Goal: Task Accomplishment & Management: Manage account settings

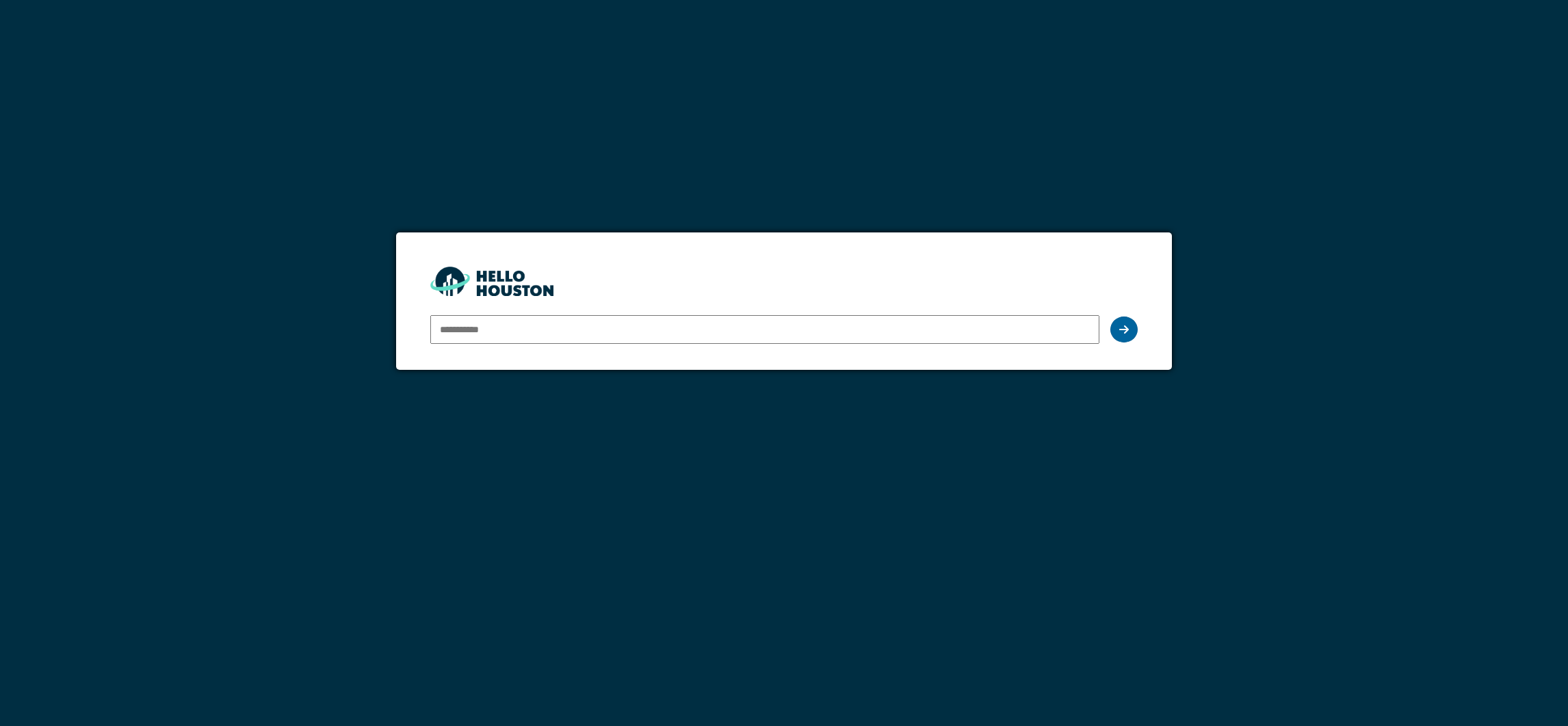
type input "**********"
click at [1118, 321] on div at bounding box center [1124, 330] width 27 height 26
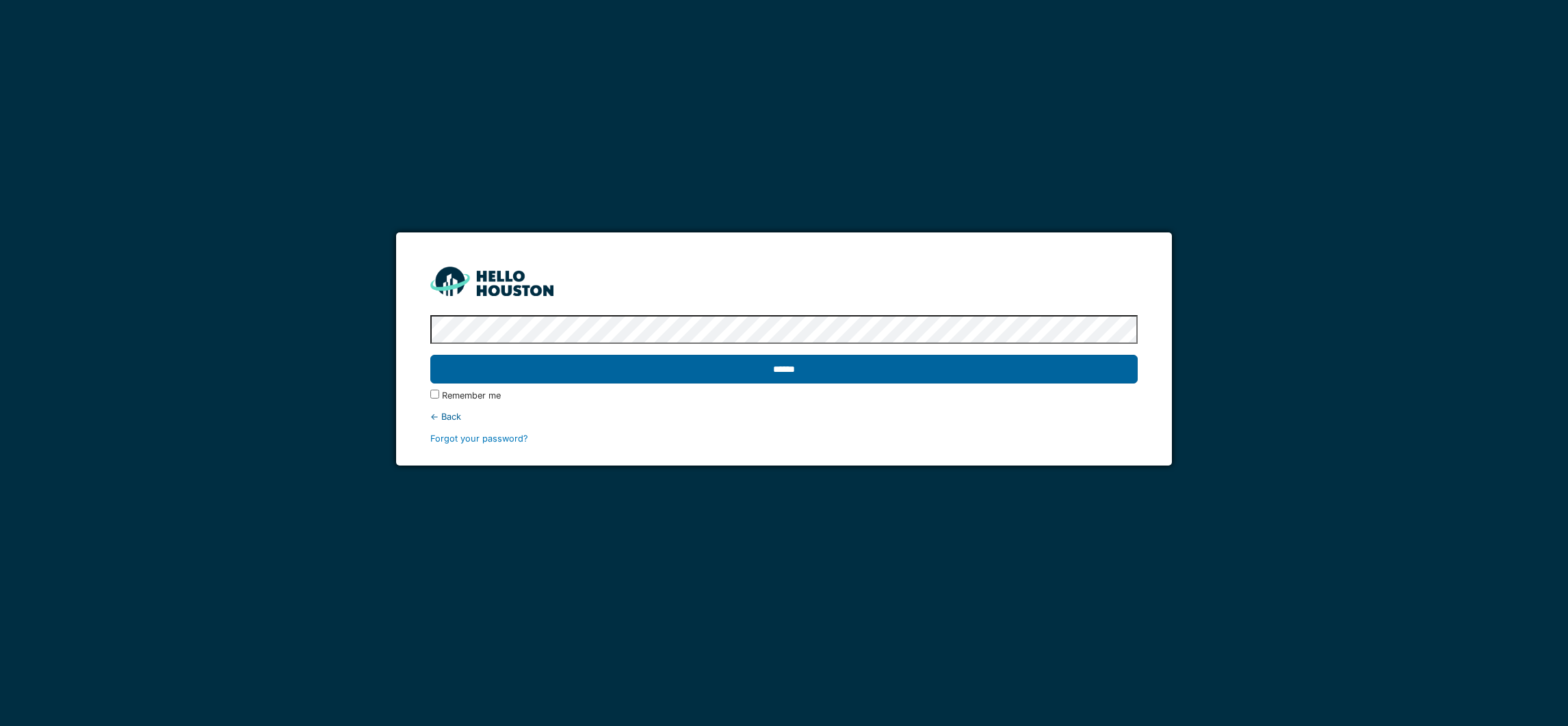
click at [822, 371] on input "******" at bounding box center [784, 369] width 707 height 29
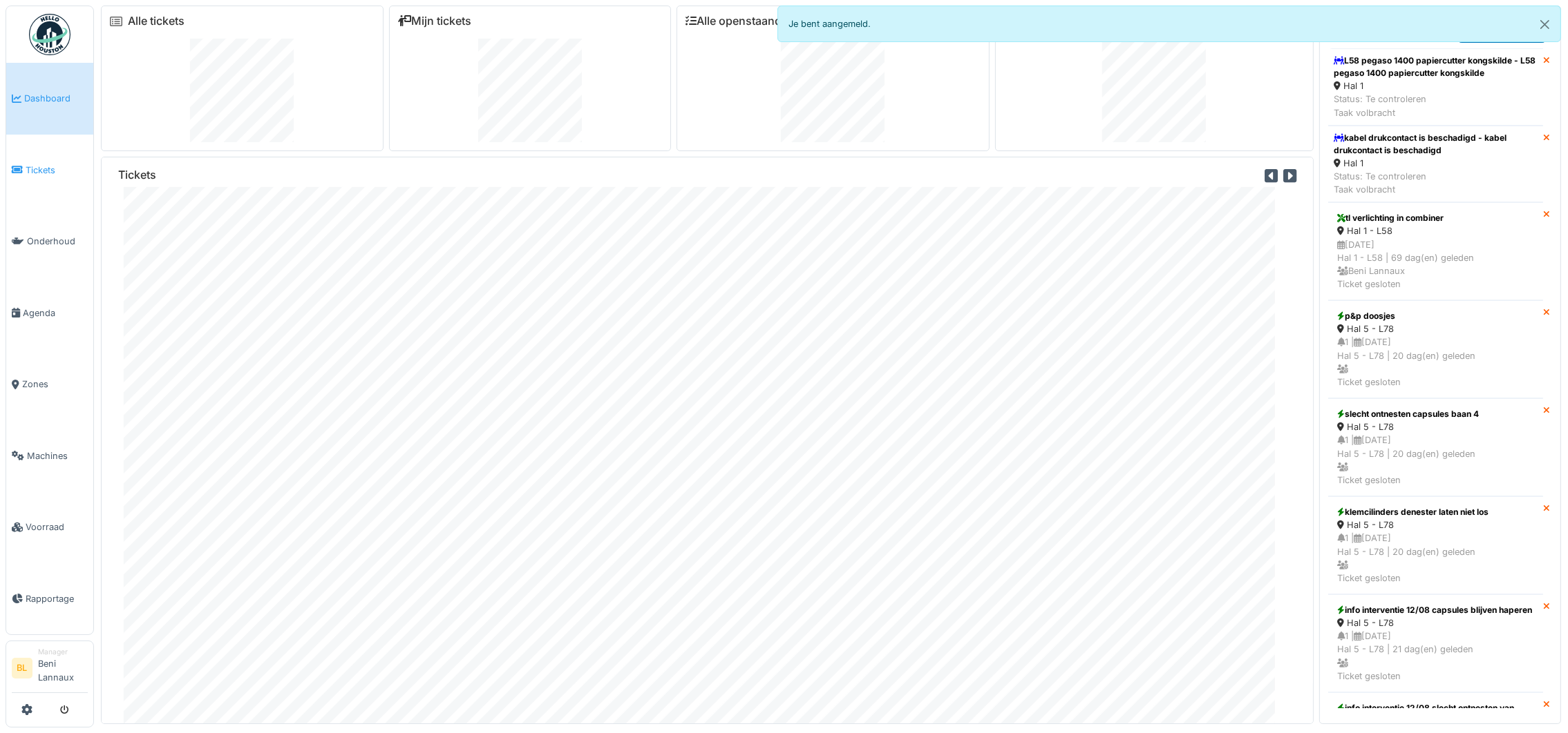
click at [42, 171] on span "Tickets" at bounding box center [56, 170] width 62 height 13
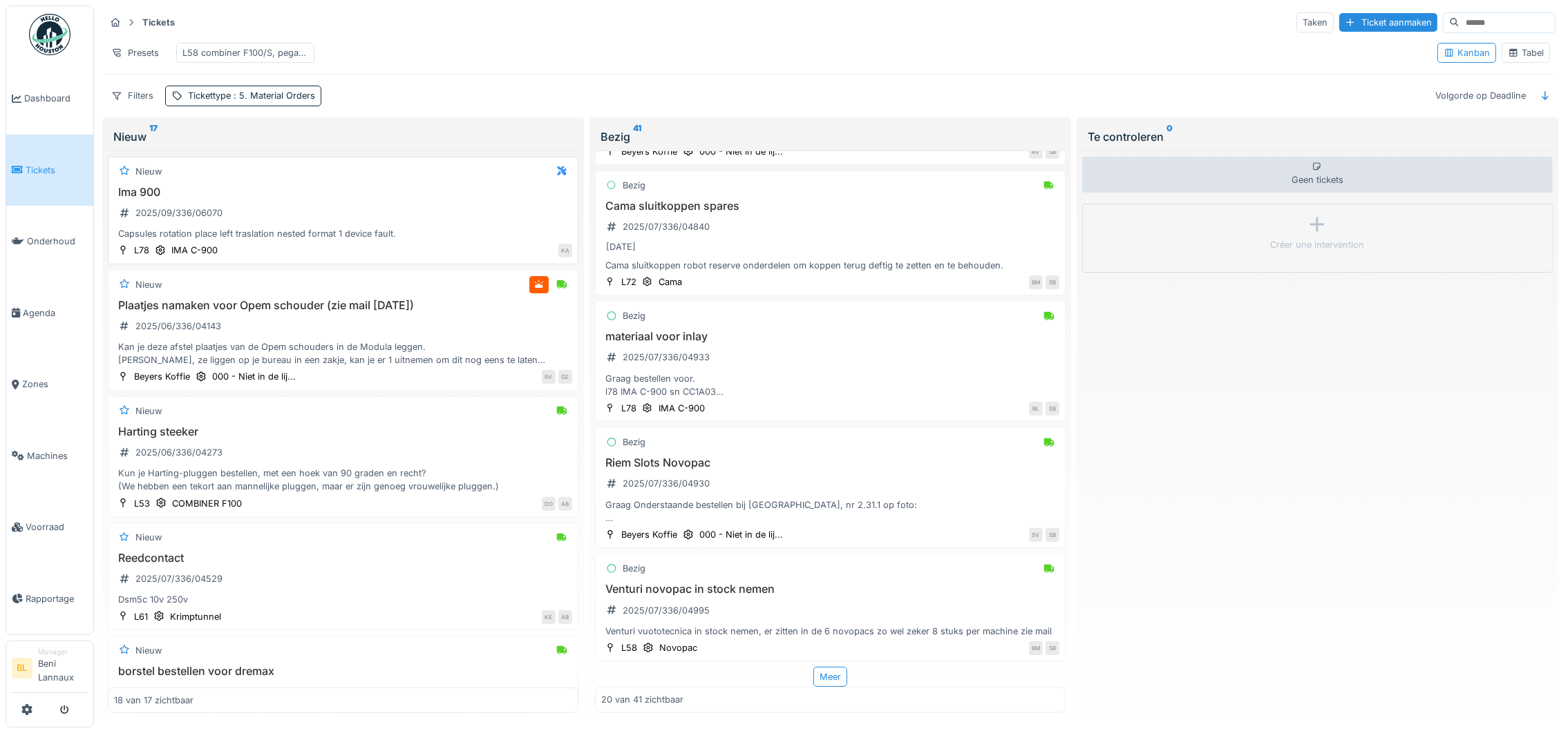
click at [237, 240] on div "Capsules rotation place left traslation nested format 1 device fault." at bounding box center [343, 233] width 458 height 13
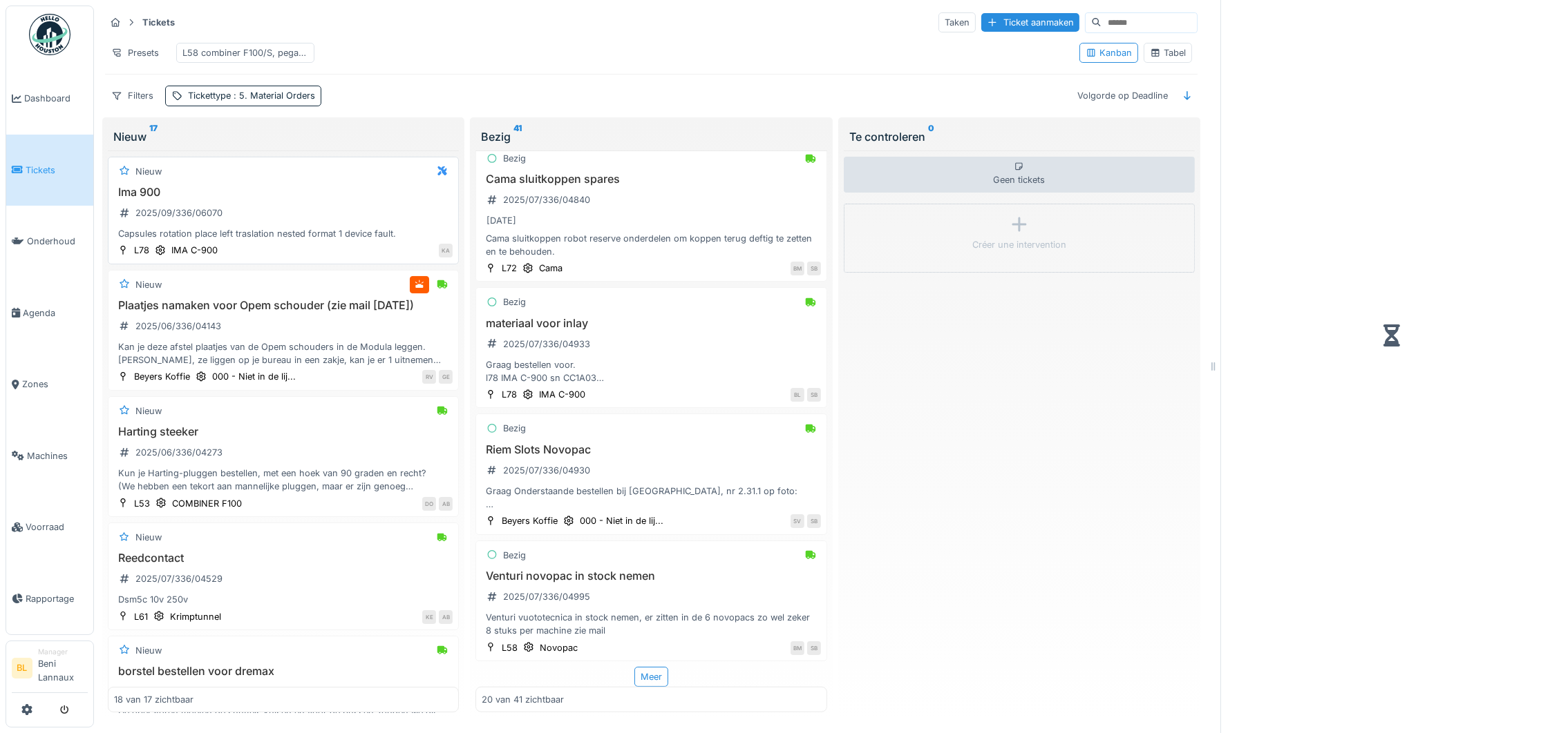
scroll to position [2038, 0]
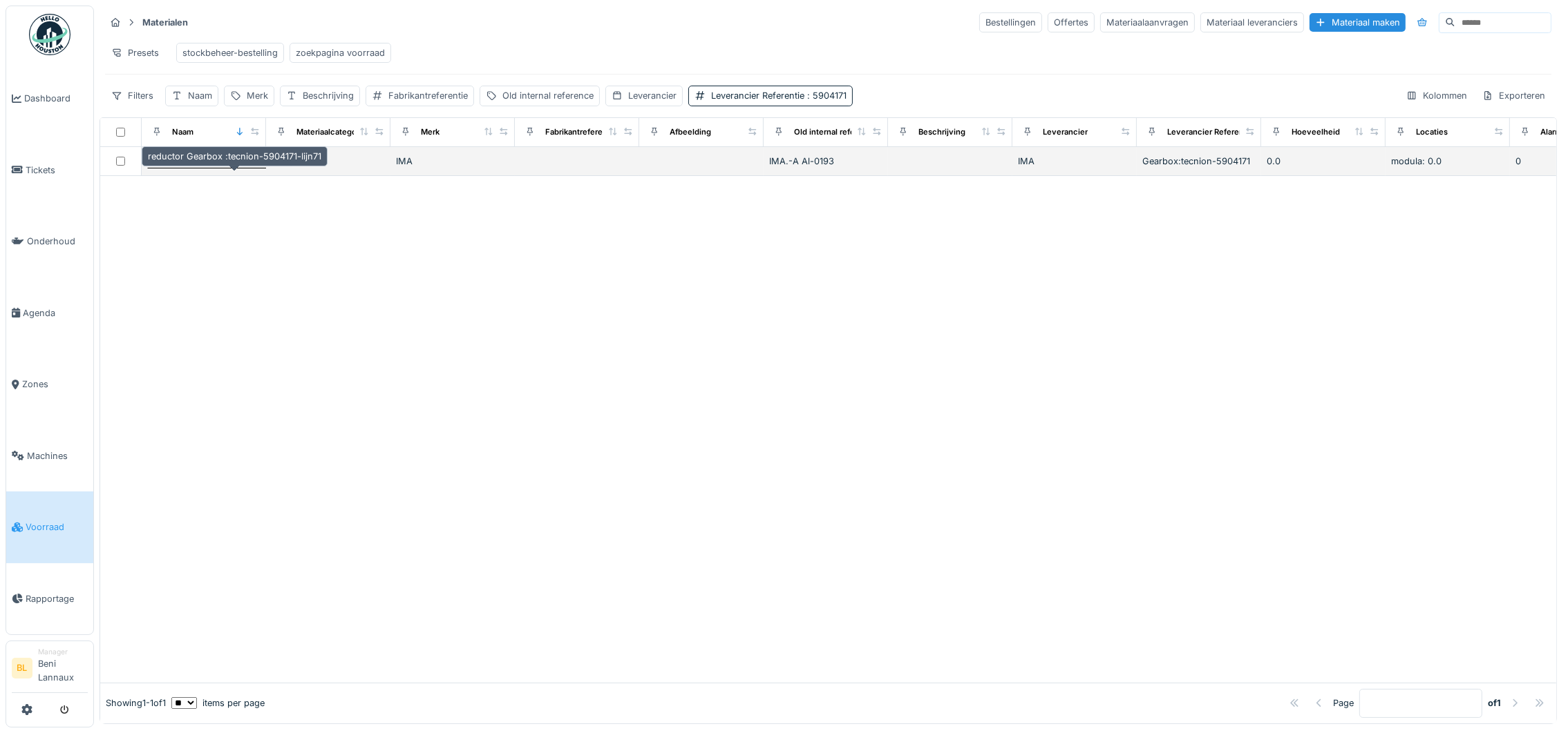
click at [201, 168] on div "reductor Gearbox :tecnion-5904171-lijn71" at bounding box center [234, 161] width 173 height 13
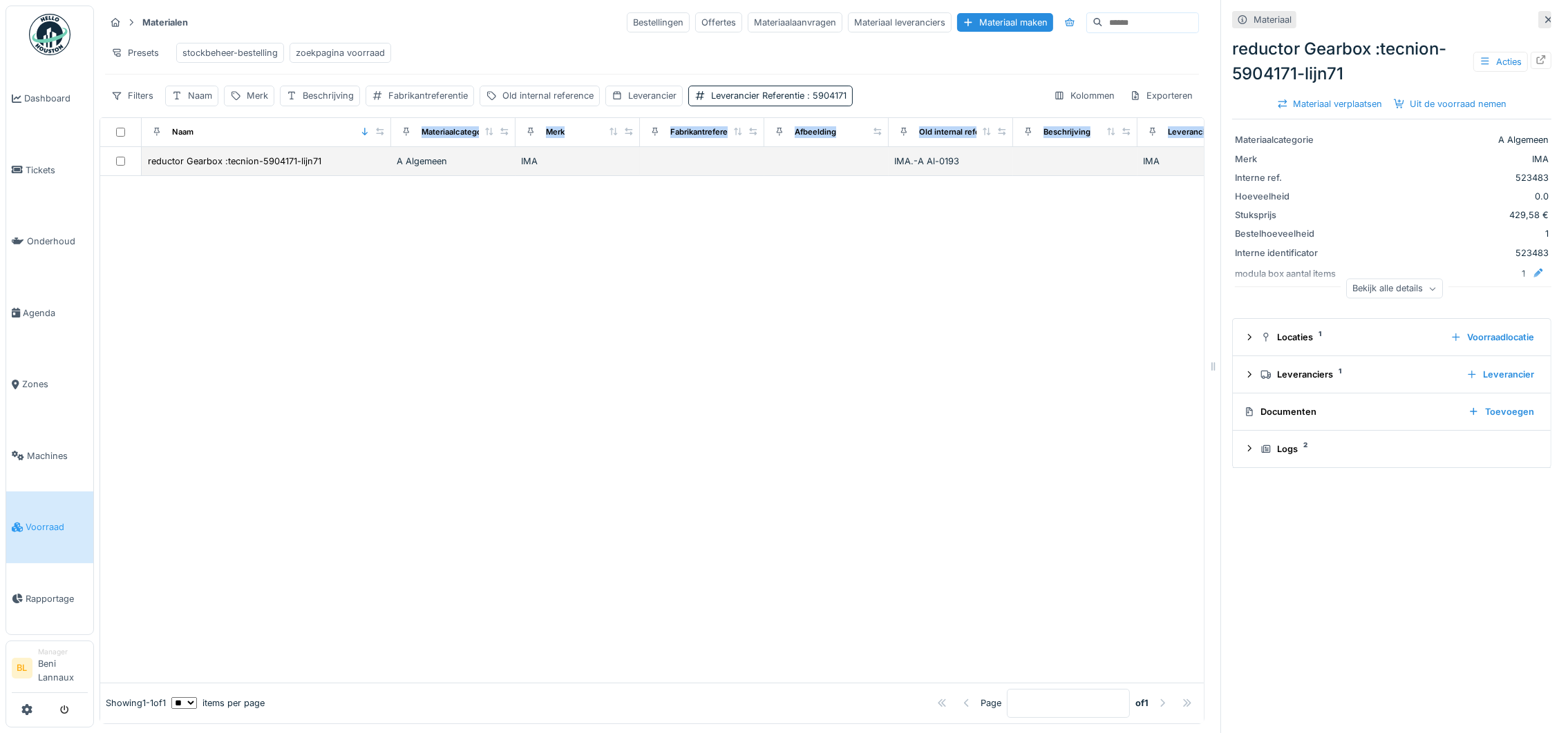
drag, startPoint x: 351, startPoint y: 162, endPoint x: 381, endPoint y: 181, distance: 35.5
click at [381, 176] on table "Naam Materiaalcategorie Merk Fabrikantreferentie Afbeelding Old internal refere…" at bounding box center [1178, 147] width 2156 height 58
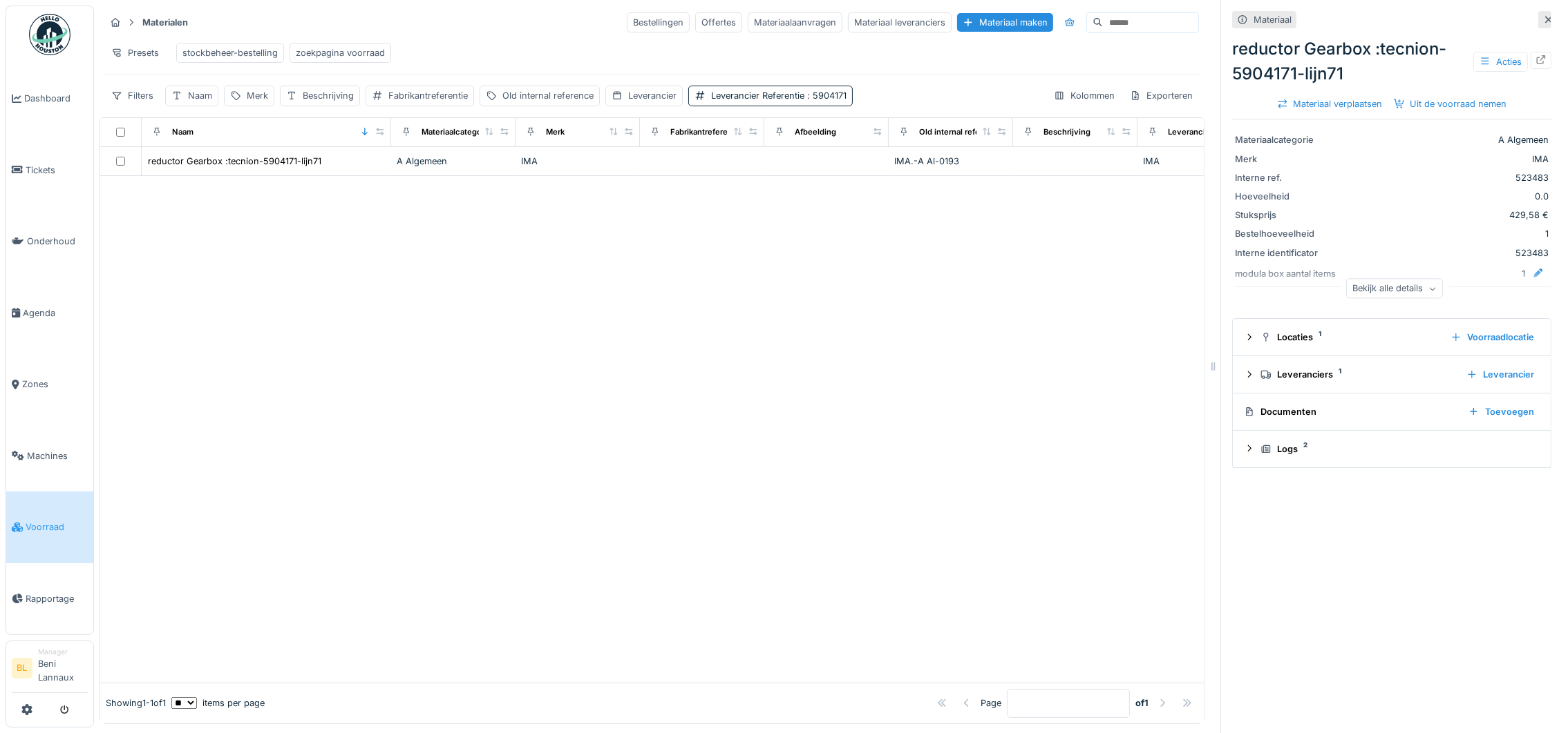
click at [368, 355] on div at bounding box center [652, 429] width 1103 height 507
click at [37, 526] on span "Voorraad" at bounding box center [56, 526] width 62 height 13
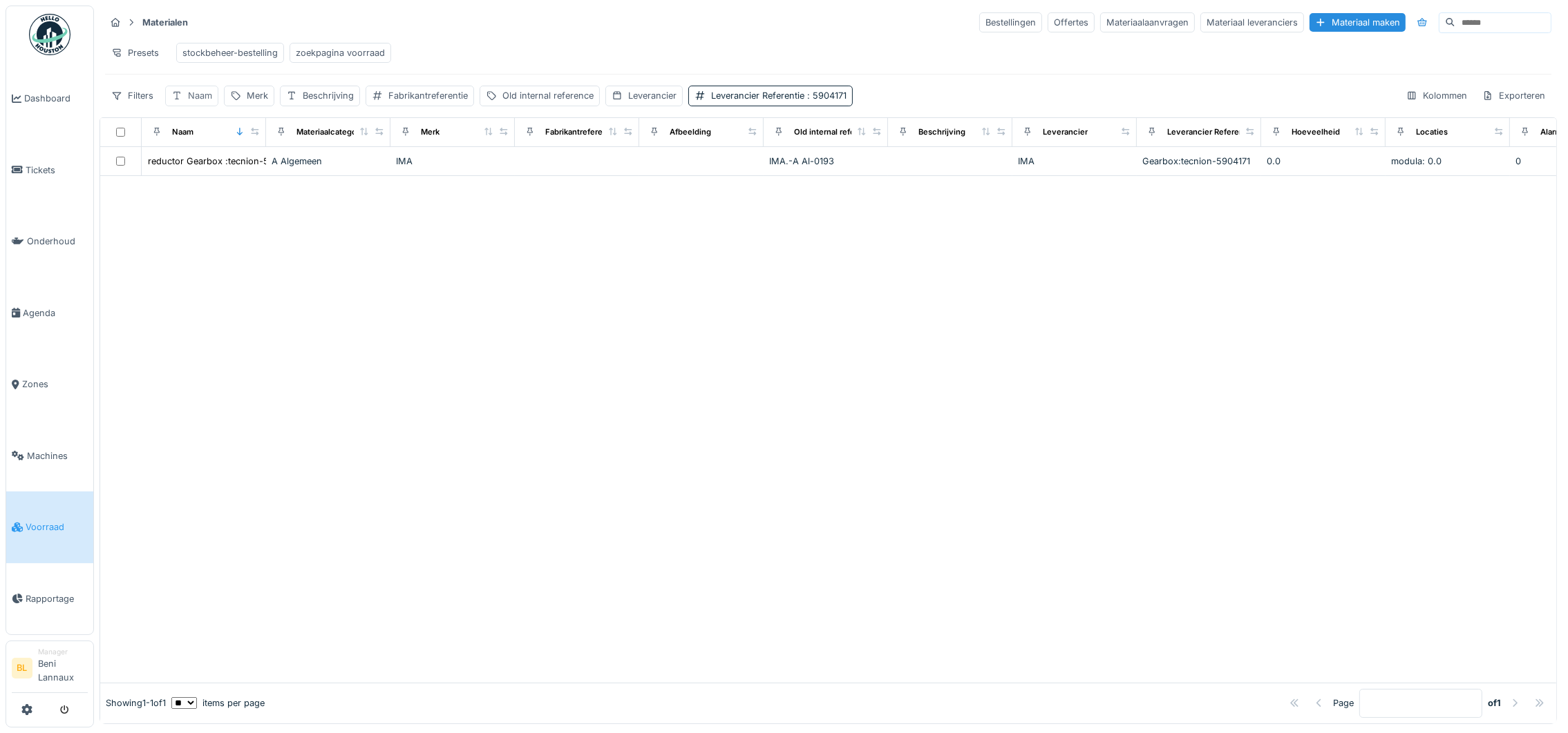
click at [188, 106] on div "Naam" at bounding box center [191, 96] width 53 height 20
click at [214, 183] on input "Naam" at bounding box center [241, 179] width 140 height 29
type input "******"
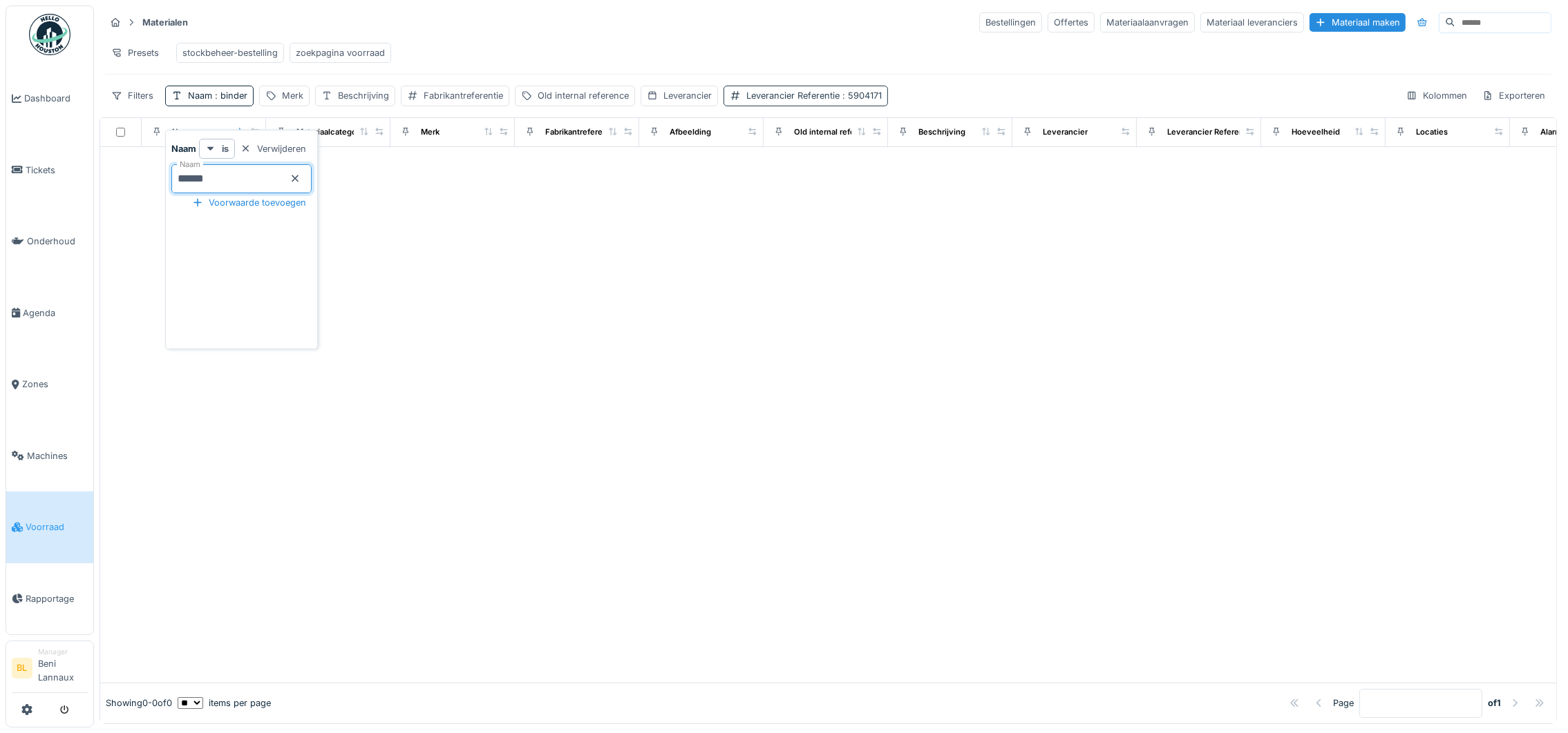
click at [834, 103] on div "Leverancier Referentie : 5904171" at bounding box center [814, 95] width 136 height 13
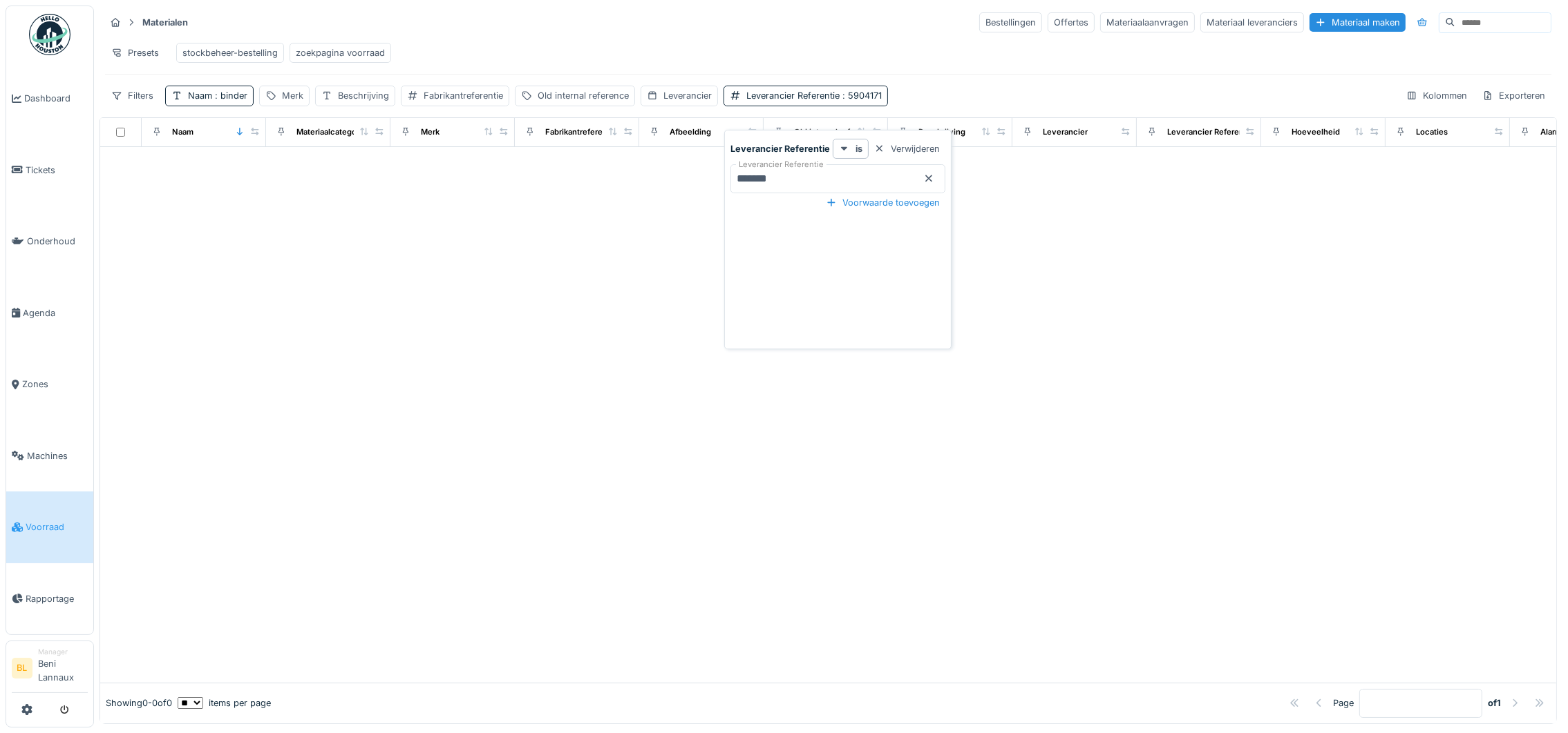
click at [341, 57] on div "zoekpagina voorraad" at bounding box center [340, 52] width 89 height 13
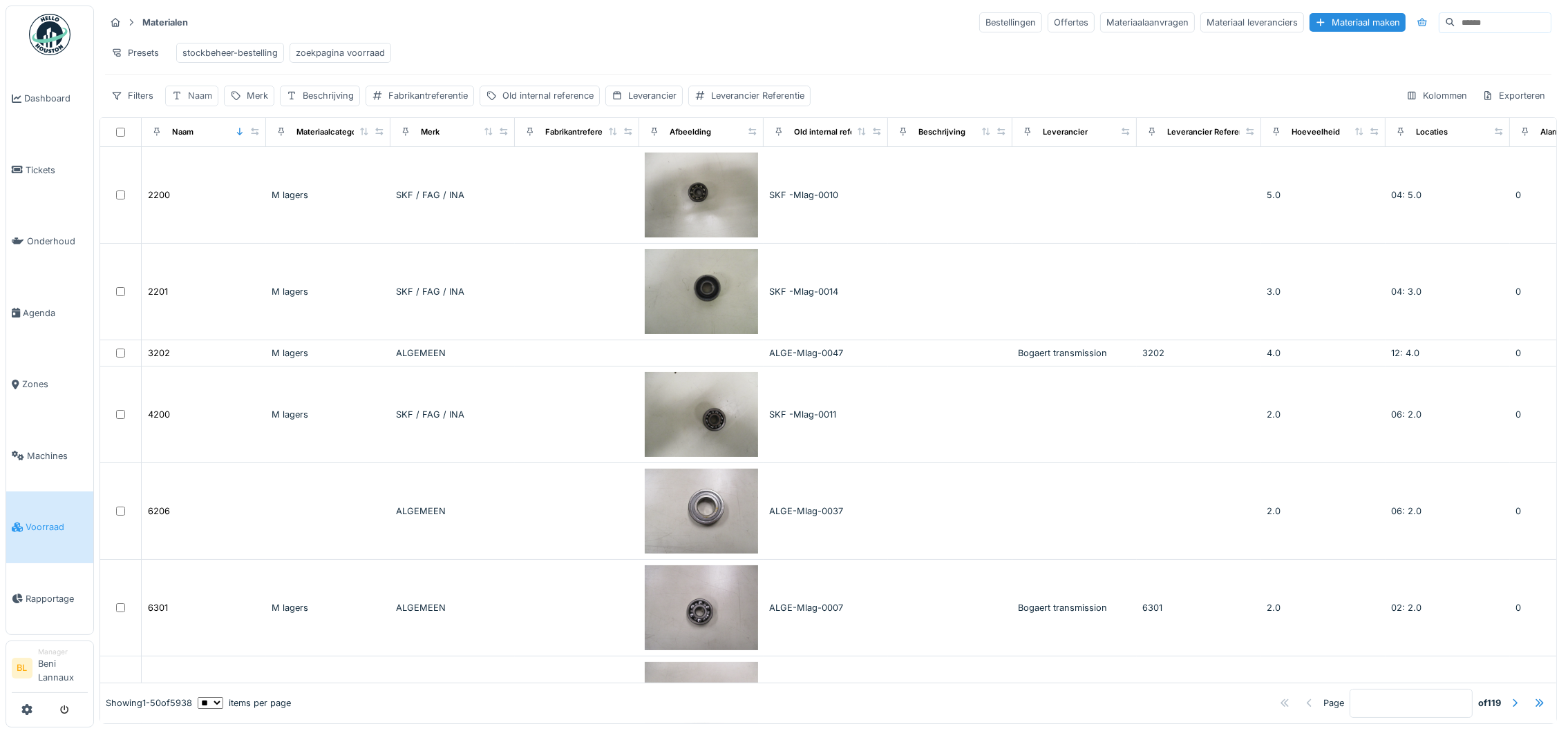
click at [214, 106] on div "Naam" at bounding box center [191, 96] width 53 height 20
click at [243, 180] on input "Naam" at bounding box center [241, 179] width 140 height 29
type input "******"
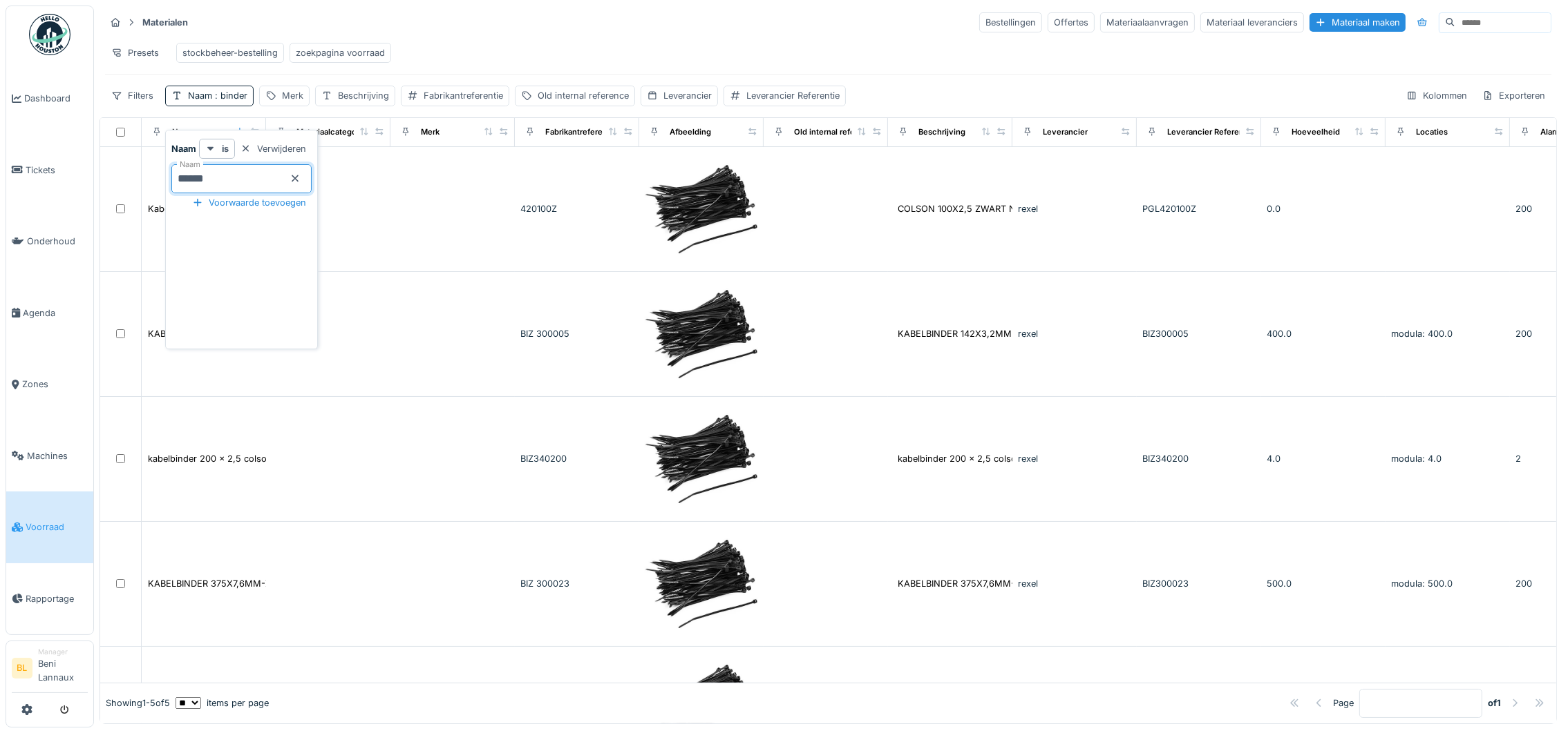
click at [545, 32] on div "Materialen Bestellingen Offertes Materiaalaanvragen Materiaal leveranciers Mate…" at bounding box center [828, 22] width 1446 height 23
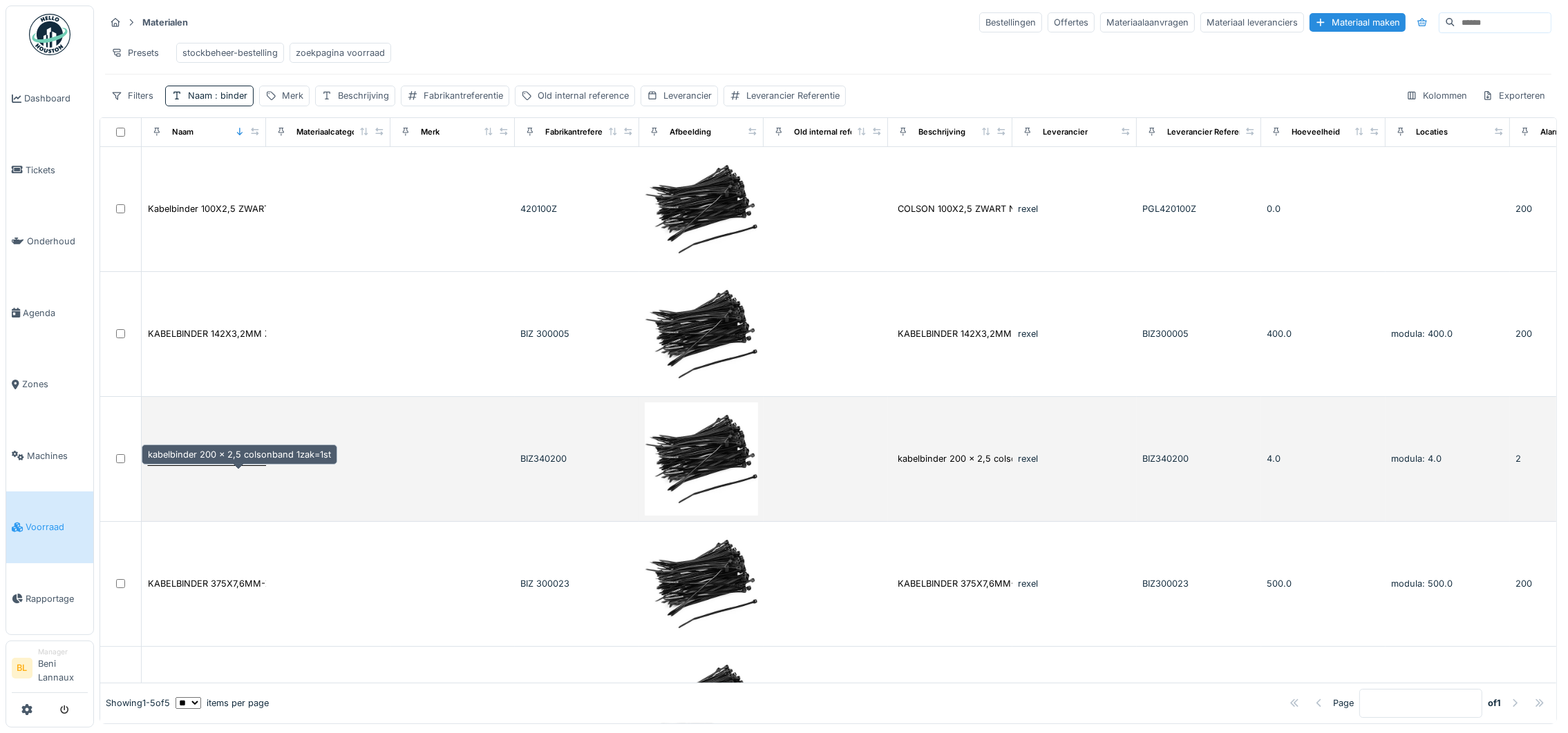
click at [204, 461] on div "kabelbinder 200 x 2,5 colsonband 1zak=1st" at bounding box center [239, 458] width 183 height 13
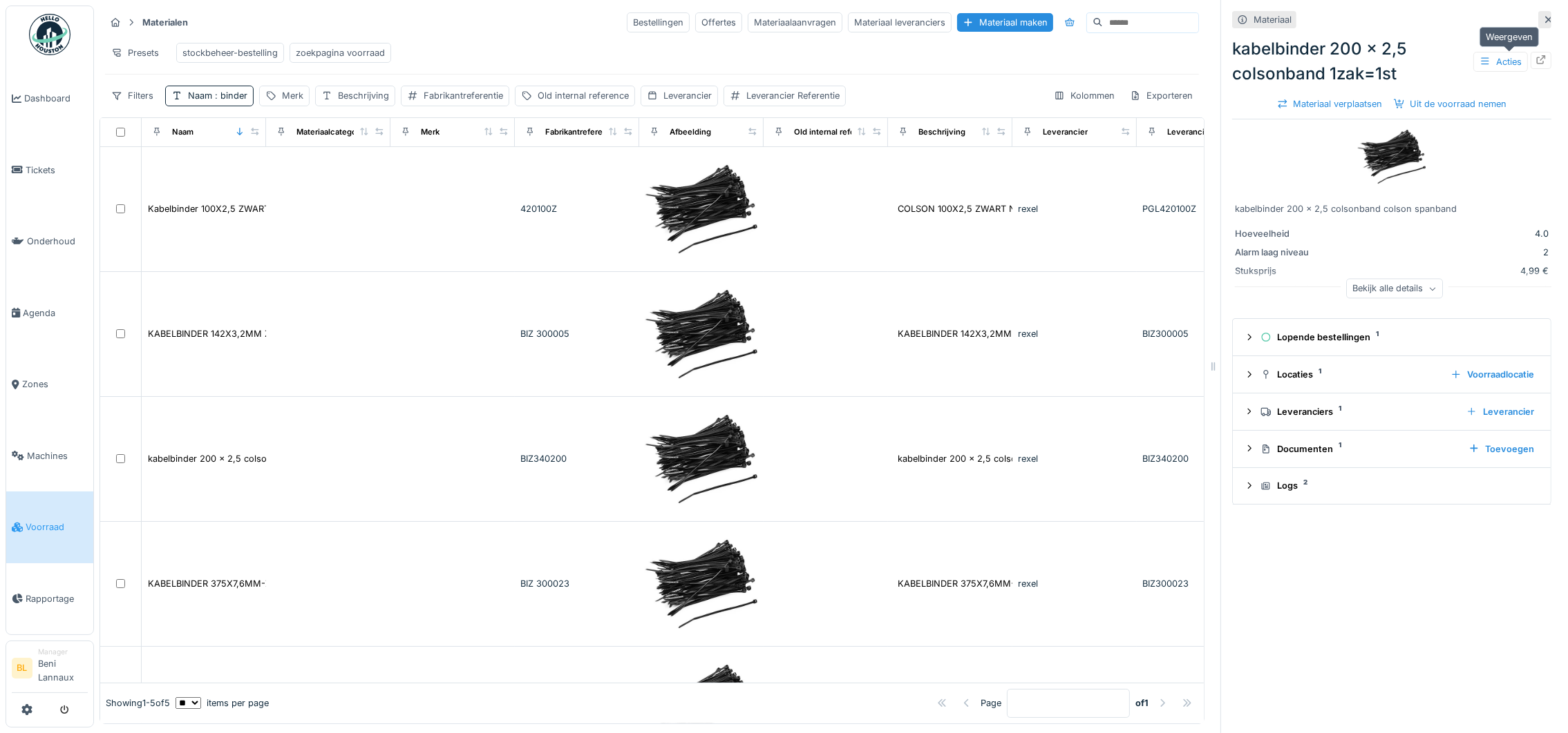
click at [1537, 55] on icon at bounding box center [1541, 60] width 9 height 9
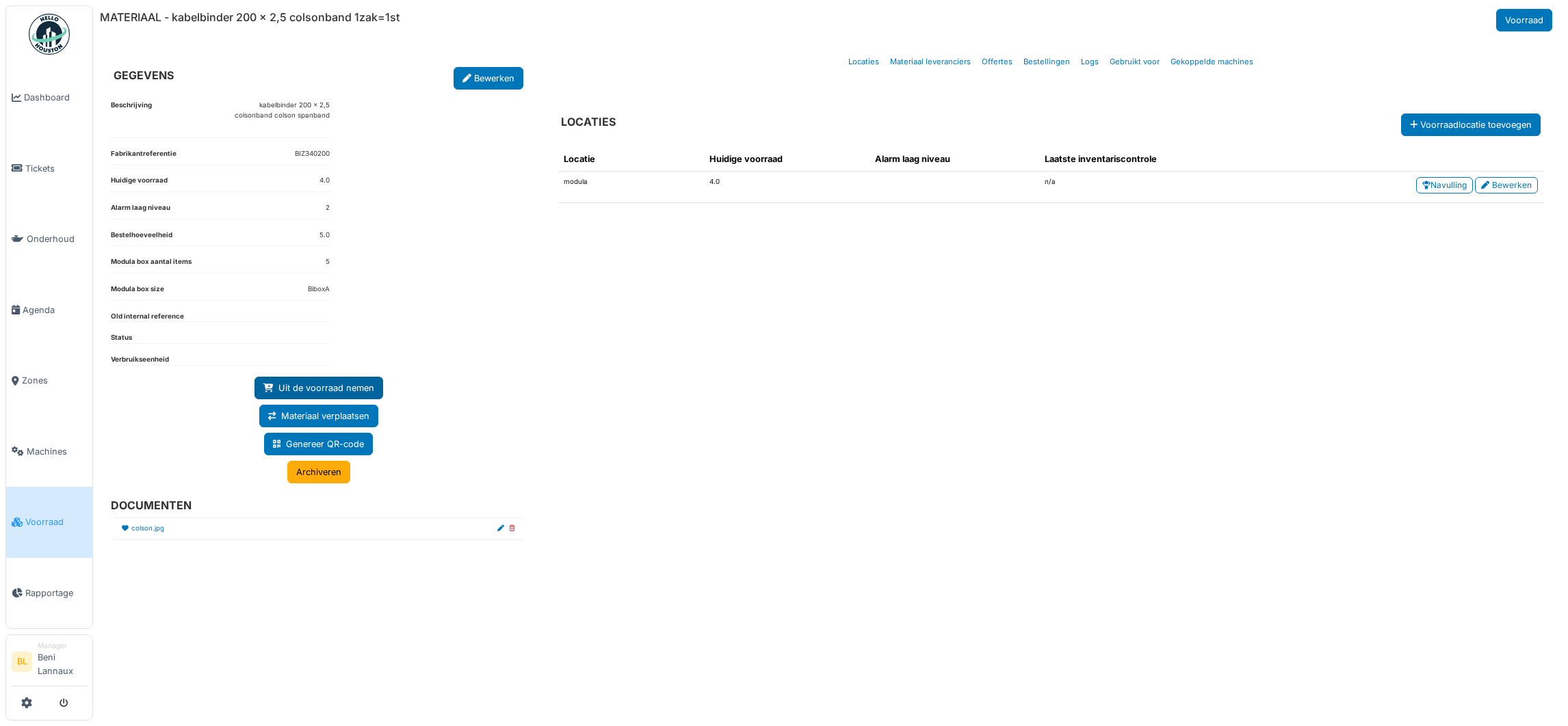
click at [323, 389] on link "Uit de voorraad nemen" at bounding box center [319, 388] width 129 height 23
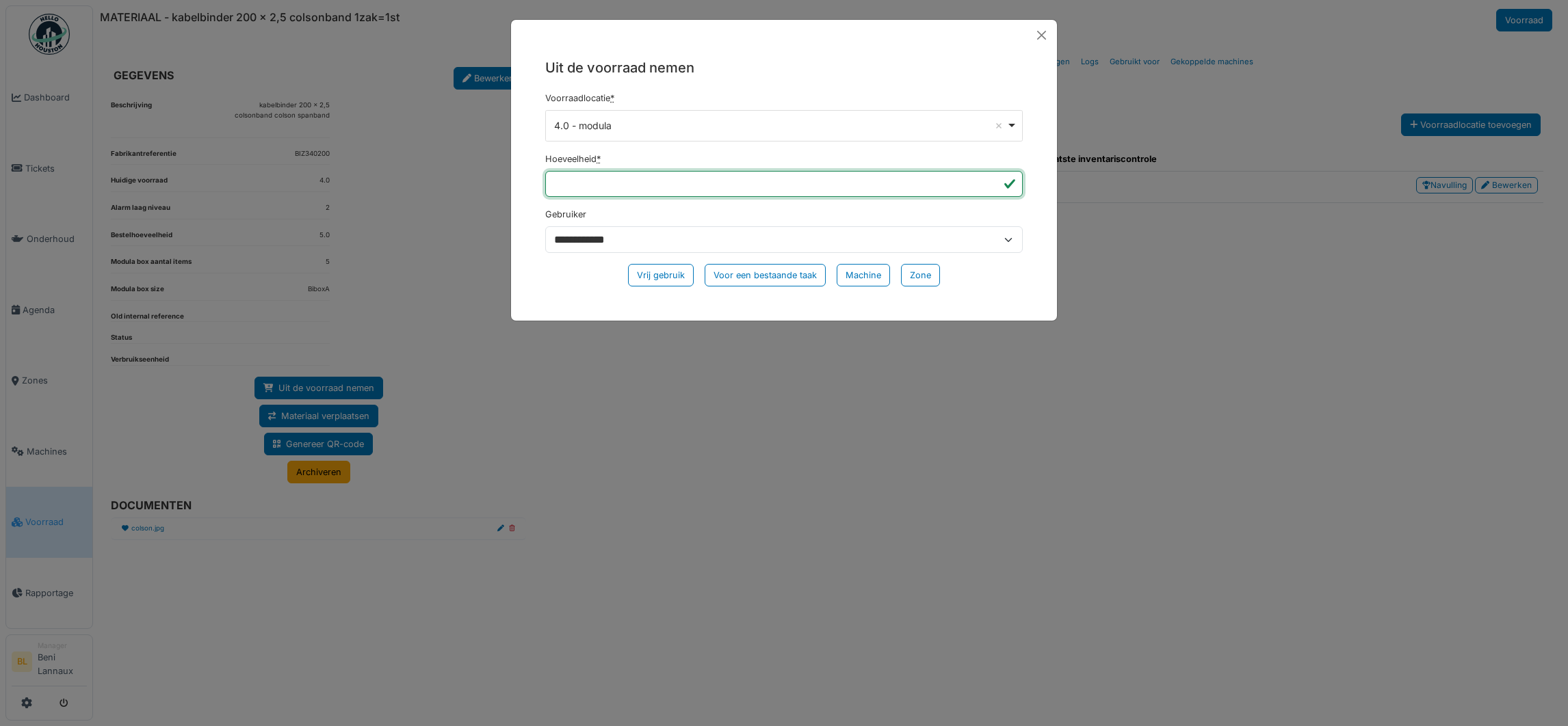
click at [581, 186] on input "*" at bounding box center [784, 184] width 478 height 26
click at [1043, 36] on button "Close" at bounding box center [1042, 35] width 20 height 20
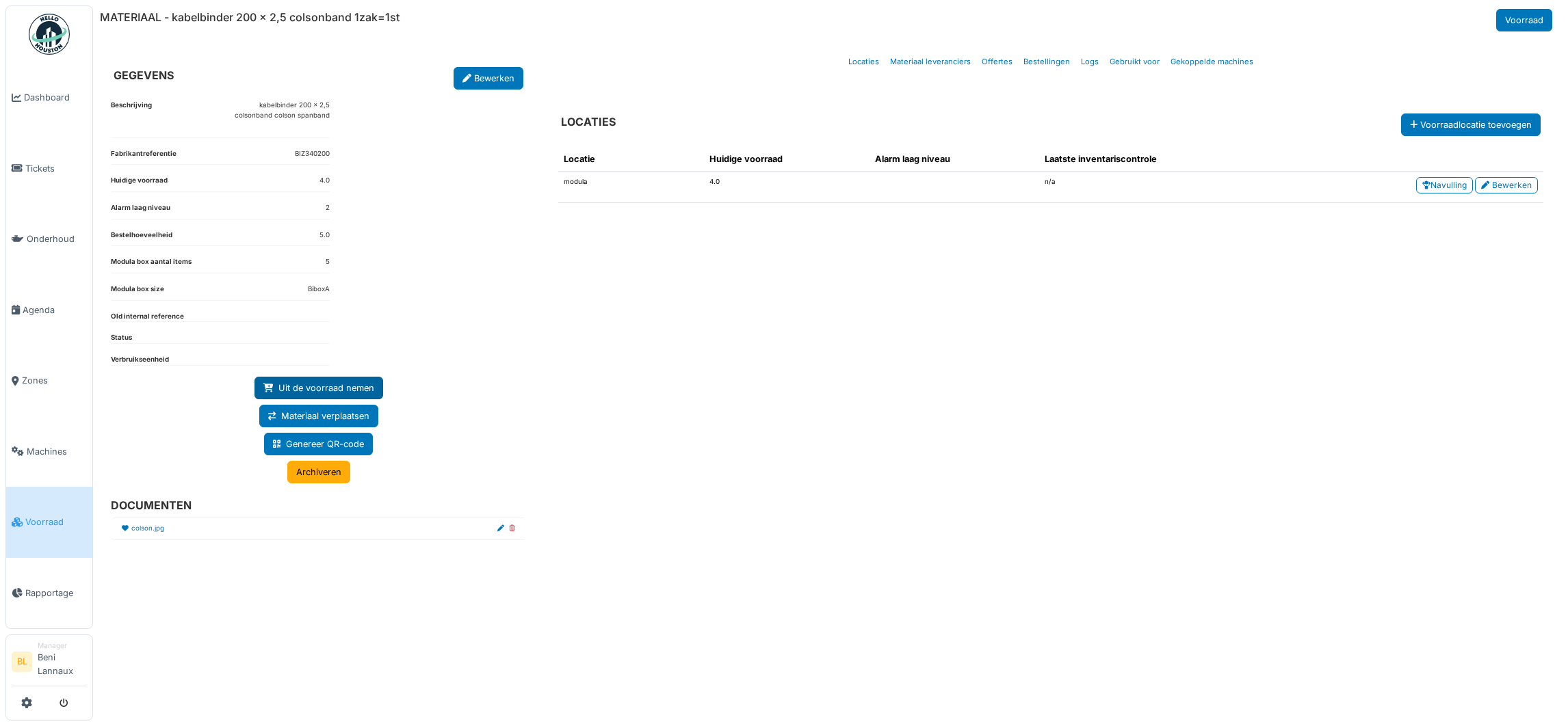
click at [343, 389] on link "Uit de voorraad nemen" at bounding box center [319, 388] width 129 height 23
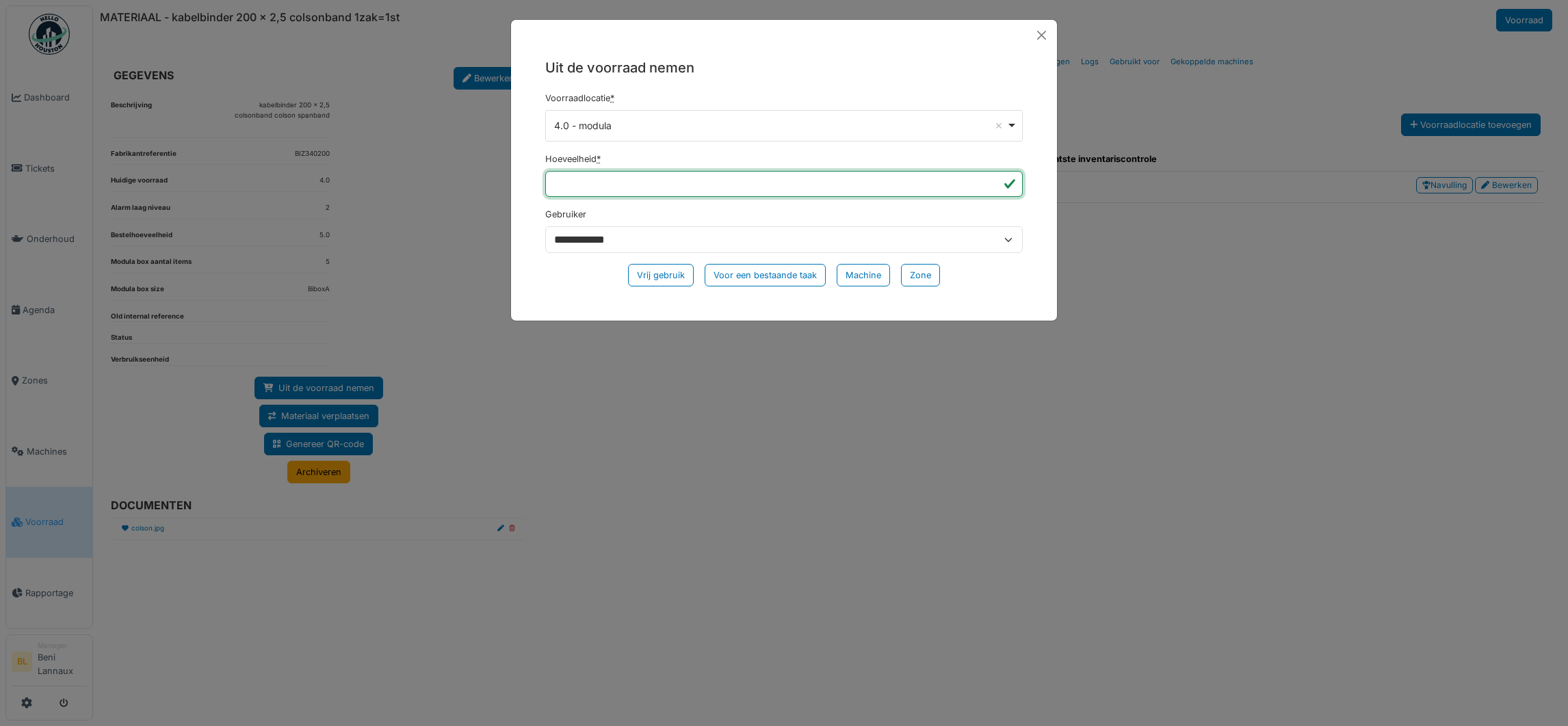
drag, startPoint x: 620, startPoint y: 190, endPoint x: 538, endPoint y: 183, distance: 82.3
click at [540, 183] on div "**********" at bounding box center [784, 177] width 546 height 254
type input "*"
click at [660, 271] on div "Vrij gebruik" at bounding box center [660, 275] width 66 height 23
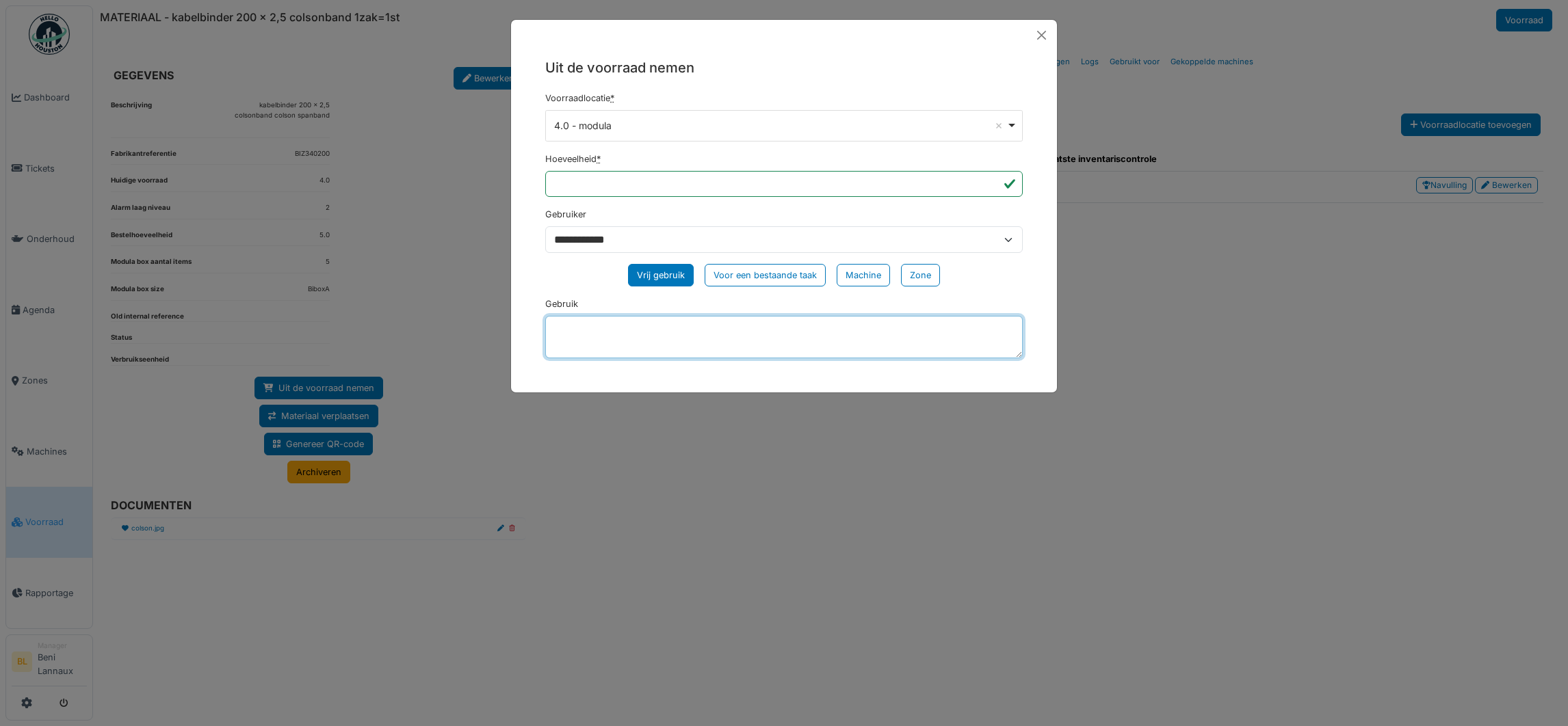
click at [613, 342] on textarea "Gebruik" at bounding box center [784, 337] width 478 height 42
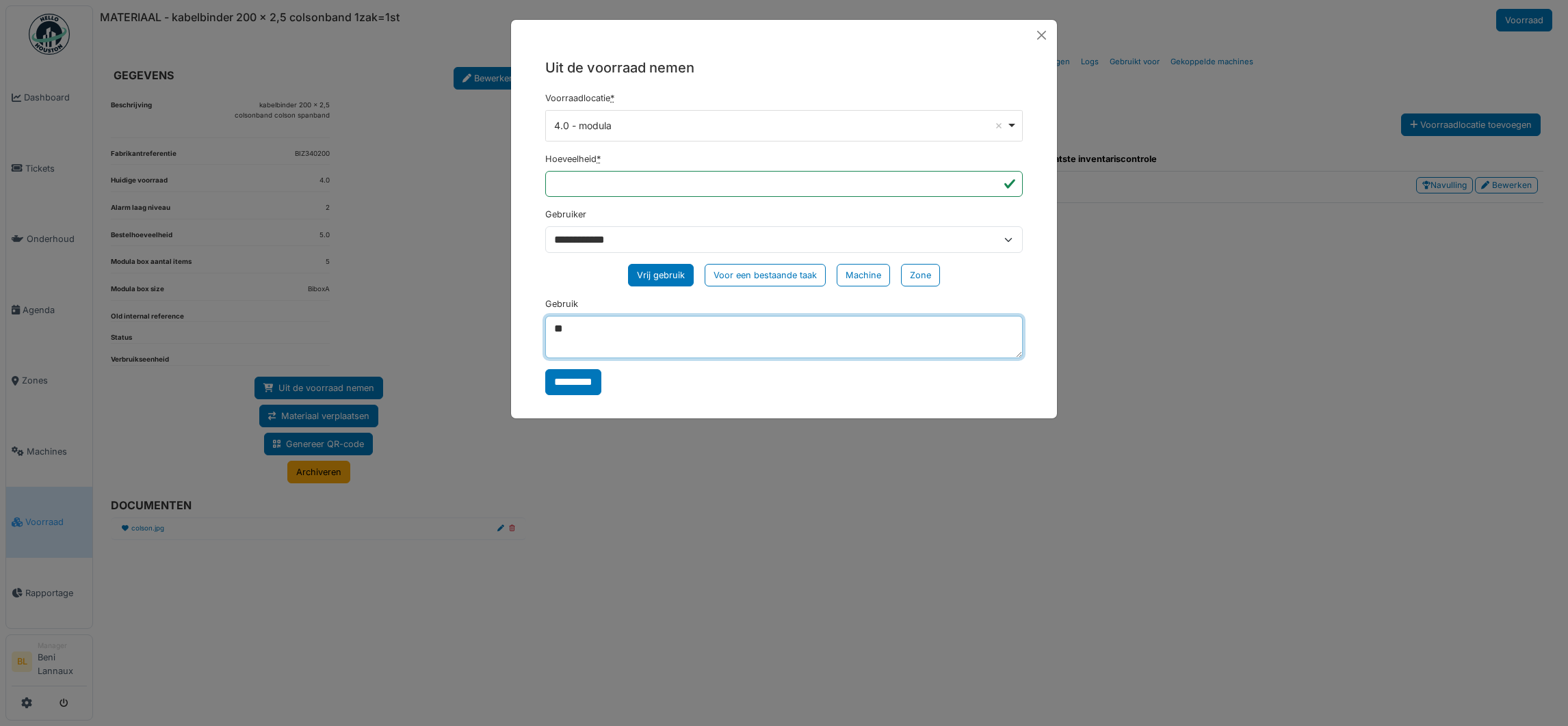
type textarea "*"
type textarea "*********"
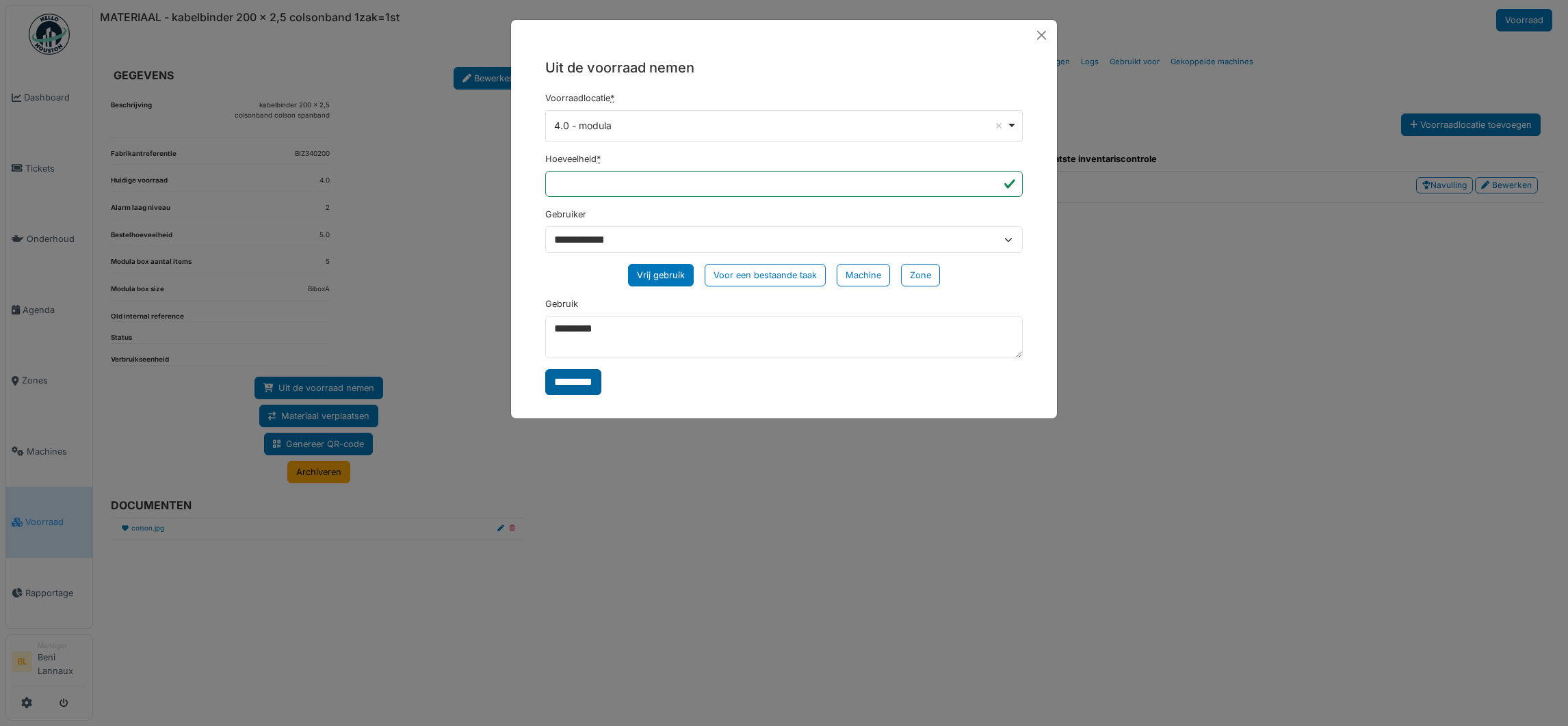
click at [559, 381] on input "*********" at bounding box center [573, 382] width 56 height 26
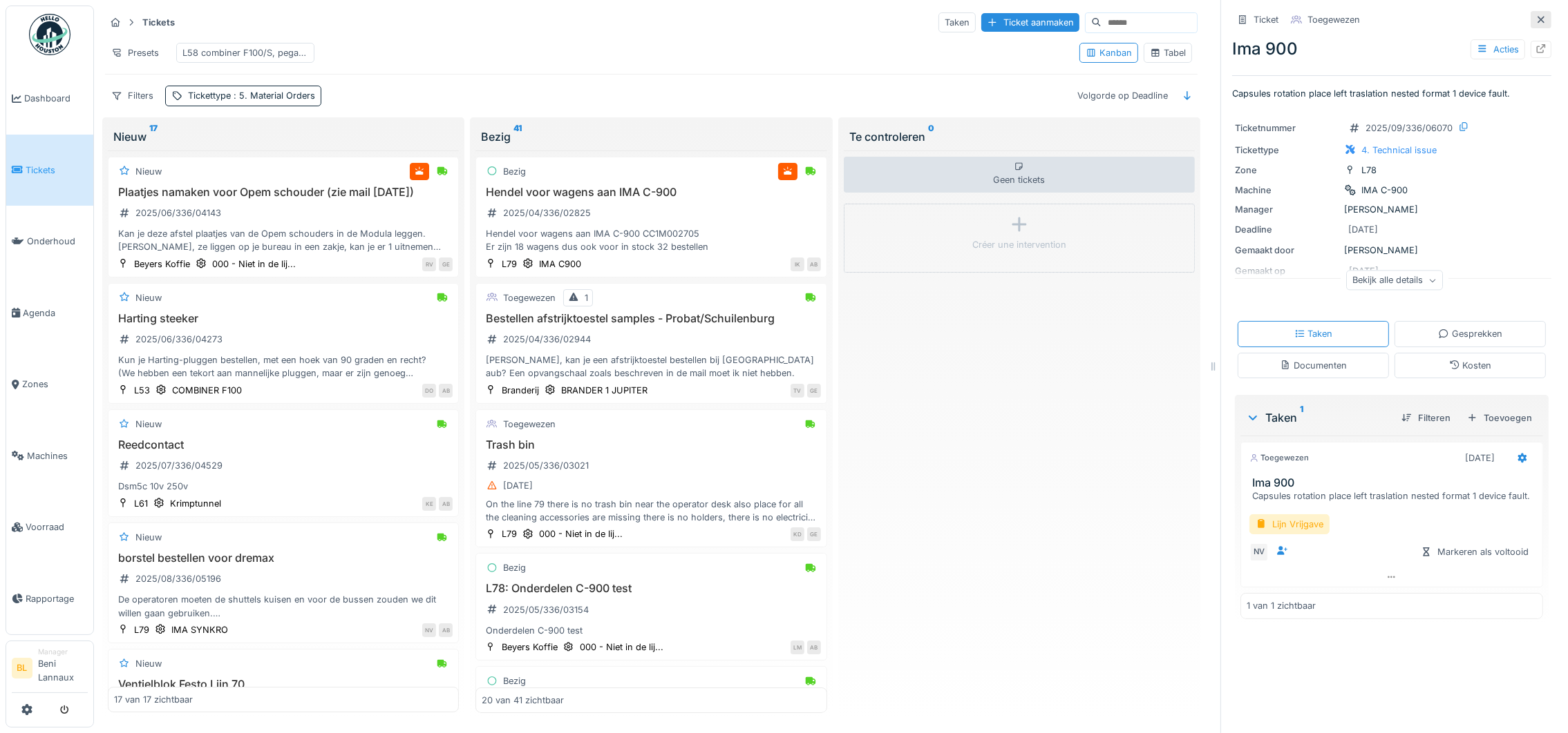
click at [1535, 22] on icon at bounding box center [1540, 20] width 11 height 9
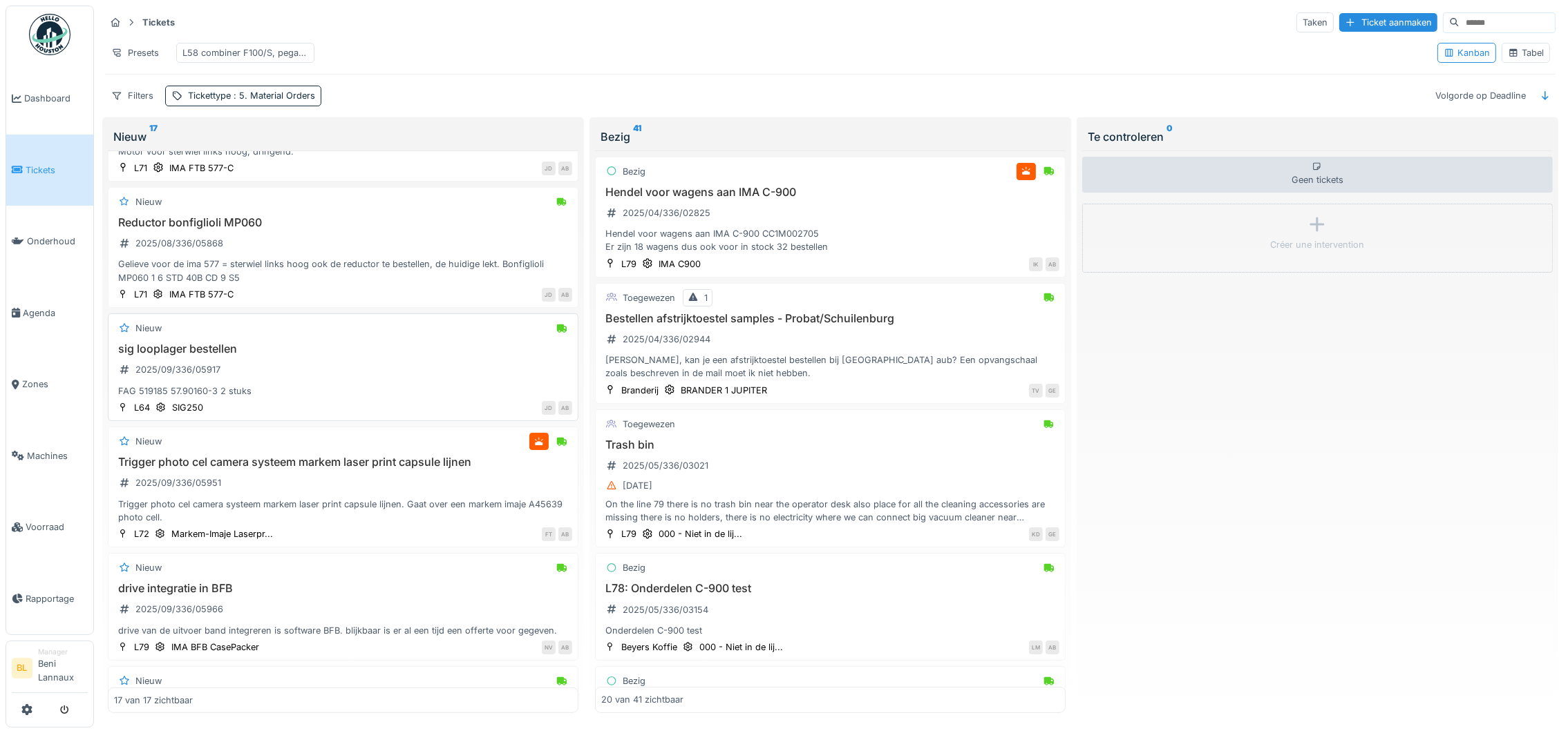
scroll to position [931, 0]
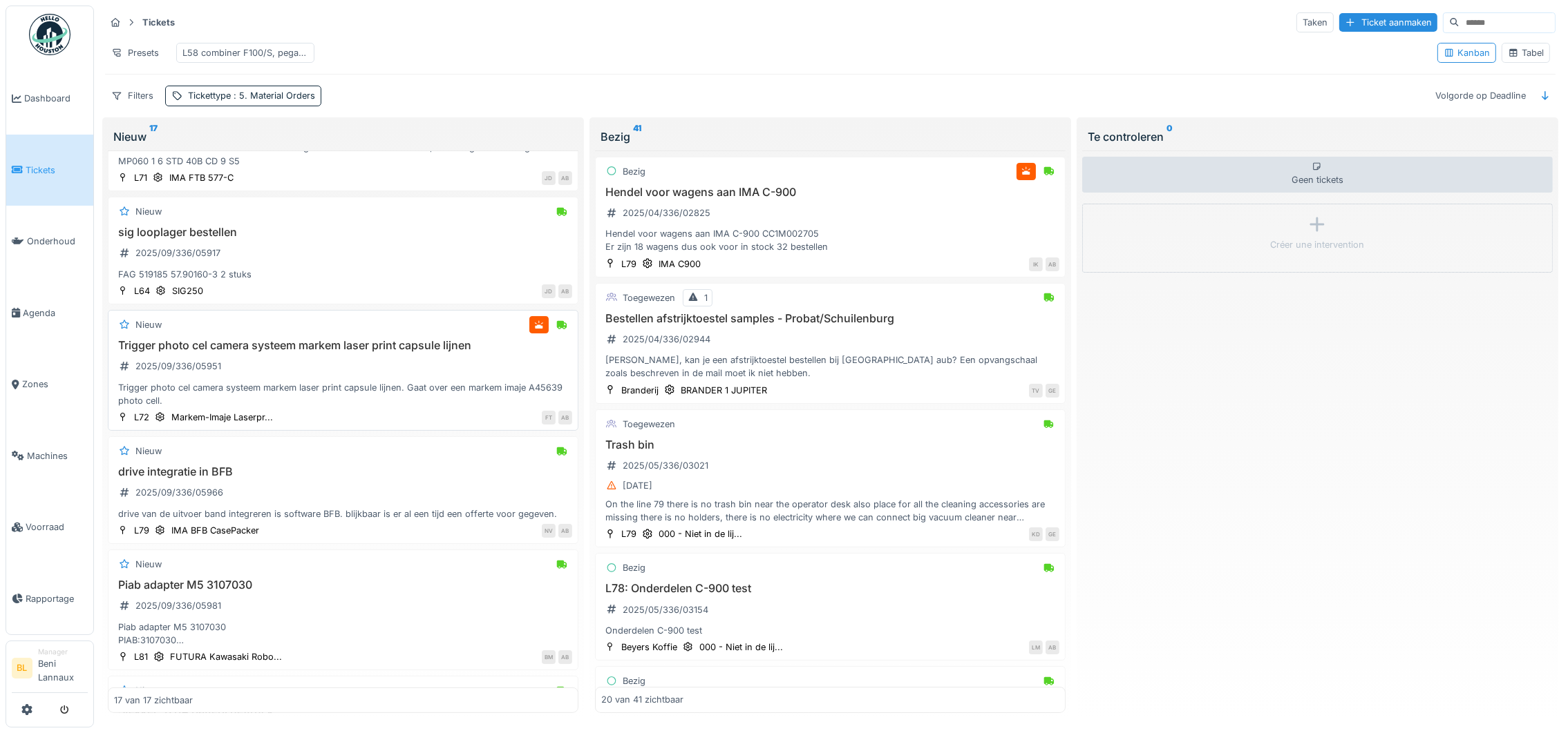
click at [309, 352] on h3 "Trigger photo cel camera systeem markem laser print capsule lijnen" at bounding box center [343, 345] width 458 height 13
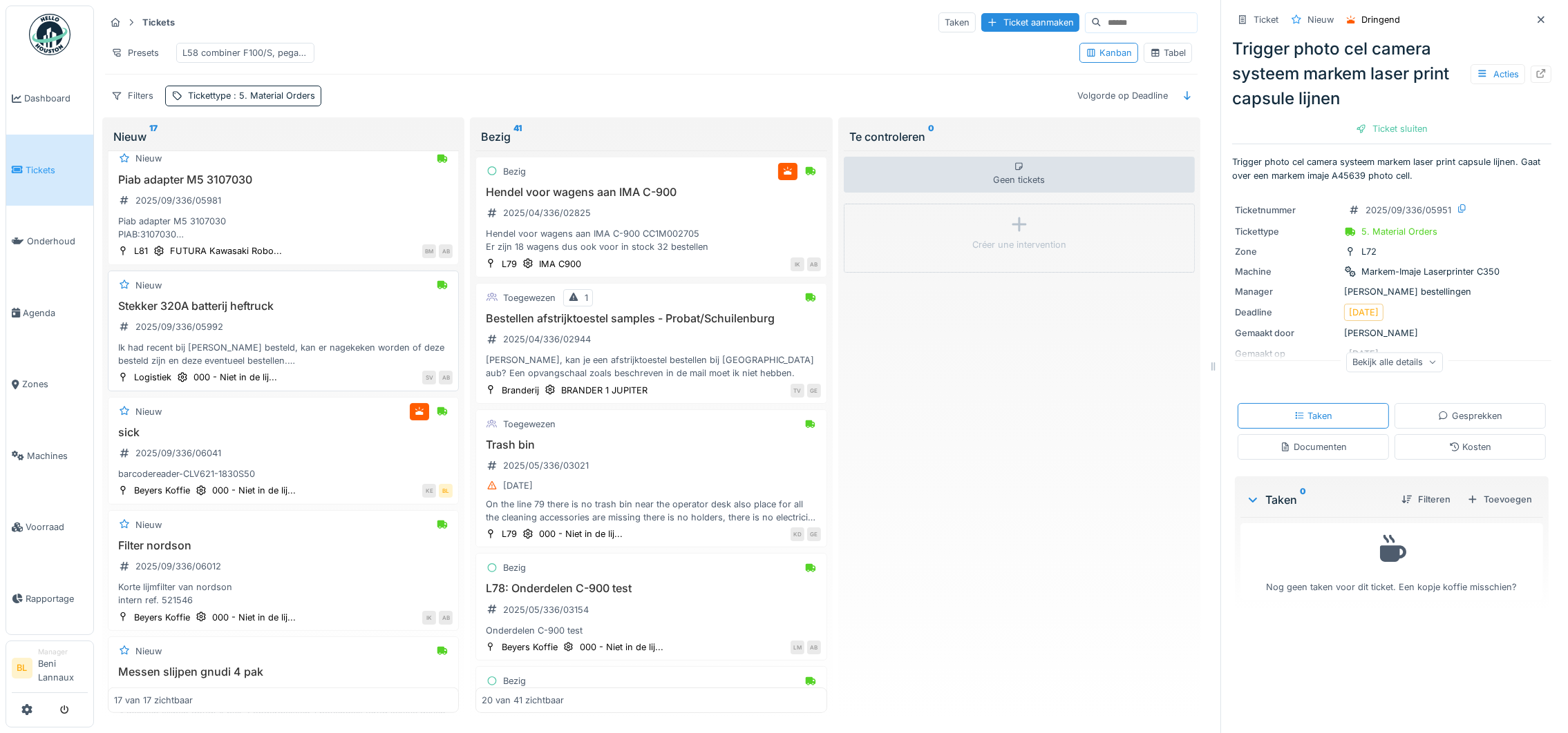
scroll to position [1553, 0]
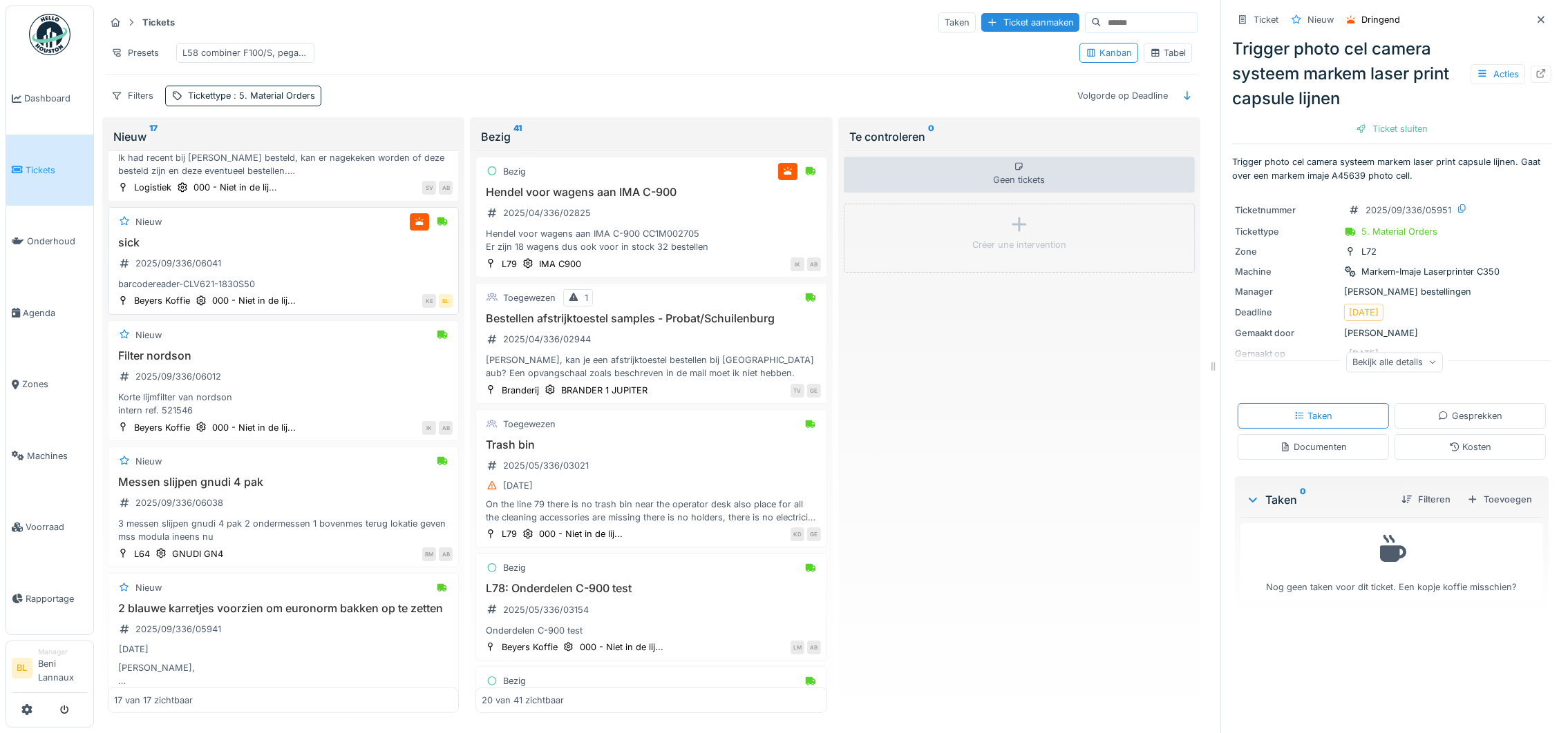
click at [186, 291] on div "barcodereader-CLV621-1830S50" at bounding box center [283, 284] width 338 height 13
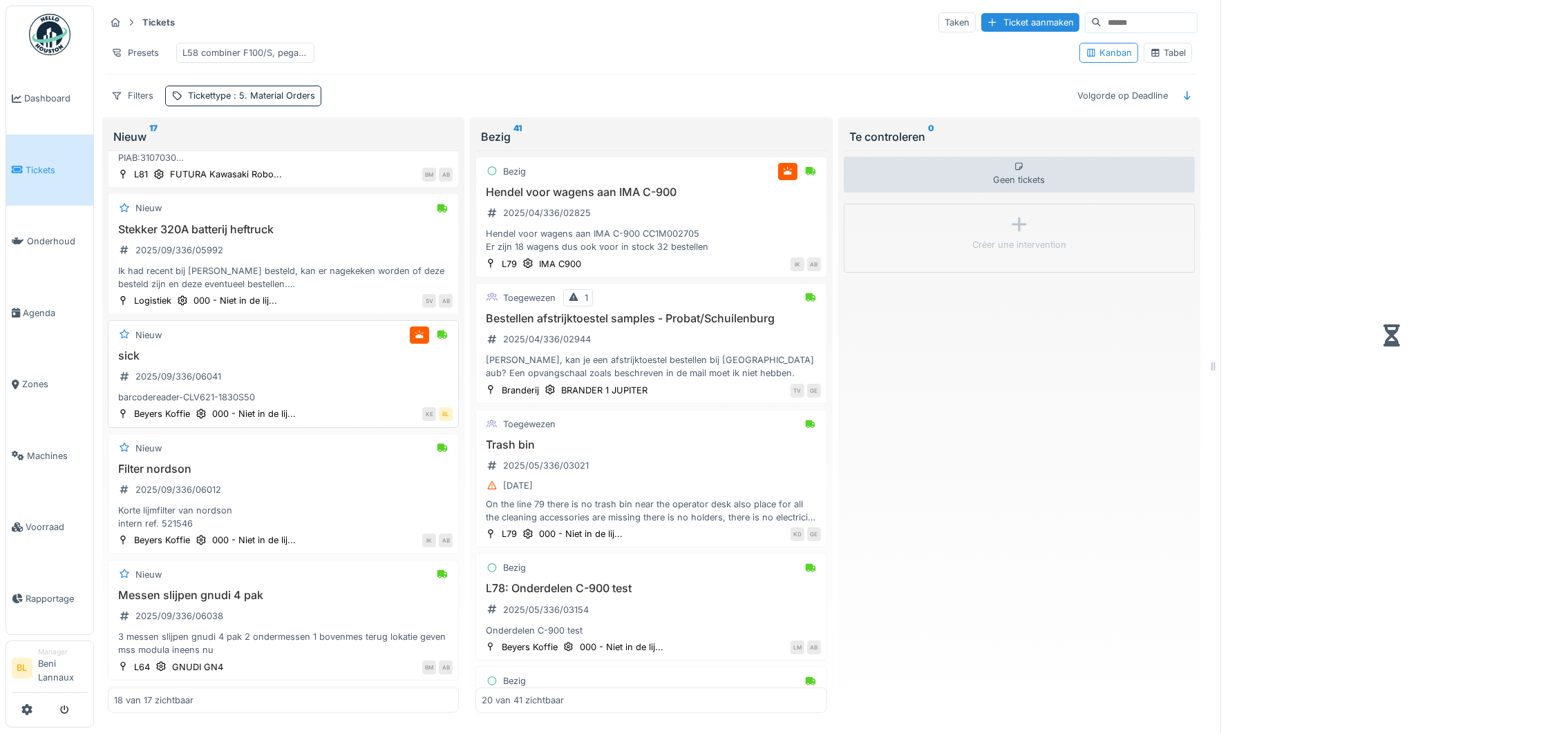
scroll to position [1667, 0]
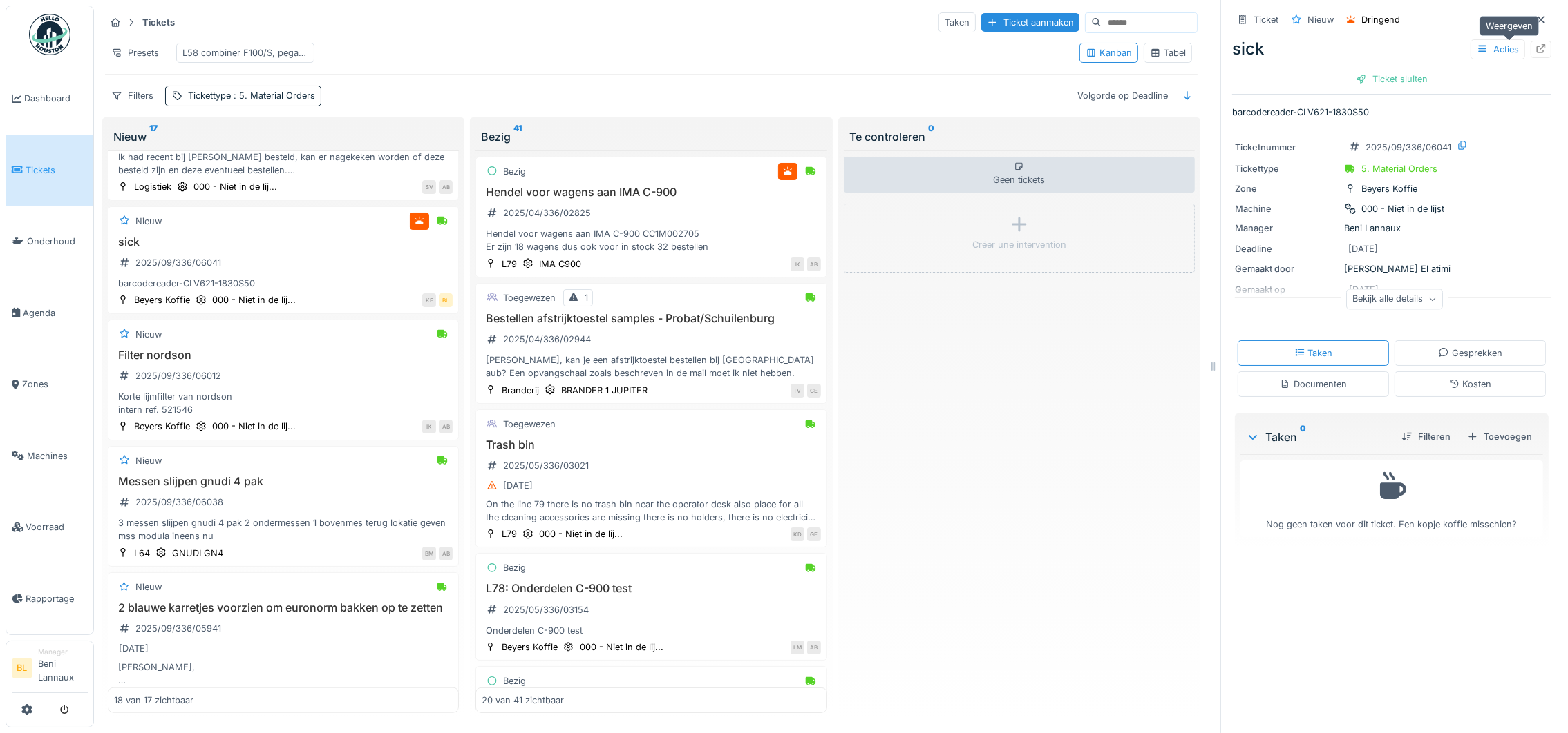
click at [1537, 44] on icon at bounding box center [1541, 49] width 9 height 9
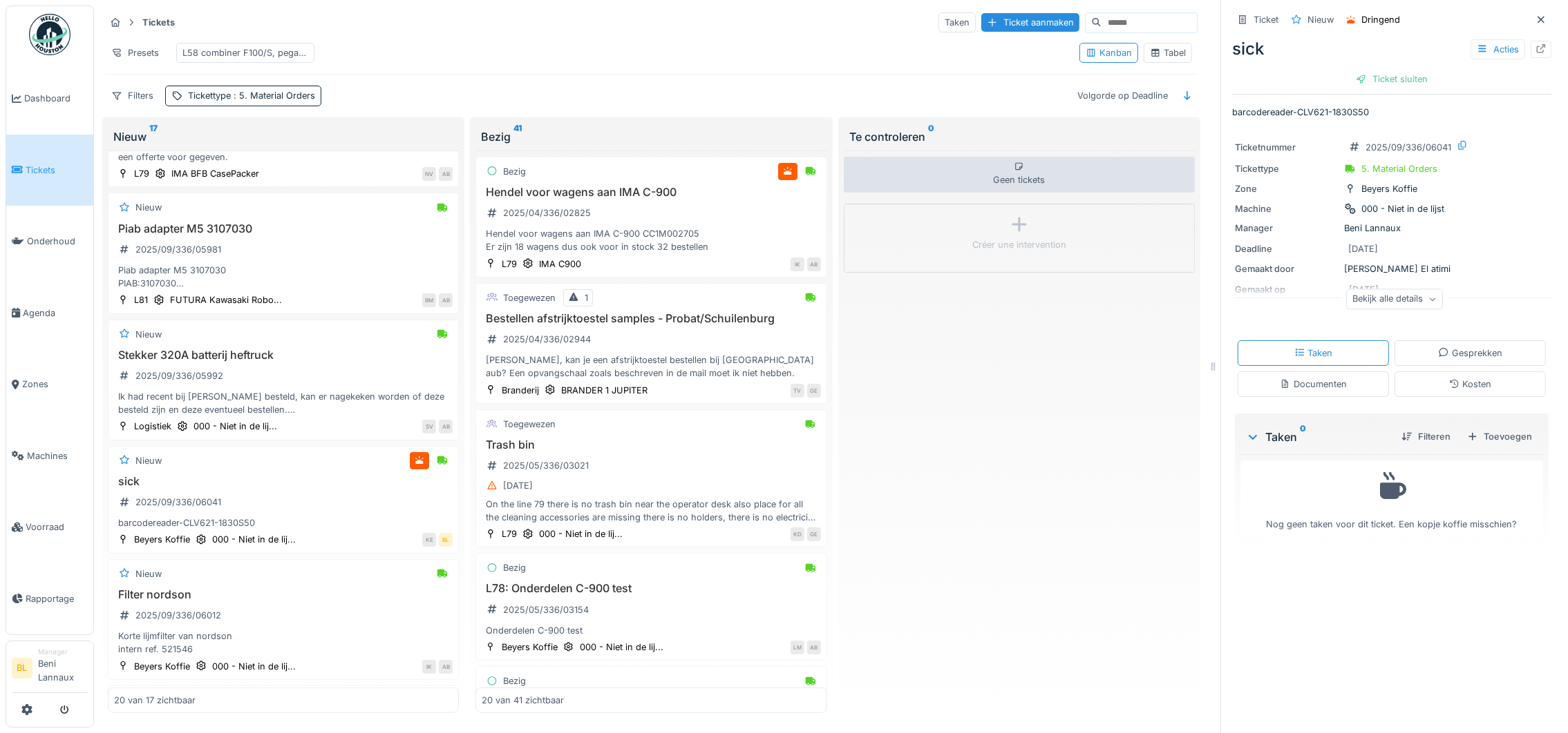
scroll to position [1909, 0]
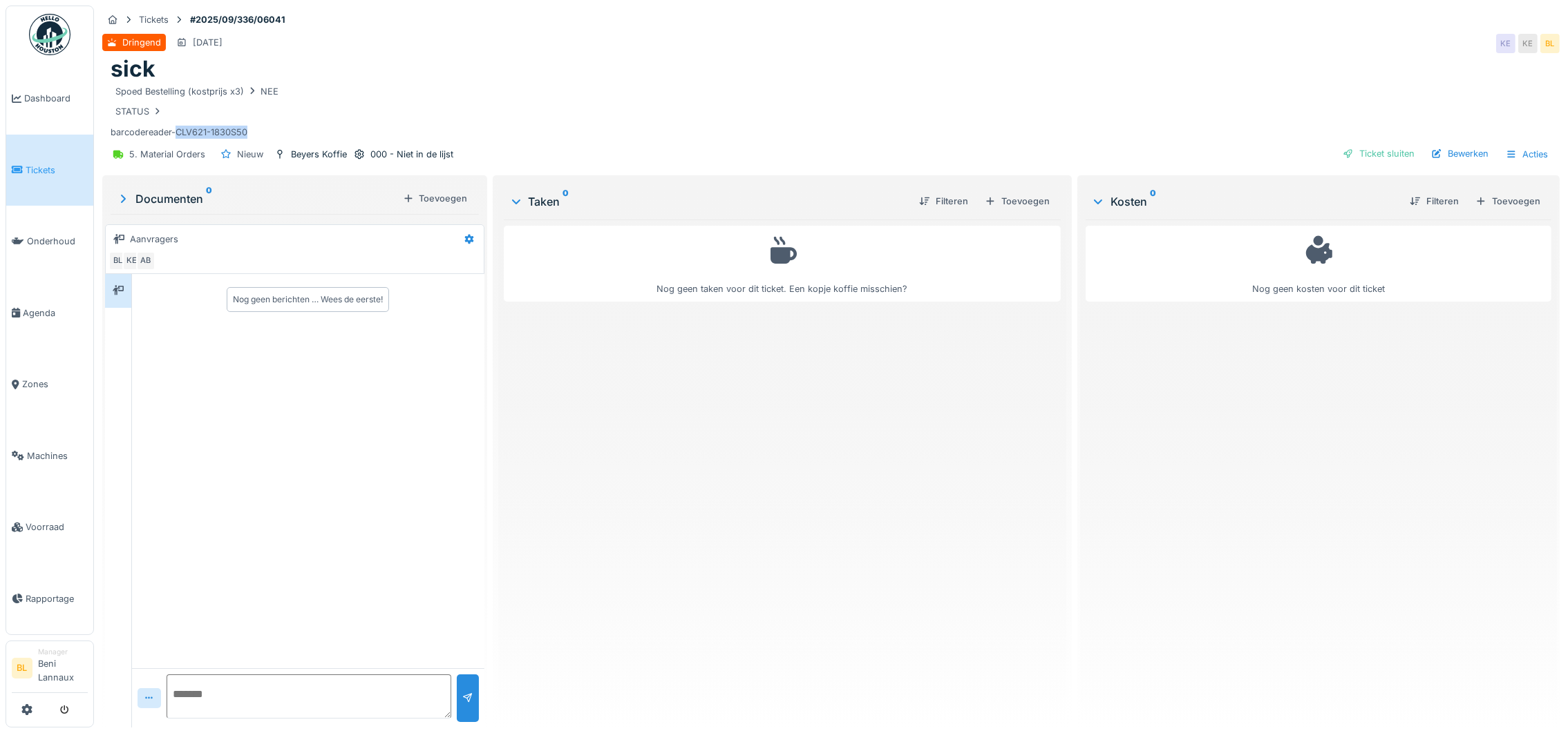
drag, startPoint x: 175, startPoint y: 130, endPoint x: 250, endPoint y: 130, distance: 75.0
click at [250, 130] on div "Spoed Bestelling (kostprijs x3) NEE STATUS barcodereader-CLV621-1830S50" at bounding box center [830, 111] width 1440 height 57
copy div "CLV621-1830S50"
click at [1444, 155] on div "Bewerken" at bounding box center [1459, 154] width 68 height 18
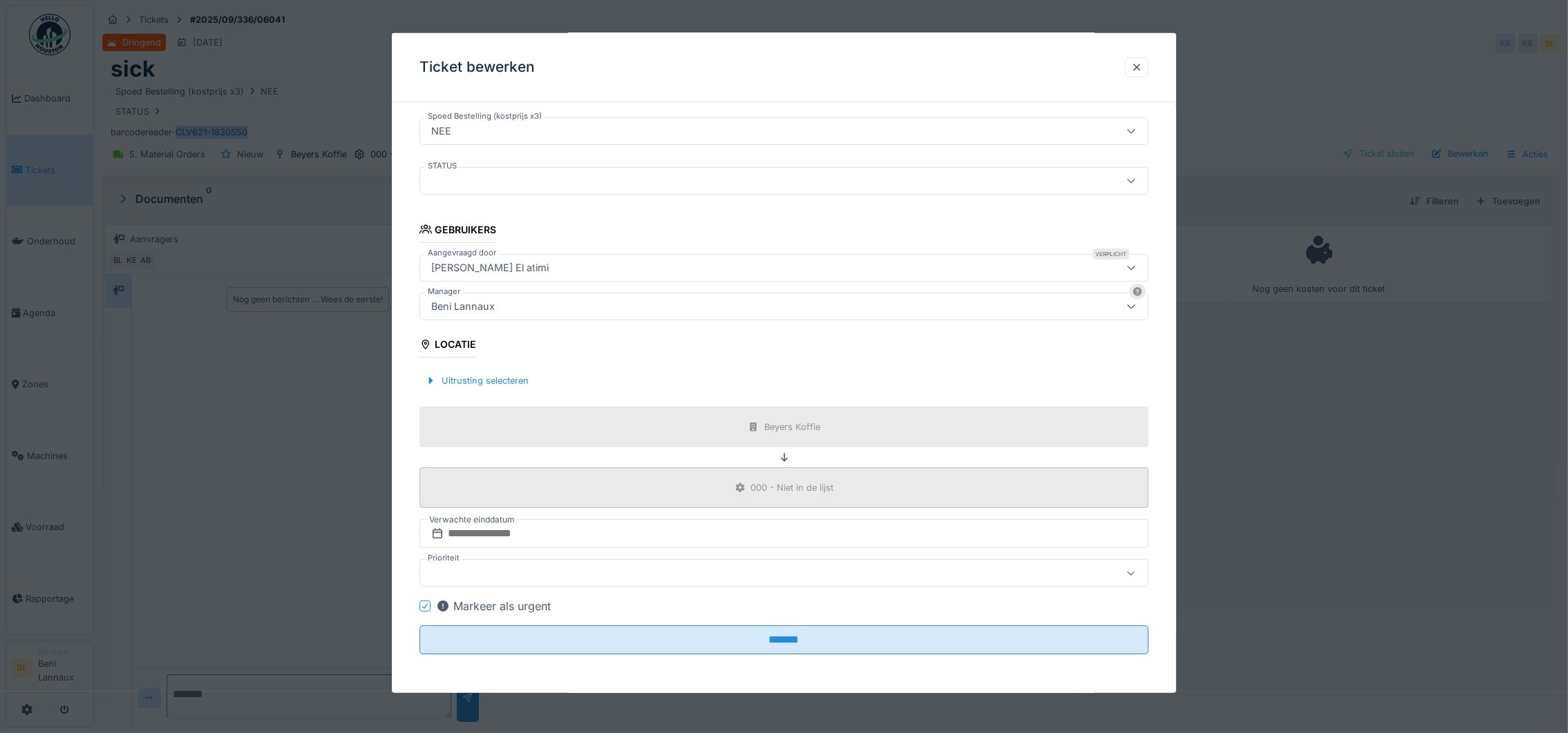
scroll to position [15, 0]
click at [1142, 67] on div at bounding box center [1136, 67] width 11 height 13
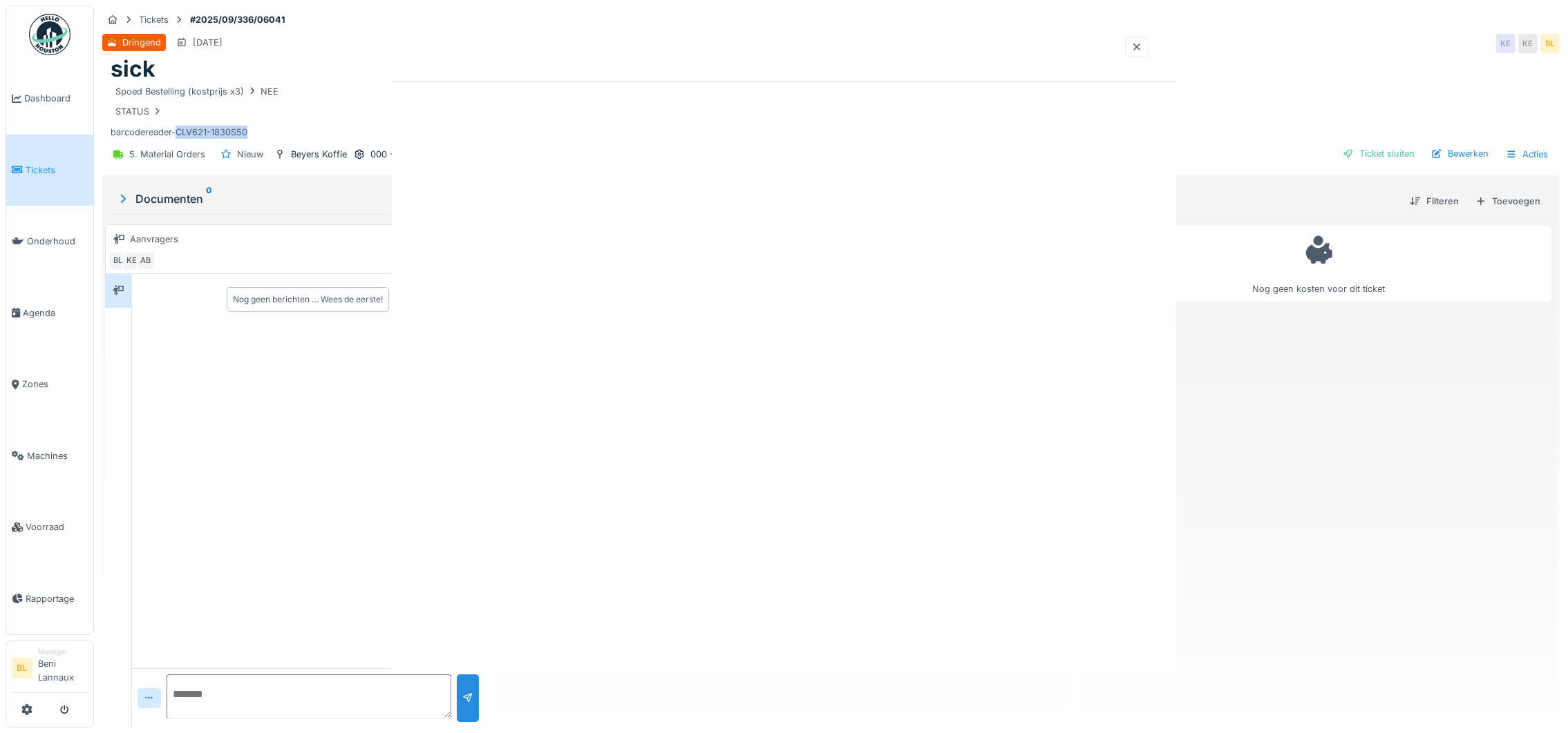
scroll to position [0, 0]
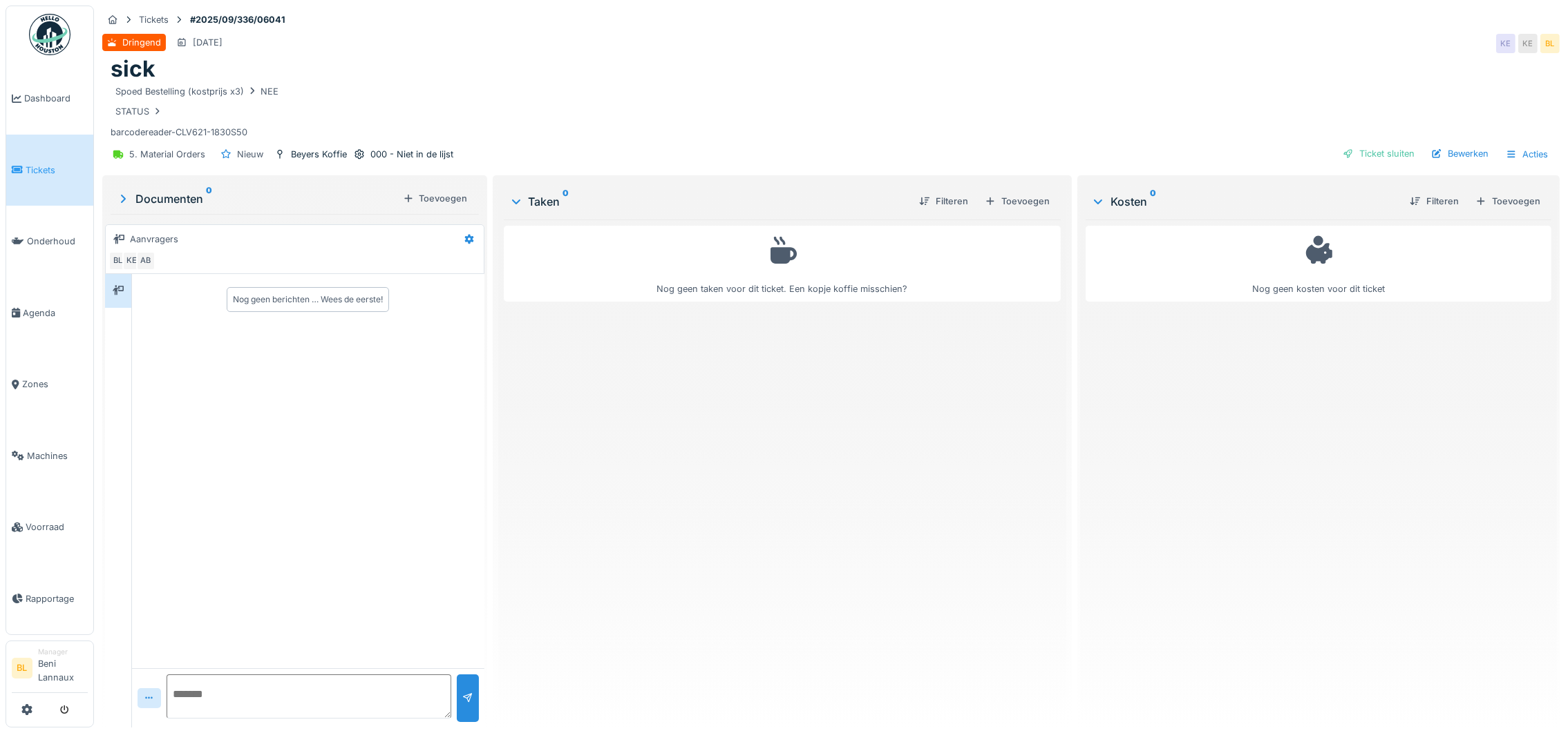
drag, startPoint x: 227, startPoint y: 337, endPoint x: 226, endPoint y: 353, distance: 16.0
click at [227, 337] on div "Nog geen berichten … Wees de eerste!" at bounding box center [308, 471] width 352 height 394
click at [221, 675] on textarea at bounding box center [309, 697] width 285 height 44
click at [140, 105] on div "STATUS" at bounding box center [139, 111] width 47 height 13
click at [1459, 145] on div "Bewerken" at bounding box center [1459, 154] width 68 height 18
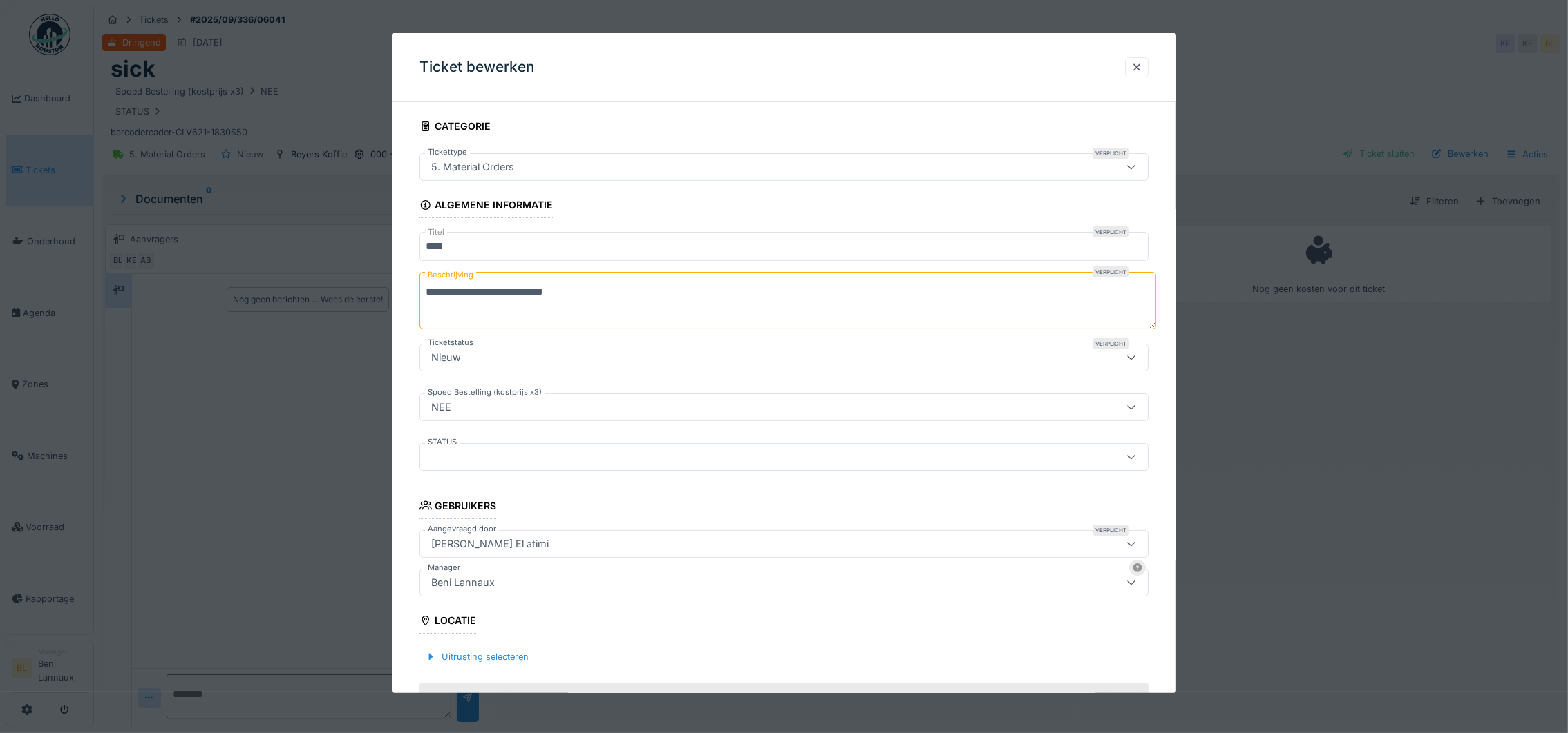
click at [479, 350] on div "Nieuw" at bounding box center [742, 358] width 633 height 15
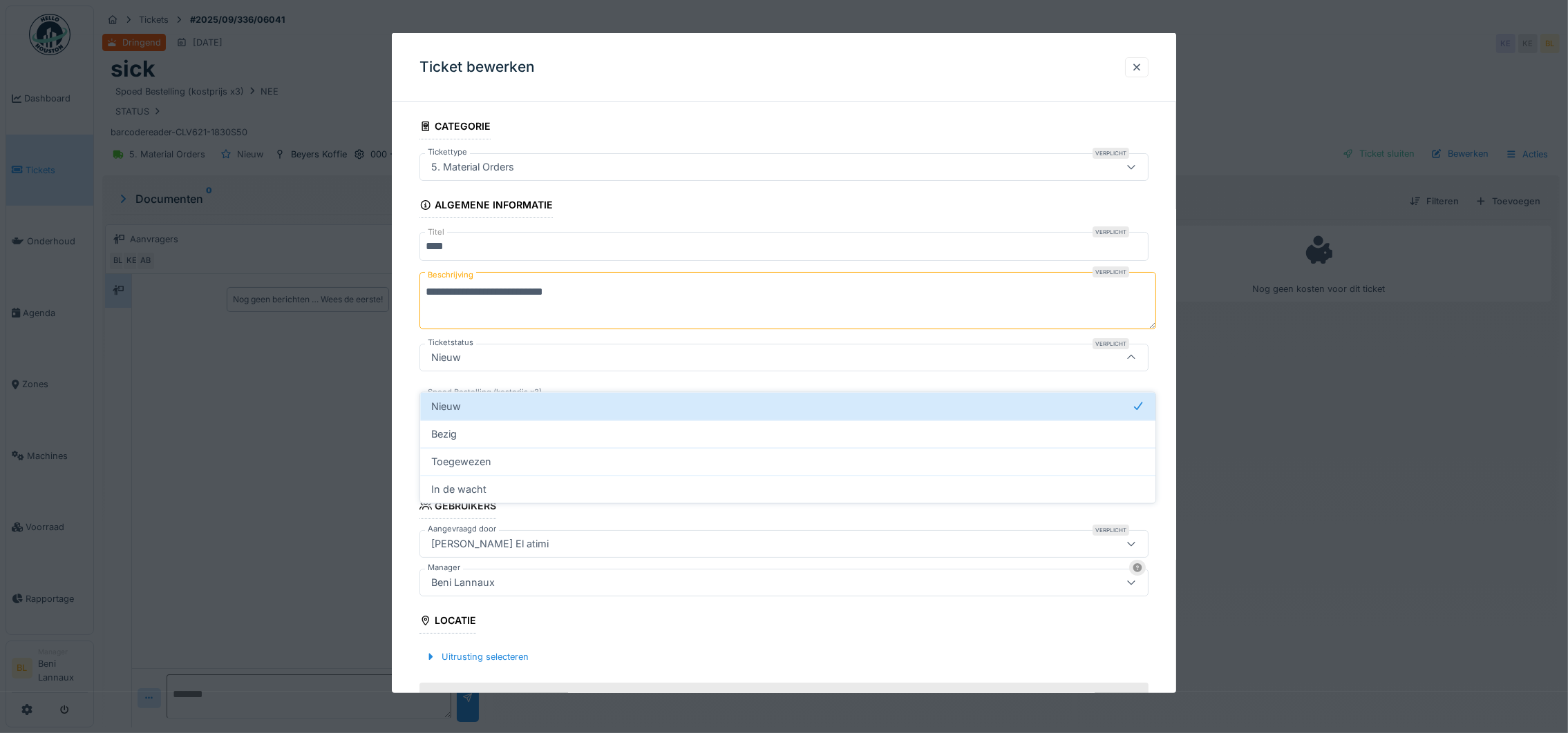
click at [459, 427] on div "Bezig" at bounding box center [787, 435] width 713 height 15
type input "*******"
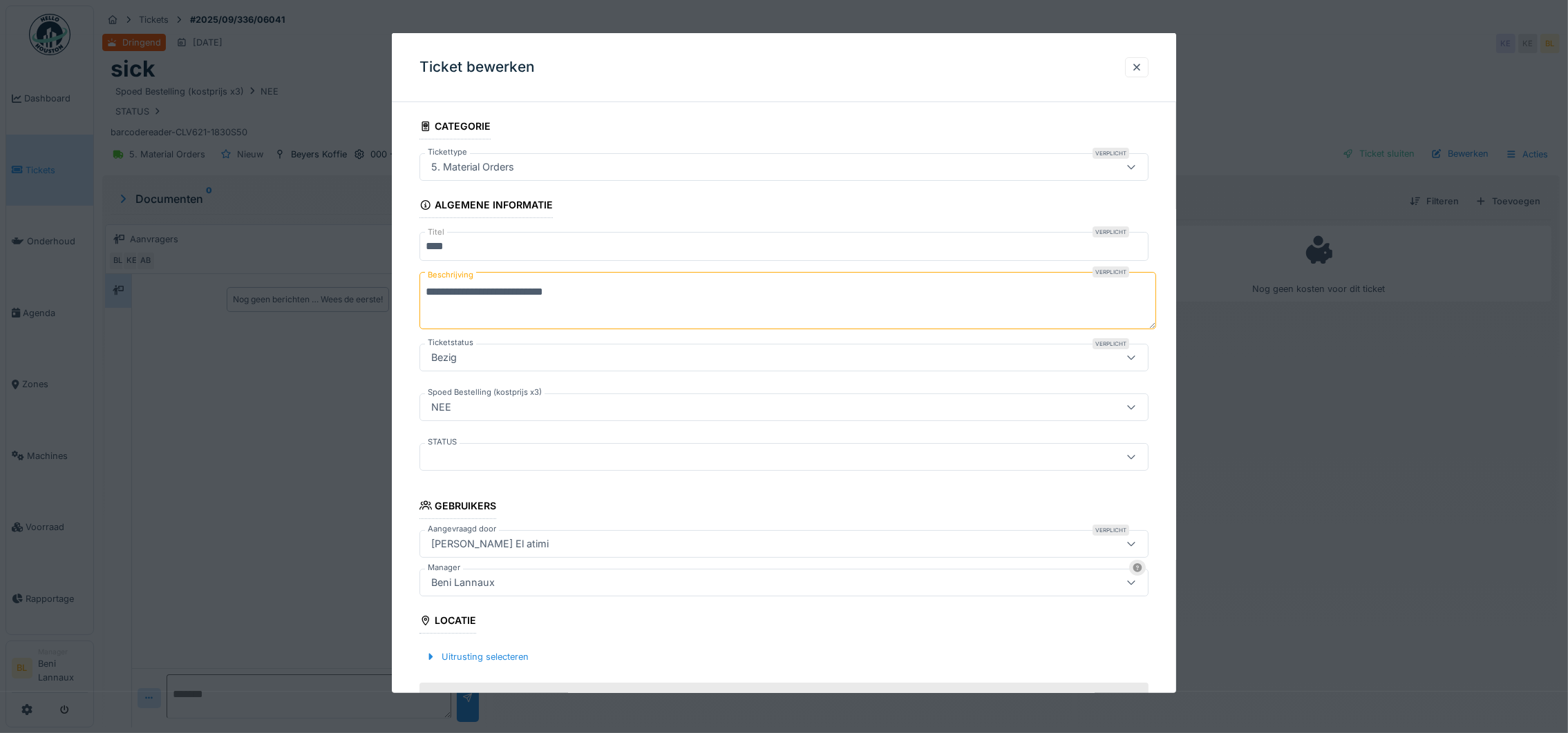
click at [501, 454] on div at bounding box center [742, 457] width 633 height 15
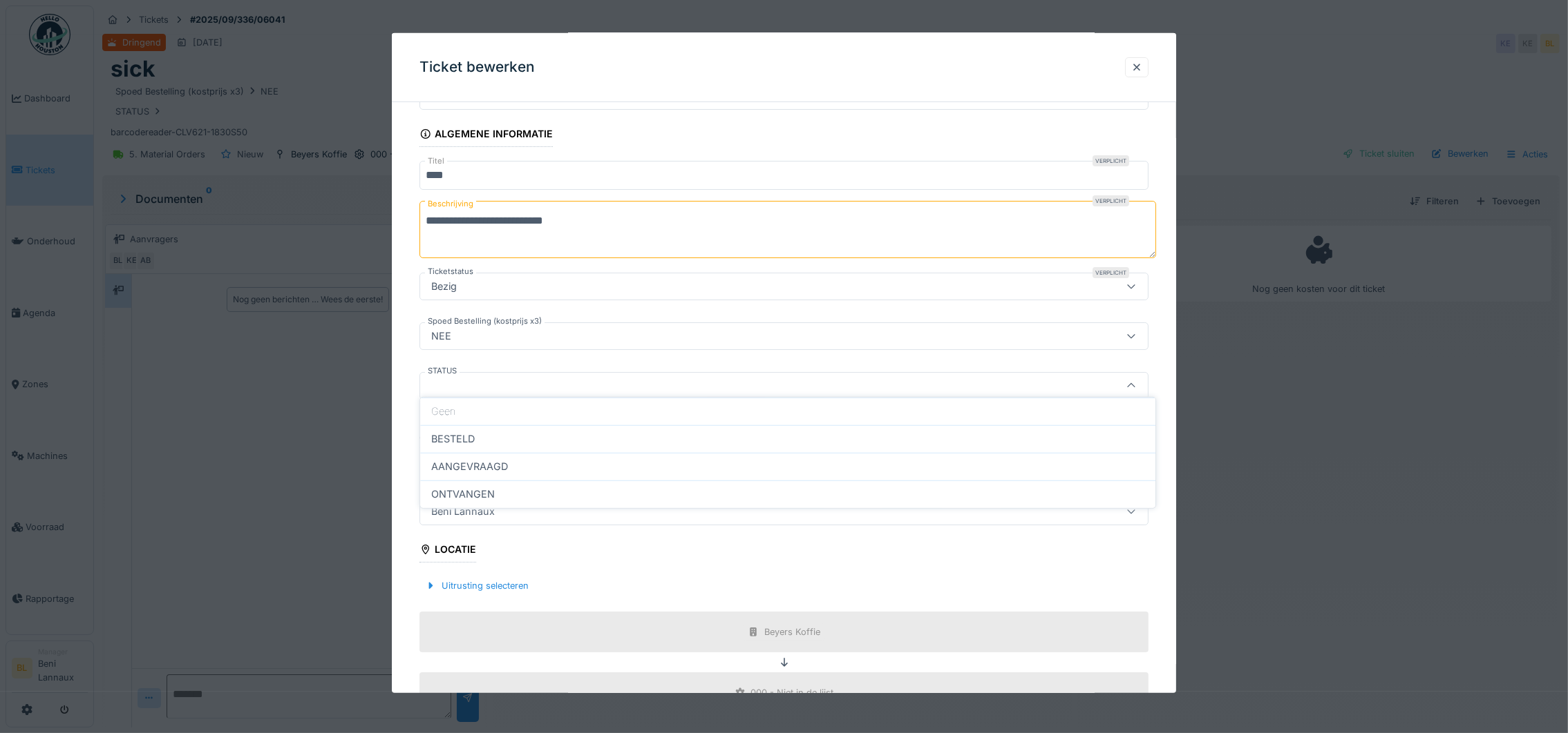
scroll to position [94, 0]
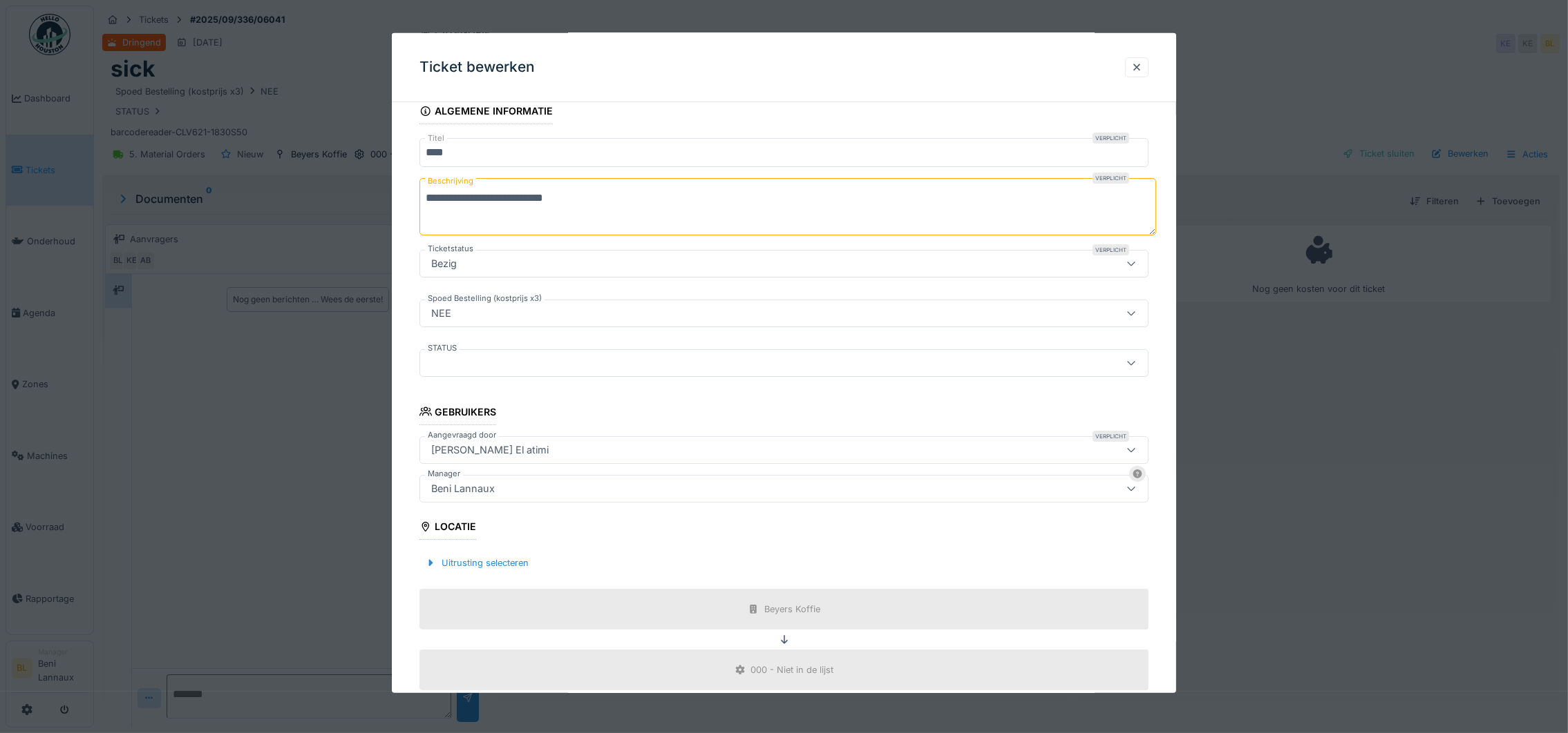
click at [642, 53] on div "Ticket bewerken" at bounding box center [784, 67] width 784 height 69
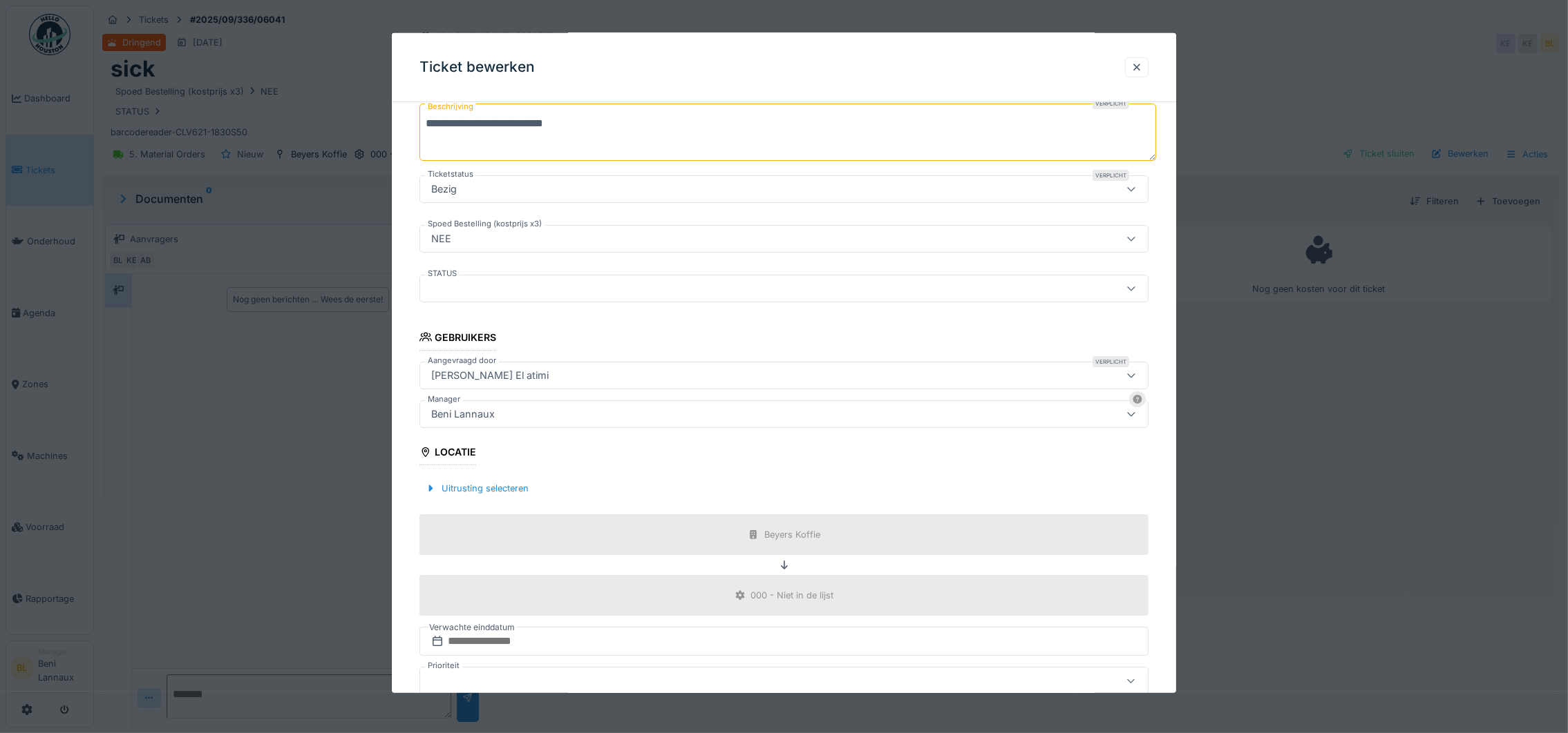
scroll to position [279, 0]
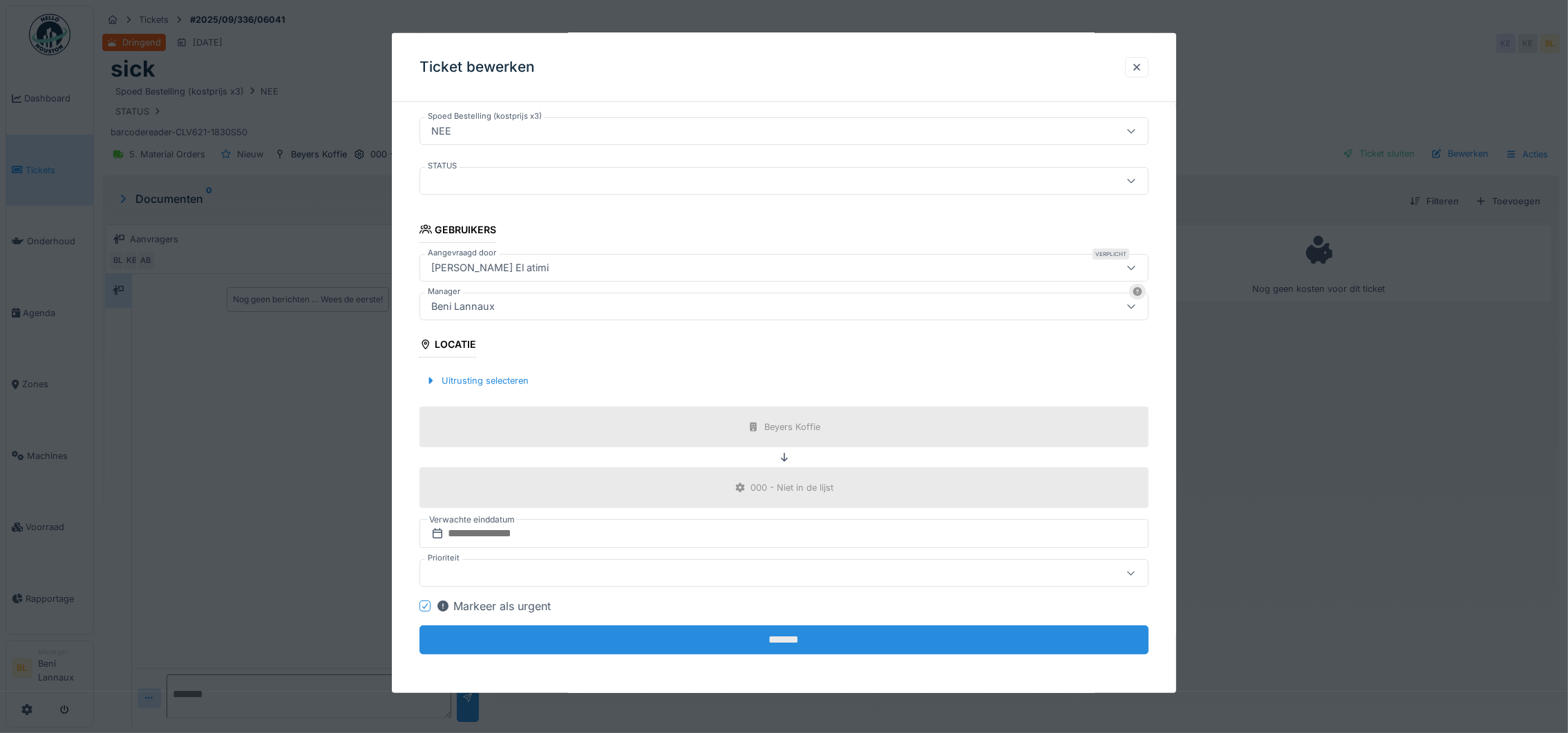
click at [801, 646] on input "*******" at bounding box center [784, 640] width 729 height 29
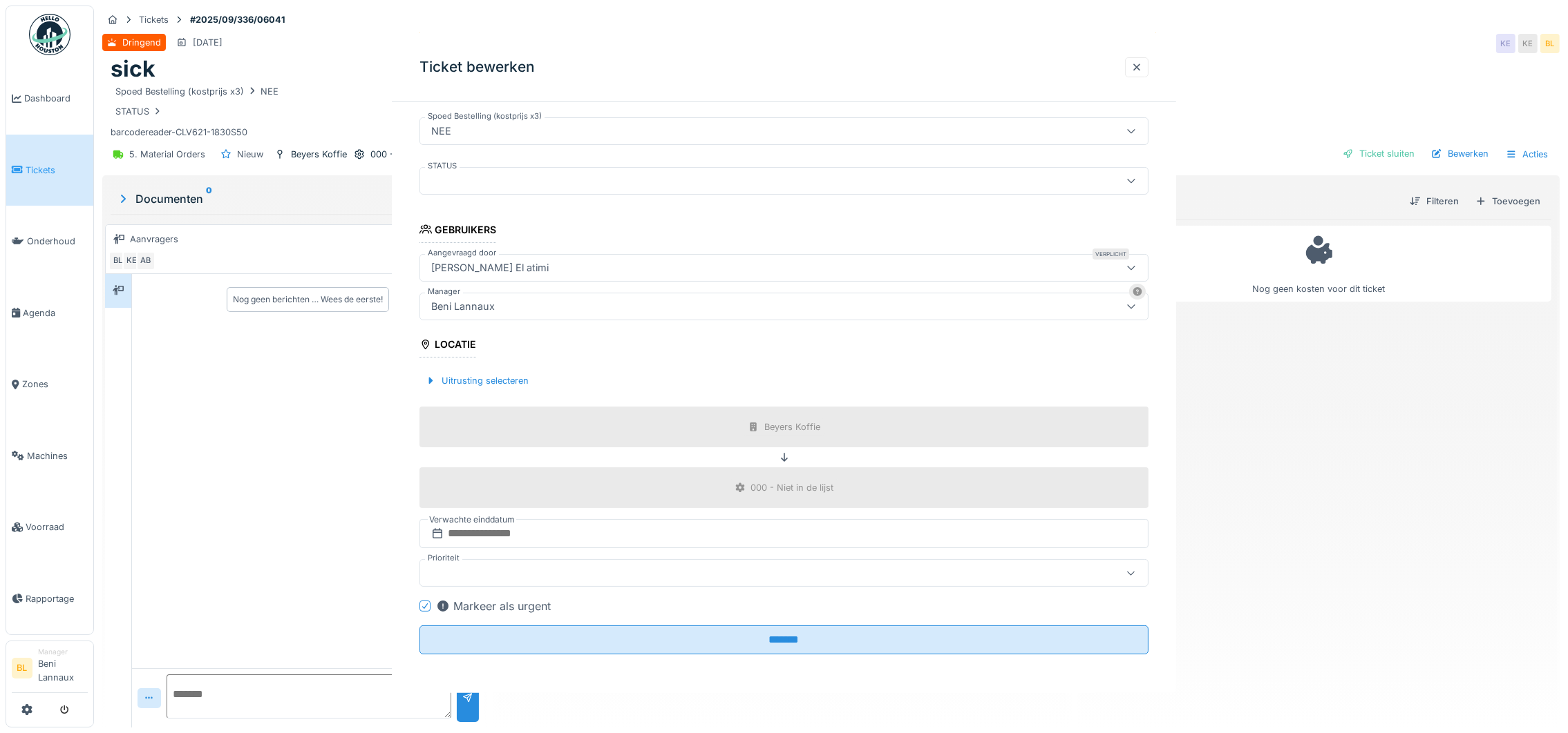
scroll to position [0, 0]
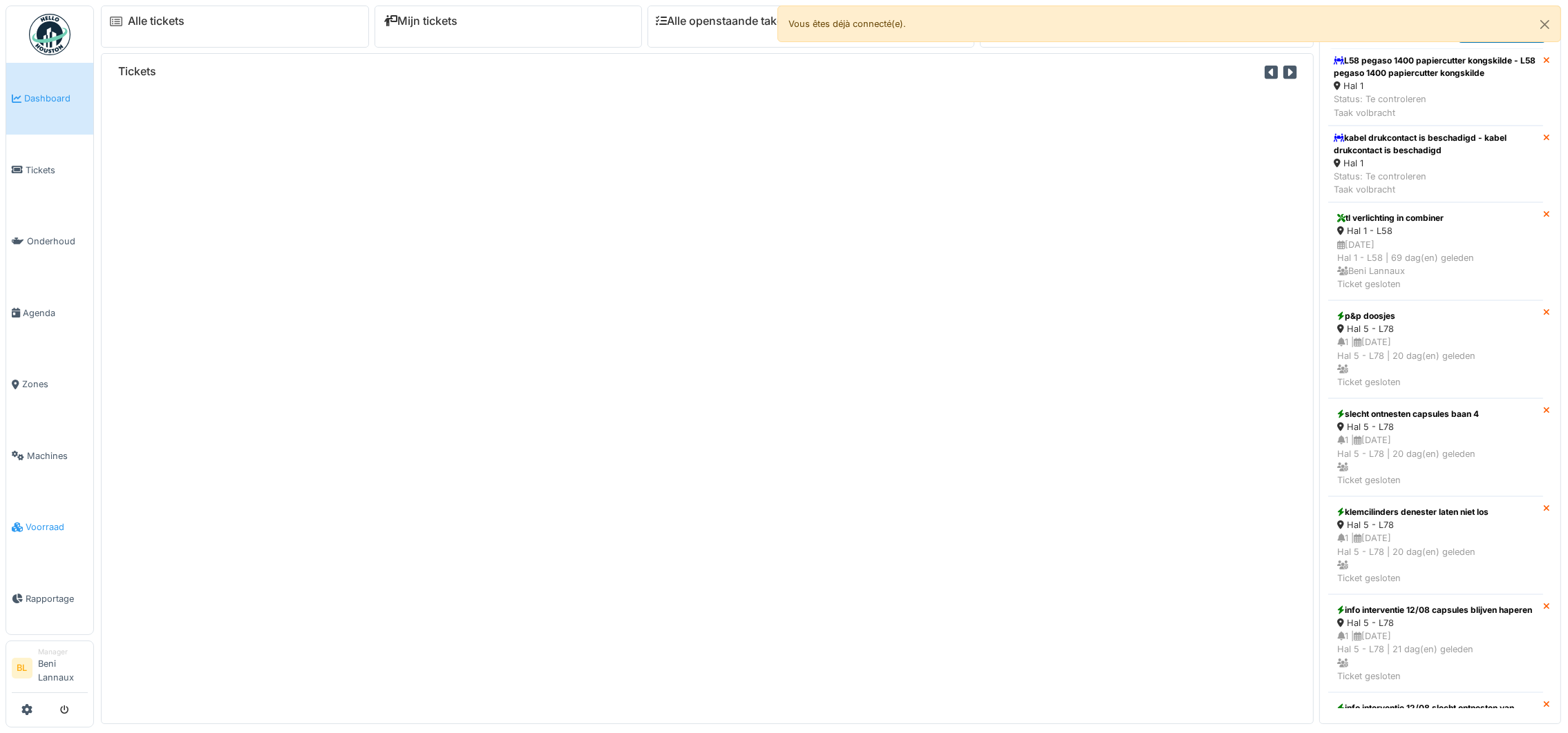
click at [40, 528] on span "Voorraad" at bounding box center [56, 526] width 62 height 13
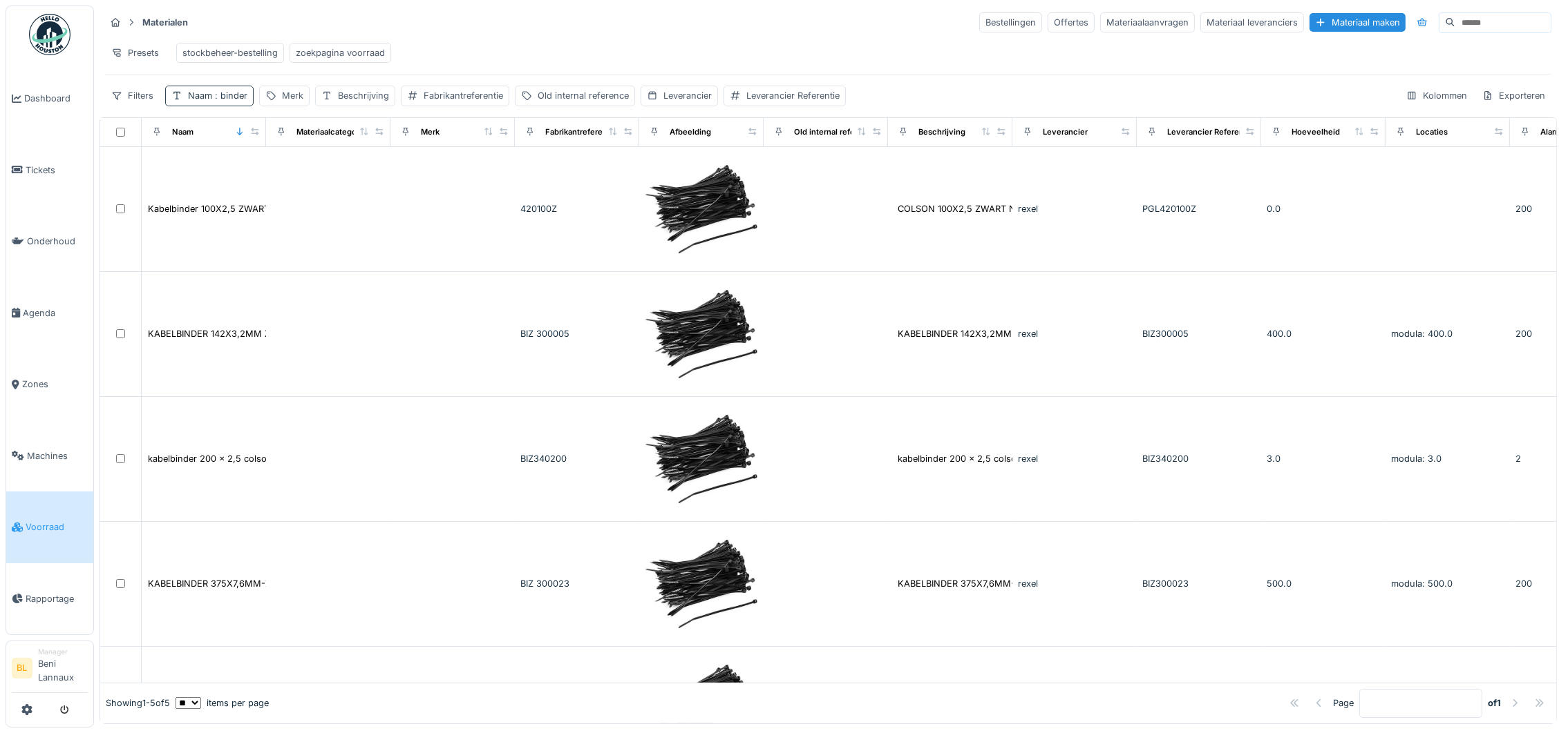
click at [223, 101] on span ": binder" at bounding box center [230, 96] width 35 height 11
click at [301, 181] on icon at bounding box center [295, 178] width 11 height 9
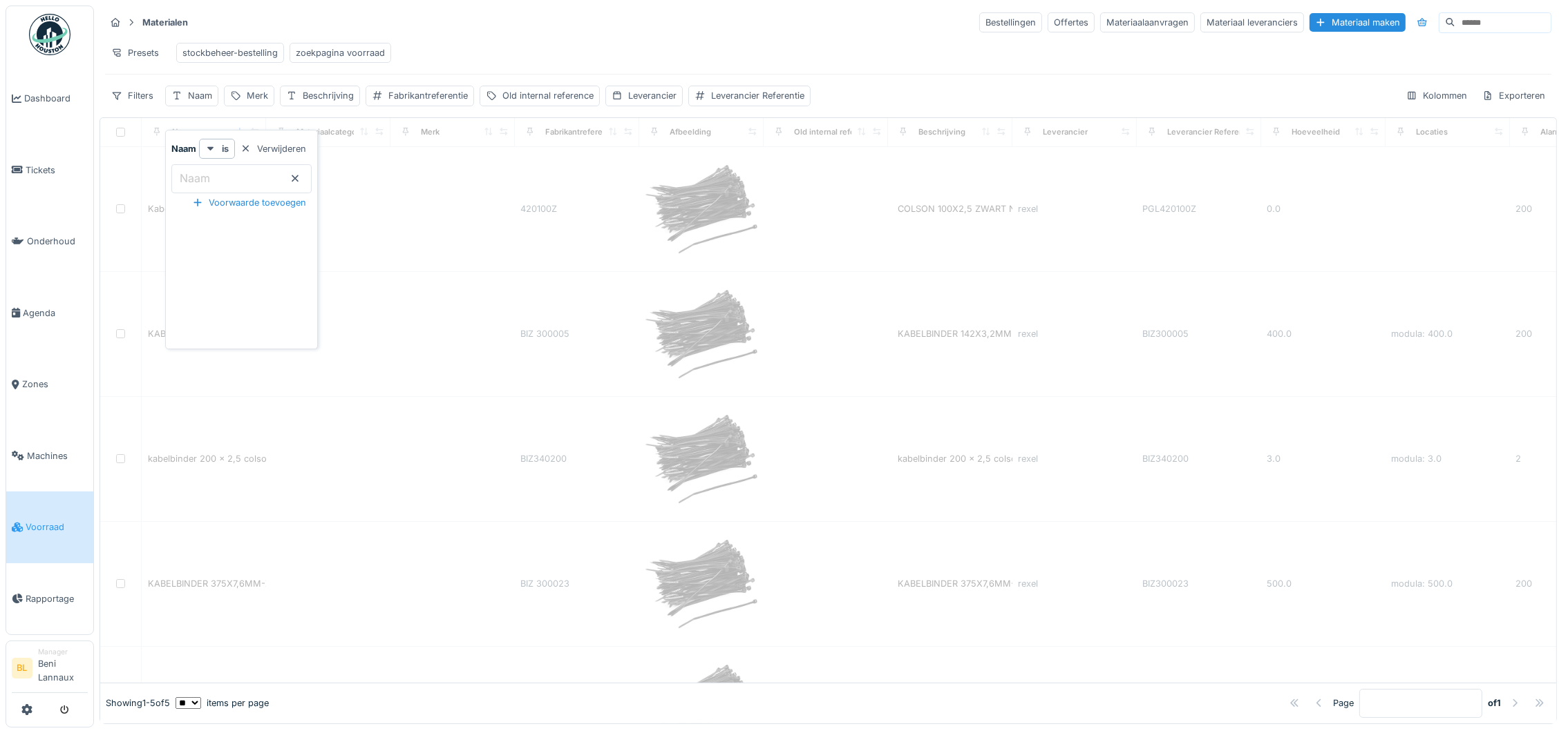
click at [218, 180] on input "Naam" at bounding box center [241, 179] width 140 height 29
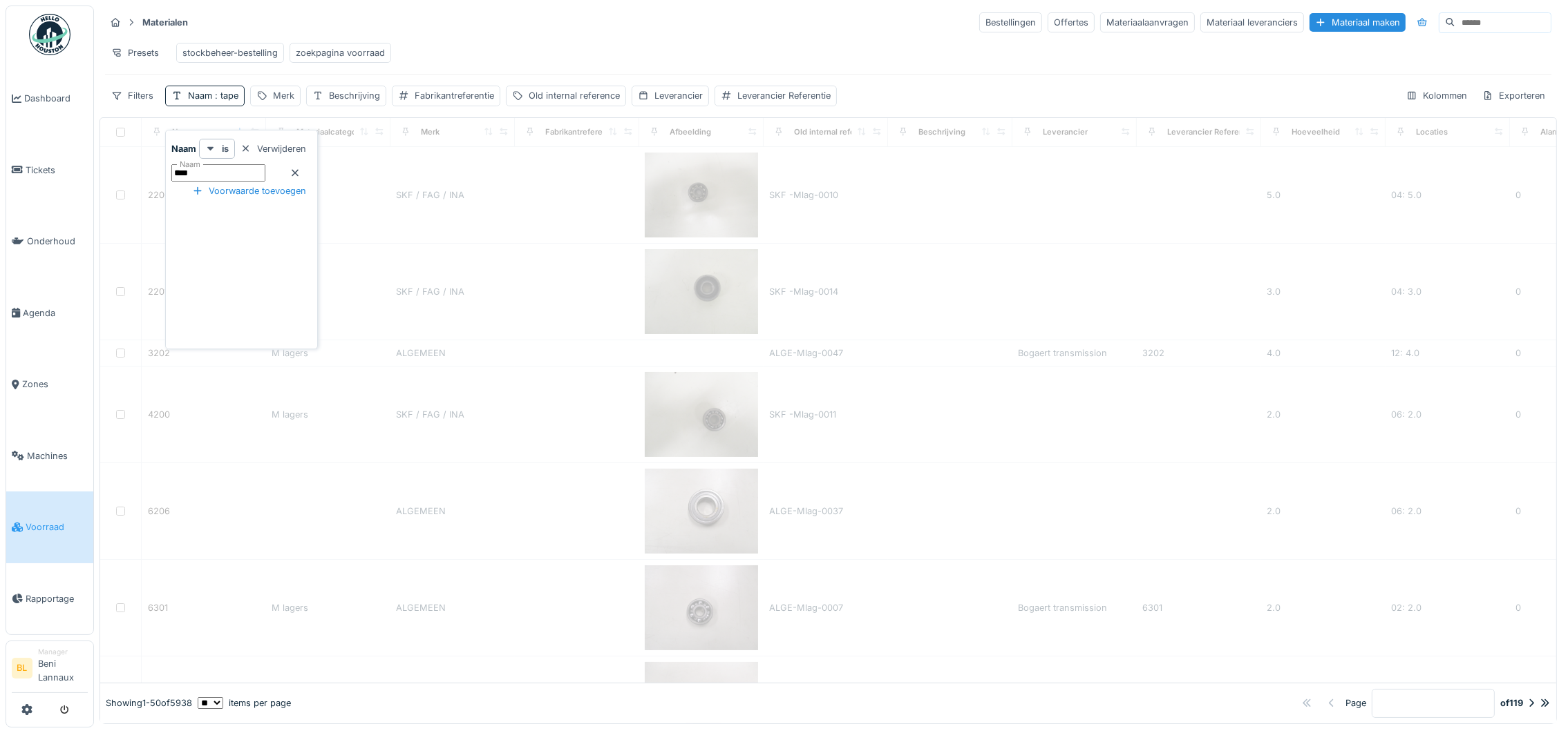
type input "****"
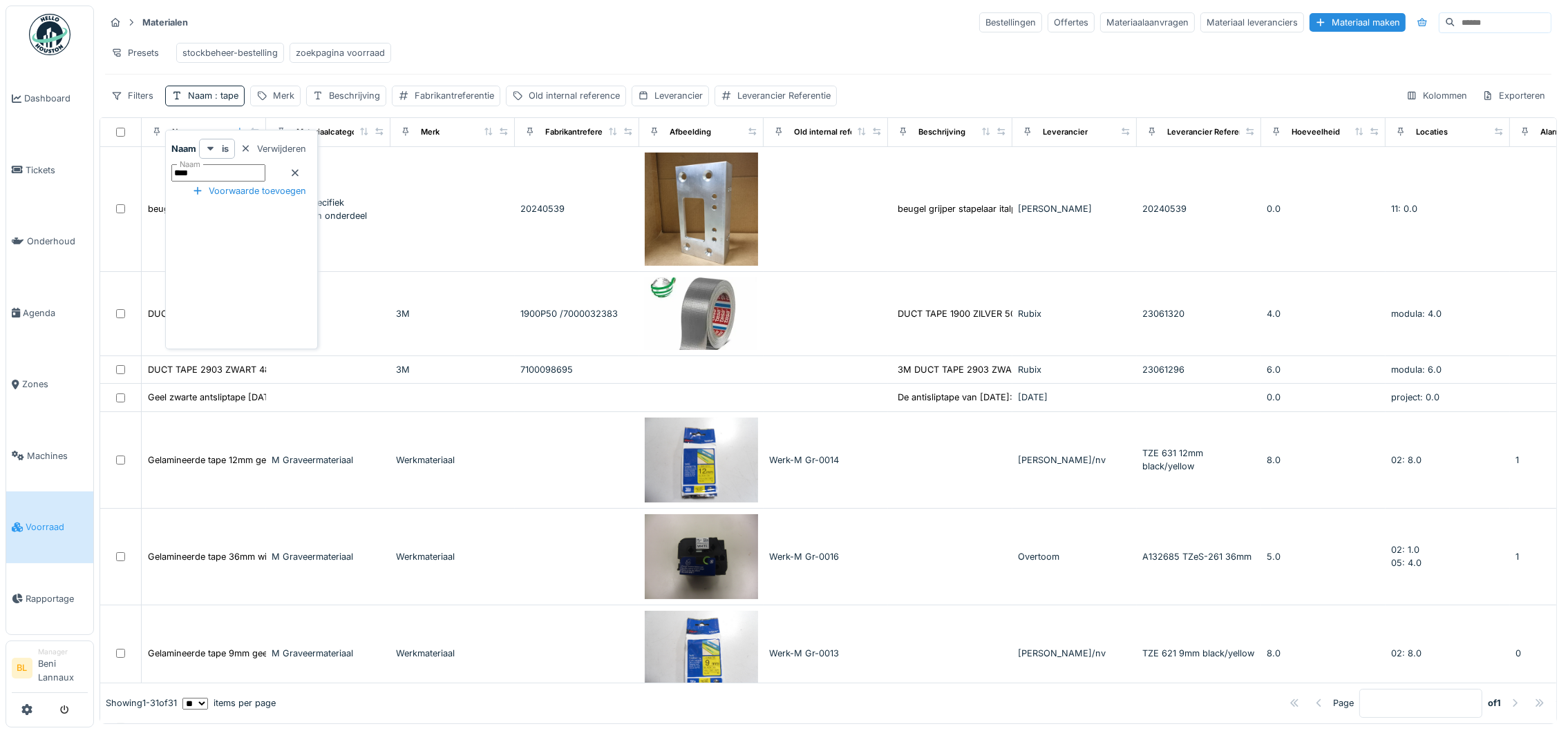
click at [301, 168] on icon at bounding box center [295, 173] width 11 height 9
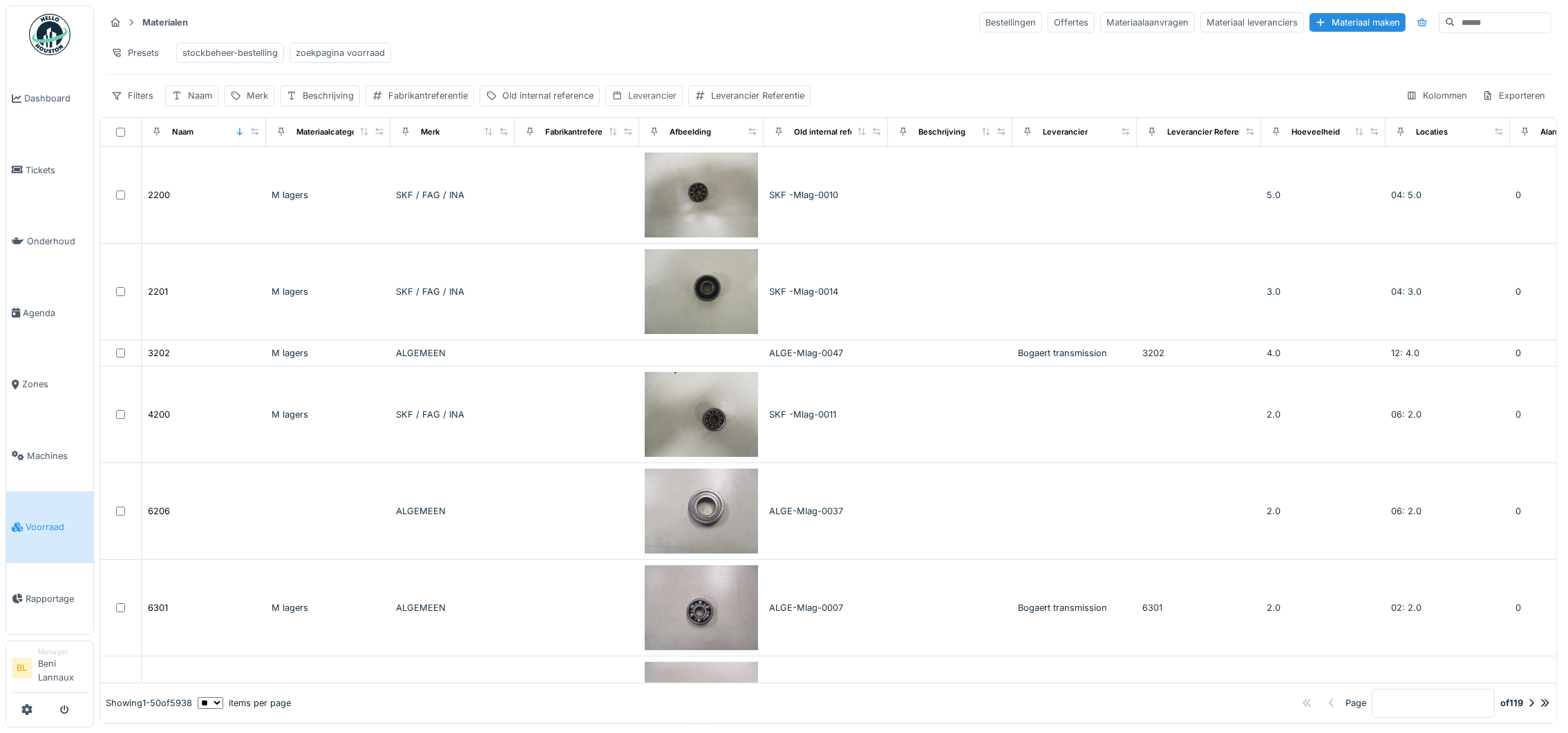
click at [652, 100] on div "Leverancier" at bounding box center [652, 95] width 48 height 13
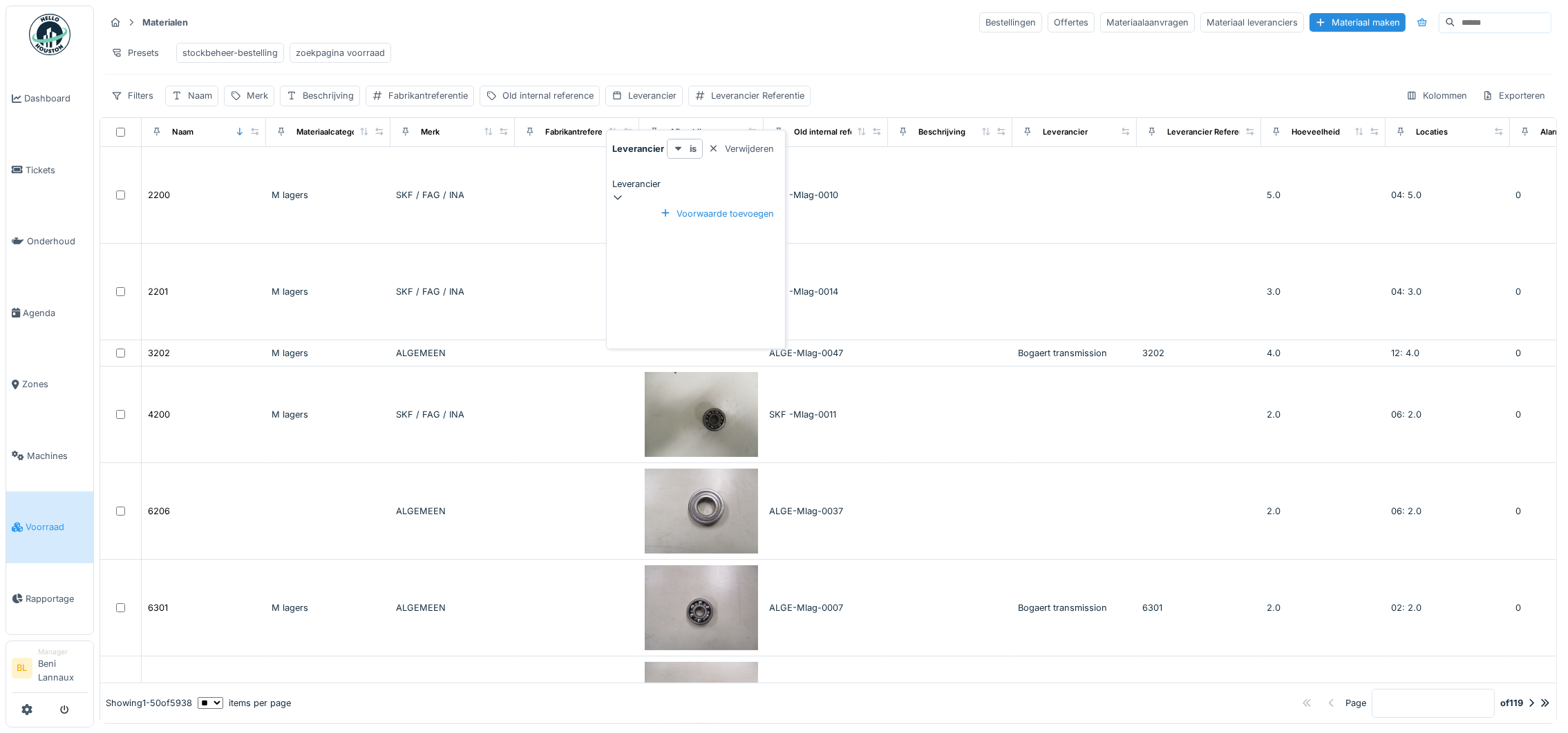
click at [657, 178] on div "Leverancier" at bounding box center [696, 184] width 167 height 13
type input "***"
click at [482, 55] on div "Presets stockbeheer-bestelling zoekpagina voorraad" at bounding box center [828, 53] width 1446 height 31
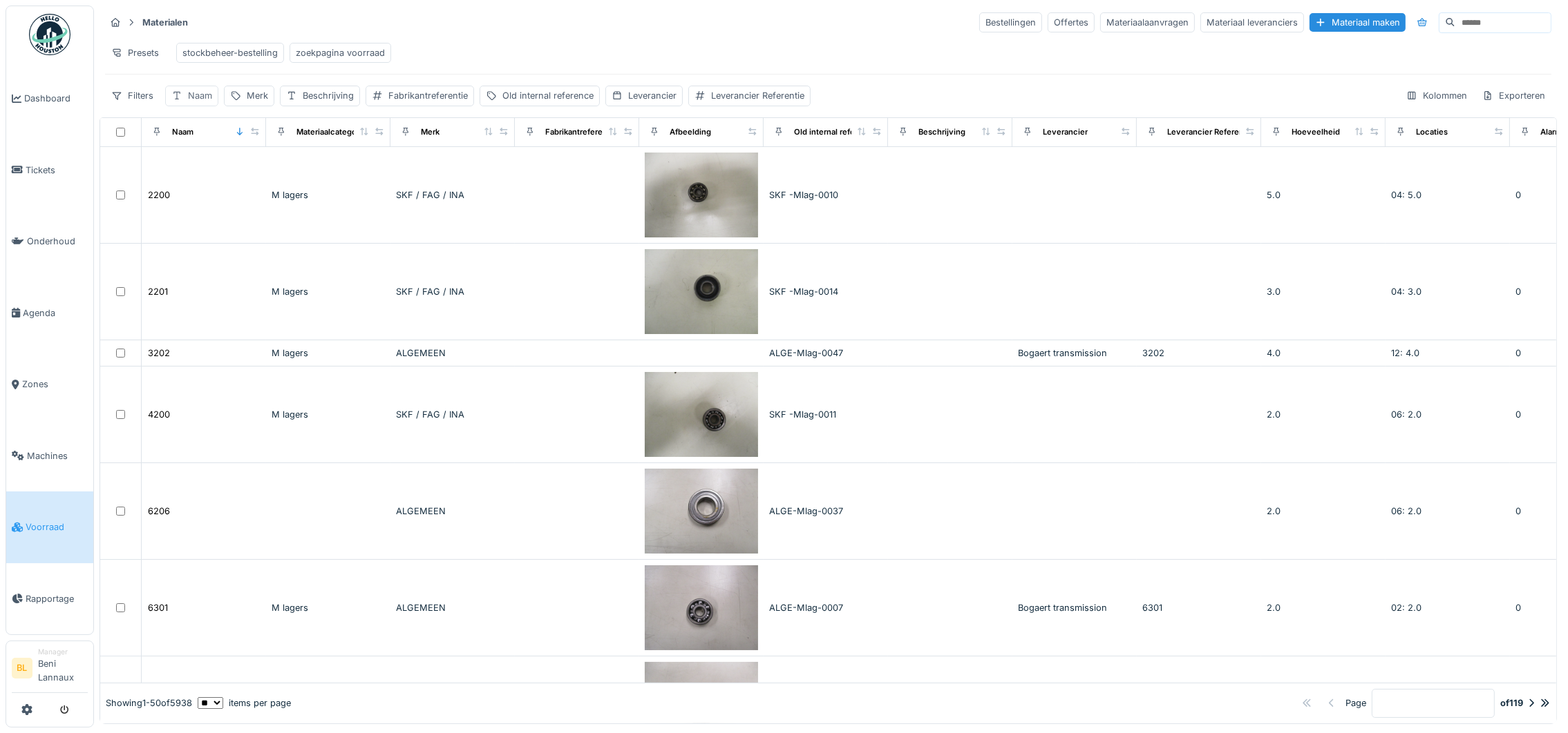
click at [209, 103] on div "Naam" at bounding box center [200, 95] width 24 height 13
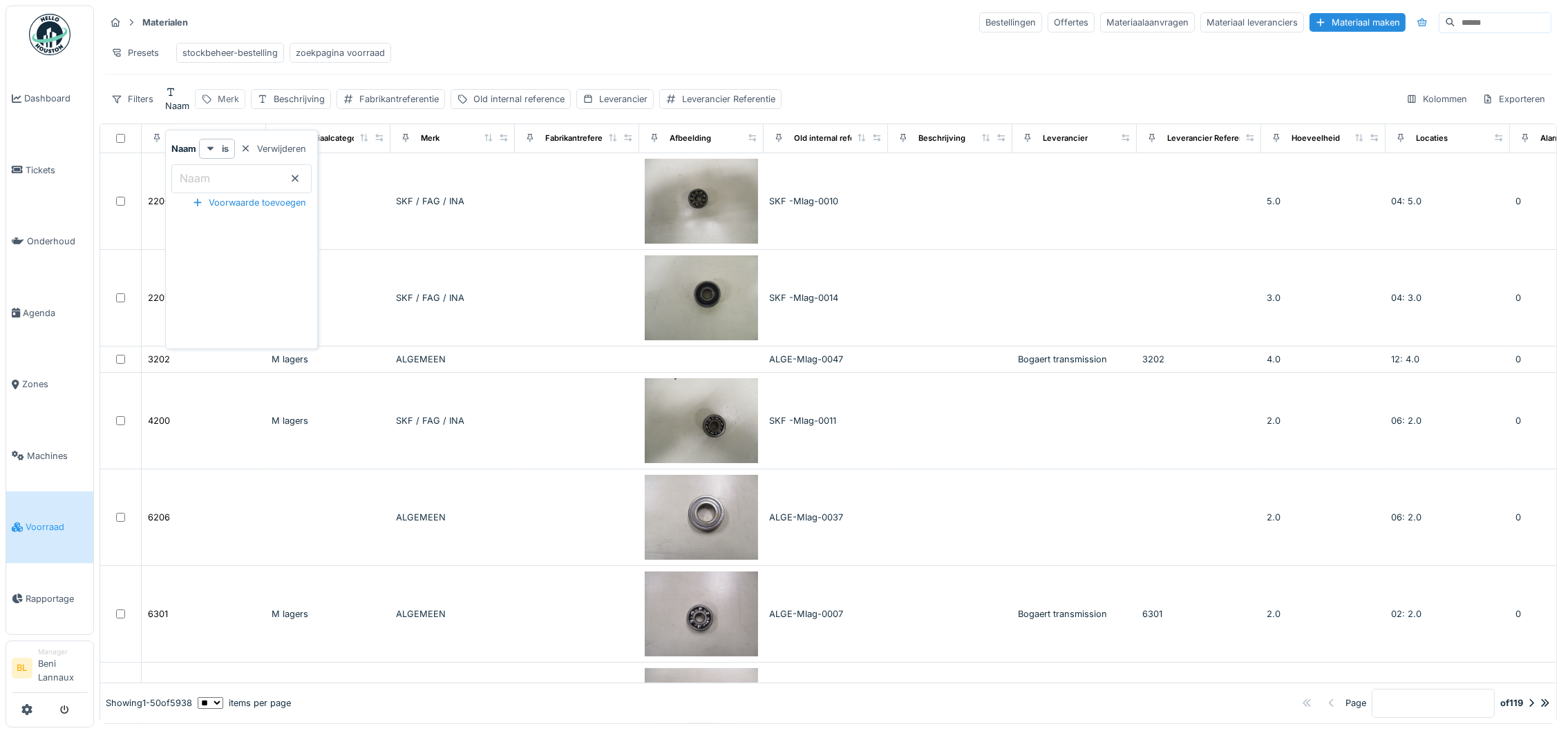
click at [239, 106] on div "Merk" at bounding box center [228, 99] width 21 height 13
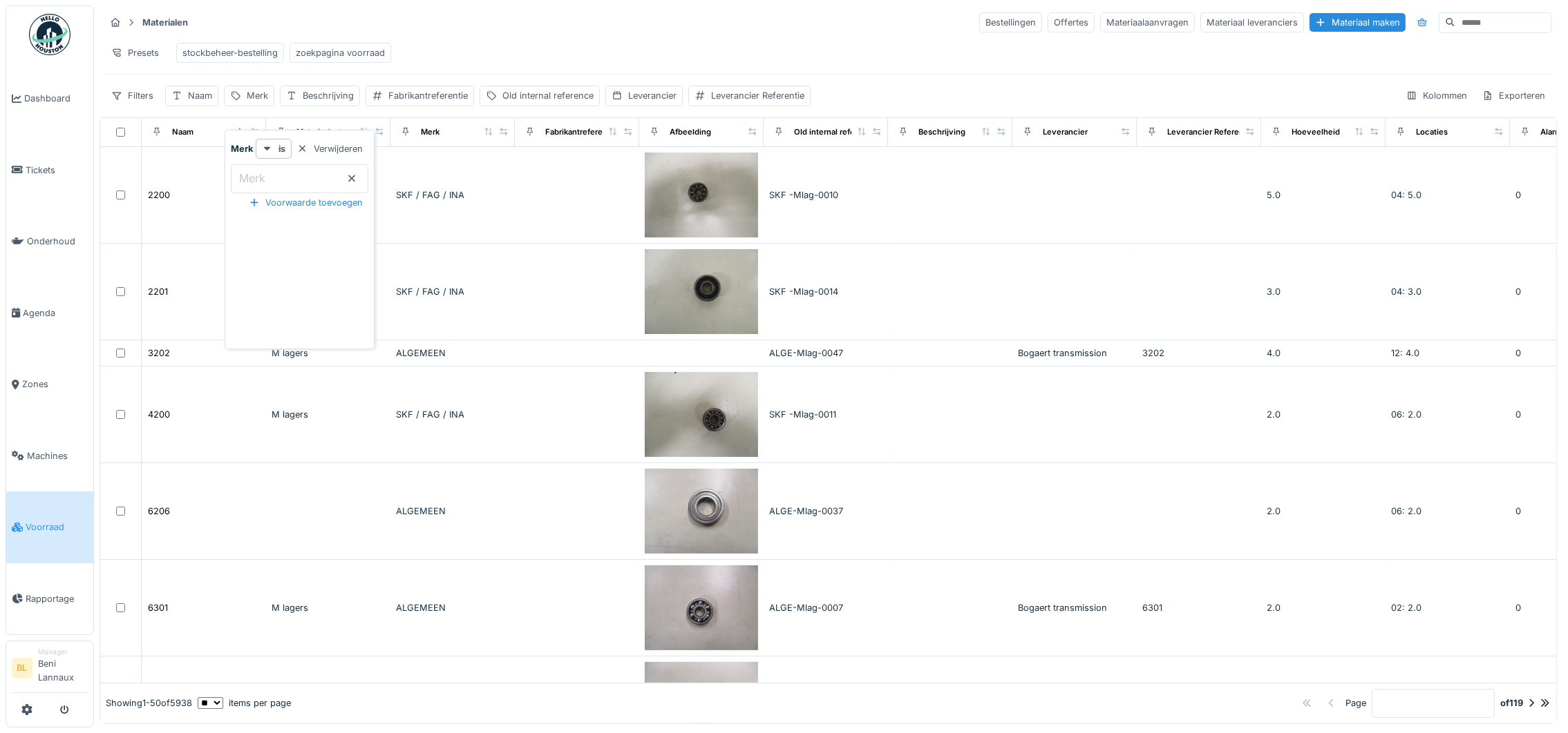
click at [288, 180] on input "Merk" at bounding box center [299, 179] width 138 height 29
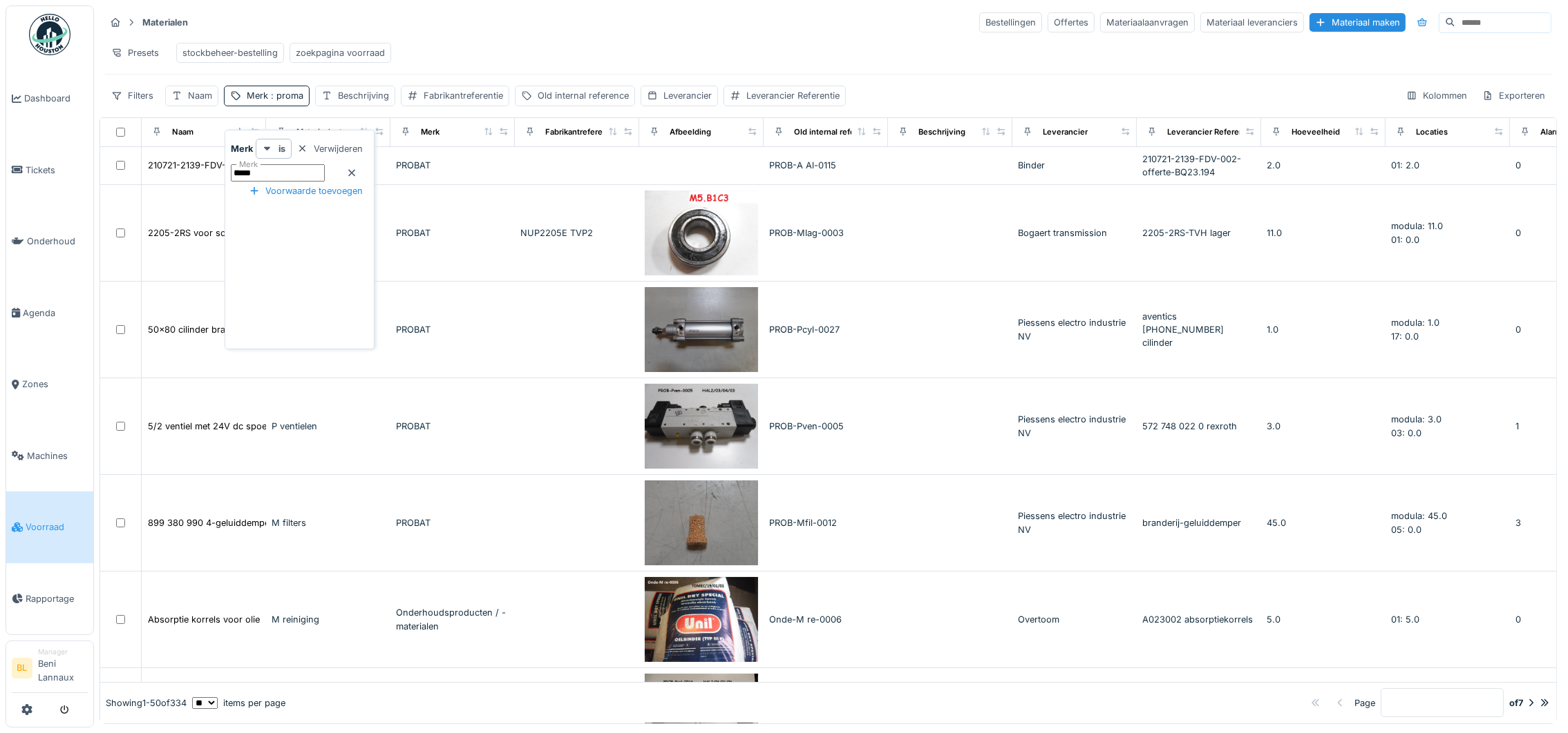
type input "******"
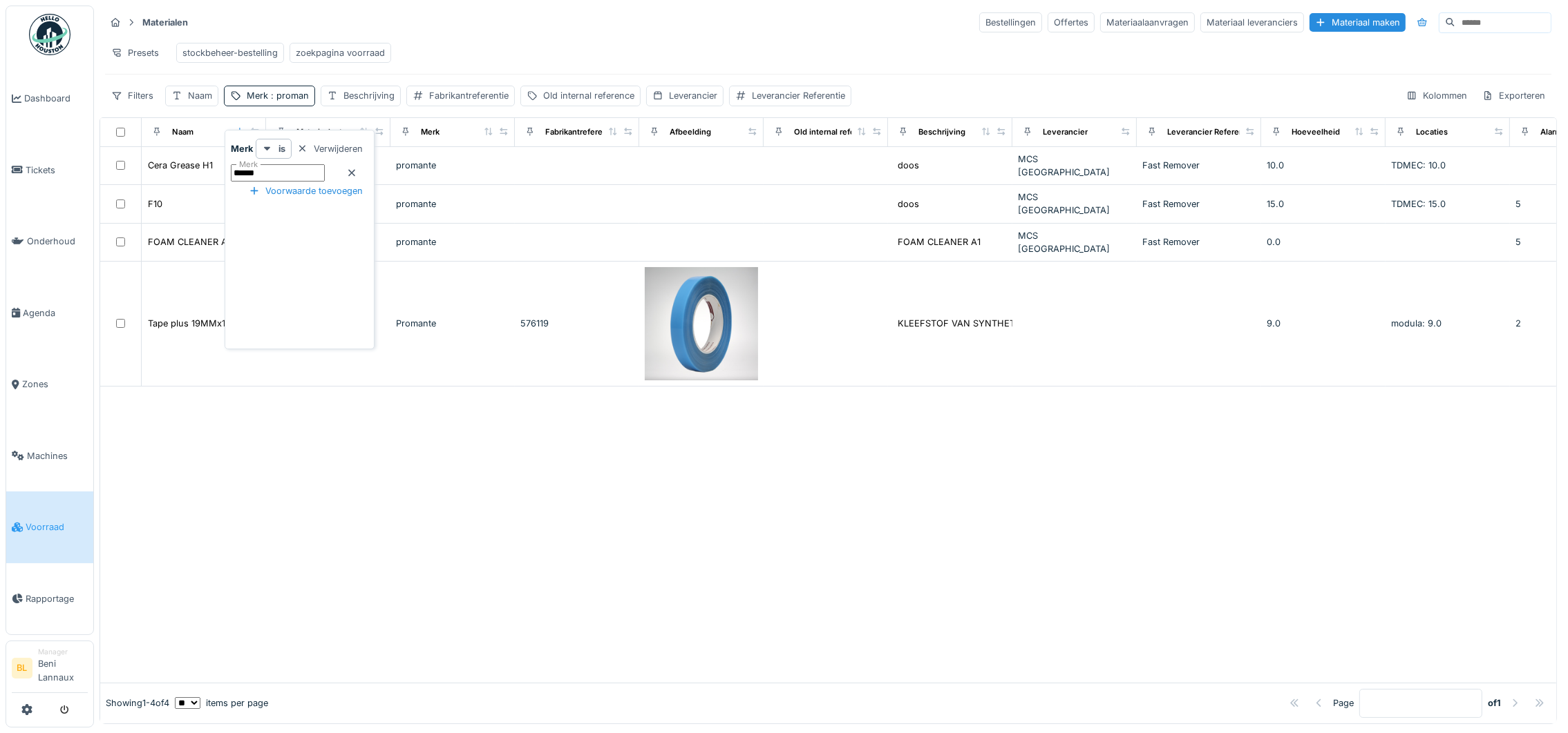
click at [608, 502] on div at bounding box center [828, 534] width 1455 height 296
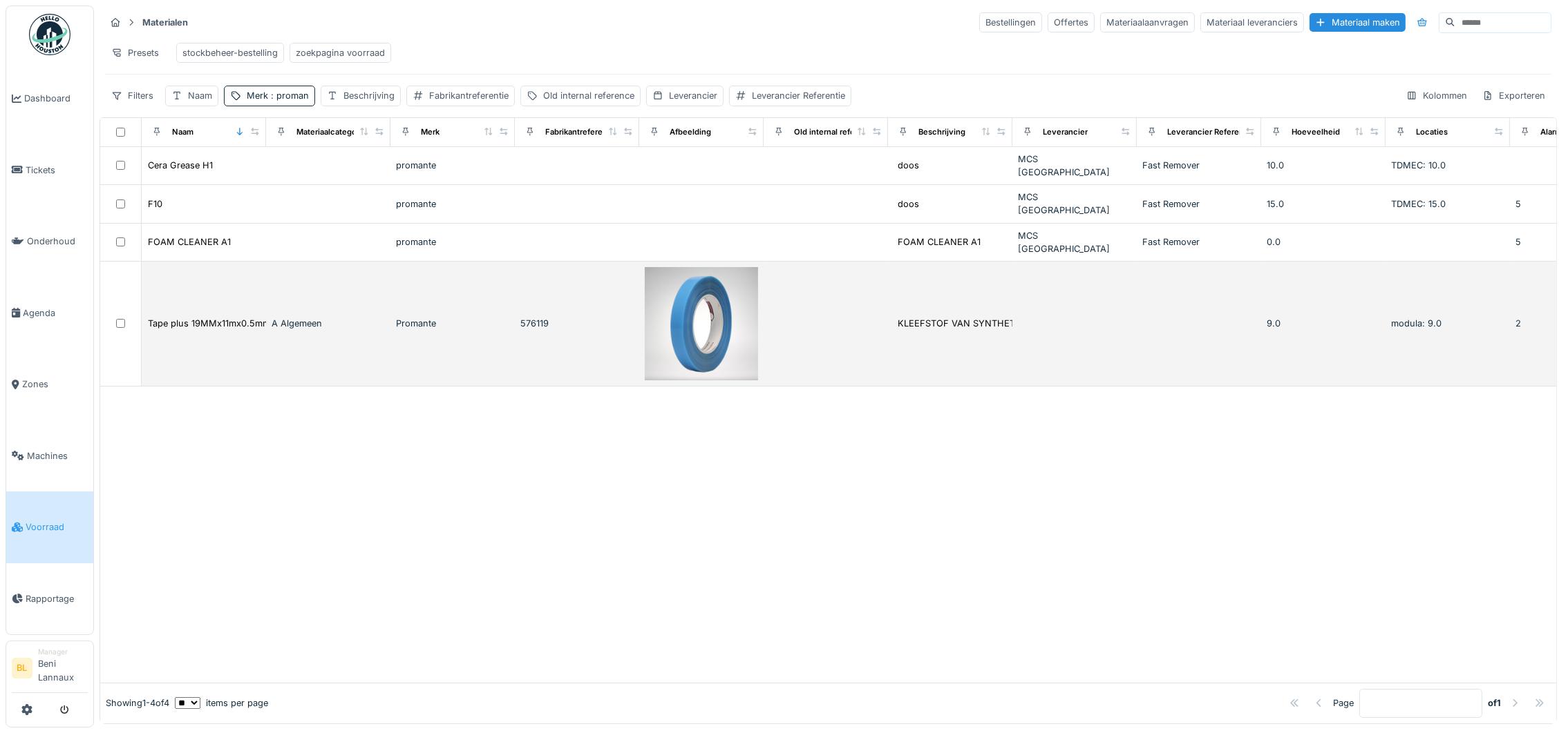
click at [683, 326] on img at bounding box center [701, 324] width 113 height 113
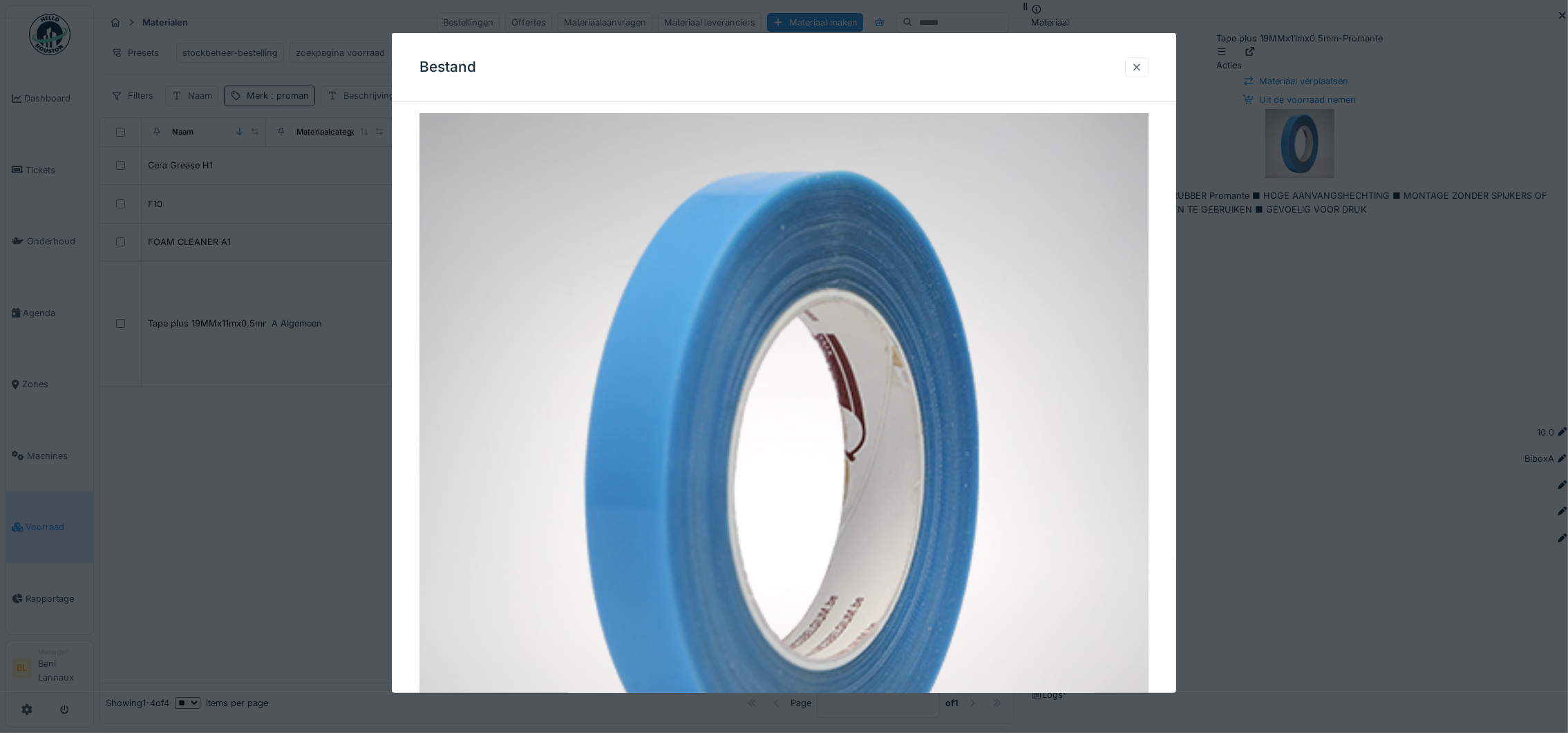
click at [1139, 60] on div at bounding box center [1136, 67] width 11 height 13
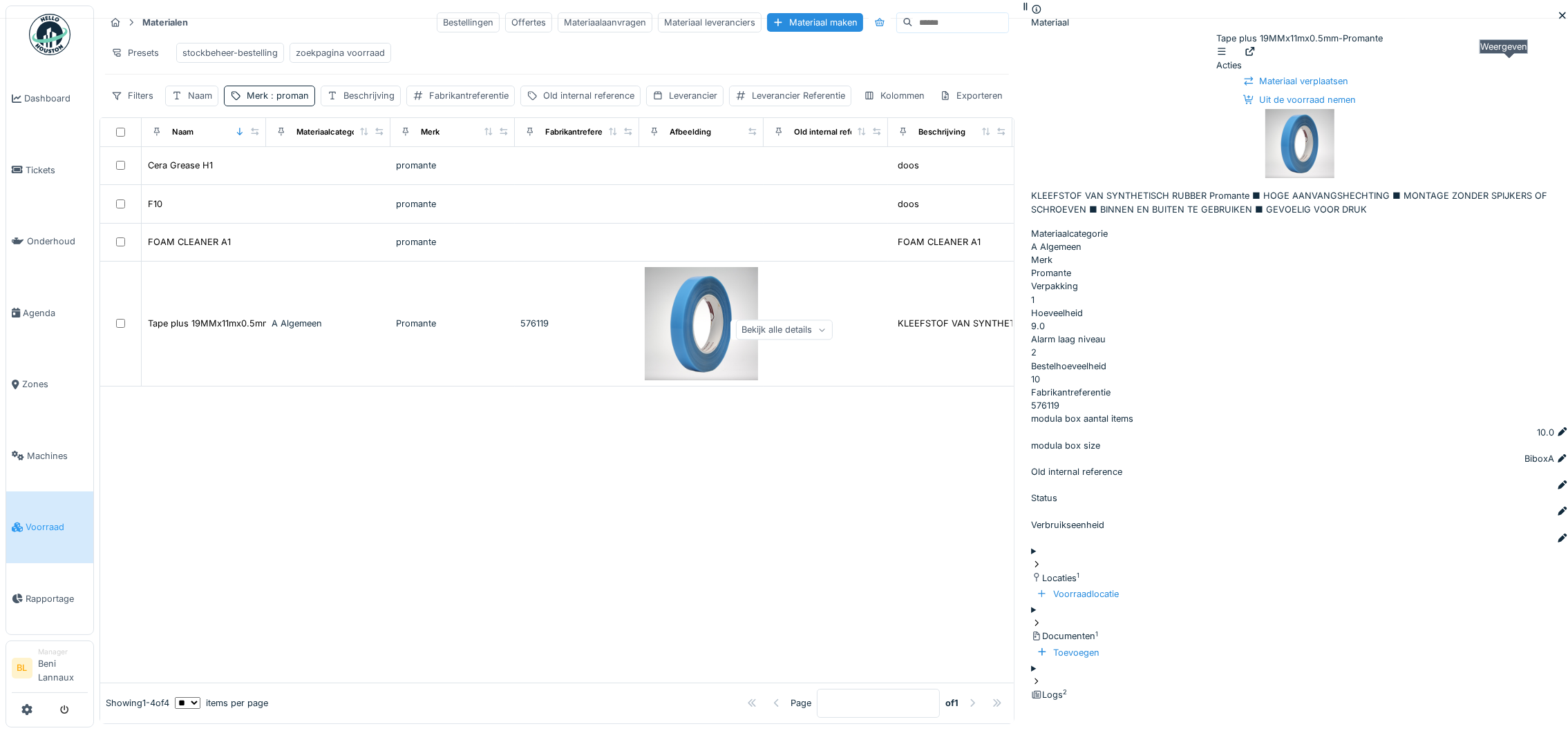
click at [1255, 56] on icon at bounding box center [1250, 51] width 9 height 9
click at [45, 523] on span "Voorraad" at bounding box center [56, 526] width 62 height 13
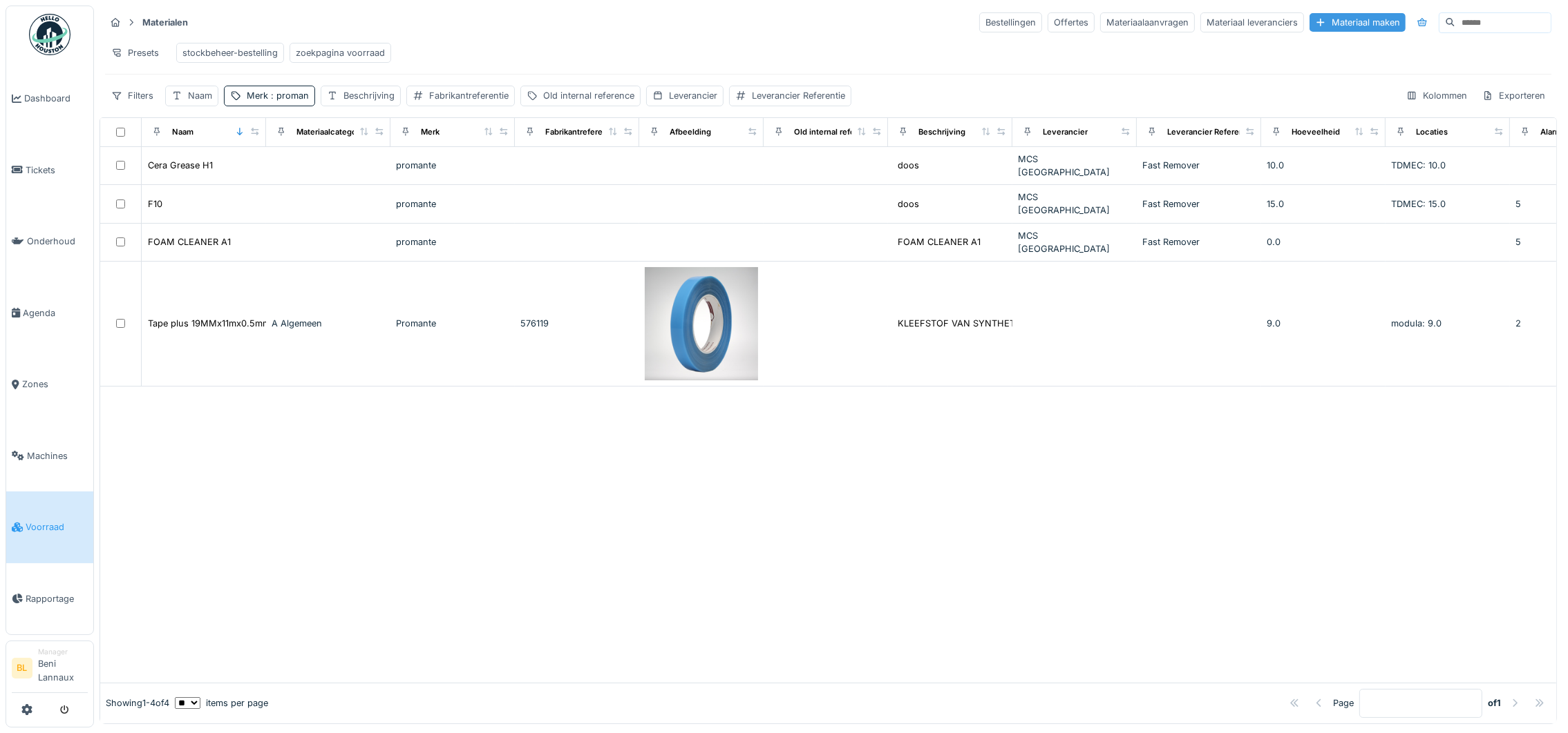
click at [1309, 21] on div "Materiaal maken" at bounding box center [1357, 22] width 96 height 18
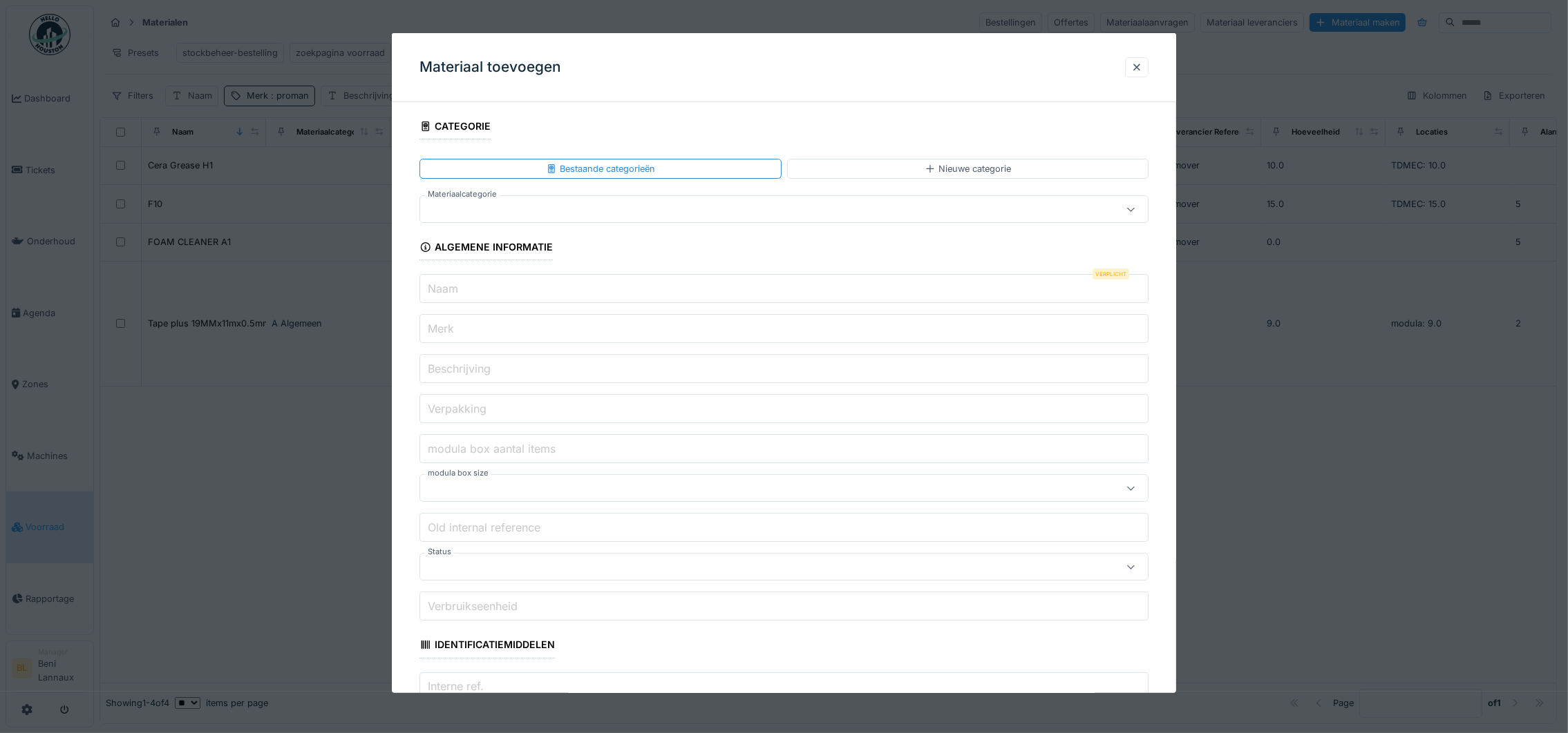
click at [485, 210] on div at bounding box center [742, 209] width 633 height 15
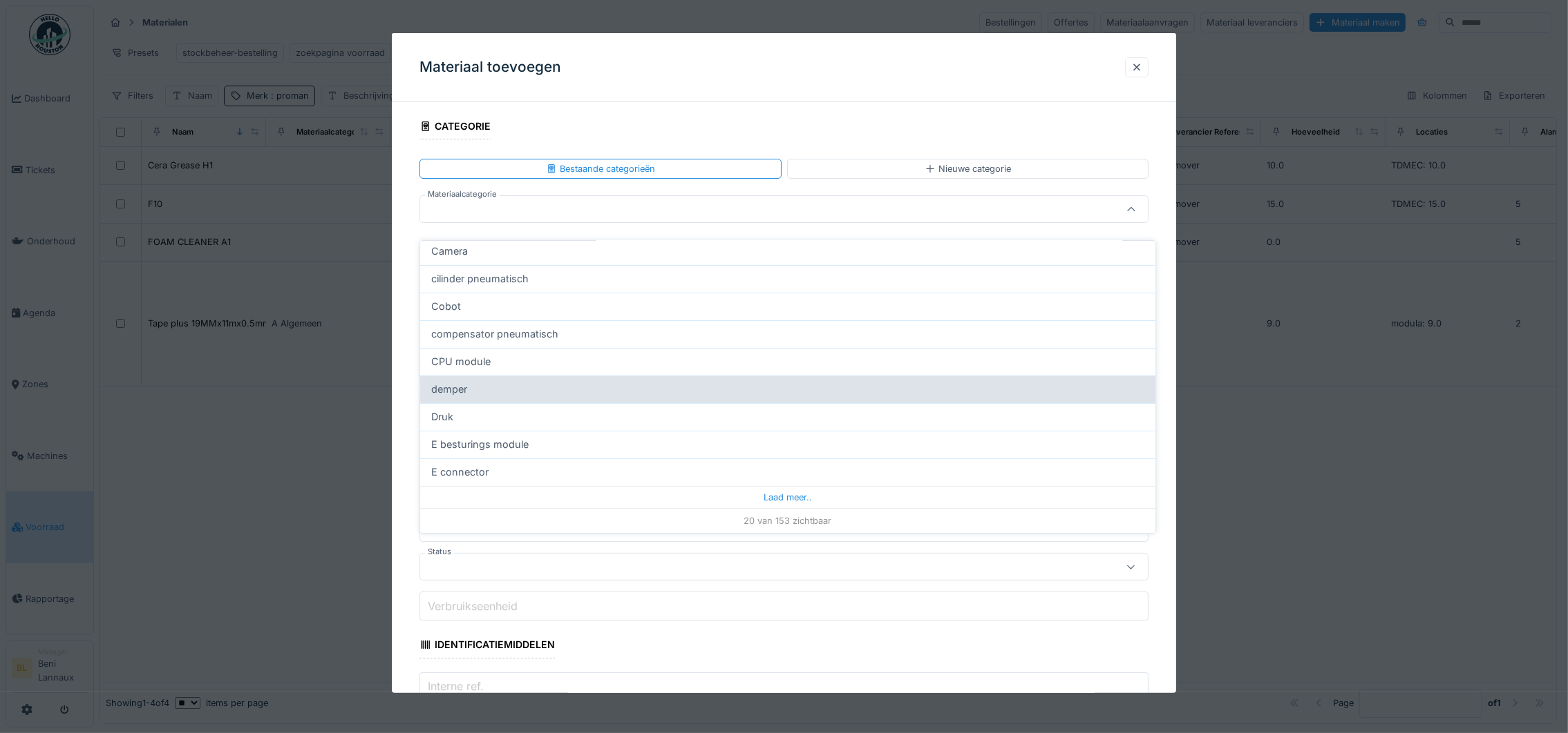
scroll to position [12, 0]
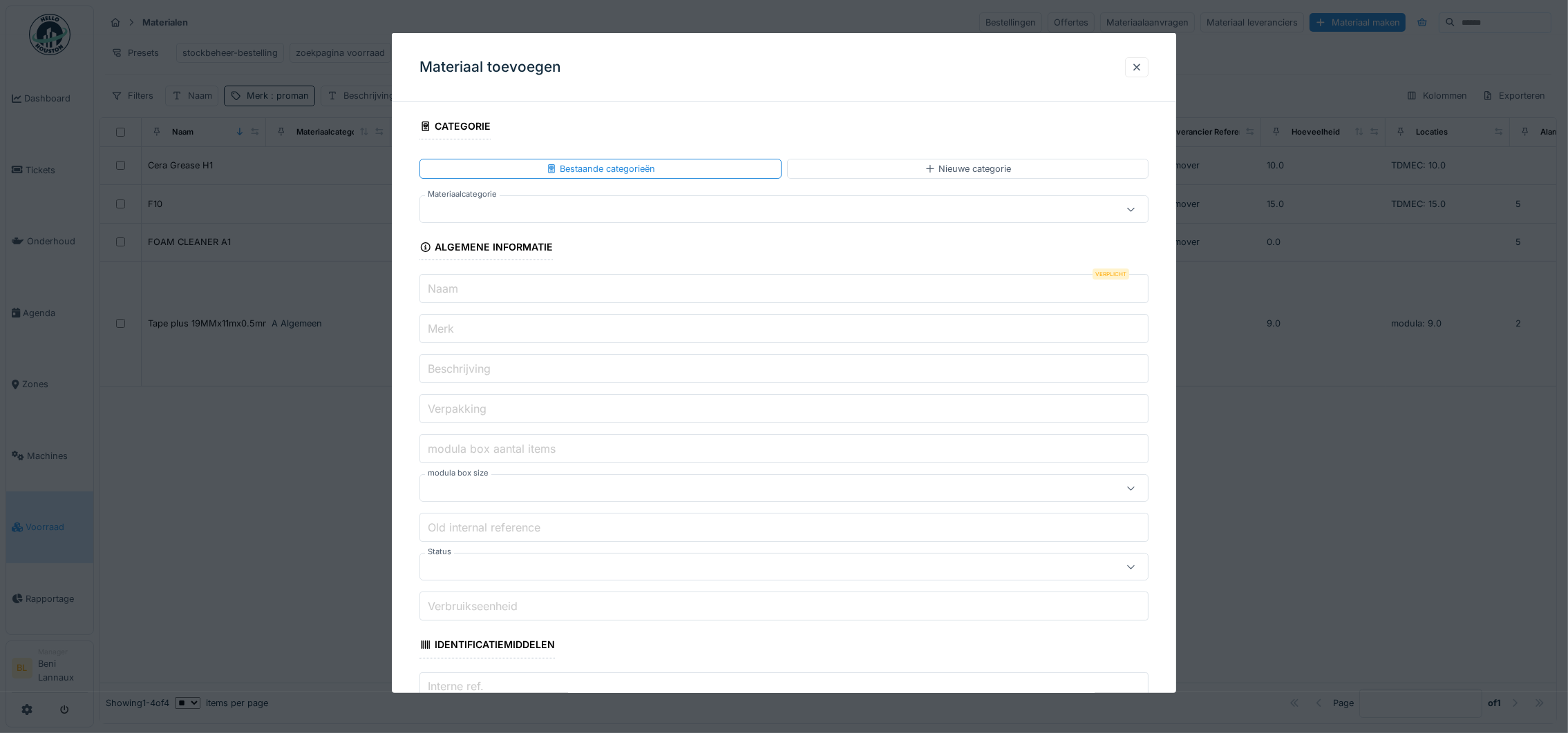
click at [731, 67] on div "Materiaal toevoegen" at bounding box center [784, 67] width 784 height 69
click at [508, 283] on input "Naam" at bounding box center [784, 288] width 729 height 29
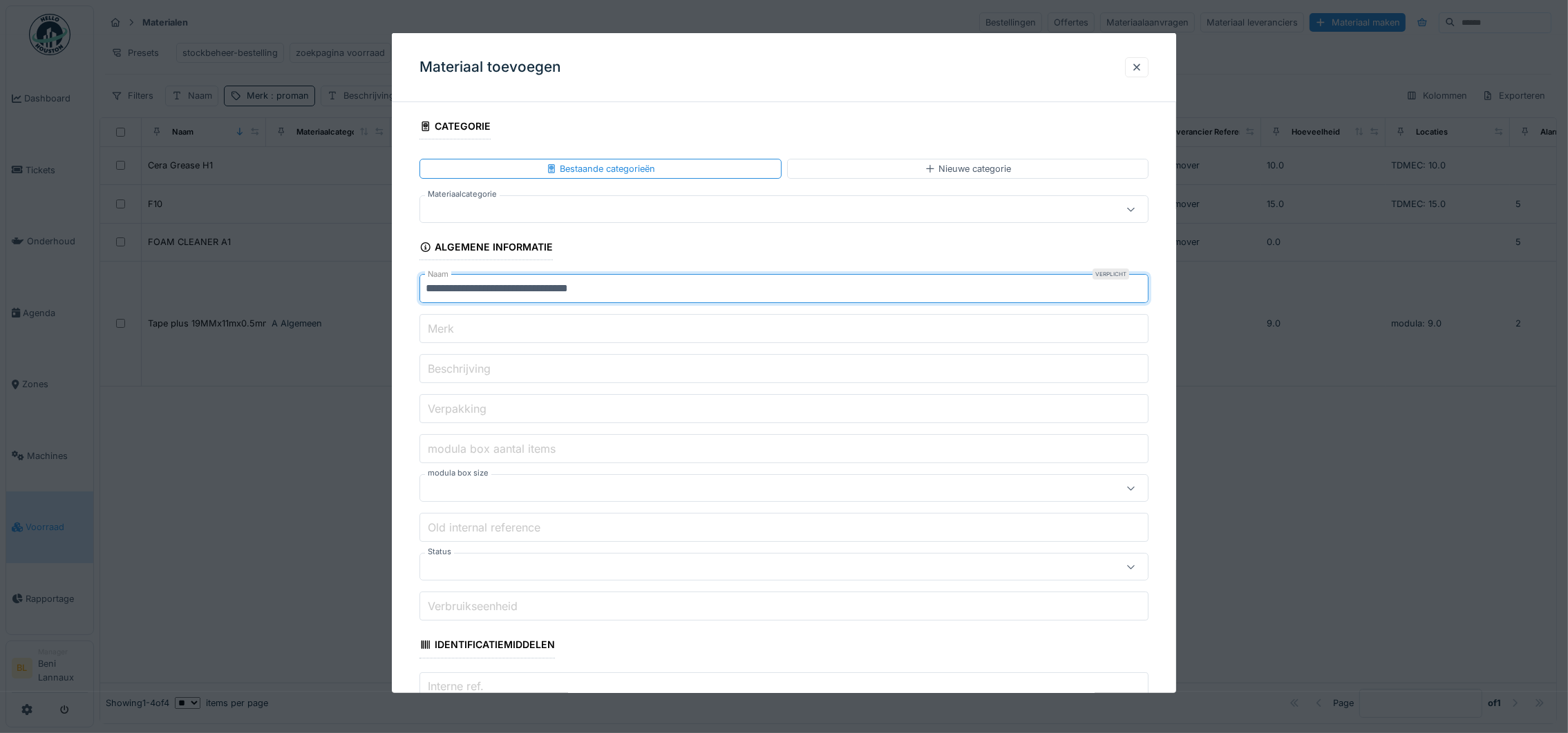
type input "**********"
click at [456, 328] on label "Merk" at bounding box center [441, 328] width 32 height 17
click at [456, 328] on input "Merk" at bounding box center [784, 329] width 729 height 29
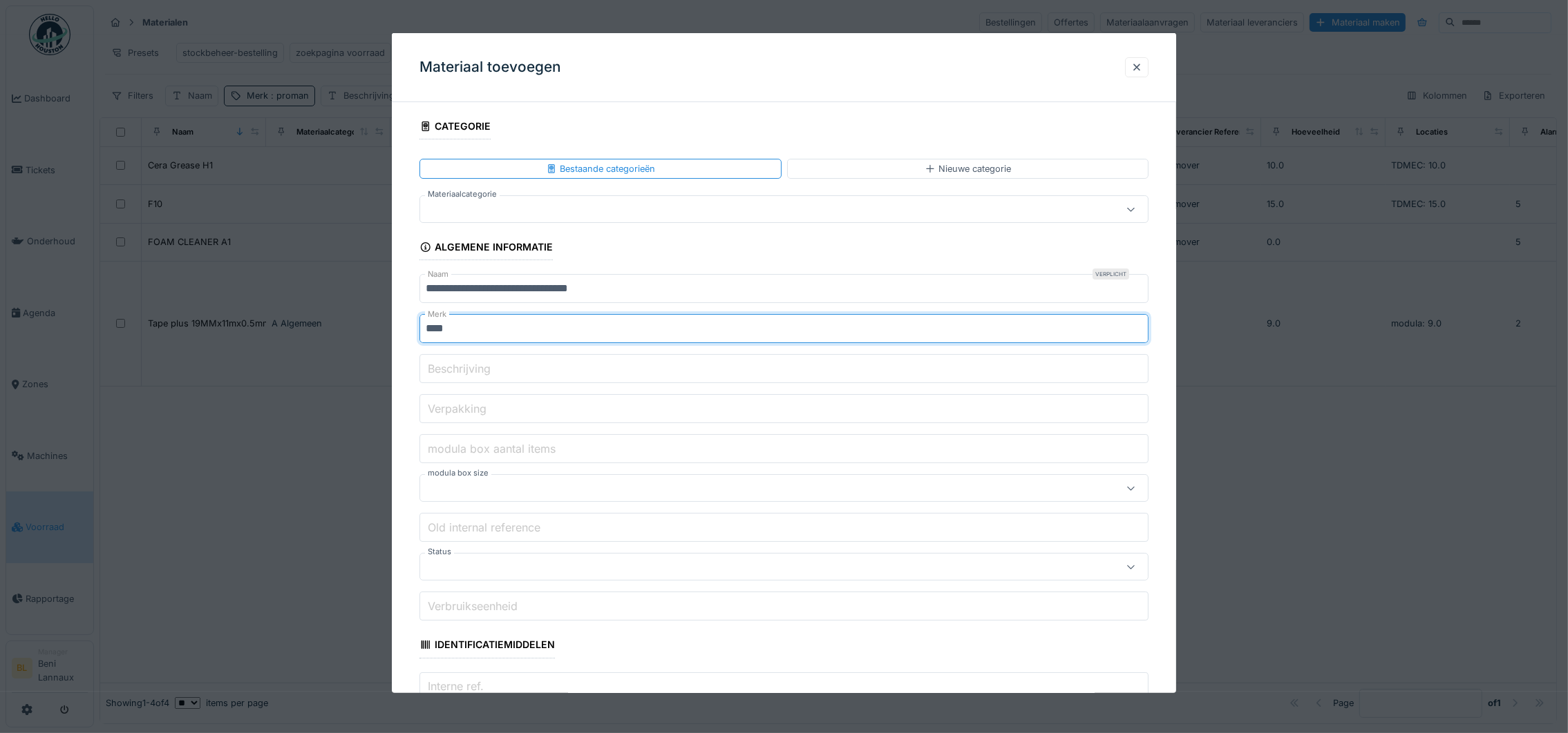
type input "****"
click at [487, 372] on label "Beschrijving" at bounding box center [459, 368] width 68 height 17
click at [487, 372] on input "Beschrijving" at bounding box center [784, 369] width 729 height 29
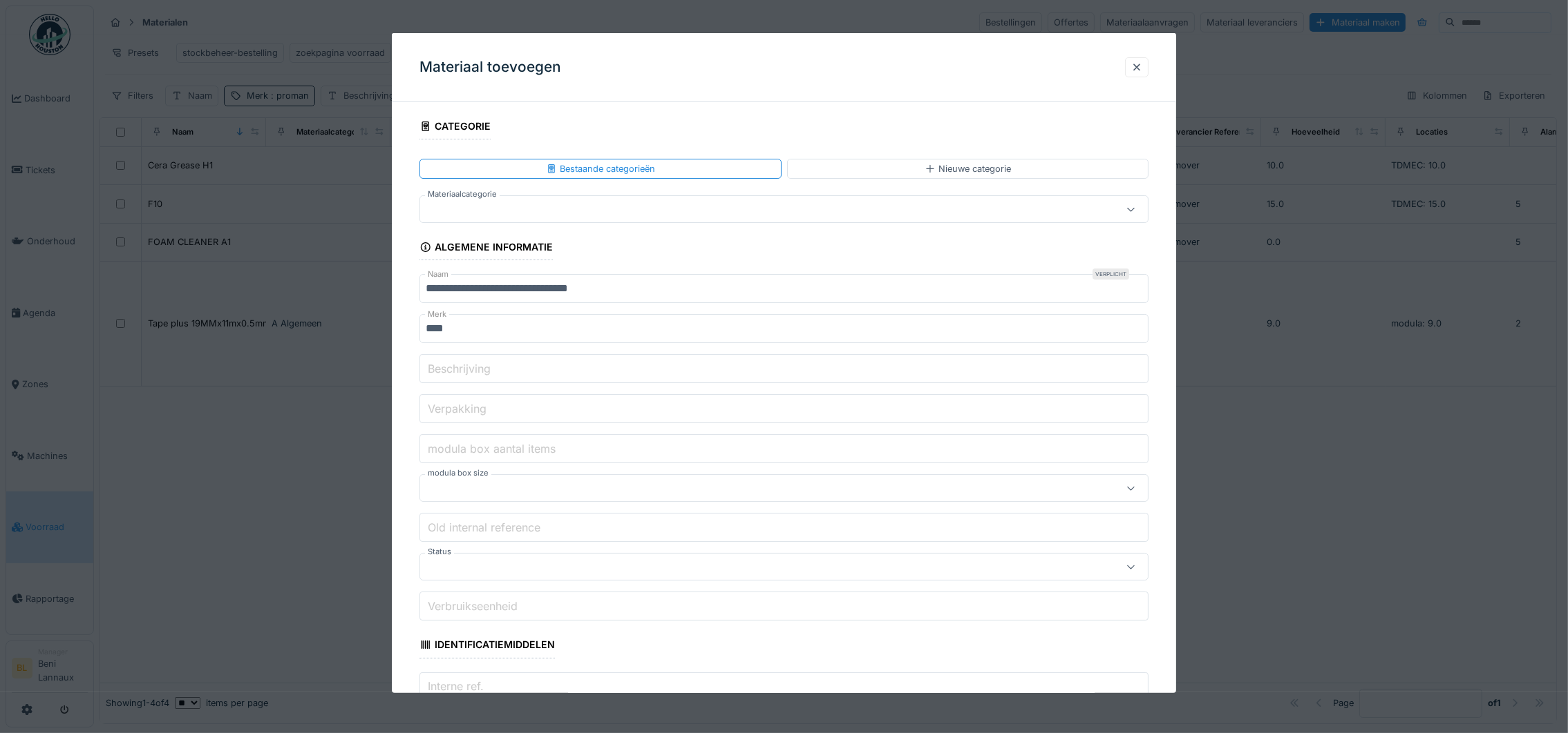
scroll to position [103, 0]
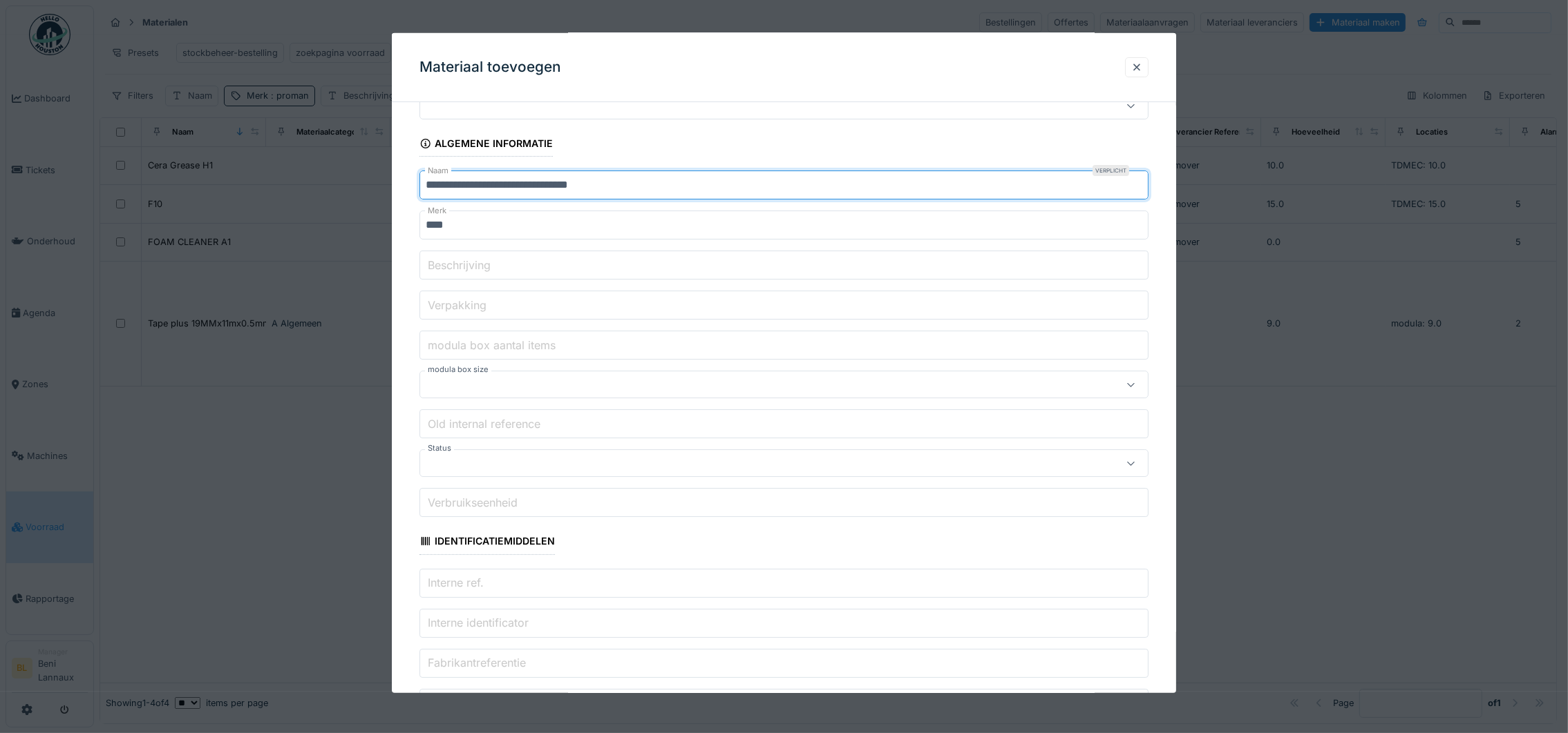
drag, startPoint x: 671, startPoint y: 185, endPoint x: 381, endPoint y: 184, distance: 290.0
click at [381, 184] on div "**********" at bounding box center [831, 365] width 1474 height 730
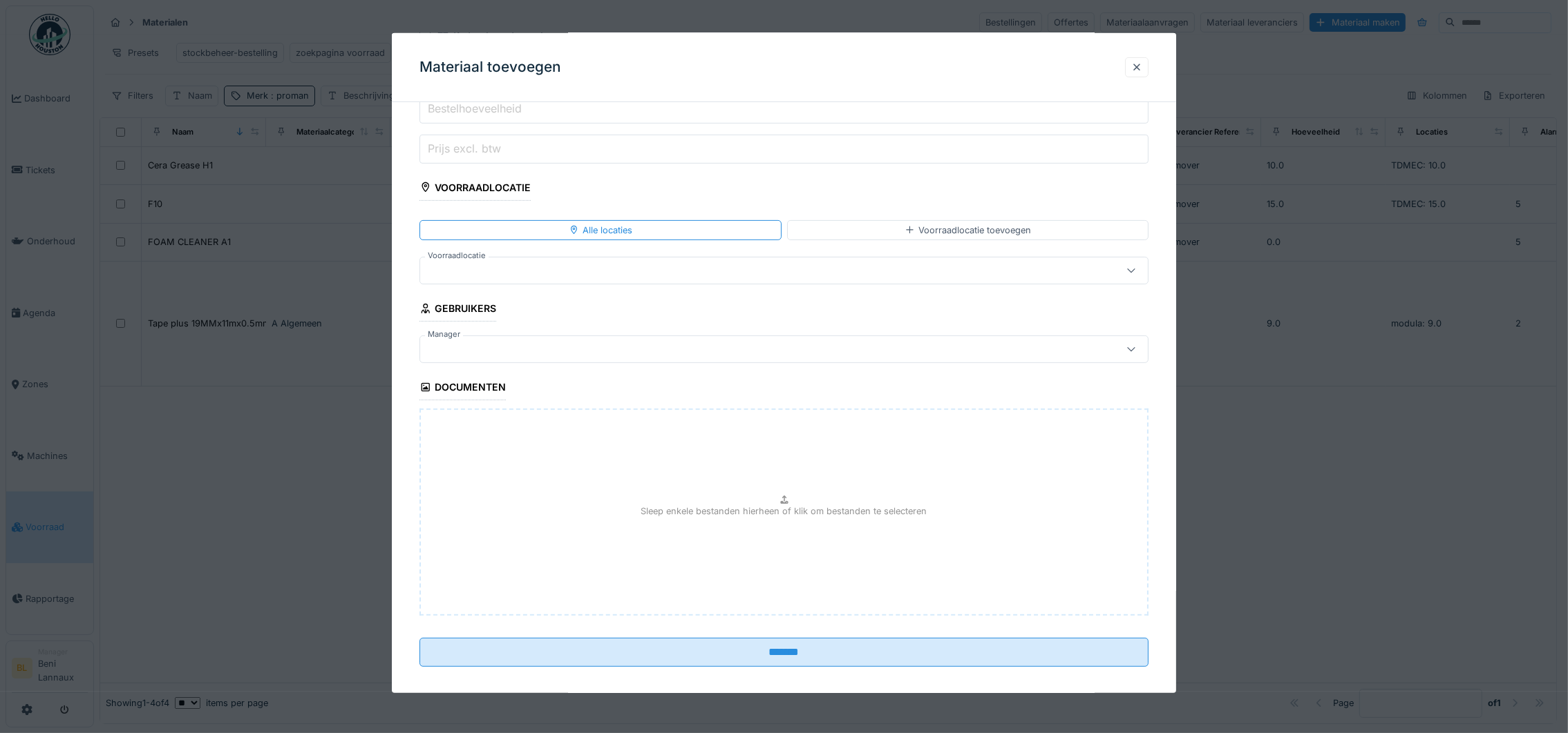
scroll to position [862, 0]
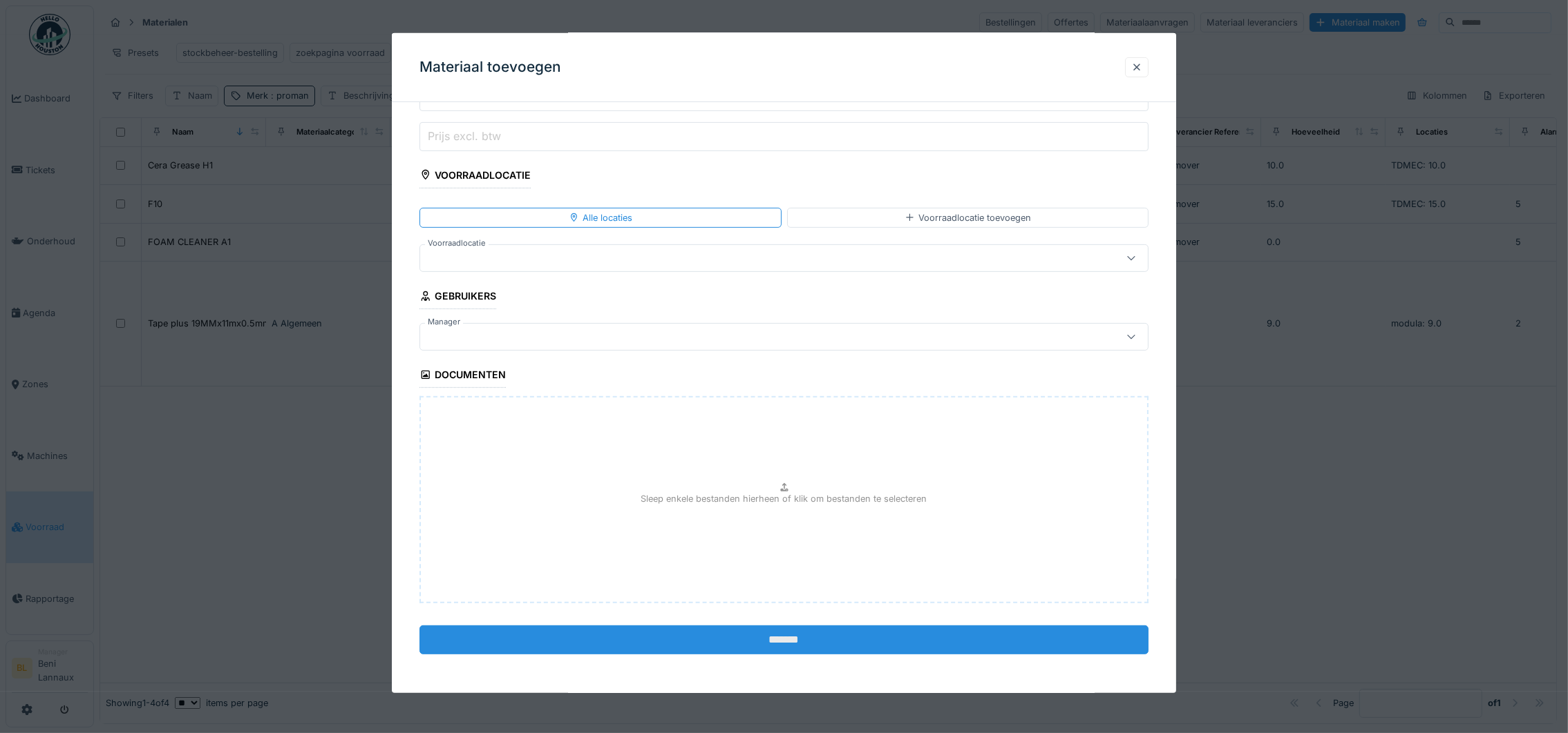
click at [786, 636] on input "*******" at bounding box center [784, 640] width 729 height 29
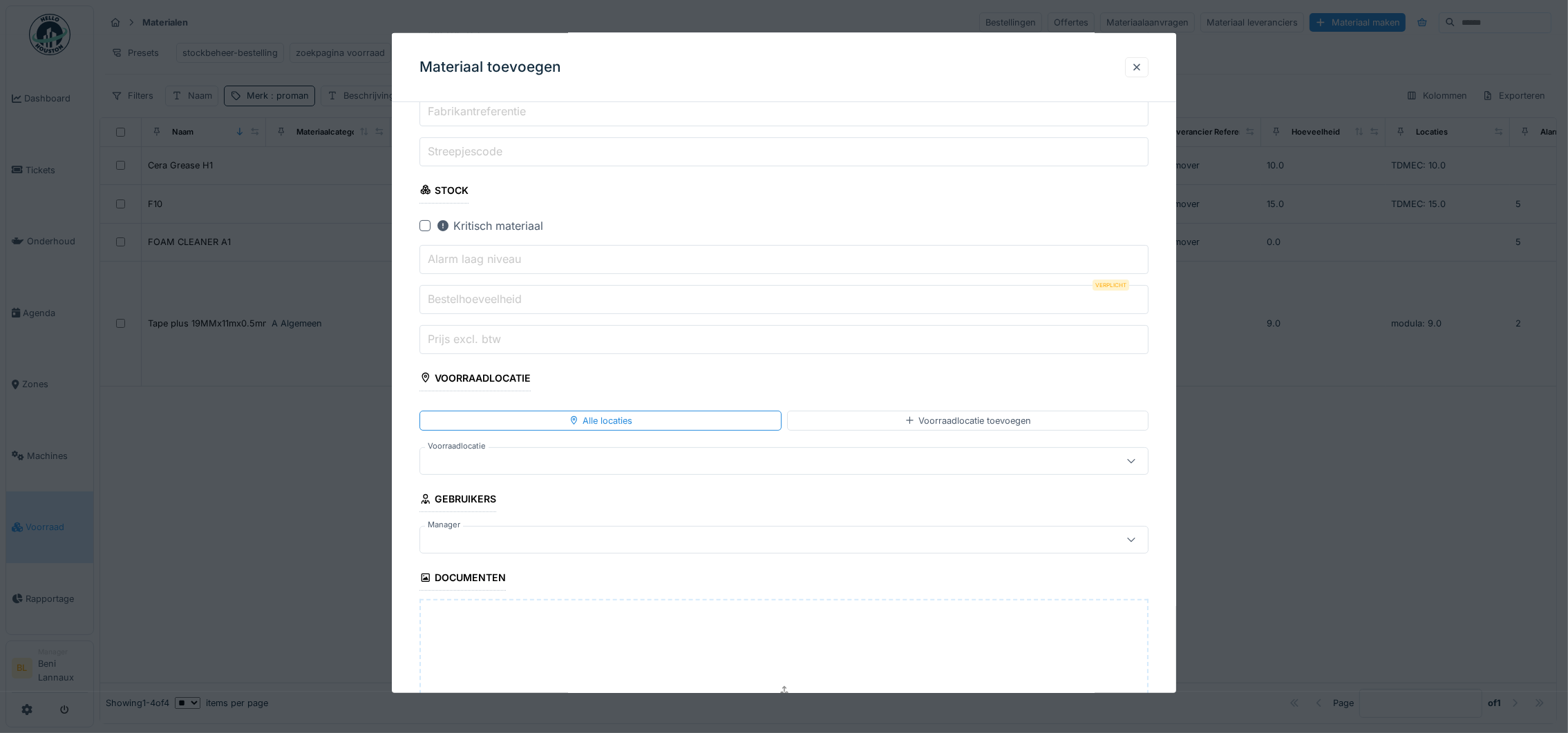
scroll to position [448, 0]
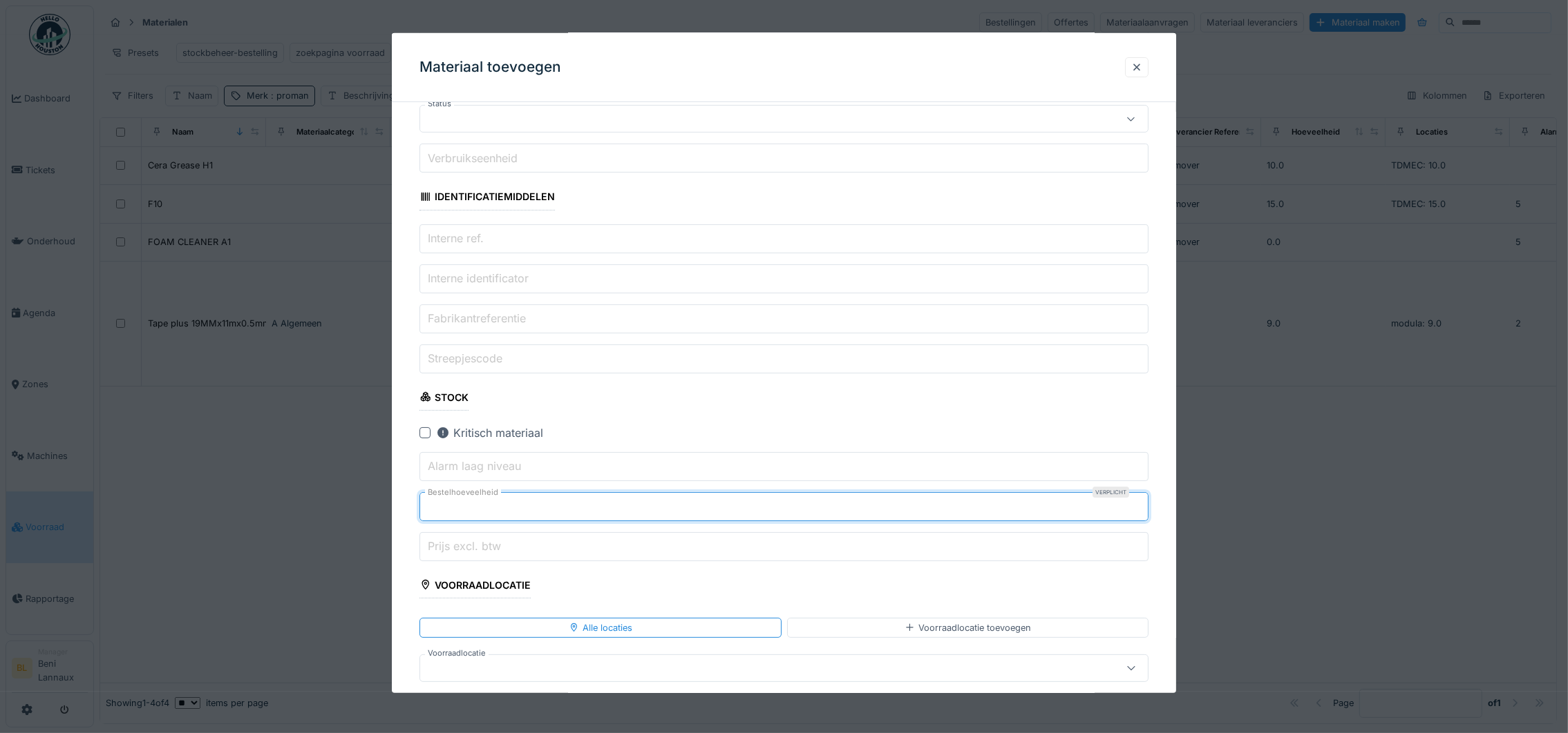
type input "*"
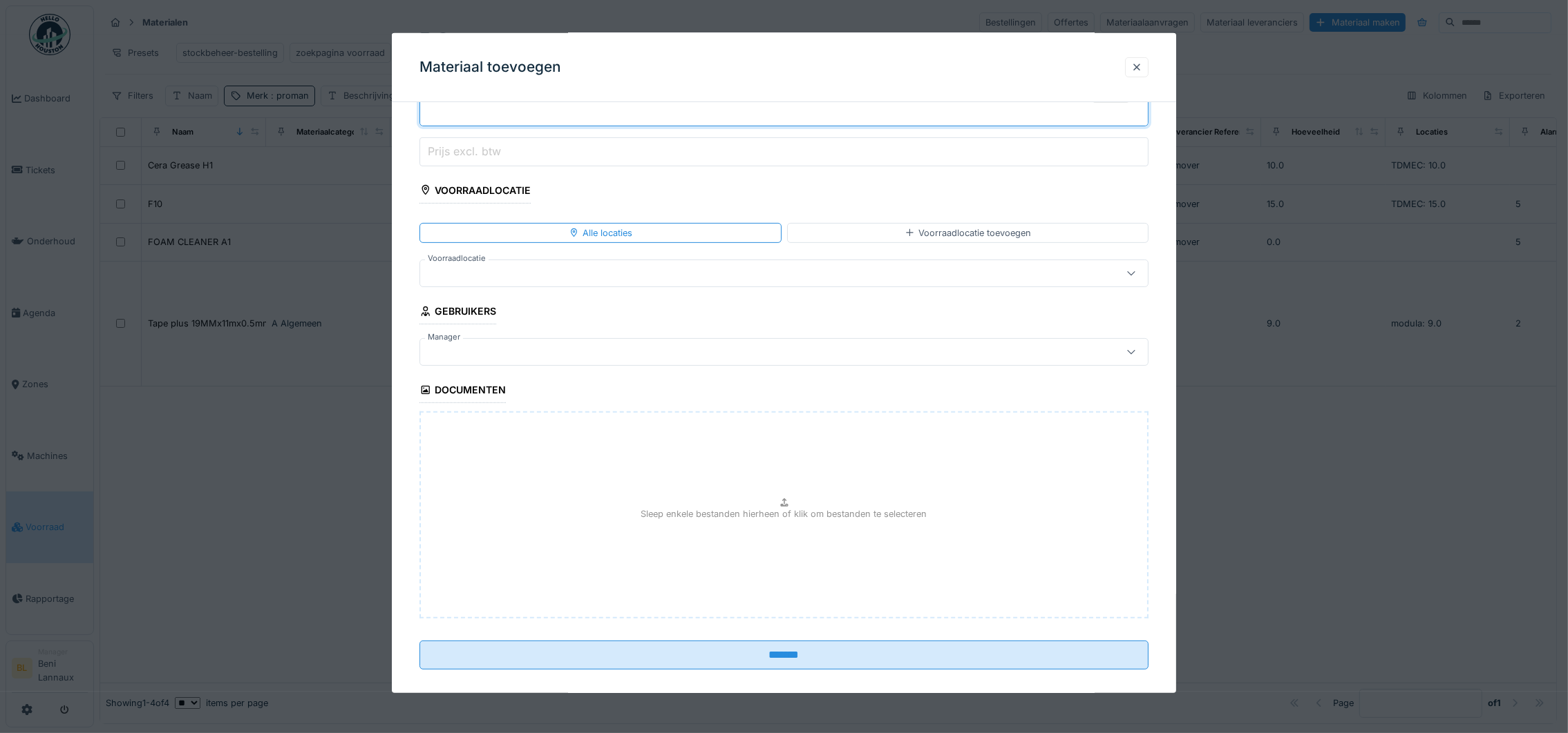
scroll to position [862, 0]
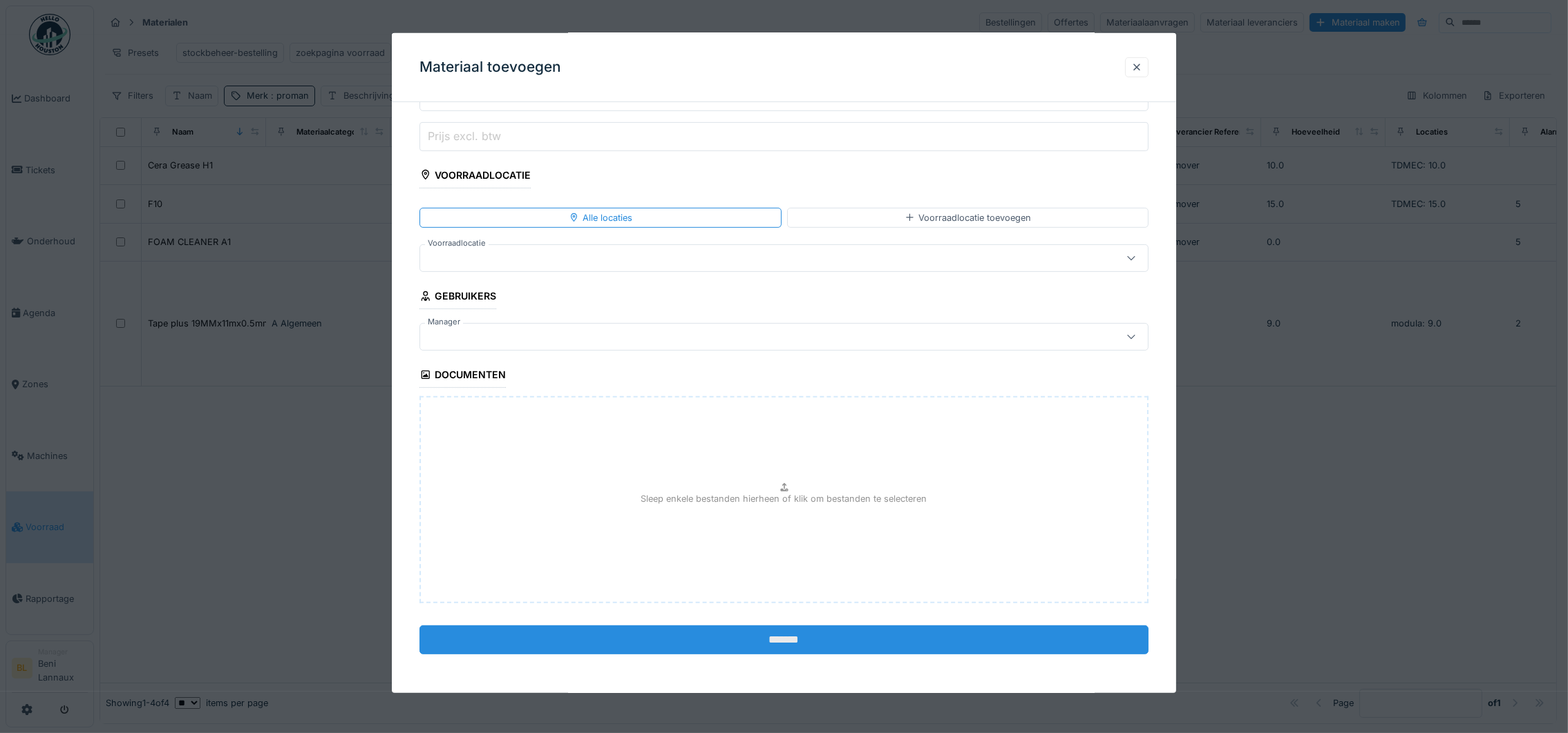
click at [792, 643] on input "*******" at bounding box center [784, 640] width 729 height 29
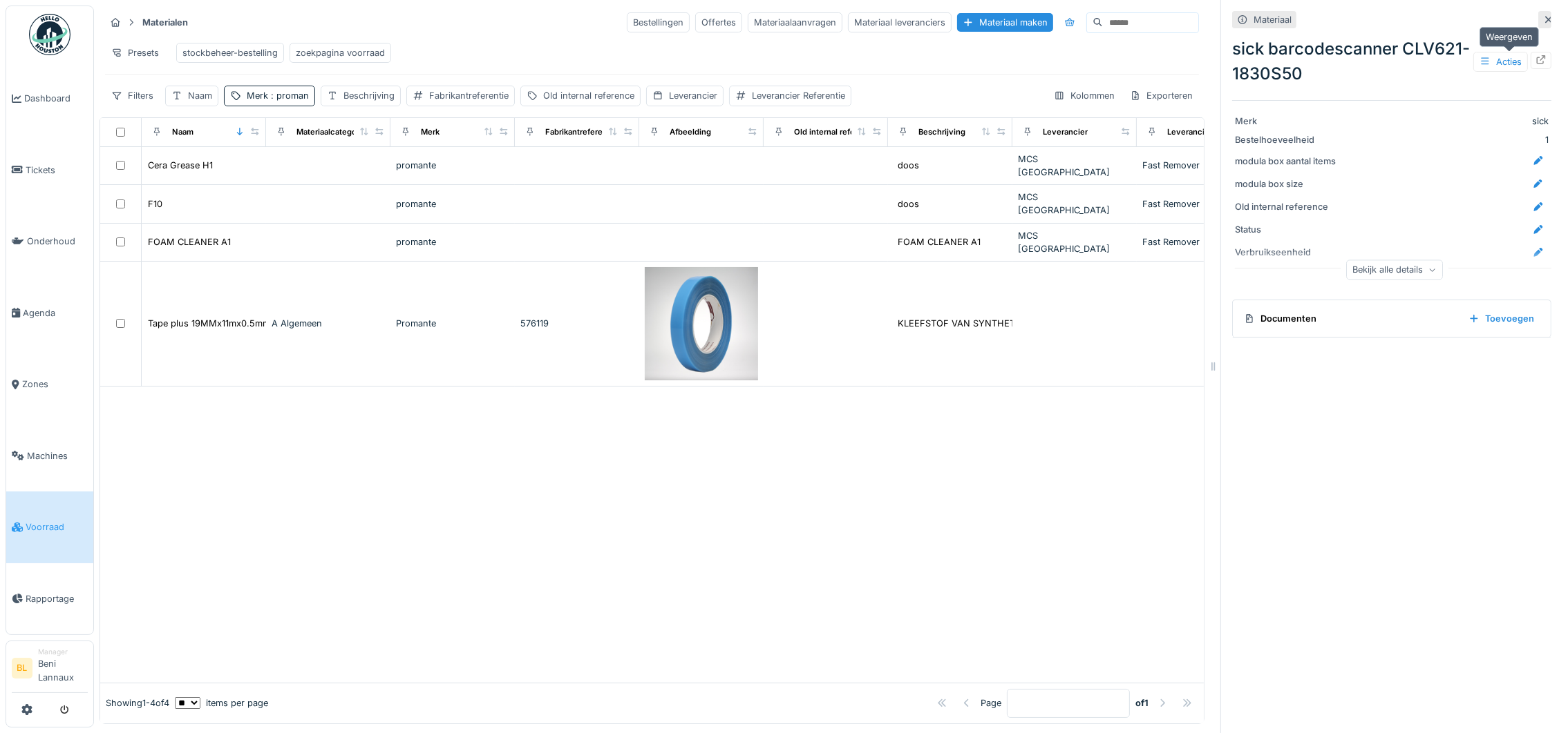
click at [1535, 55] on icon at bounding box center [1540, 60] width 11 height 9
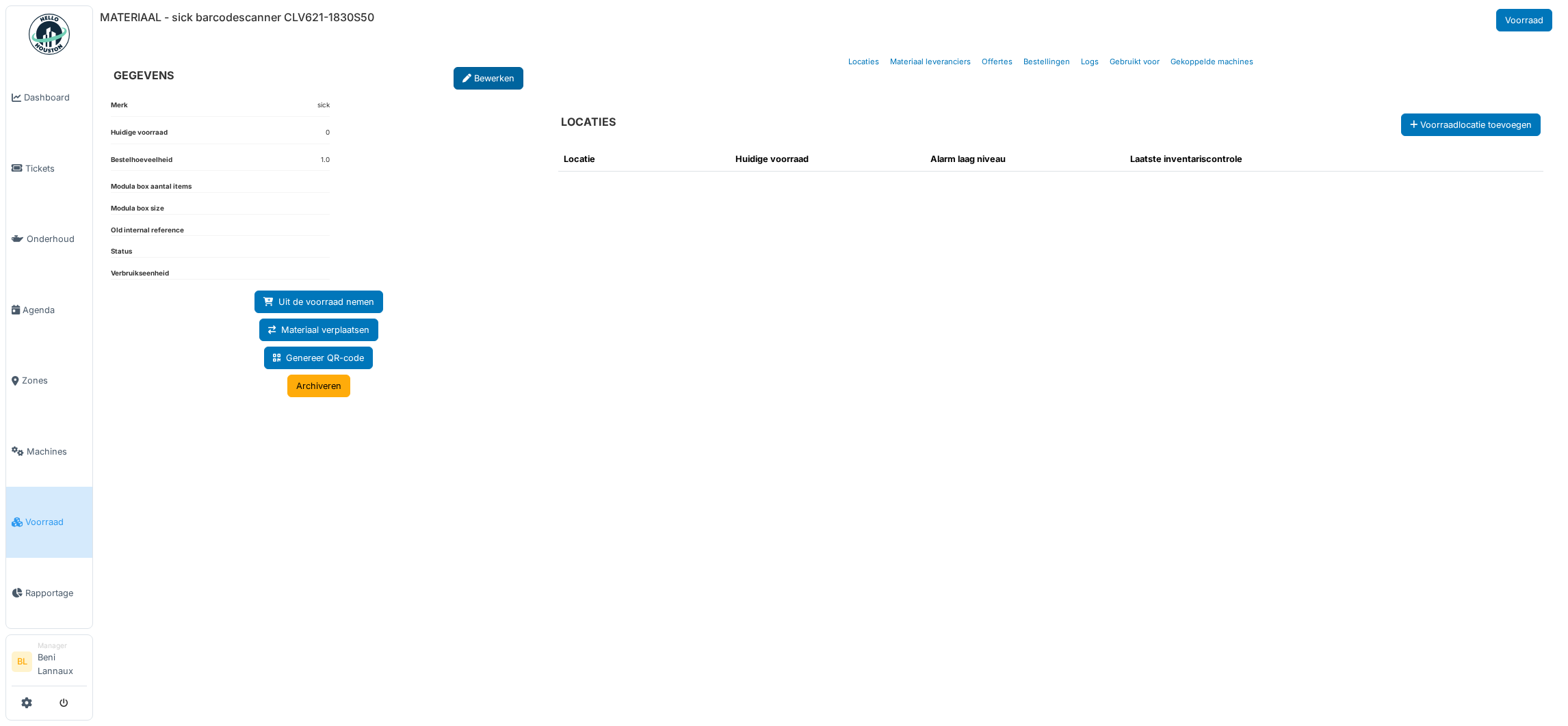
click at [479, 74] on link "Bewerken" at bounding box center [488, 78] width 70 height 23
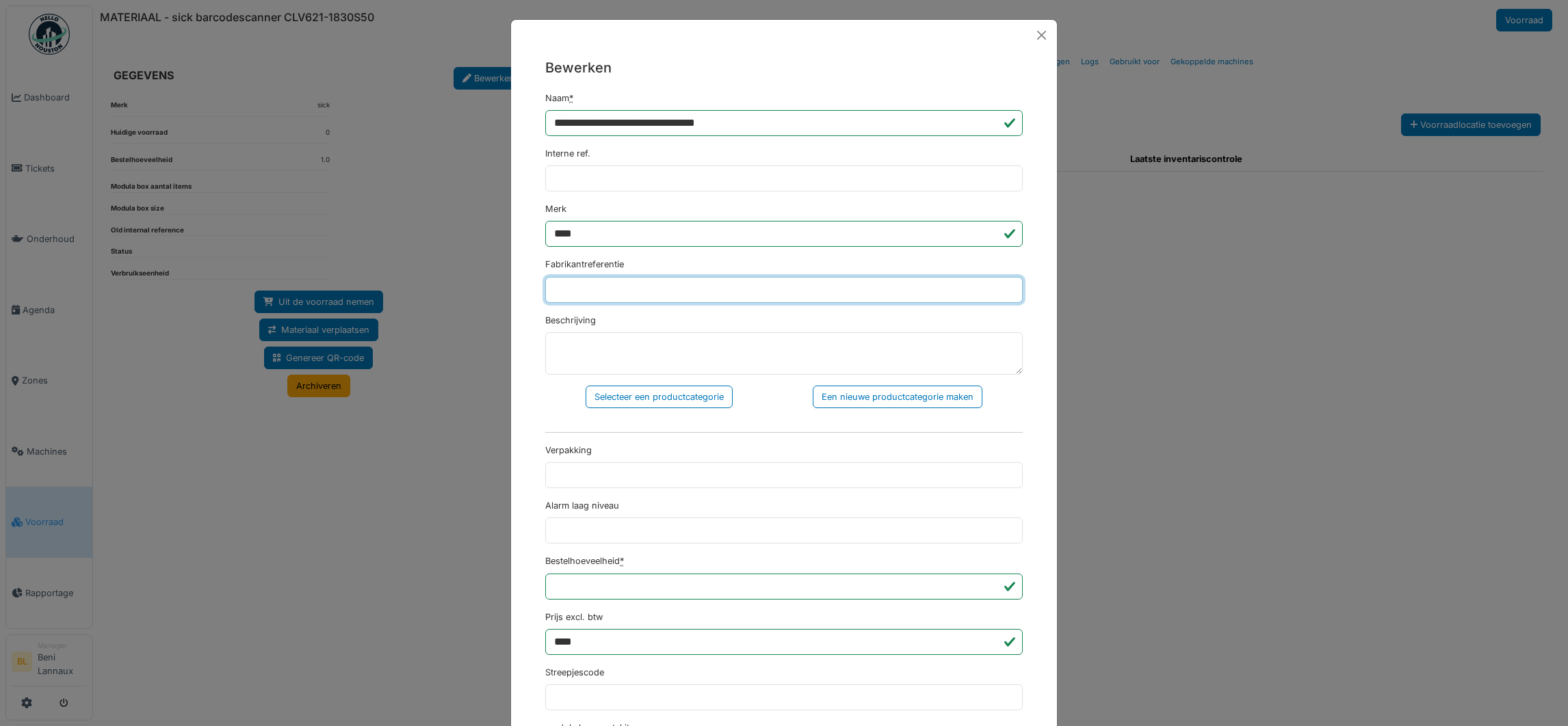
click at [568, 281] on input "Fabrikantreferentie" at bounding box center [784, 289] width 478 height 26
drag, startPoint x: 659, startPoint y: 118, endPoint x: 782, endPoint y: 128, distance: 123.4
click at [782, 128] on input "**********" at bounding box center [784, 123] width 478 height 26
click at [584, 284] on input "Fabrikantreferentie" at bounding box center [784, 289] width 478 height 26
paste input "**********"
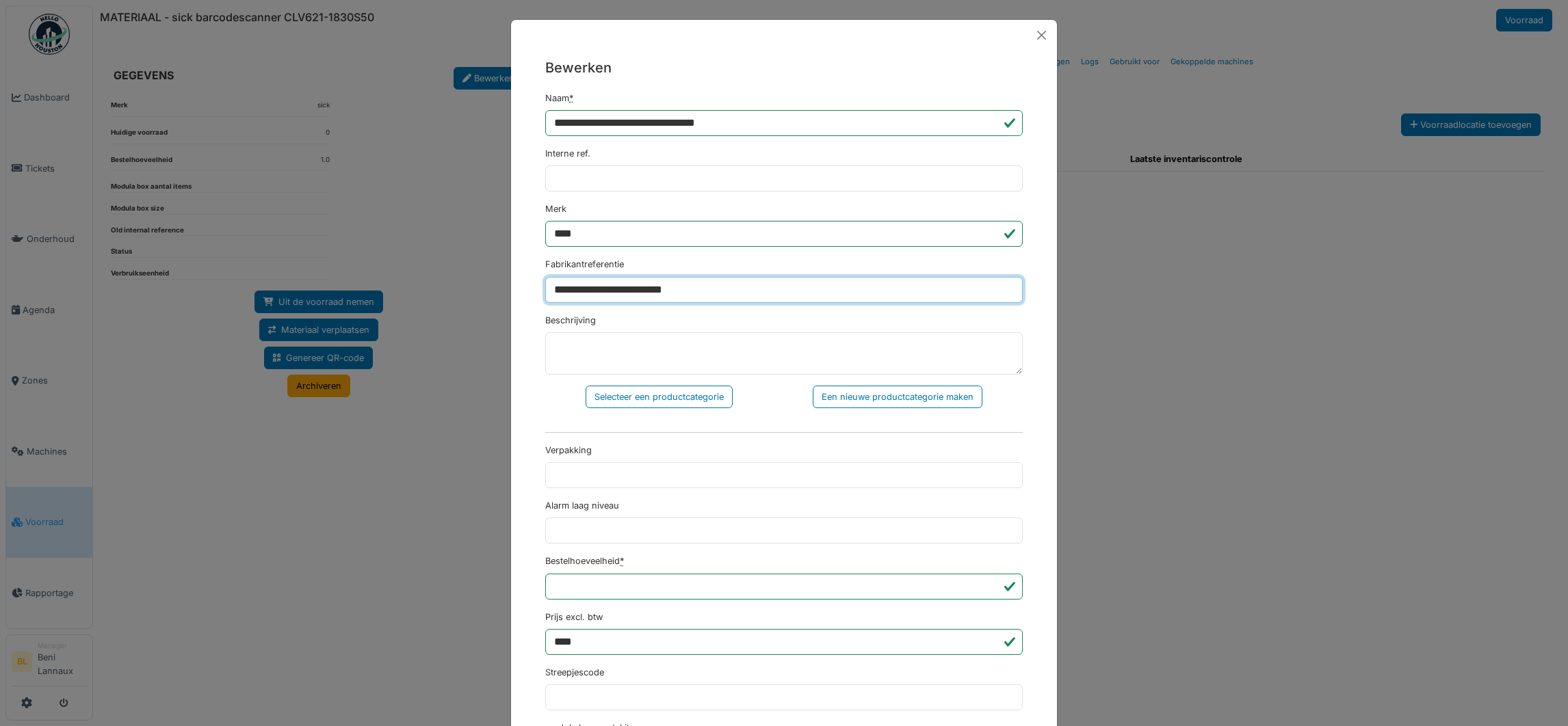
type input "**********"
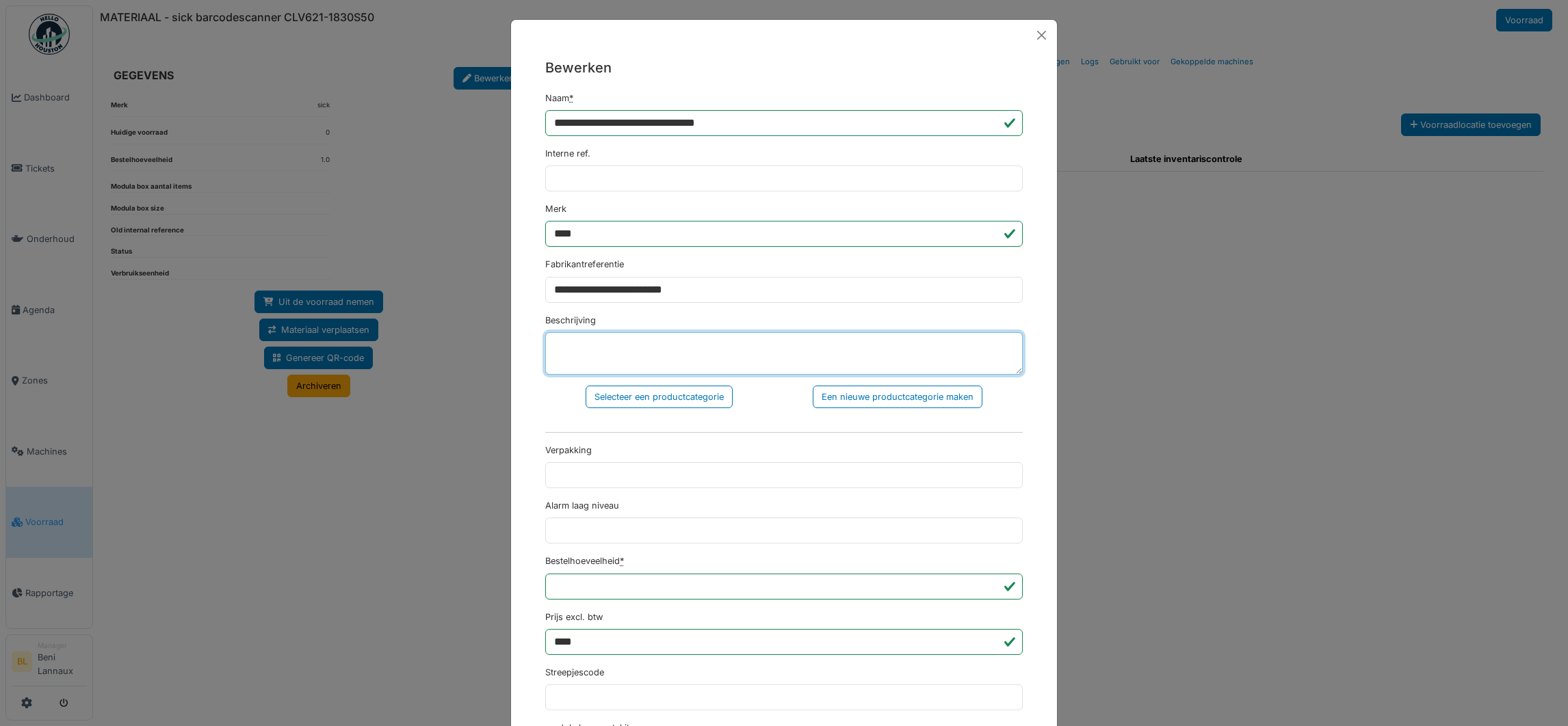
click at [651, 352] on textarea "Beschrijving" at bounding box center [784, 354] width 478 height 42
drag, startPoint x: 775, startPoint y: 123, endPoint x: 602, endPoint y: 118, distance: 173.1
click at [531, 147] on div "**********" at bounding box center [784, 603] width 546 height 1106
click at [607, 347] on textarea "Beschrijving" at bounding box center [784, 354] width 478 height 42
paste textarea "**********"
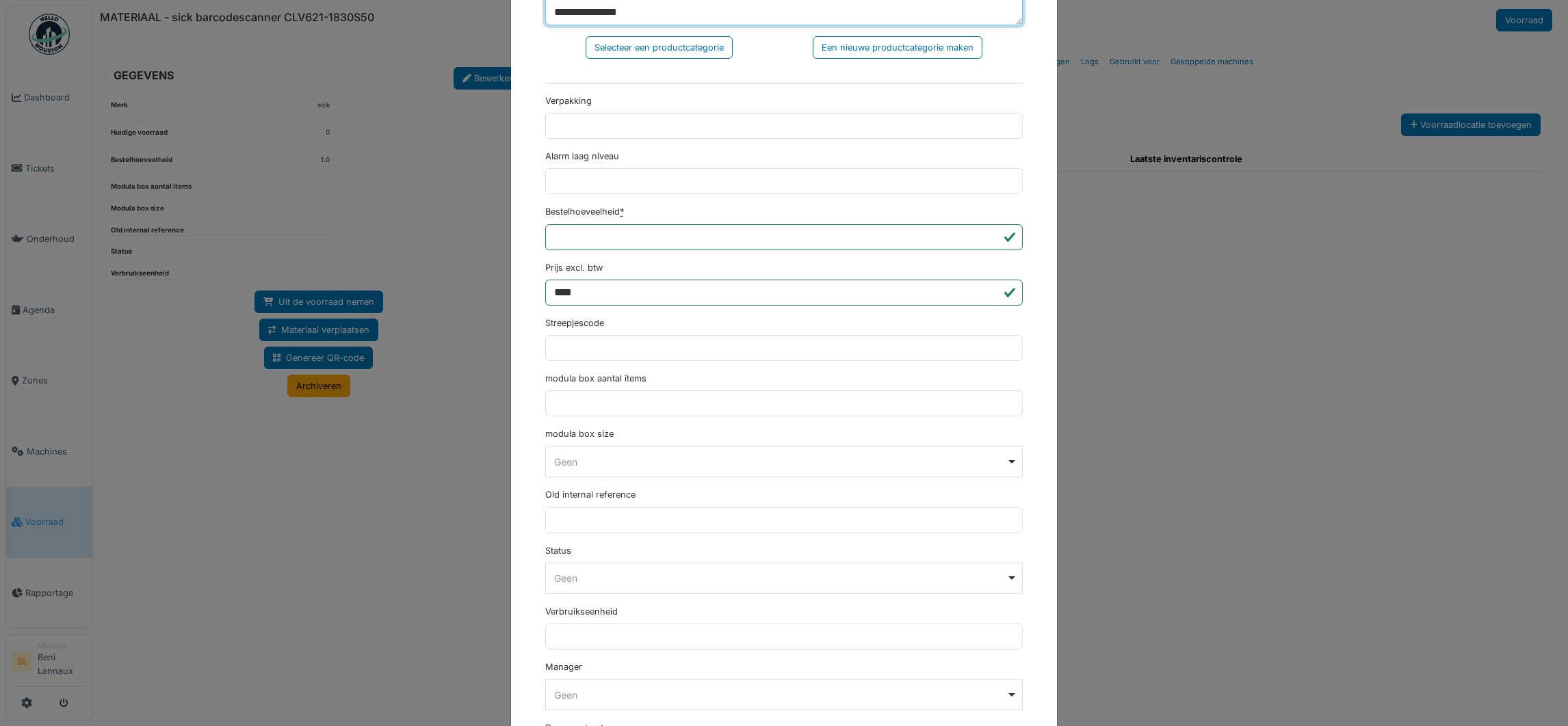
scroll to position [471, 0]
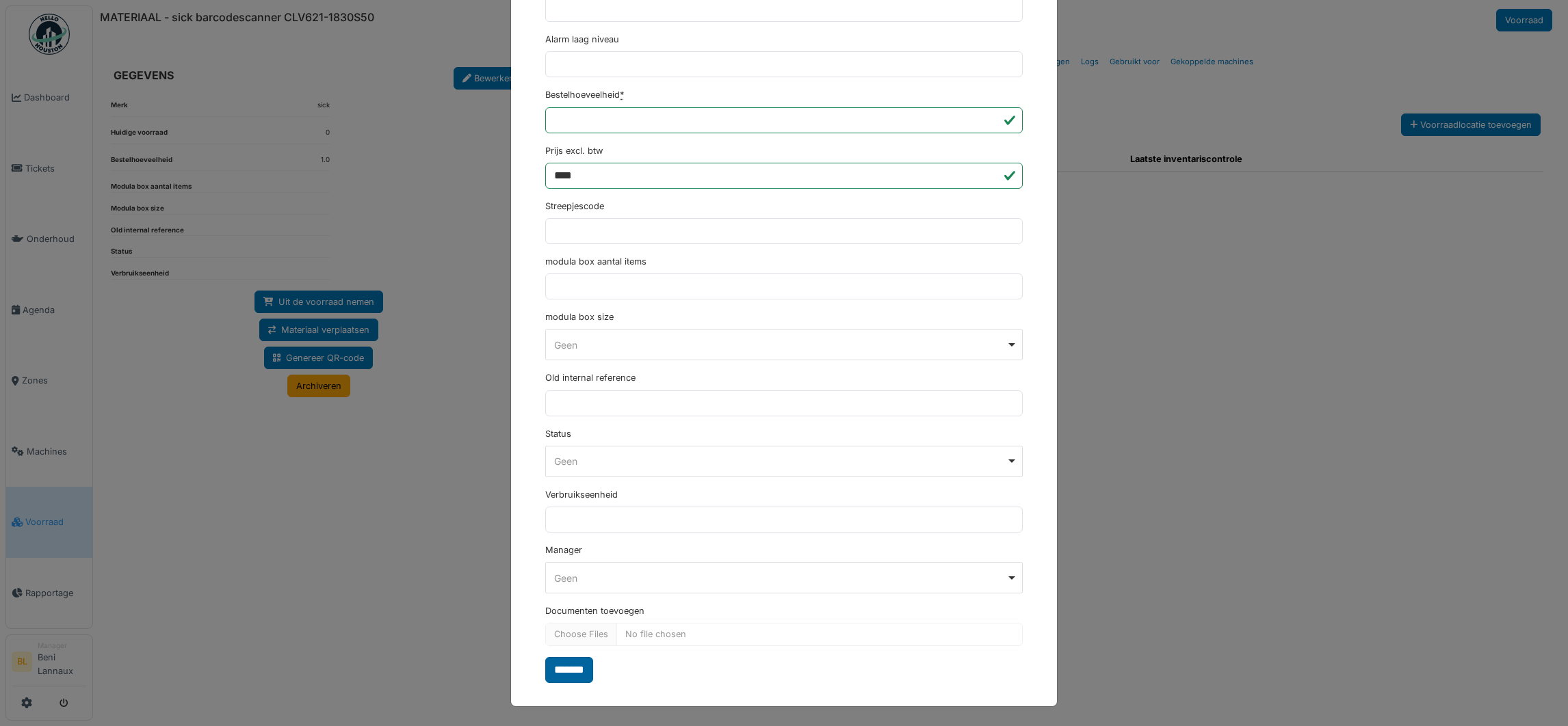
type textarea "**********"
click at [566, 668] on input "*******" at bounding box center [569, 670] width 48 height 26
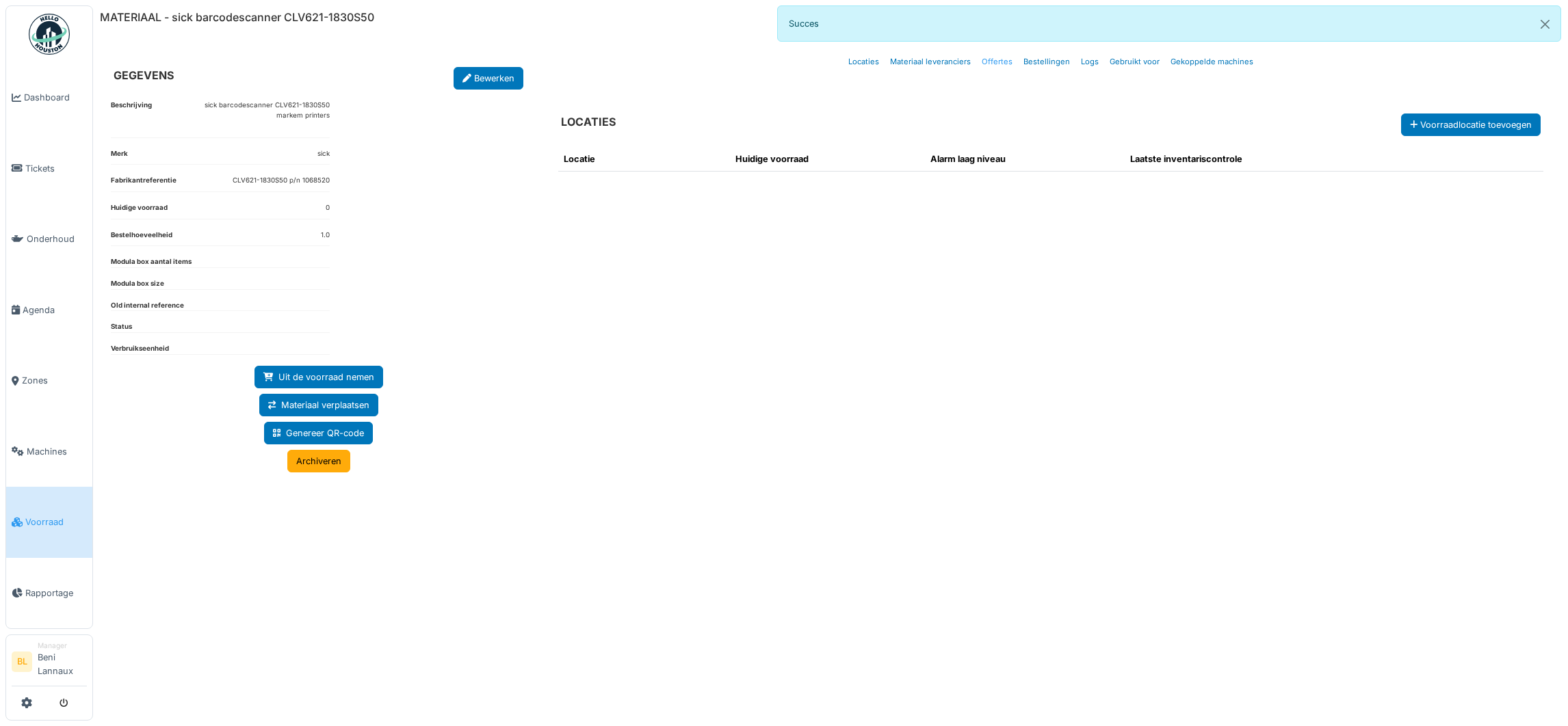
click at [996, 64] on link "Offertes" at bounding box center [997, 61] width 42 height 32
select select "***"
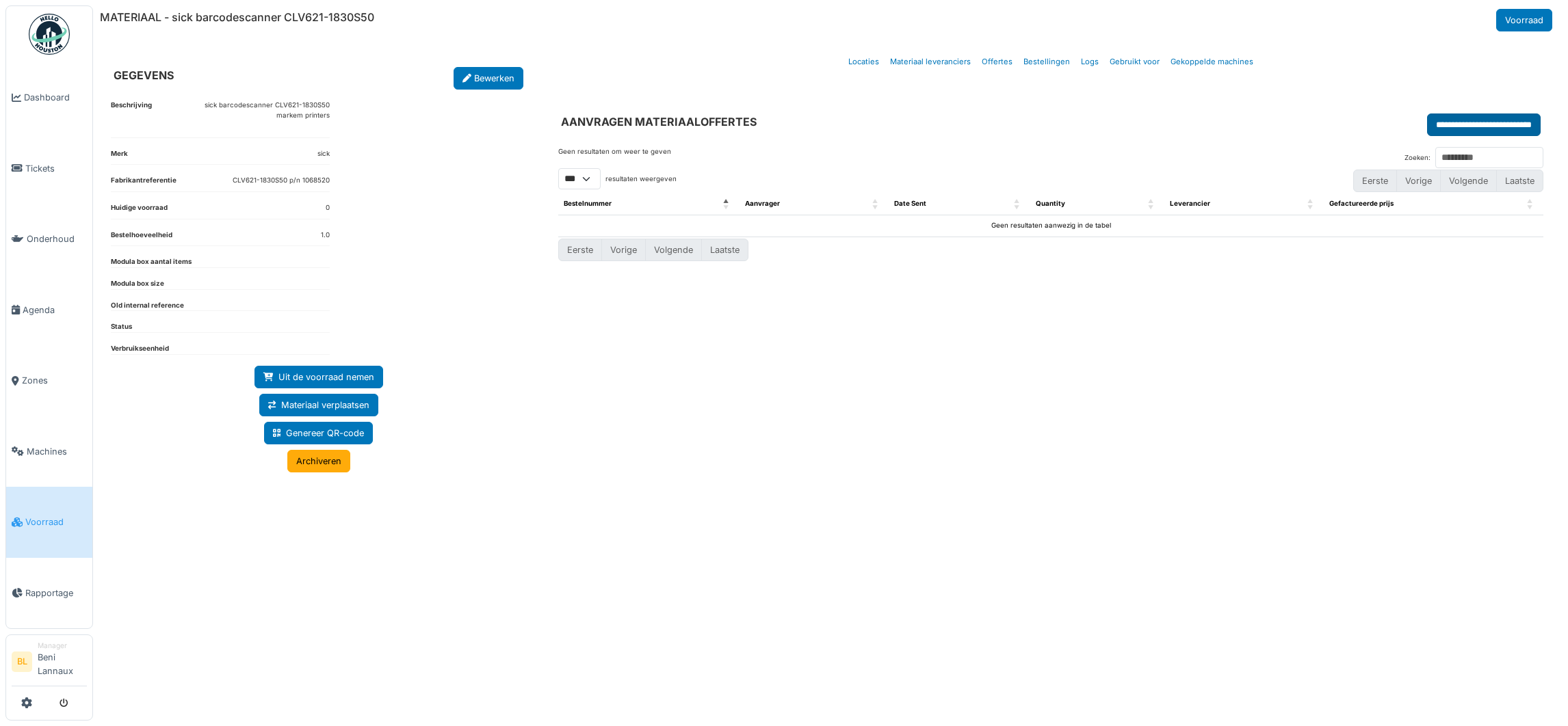
click at [1496, 124] on input "**********" at bounding box center [1484, 125] width 114 height 23
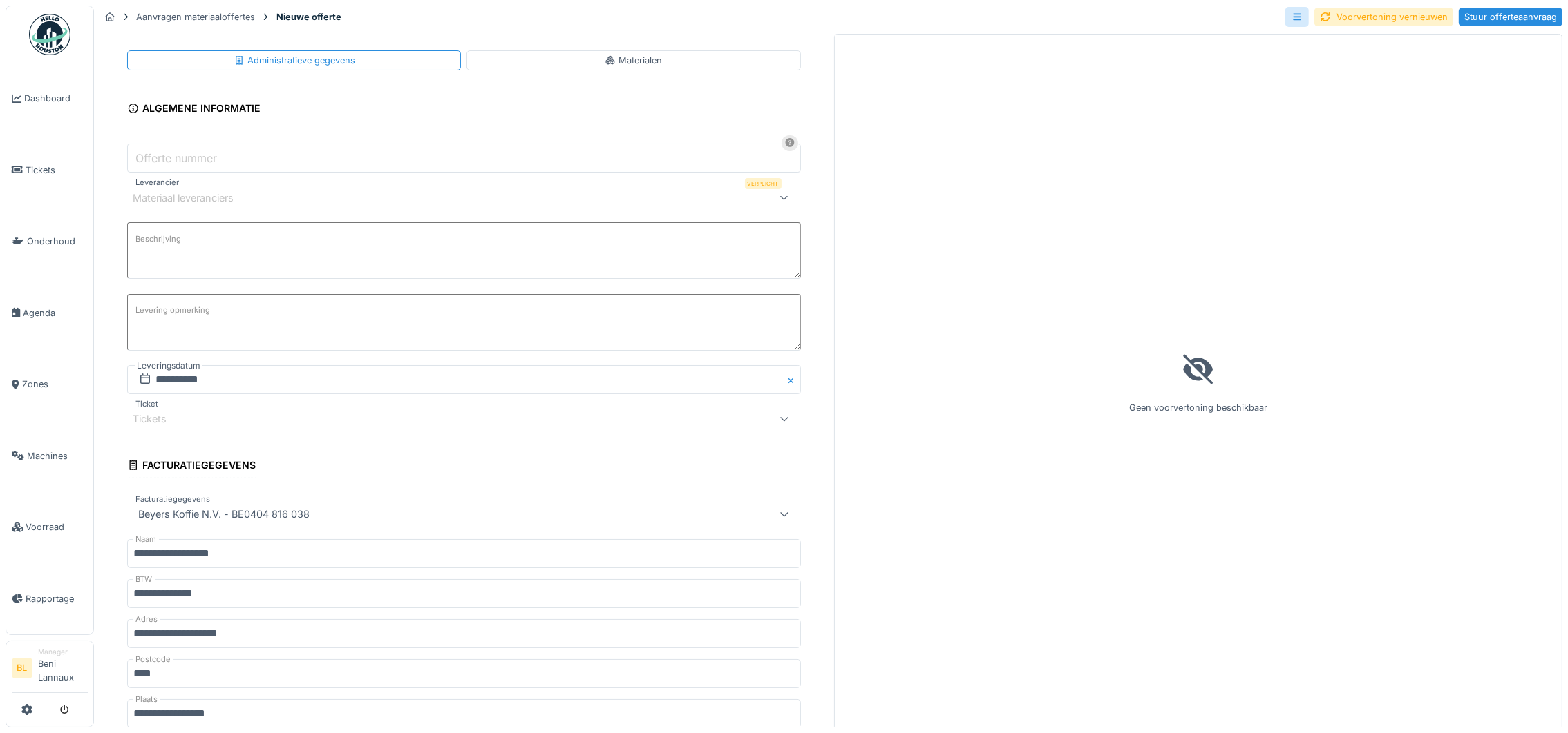
click at [223, 165] on input "Offerte nummer" at bounding box center [464, 158] width 674 height 29
click at [586, 210] on div "Materiaal leveranciers" at bounding box center [464, 197] width 674 height 28
click at [309, 191] on div "Materiaal leveranciers" at bounding box center [425, 197] width 585 height 17
click at [327, 207] on div "Materiaal leveranciers" at bounding box center [464, 197] width 674 height 28
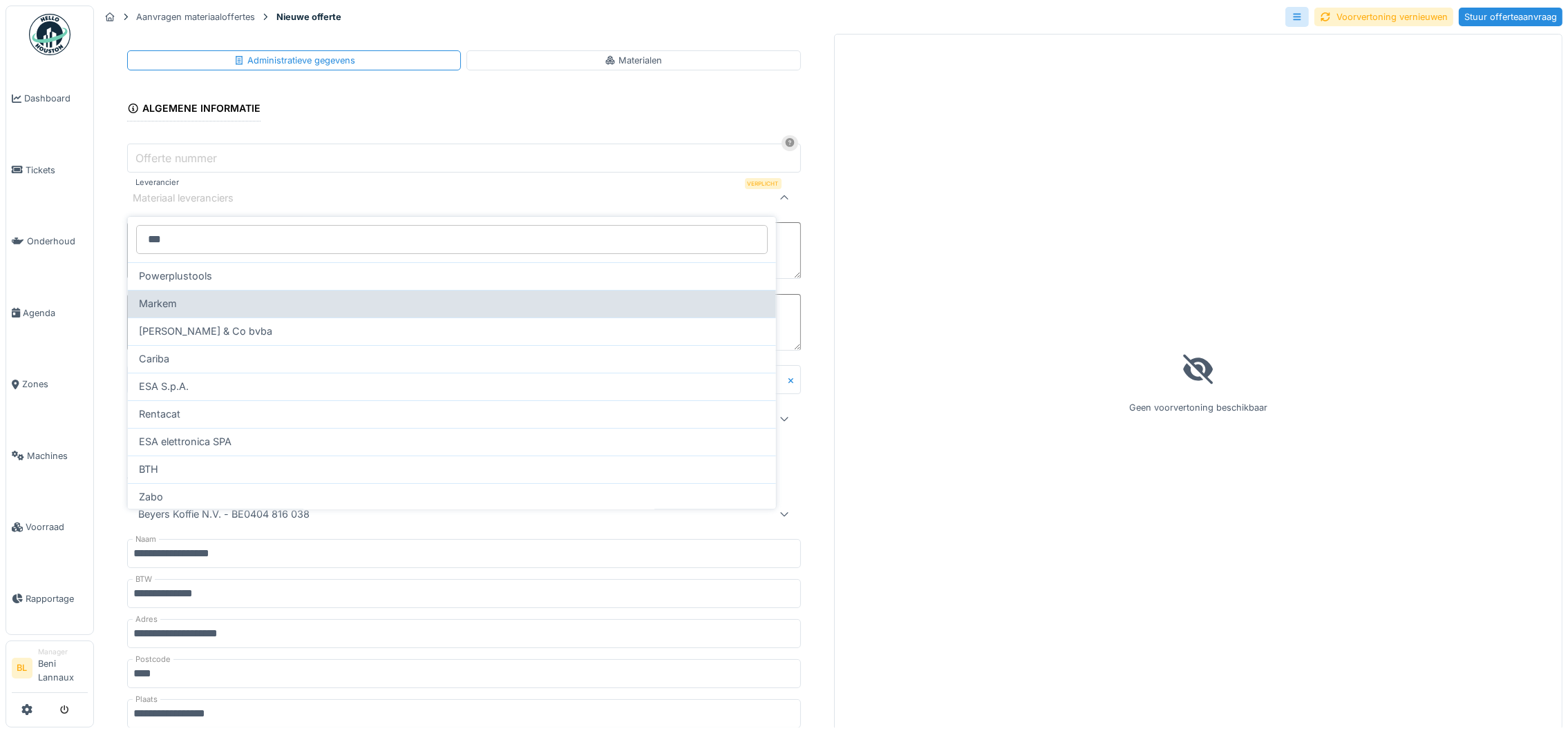
type input "***"
click at [155, 308] on span "Markem" at bounding box center [158, 304] width 38 height 15
type input "****"
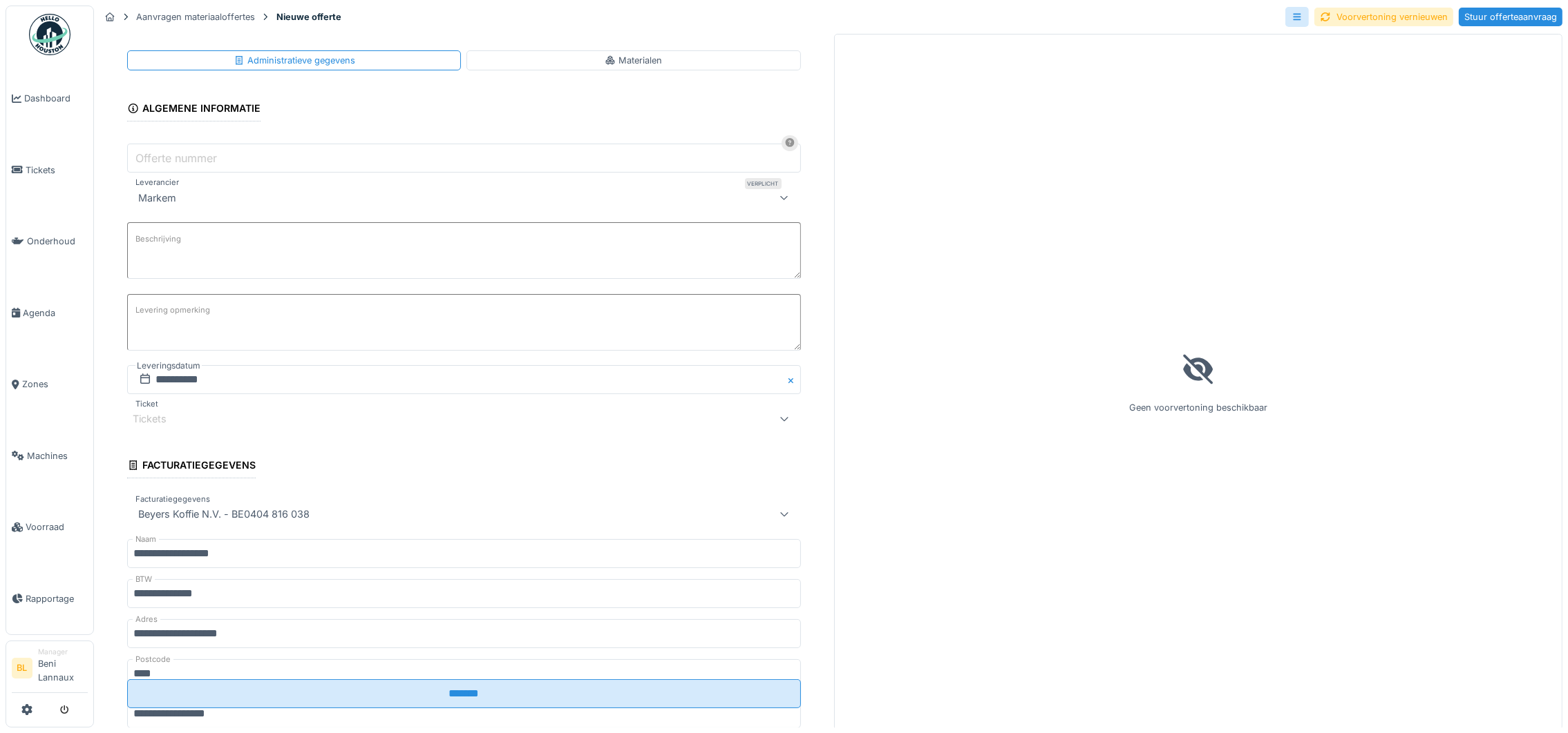
click at [194, 260] on textarea "Beschrijving" at bounding box center [464, 251] width 674 height 57
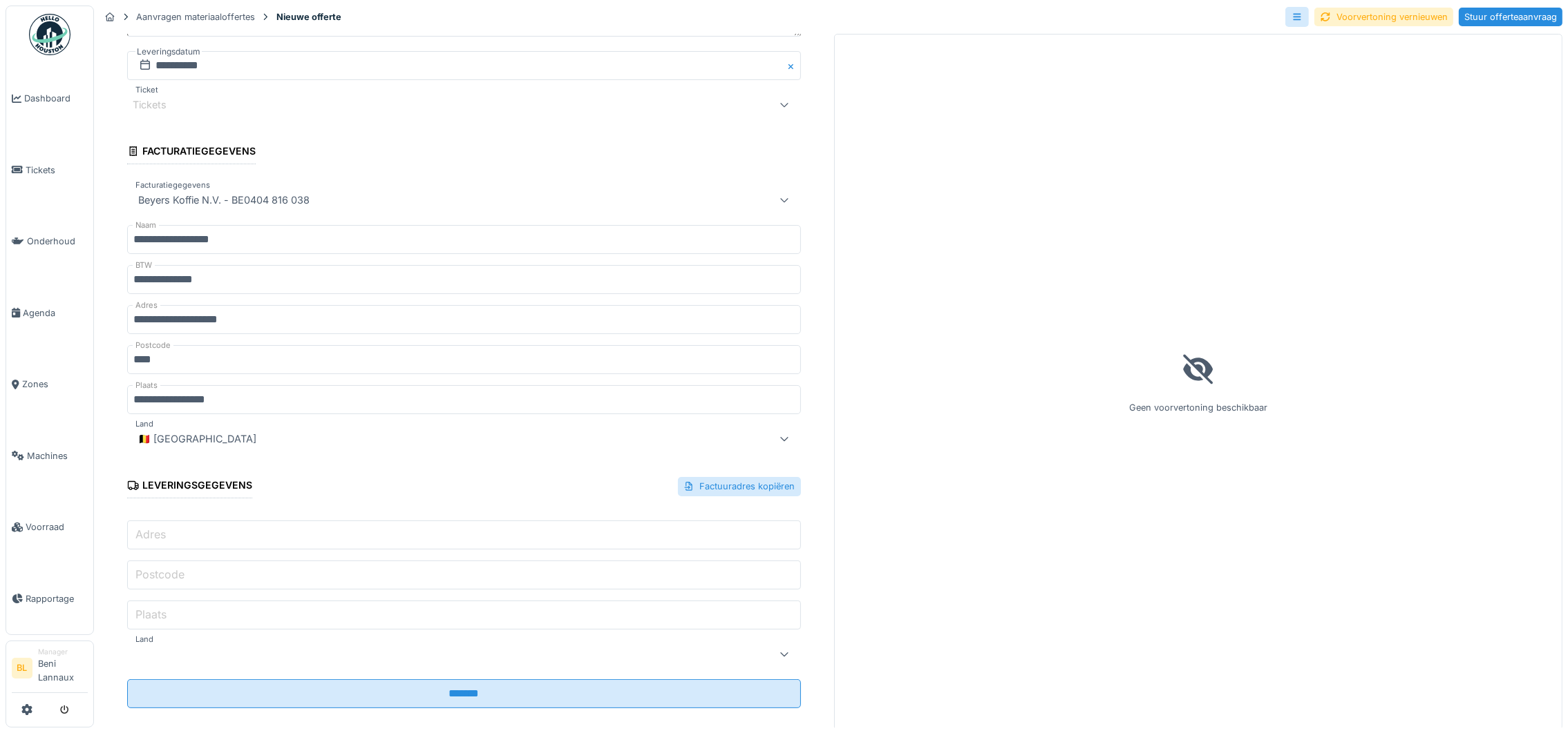
scroll to position [15, 0]
type textarea "**********"
click at [279, 520] on input "Adres" at bounding box center [464, 535] width 674 height 29
type input "**********"
type input "****"
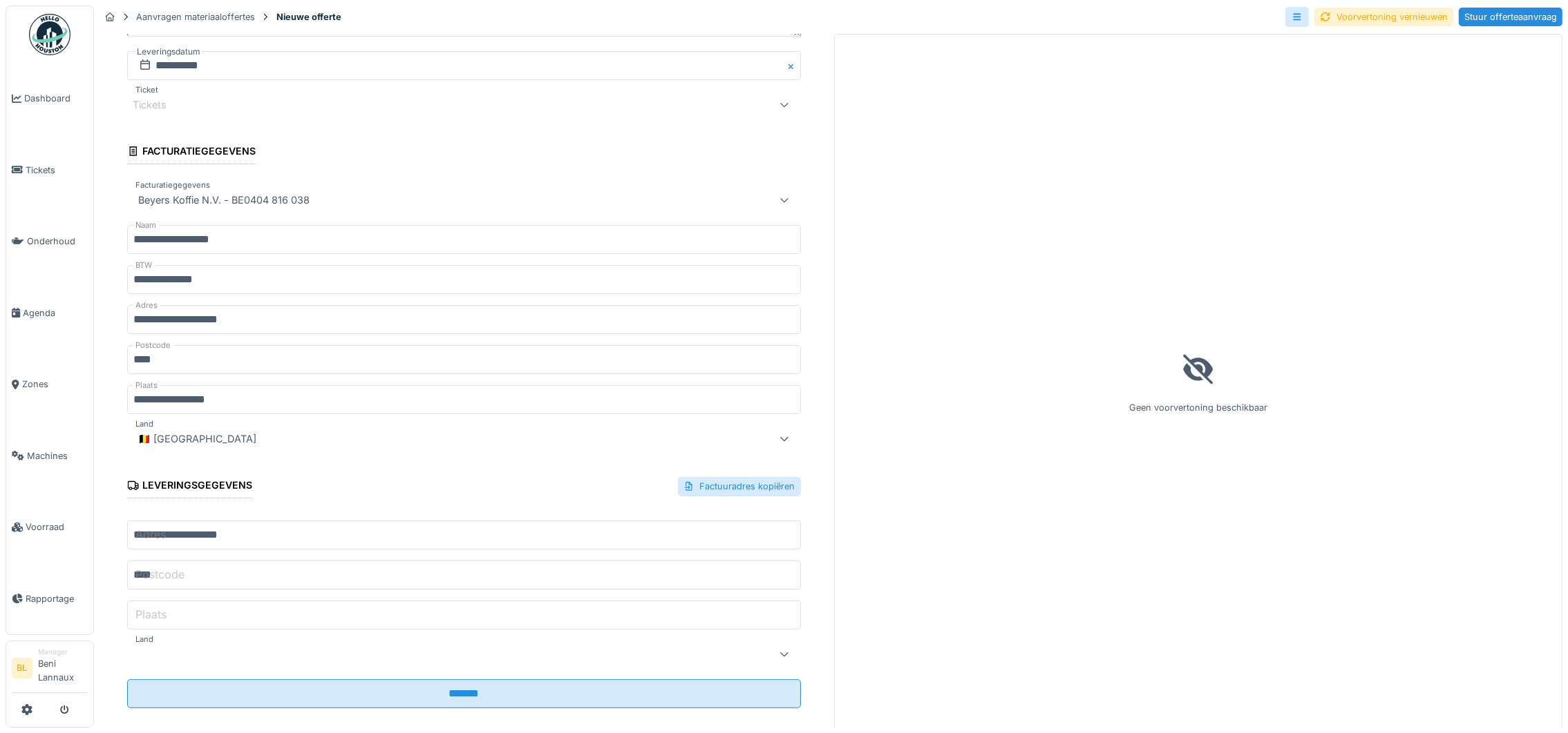
type input "**********"
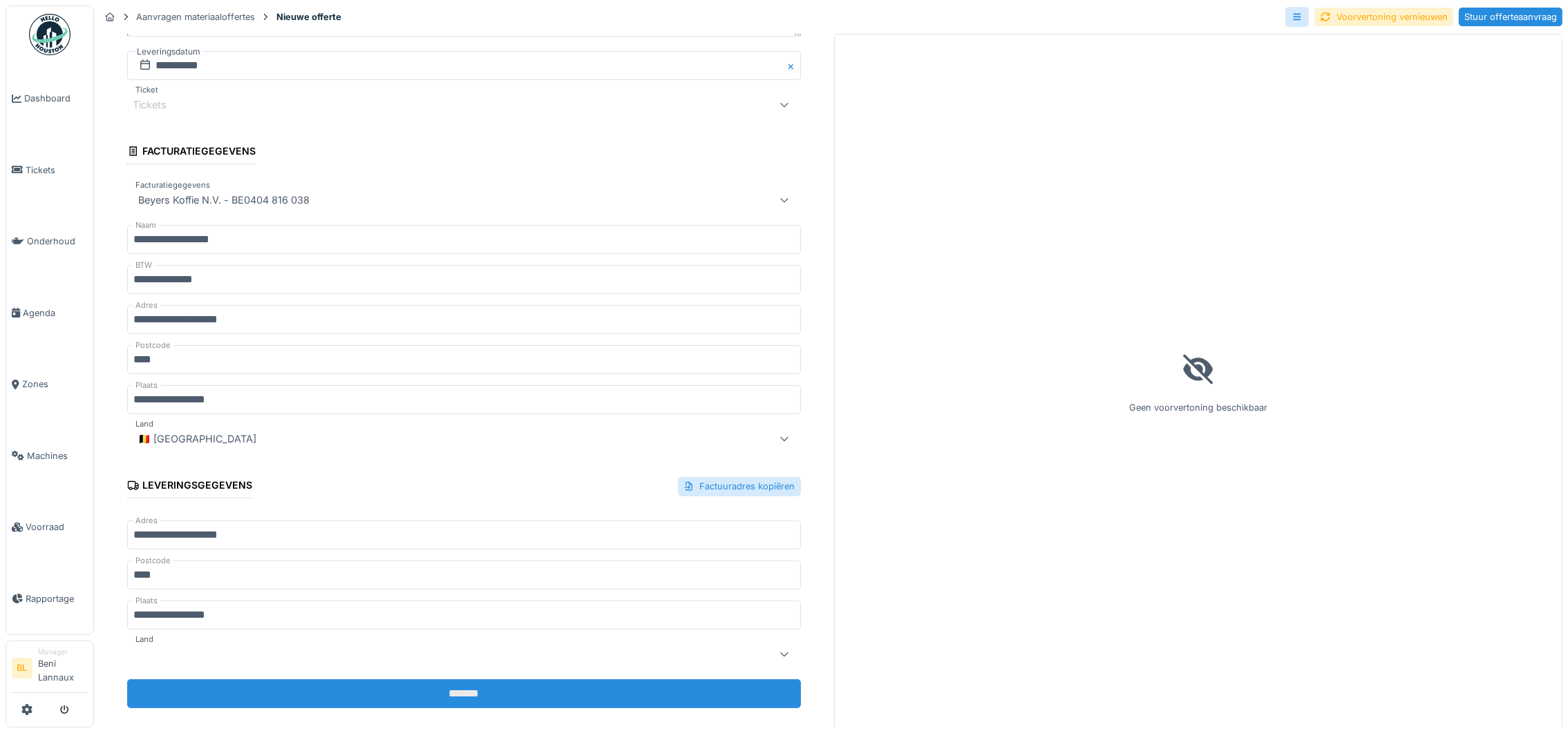
click at [440, 679] on input "*******" at bounding box center [464, 694] width 674 height 29
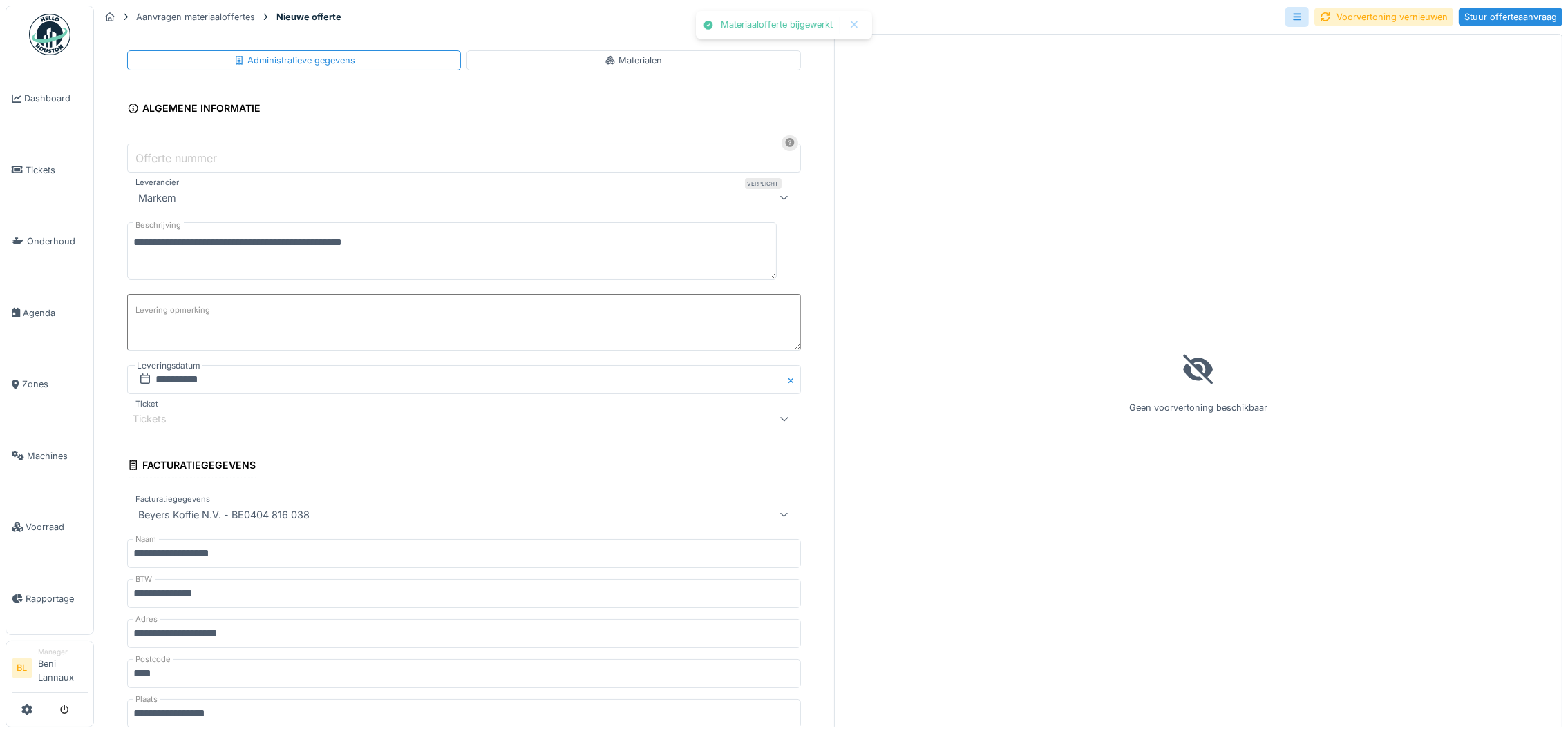
scroll to position [0, 0]
click at [605, 60] on div "Materialen" at bounding box center [633, 60] width 57 height 13
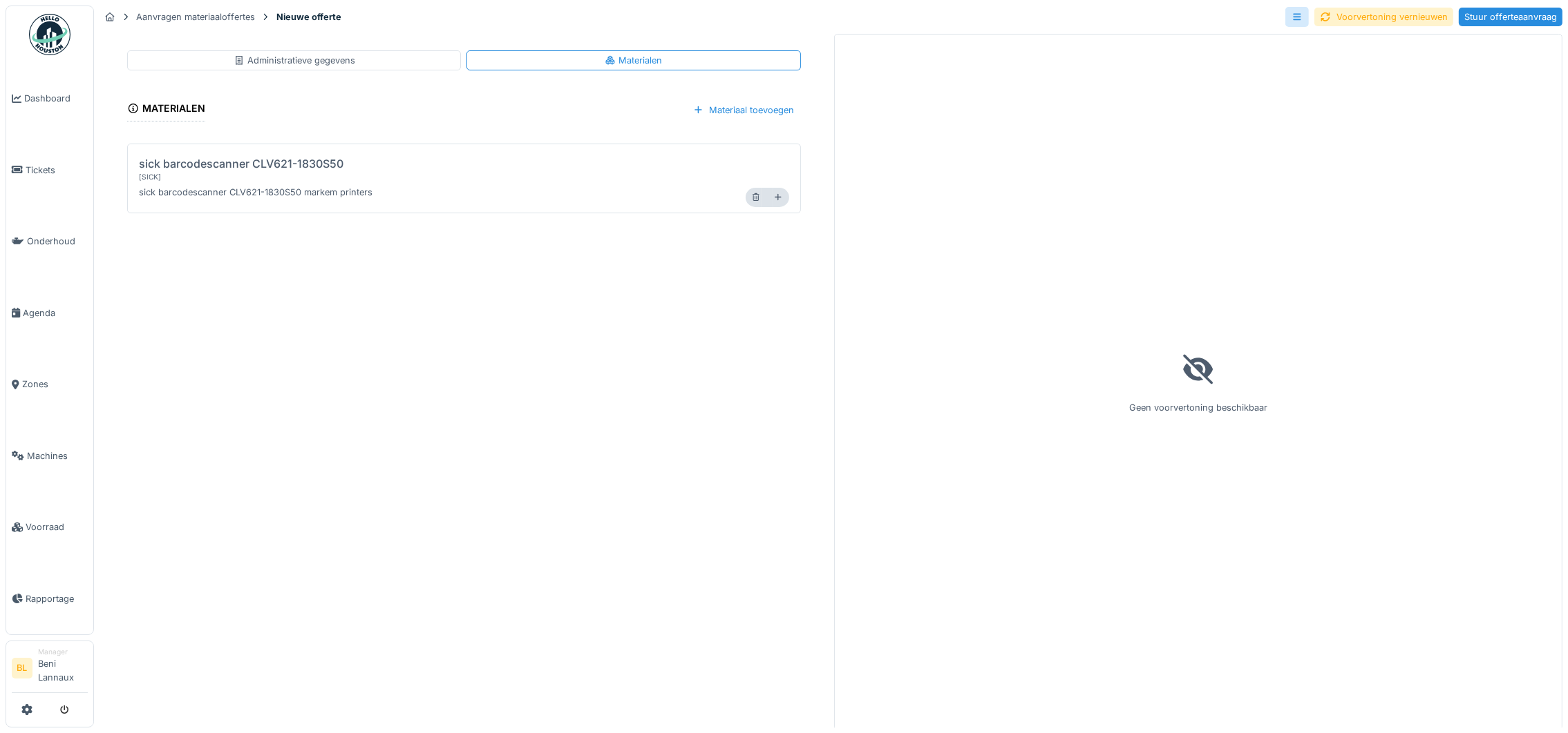
click at [260, 164] on div "sick barcodescanner CLV621-1830S50" at bounding box center [240, 164] width 204 height 17
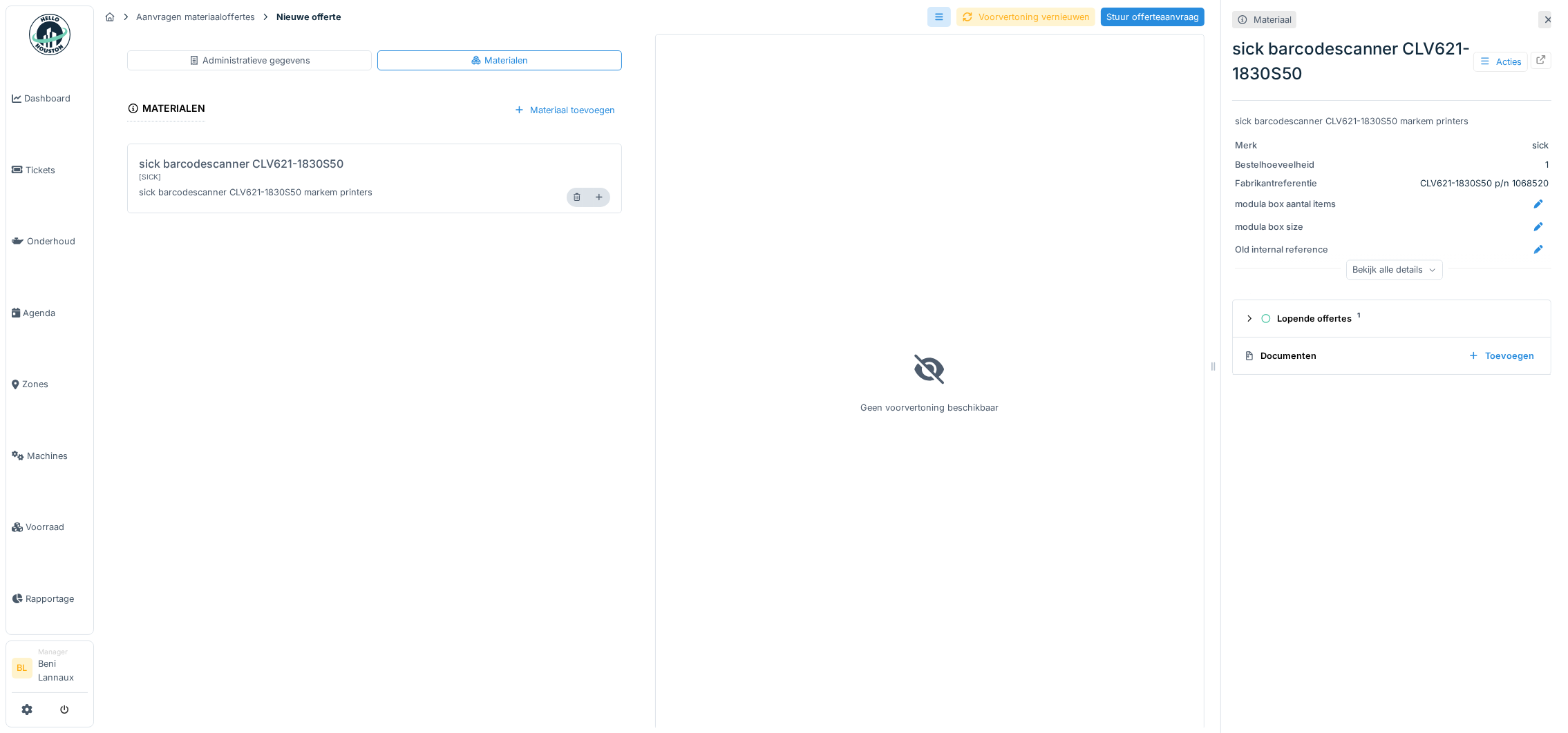
click at [1011, 18] on div "Voorvertoning vernieuwen" at bounding box center [1025, 17] width 139 height 18
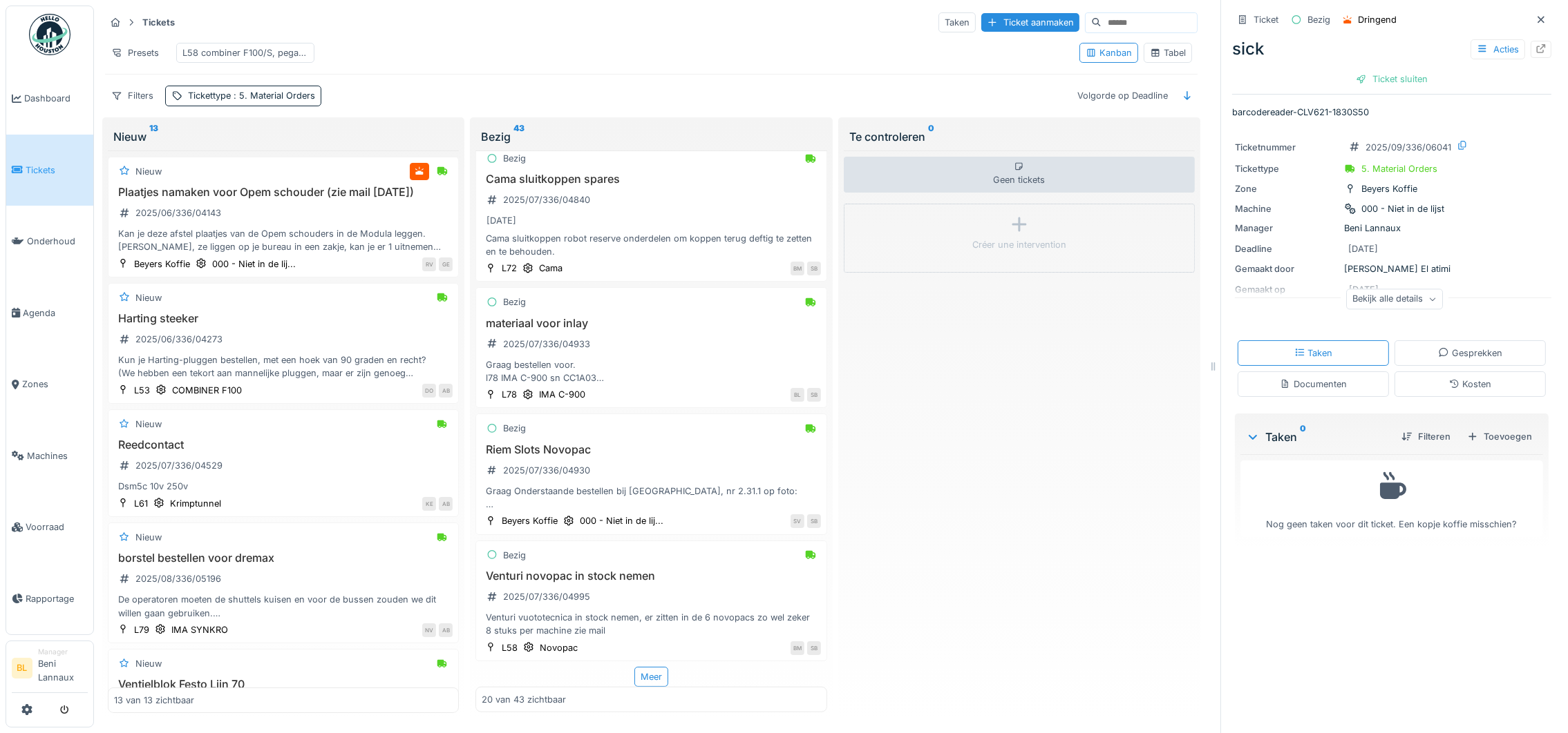
scroll to position [15, 0]
click at [637, 667] on div "Meer" at bounding box center [651, 677] width 34 height 20
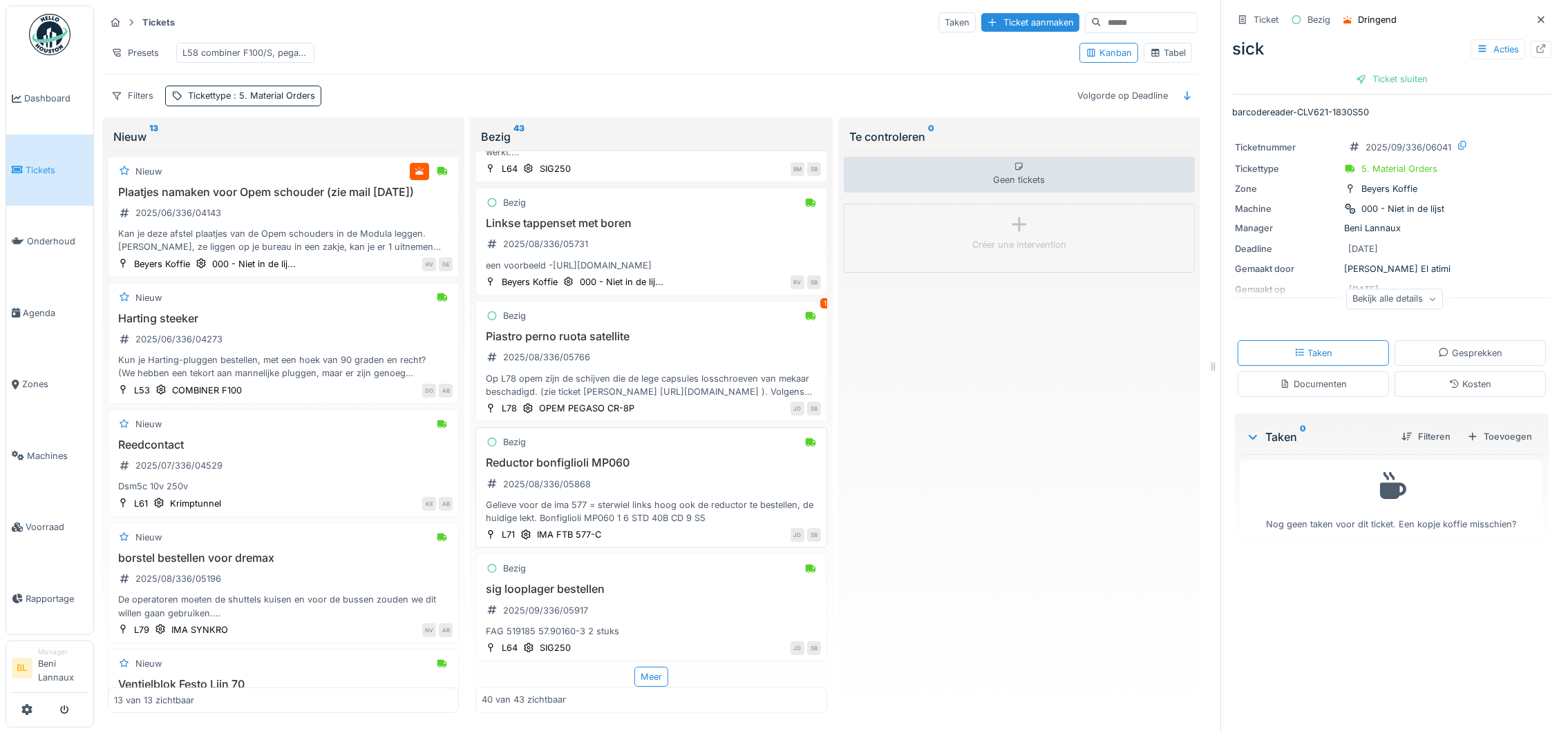
scroll to position [4634, 0]
click at [638, 667] on div "Meer" at bounding box center [651, 677] width 34 height 20
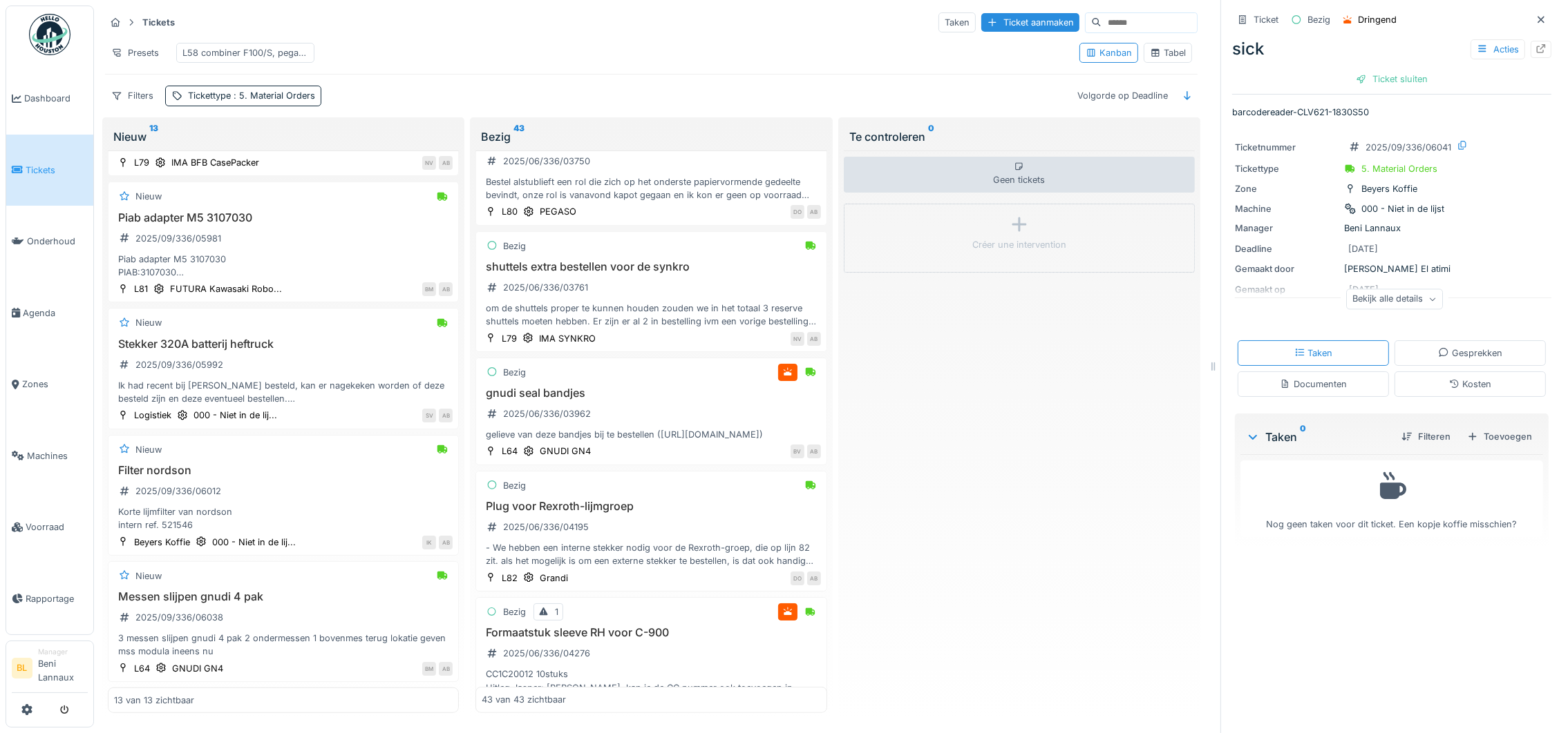
scroll to position [1139, 0]
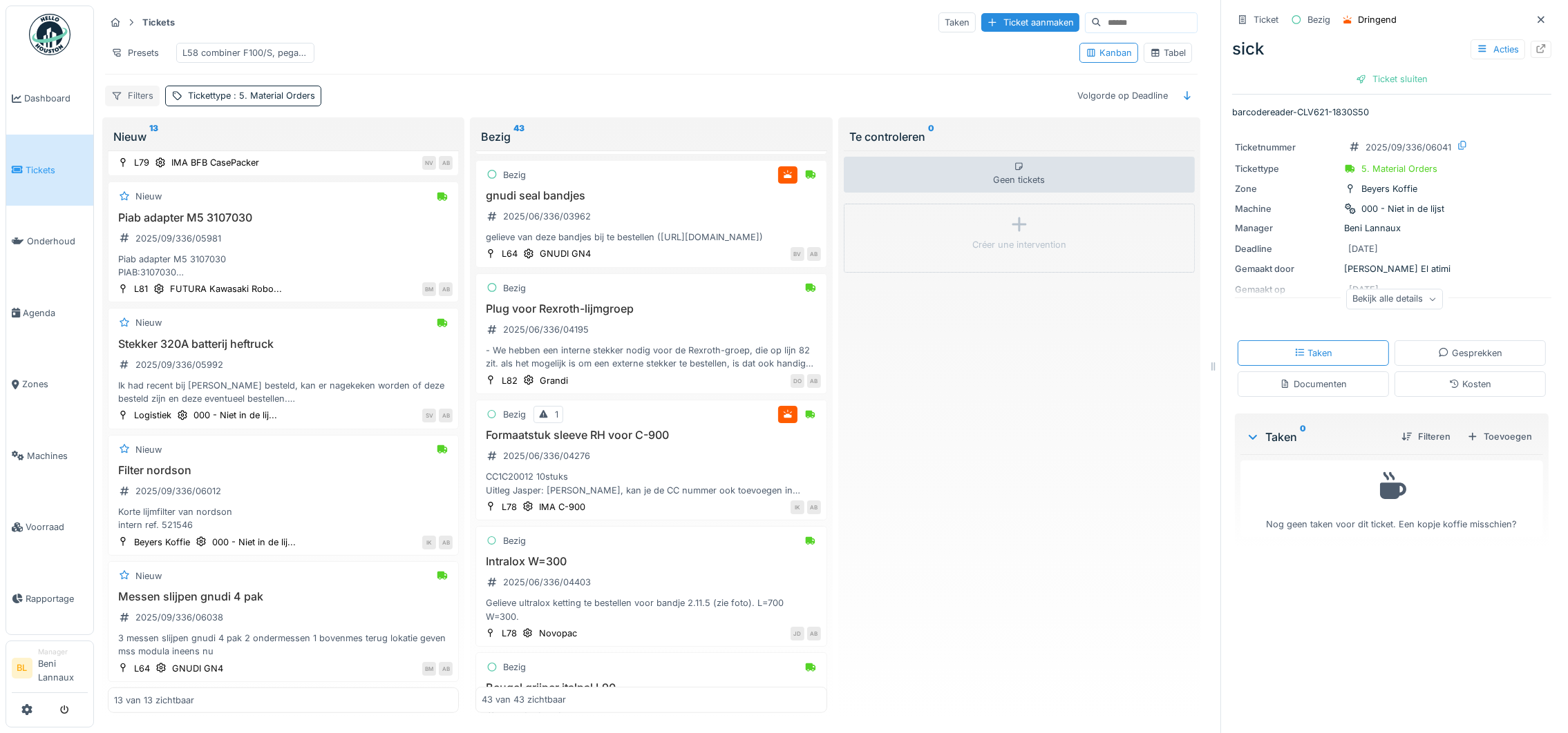
click at [131, 106] on div "Filters" at bounding box center [132, 96] width 54 height 20
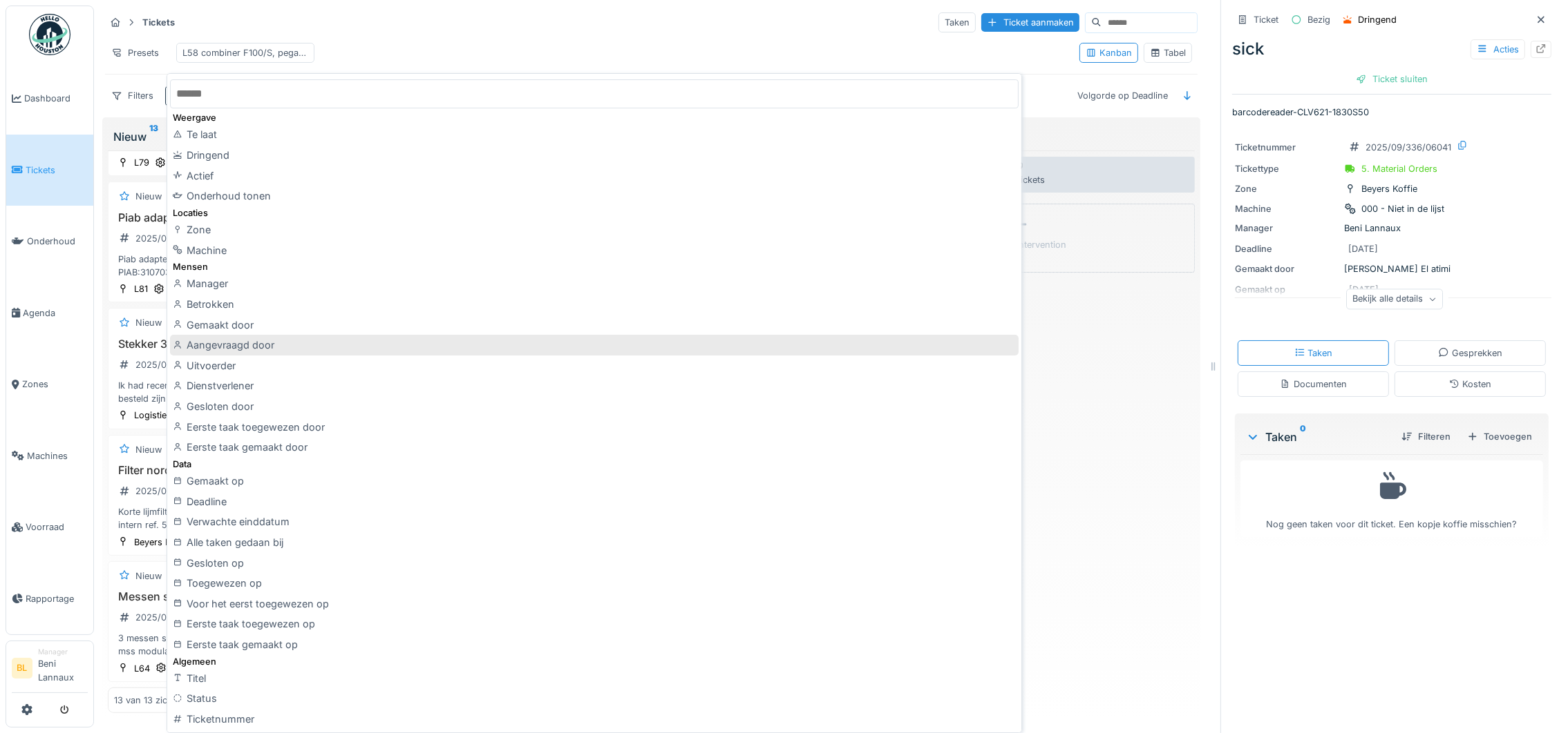
click at [247, 344] on div "Aangevraagd door" at bounding box center [593, 345] width 848 height 21
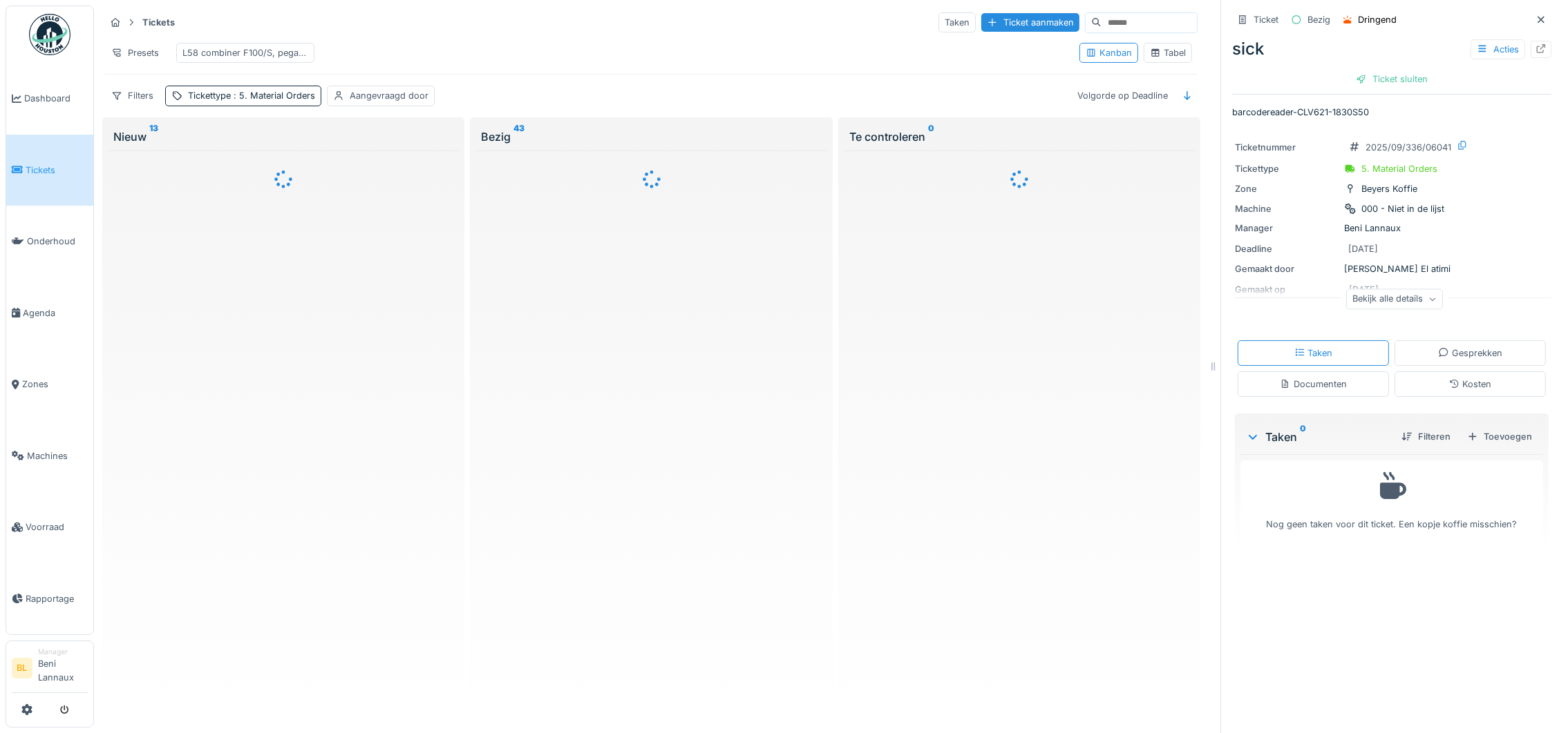
scroll to position [0, 0]
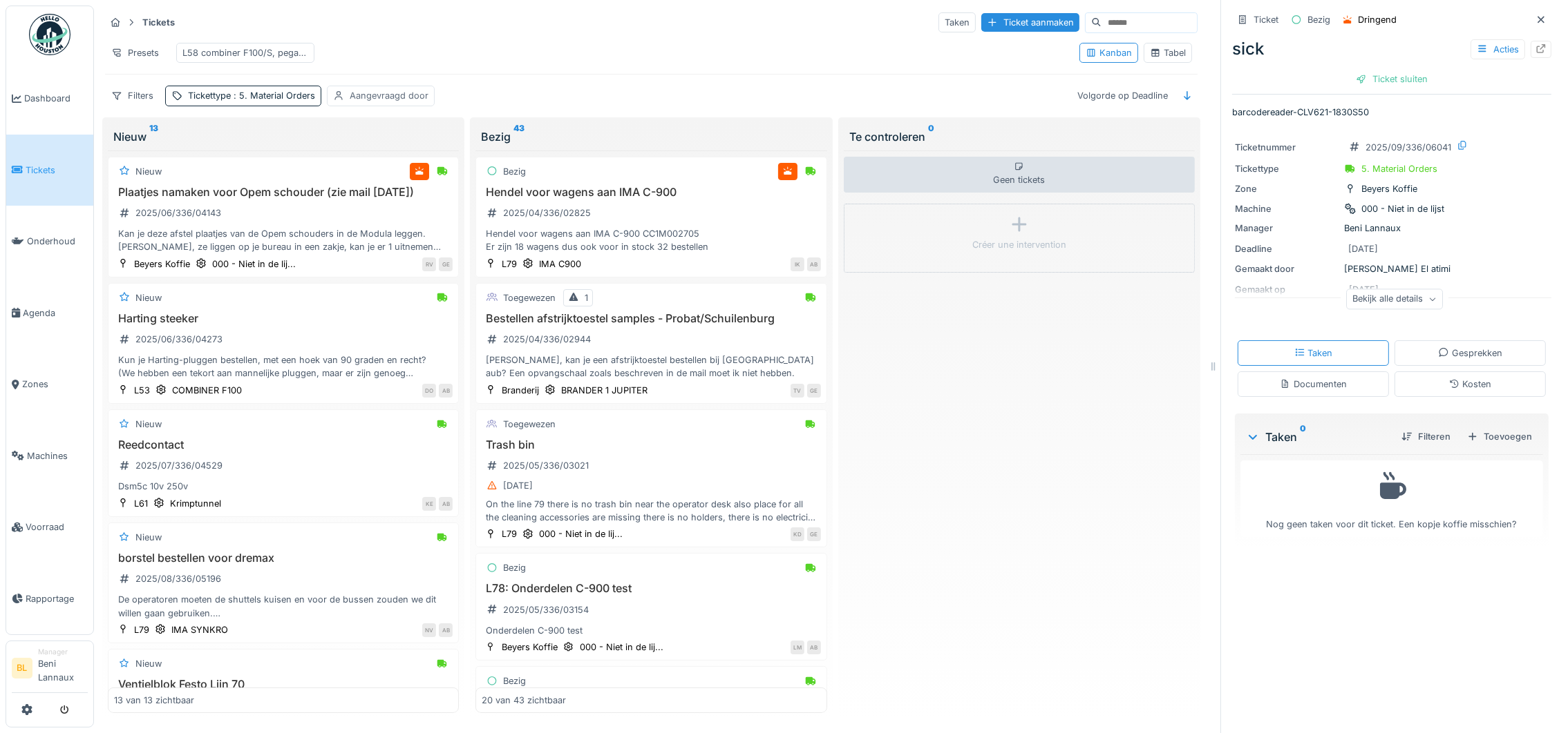
click at [378, 103] on div "Aangevraagd door" at bounding box center [389, 95] width 79 height 13
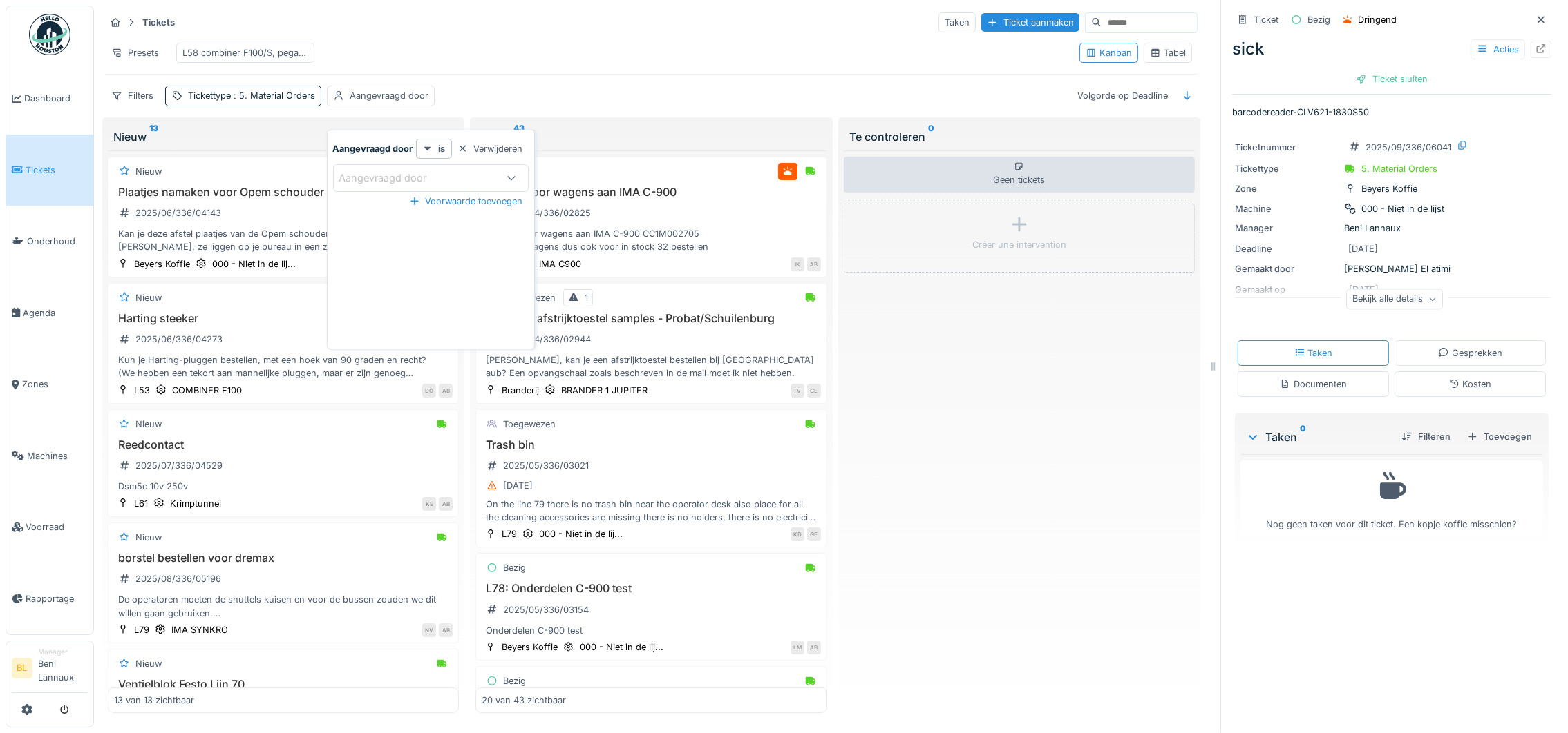
click at [364, 166] on div "Aangevraagd door" at bounding box center [430, 178] width 195 height 28
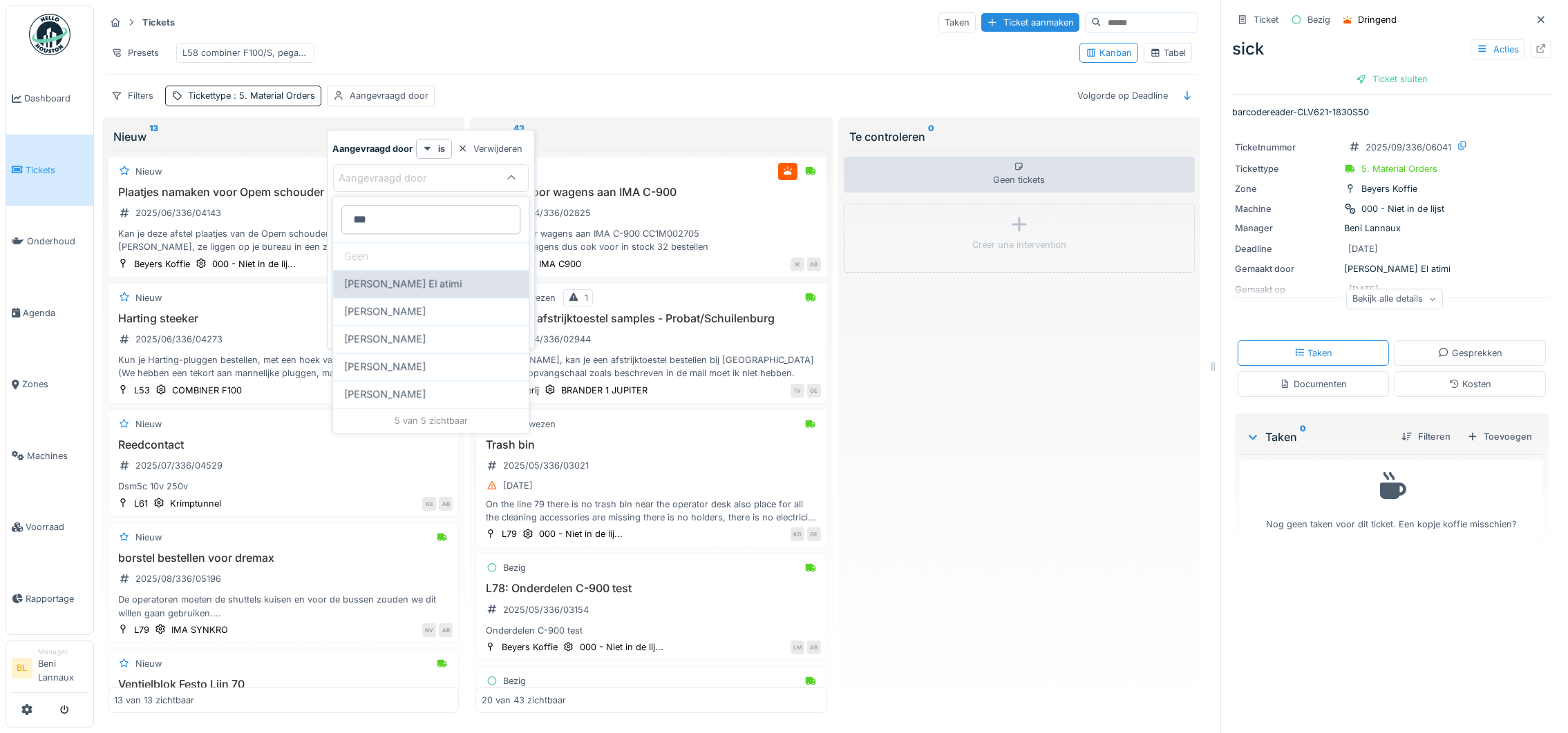
type door_M5Nzc "***"
click at [396, 285] on span "Karim El atimi" at bounding box center [402, 284] width 117 height 15
type input "****"
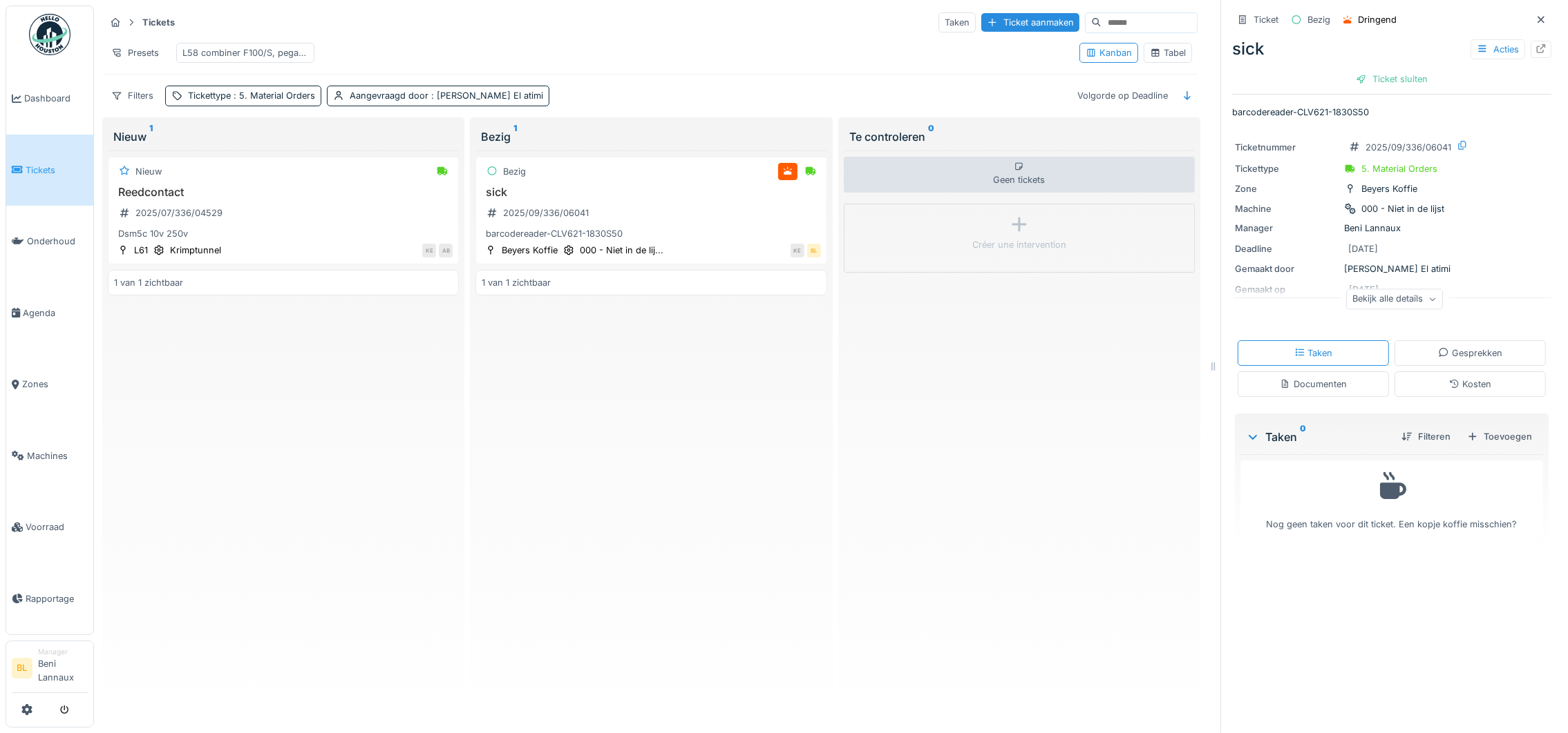
click at [602, 55] on div "Presets L58 combiner F100/S, pegaso 1400, novopac" at bounding box center [586, 53] width 963 height 31
click at [545, 240] on div "barcodereader-CLV621-1830S50" at bounding box center [651, 233] width 338 height 13
click at [1535, 48] on icon at bounding box center [1540, 49] width 11 height 9
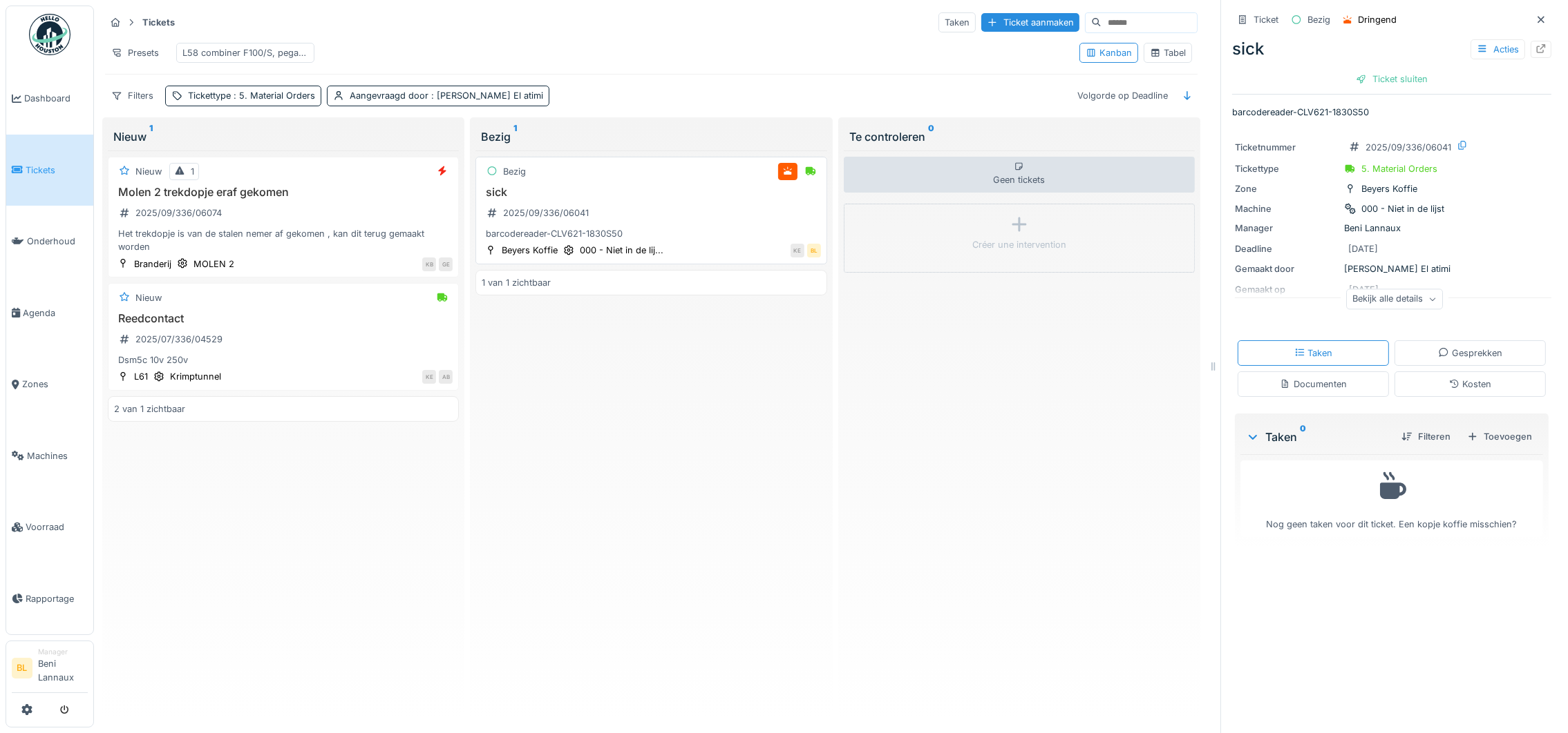
click at [550, 241] on div "sick 2025/09/336/06041 barcodereader-CLV621-1830S50" at bounding box center [651, 213] width 338 height 55
click at [1537, 47] on icon at bounding box center [1541, 49] width 9 height 9
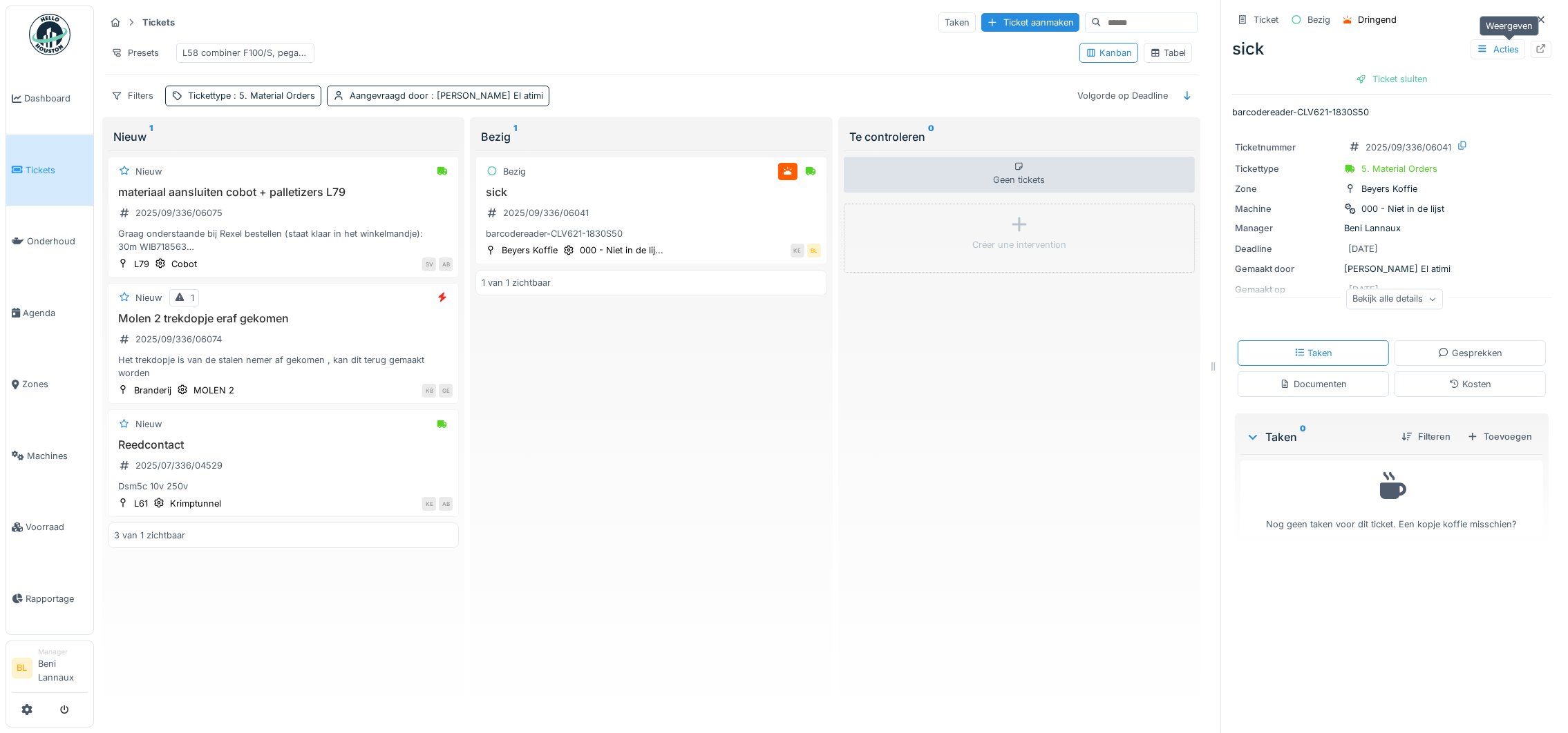
click at [1535, 49] on icon at bounding box center [1540, 49] width 11 height 9
click at [449, 101] on span ": Karim El atimi" at bounding box center [485, 96] width 115 height 11
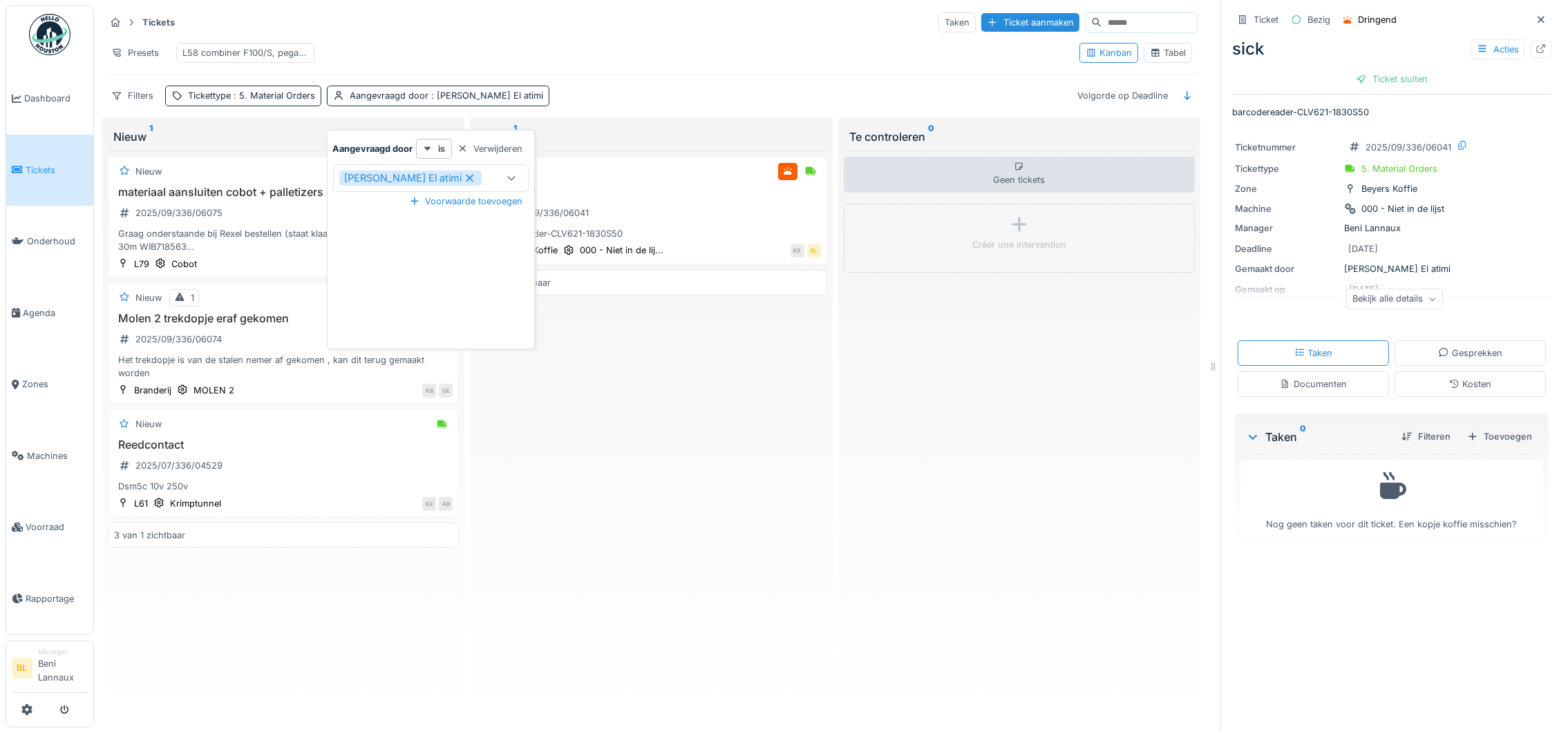
click at [466, 175] on icon at bounding box center [469, 178] width 8 height 8
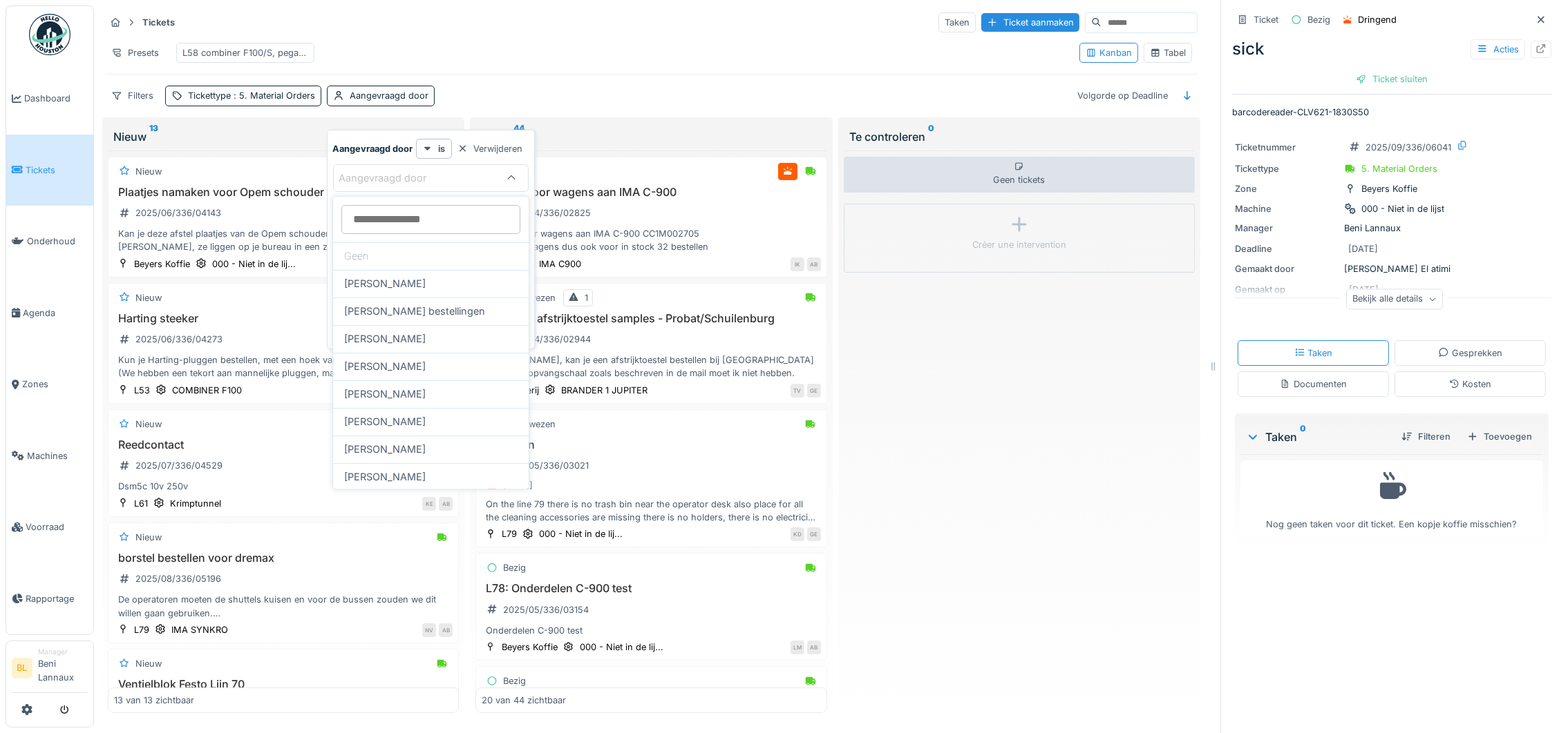
click at [693, 35] on hr at bounding box center [651, 35] width 1093 height 1
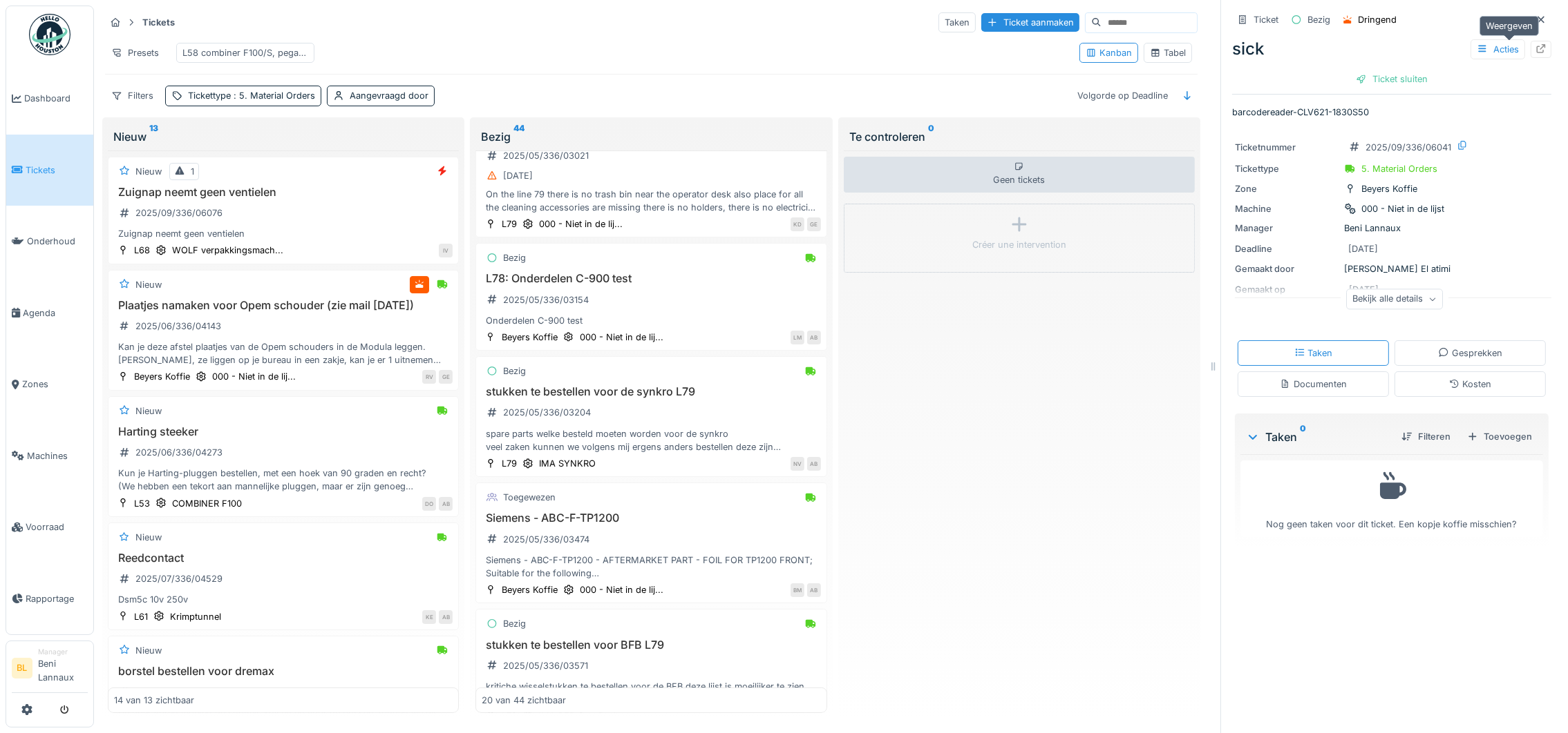
click at [1537, 52] on icon at bounding box center [1541, 49] width 9 height 9
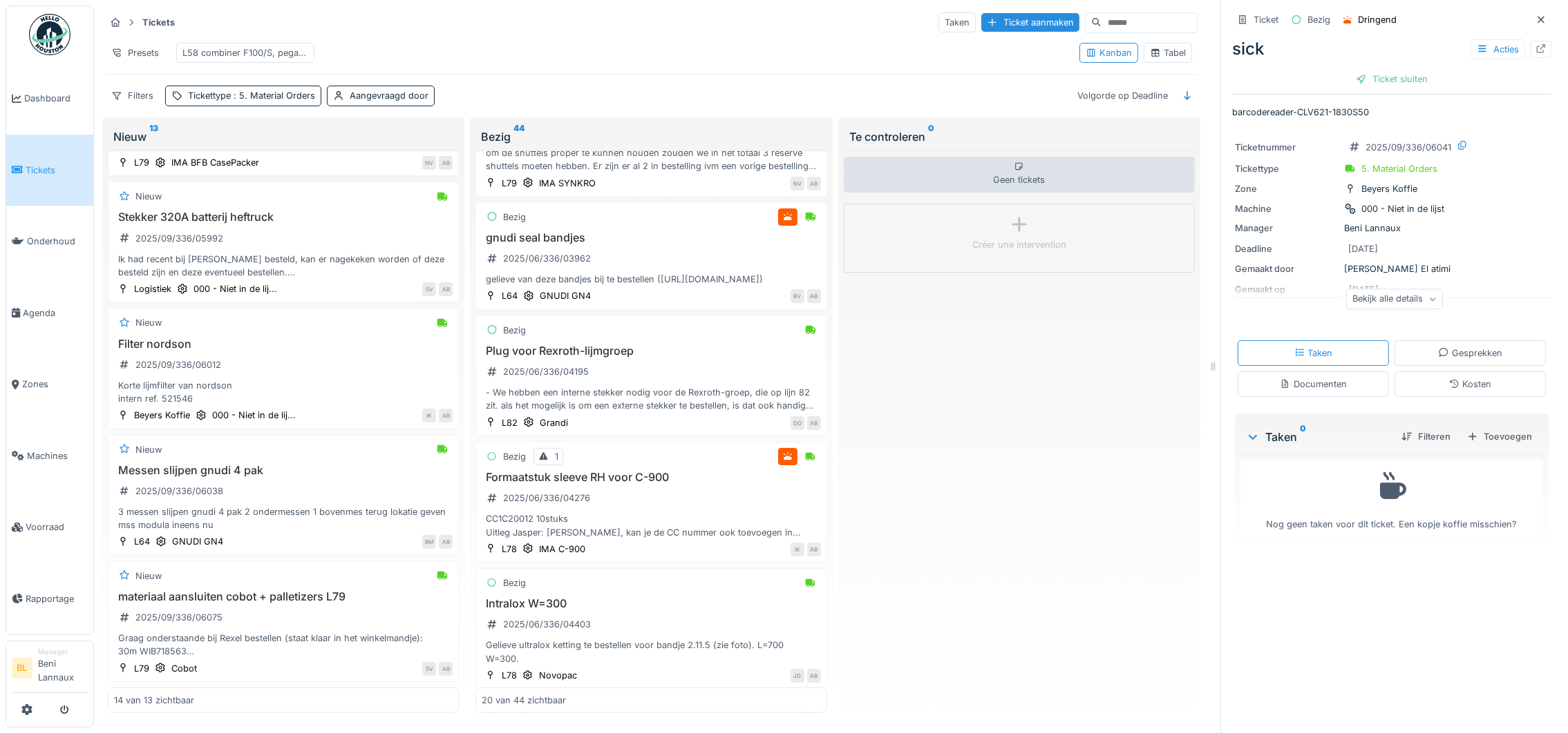
scroll to position [1015, 0]
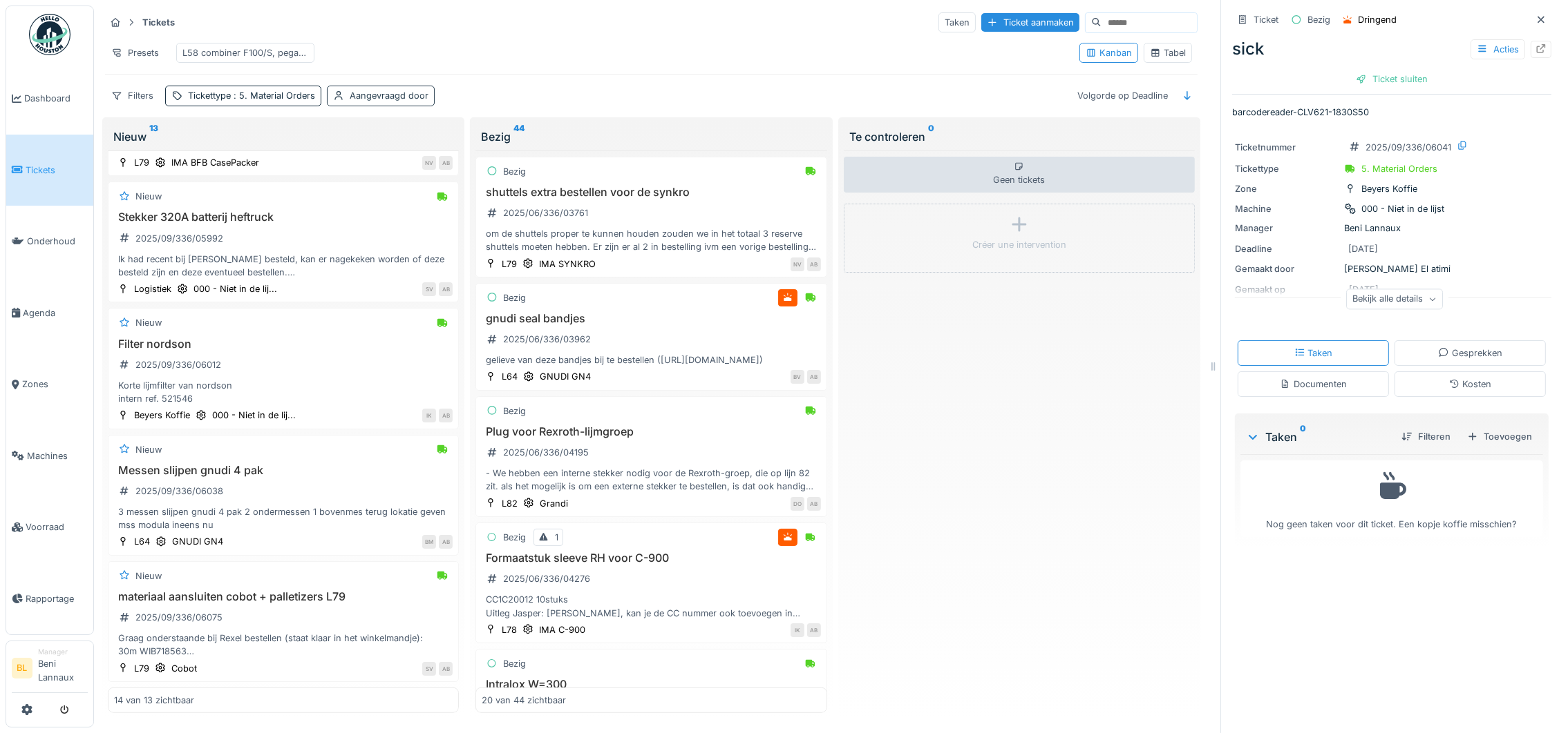
click at [383, 95] on div "Aangevraagd door" at bounding box center [389, 95] width 79 height 13
click at [377, 171] on div "Aangevraagd door" at bounding box center [393, 178] width 107 height 15
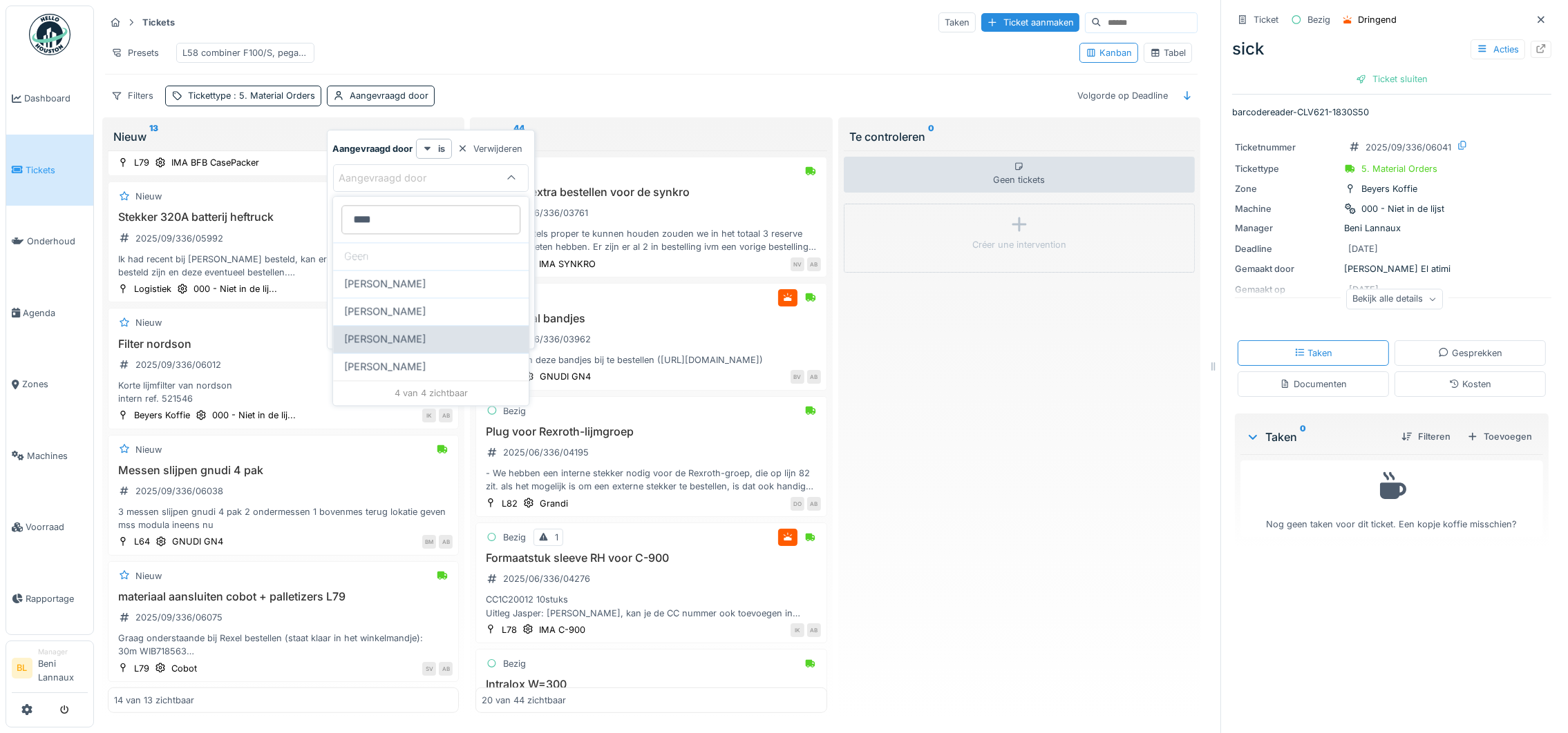
type door_QxNjI "****"
click at [374, 342] on span "Bart Moens" at bounding box center [384, 339] width 81 height 15
type input "****"
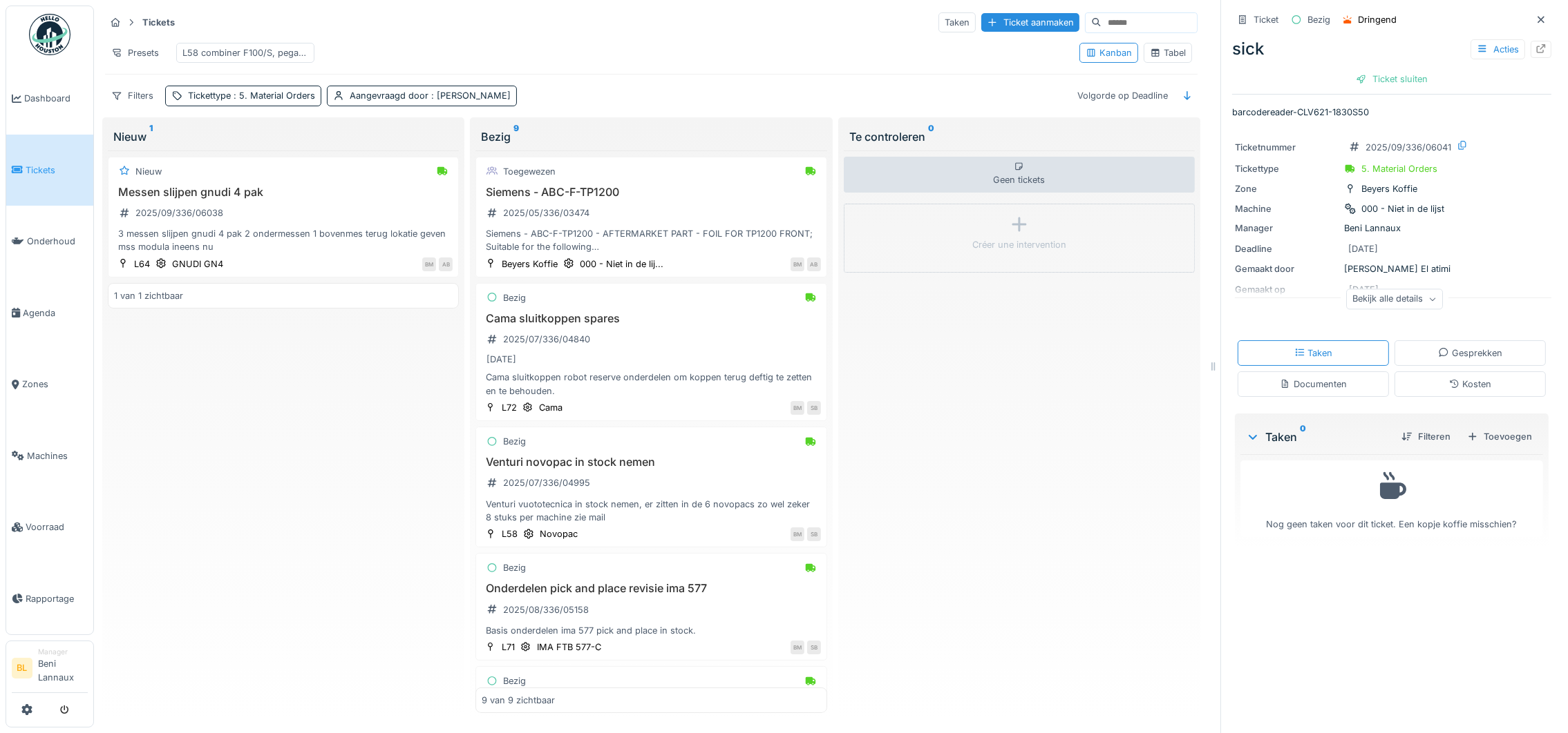
click at [678, 55] on div "Presets L58 combiner F100/S, pegaso 1400, novopac" at bounding box center [586, 53] width 963 height 31
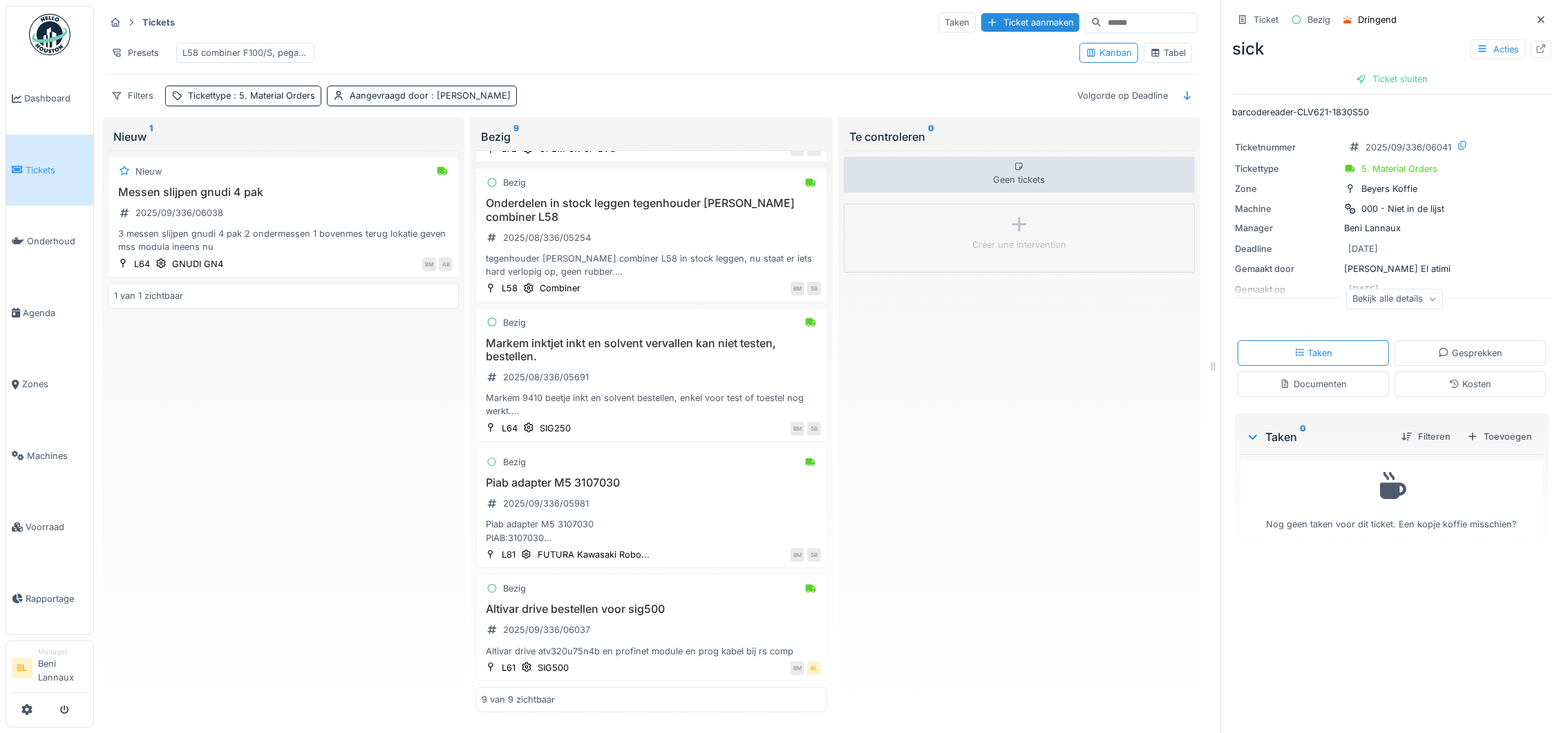
scroll to position [651, 0]
click at [585, 477] on div "Piab adapter M5 3107030 2025/09/336/05981 Piab adapter M5 3107030 PIAB:3107030 …" at bounding box center [651, 510] width 338 height 68
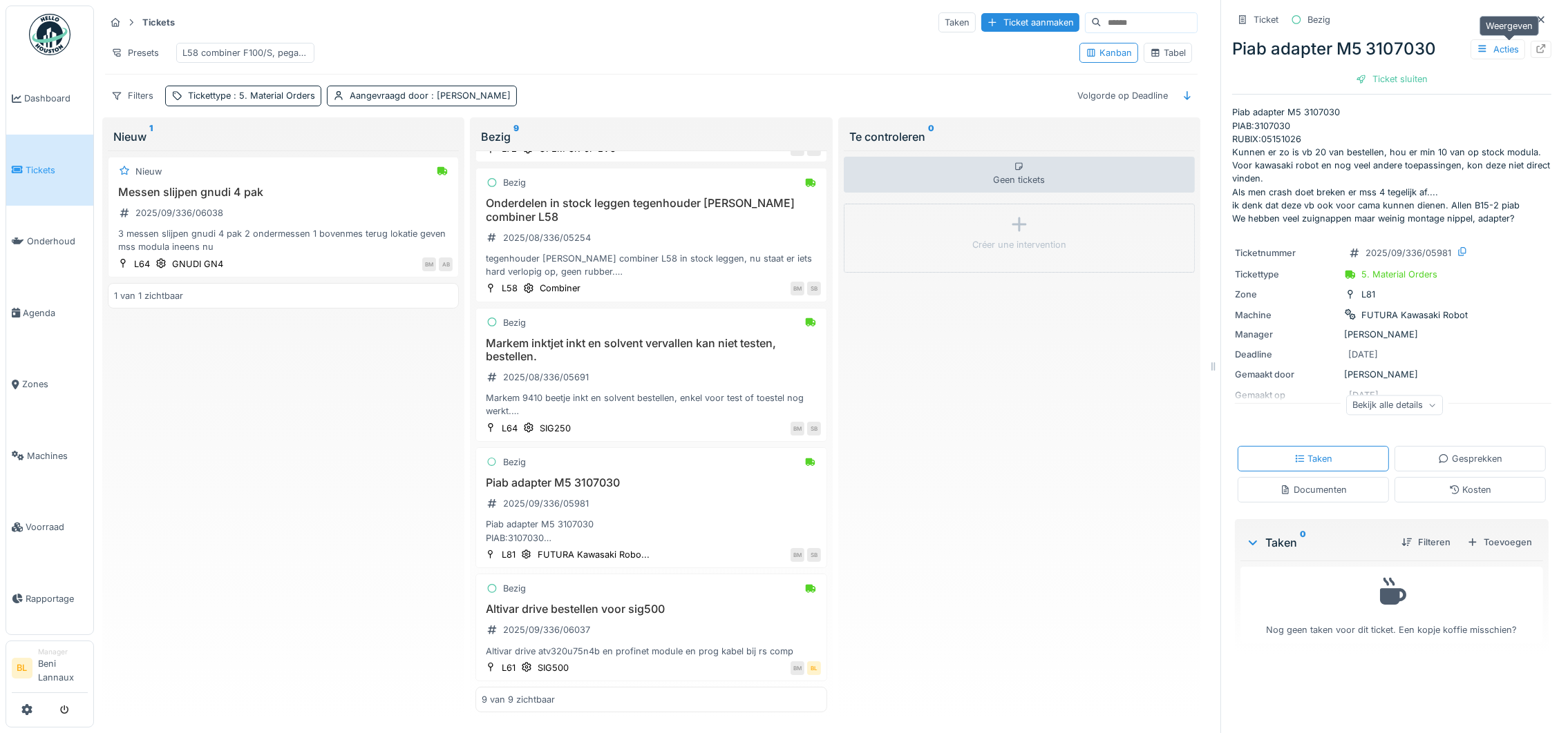
click at [1535, 44] on icon at bounding box center [1540, 49] width 11 height 9
click at [294, 503] on div "Nieuw Messen slijpen gnudi 4 pak 2025/09/336/06038 3 messen slijpen gnudi 4 pak…" at bounding box center [283, 432] width 351 height 562
click at [574, 481] on h3 "Piab adapter M5 3107030" at bounding box center [651, 483] width 338 height 13
drag, startPoint x: 1353, startPoint y: 47, endPoint x: 1419, endPoint y: 44, distance: 66.1
click at [1419, 44] on div "Piab adapter M5 3107030 Acties" at bounding box center [1391, 49] width 319 height 24
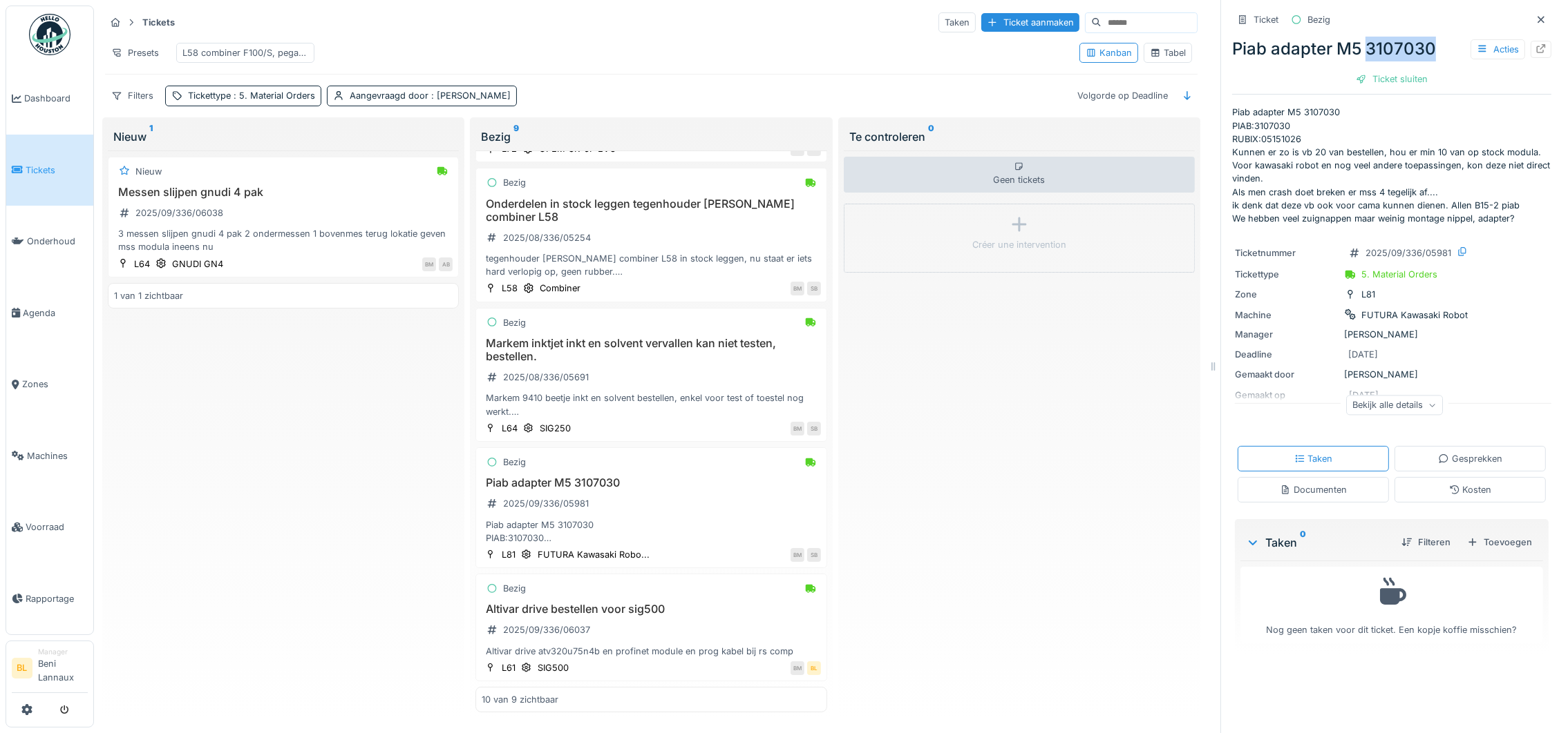
copy div "3107030"
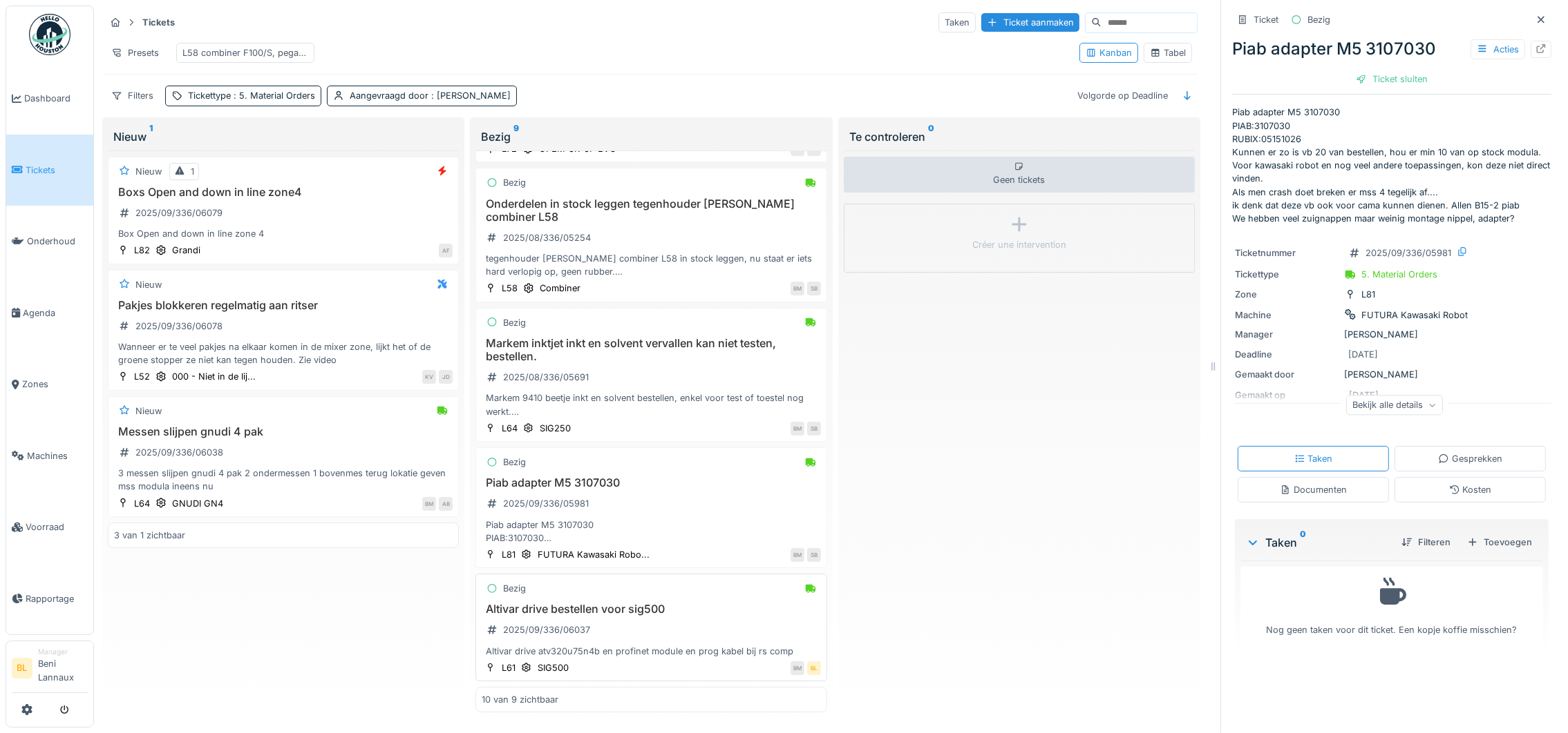
click at [619, 603] on h3 "Altivar drive bestellen voor sig500" at bounding box center [651, 609] width 338 height 13
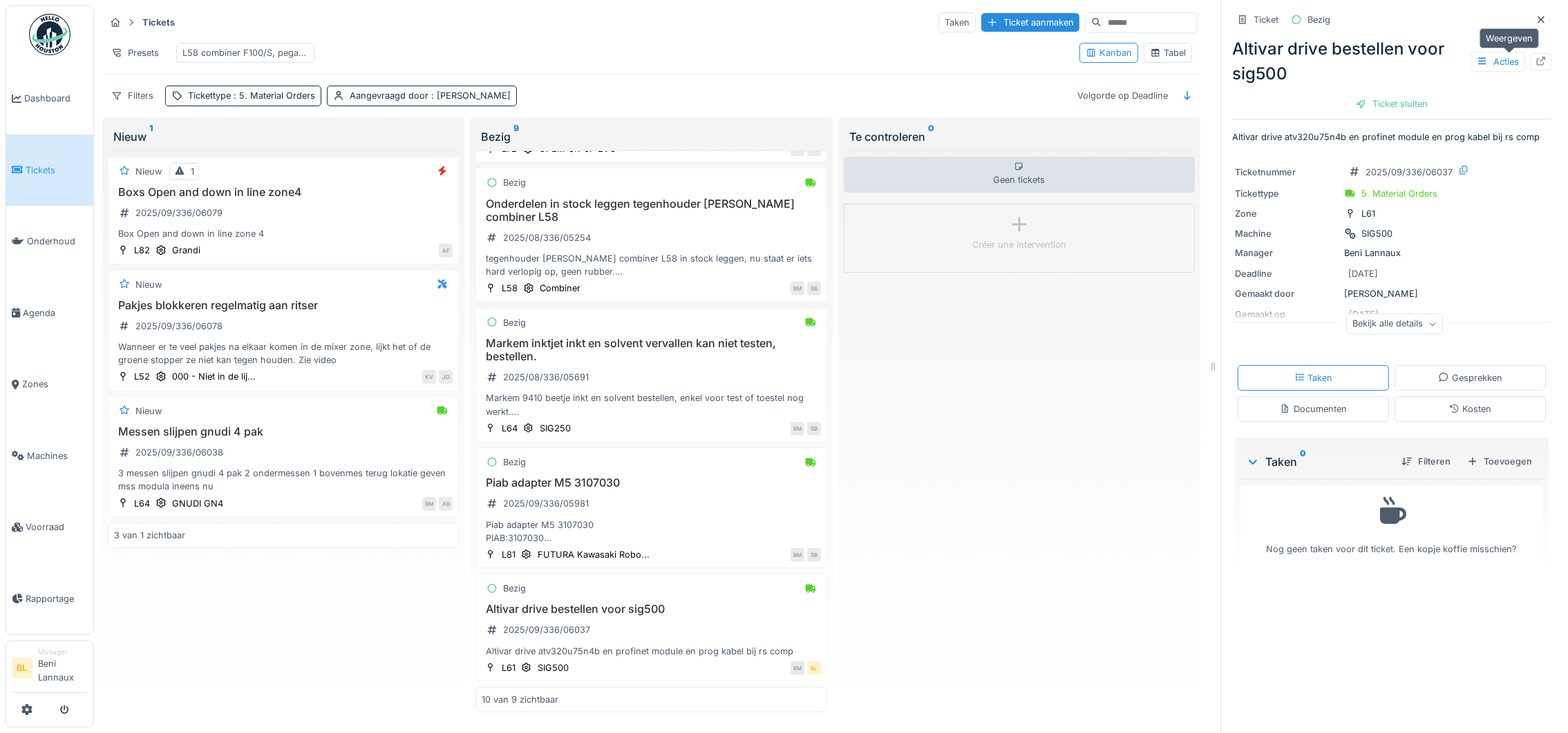
click at [1530, 59] on div at bounding box center [1540, 61] width 21 height 18
click at [646, 197] on h3 "Onderdelen in stock leggen tegenhouder buis combiner L58" at bounding box center [651, 210] width 338 height 26
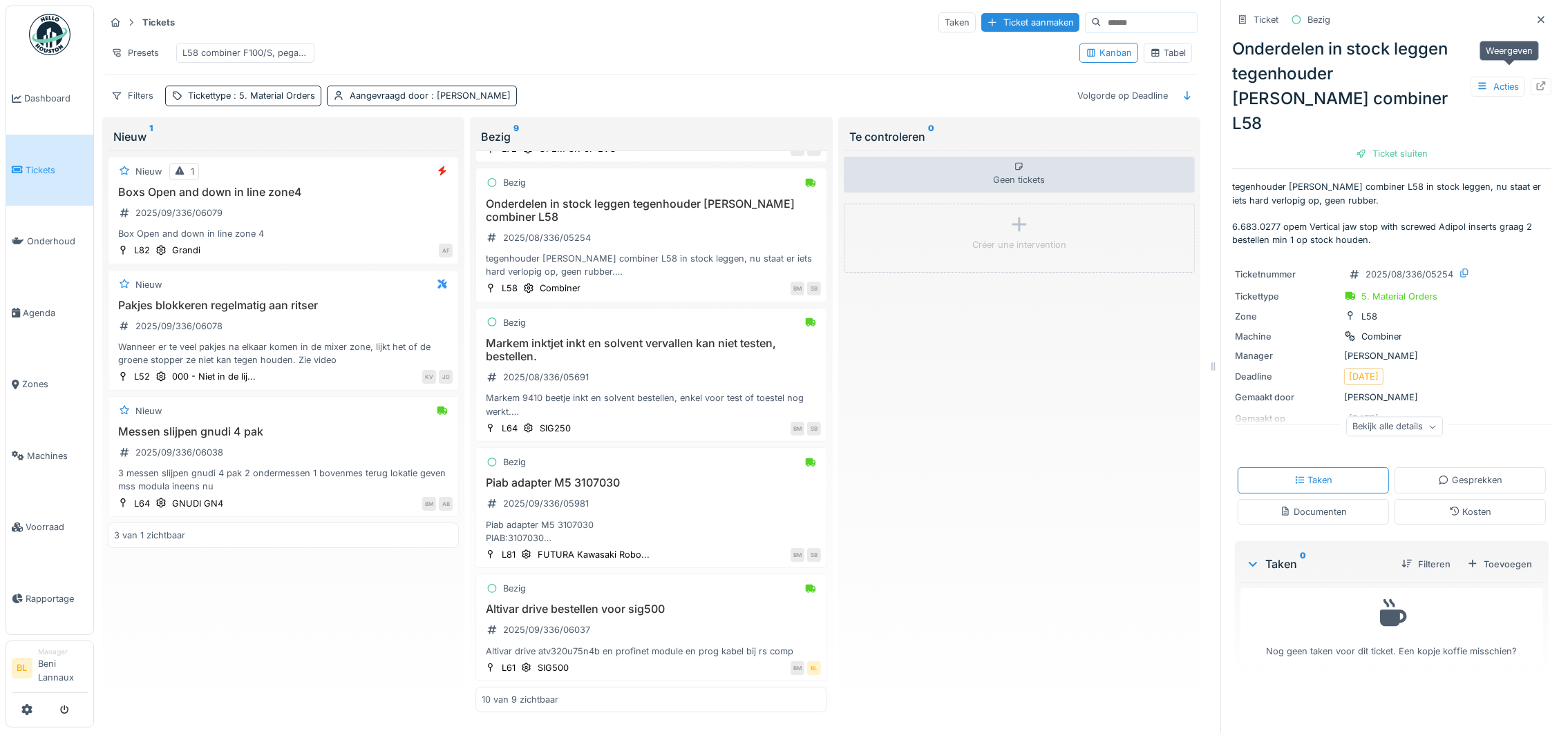
click at [1535, 81] on icon at bounding box center [1540, 86] width 11 height 9
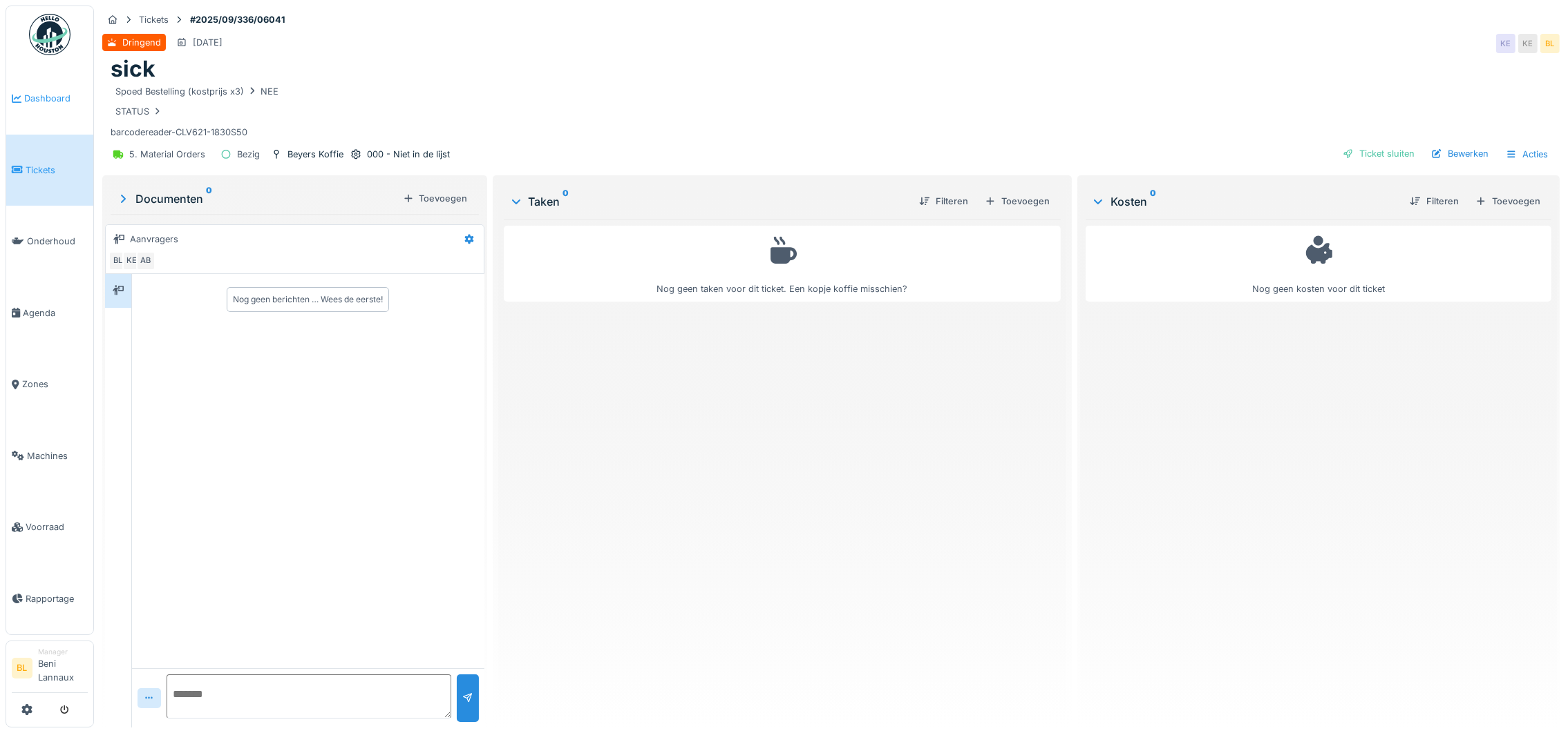
drag, startPoint x: 250, startPoint y: 133, endPoint x: 89, endPoint y: 131, distance: 161.0
click at [89, 131] on body "Dashboard Tickets Onderhoud [GEOGRAPHIC_DATA] Zones Machines Voorraad Rapportag…" at bounding box center [784, 366] width 1568 height 733
copy body "BL Manager [PERSON_NAME] Annuleren Tickets #2025/09/336/06041 [GEOGRAPHIC_DATA]…"
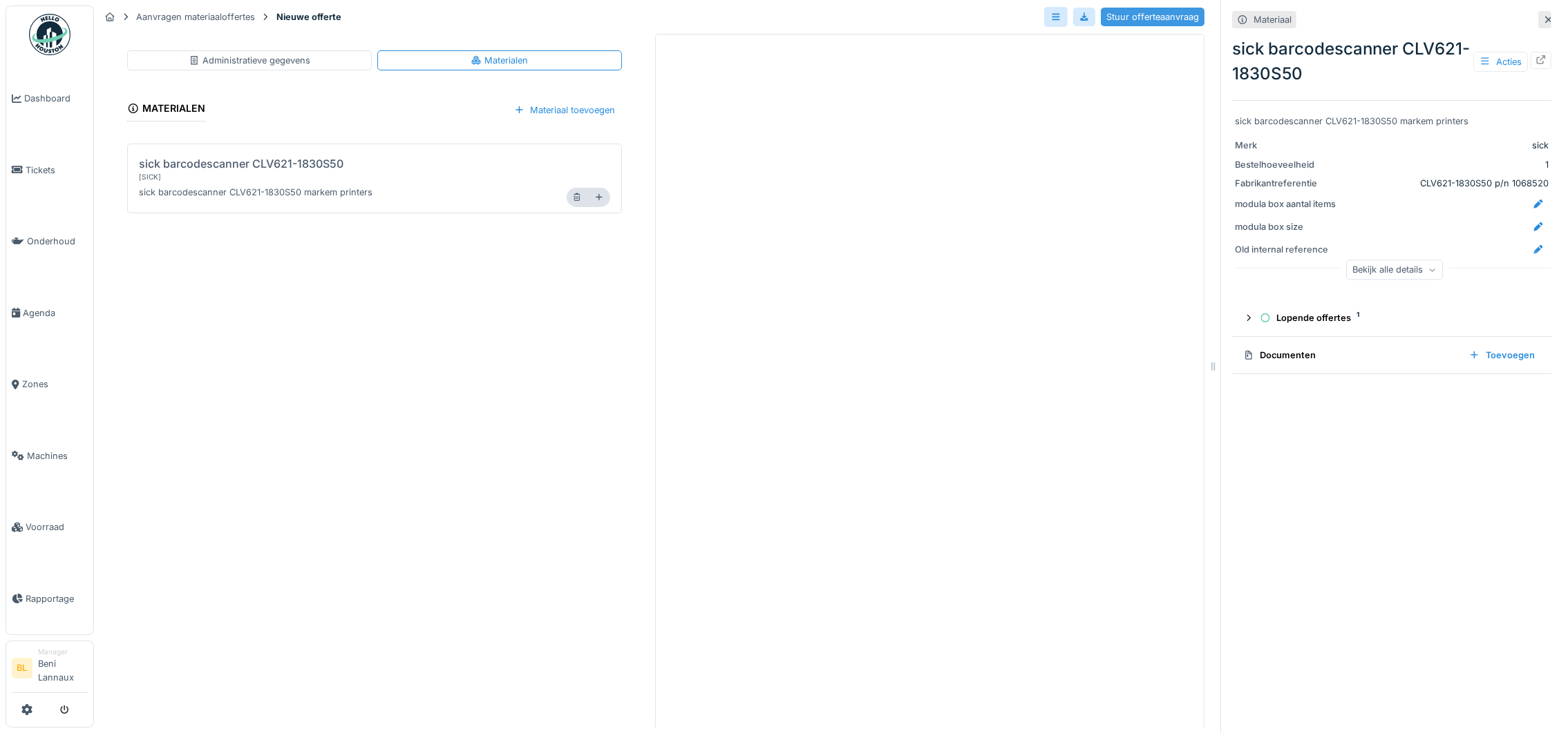
click at [1135, 18] on div "Stuur offerteaanvraag" at bounding box center [1152, 17] width 103 height 18
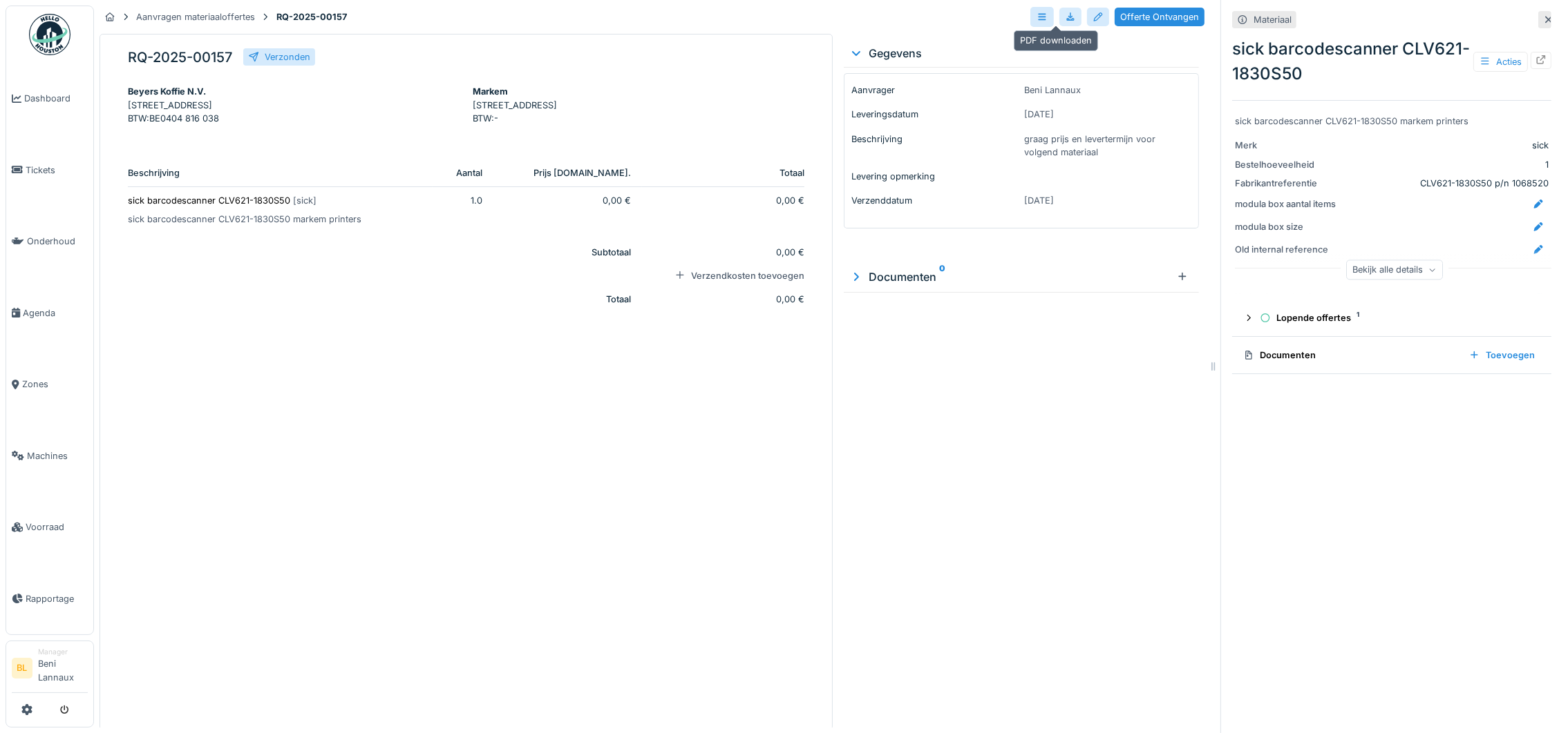
click at [1065, 18] on div at bounding box center [1070, 17] width 11 height 13
click at [1065, 18] on div at bounding box center [1070, 17] width 11 height 13
click at [248, 207] on p "sick barcodescanner CLV621-1830S50 [ sick ]" at bounding box center [275, 200] width 294 height 13
click at [1537, 57] on icon at bounding box center [1541, 60] width 9 height 9
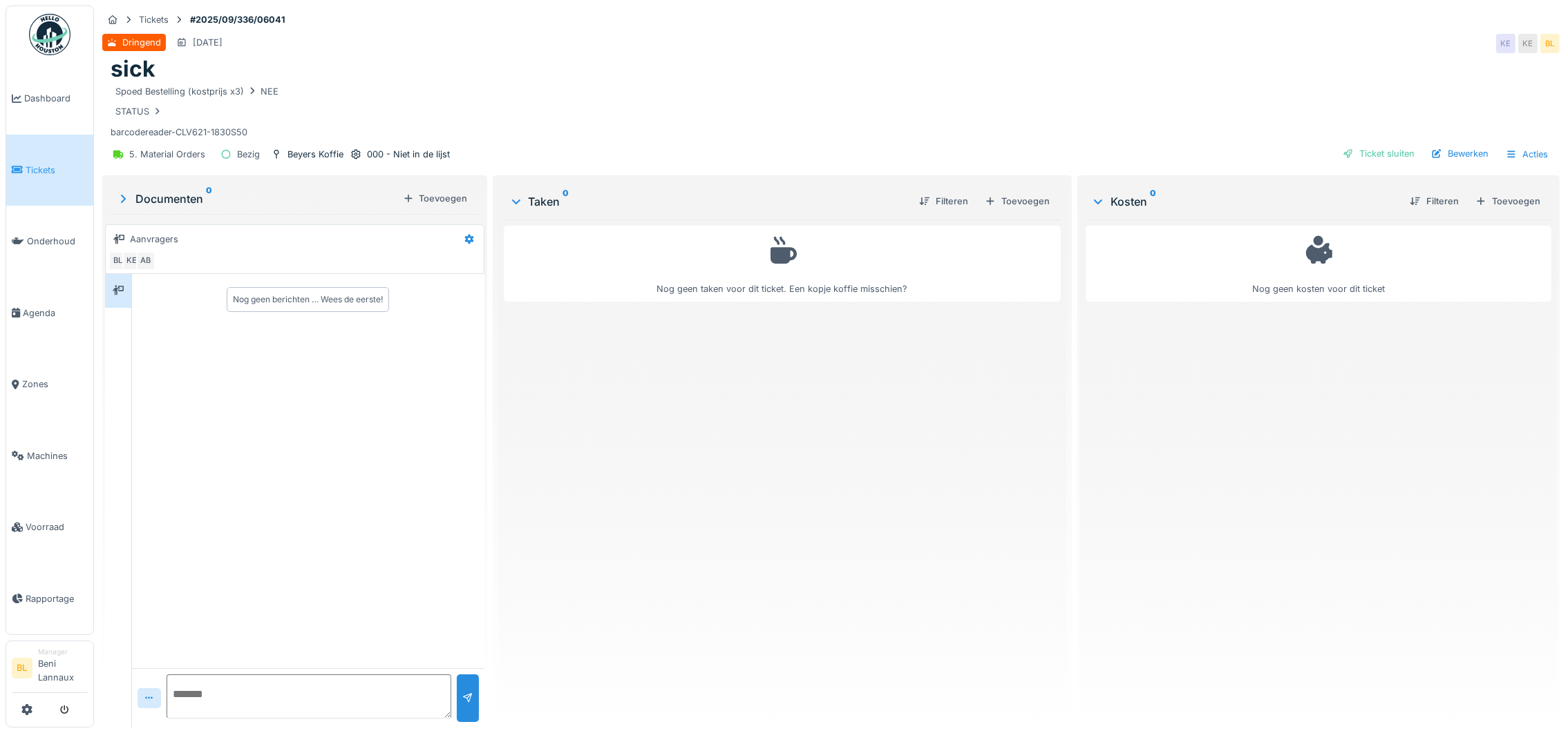
scroll to position [15, 0]
click at [266, 675] on textarea at bounding box center [309, 697] width 285 height 44
type textarea "*"
paste textarea "**********"
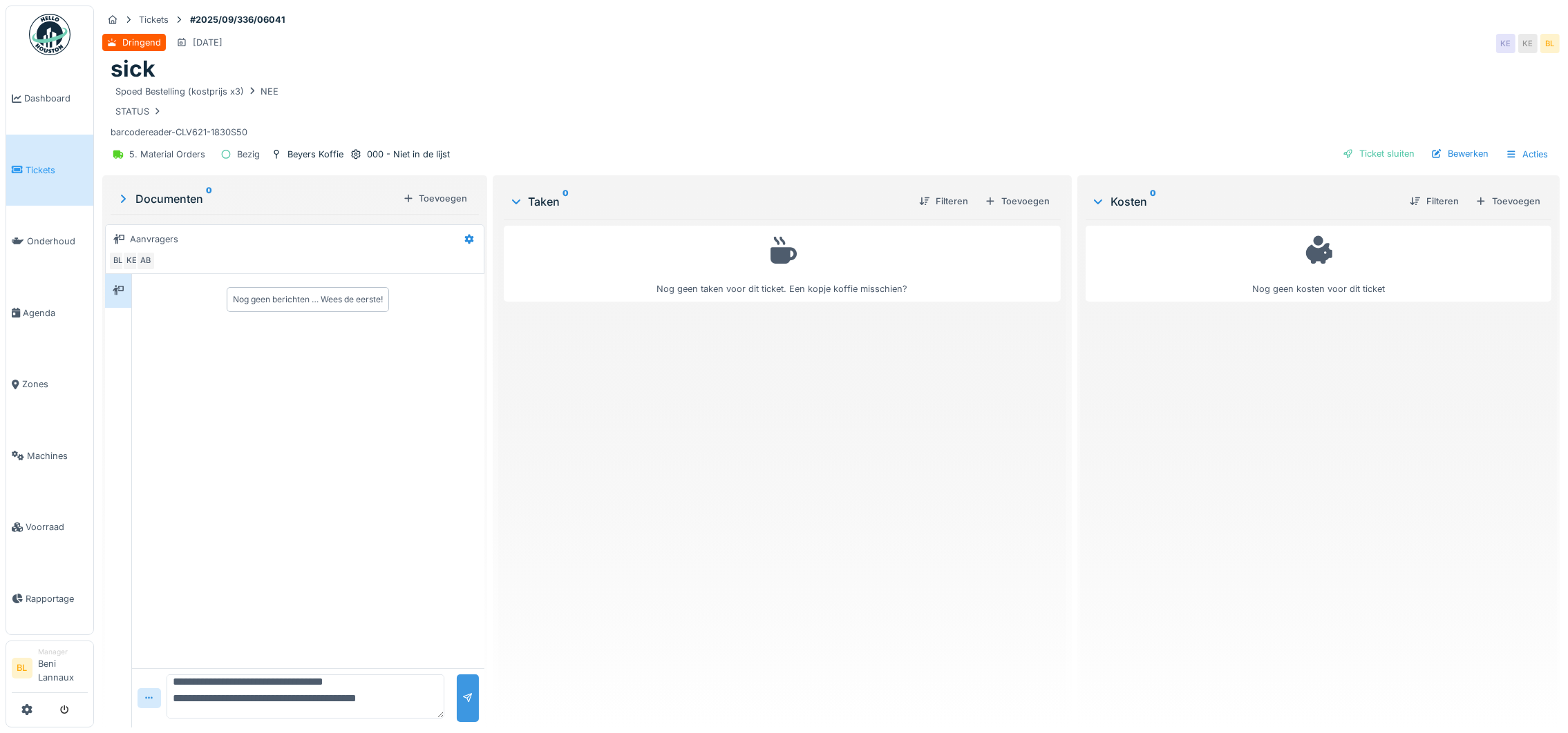
type textarea "**********"
click at [459, 675] on div at bounding box center [467, 699] width 22 height 47
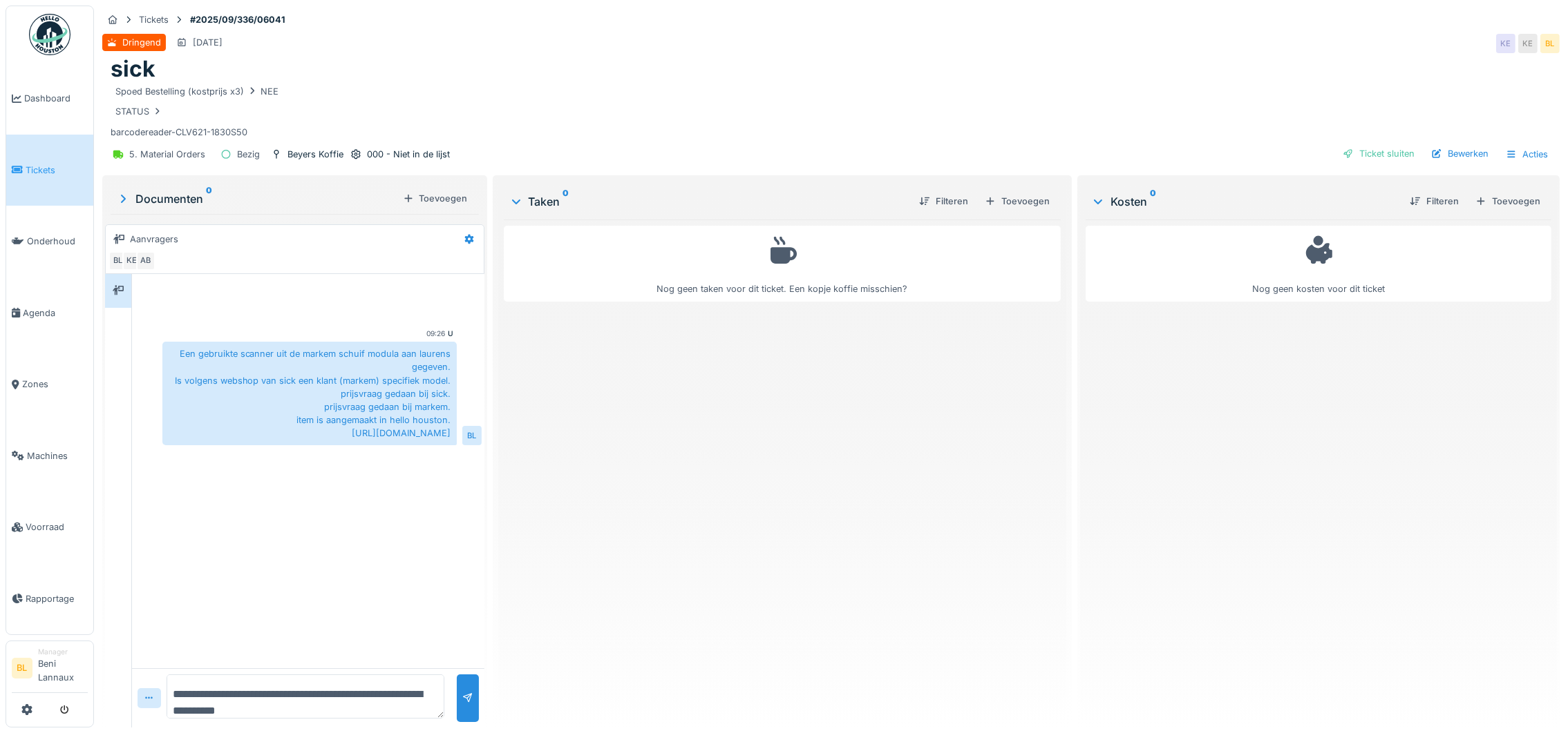
scroll to position [0, 0]
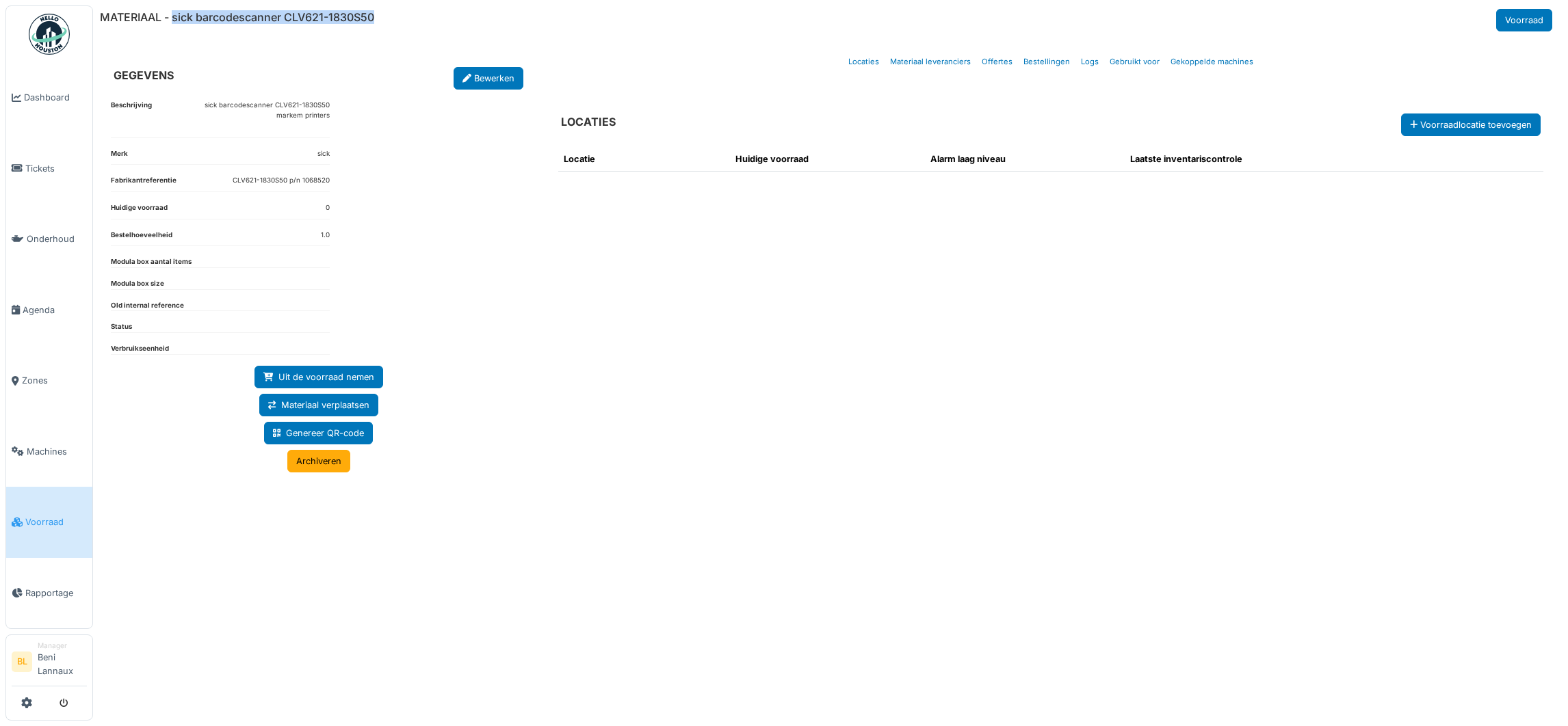
drag, startPoint x: 171, startPoint y: 14, endPoint x: 407, endPoint y: 19, distance: 236.1
click at [407, 19] on div "MATERIAAL - sick barcodescanner CLV621-1830S50 Voorraad" at bounding box center [828, 20] width 1456 height 23
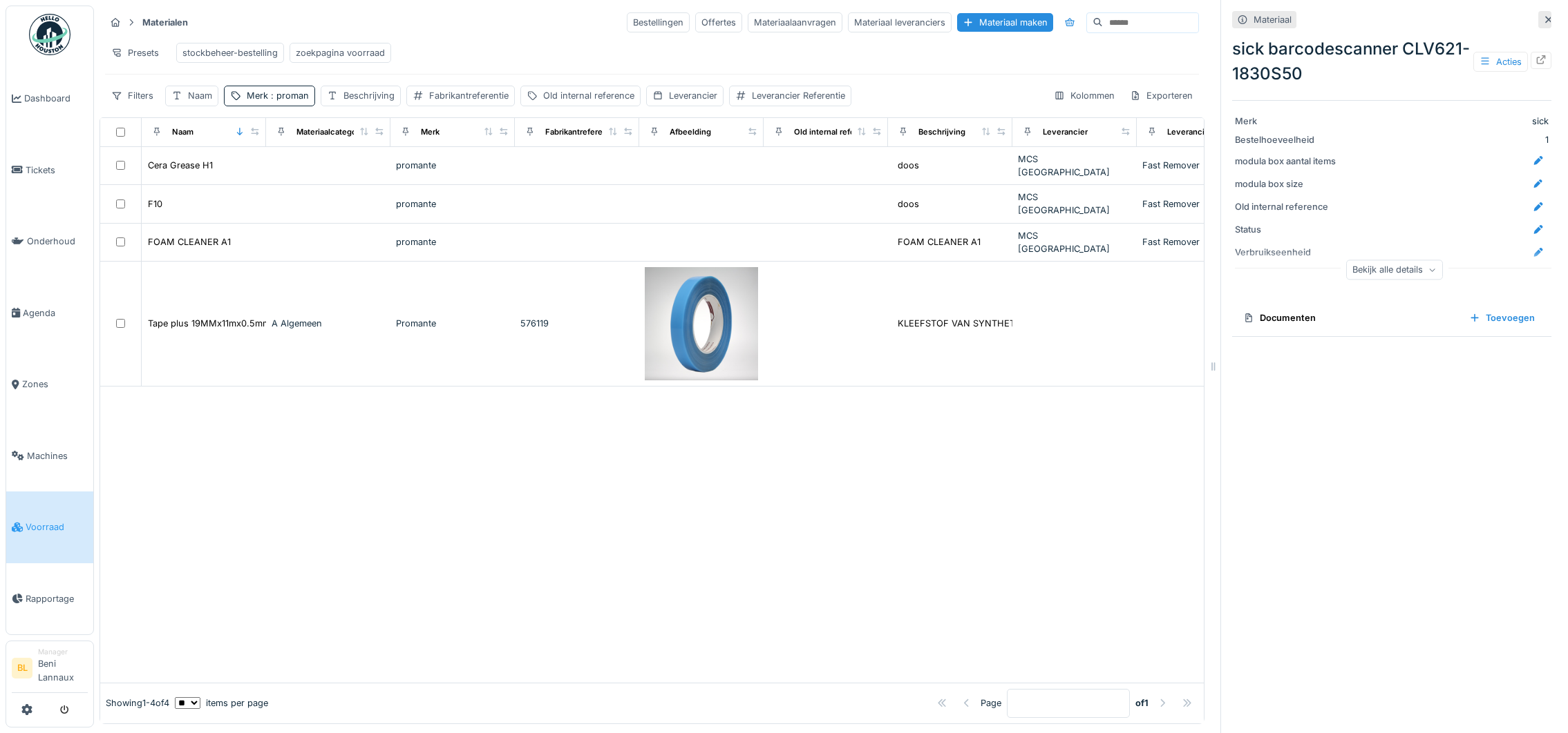
scroll to position [12, 0]
click at [41, 524] on span "Voorraad" at bounding box center [56, 526] width 62 height 13
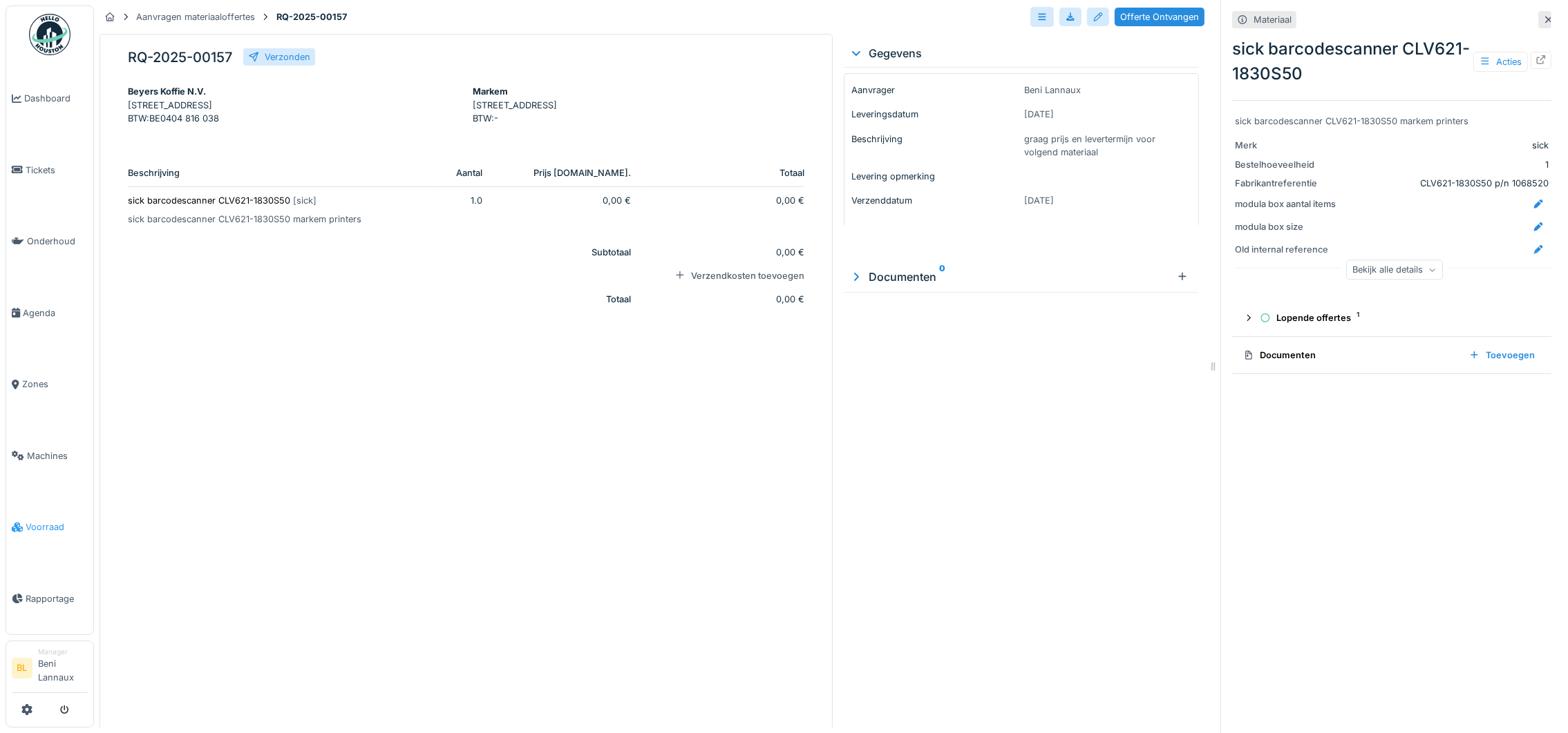
click at [51, 528] on span "Voorraad" at bounding box center [56, 526] width 62 height 13
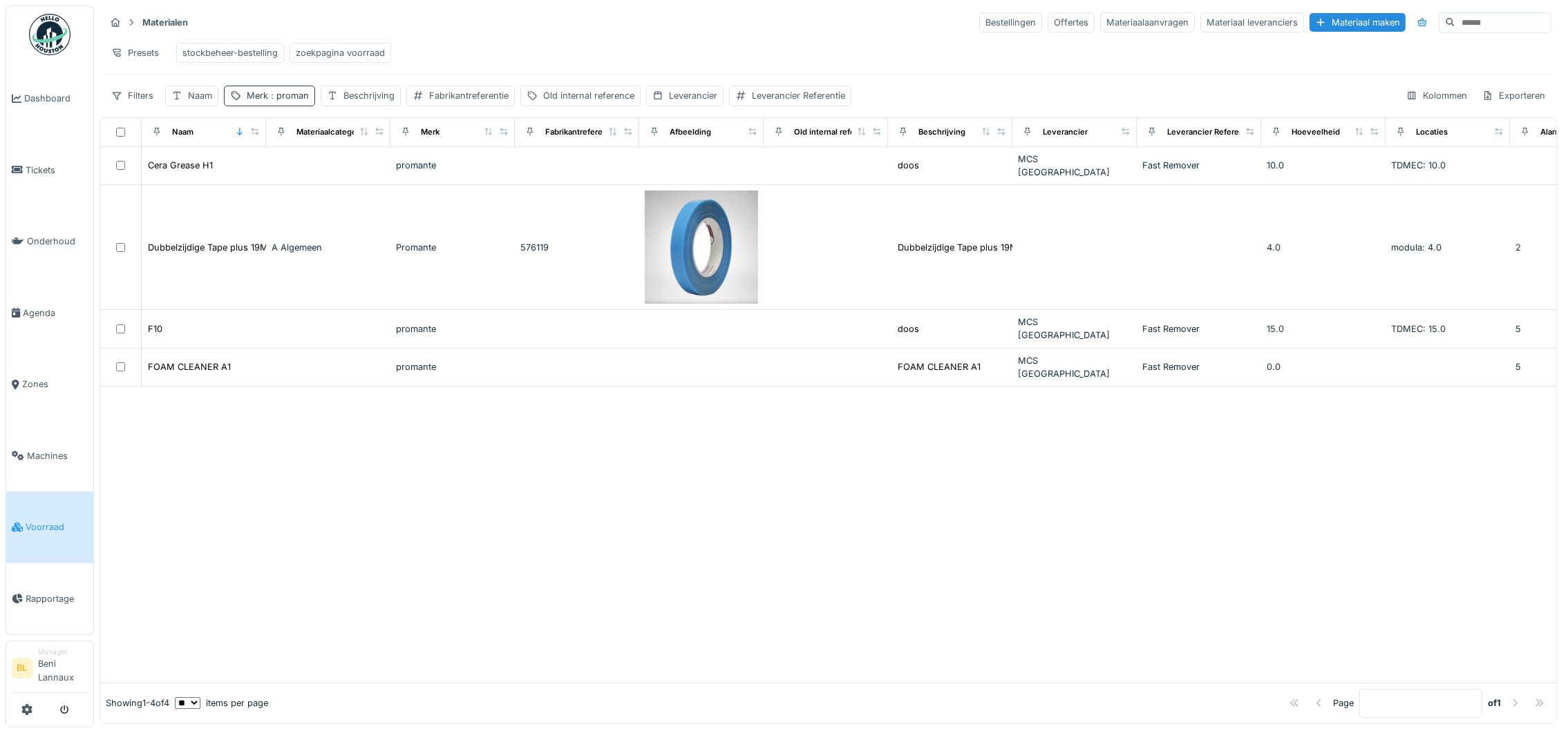
click at [276, 101] on span ": proman" at bounding box center [288, 96] width 41 height 11
click at [355, 176] on icon at bounding box center [351, 178] width 7 height 7
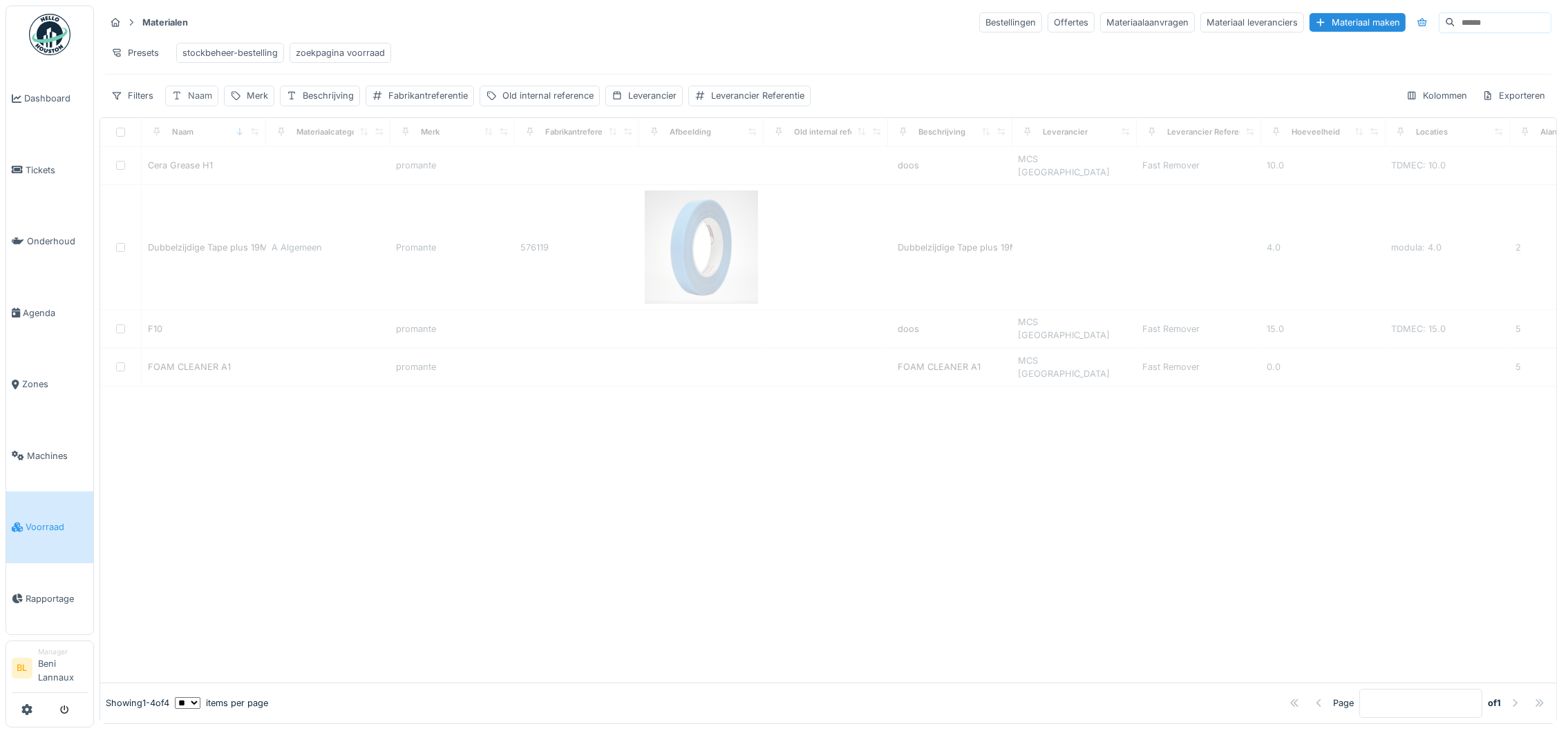
click at [188, 106] on div "Naam" at bounding box center [191, 96] width 53 height 20
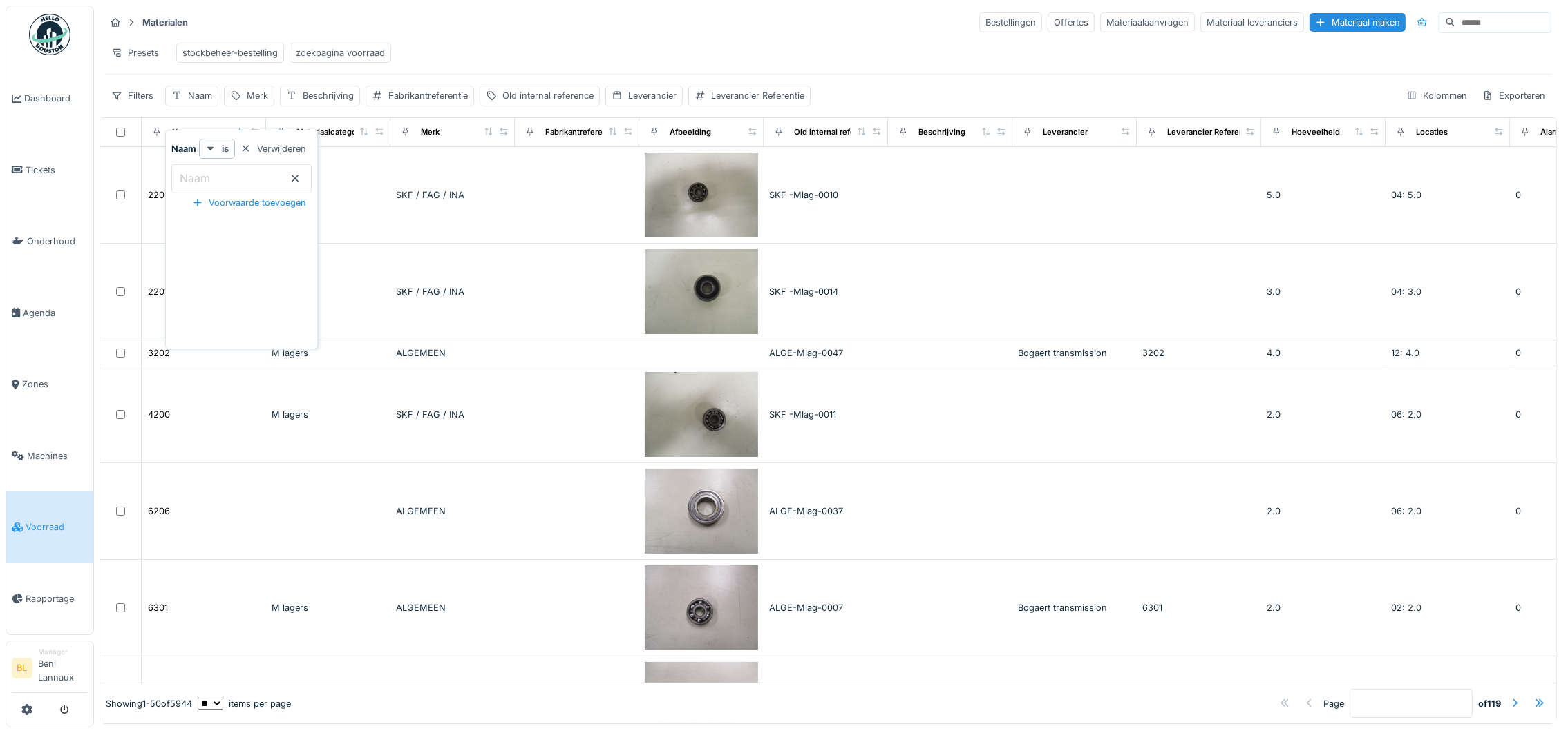
click at [219, 181] on input "Naam" at bounding box center [241, 179] width 140 height 29
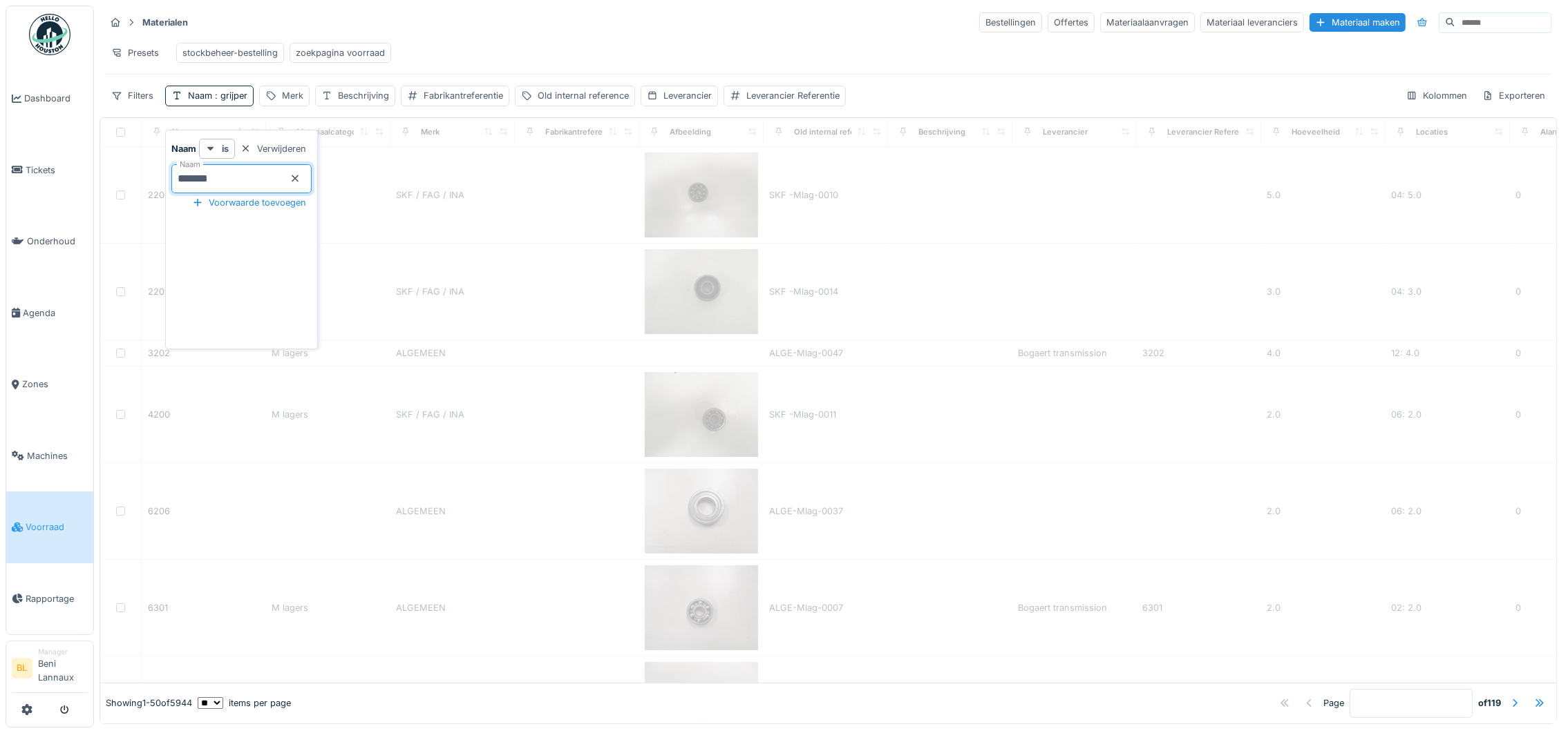
type input "*******"
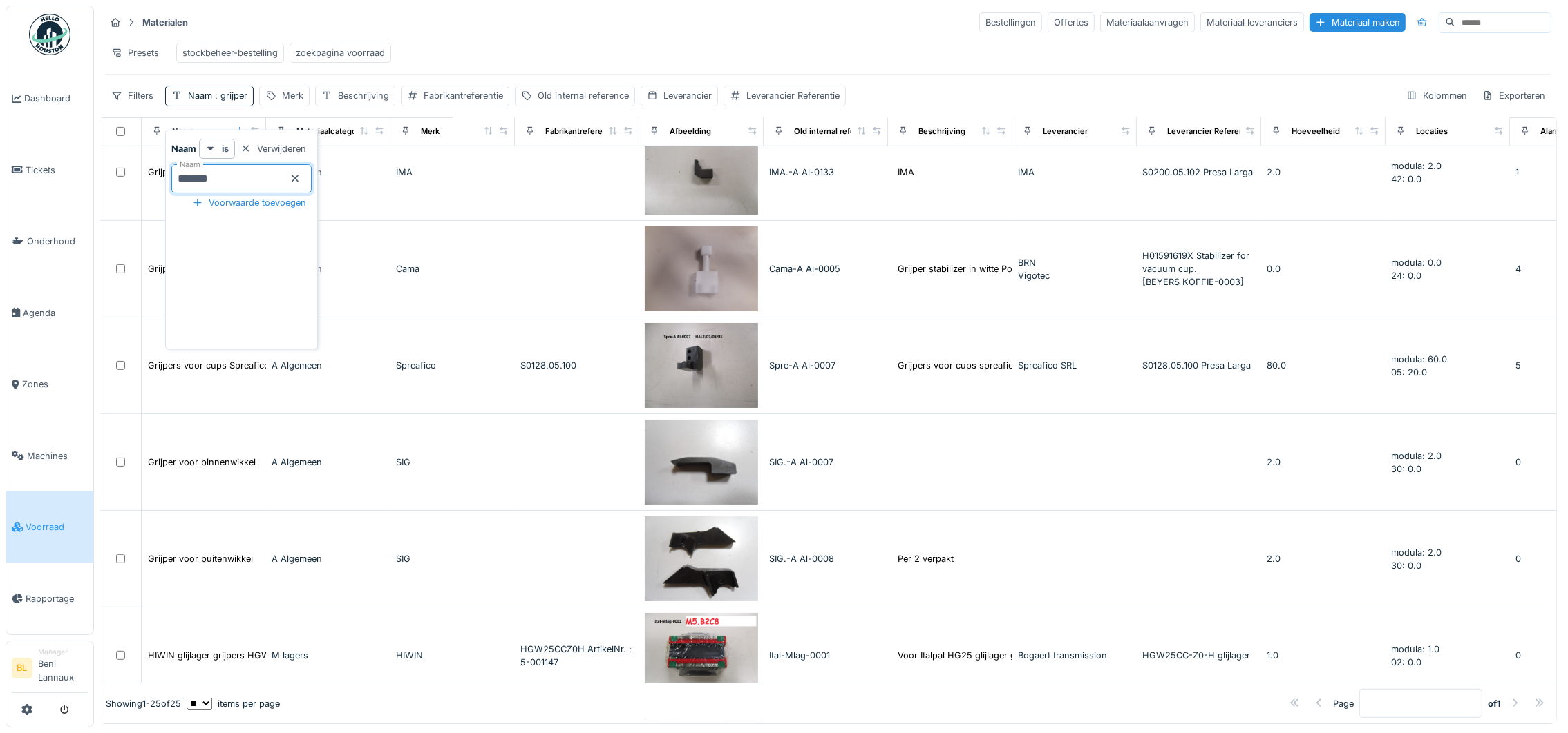
scroll to position [931, 0]
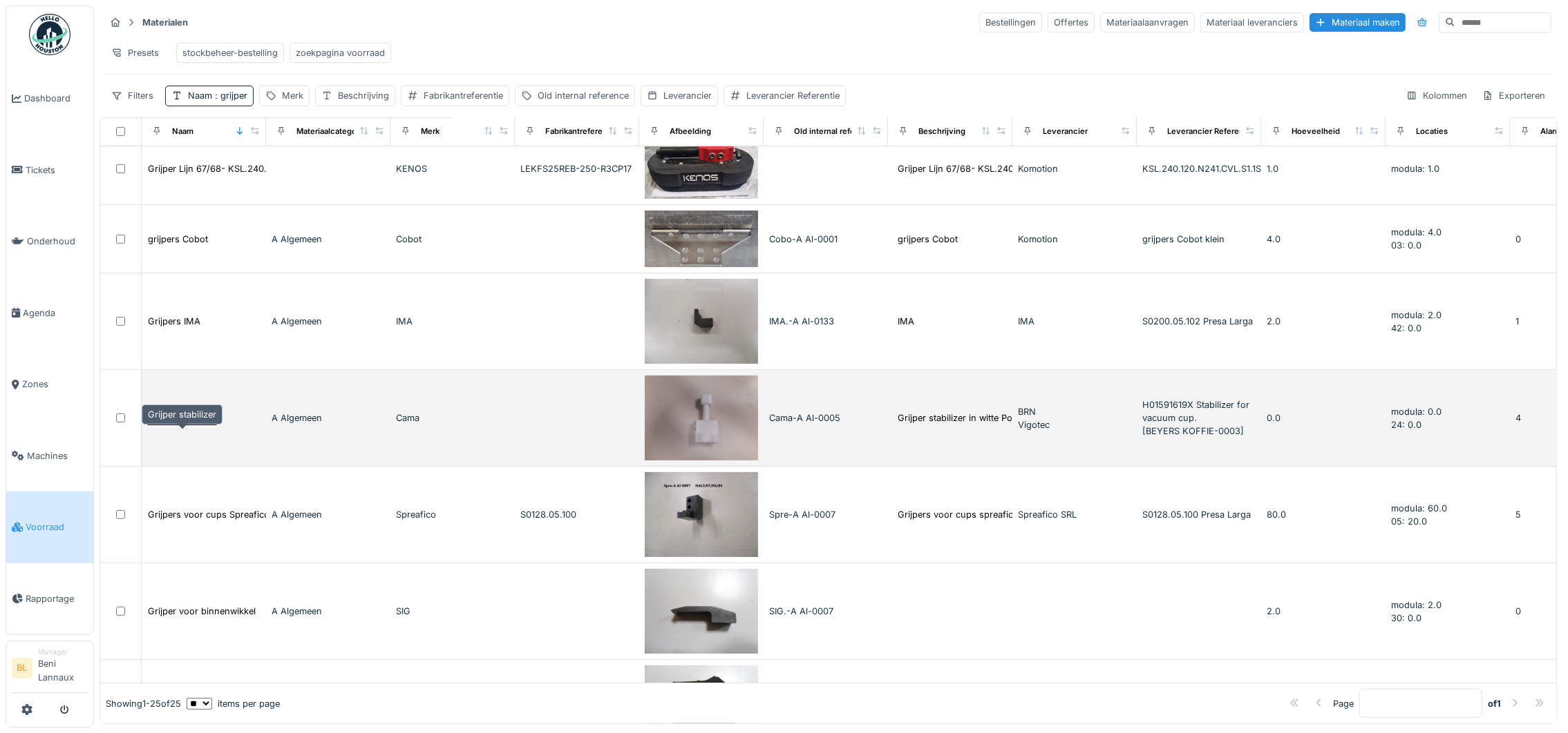
click at [198, 425] on div "Grijper stabilizer" at bounding box center [181, 418] width 68 height 13
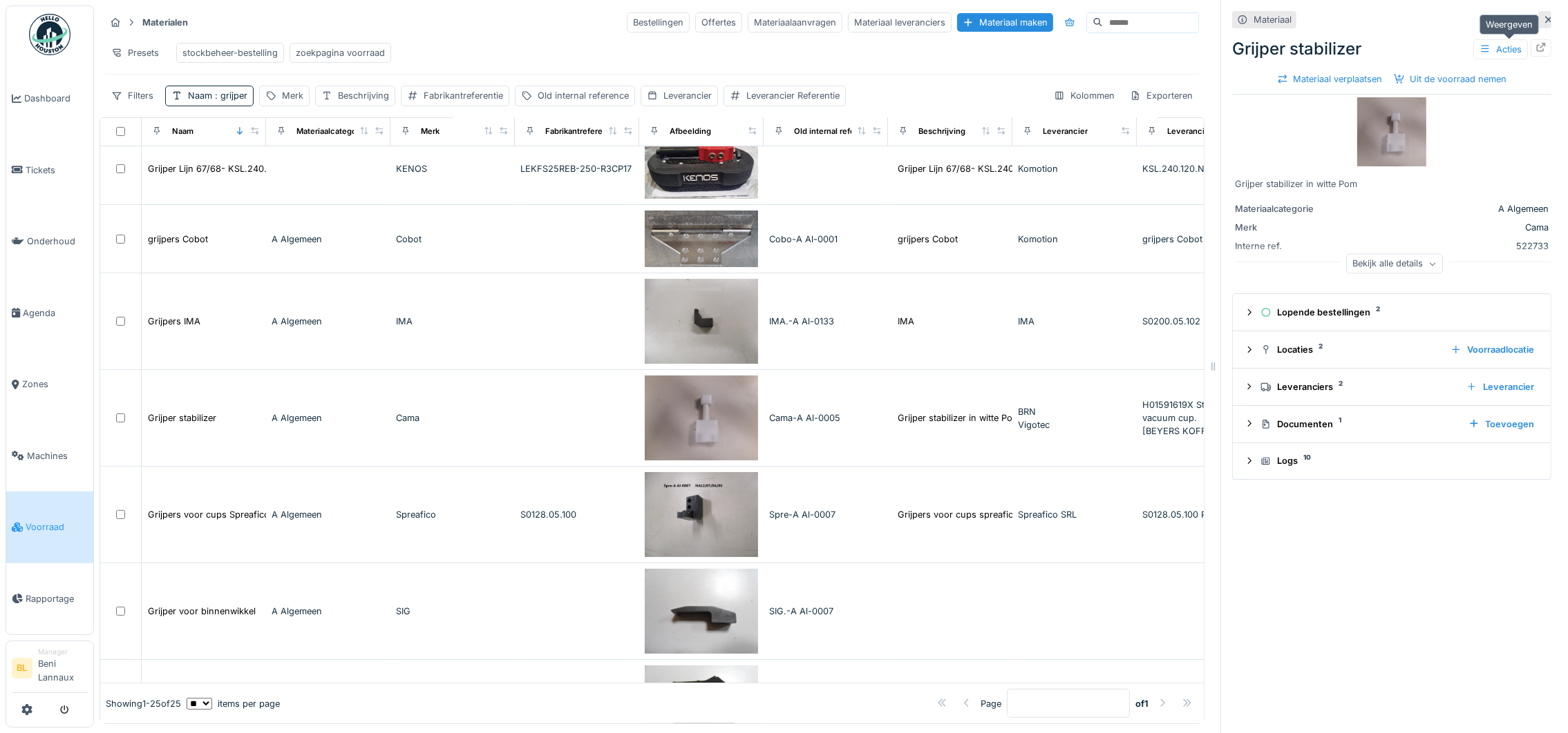
click at [1535, 47] on icon at bounding box center [1540, 47] width 11 height 9
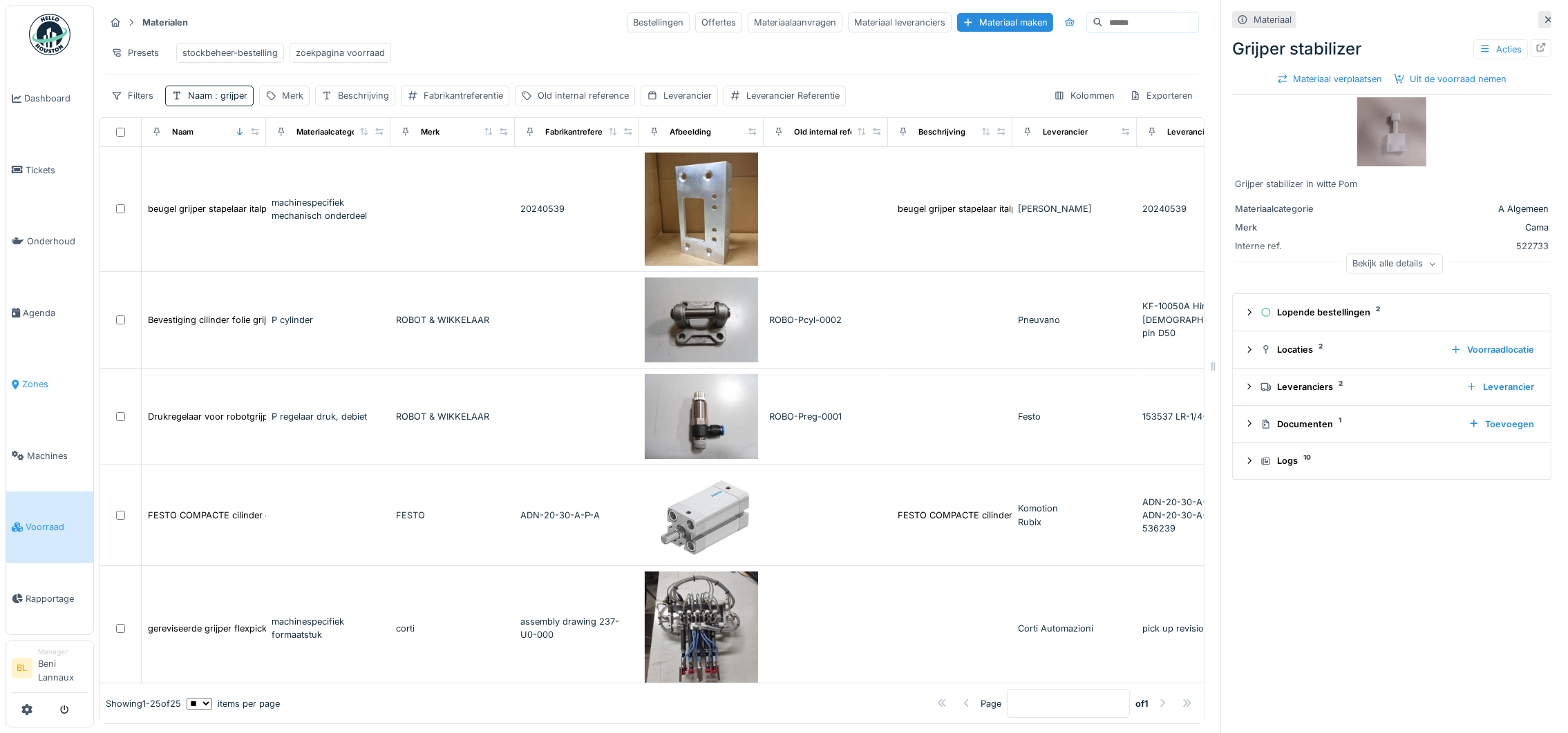
click at [35, 384] on span "Zones" at bounding box center [55, 384] width 66 height 13
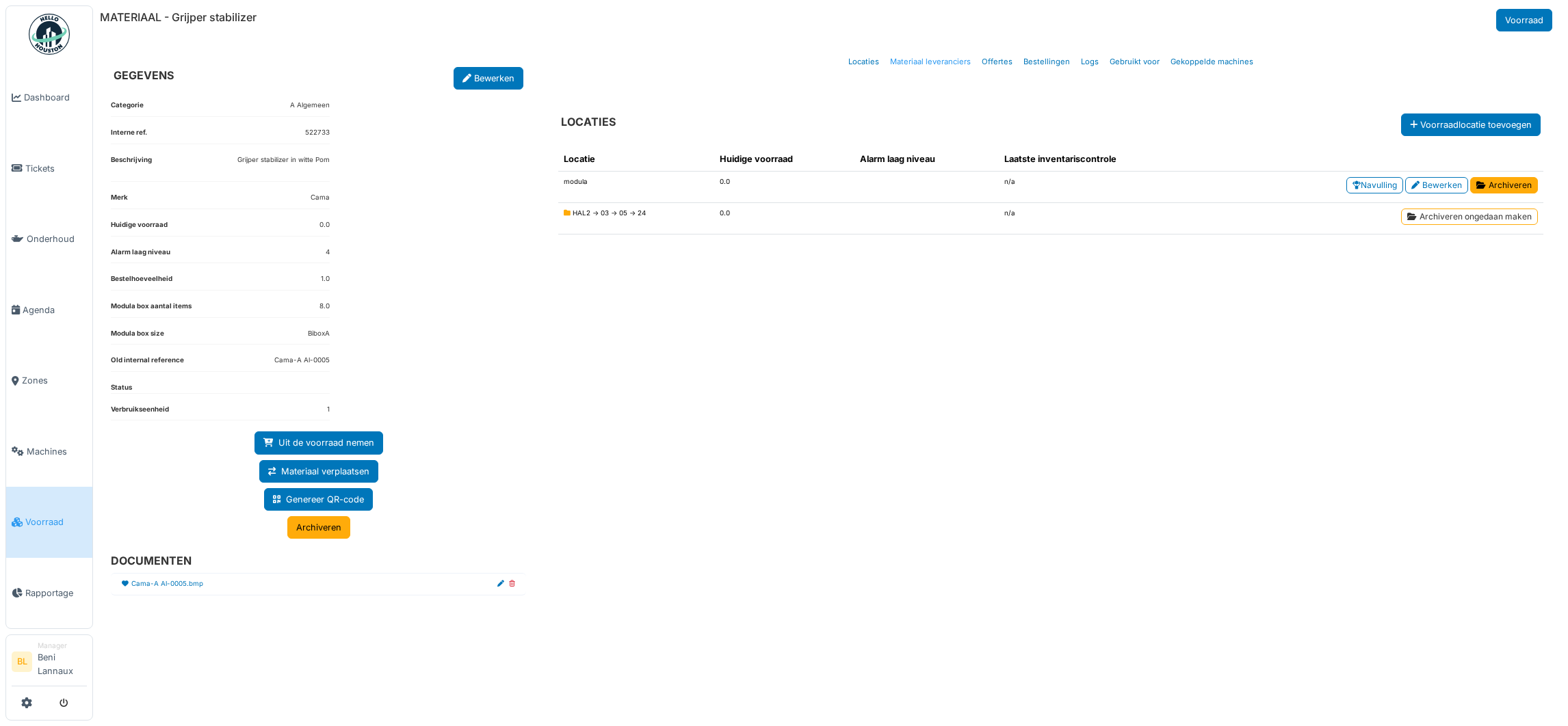
click at [935, 62] on link "Materiaal leveranciers" at bounding box center [930, 61] width 92 height 32
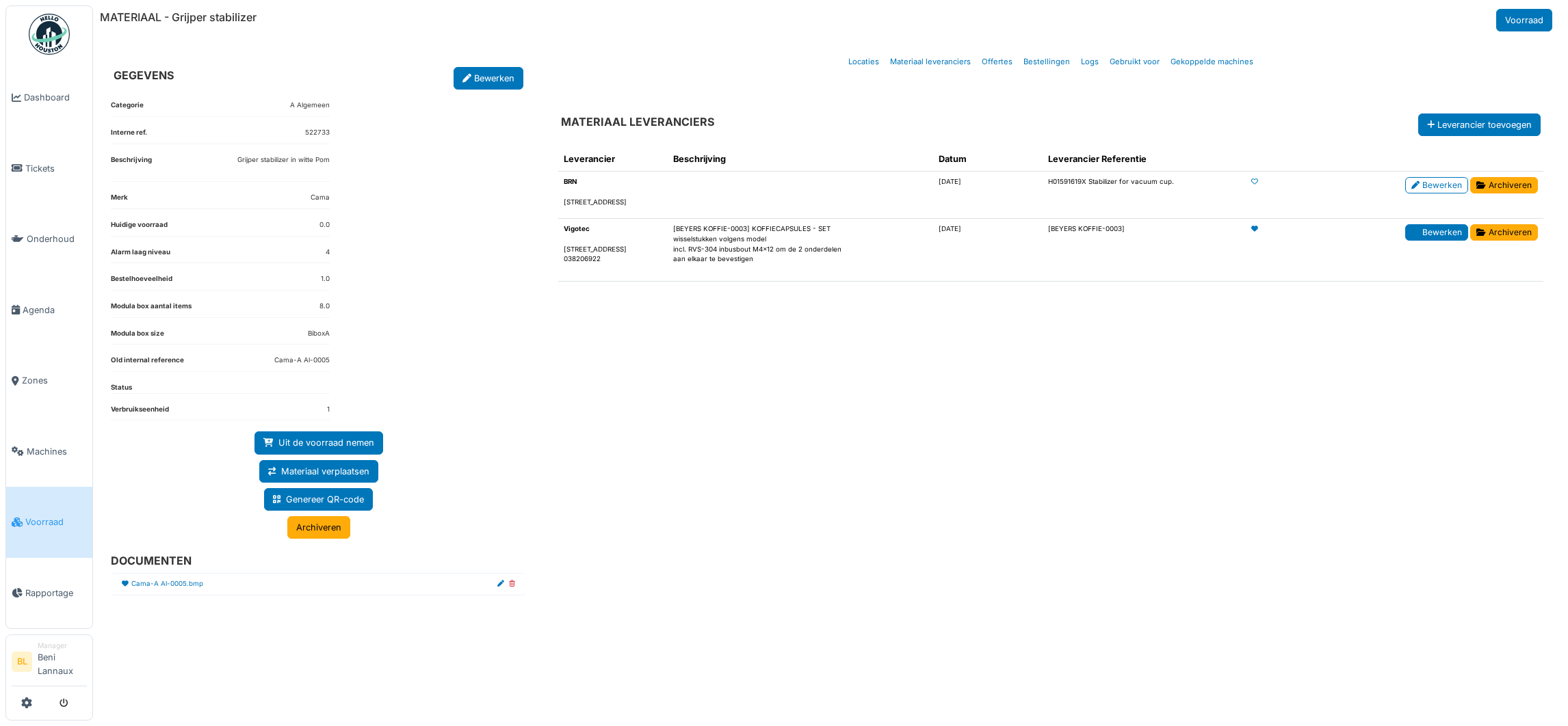
click at [1441, 233] on link "Bewerken" at bounding box center [1437, 233] width 63 height 17
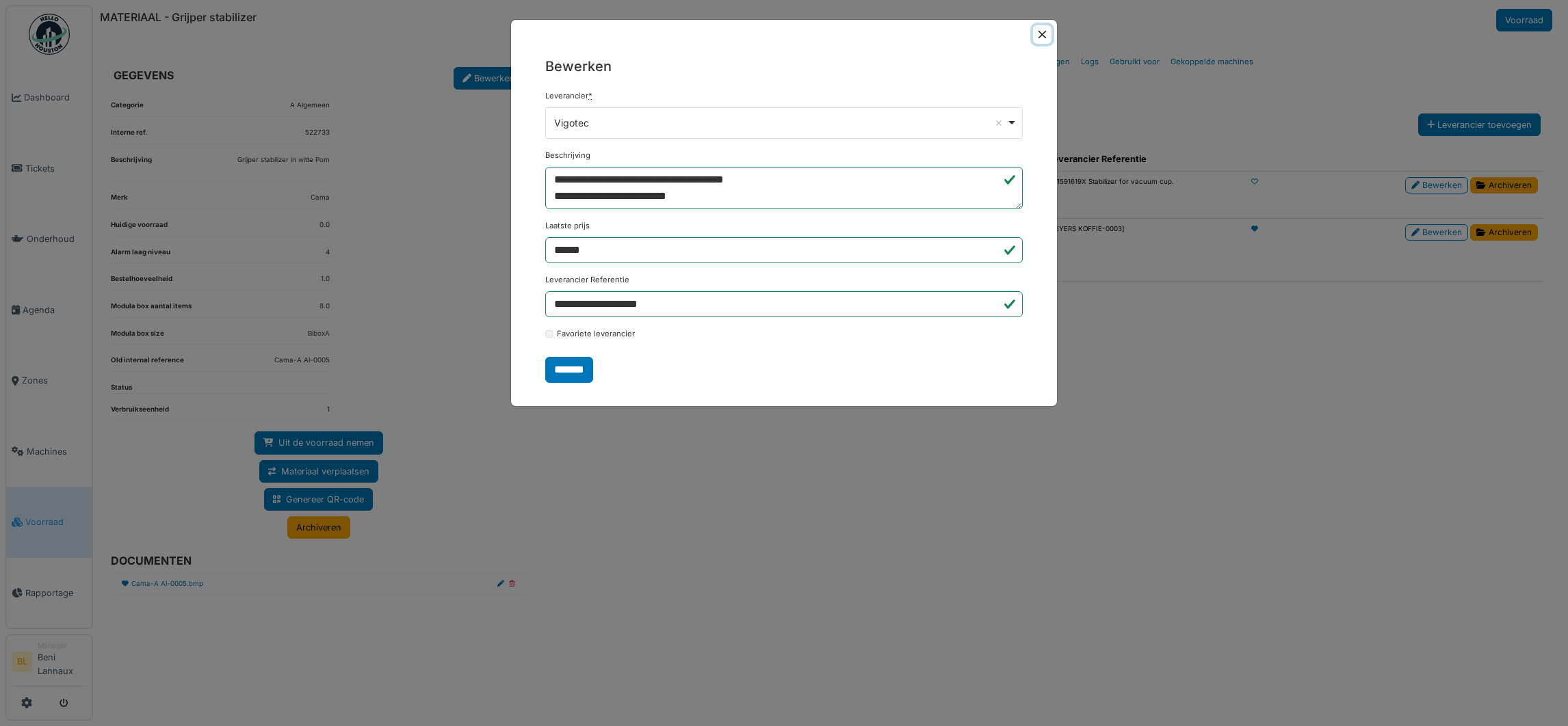
click at [1041, 30] on button "Close" at bounding box center [1043, 34] width 18 height 18
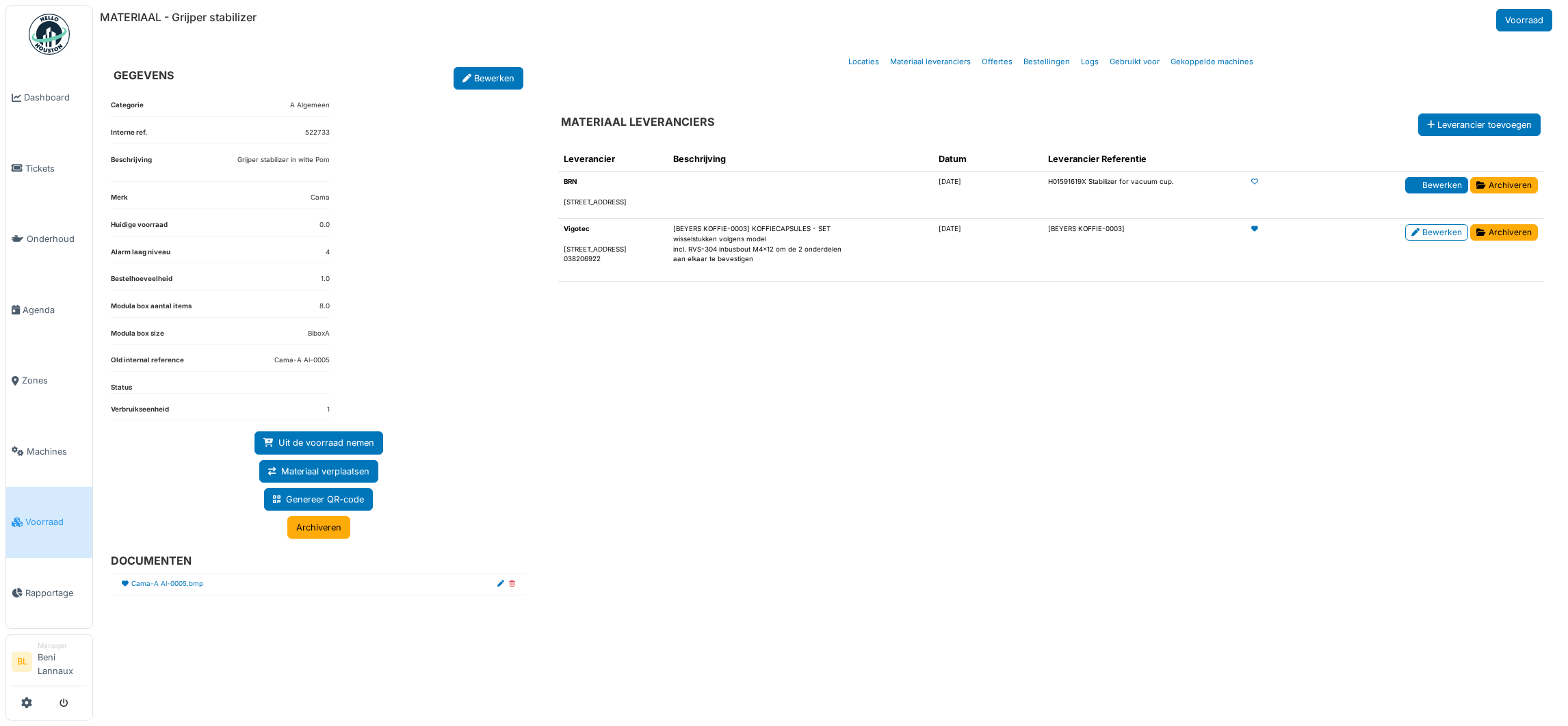
click at [1440, 186] on link "Bewerken" at bounding box center [1437, 186] width 63 height 17
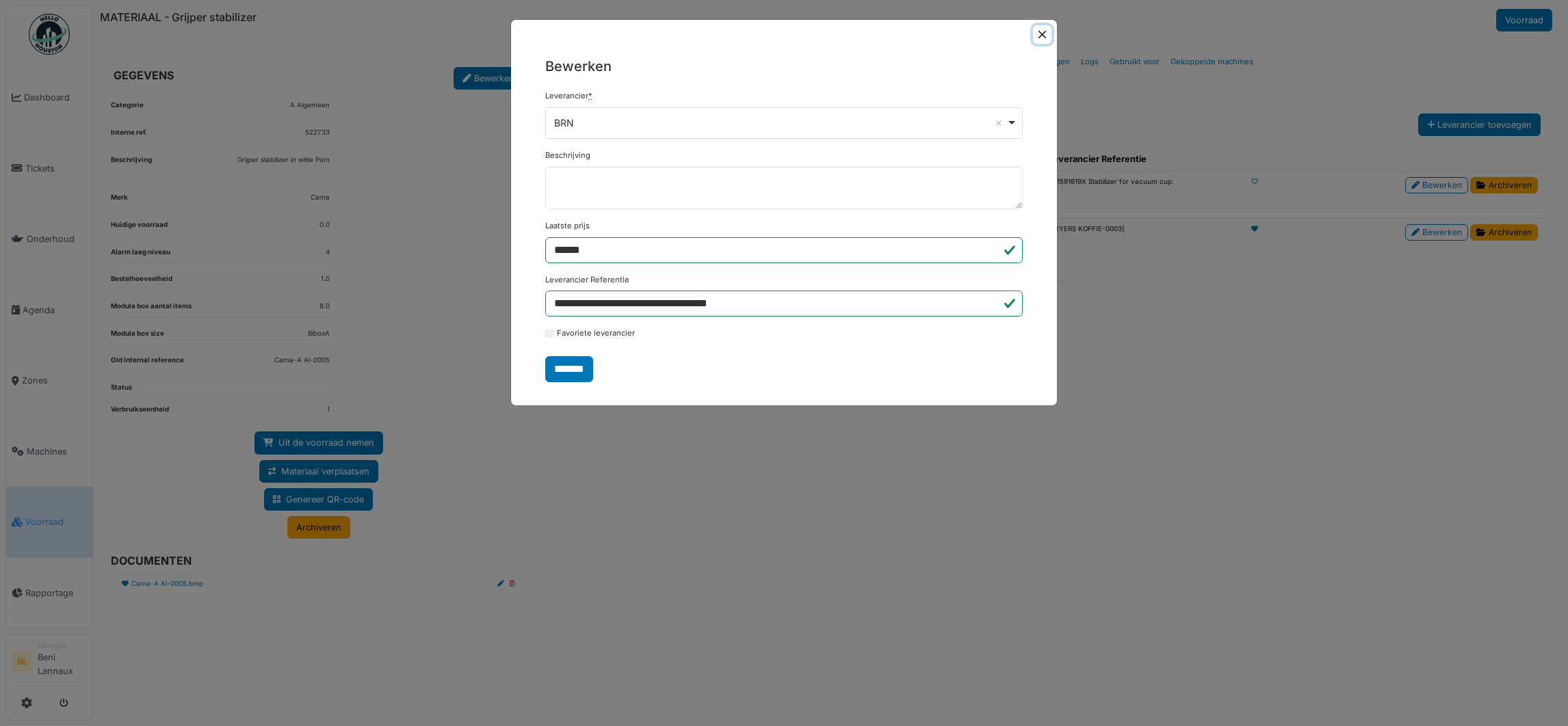
click at [1041, 34] on button "Close" at bounding box center [1043, 34] width 18 height 18
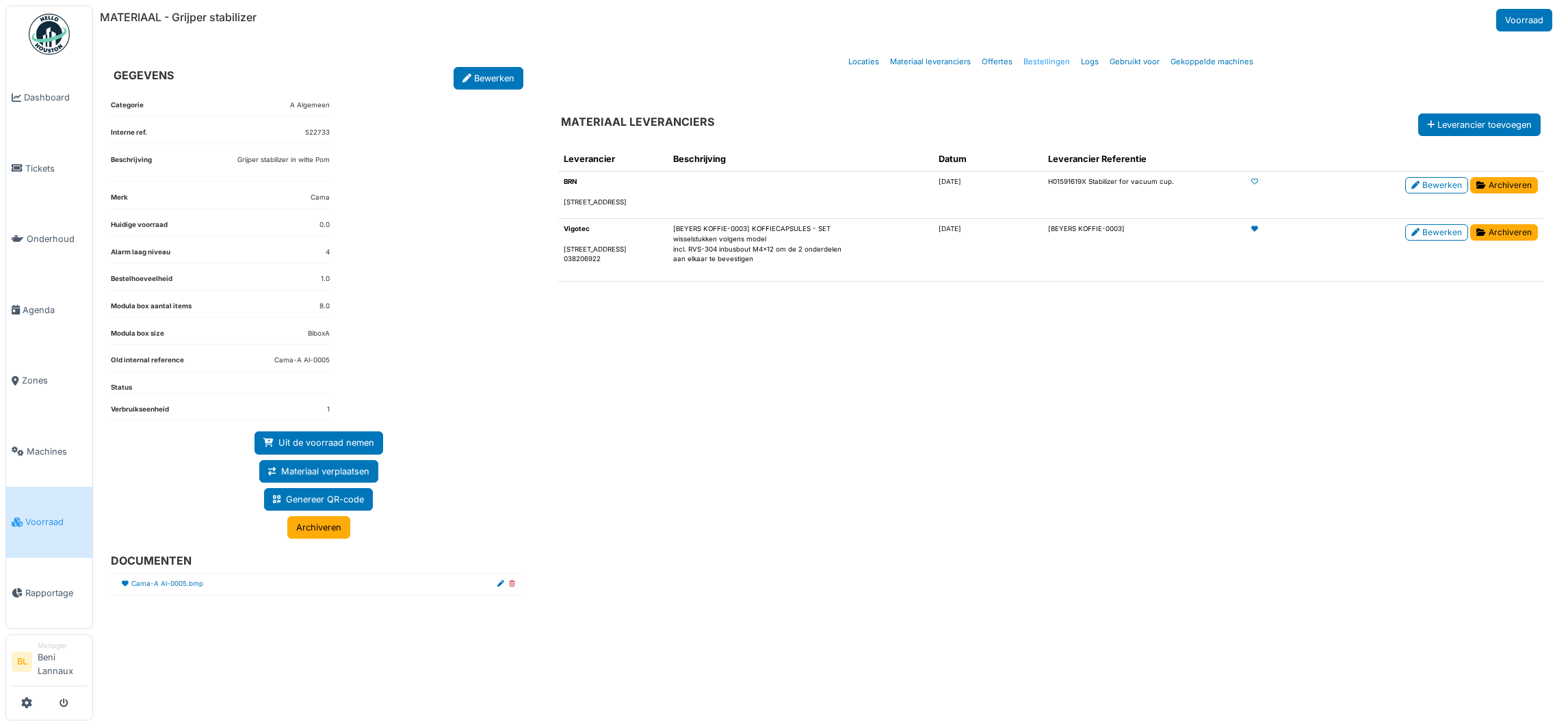
click at [1060, 64] on link "Bestellingen" at bounding box center [1047, 61] width 58 height 32
select select "***"
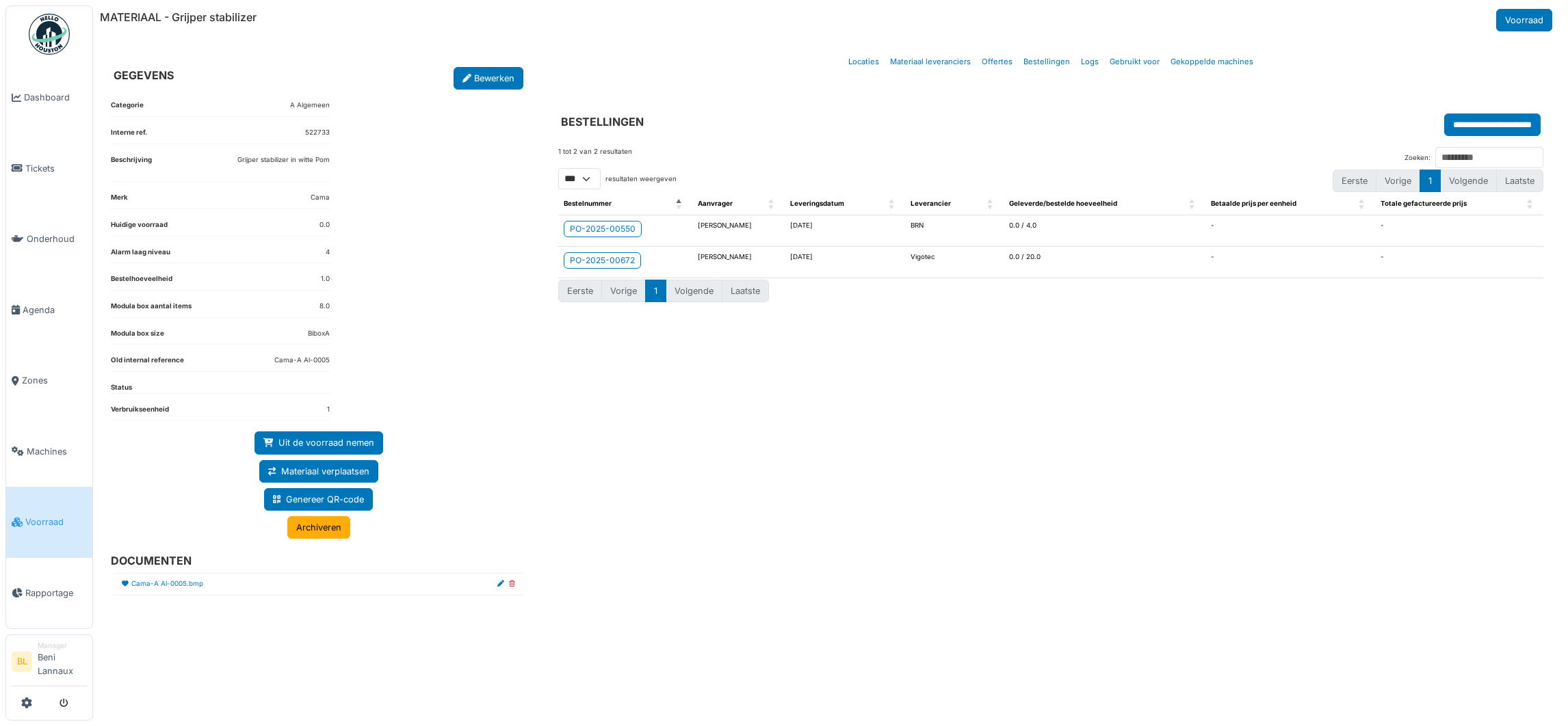
click at [161, 580] on li "Cama-A Al-0005.bmp" at bounding box center [318, 584] width 416 height 23
click at [161, 584] on link "Cama-A Al-0005.bmp" at bounding box center [167, 584] width 72 height 11
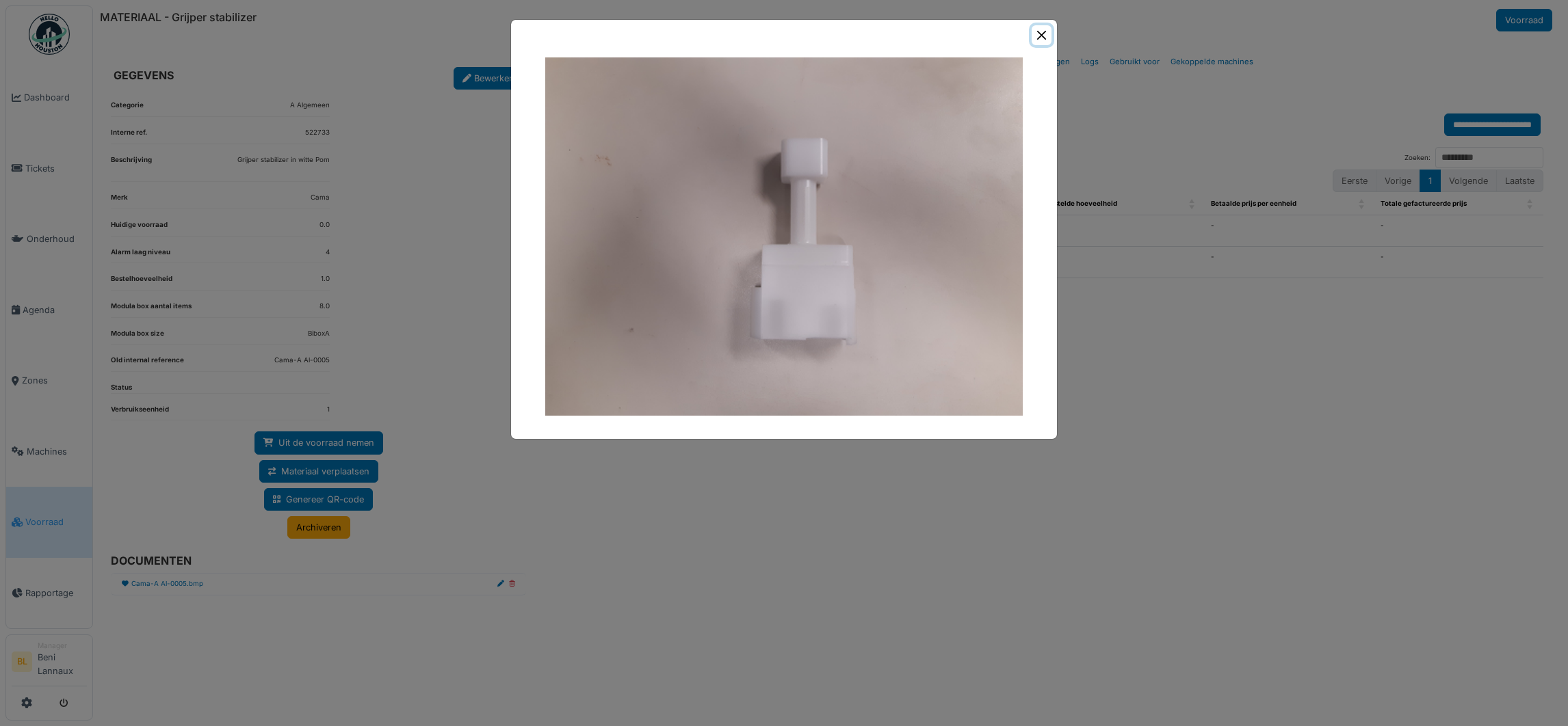
click at [1040, 35] on button "Close" at bounding box center [1042, 35] width 20 height 20
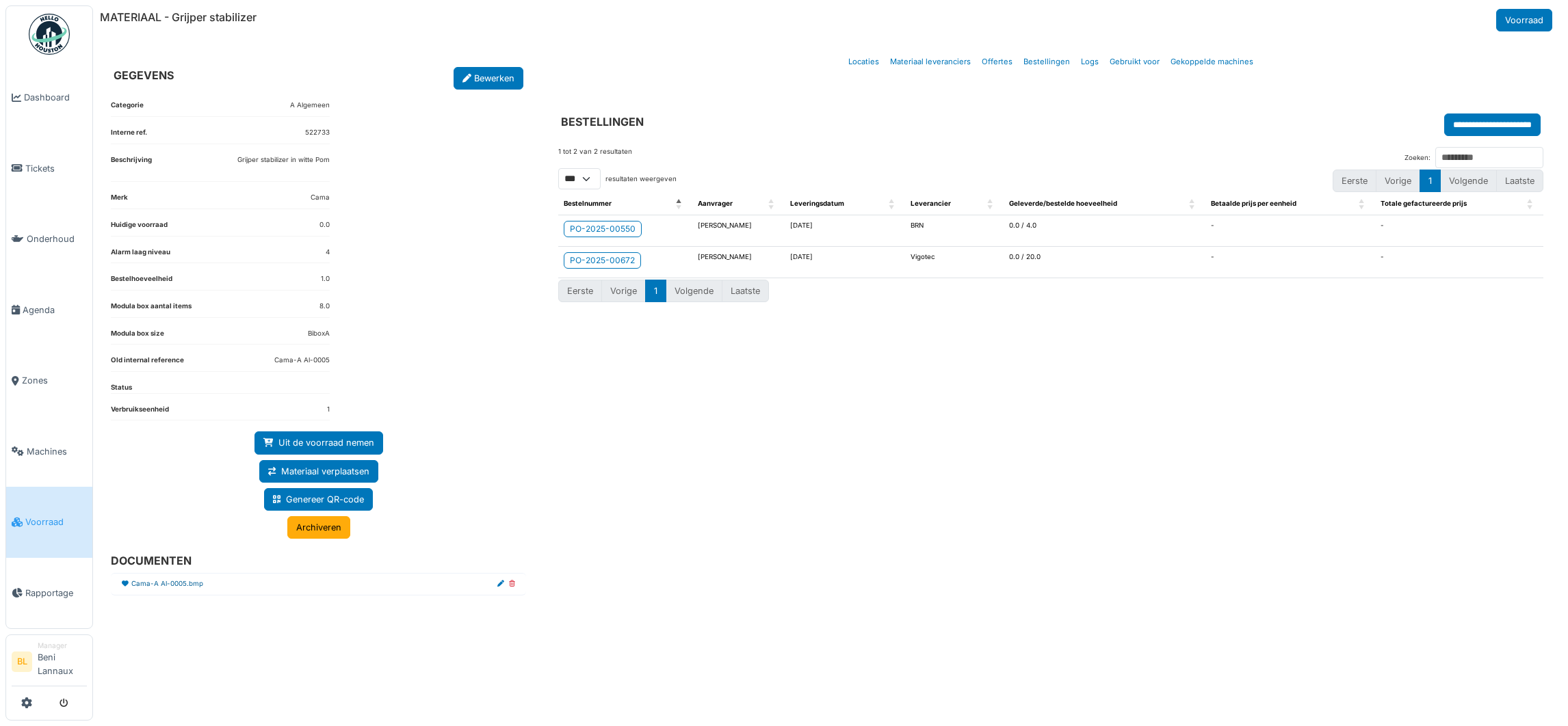
click at [151, 586] on link "Cama-A Al-0005.bmp" at bounding box center [167, 584] width 72 height 11
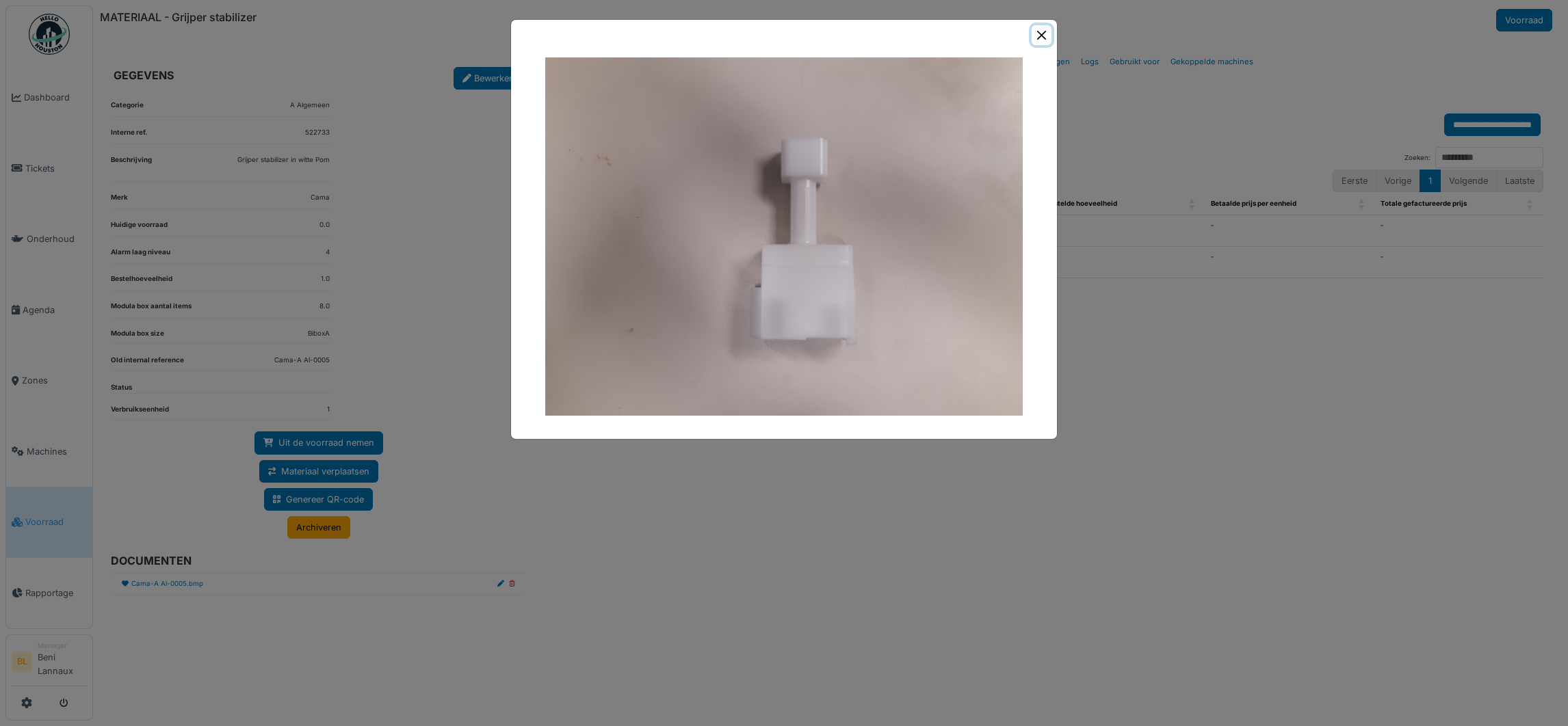
click at [1032, 28] on button "Close" at bounding box center [1042, 35] width 20 height 20
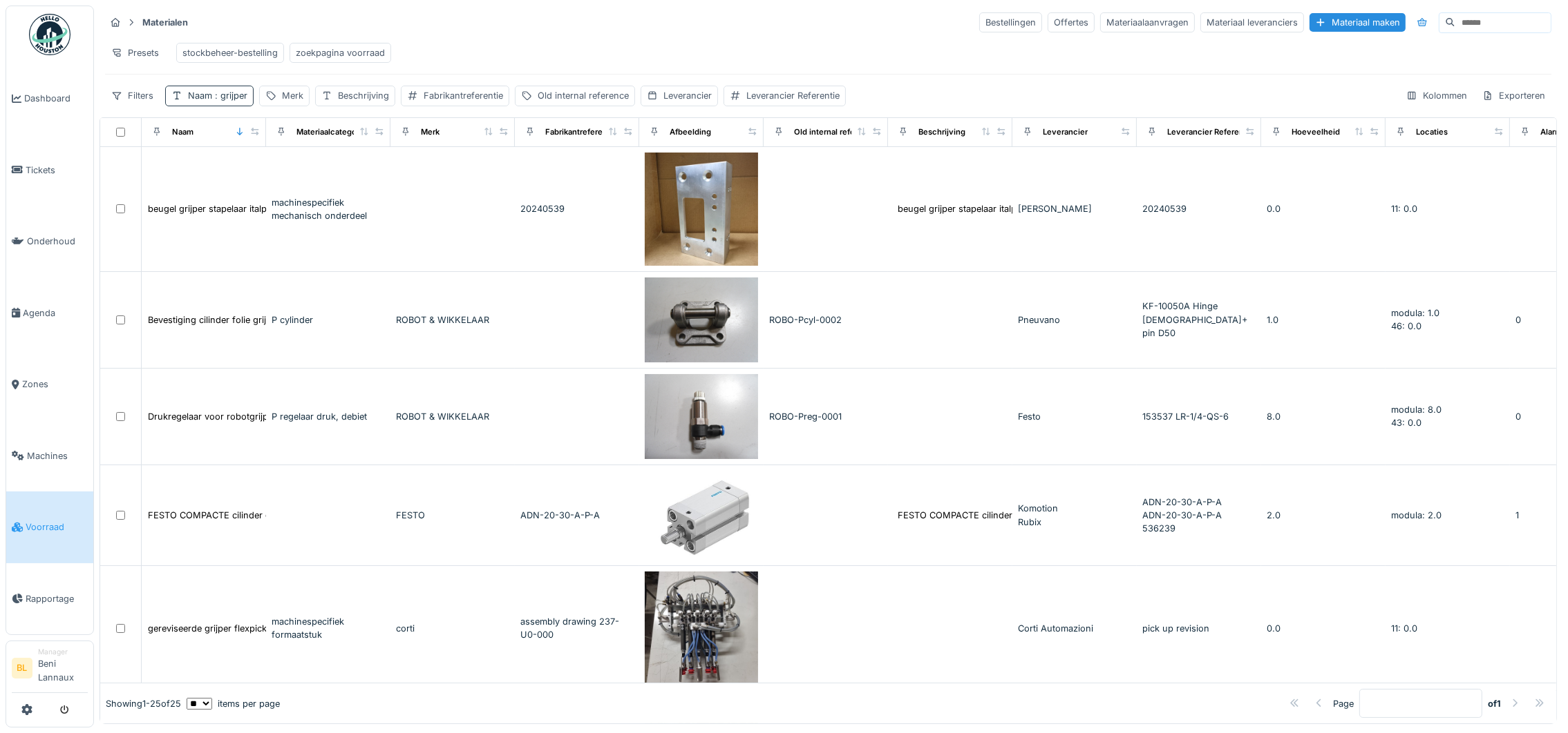
click at [217, 101] on span ": grijper" at bounding box center [230, 96] width 35 height 11
click at [39, 451] on span "Machines" at bounding box center [57, 455] width 60 height 13
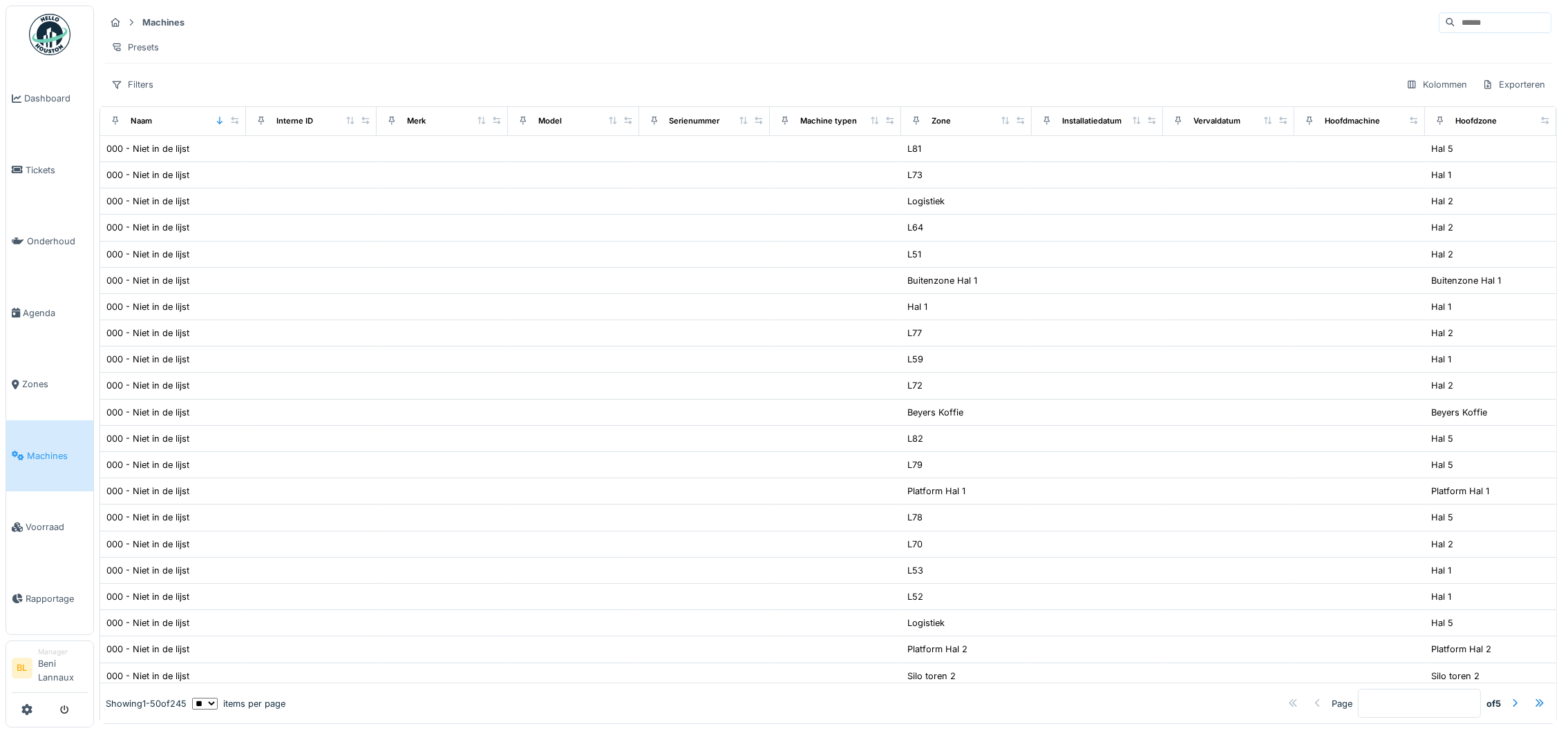
click at [1455, 23] on input at bounding box center [1502, 22] width 96 height 19
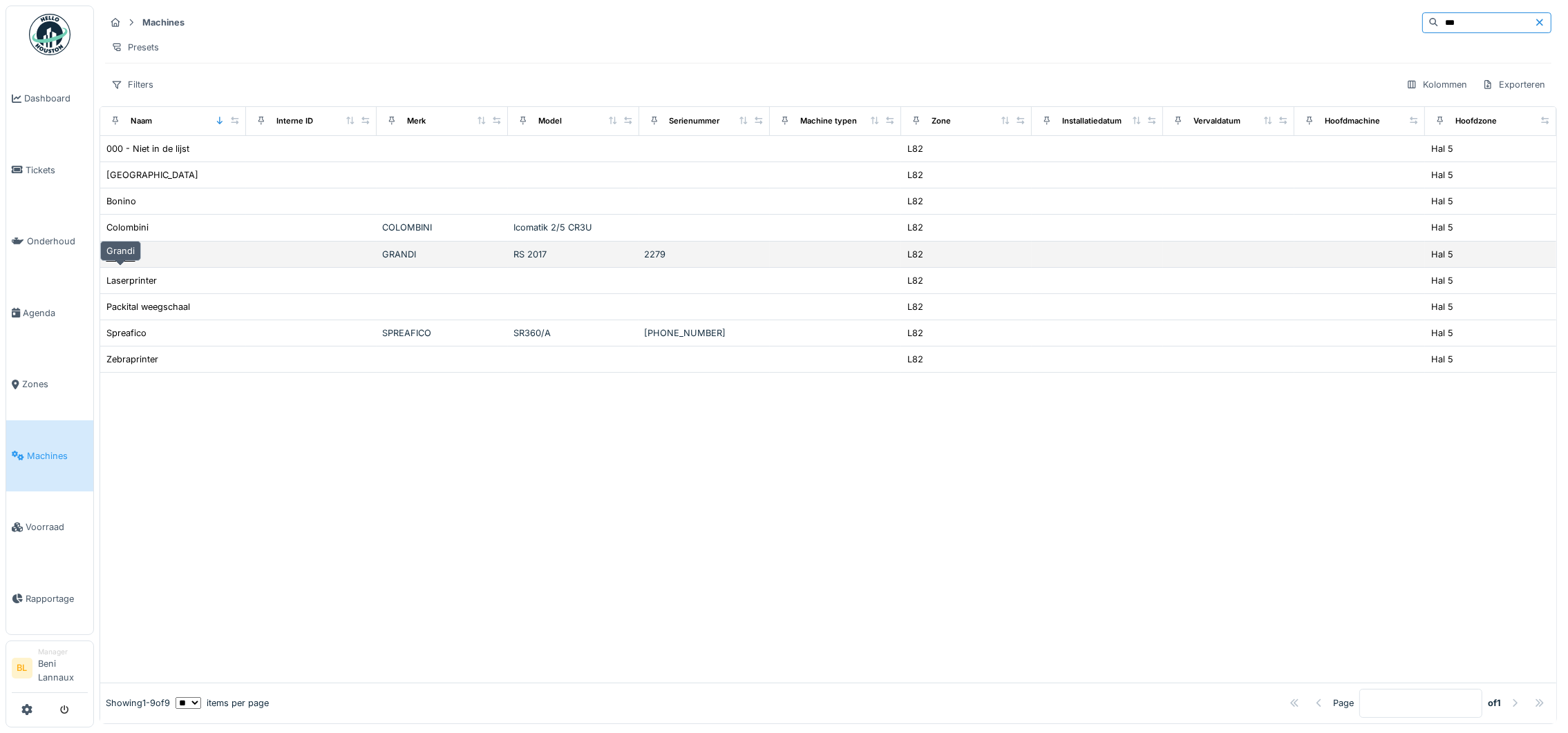
type input "***"
click at [131, 261] on div "Grandi" at bounding box center [120, 254] width 28 height 13
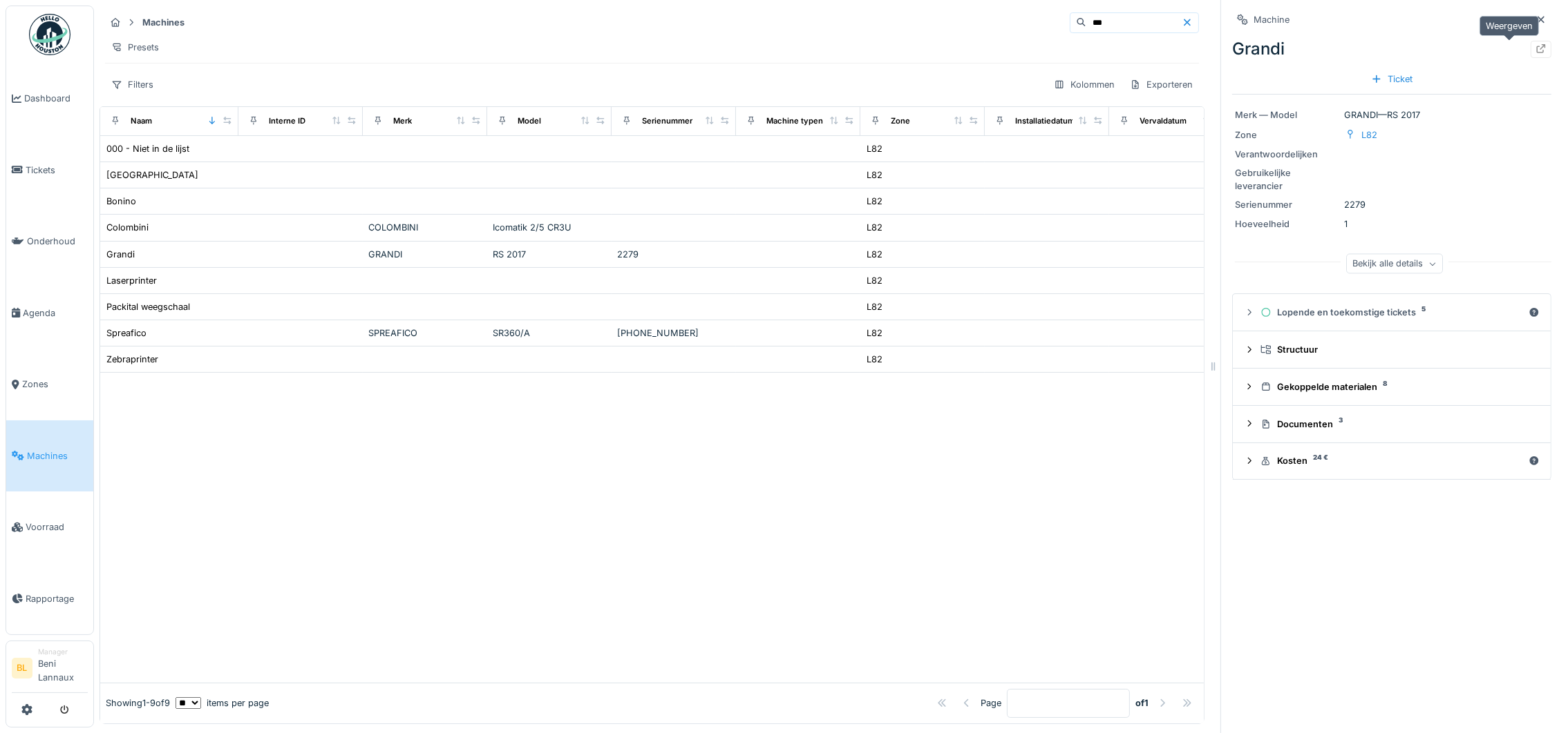
click at [1535, 47] on icon at bounding box center [1540, 49] width 11 height 9
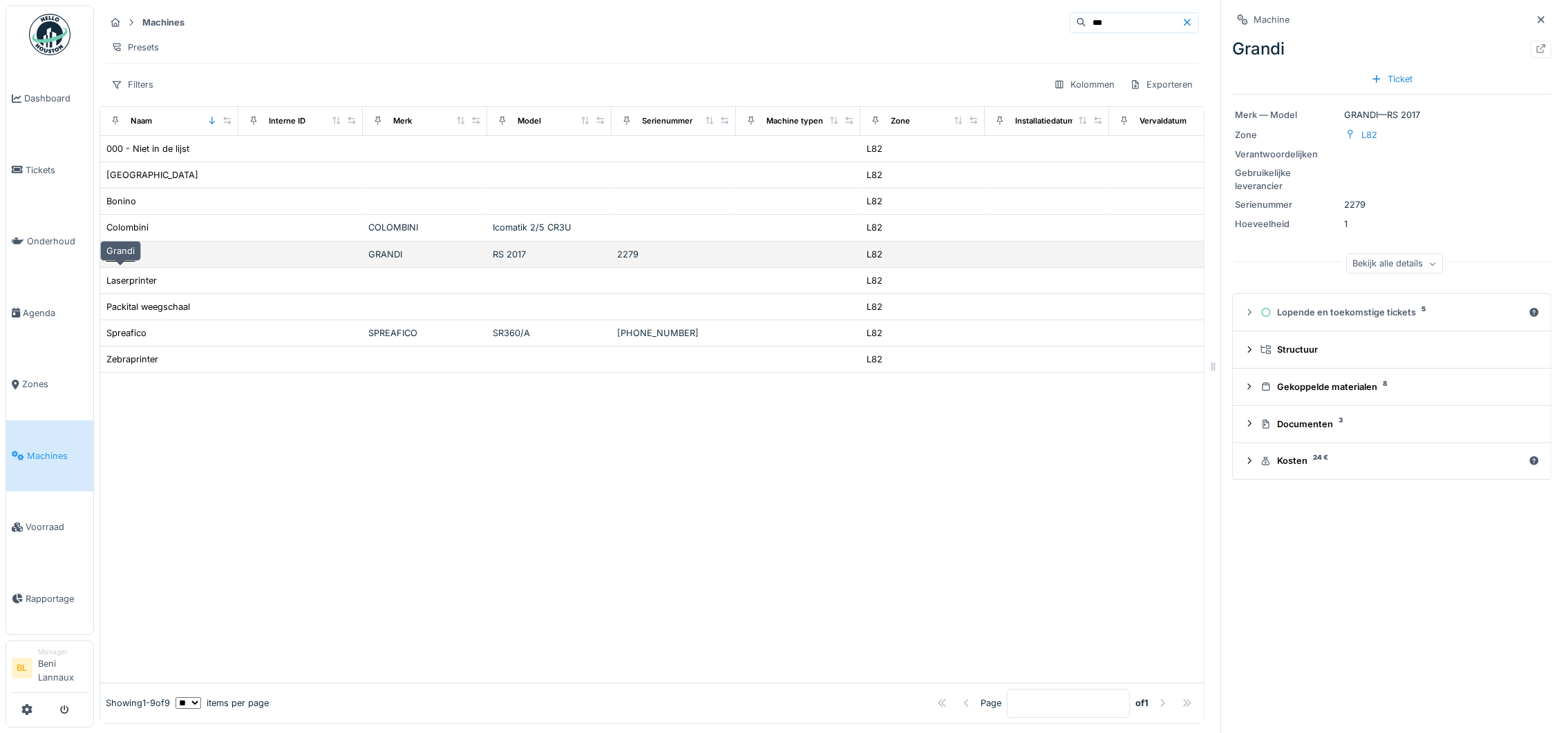
click at [122, 261] on div "Grandi" at bounding box center [120, 254] width 28 height 13
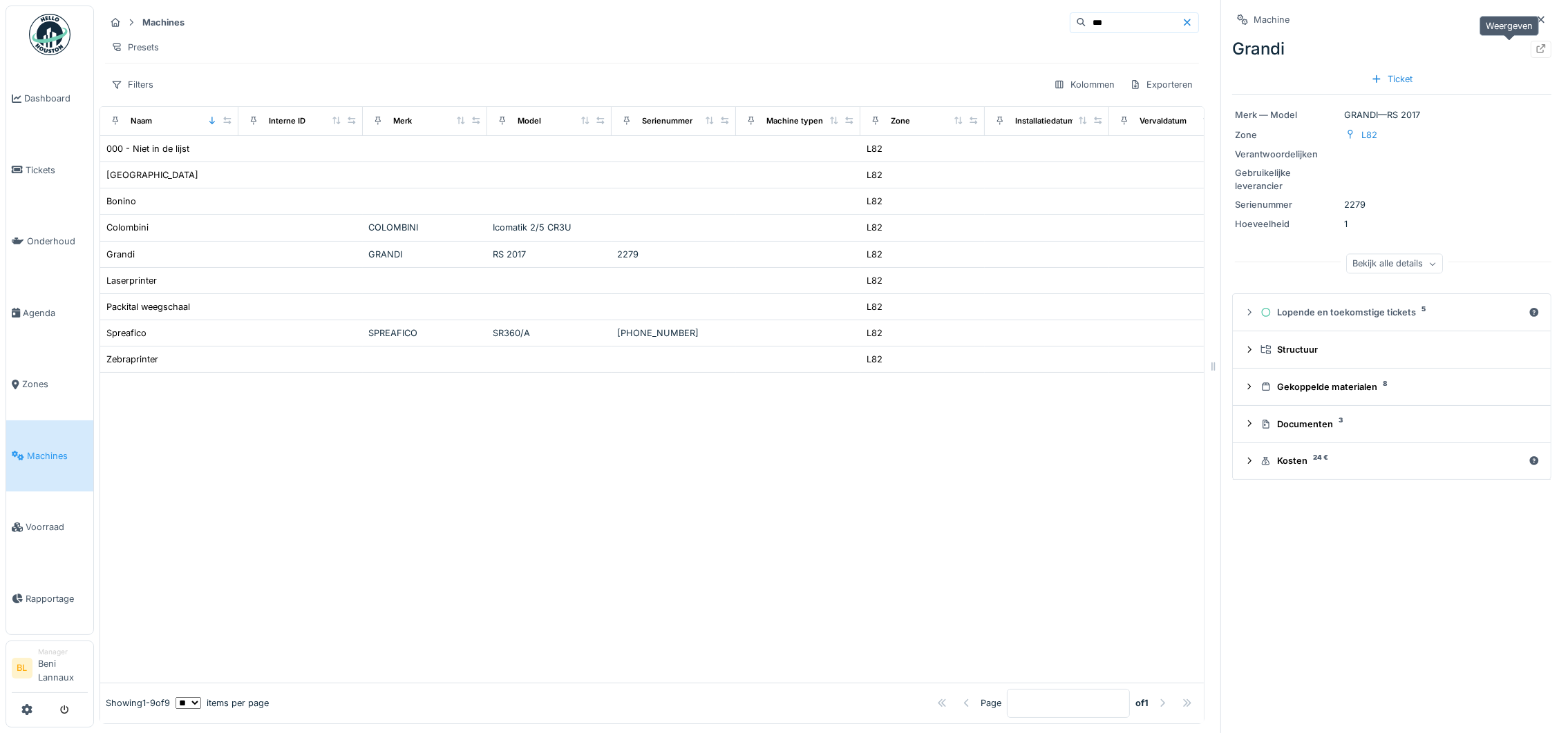
click at [1535, 47] on icon at bounding box center [1540, 49] width 11 height 9
click at [37, 523] on span "Voorraad" at bounding box center [56, 526] width 62 height 13
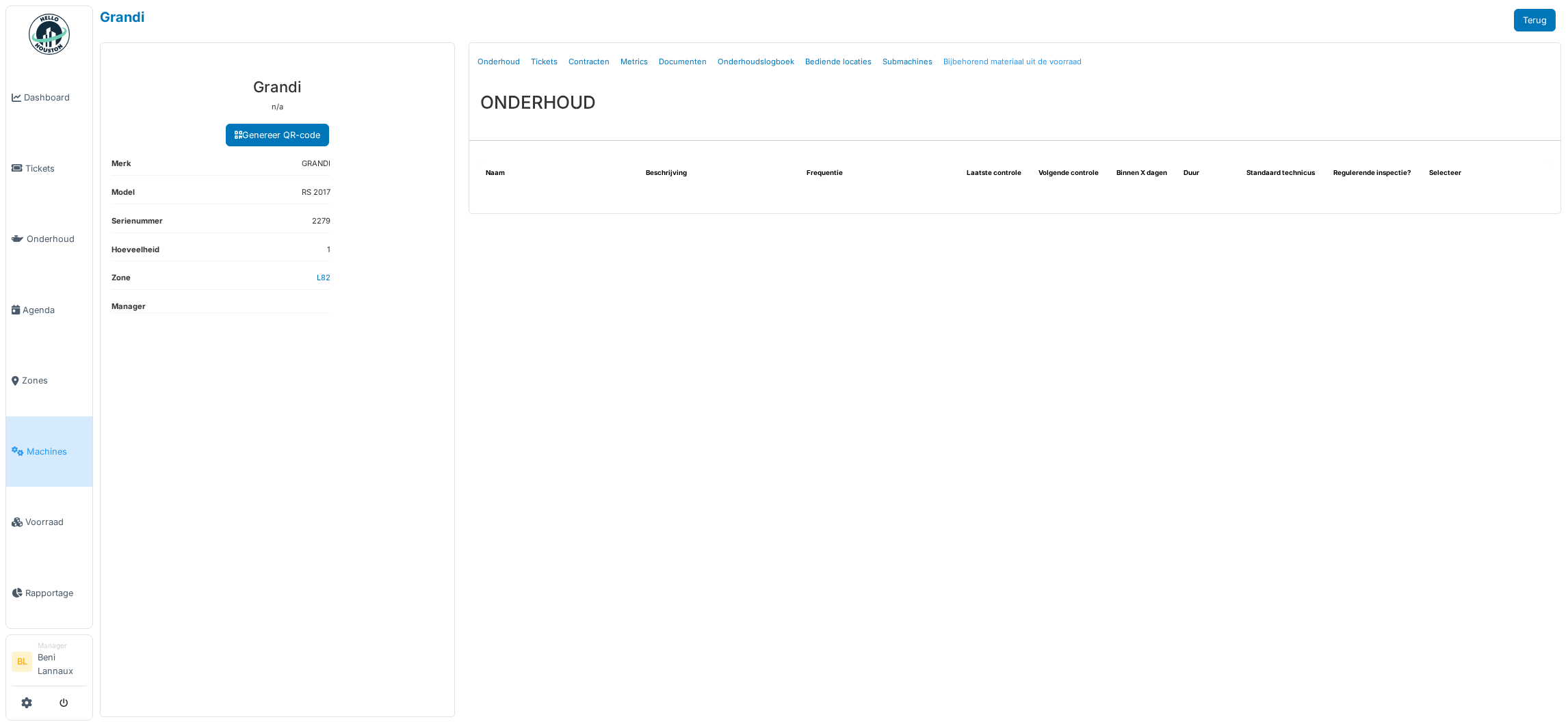
click at [1011, 61] on link "Bijbehorend materiaal uit de voorraad" at bounding box center [1012, 61] width 149 height 32
select select "***"
click at [1016, 60] on link "Bijbehorend materiaal uit de voorraad" at bounding box center [1012, 61] width 149 height 32
select select "***"
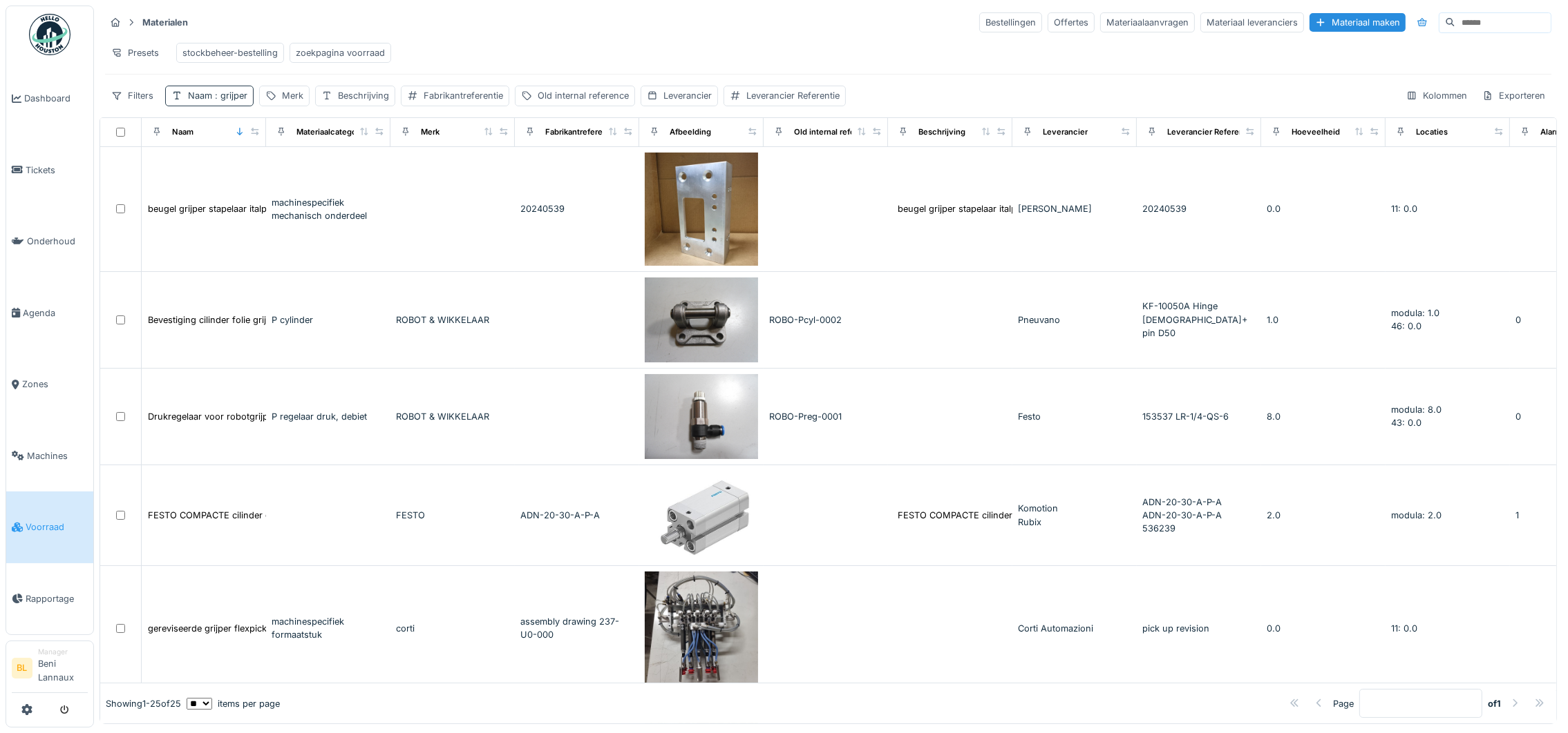
click at [219, 101] on span ": grijper" at bounding box center [230, 96] width 35 height 11
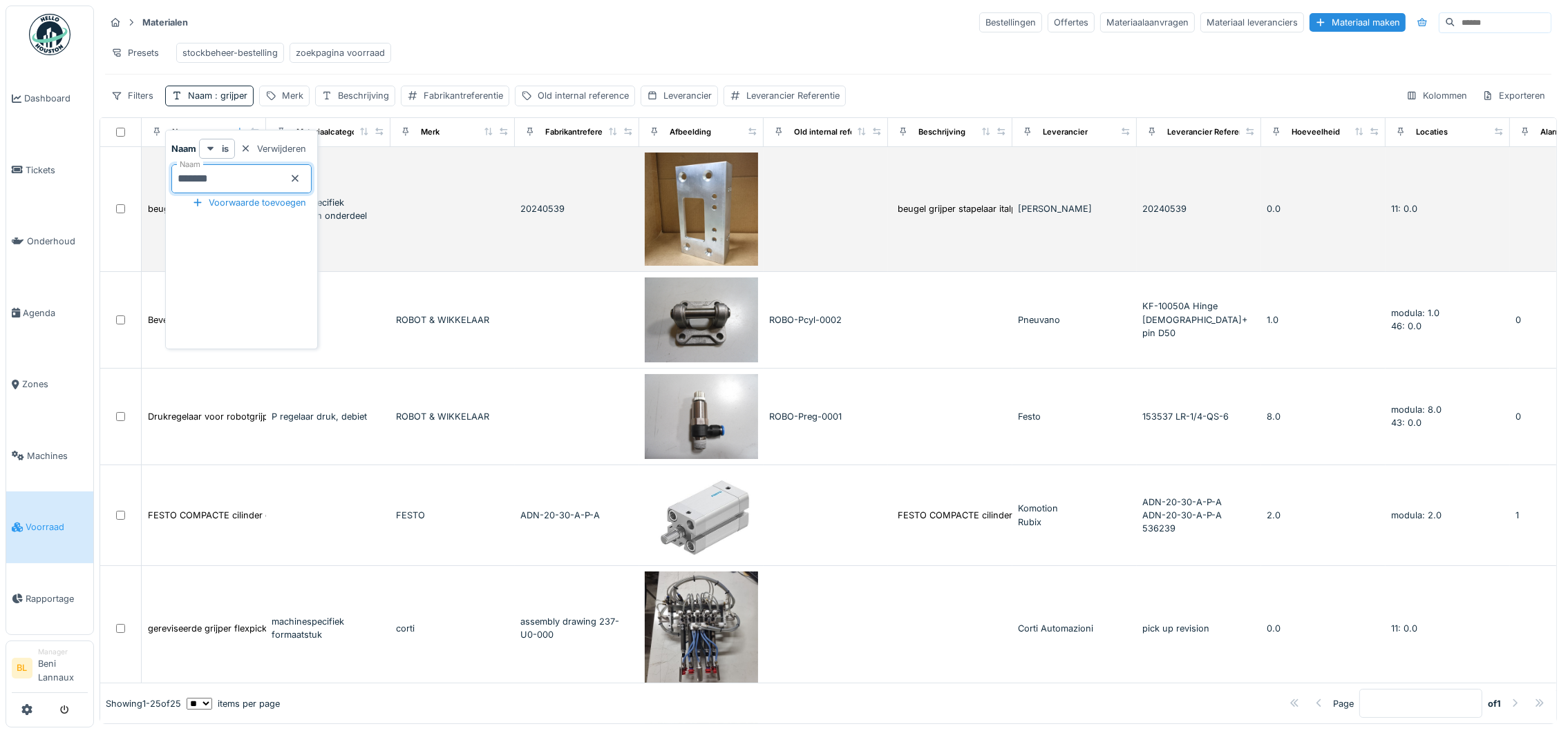
drag, startPoint x: 244, startPoint y: 181, endPoint x: 122, endPoint y: 181, distance: 122.0
click at [122, 181] on body "Dashboard Tickets Onderhoud Agenda Zones Machines Voorraad Rapportage BL Manage…" at bounding box center [784, 366] width 1568 height 733
type input "****"
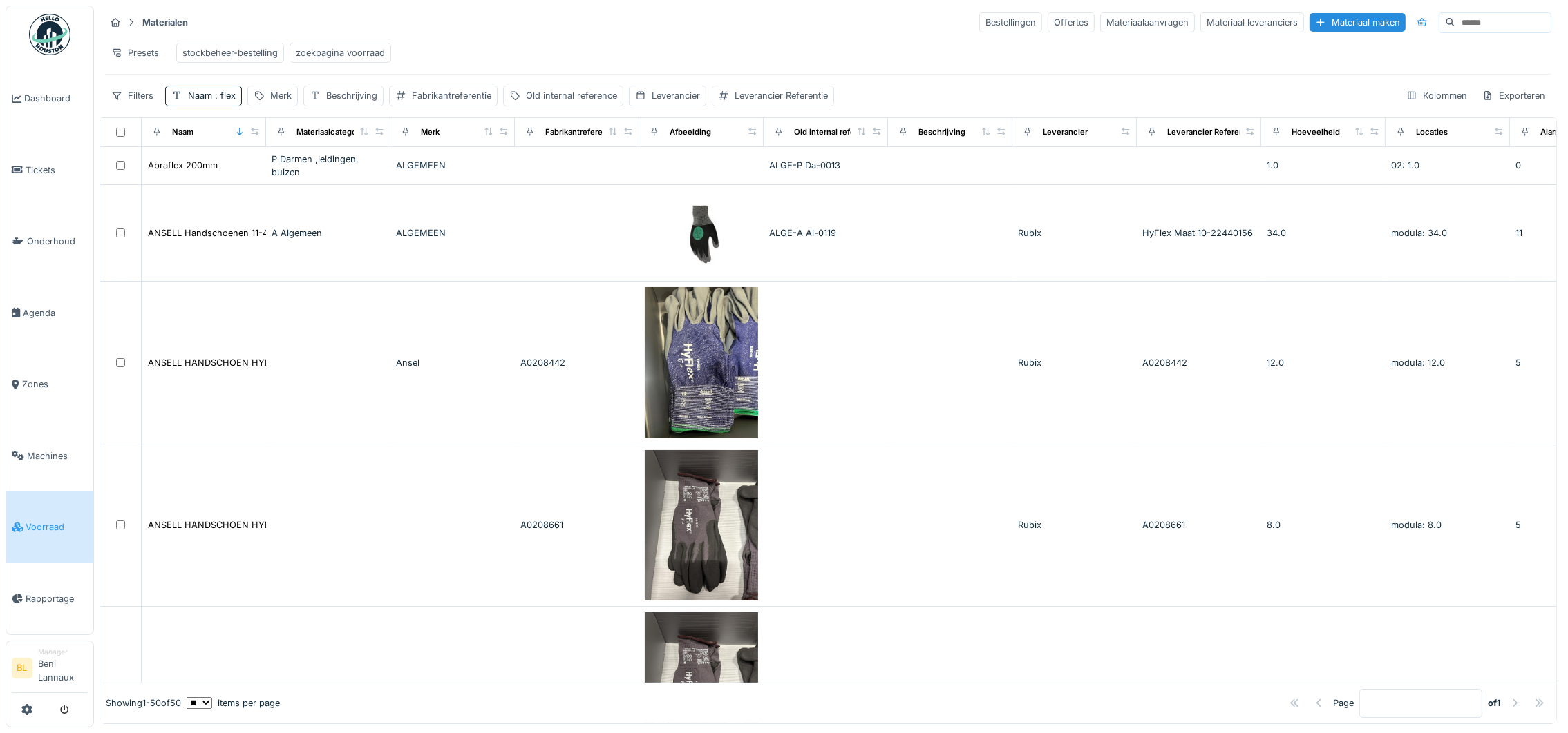
click at [453, 141] on div "Merk" at bounding box center [452, 132] width 113 height 18
click at [433, 138] on div "Merk" at bounding box center [430, 132] width 18 height 11
click at [273, 103] on div "Merk" at bounding box center [281, 95] width 21 height 13
click at [322, 181] on input "Merk" at bounding box center [322, 179] width 138 height 29
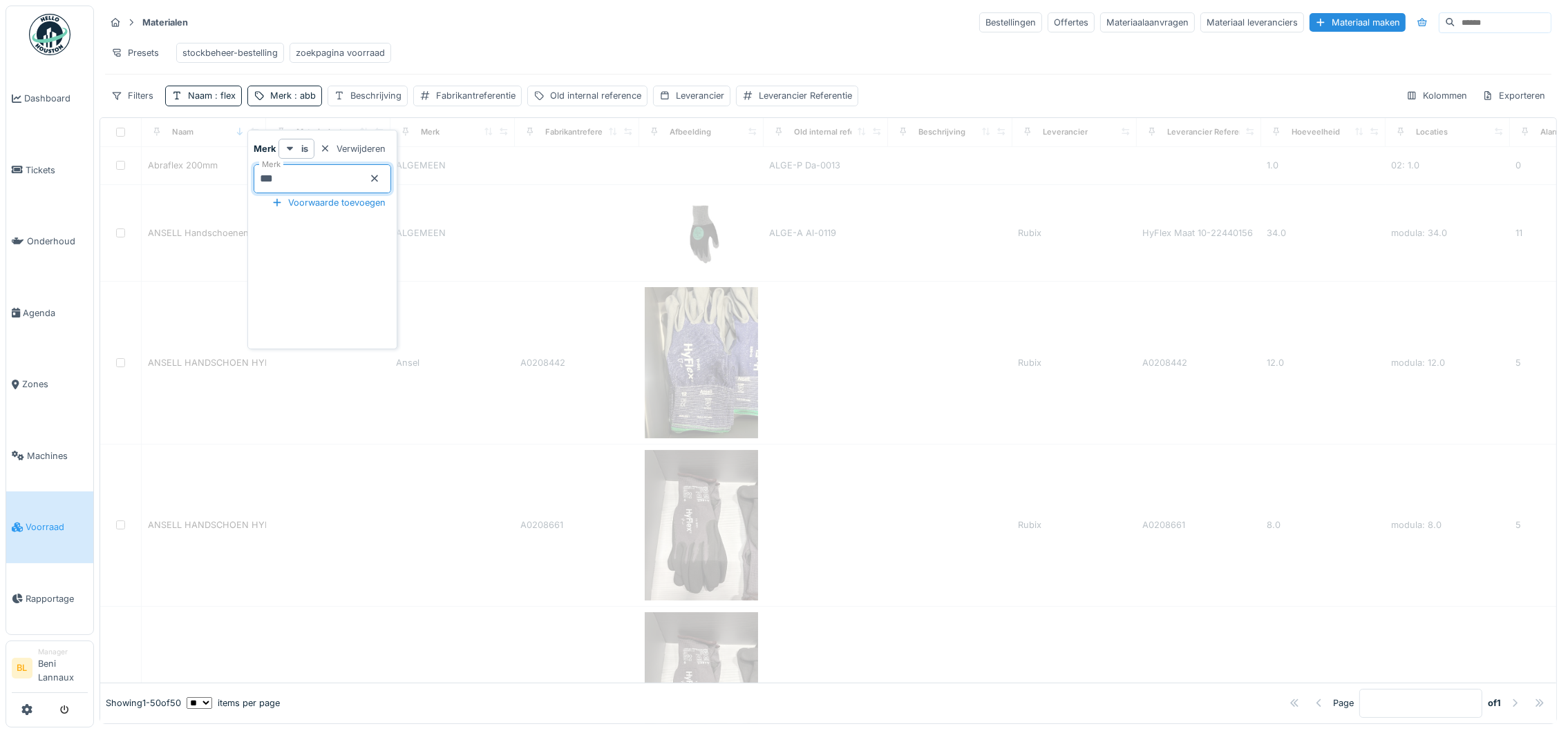
type input "***"
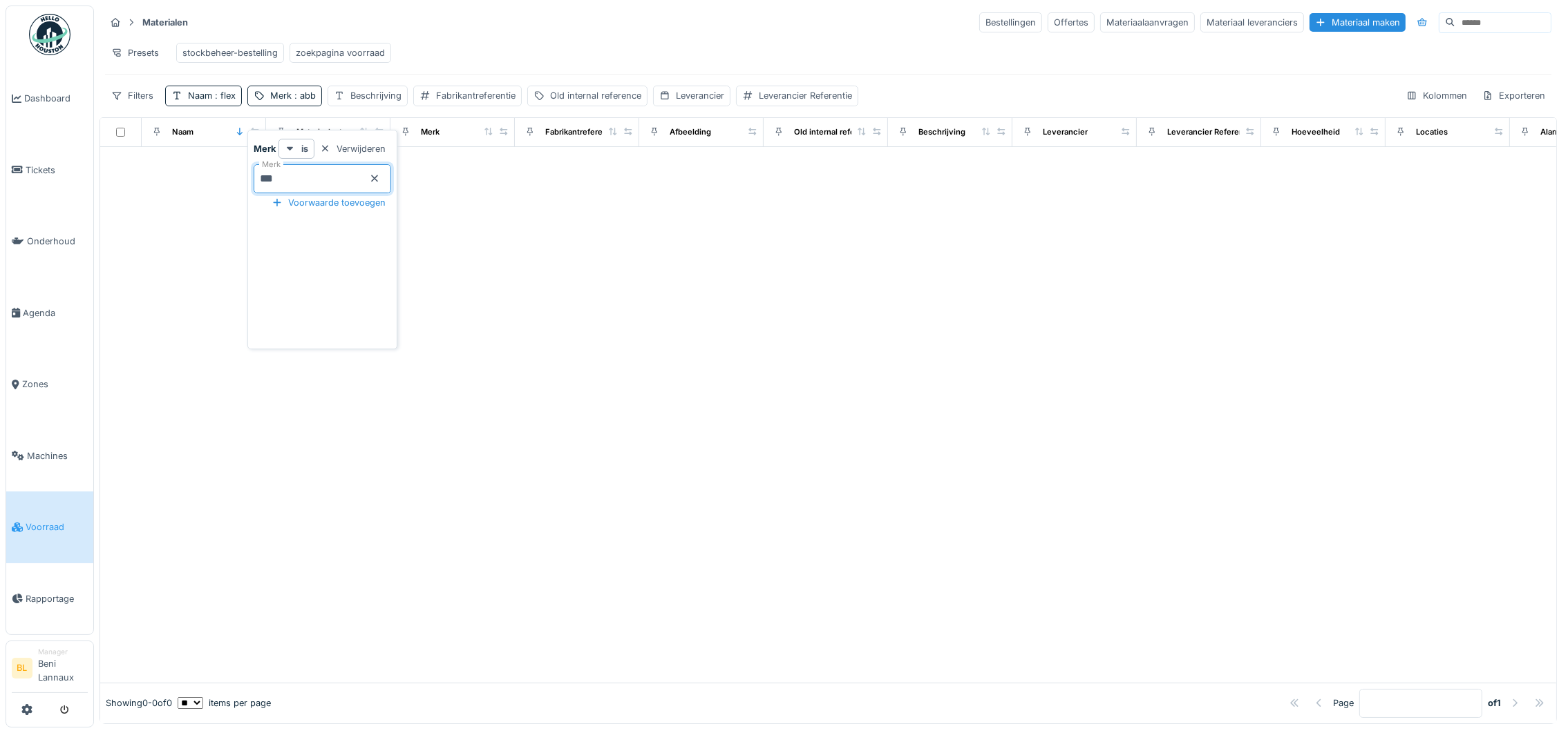
click at [730, 292] on div at bounding box center [828, 415] width 1455 height 536
click at [202, 103] on div "Naam : flex" at bounding box center [211, 95] width 47 height 13
click at [301, 180] on icon at bounding box center [295, 178] width 11 height 9
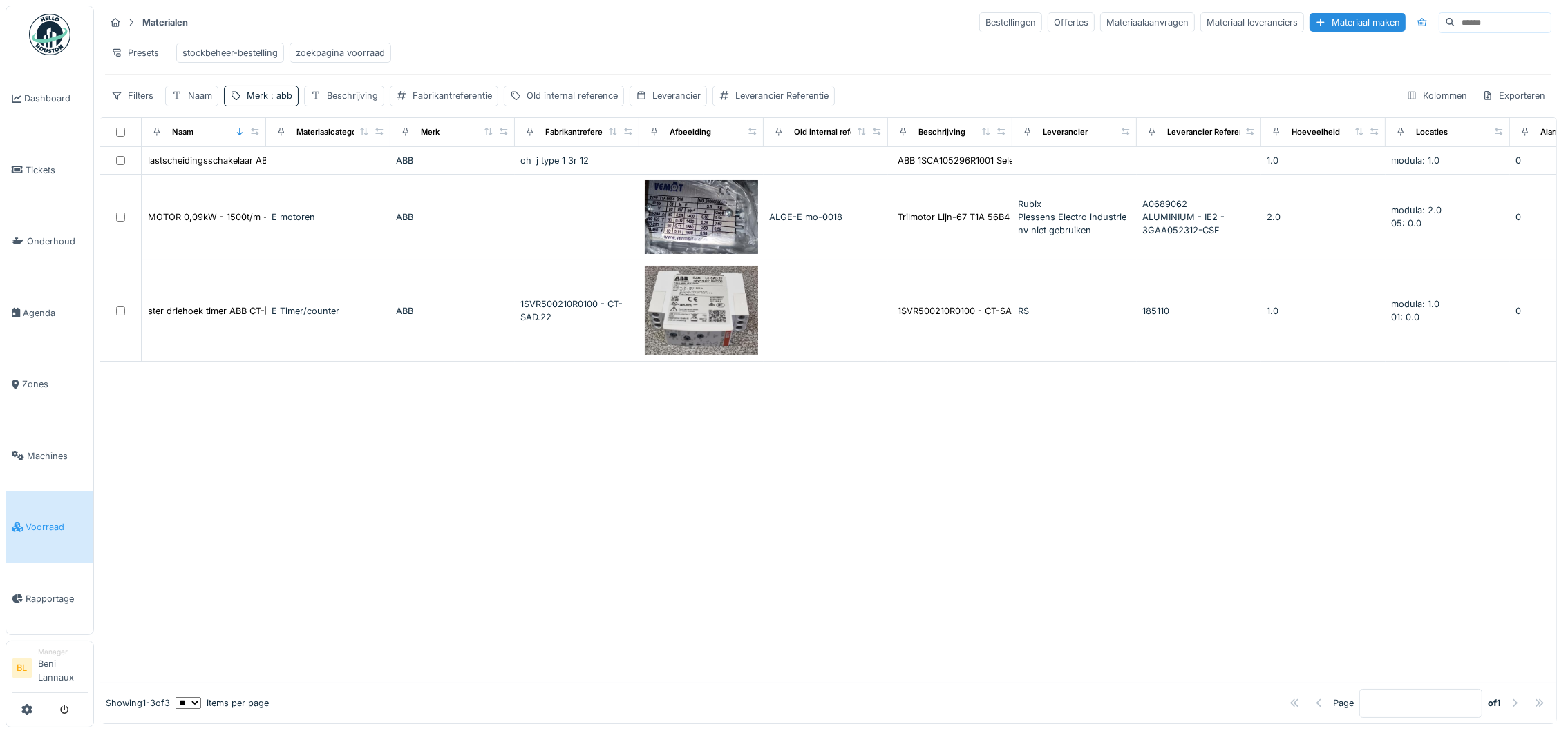
click at [600, 53] on div "Presets stockbeheer-bestelling zoekpagina voorraad" at bounding box center [828, 53] width 1446 height 31
click at [276, 101] on span ": abb" at bounding box center [280, 96] width 24 height 11
click at [355, 180] on icon at bounding box center [351, 178] width 7 height 7
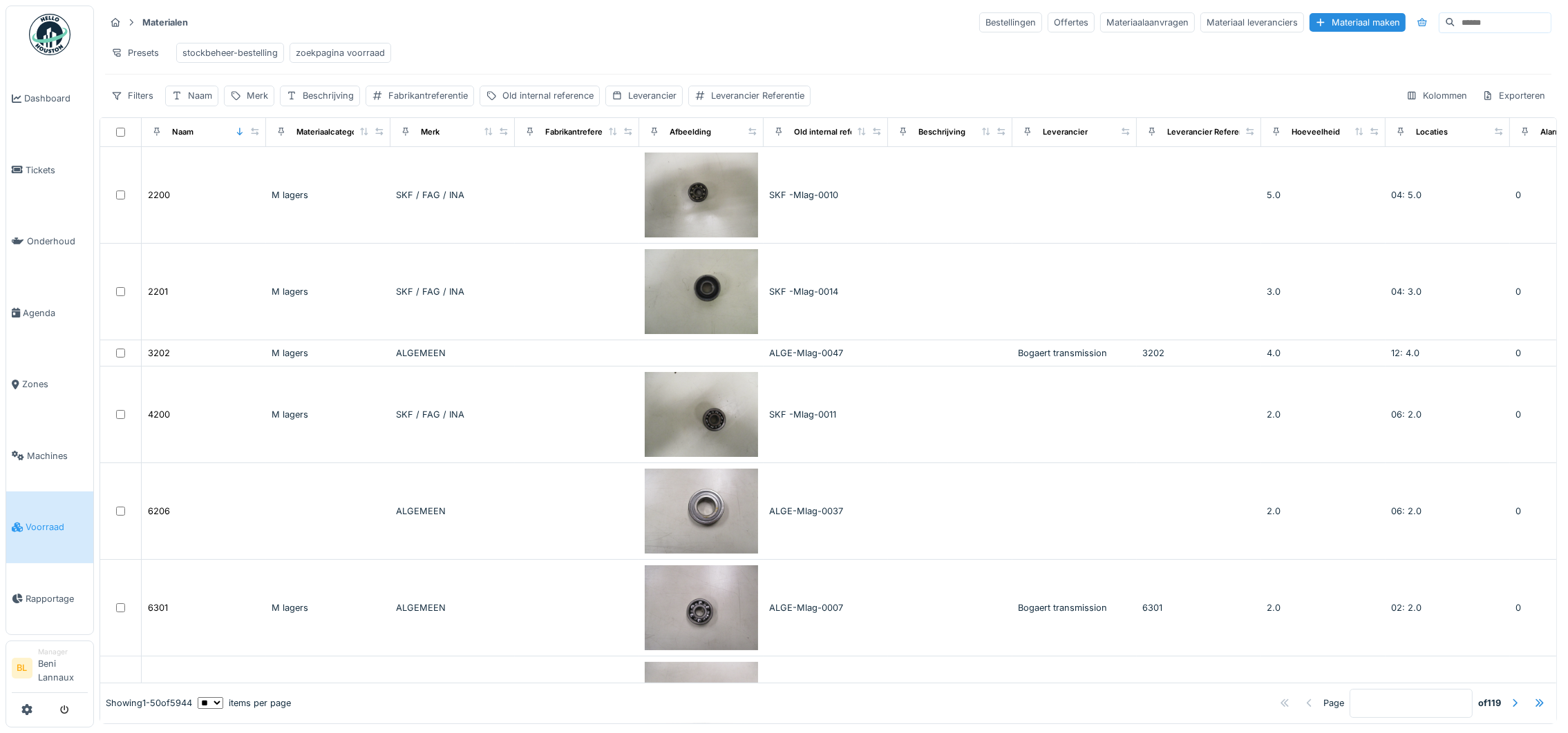
click at [1455, 25] on input at bounding box center [1502, 22] width 96 height 19
paste input "**********"
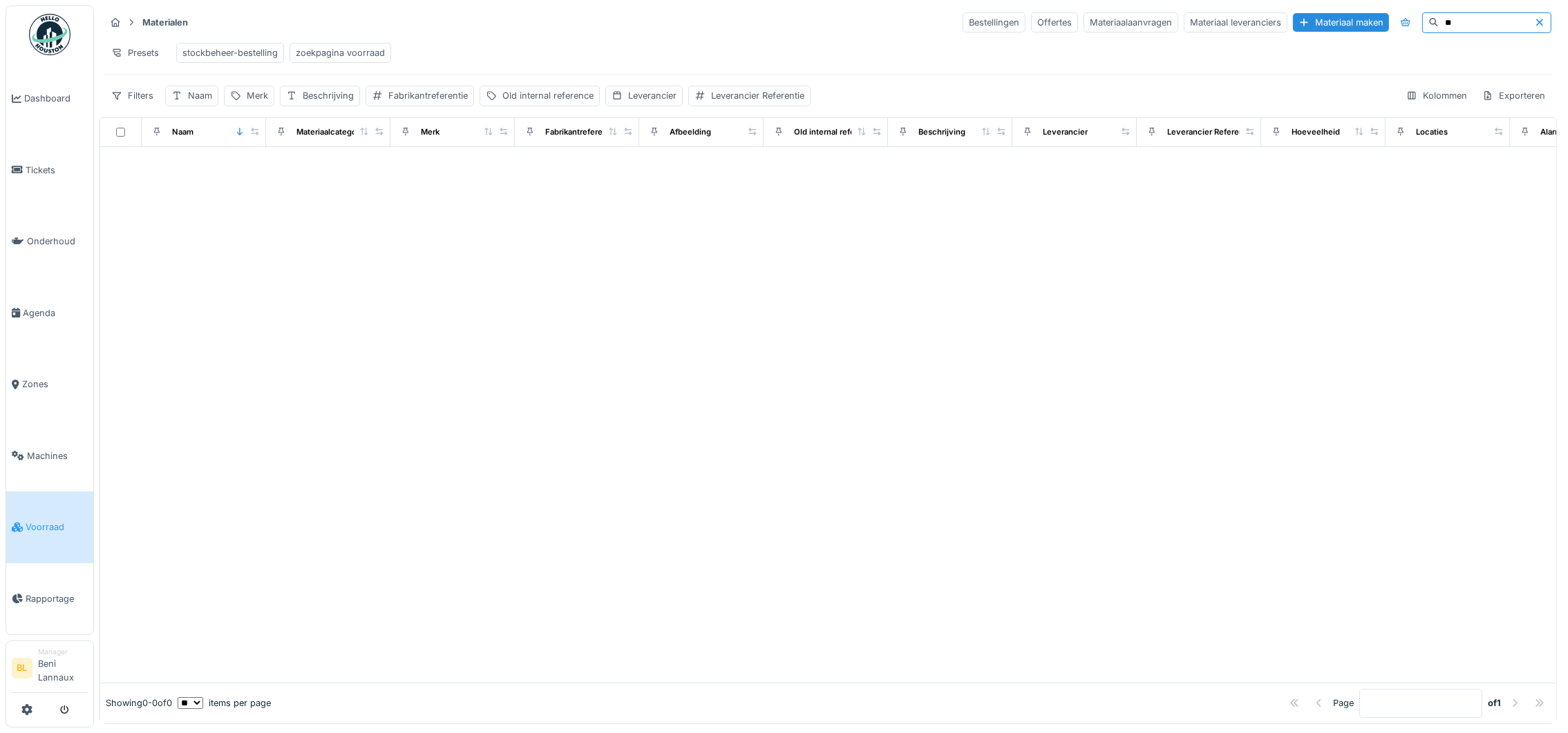
type input "*"
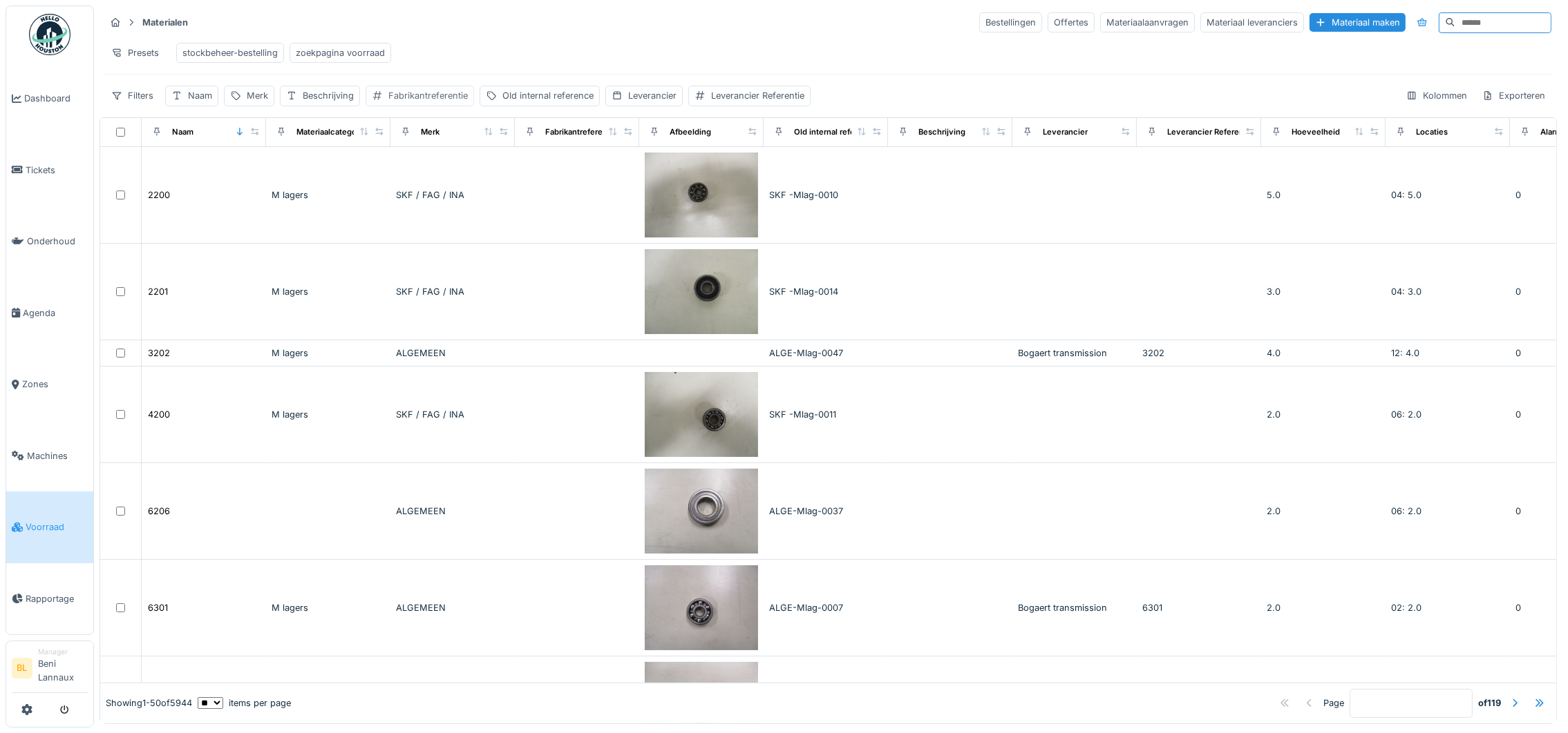
click at [438, 103] on div "Fabrikantreferentie" at bounding box center [428, 95] width 80 height 13
click at [428, 185] on label "Fabrikantreferentie" at bounding box center [430, 178] width 103 height 17
click at [428, 185] on input "Fabrikantreferentie" at bounding box center [472, 179] width 199 height 29
paste input "**********"
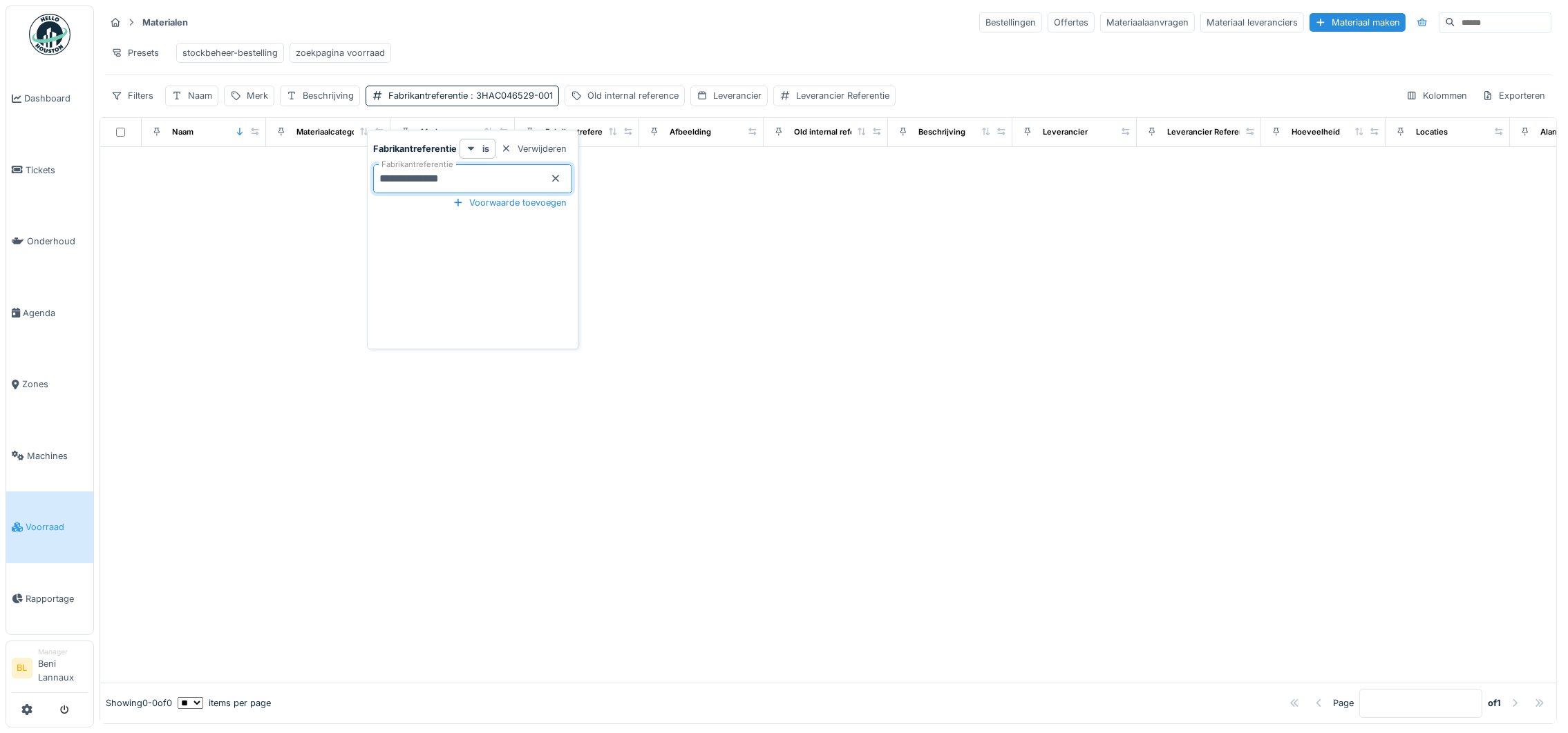
type input "**********"
click at [705, 334] on div at bounding box center [828, 415] width 1455 height 536
click at [544, 101] on span ": 3HAC046529-001" at bounding box center [510, 96] width 85 height 11
click at [557, 180] on icon at bounding box center [555, 178] width 7 height 7
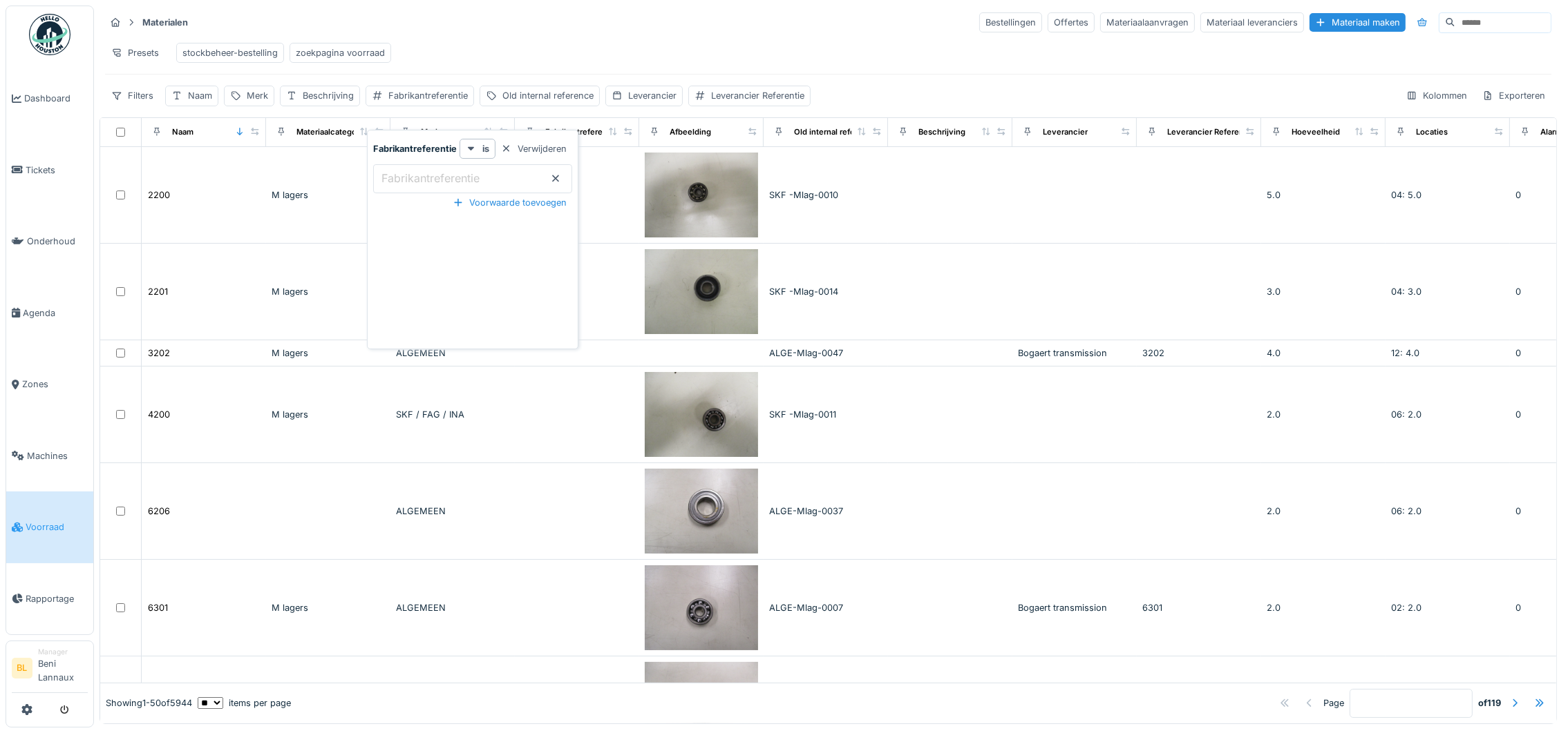
click at [531, 61] on div "Presets stockbeheer-bestelling zoekpagina voorraad" at bounding box center [828, 53] width 1446 height 31
click at [197, 103] on div "Naam" at bounding box center [200, 95] width 24 height 13
drag, startPoint x: 209, startPoint y: 171, endPoint x: 214, endPoint y: 213, distance: 42.3
click at [210, 193] on div "Naam" at bounding box center [241, 179] width 140 height 29
click at [223, 186] on input "Naam" at bounding box center [241, 179] width 140 height 29
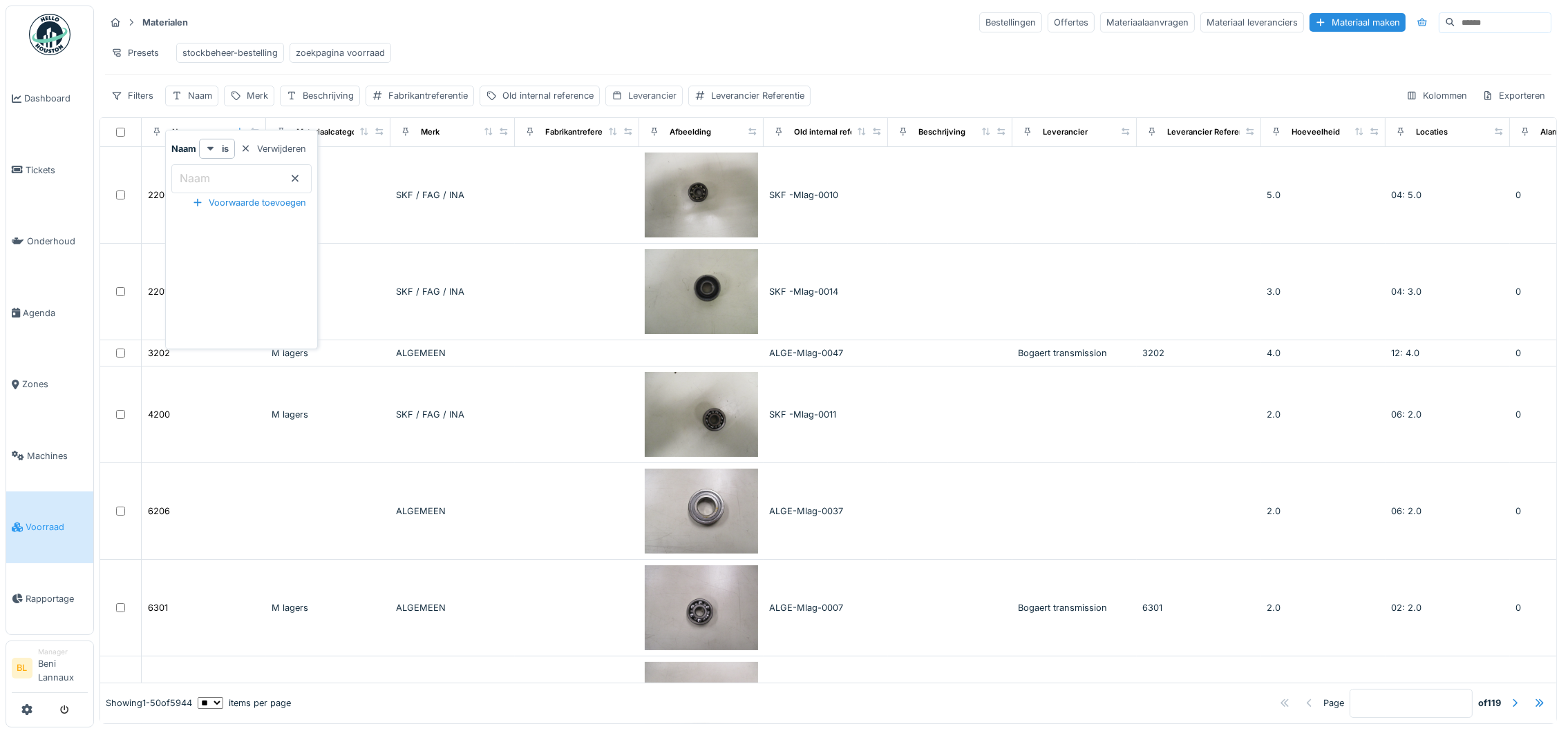
click at [661, 106] on div "Leverancier" at bounding box center [643, 96] width 77 height 20
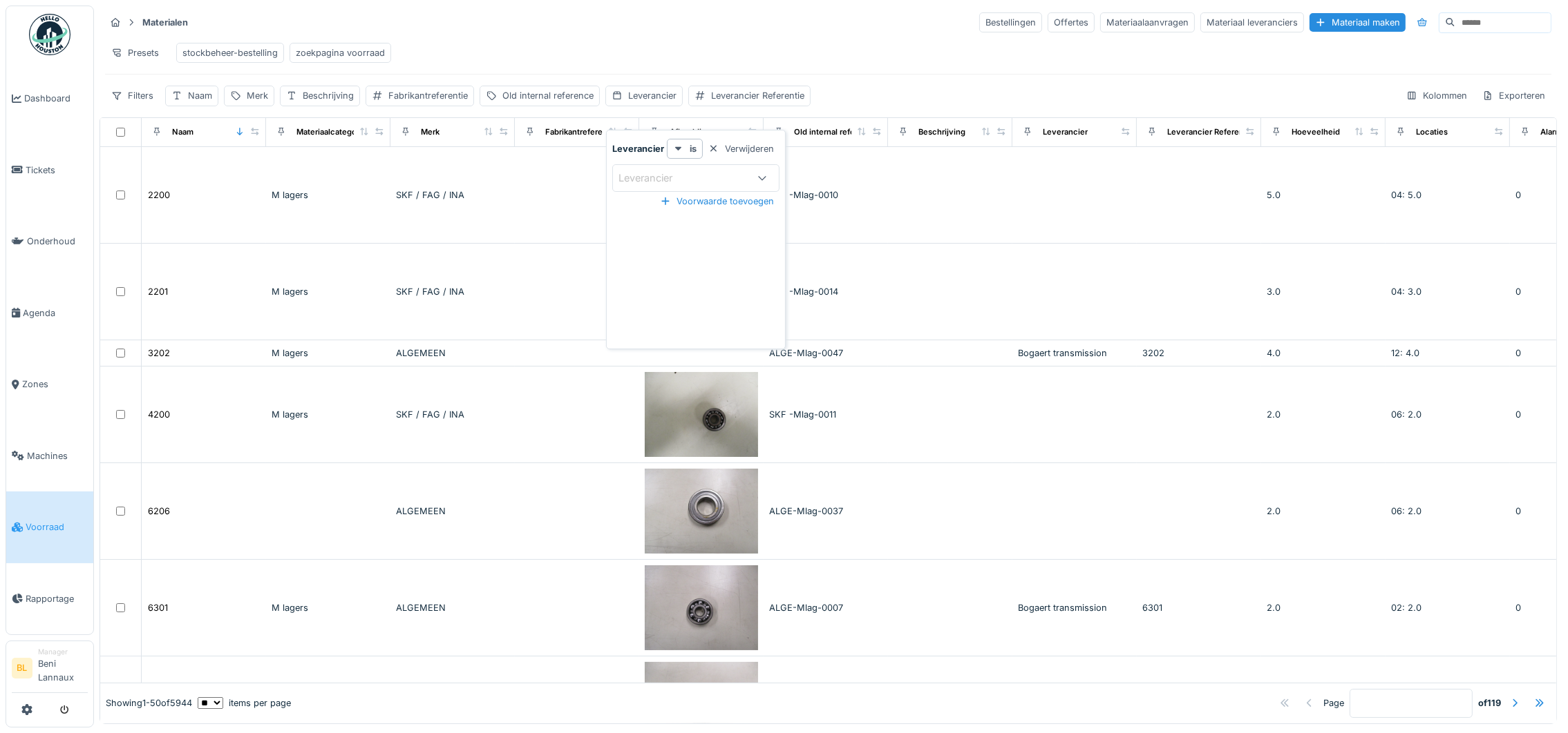
click at [641, 173] on div "Leverancier" at bounding box center [655, 178] width 74 height 15
type input "*****"
click at [677, 284] on span "Spreafico SRL" at bounding box center [654, 284] width 65 height 15
type input "****"
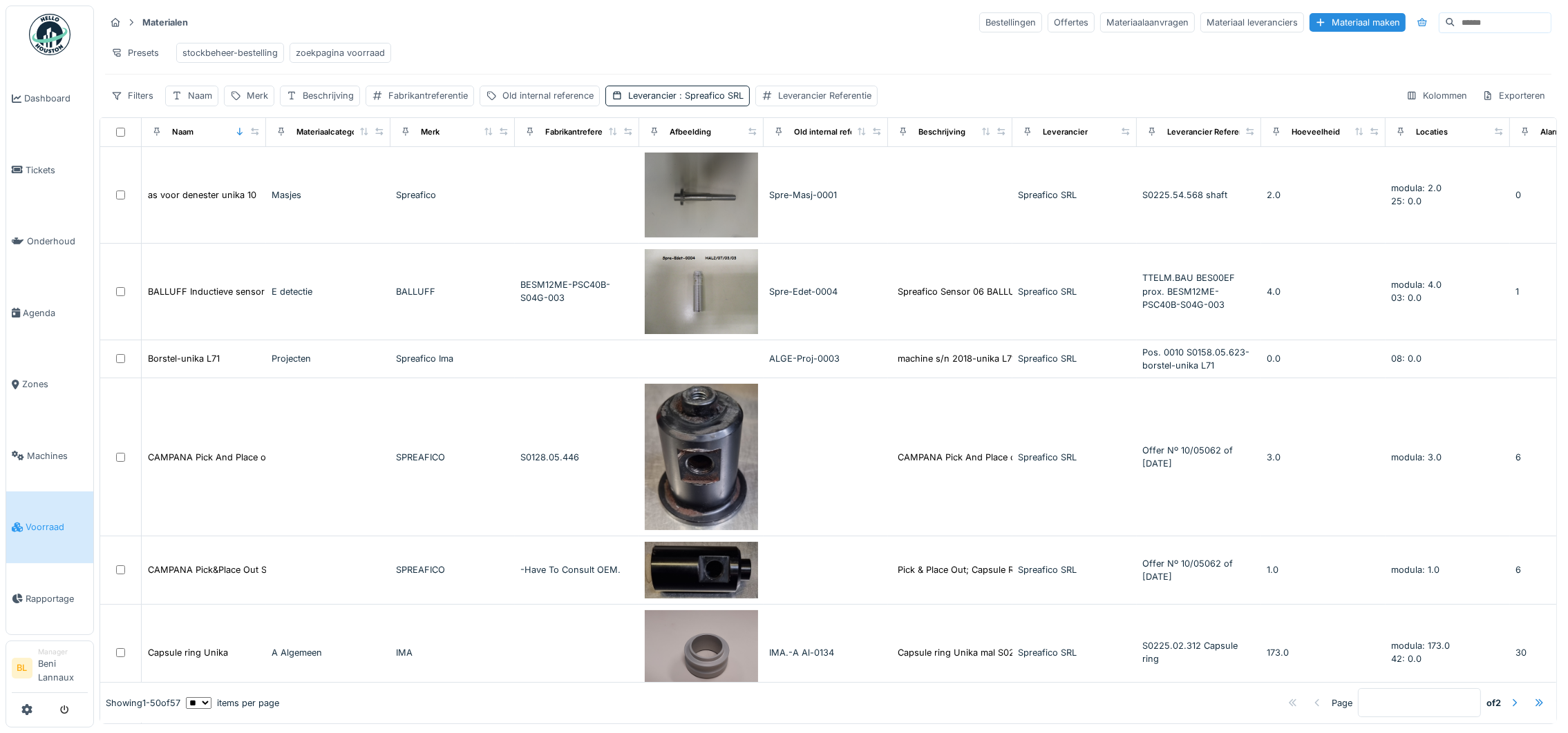
click at [789, 24] on div "Materialen Bestellingen Offertes Materiaalaanvragen Materiaal leveranciers Mate…" at bounding box center [828, 22] width 1446 height 23
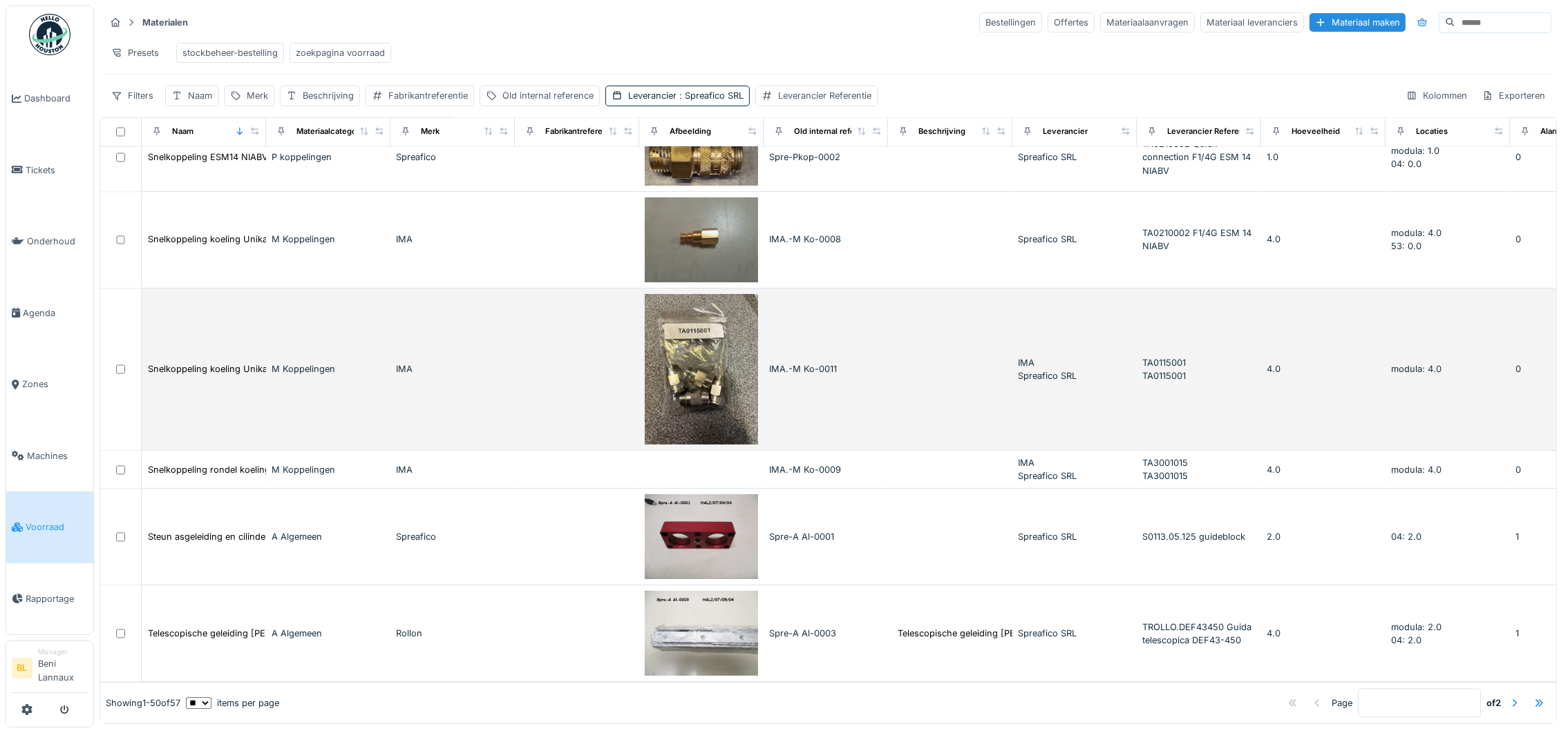
scroll to position [12, 0]
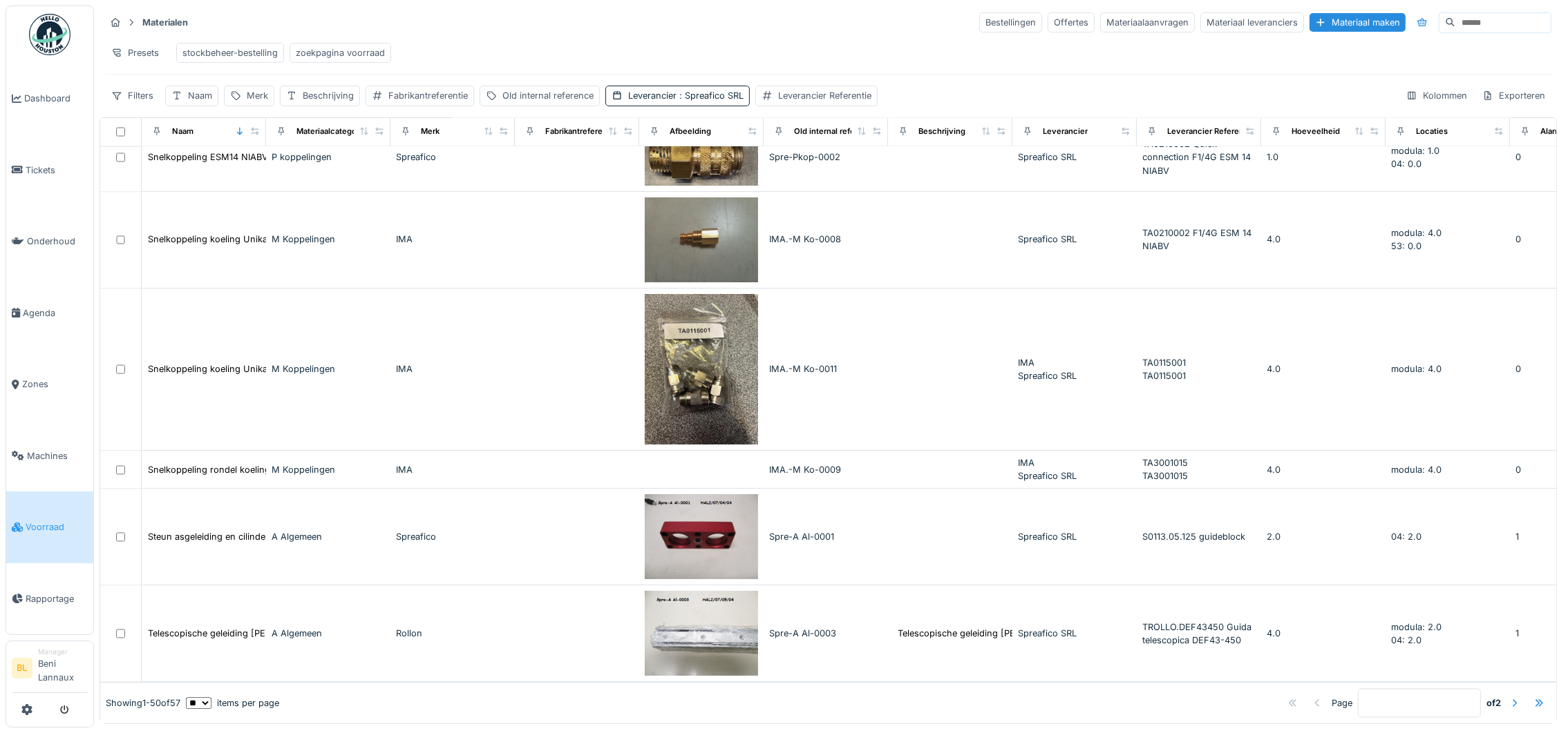
click at [1509, 697] on div at bounding box center [1514, 703] width 11 height 13
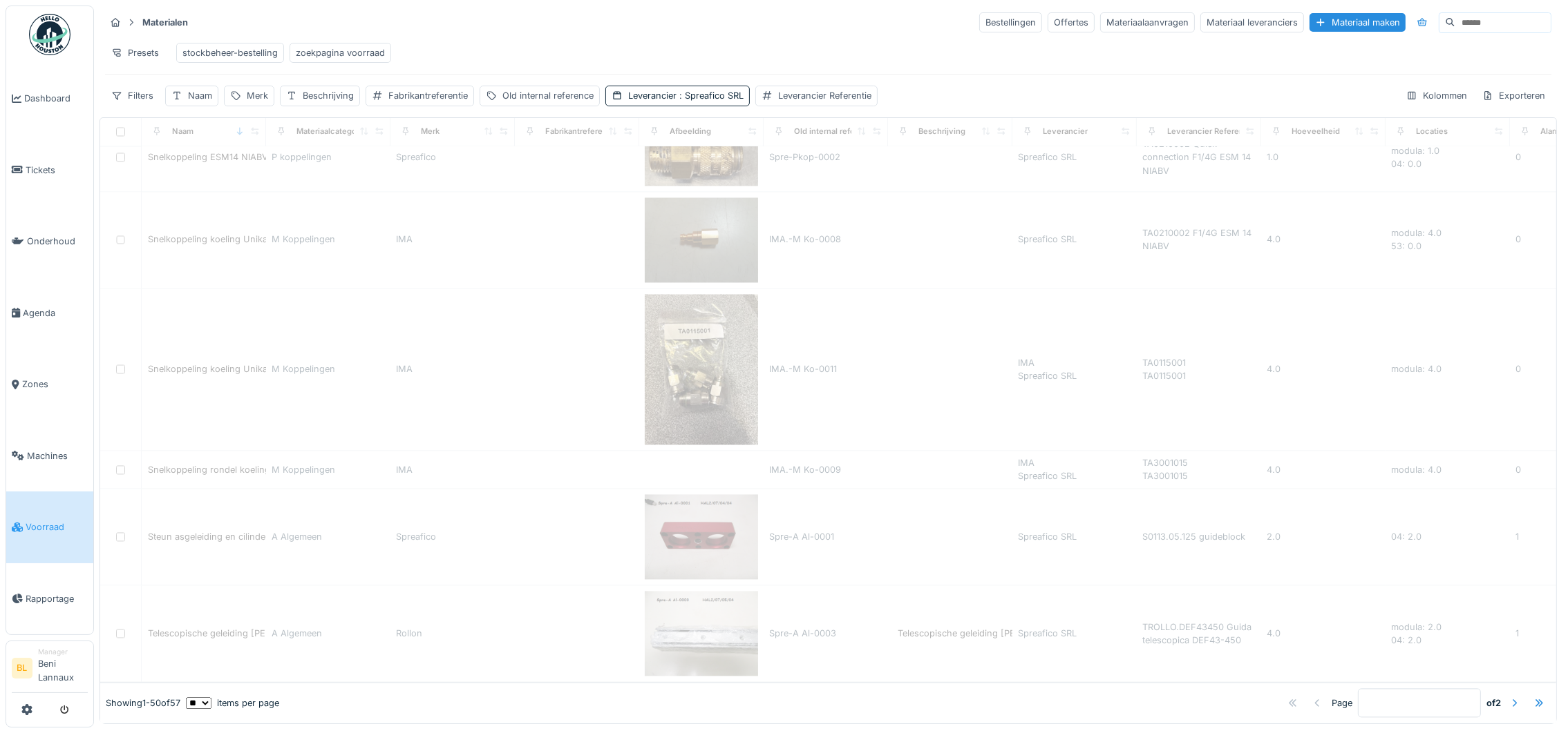
type input "*"
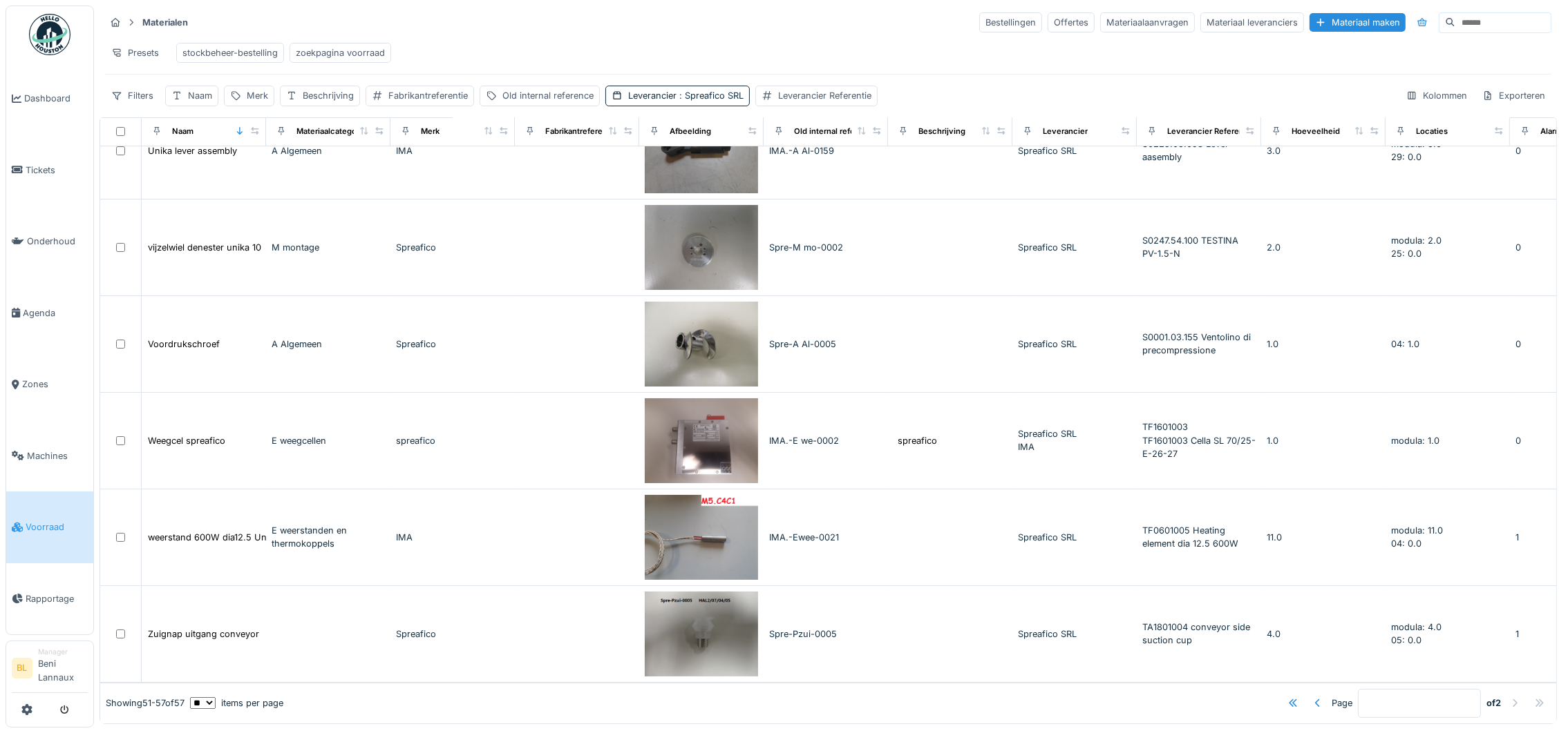
scroll to position [0, 0]
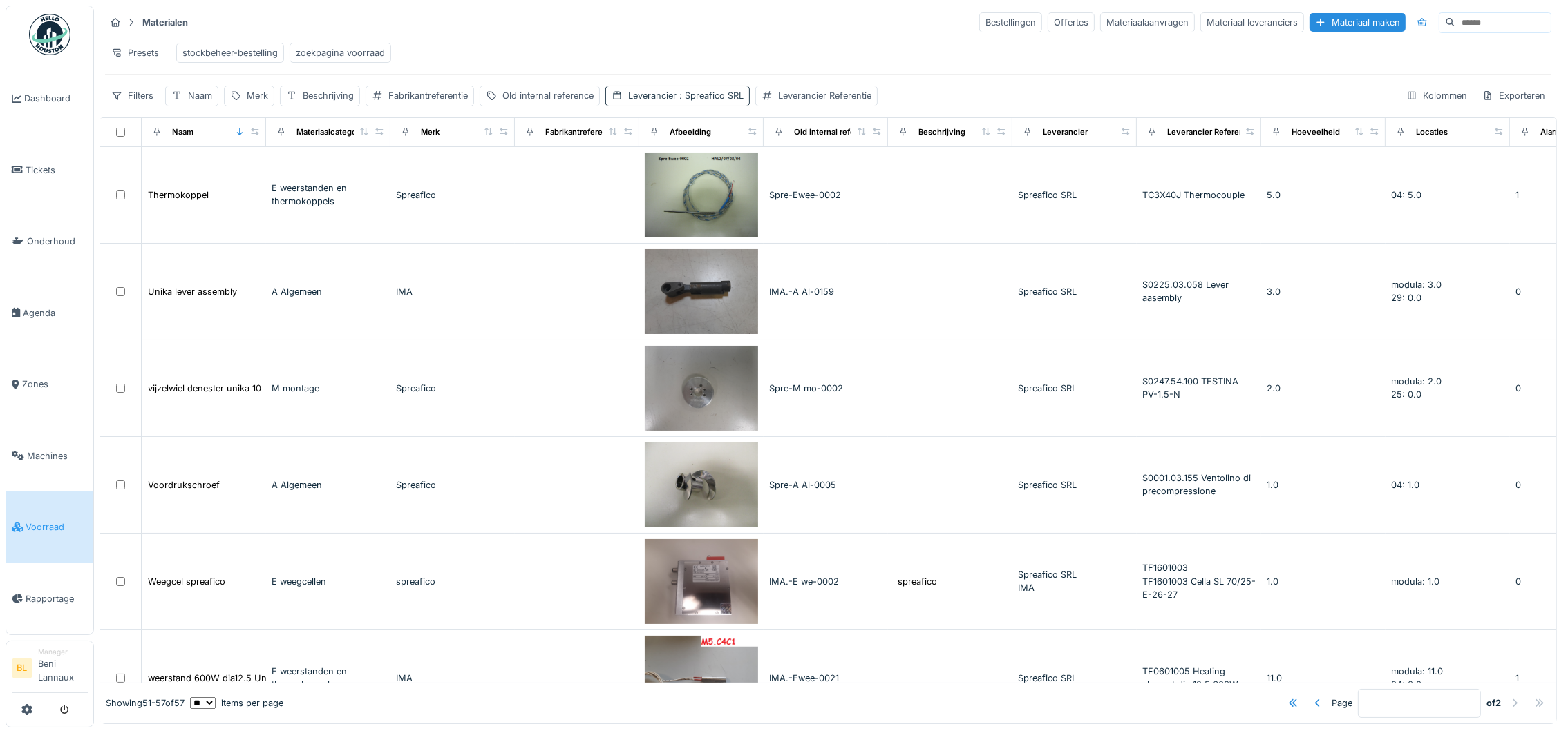
click at [674, 103] on div "Leverancier : Spreafico SRL" at bounding box center [685, 95] width 116 height 13
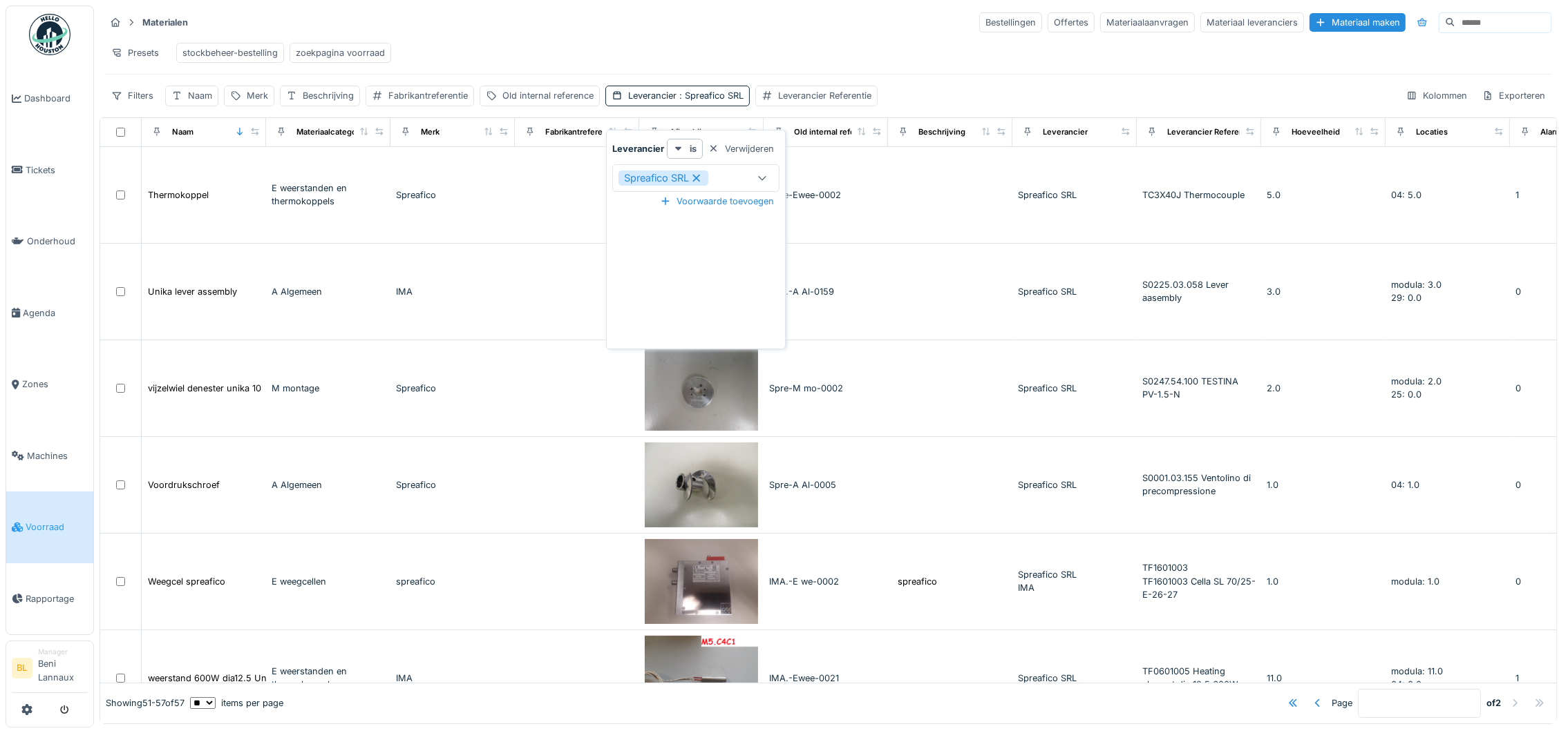
click at [703, 179] on icon at bounding box center [696, 178] width 12 height 10
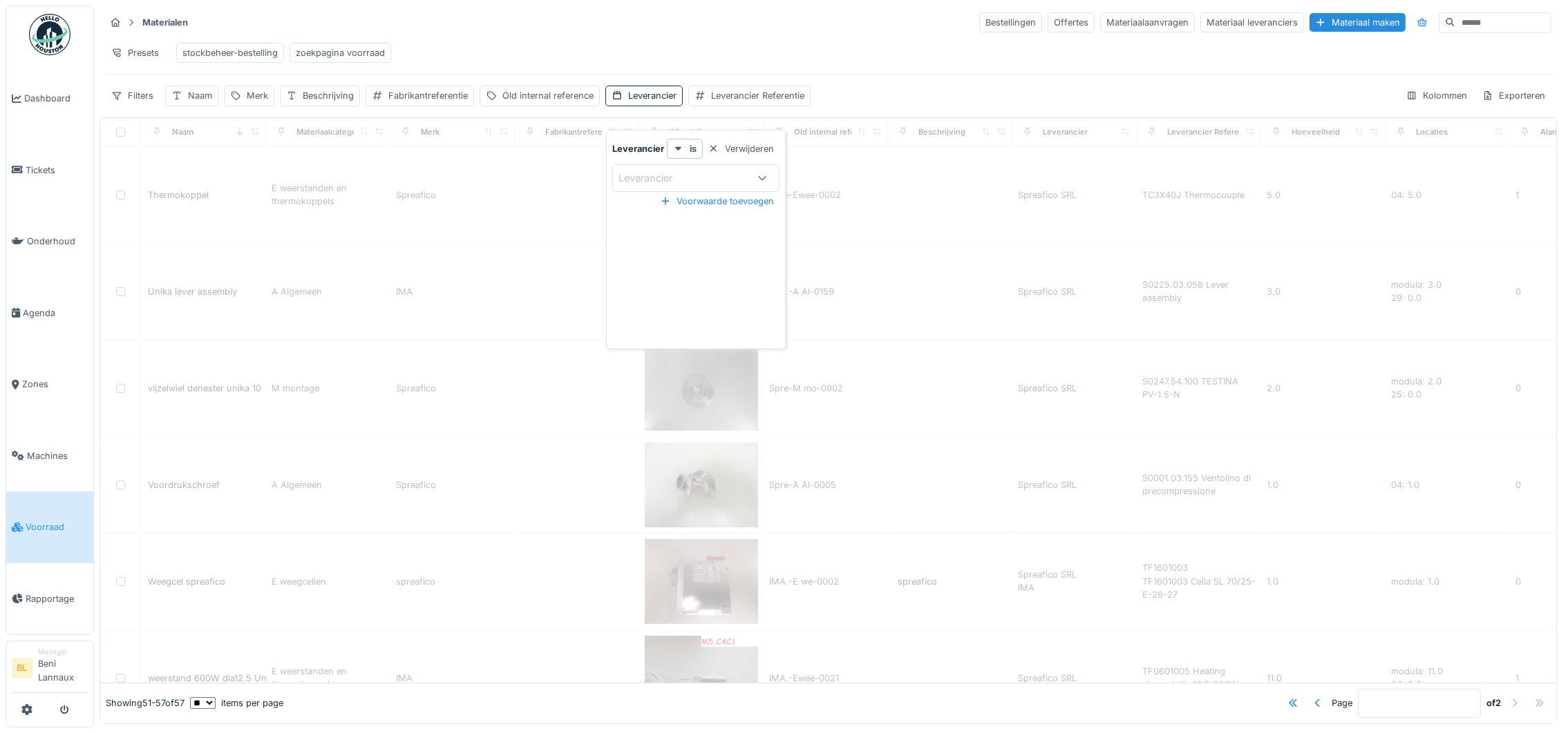
click at [653, 177] on div "Leverancier" at bounding box center [655, 178] width 74 height 15
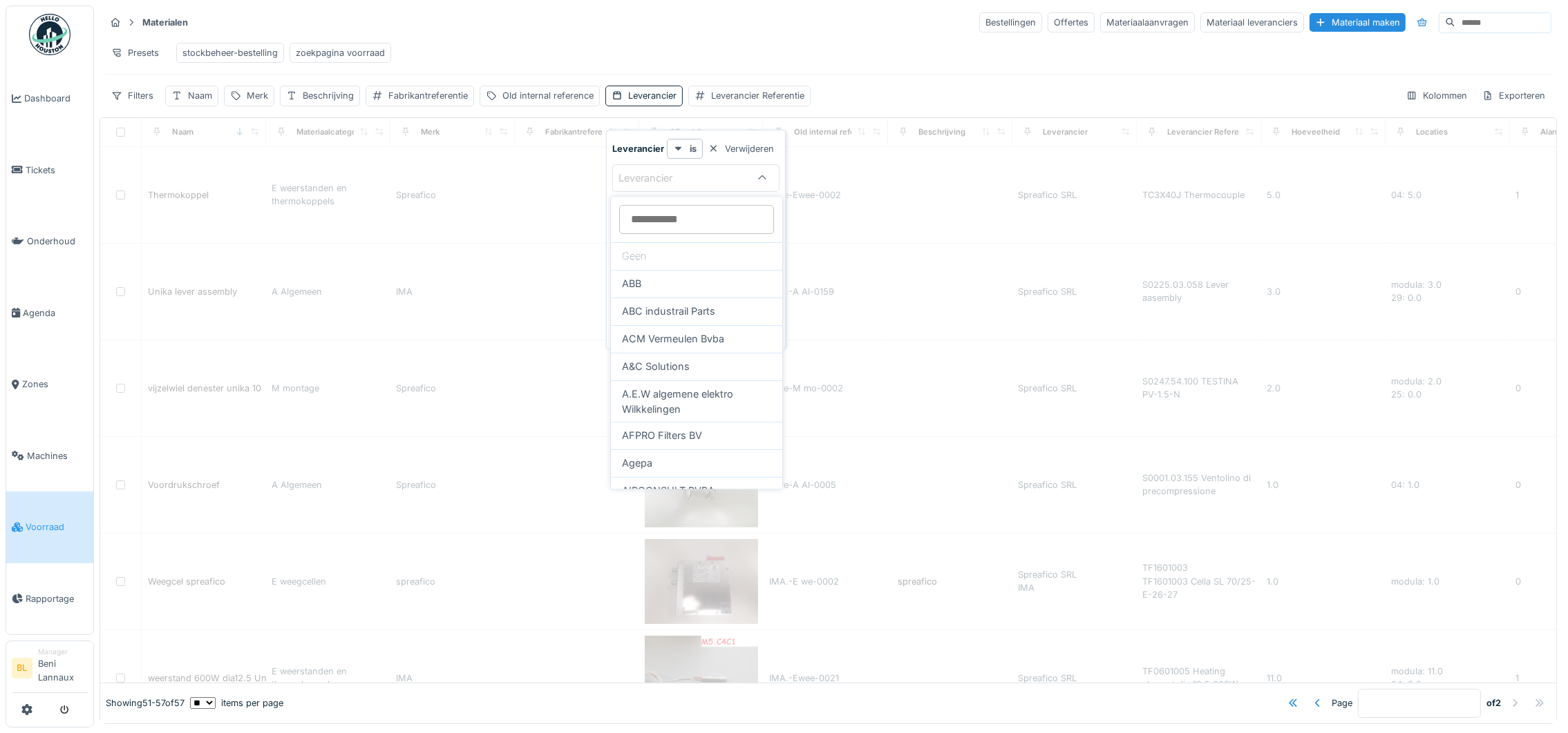
type input "*"
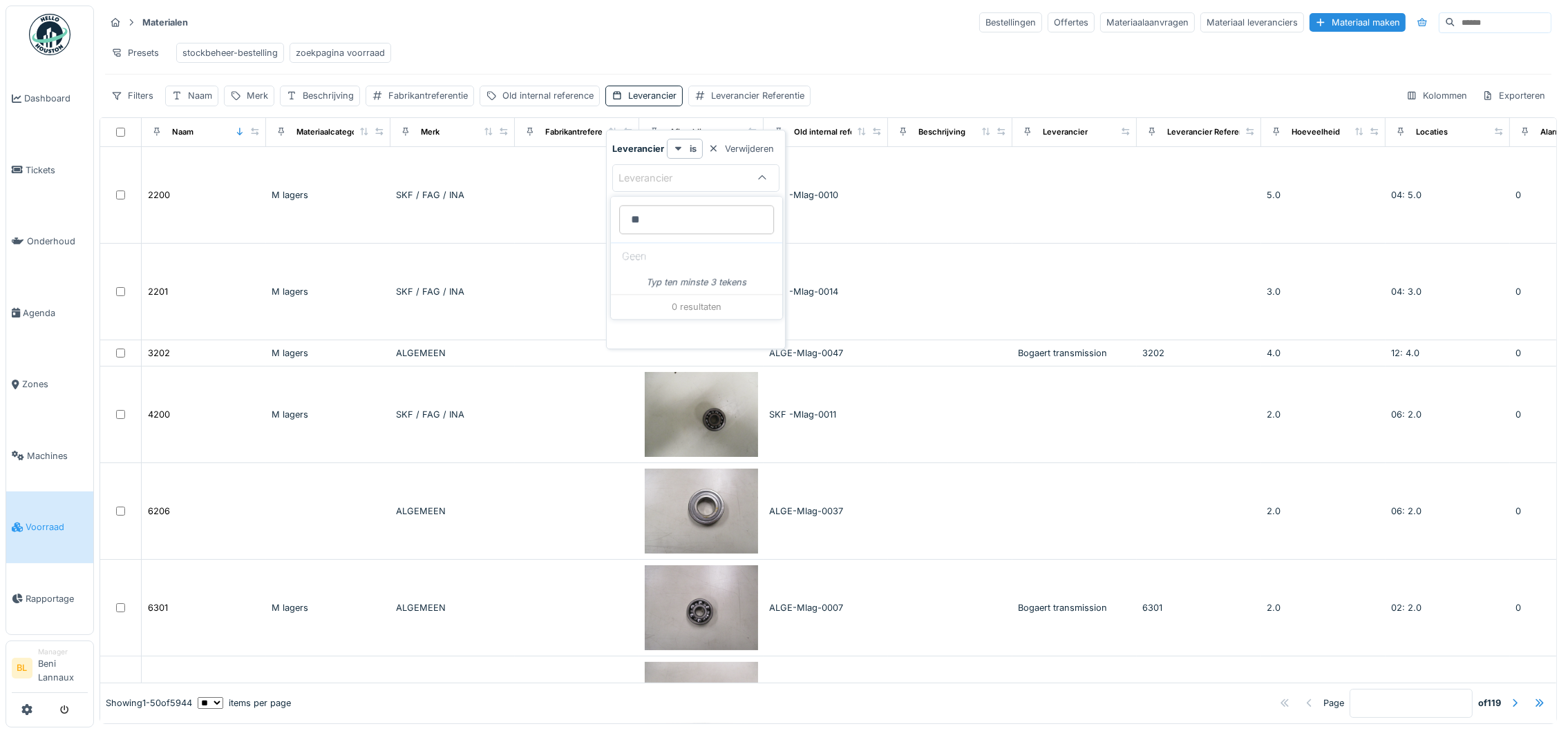
type input "*"
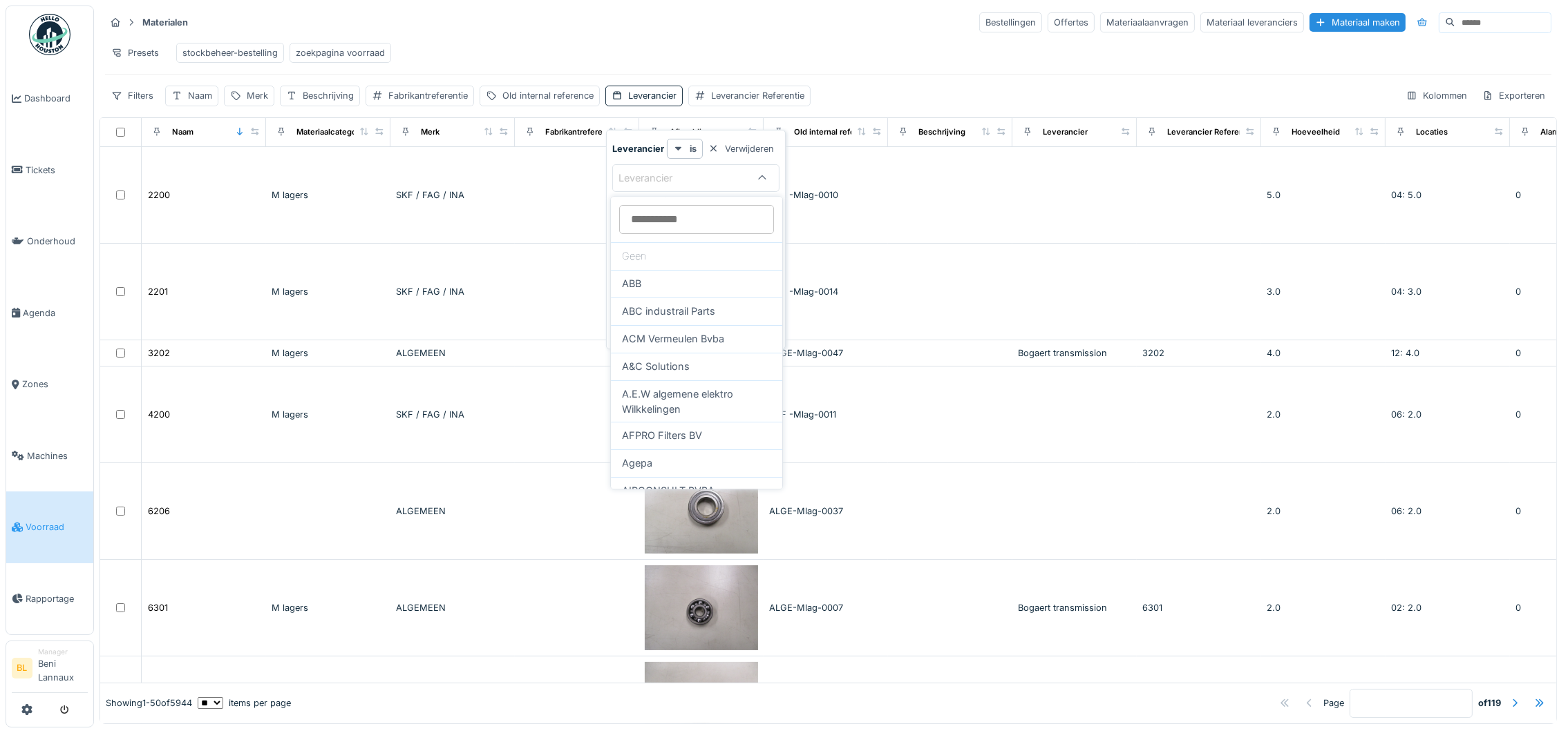
type input "*"
click at [604, 67] on div "Presets stockbeheer-bestelling zoekpagina voorraad" at bounding box center [828, 53] width 1446 height 31
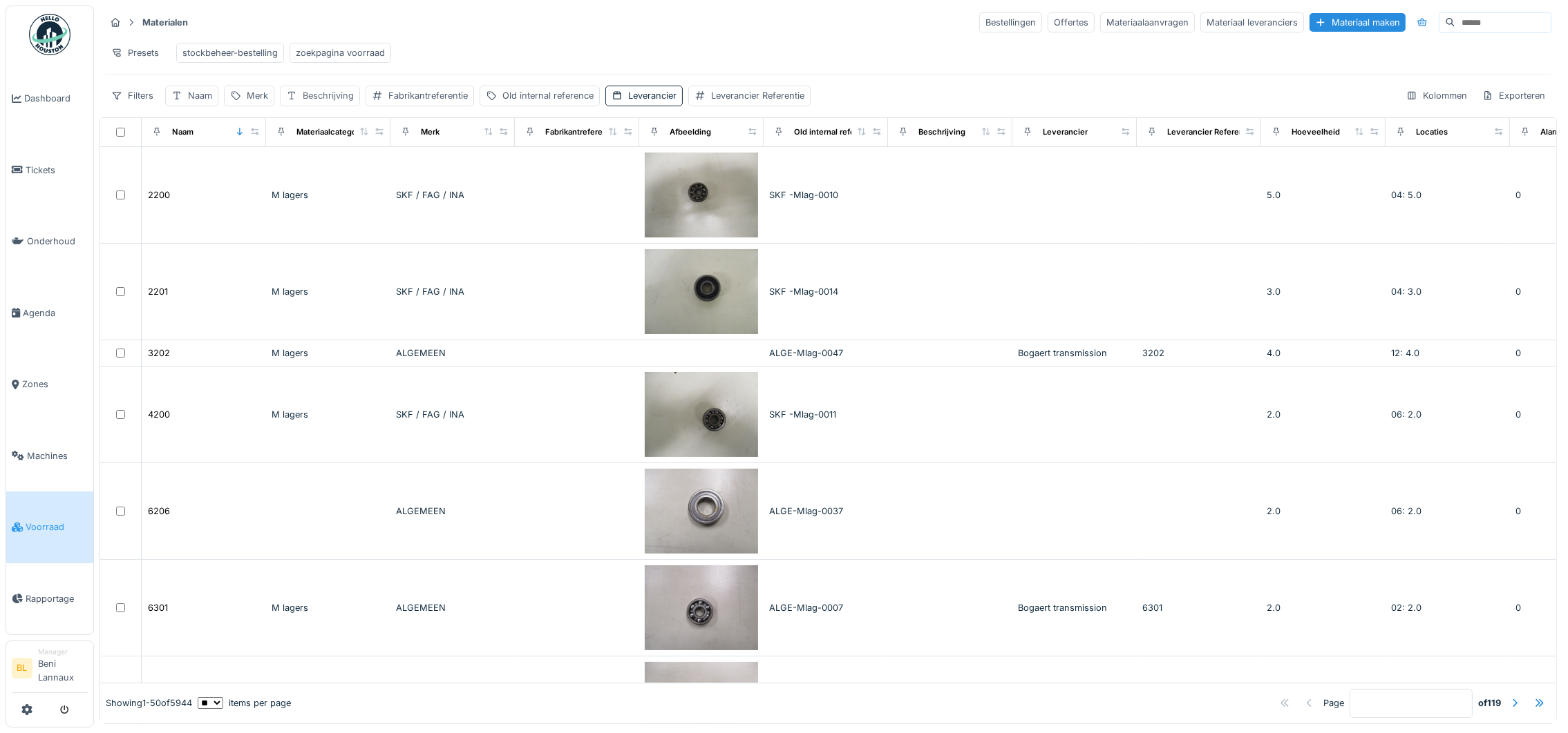
click at [308, 103] on div "Beschrijving" at bounding box center [328, 95] width 51 height 13
click at [356, 181] on label "Beschrijving" at bounding box center [326, 178] width 68 height 17
click at [356, 181] on input "Beschrijving" at bounding box center [371, 179] width 168 height 29
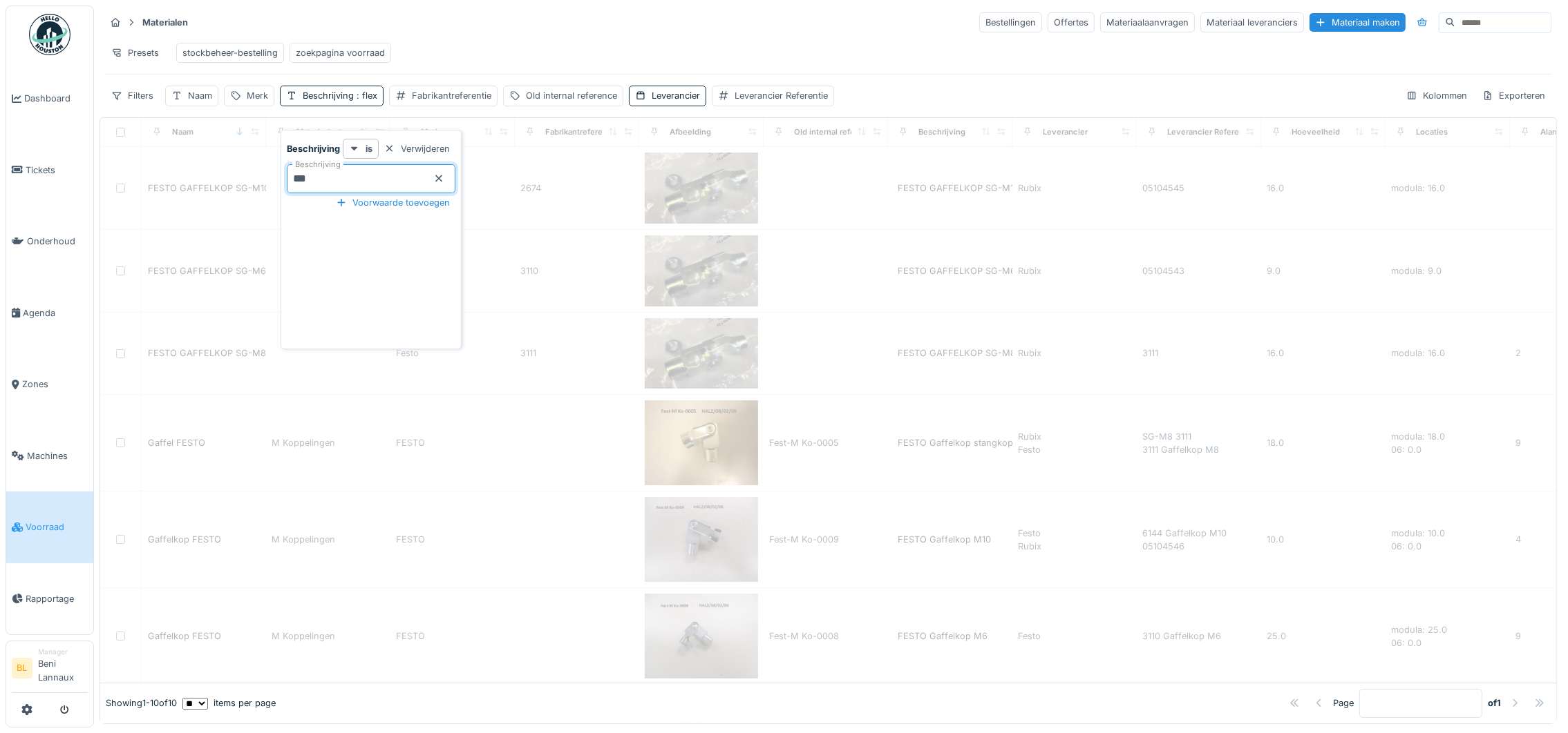
type input "****"
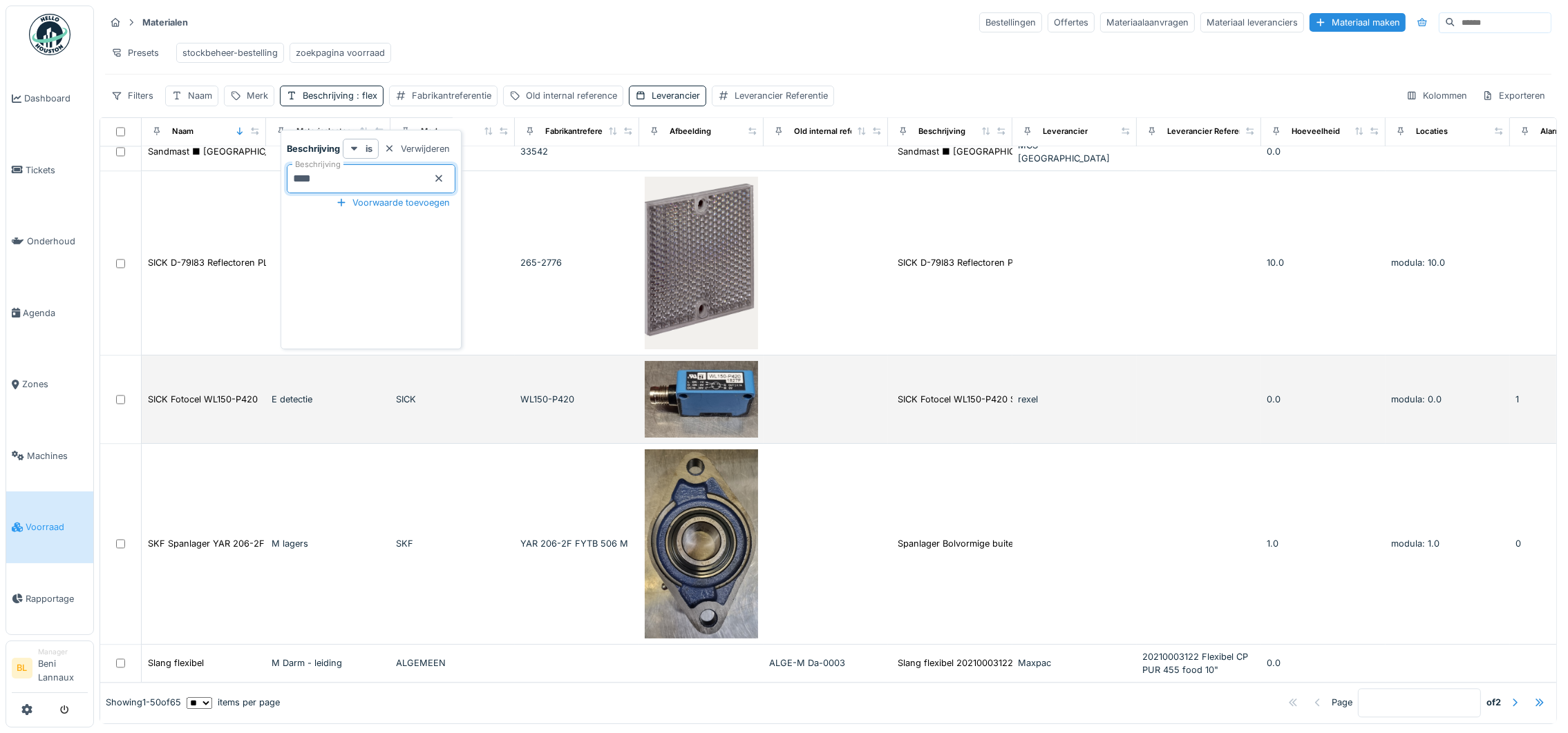
scroll to position [12, 0]
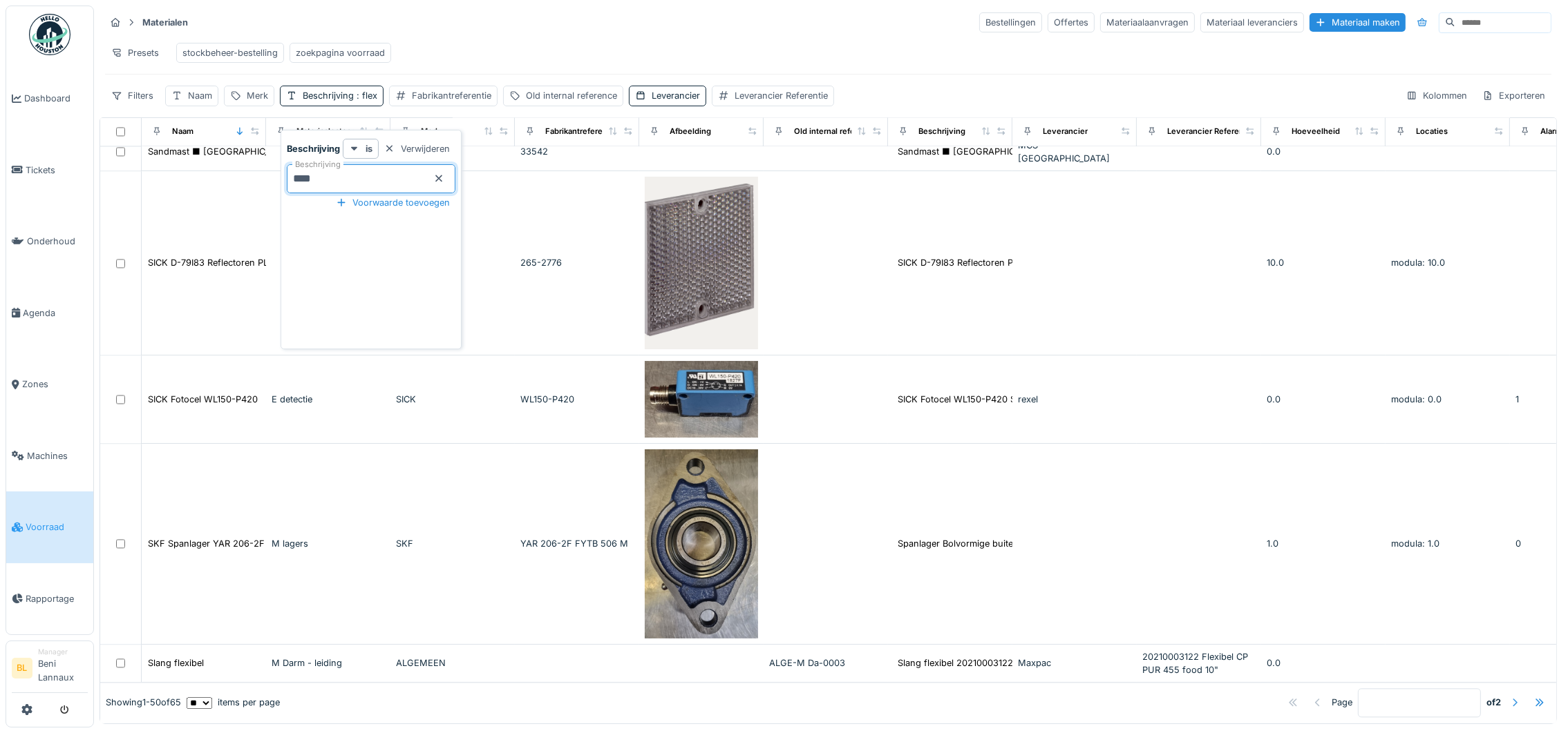
click at [1509, 697] on div at bounding box center [1514, 703] width 11 height 13
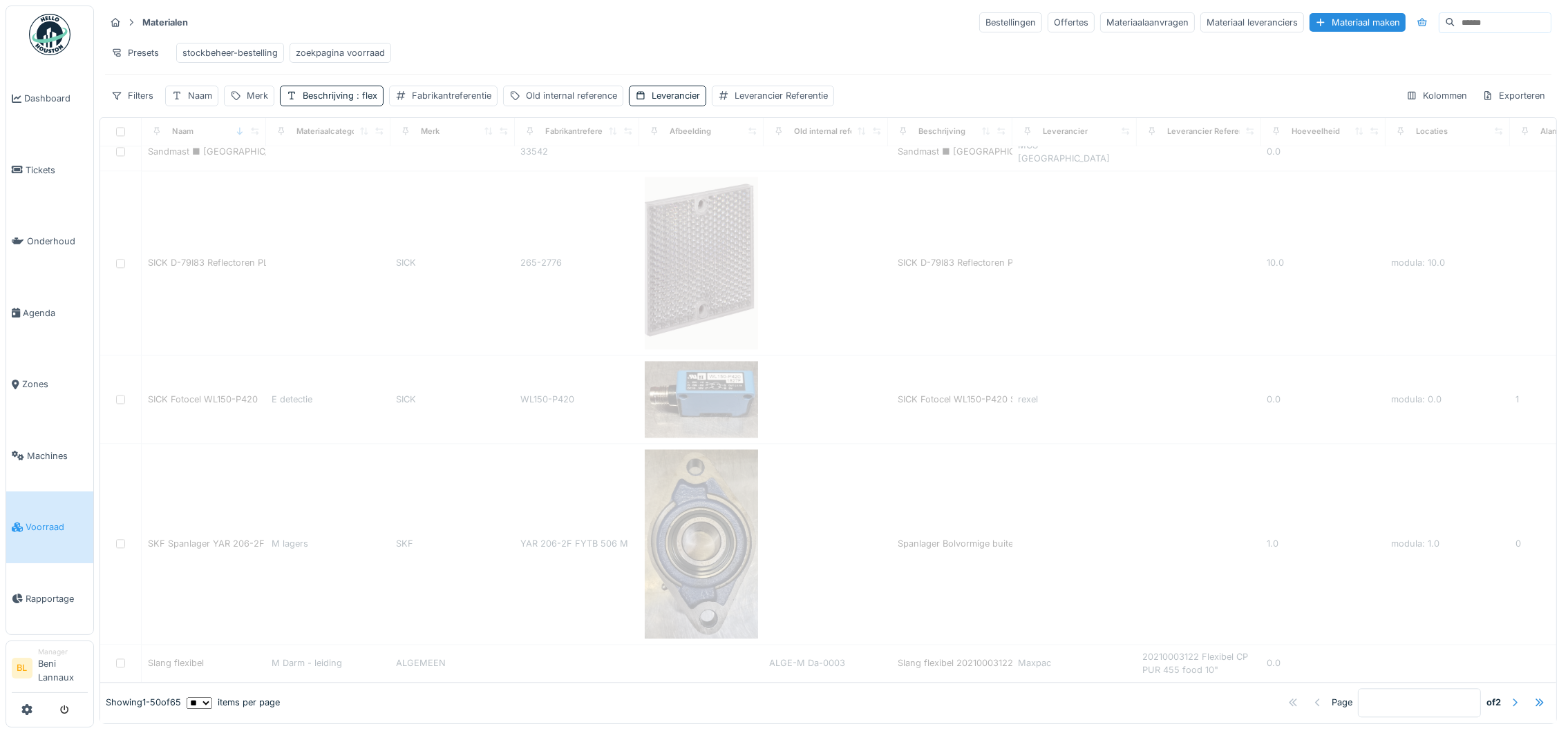
type input "*"
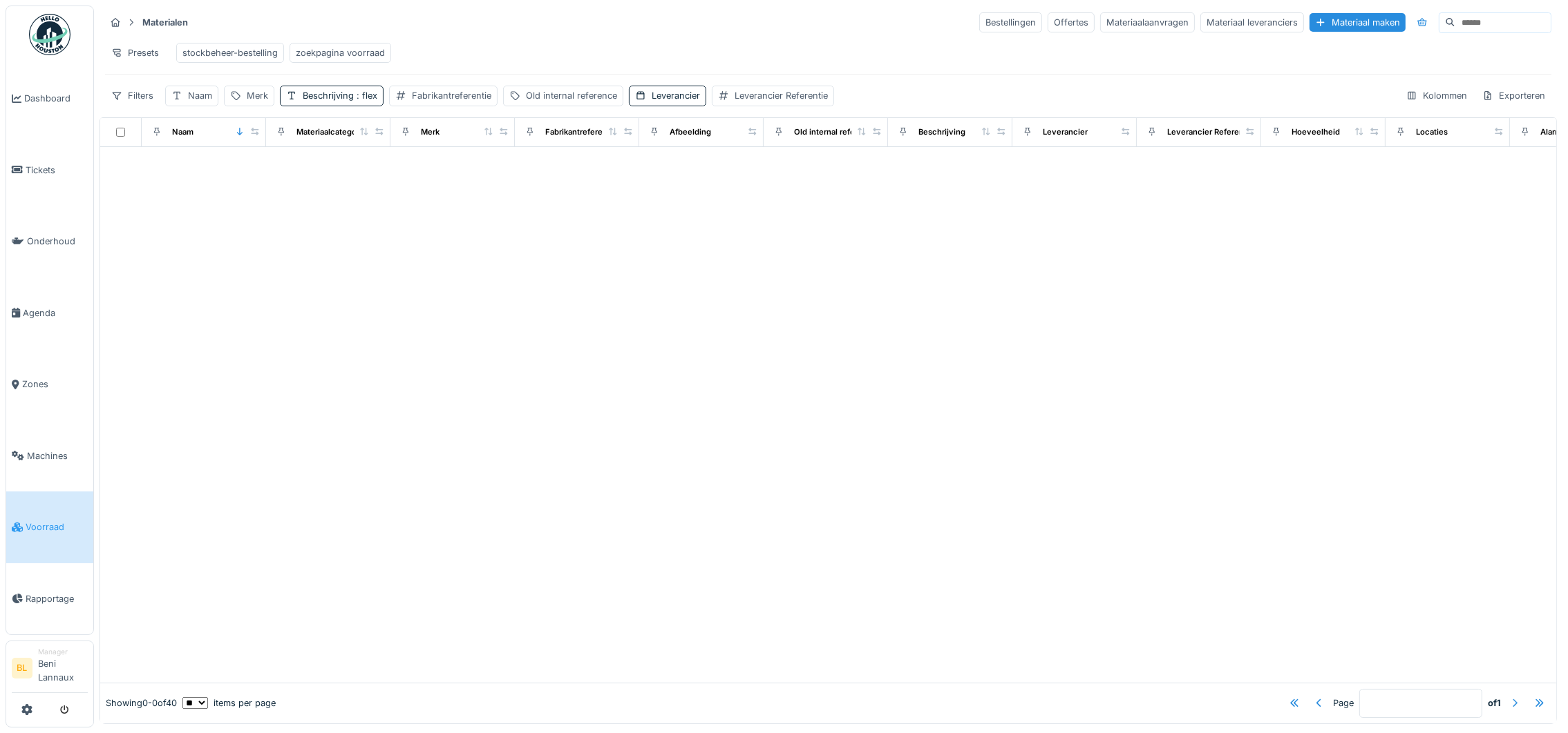
scroll to position [0, 0]
click at [193, 98] on div "Naam" at bounding box center [200, 95] width 24 height 13
click at [227, 165] on input "Naam" at bounding box center [241, 179] width 140 height 29
type input "*********"
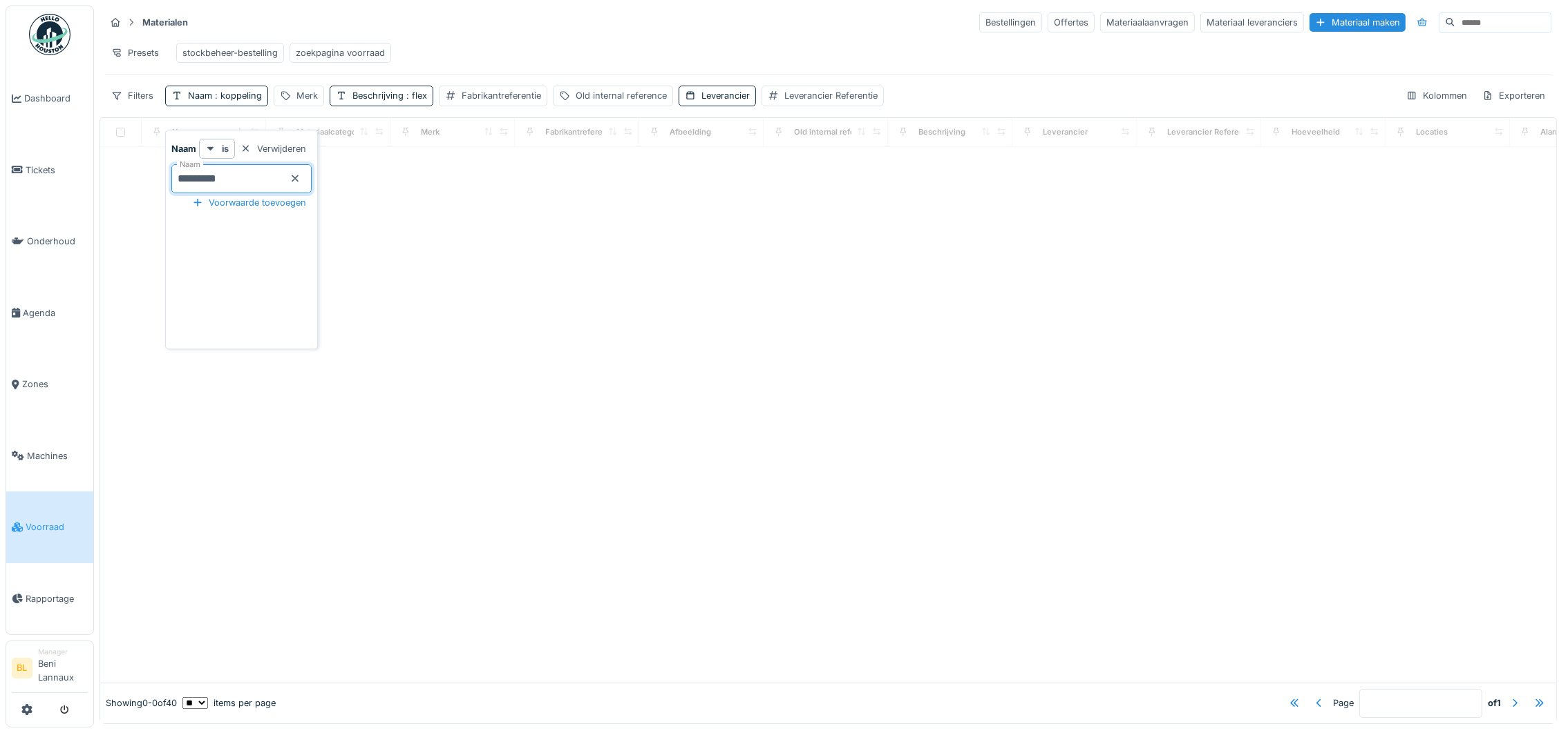
type input "*"
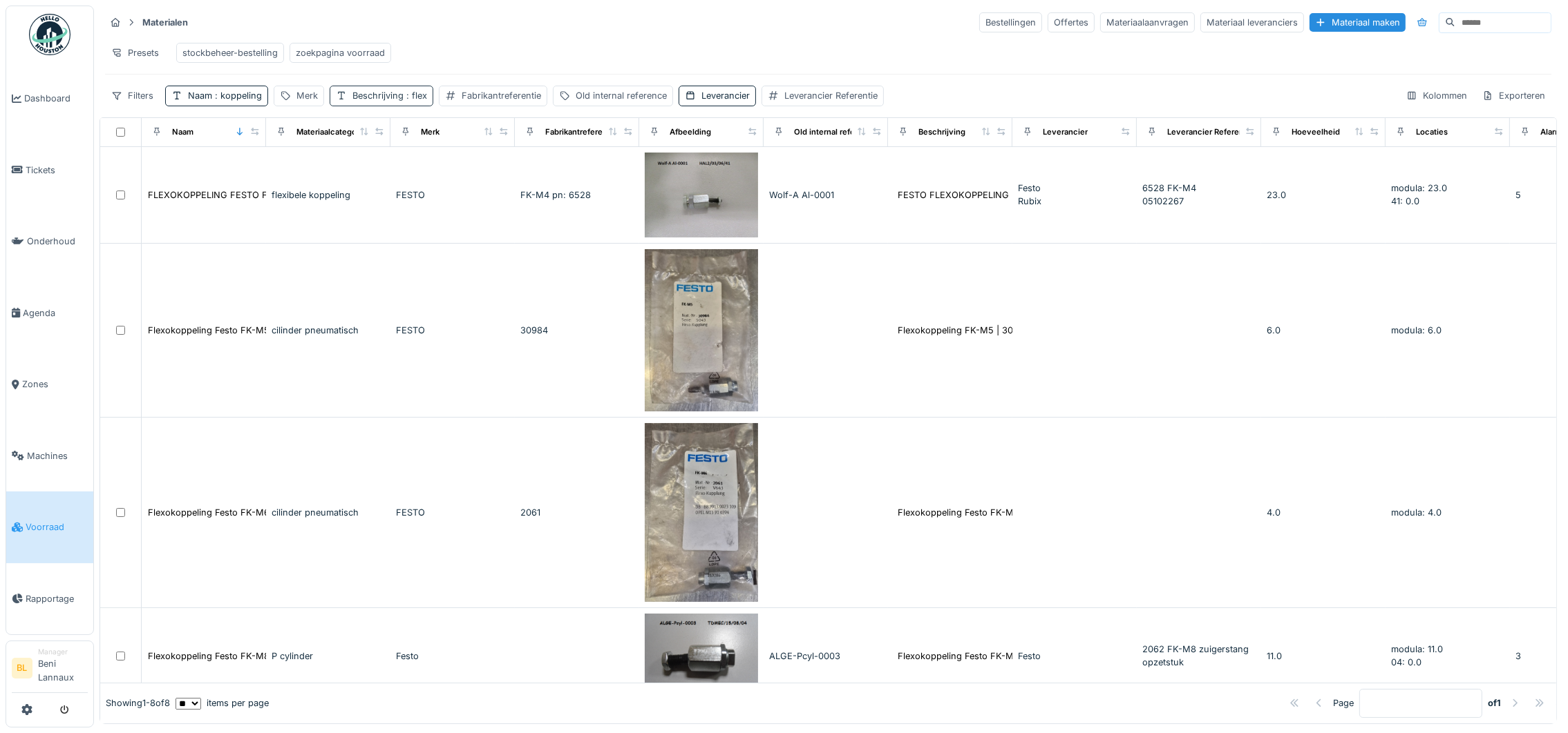
click at [400, 96] on div "Beschrijving : flex" at bounding box center [389, 95] width 74 height 13
click at [486, 174] on icon at bounding box center [487, 178] width 11 height 9
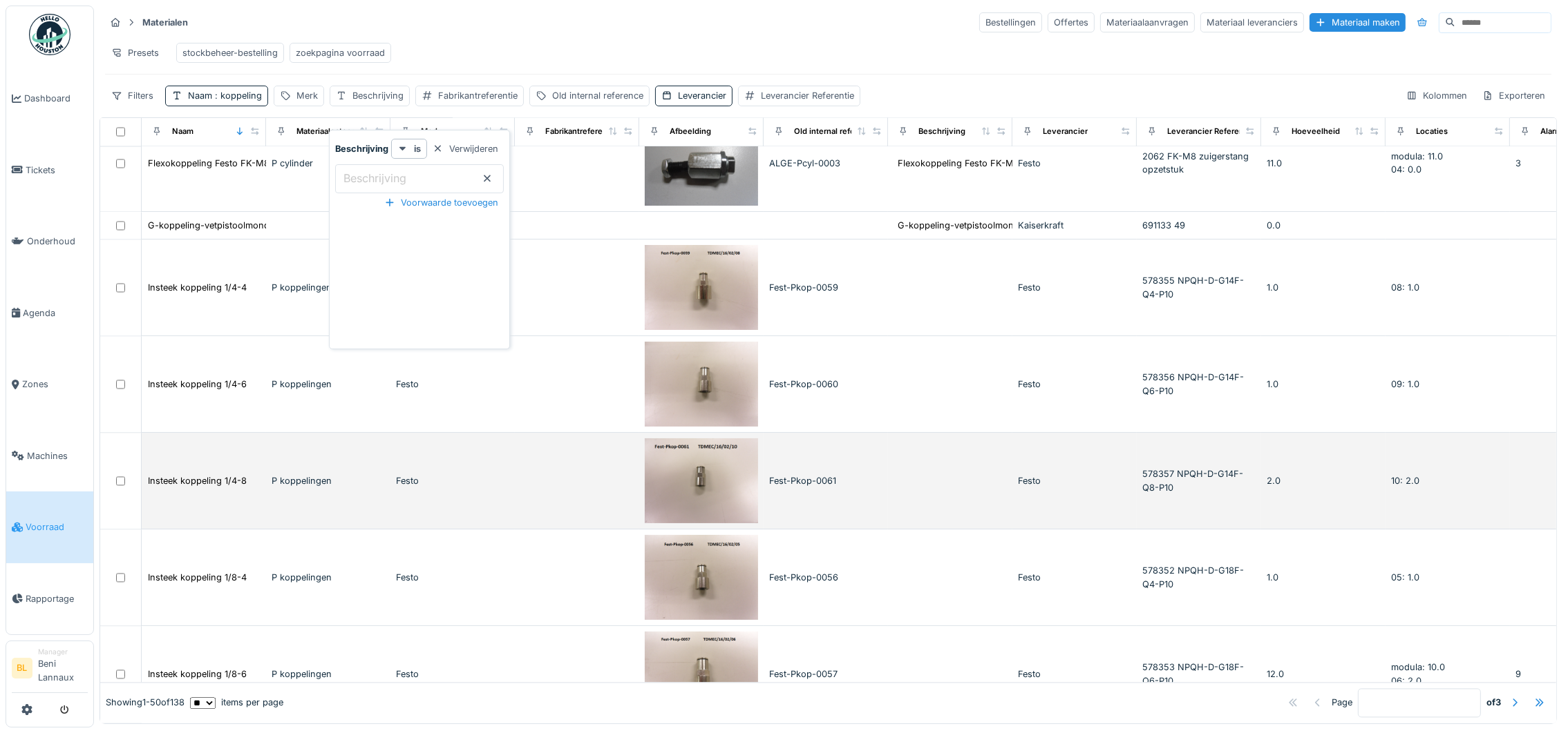
scroll to position [4357, 0]
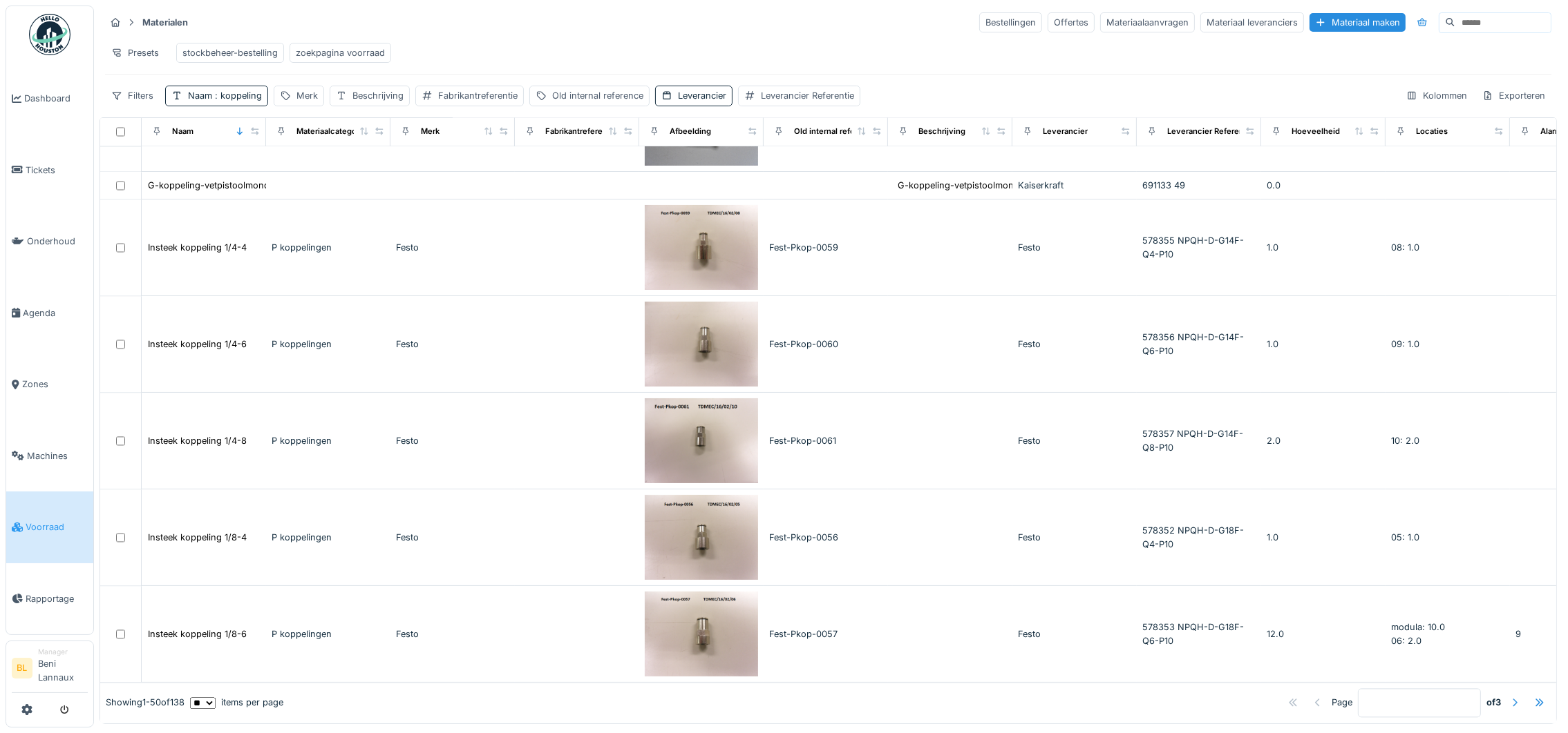
click at [1509, 697] on div at bounding box center [1514, 703] width 11 height 13
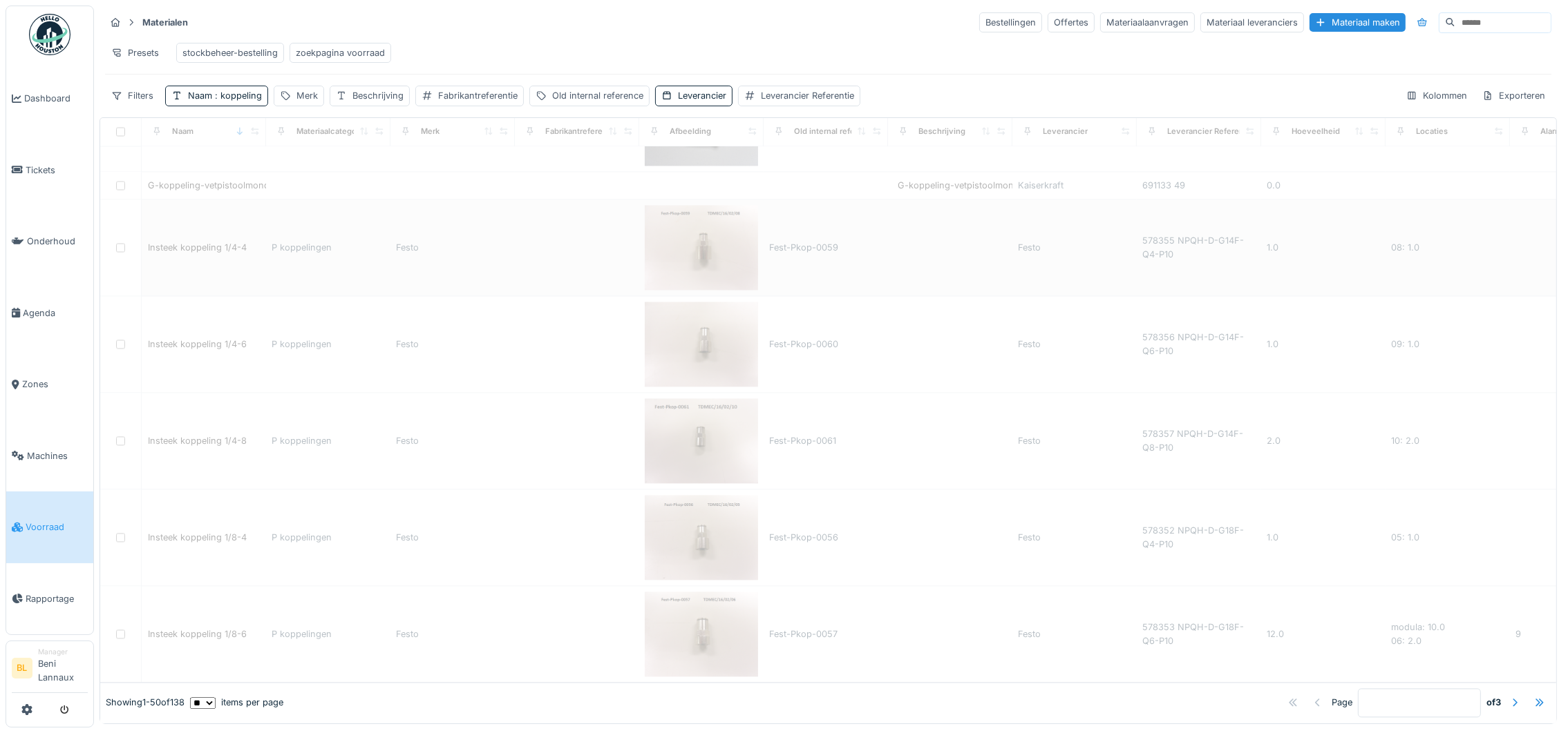
type input "*"
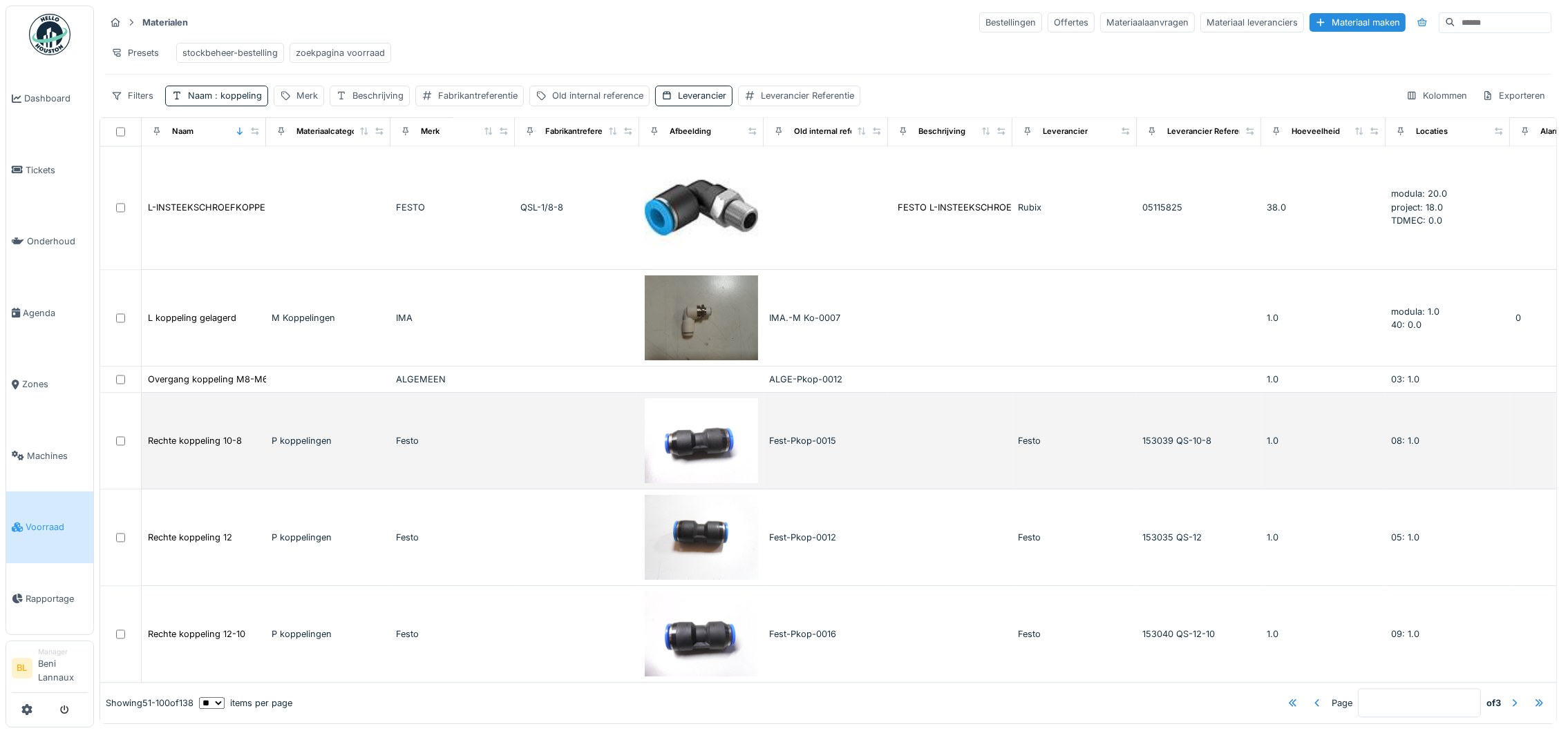
scroll to position [4414, 0]
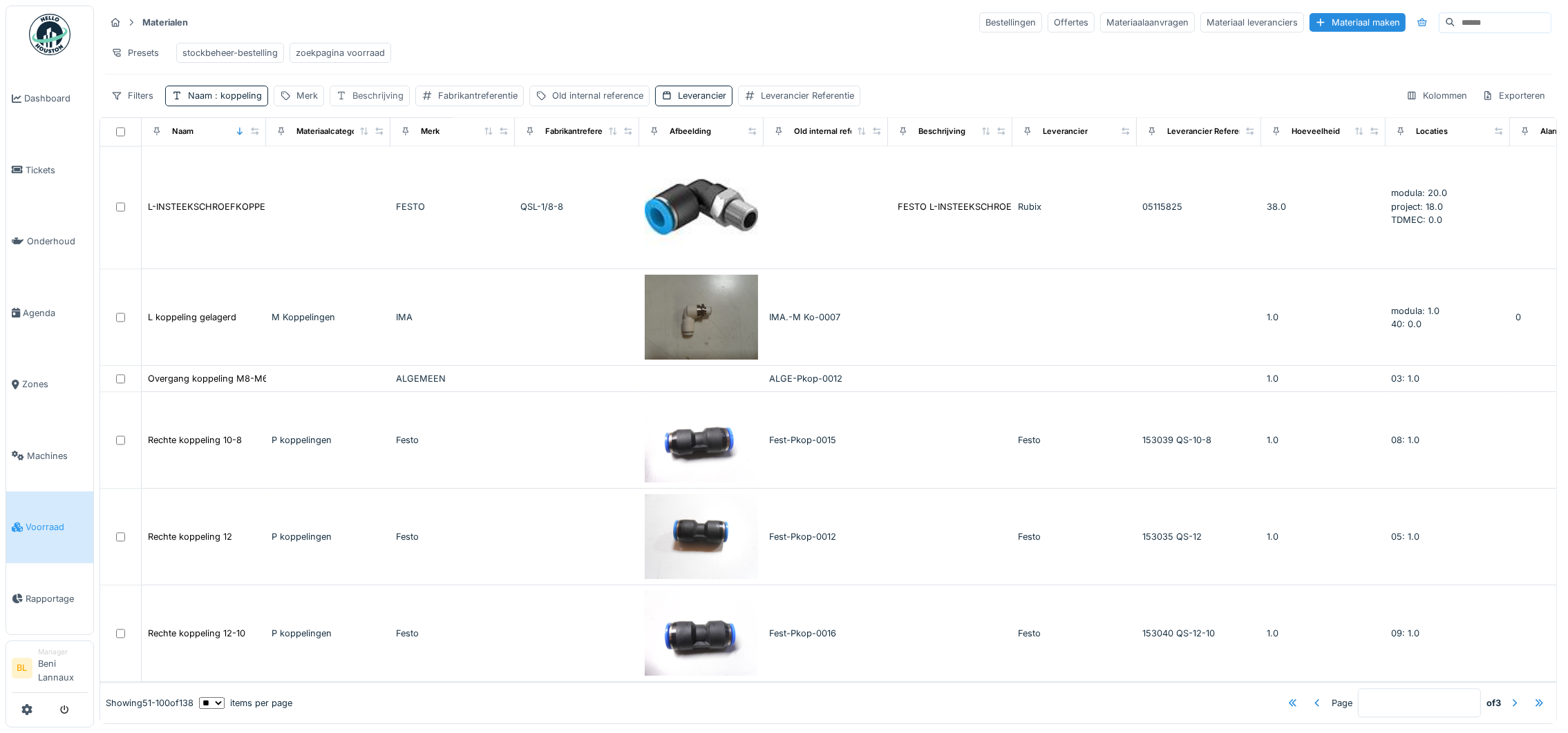
click at [385, 100] on div "Beschrijving" at bounding box center [377, 95] width 51 height 13
click at [388, 174] on input "Beschrijving" at bounding box center [420, 179] width 168 height 29
type input "****"
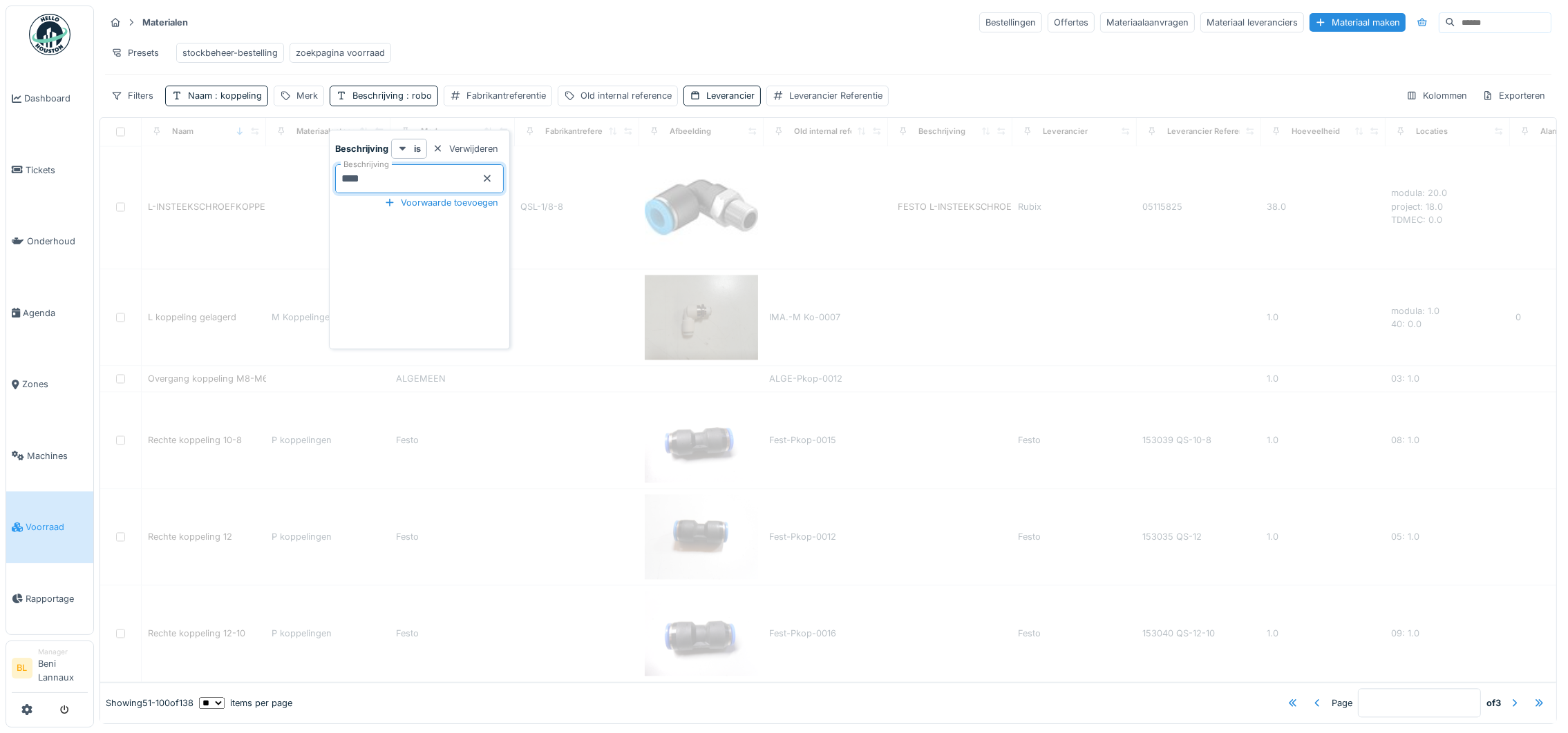
type input "*"
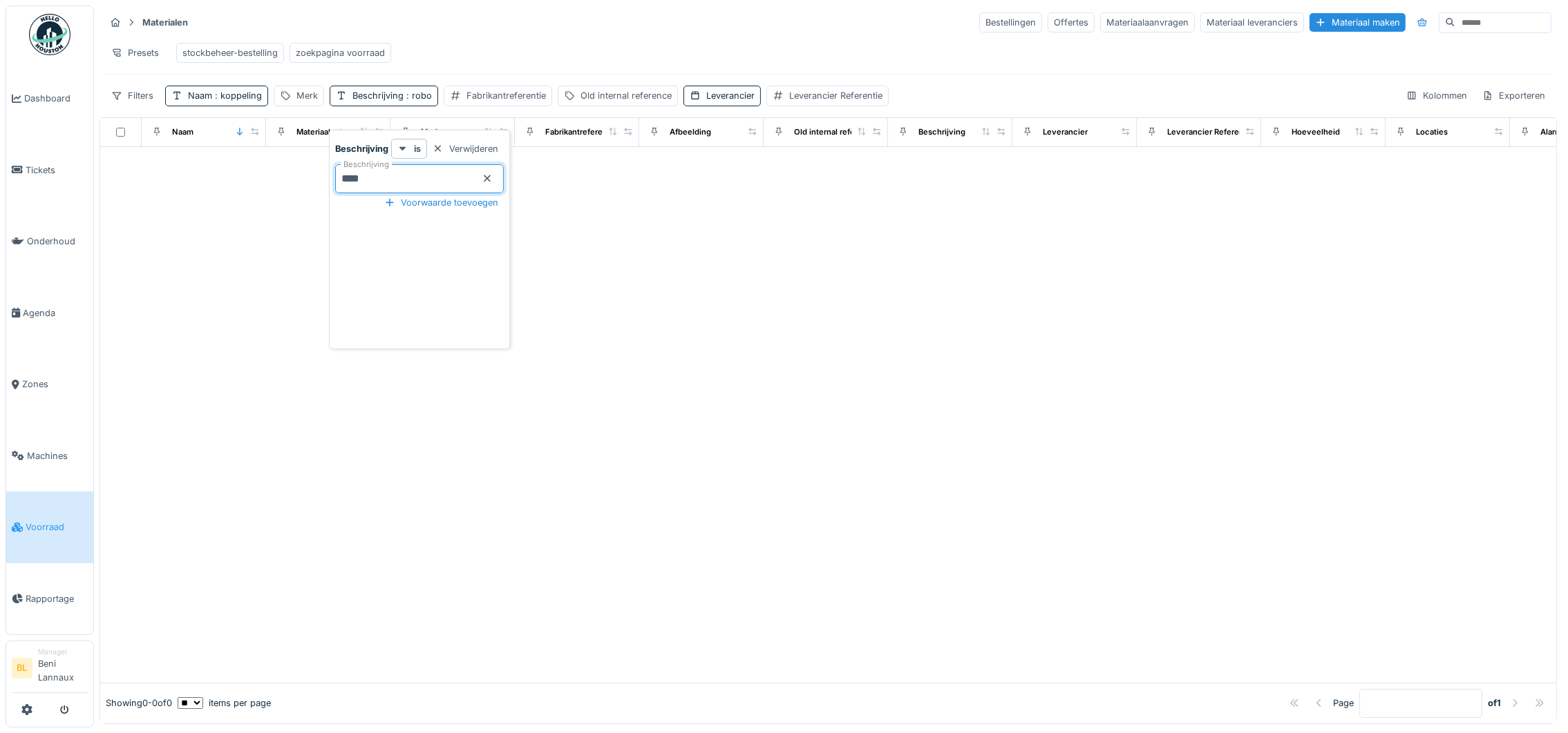
scroll to position [0, 0]
type input "*"
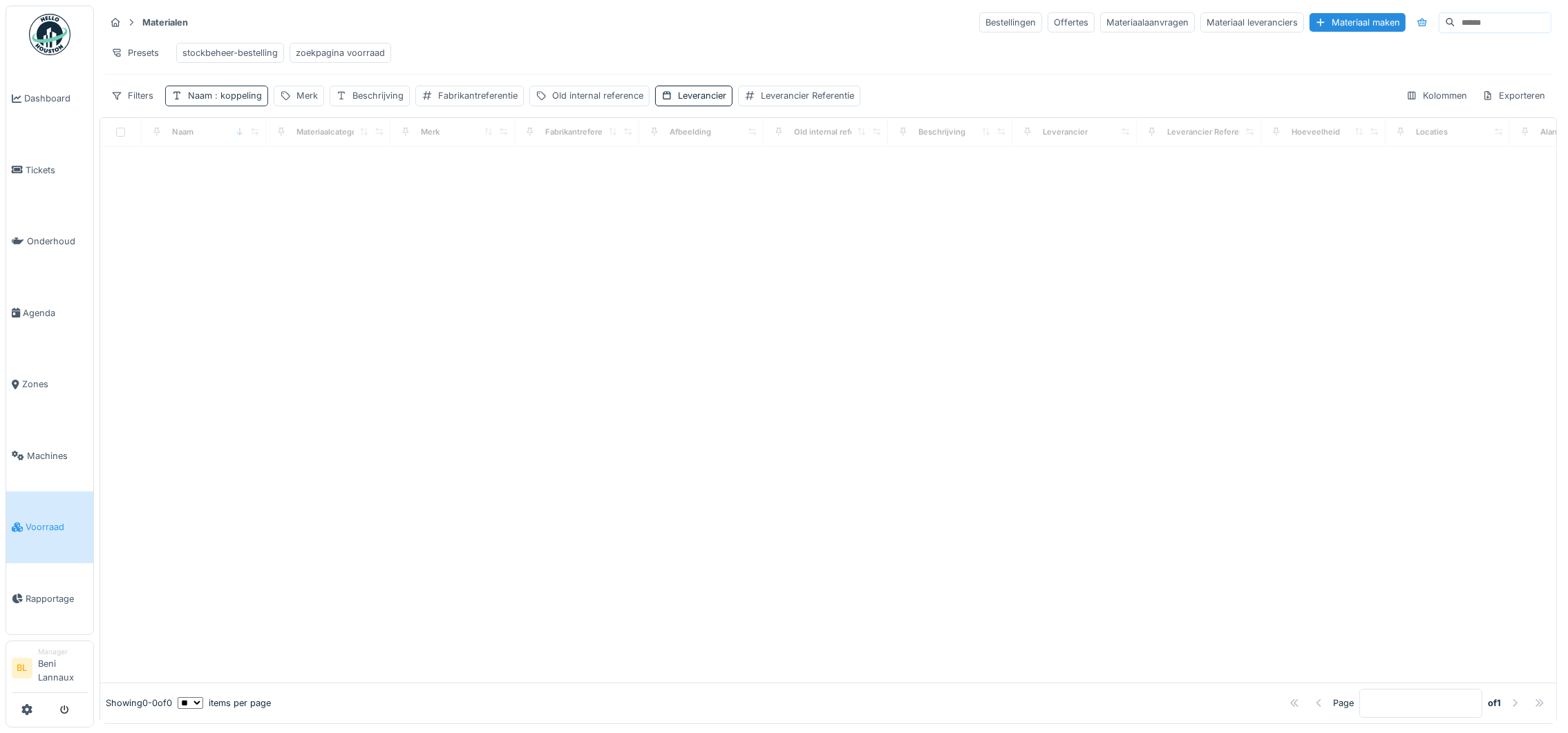
click at [234, 98] on span ": koppeling" at bounding box center [237, 96] width 50 height 11
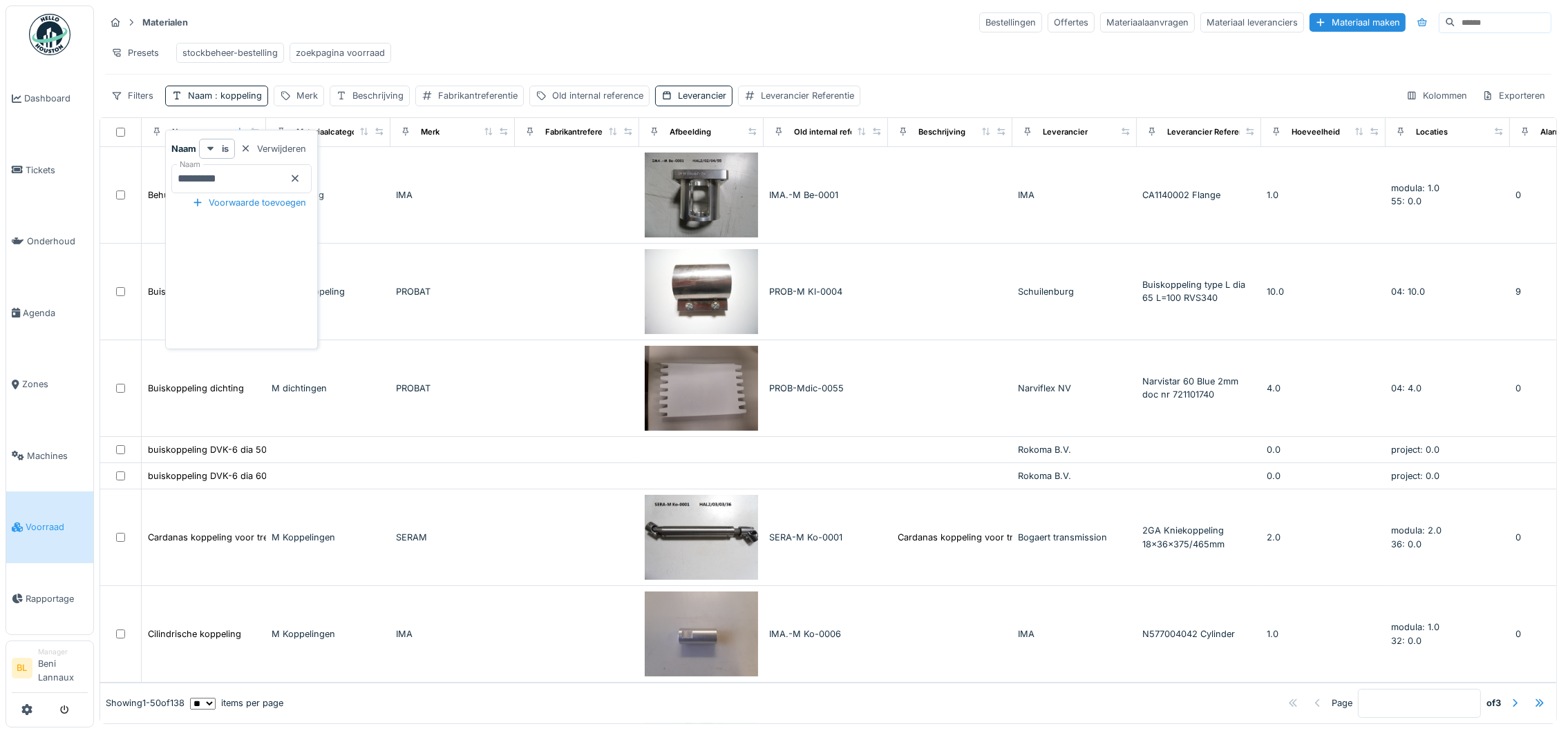
click at [301, 174] on icon at bounding box center [295, 178] width 11 height 9
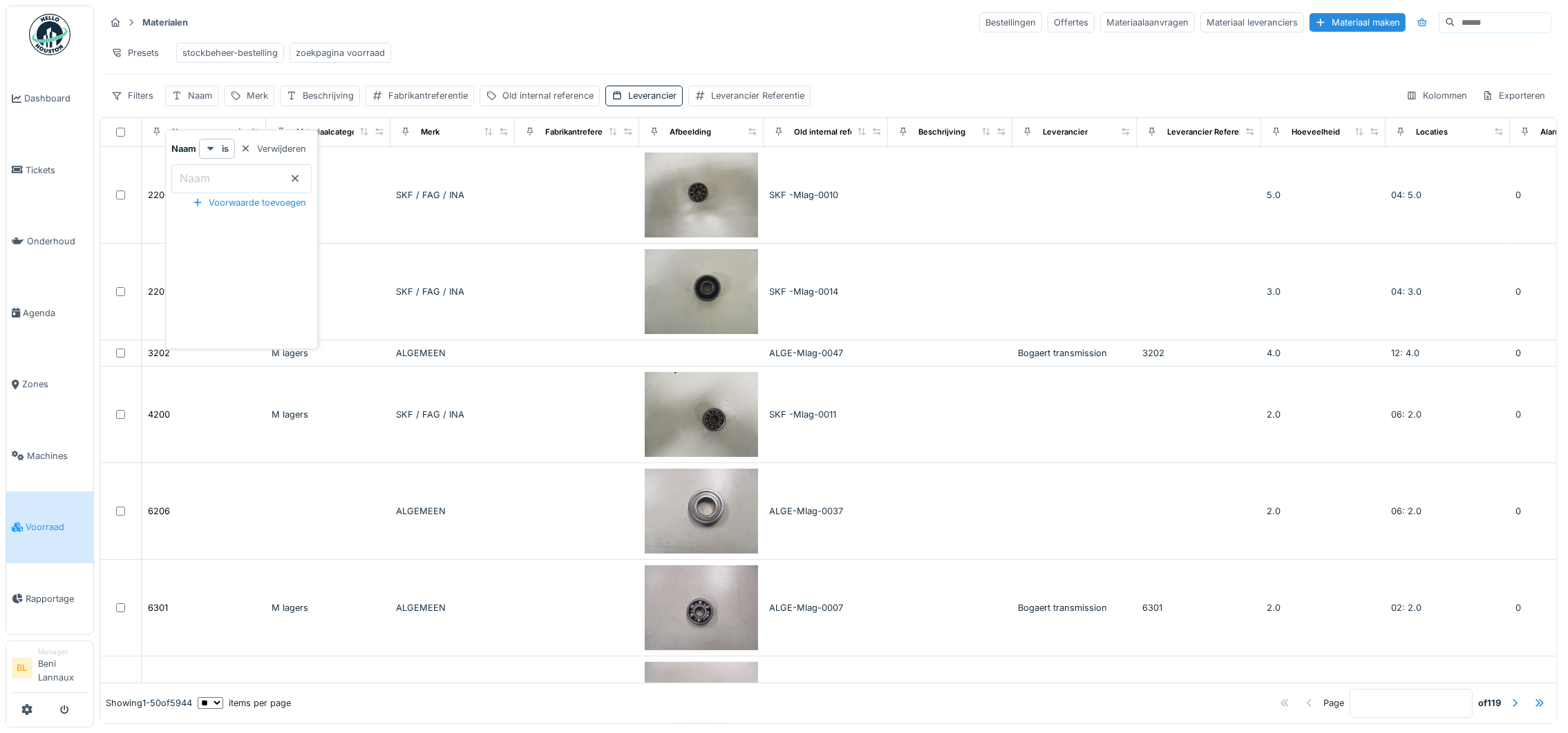
click at [812, 53] on div "Presets stockbeheer-bestelling zoekpagina voorraad" at bounding box center [828, 53] width 1446 height 31
click at [195, 99] on div "Naam" at bounding box center [200, 95] width 24 height 13
click at [237, 168] on input "Naam" at bounding box center [241, 179] width 140 height 29
click at [577, 37] on div "Presets stockbeheer-bestelling zoekpagina voorraad" at bounding box center [828, 53] width 1446 height 31
click at [185, 98] on div "Naam" at bounding box center [191, 96] width 53 height 20
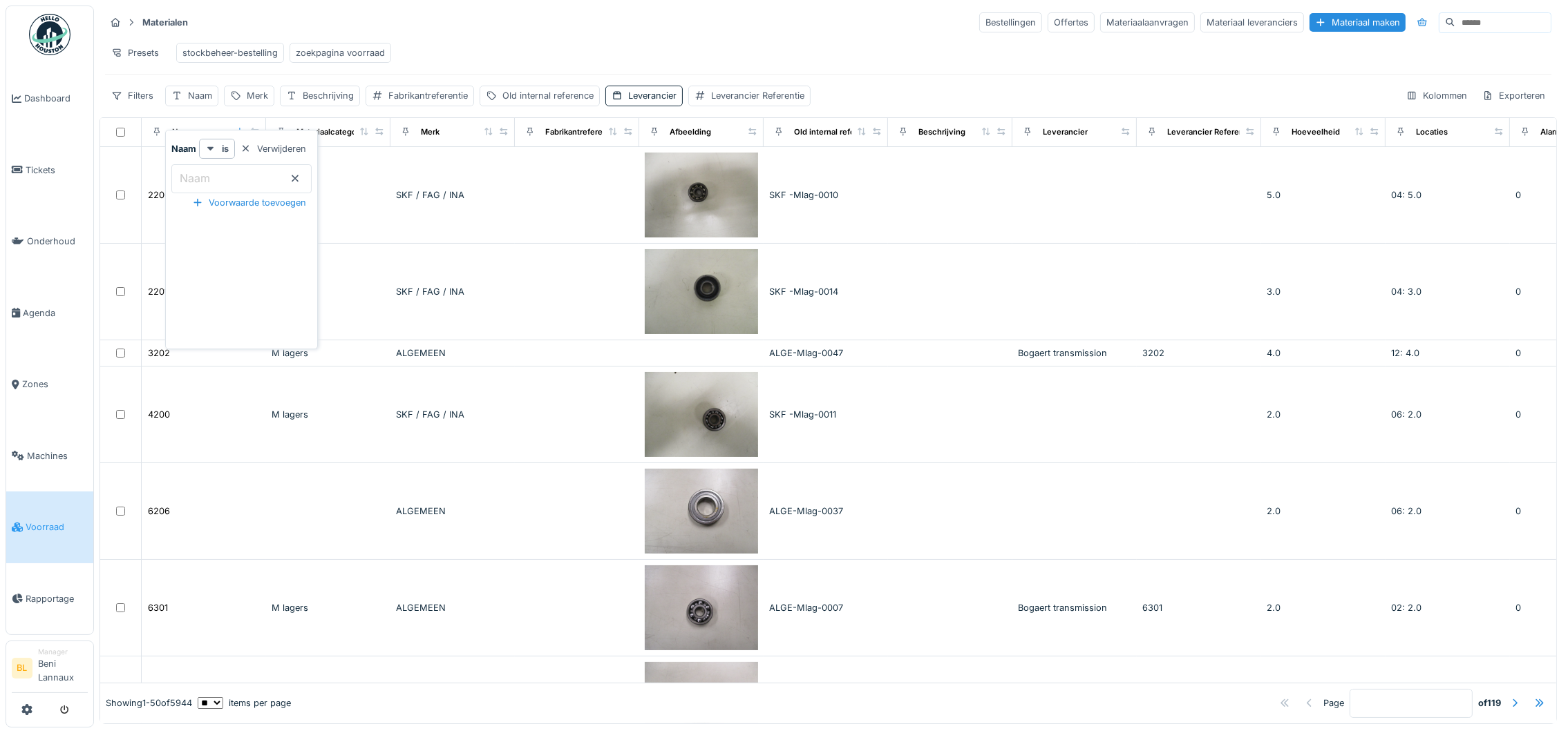
click at [214, 168] on input "Naam" at bounding box center [241, 179] width 140 height 29
type input "***"
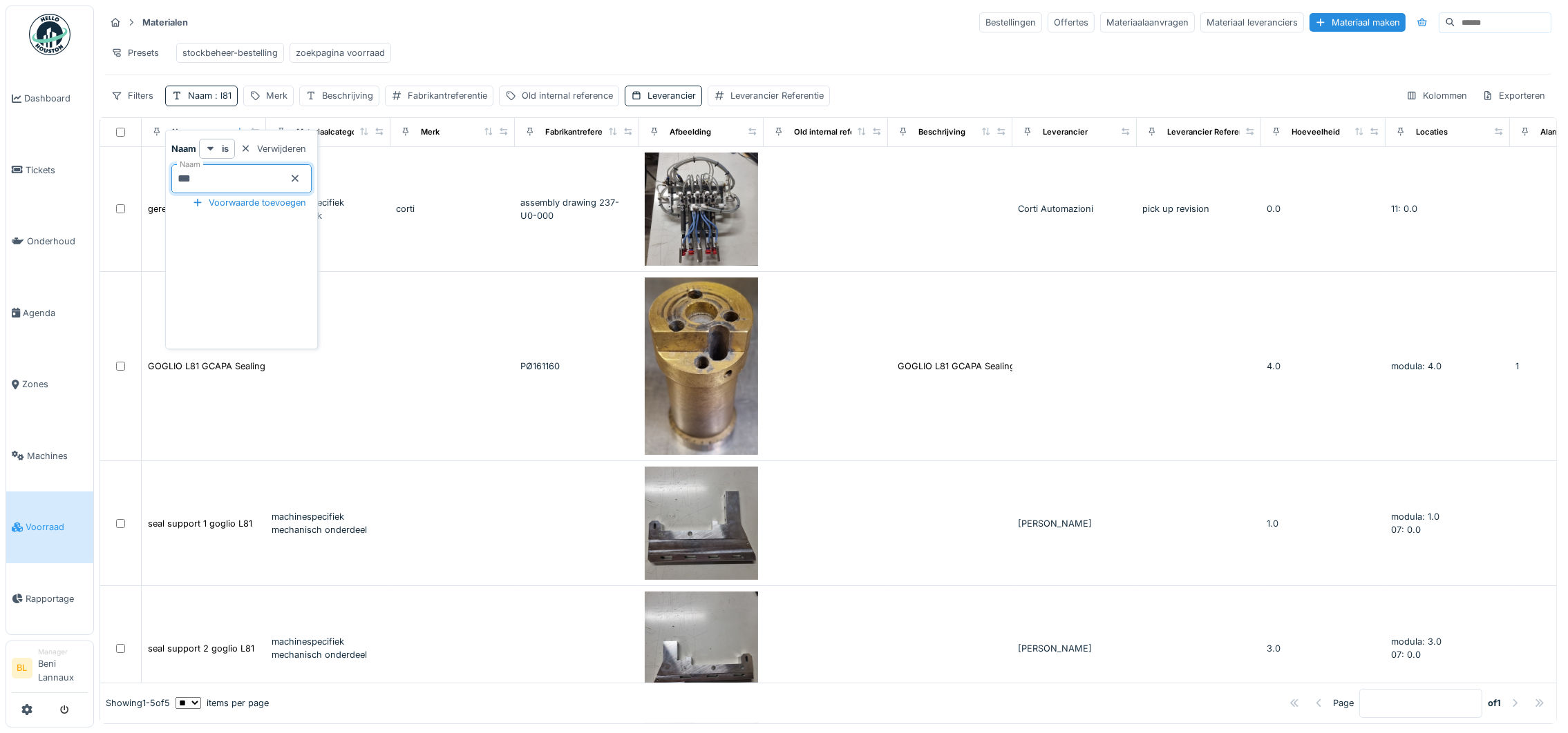
click at [610, 54] on div "Presets stockbeheer-bestelling zoekpagina voorraad" at bounding box center [828, 53] width 1446 height 31
click at [223, 101] on span ": l81" at bounding box center [221, 96] width 19 height 11
click at [222, 179] on input "***" at bounding box center [241, 179] width 140 height 29
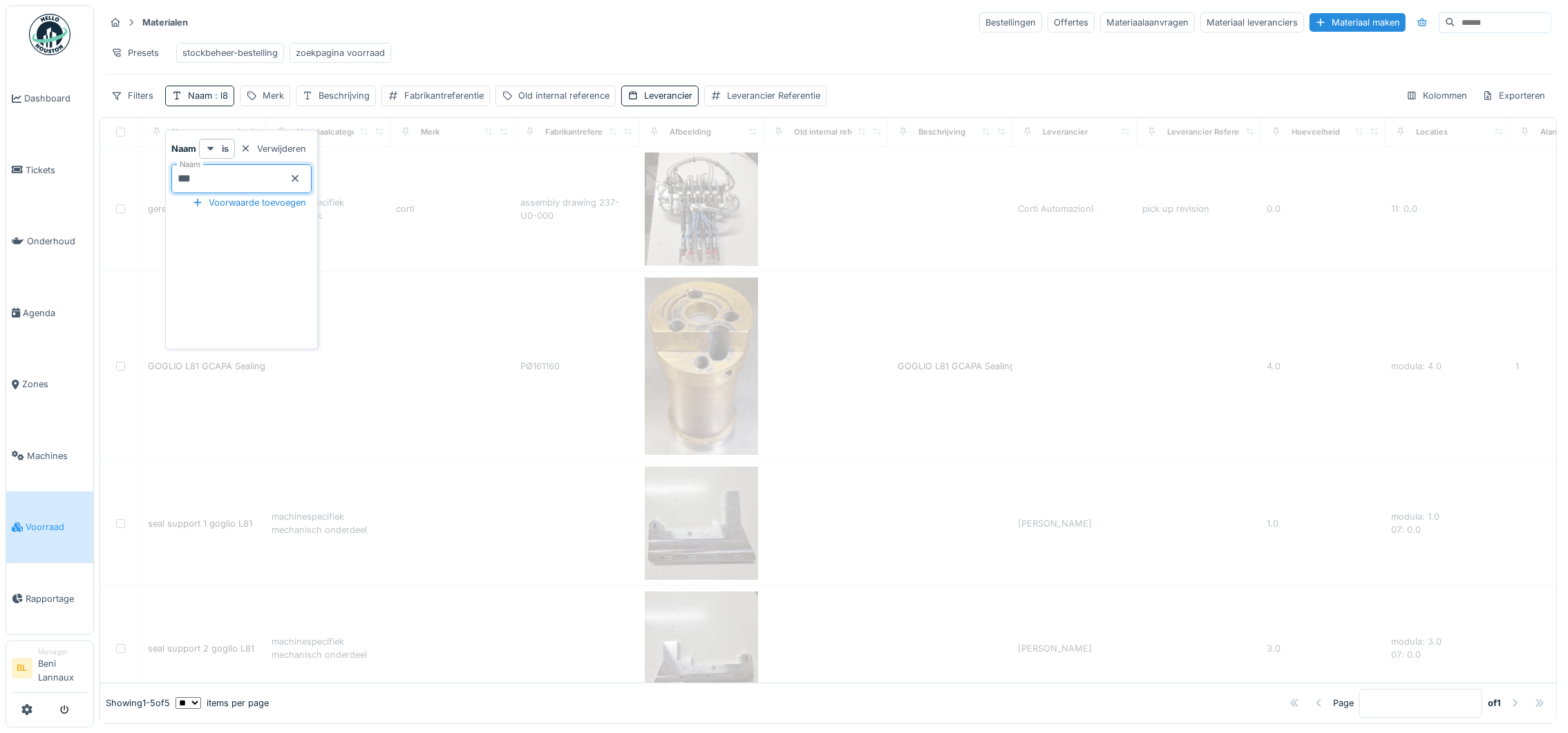
type input "***"
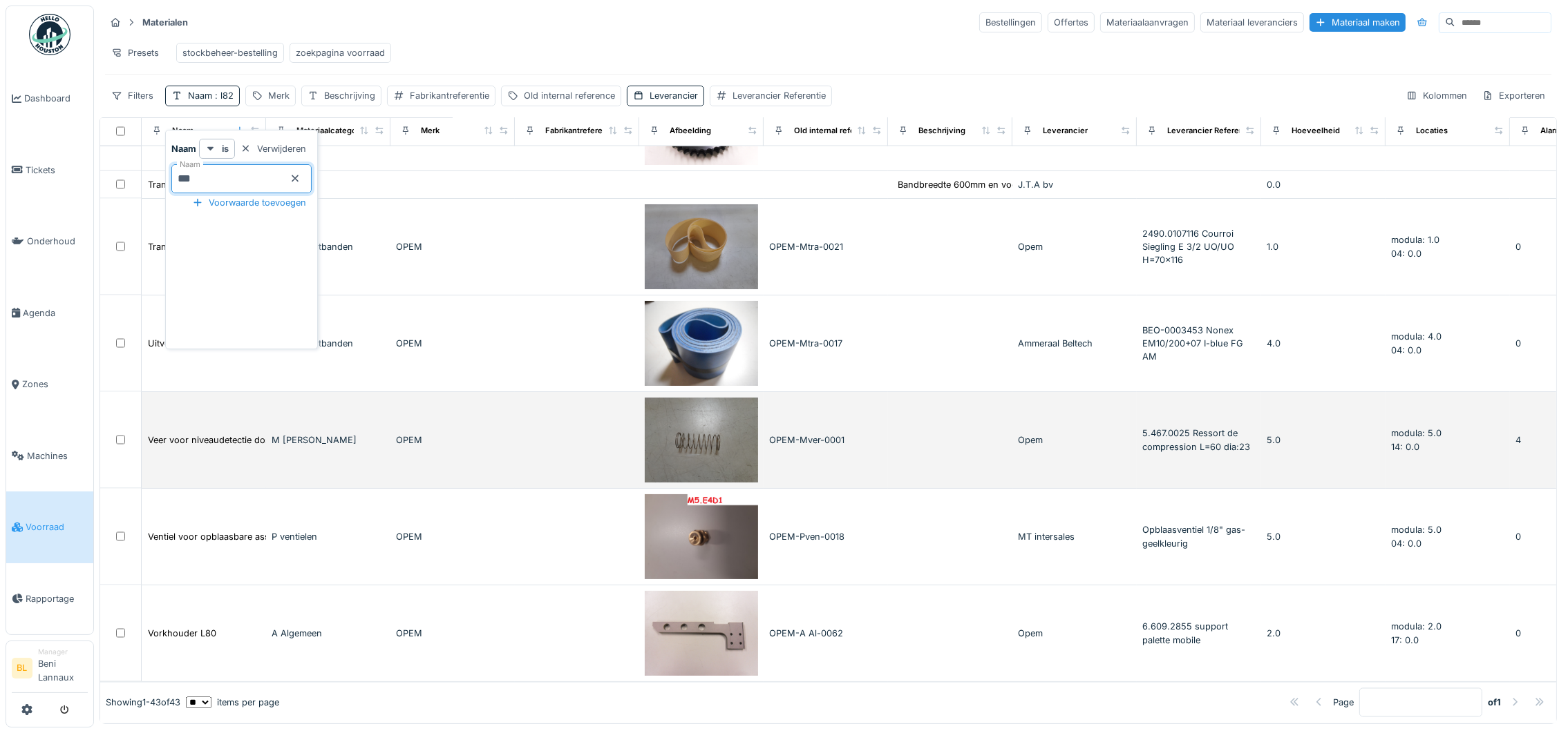
scroll to position [12, 0]
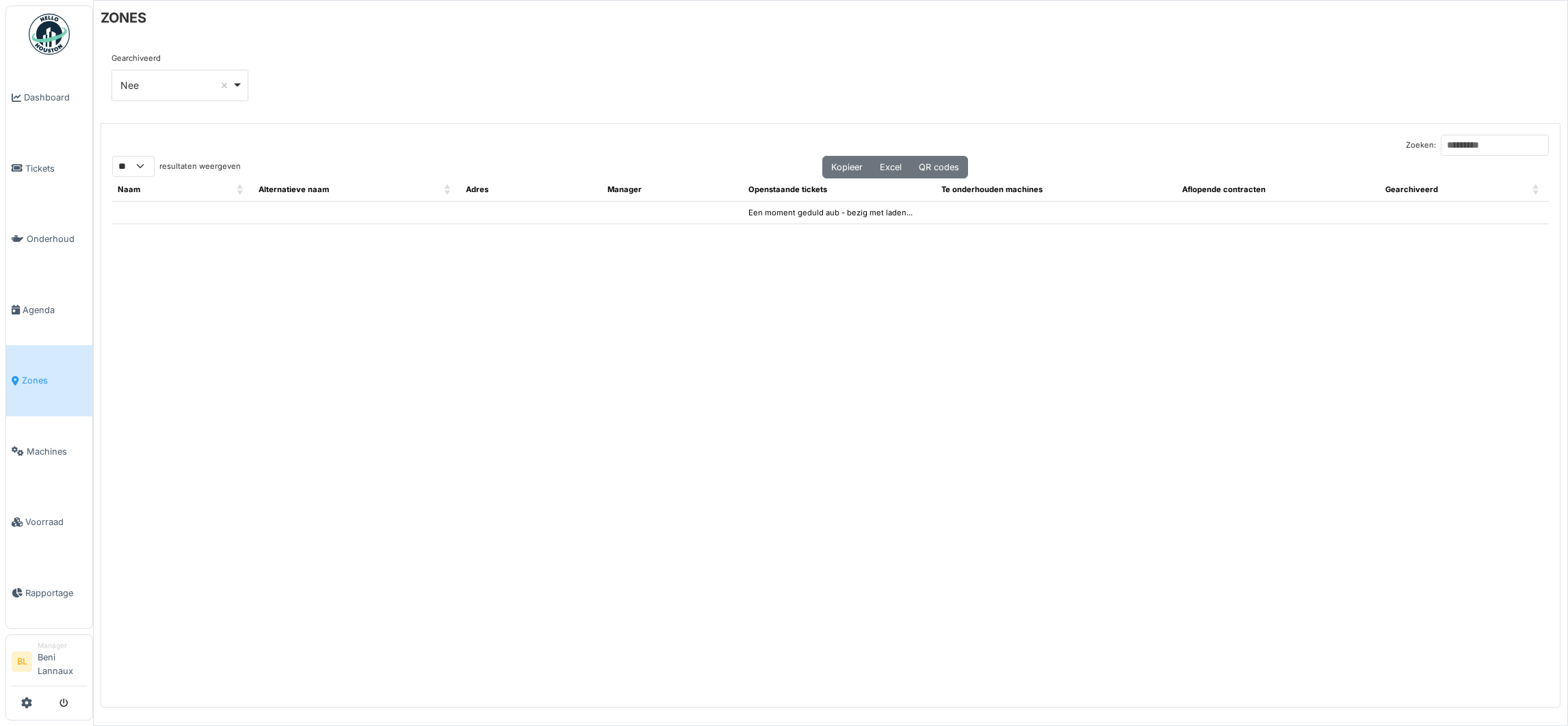
select select "**"
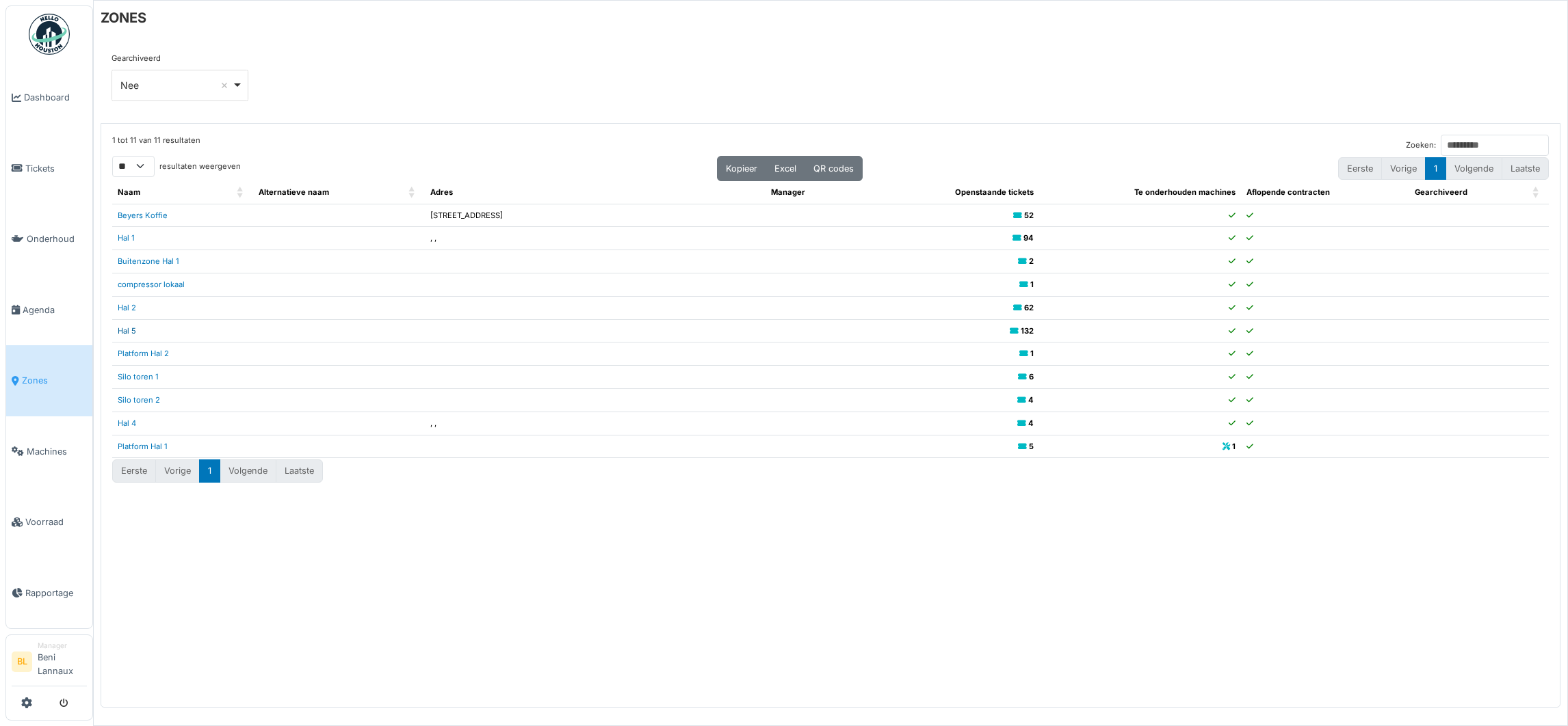
click at [124, 333] on link "Hal 5" at bounding box center [127, 330] width 18 height 10
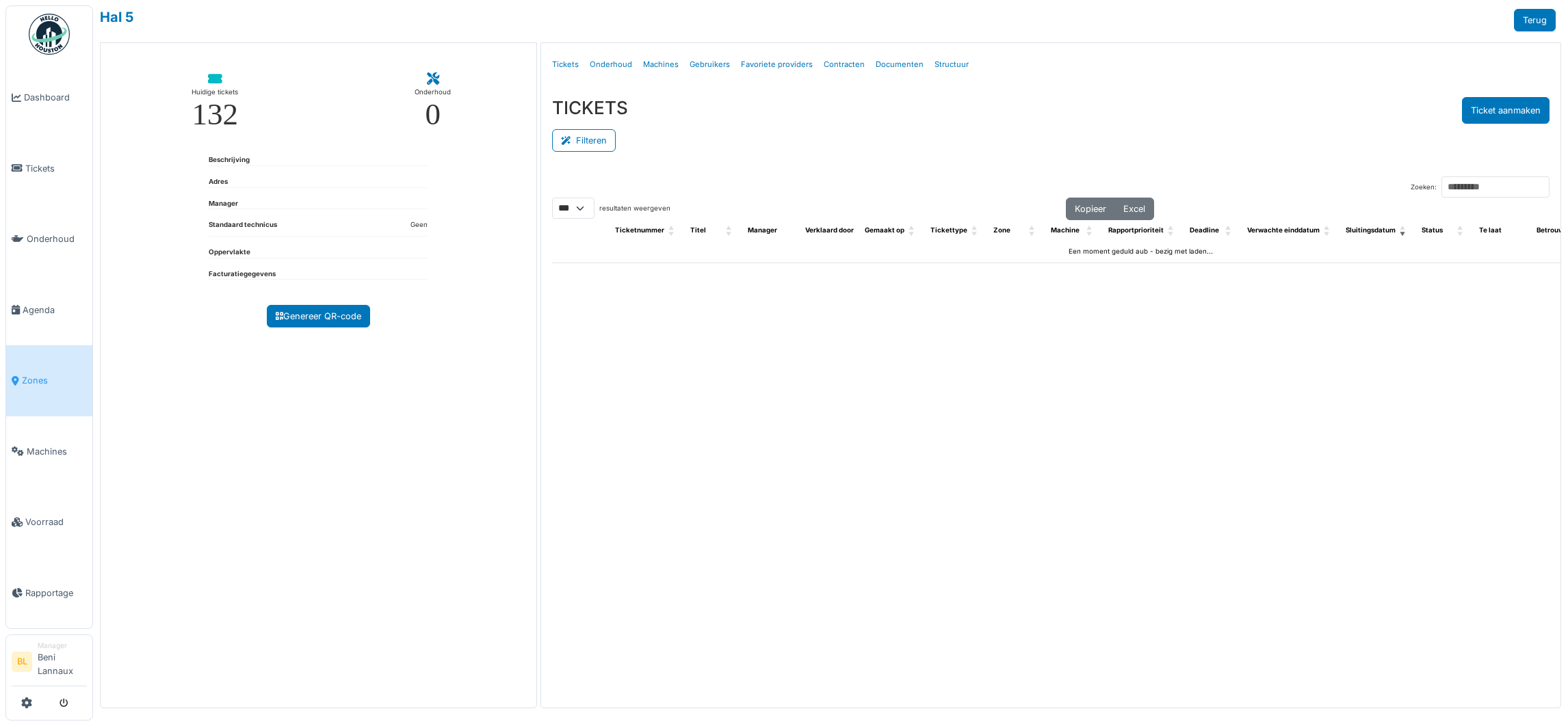
select select "***"
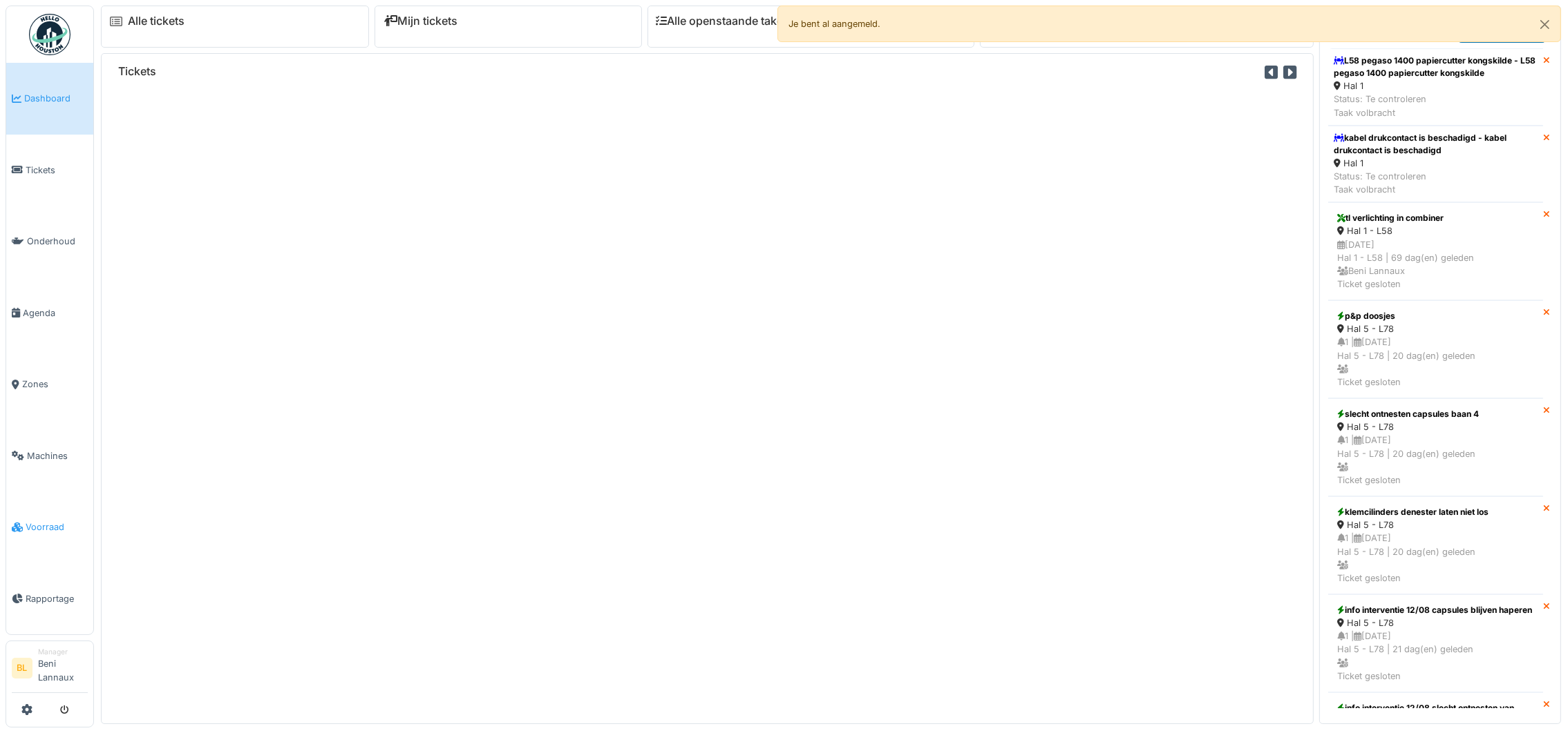
click at [42, 532] on span "Voorraad" at bounding box center [56, 526] width 62 height 13
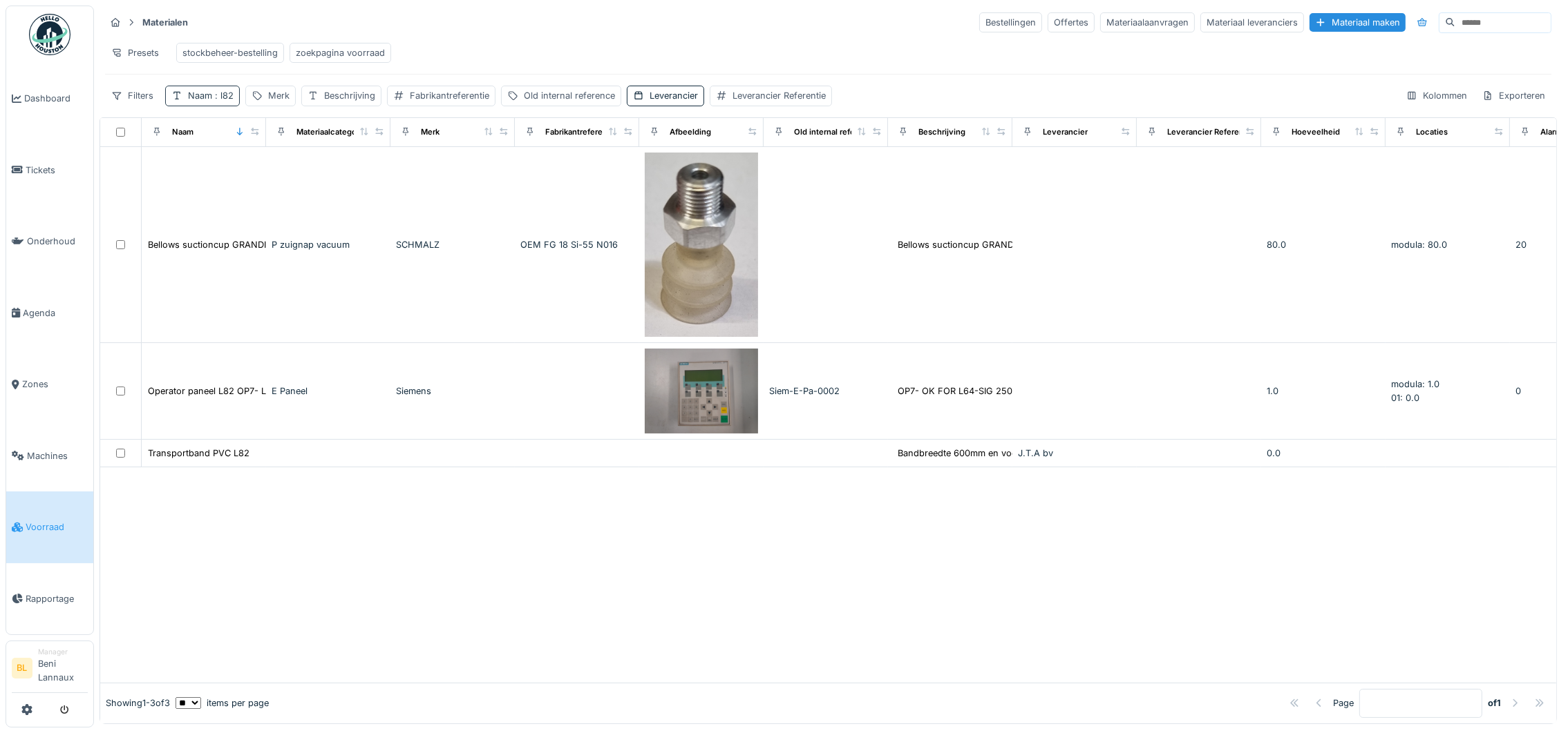
click at [219, 101] on span ": l82" at bounding box center [223, 96] width 21 height 11
click at [234, 181] on input "***" at bounding box center [241, 179] width 140 height 29
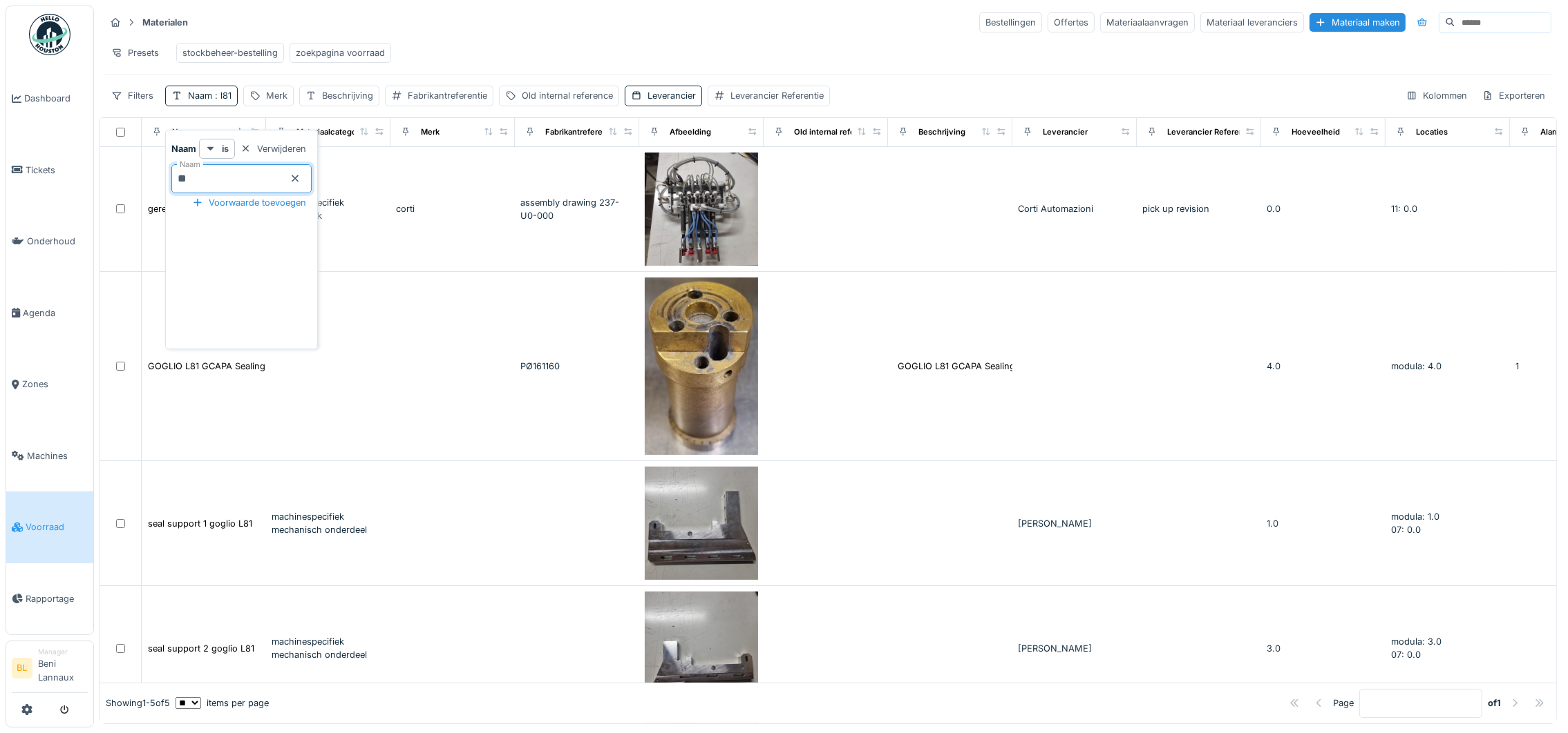
type input "*"
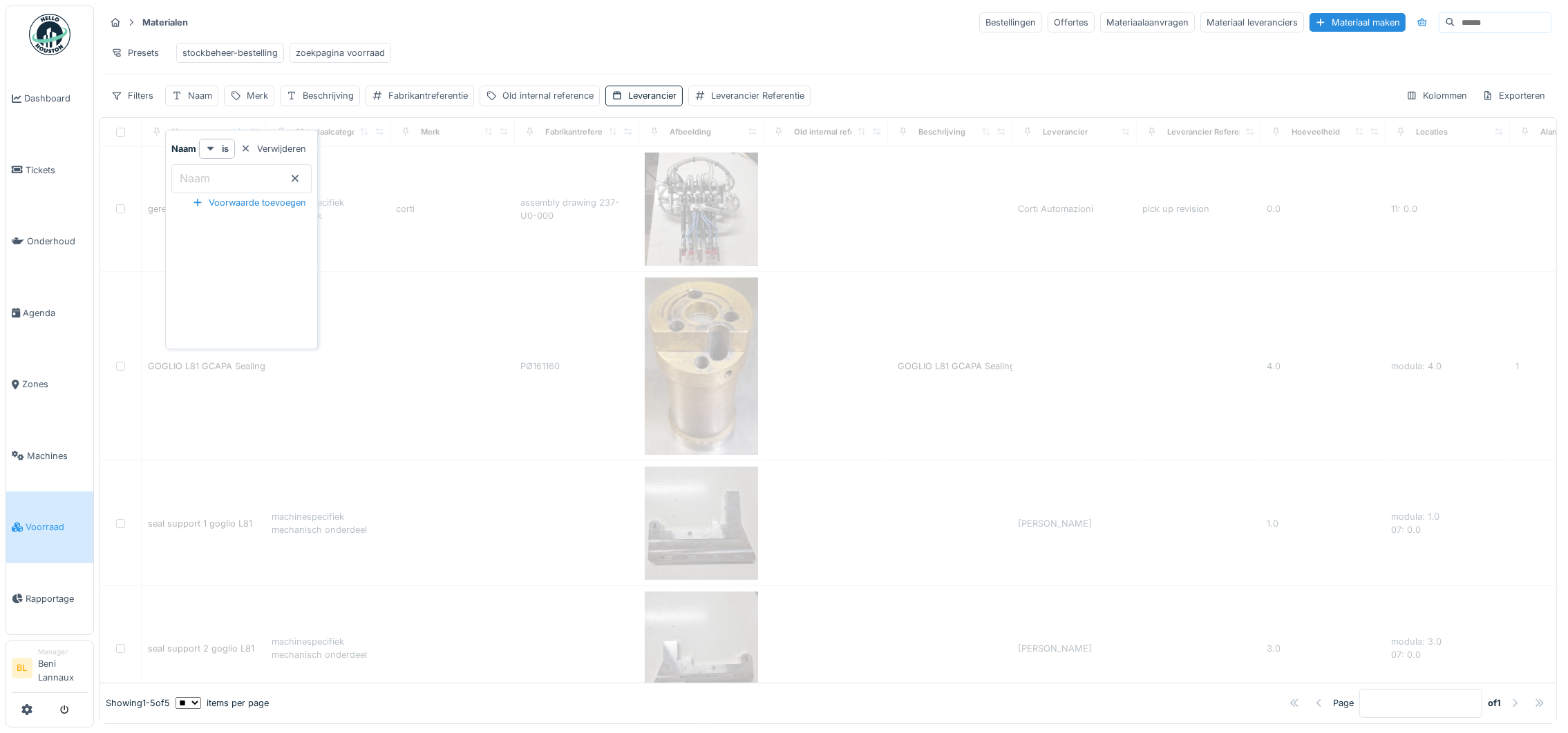
click at [214, 165] on input "Naam" at bounding box center [241, 179] width 140 height 29
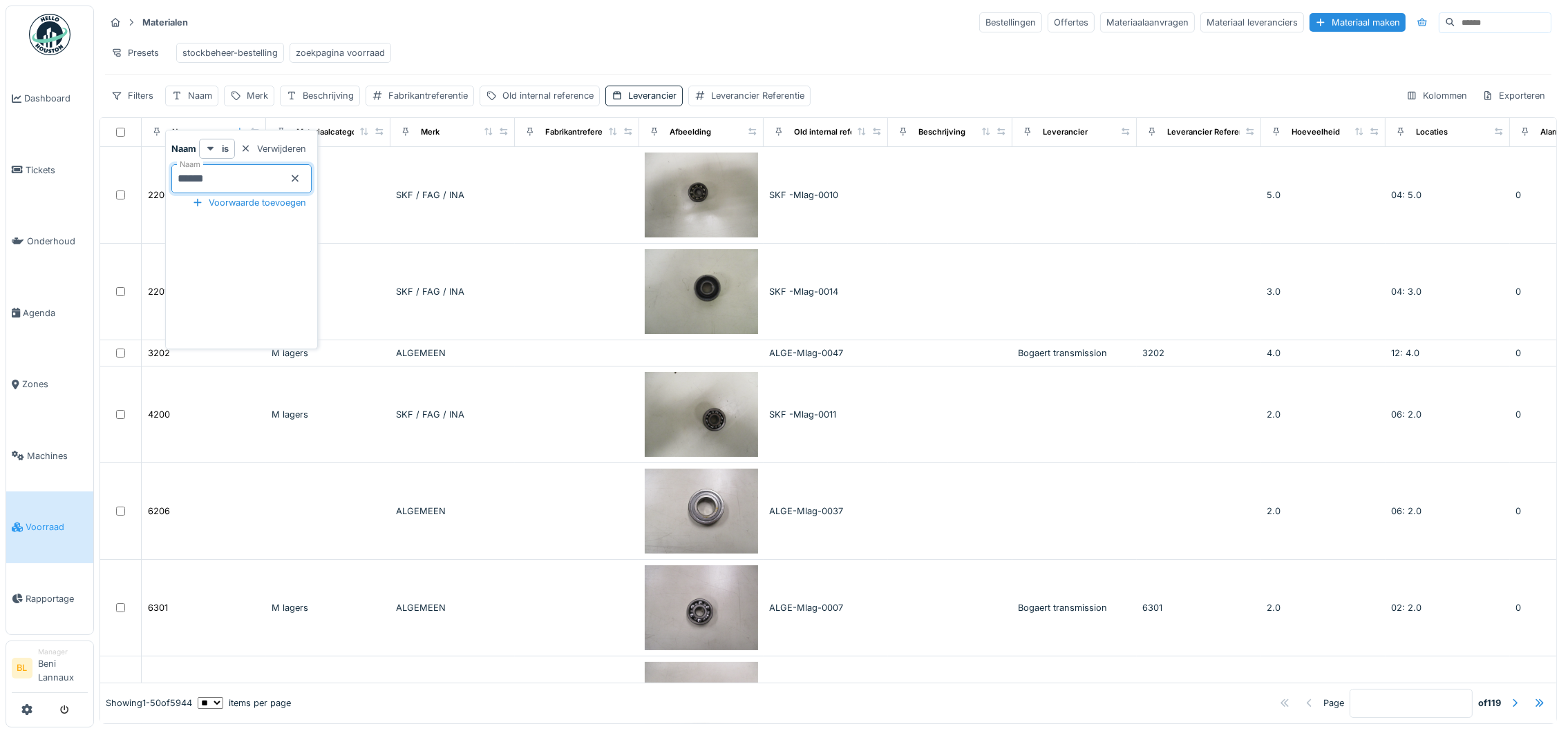
type input "*******"
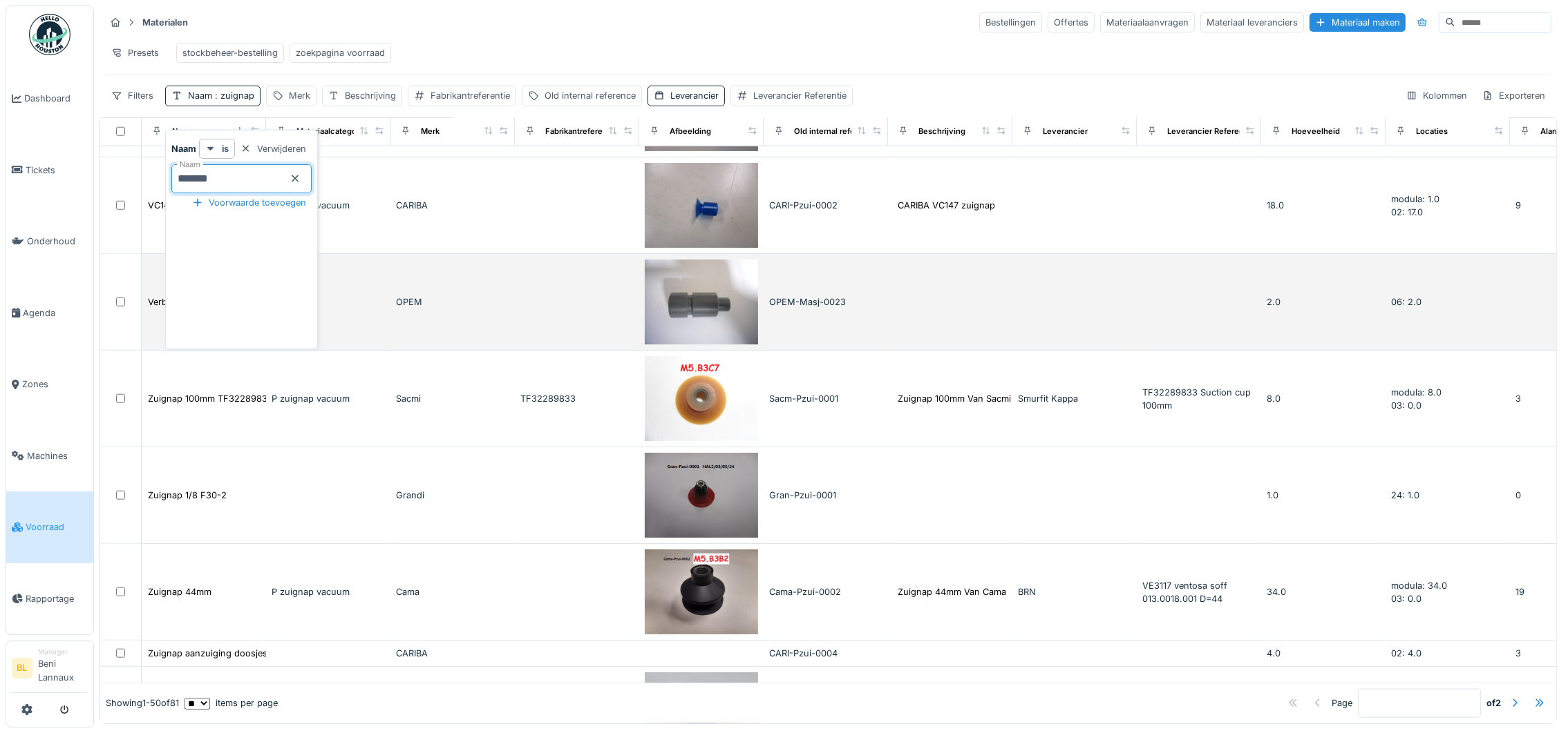
scroll to position [2485, 0]
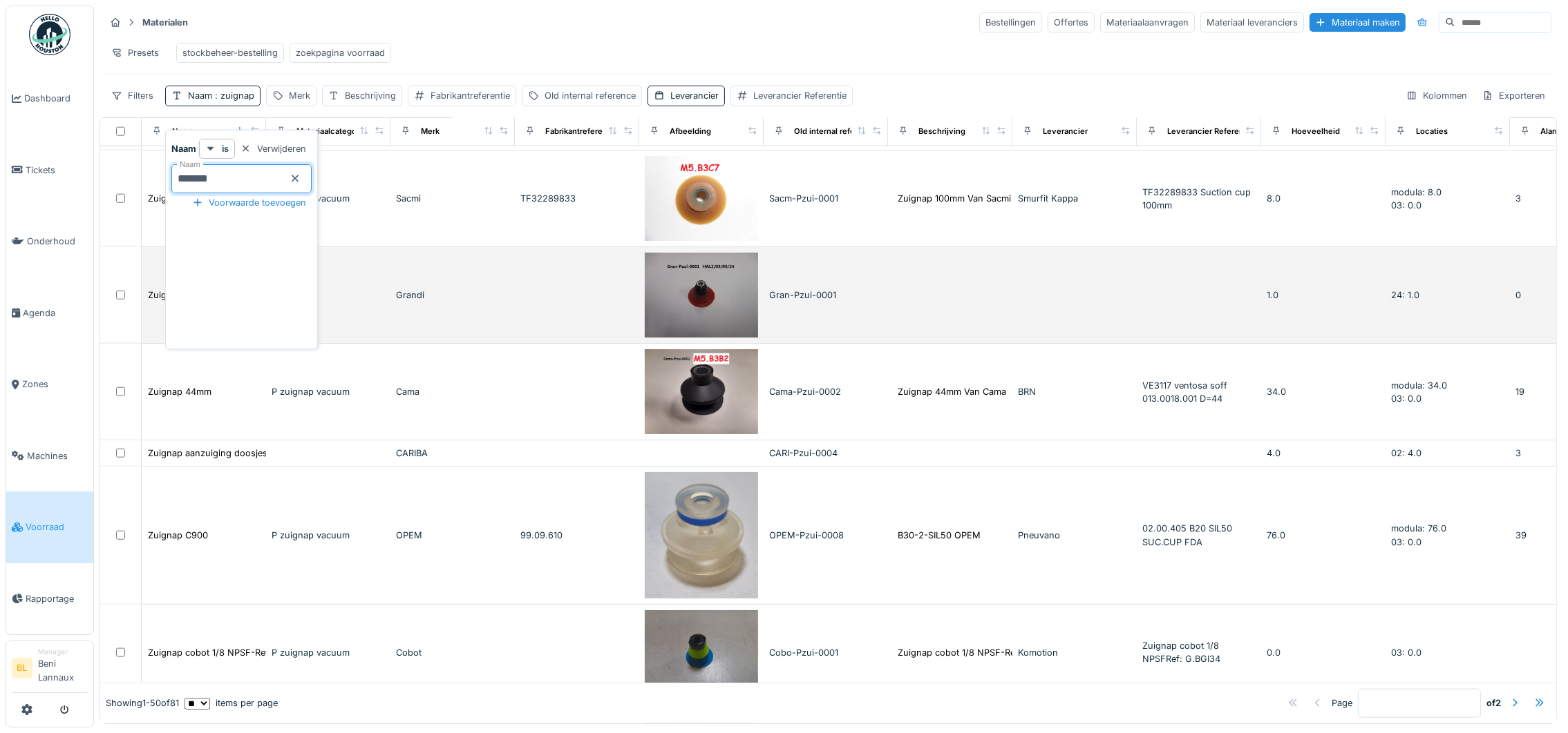
click at [704, 314] on img at bounding box center [701, 295] width 113 height 85
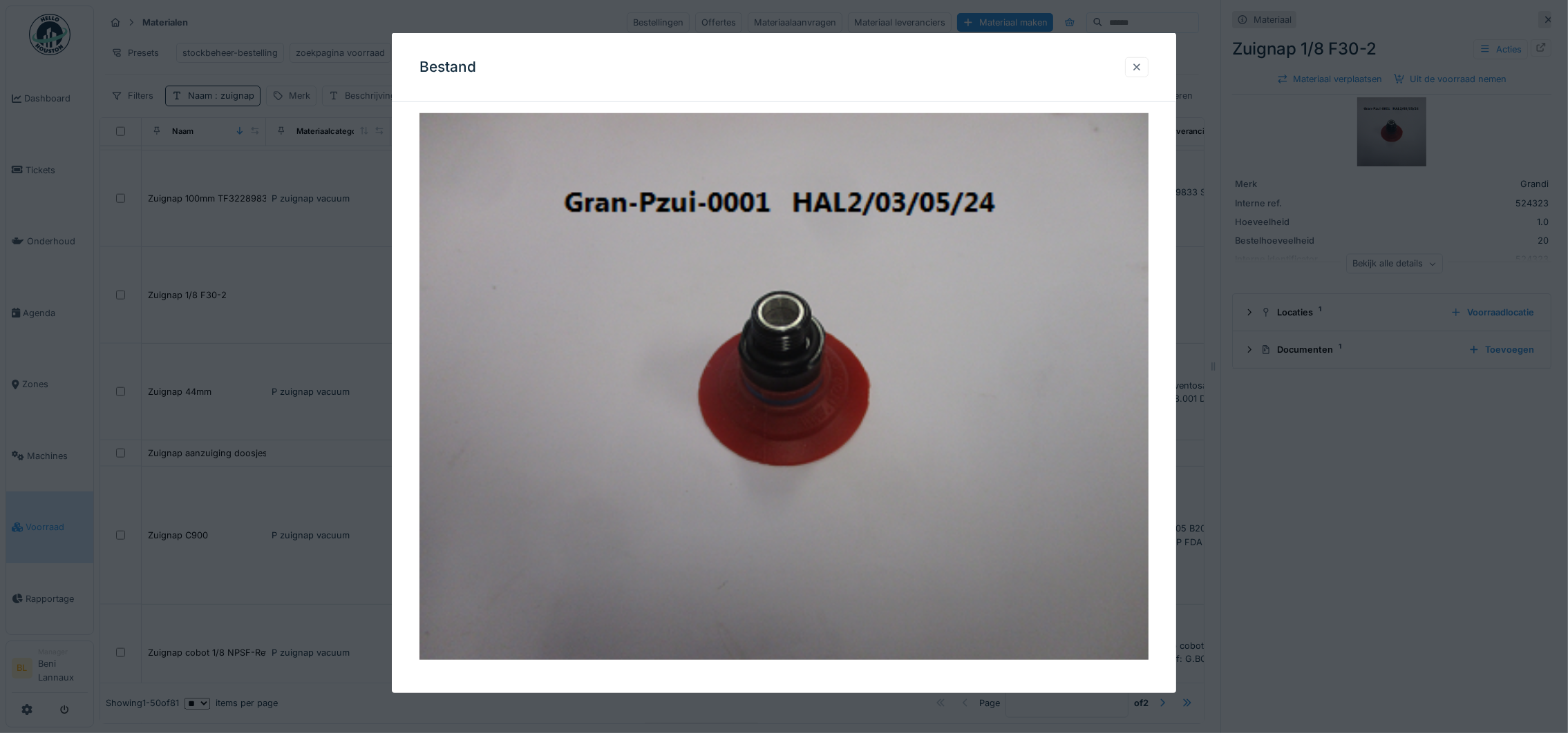
click at [1142, 64] on div at bounding box center [1136, 67] width 11 height 13
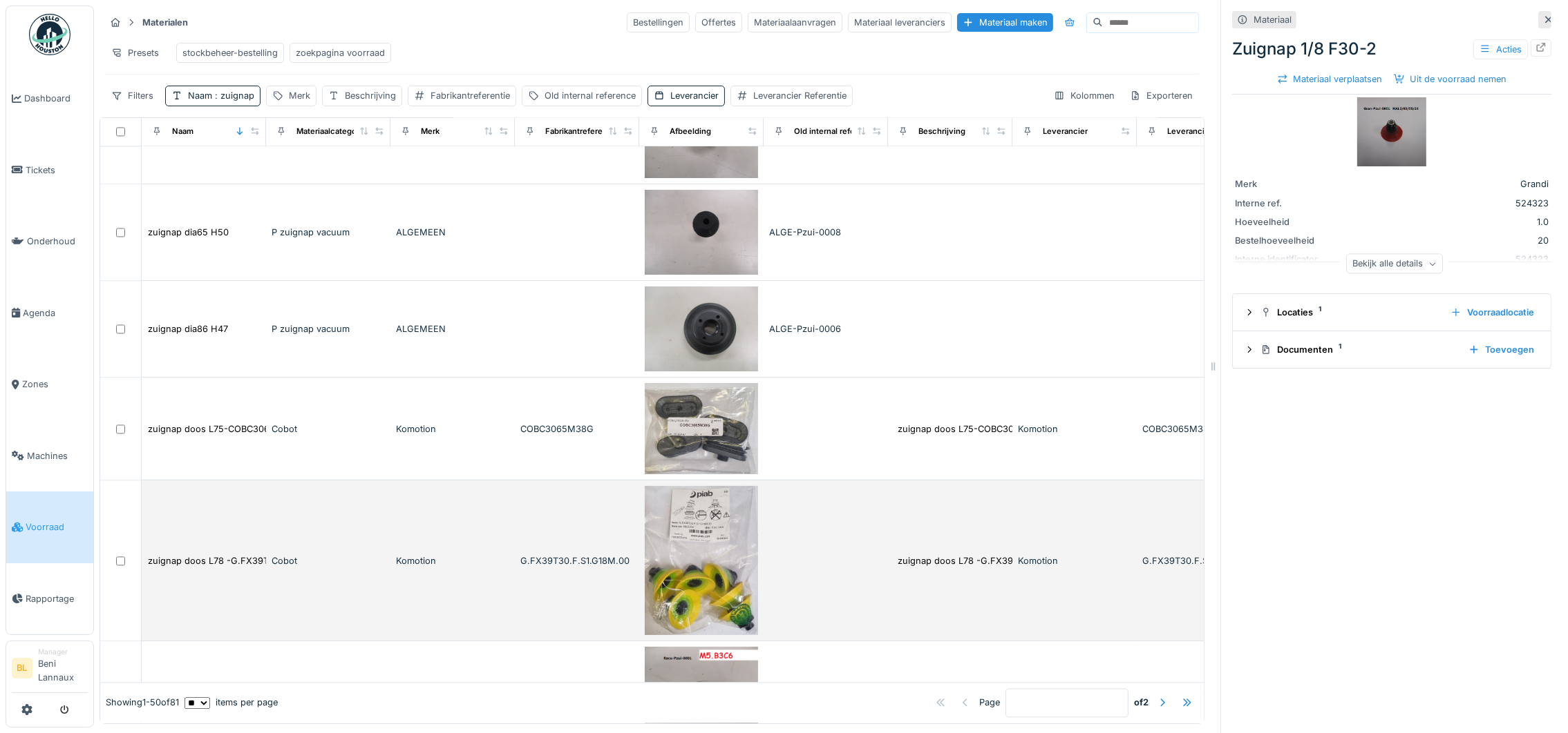
scroll to position [4649, 0]
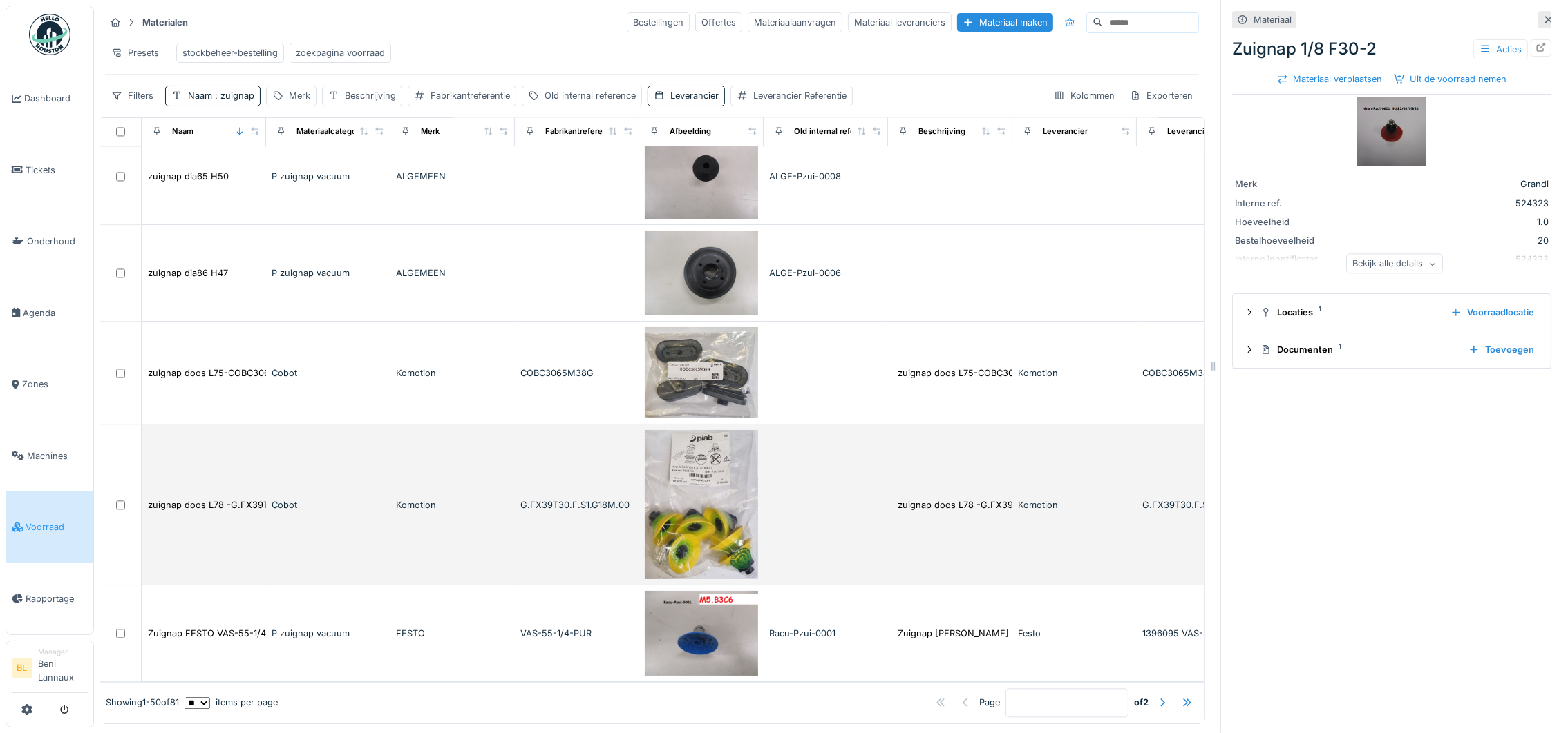
click at [700, 454] on img at bounding box center [701, 504] width 113 height 149
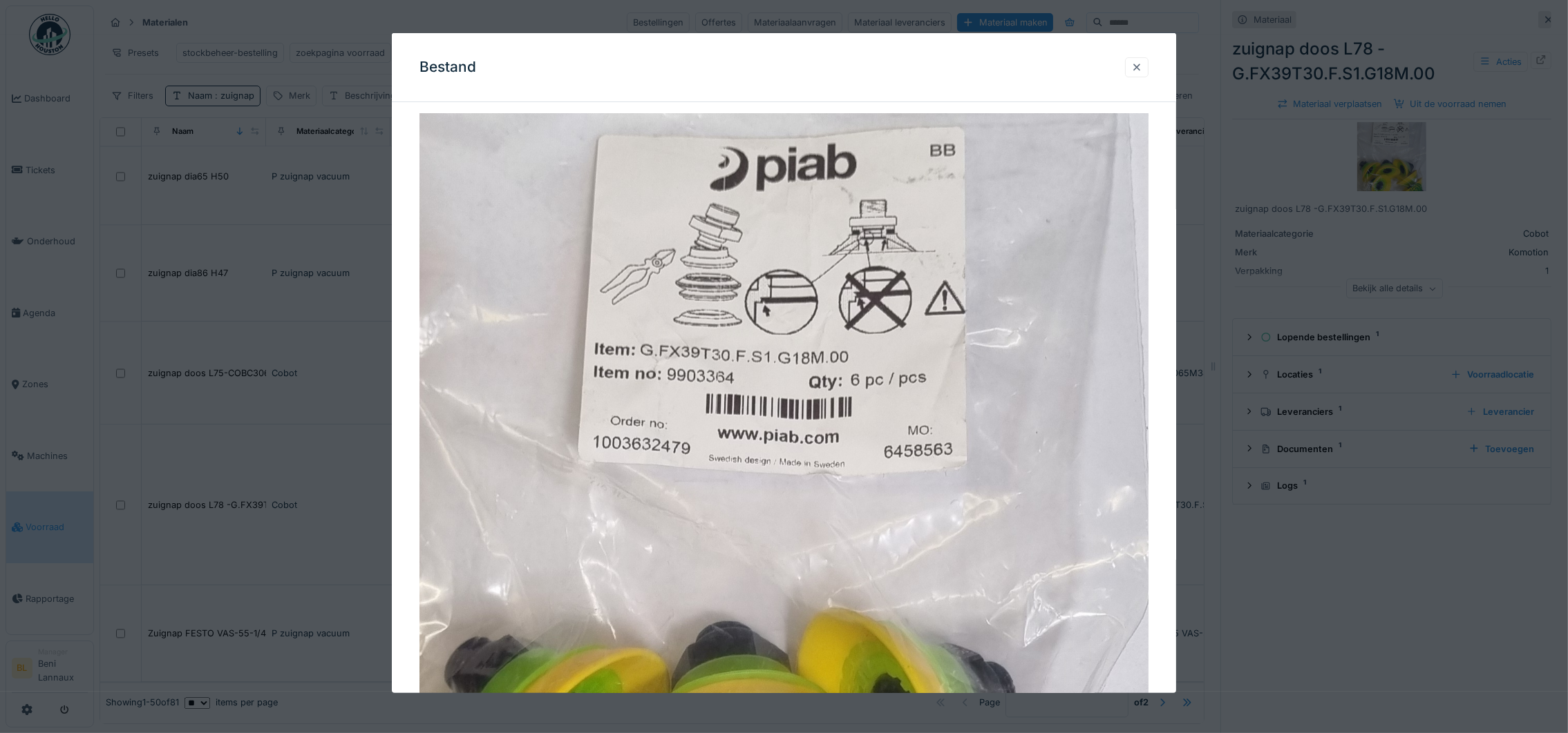
click at [1142, 63] on div at bounding box center [1136, 67] width 11 height 13
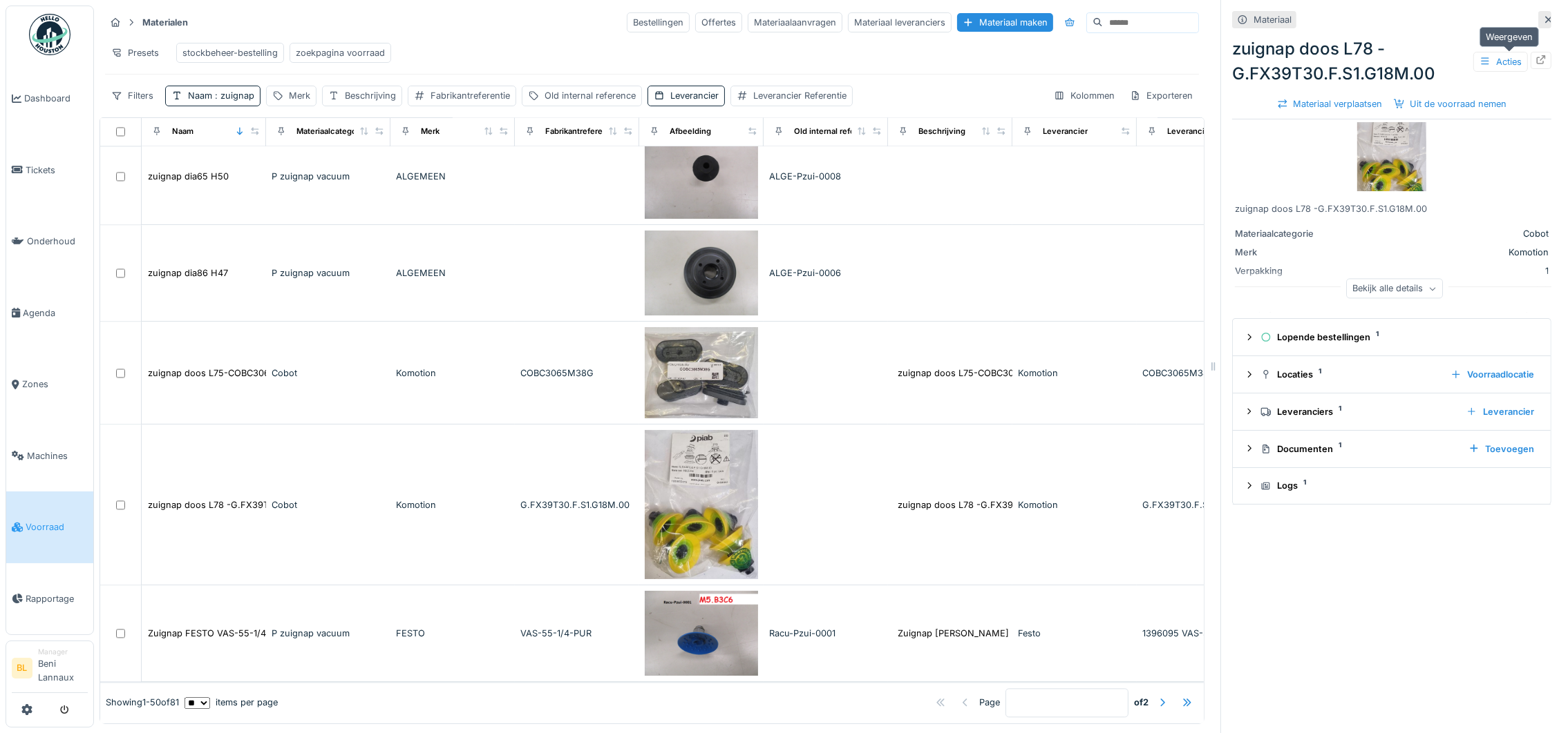
click at [1535, 60] on icon at bounding box center [1540, 60] width 11 height 9
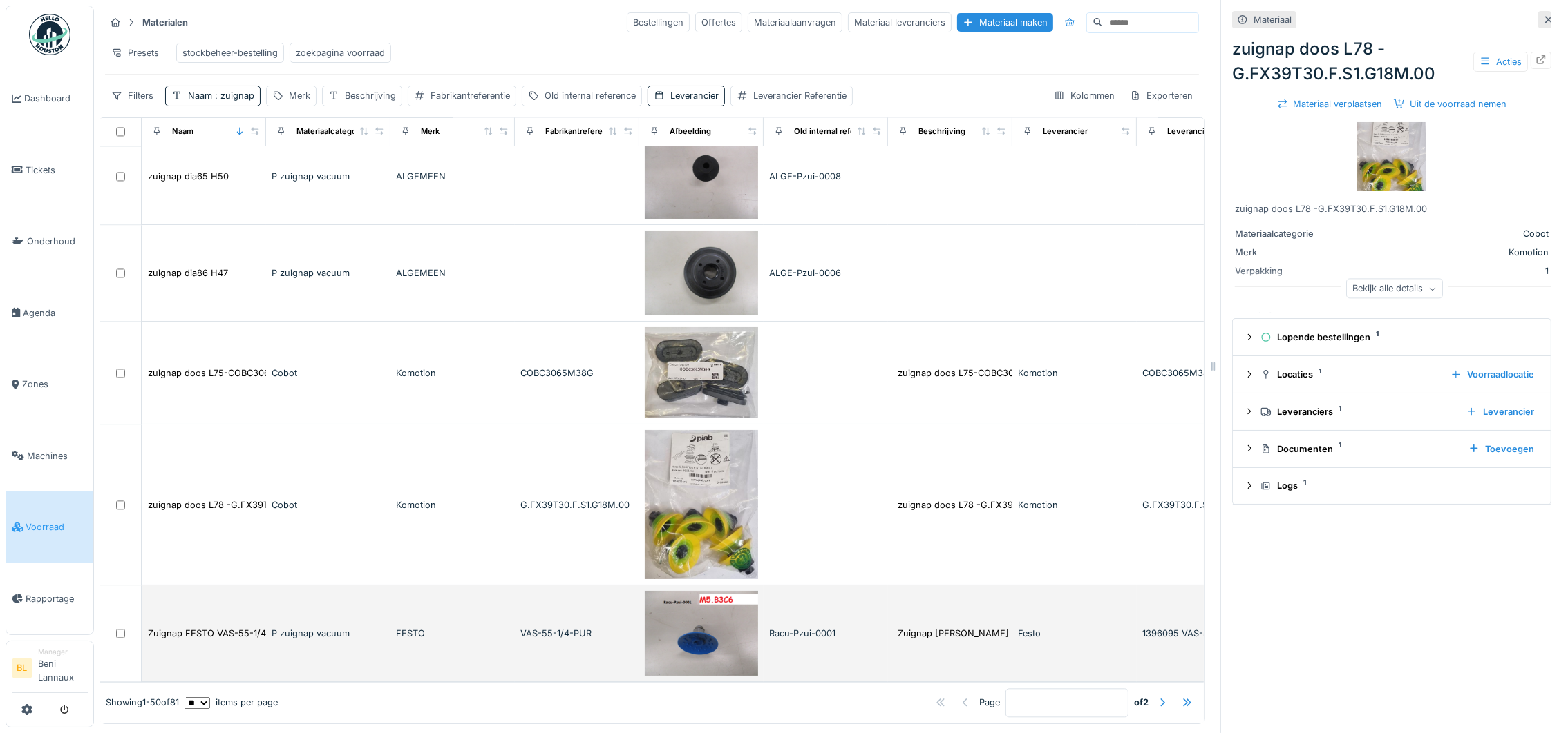
scroll to position [4649, 0]
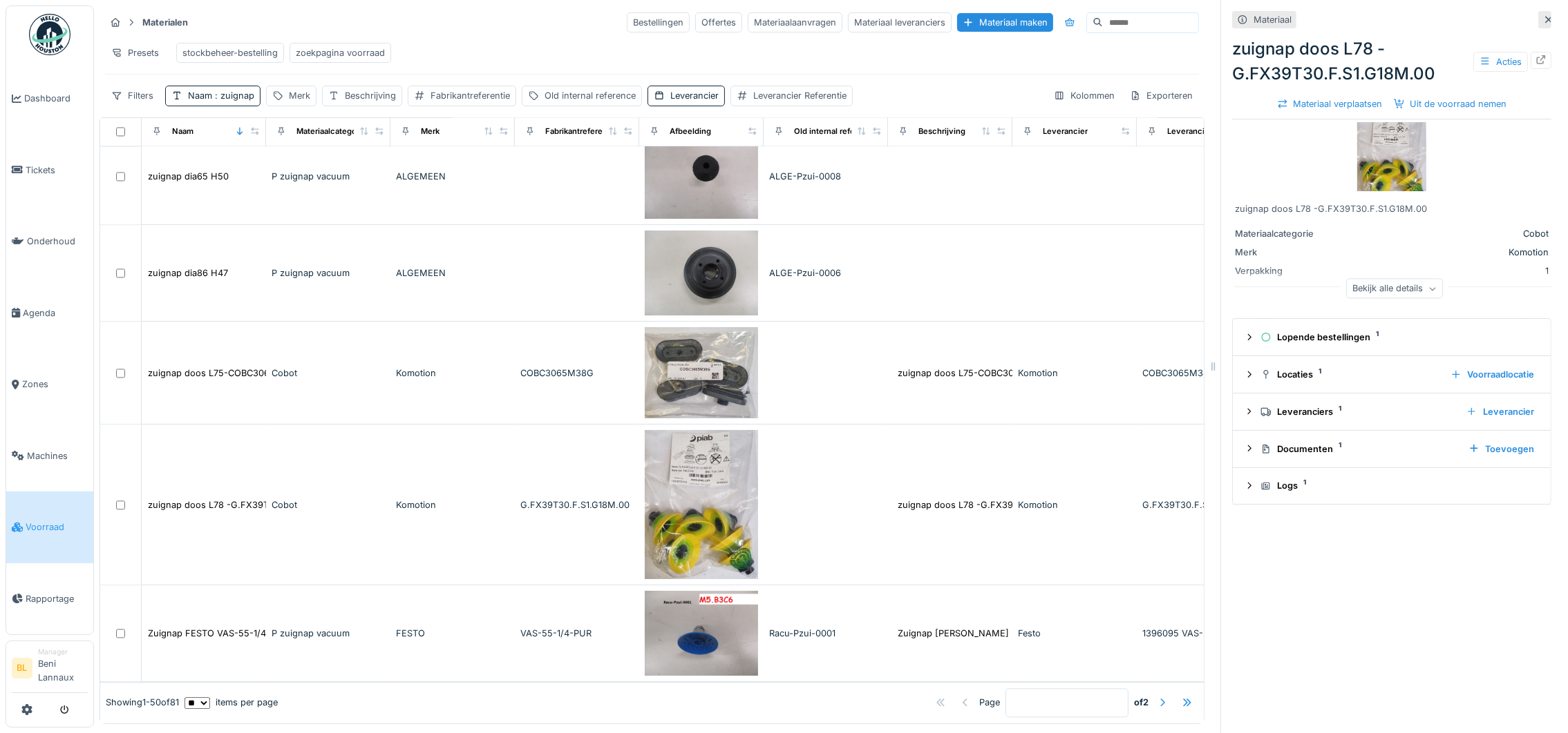
click at [1157, 696] on div at bounding box center [1162, 702] width 11 height 13
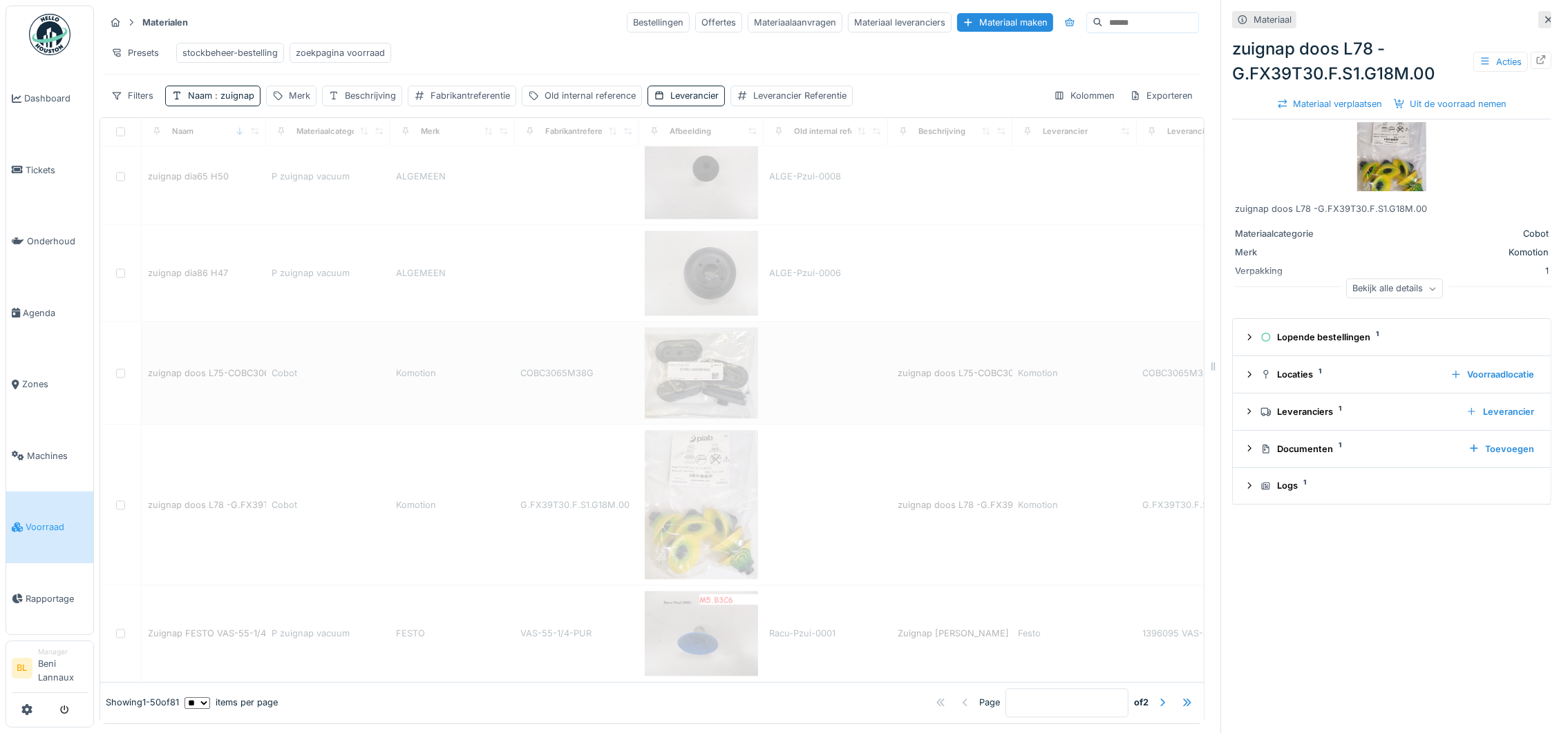
type input "*"
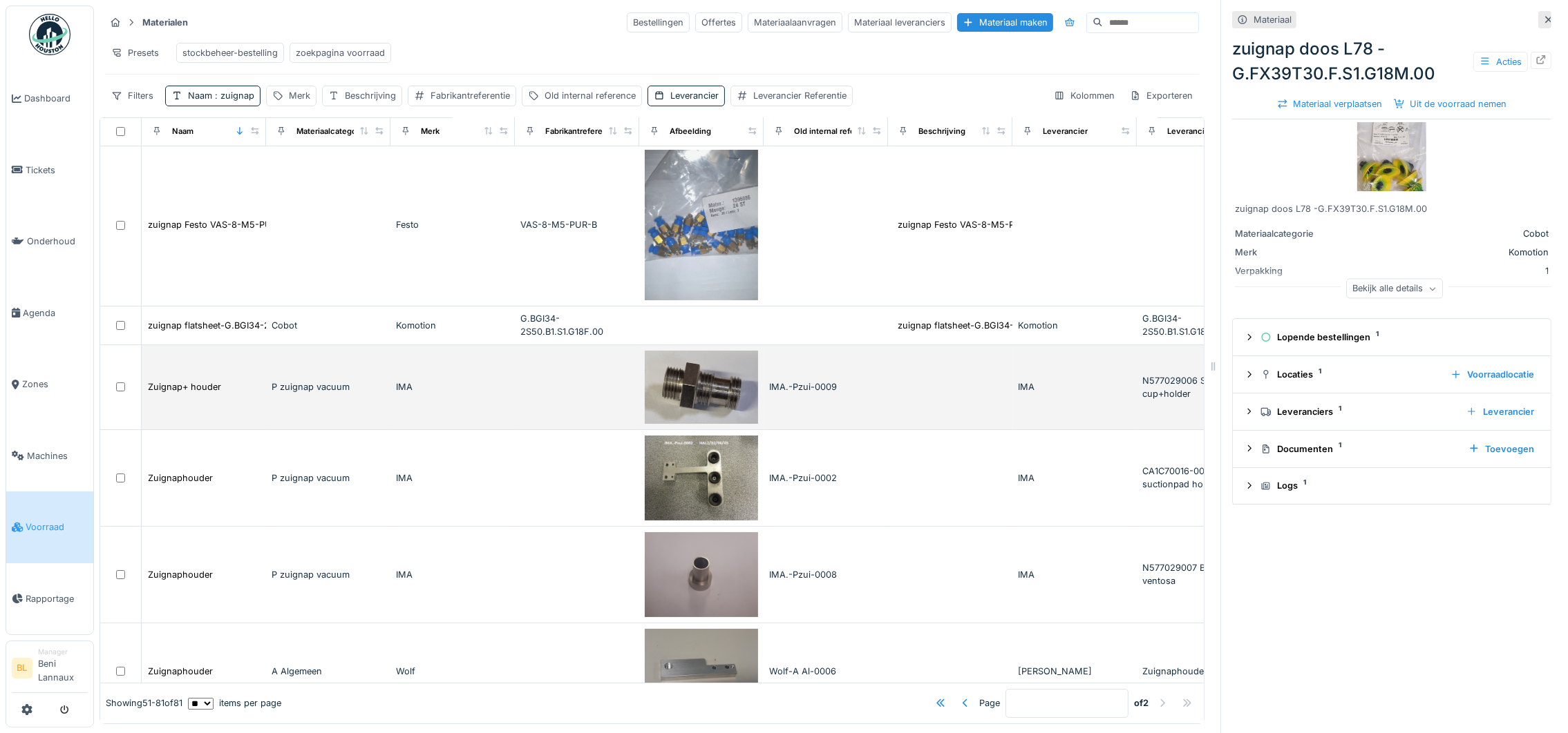
scroll to position [0, 0]
click at [708, 389] on img at bounding box center [701, 390] width 113 height 73
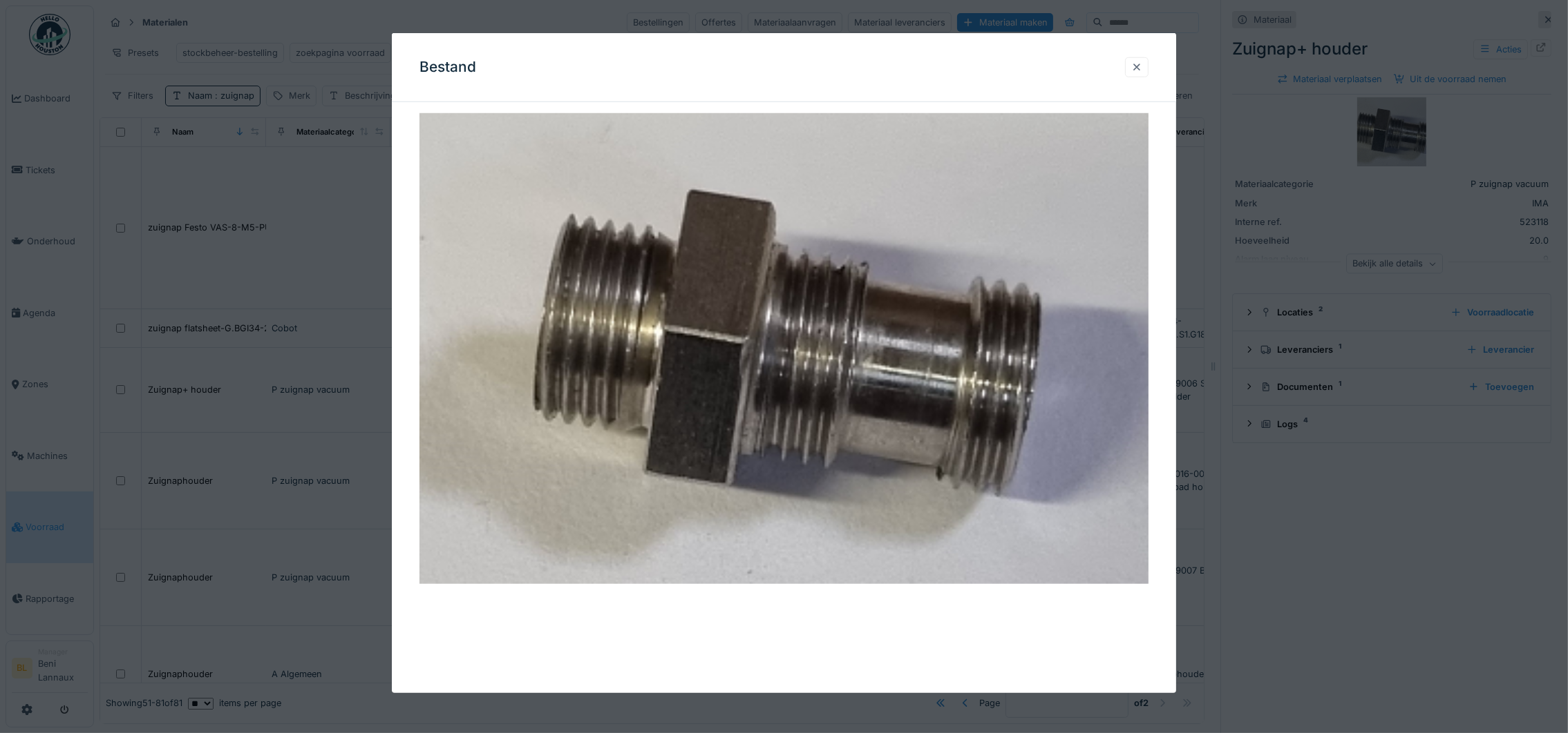
click at [1142, 64] on div at bounding box center [1136, 67] width 11 height 13
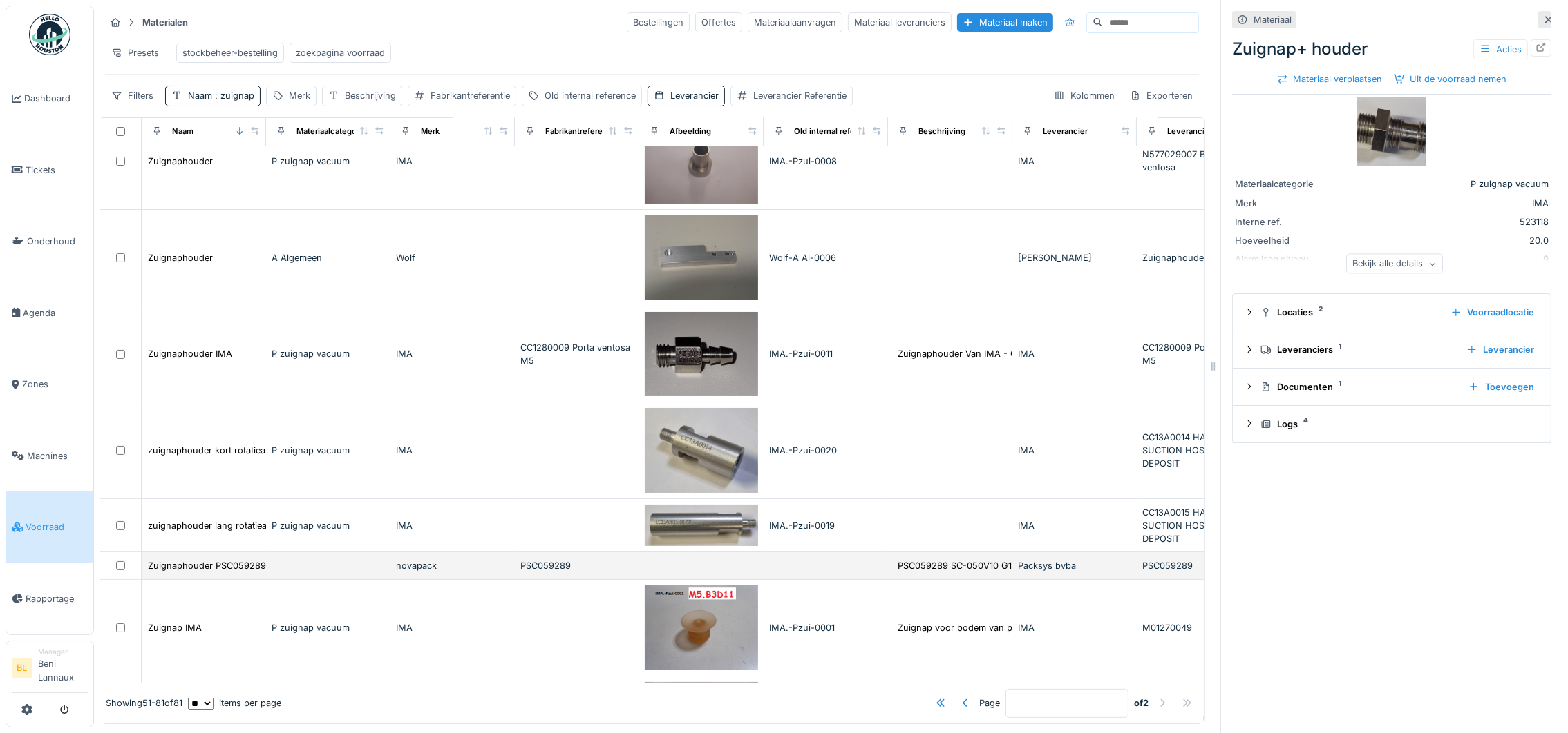
scroll to position [517, 0]
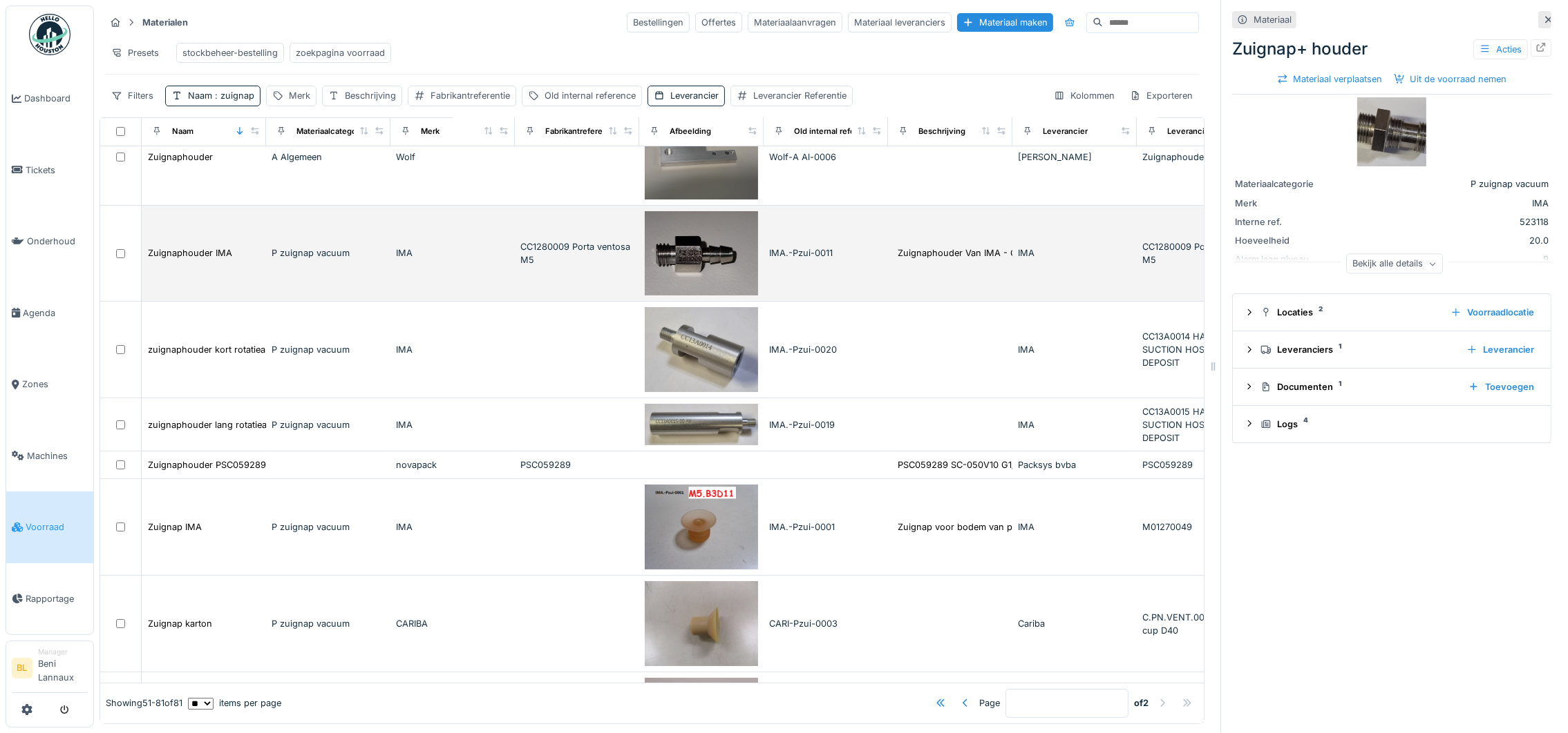
click at [684, 256] on img at bounding box center [701, 253] width 113 height 85
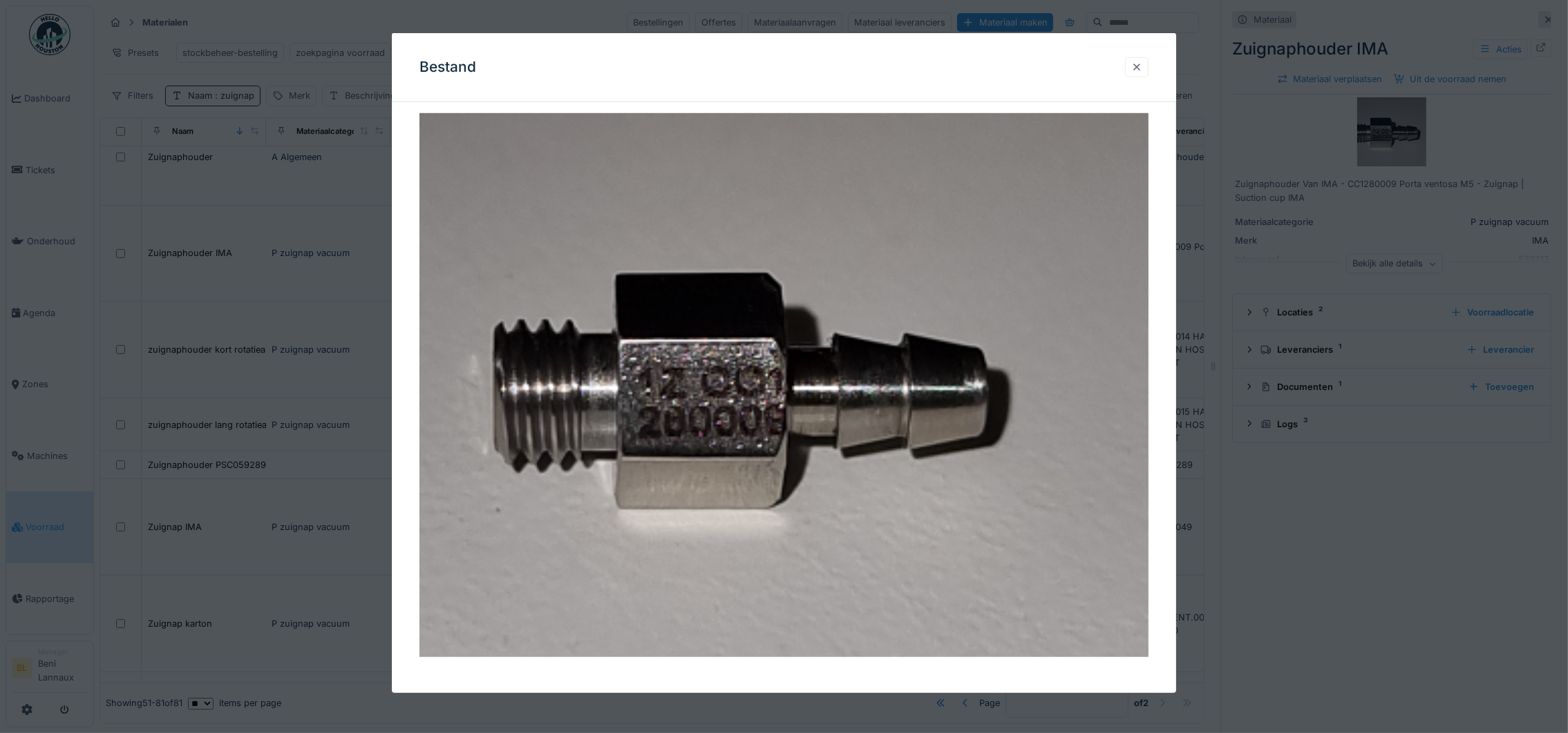
click at [1142, 60] on div at bounding box center [1136, 67] width 11 height 13
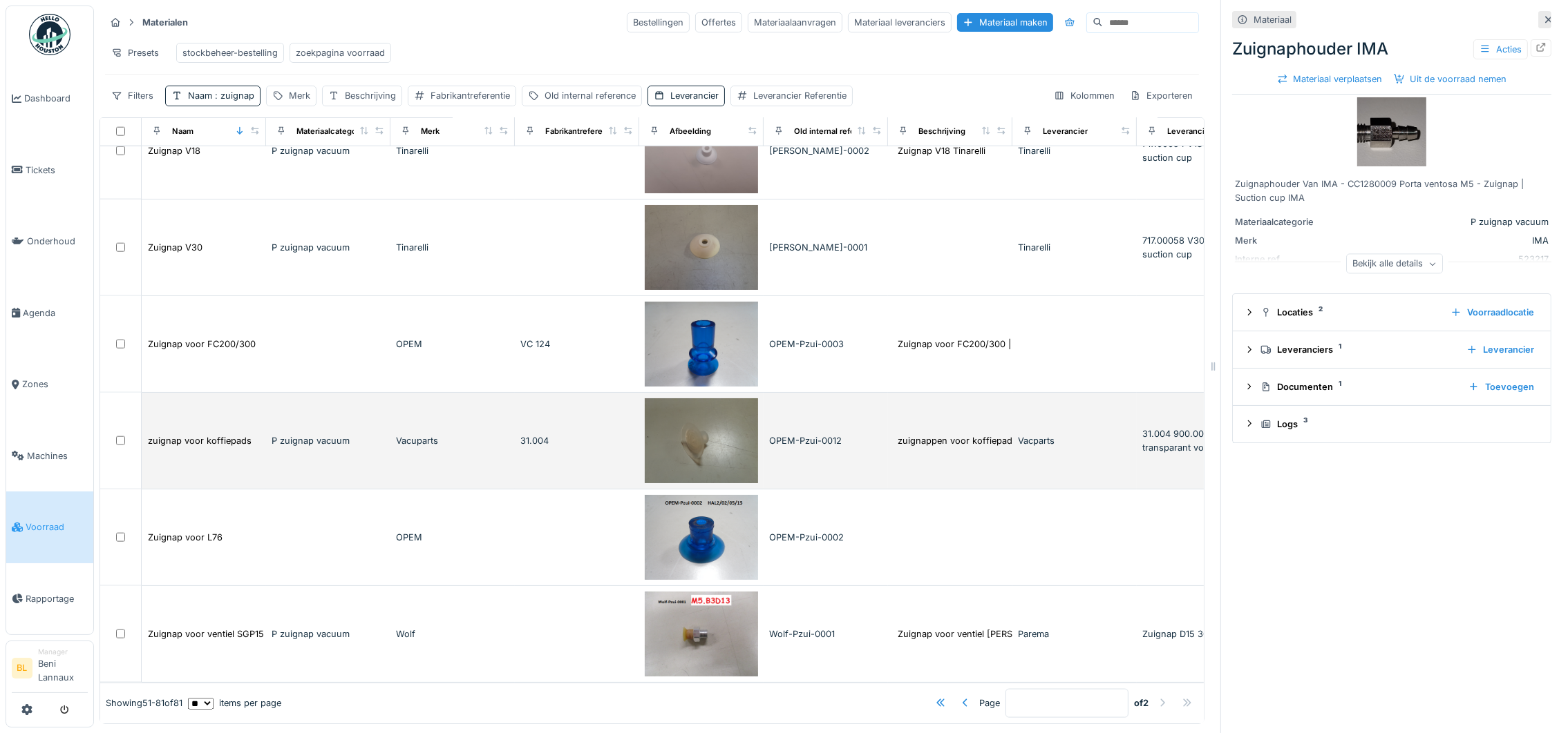
scroll to position [2666, 0]
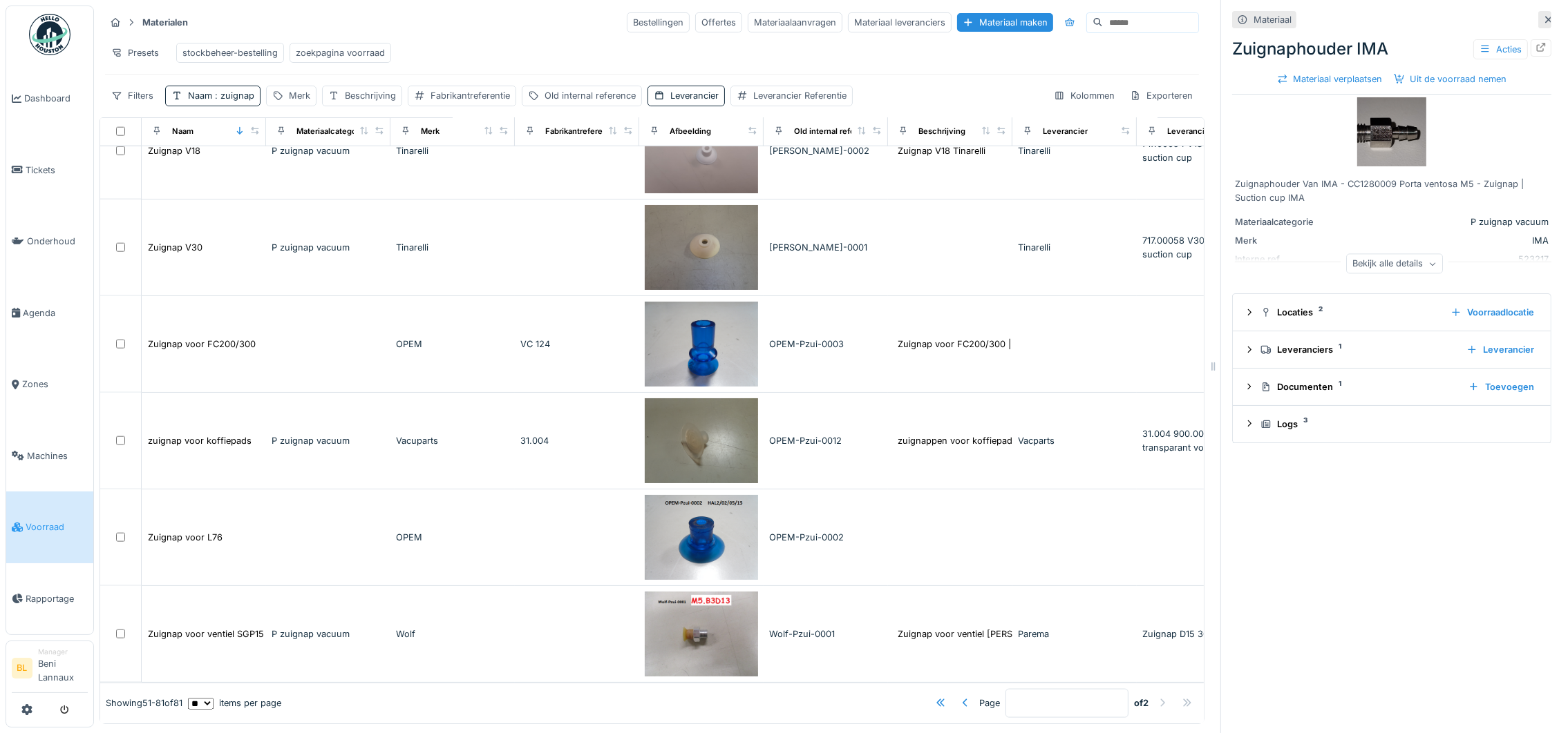
click at [1157, 697] on div at bounding box center [1162, 703] width 11 height 13
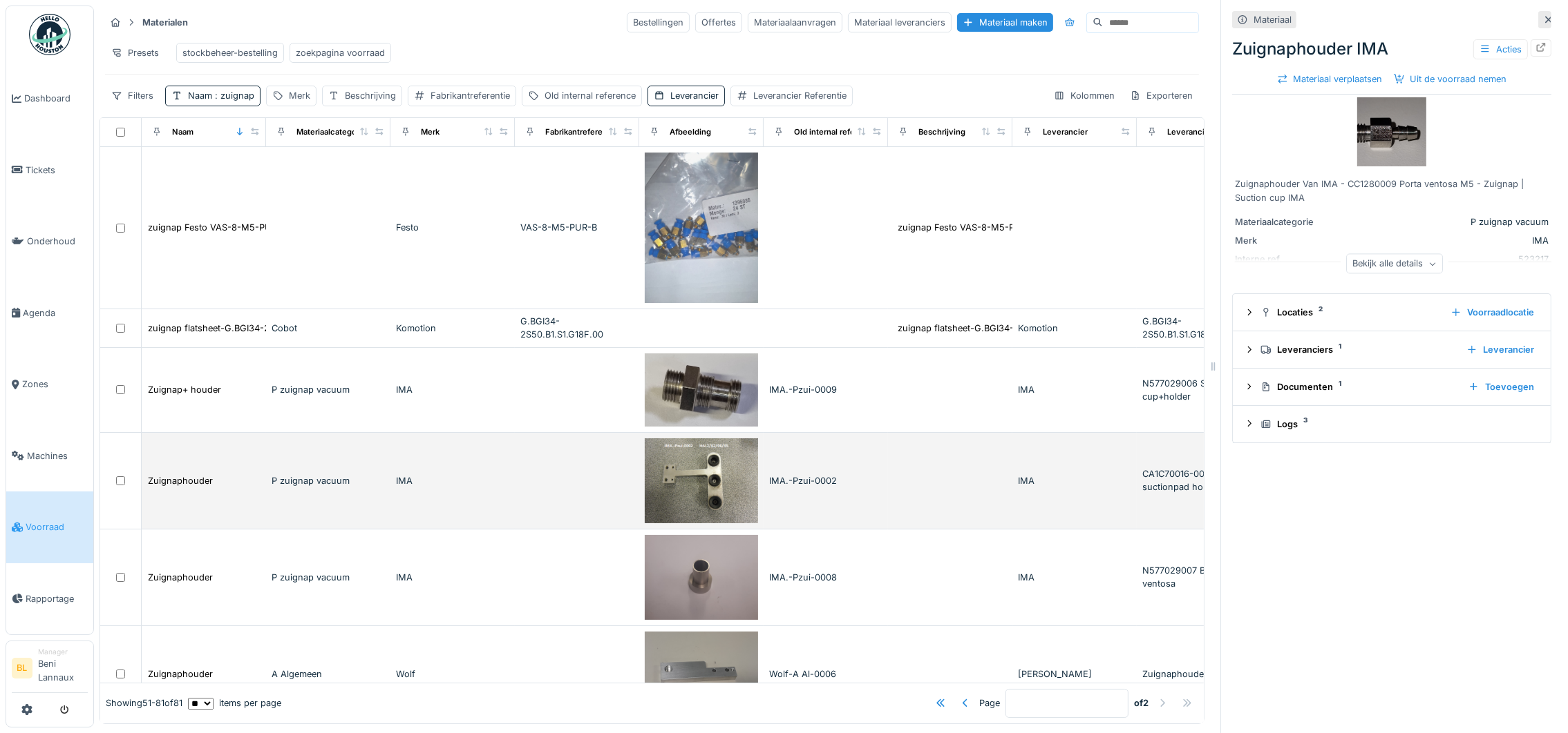
scroll to position [0, 0]
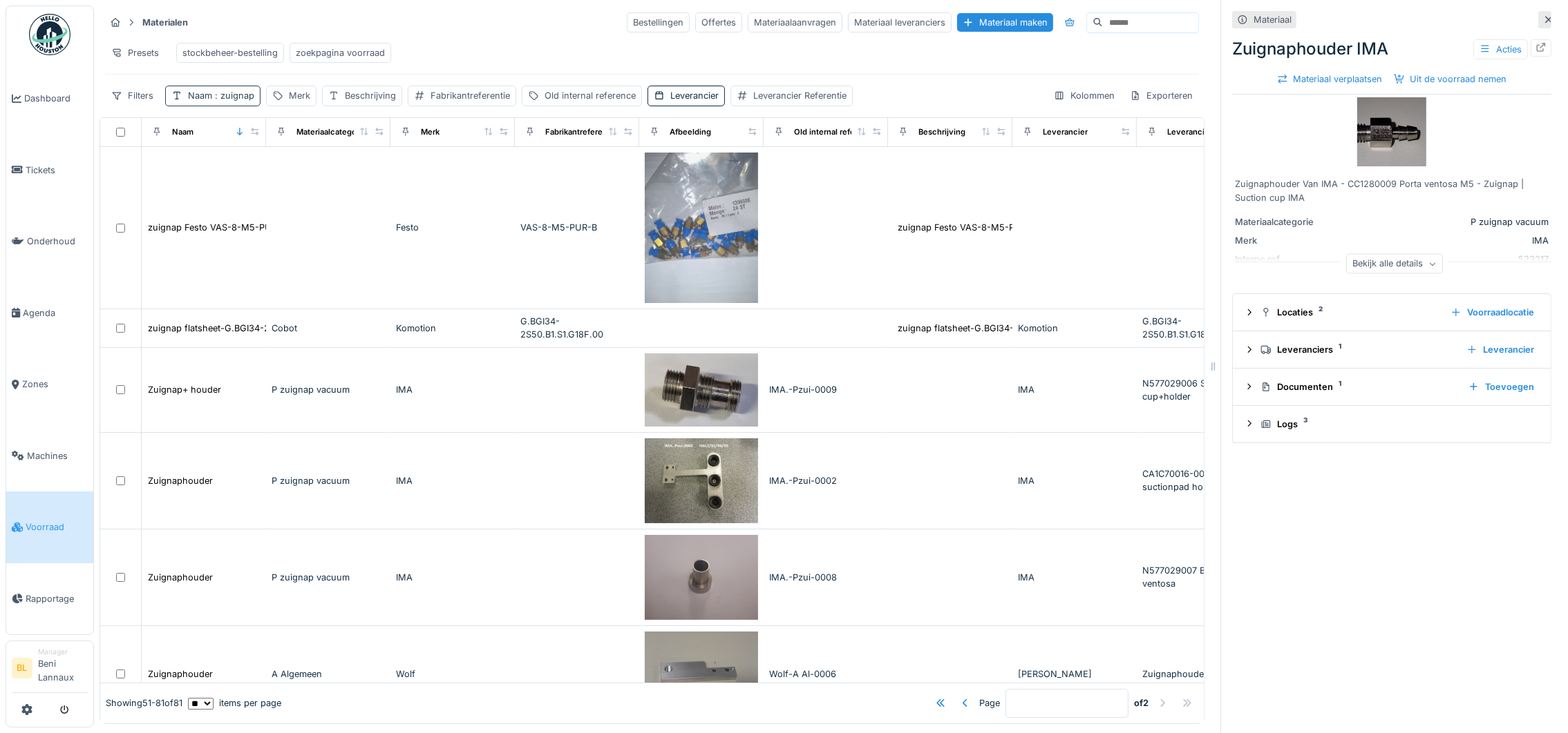
click at [229, 101] on span ": zuignap" at bounding box center [233, 96] width 42 height 11
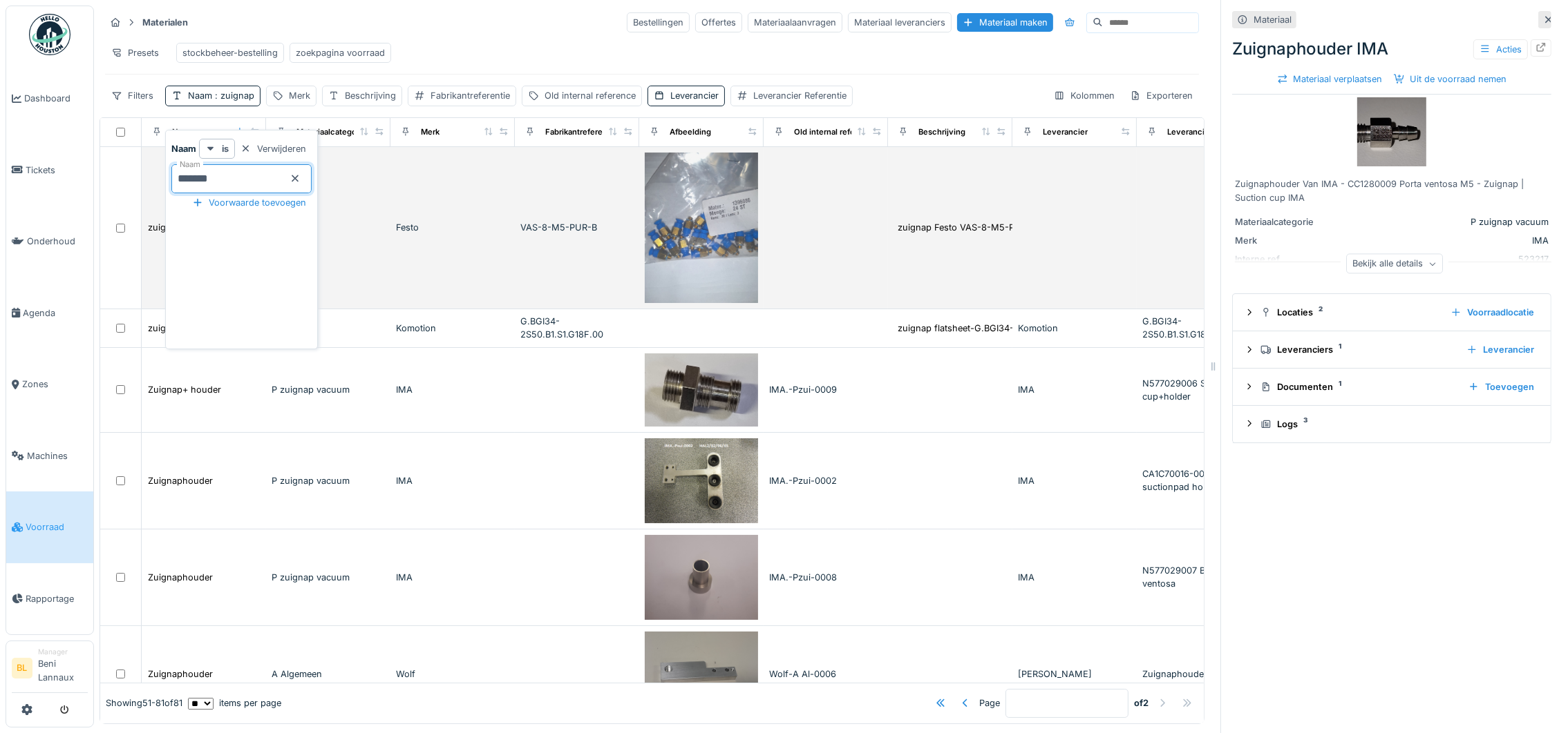
drag, startPoint x: 253, startPoint y: 176, endPoint x: 150, endPoint y: 180, distance: 103.1
click at [158, 186] on body "Dashboard Tickets Onderhoud Agenda Zones Machines Voorraad Rapportage BL Manage…" at bounding box center [784, 366] width 1568 height 733
type input "***"
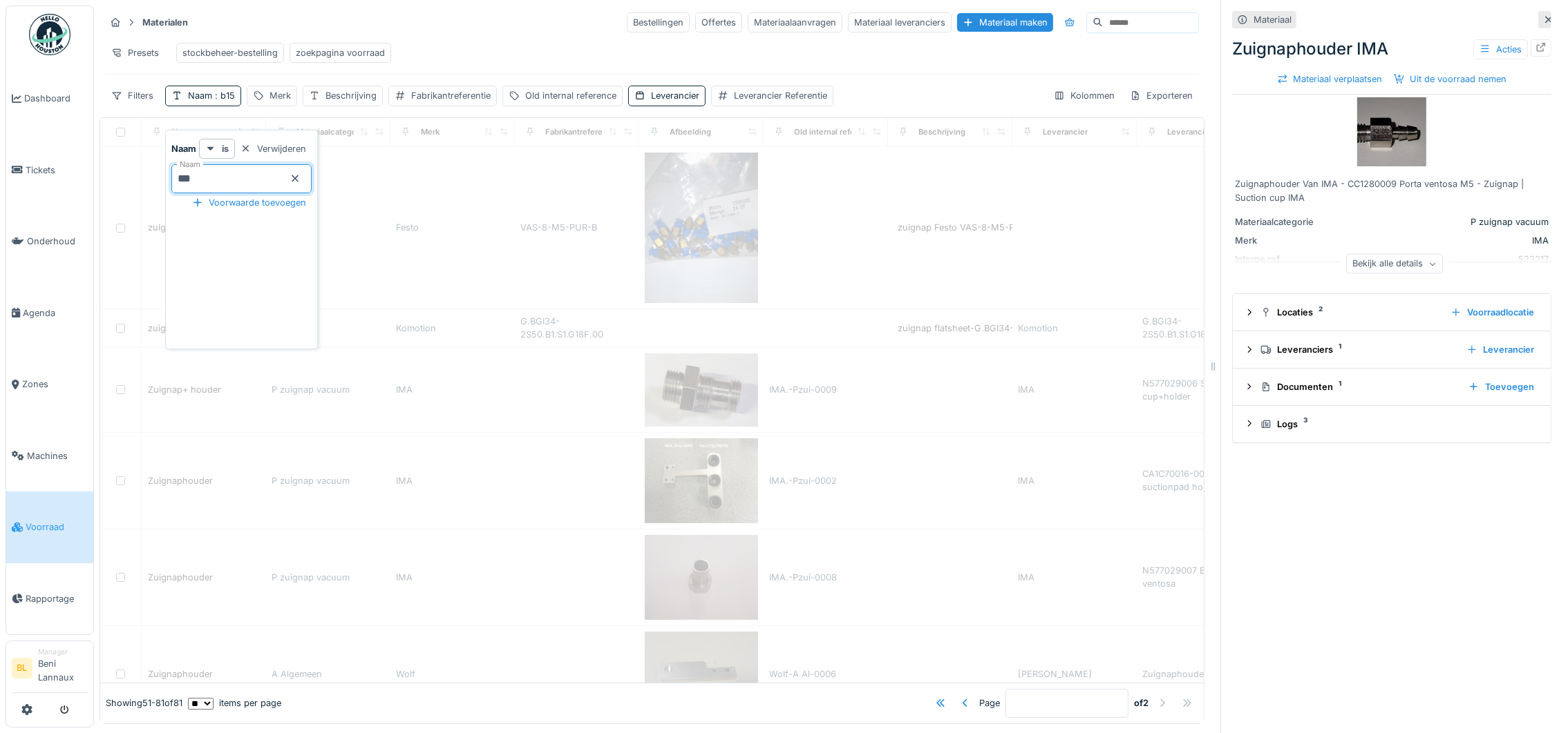
type input "*"
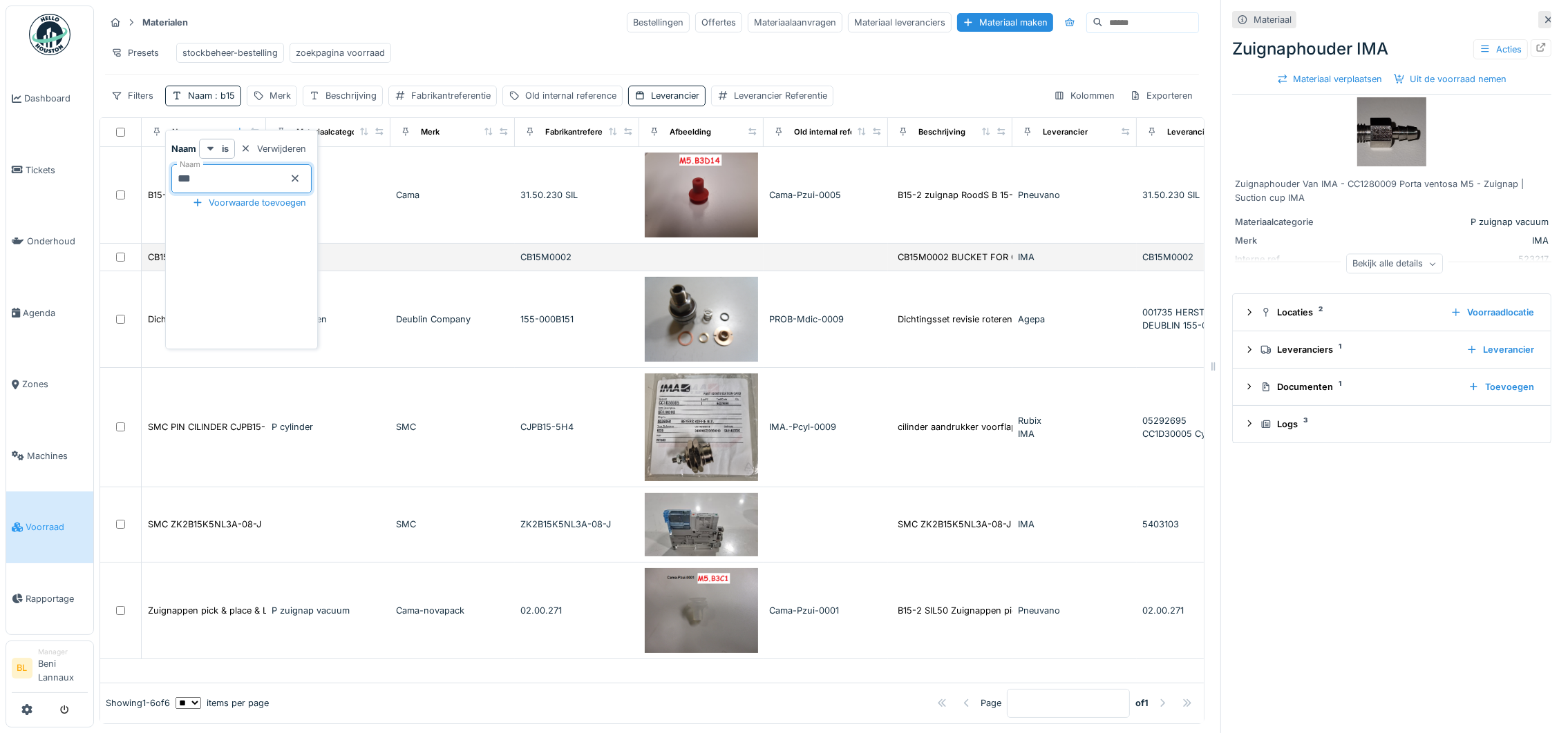
click at [837, 272] on td at bounding box center [825, 258] width 124 height 28
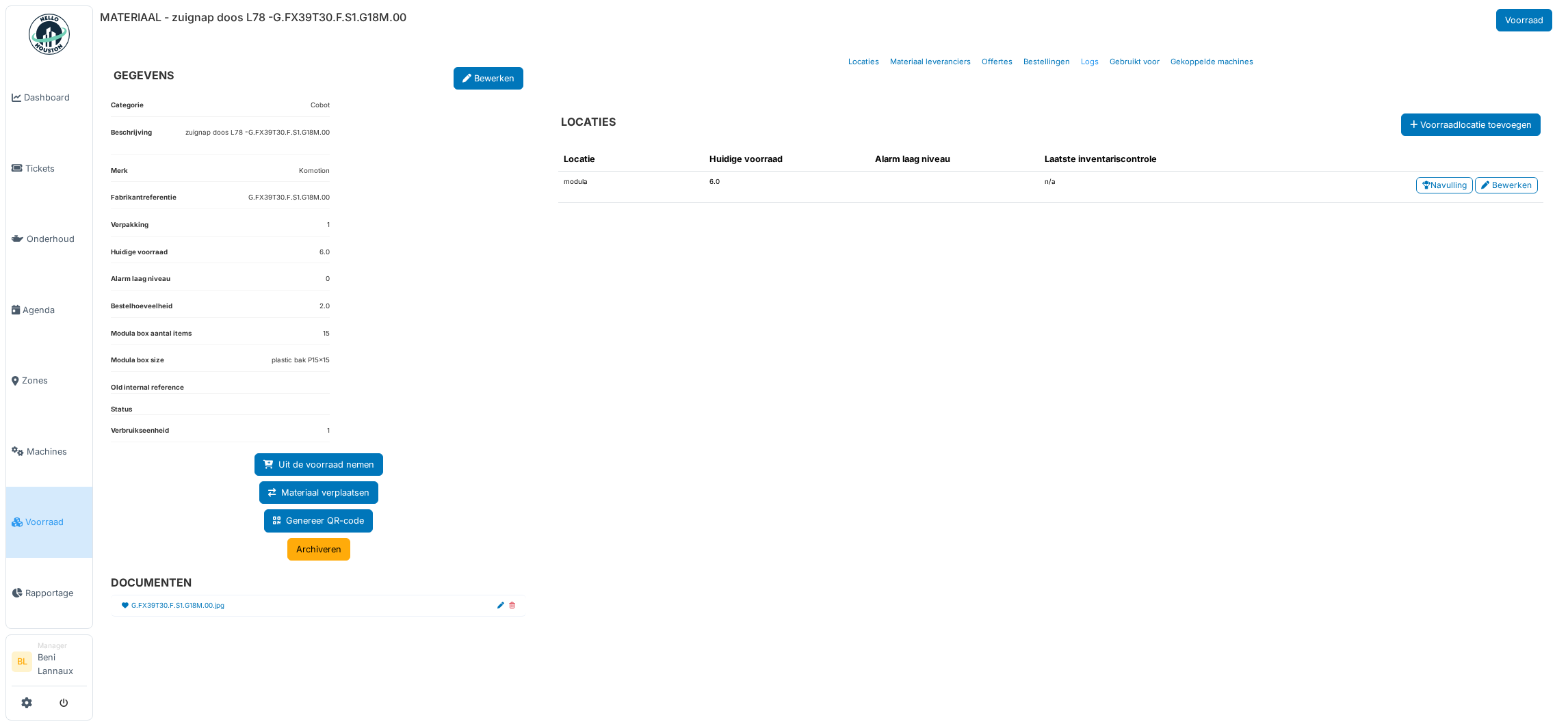
click at [1082, 62] on link "Logs" at bounding box center [1090, 61] width 29 height 32
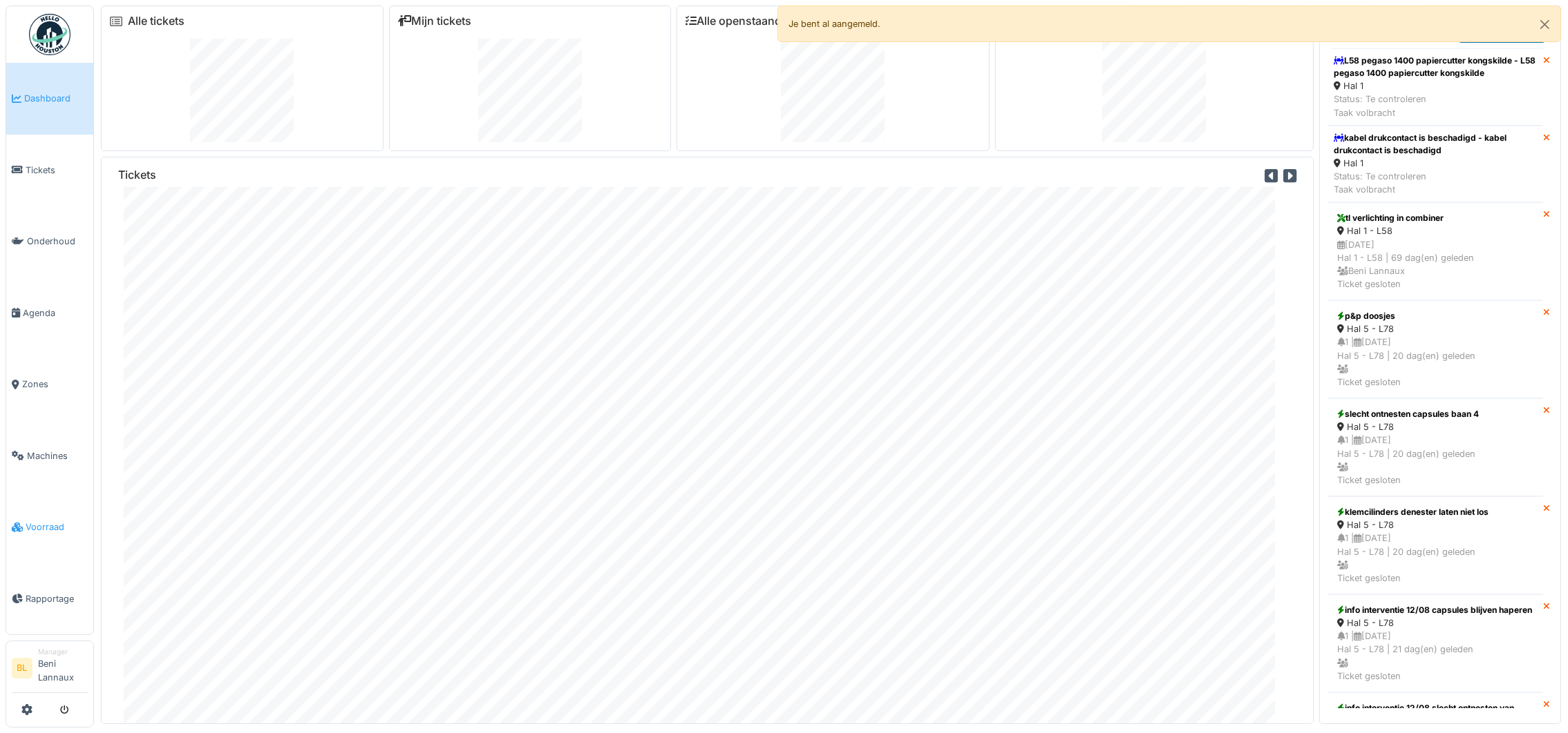
click at [44, 533] on link "Voorraad" at bounding box center [50, 527] width 87 height 72
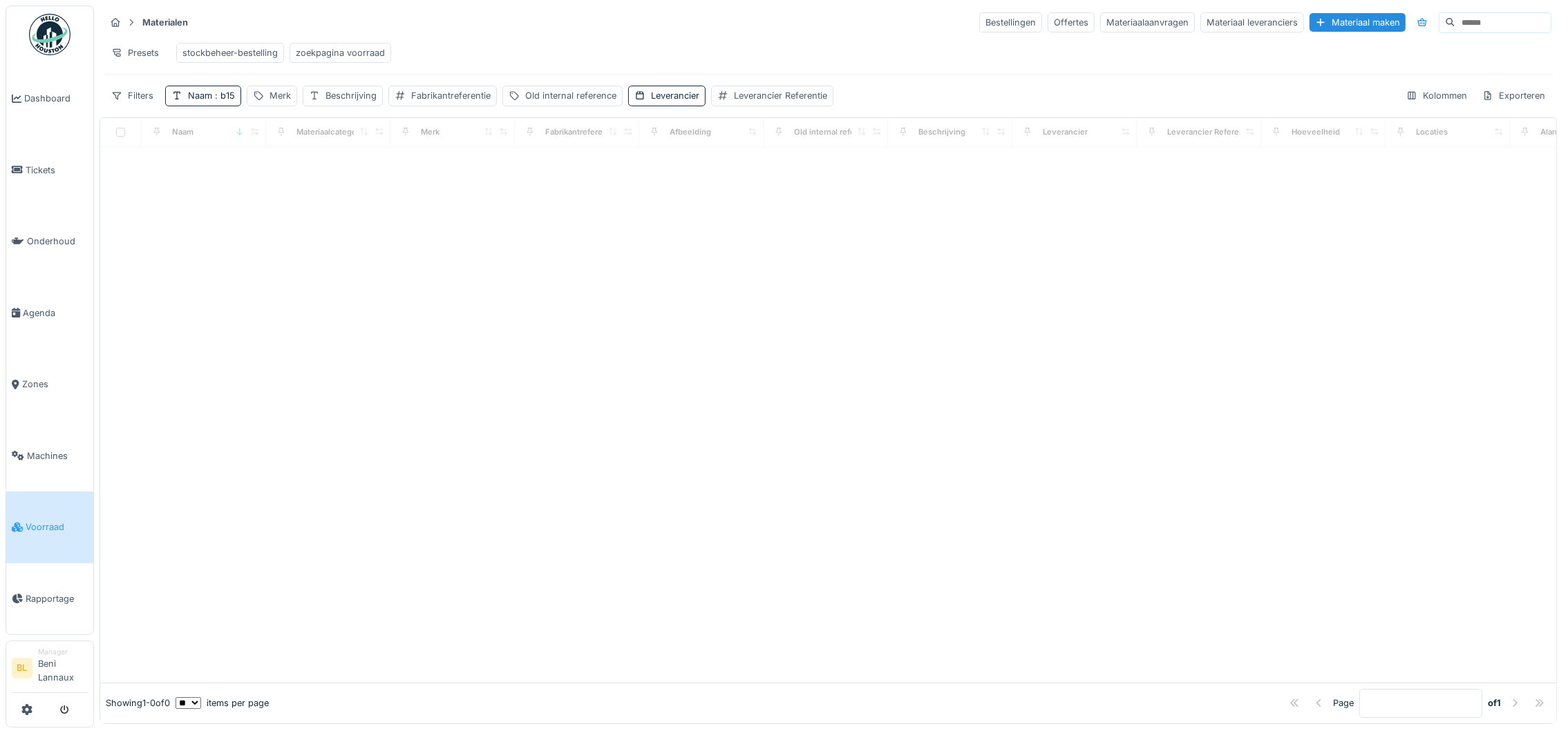
click at [333, 50] on div "zoekpagina voorraad" at bounding box center [340, 52] width 89 height 13
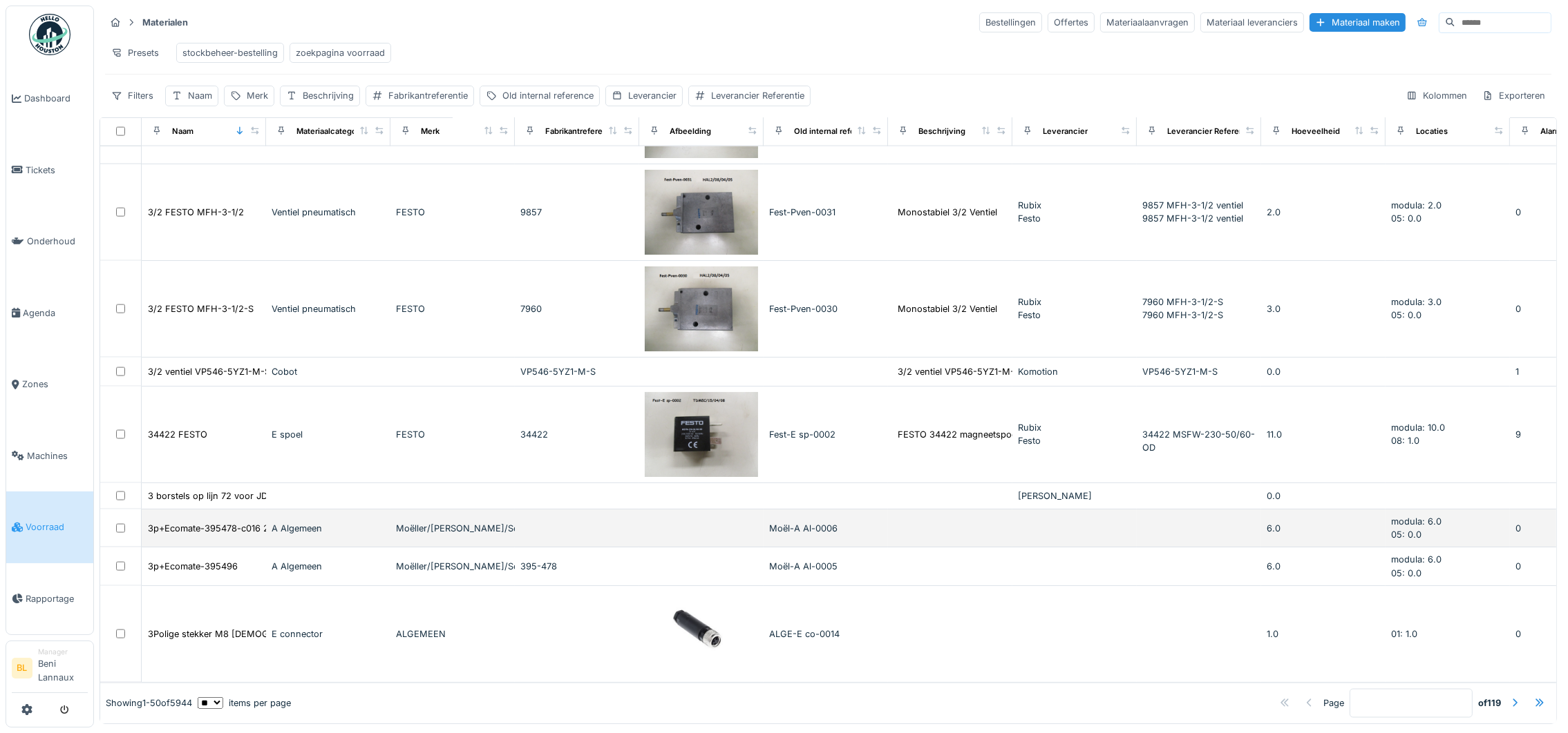
scroll to position [12, 0]
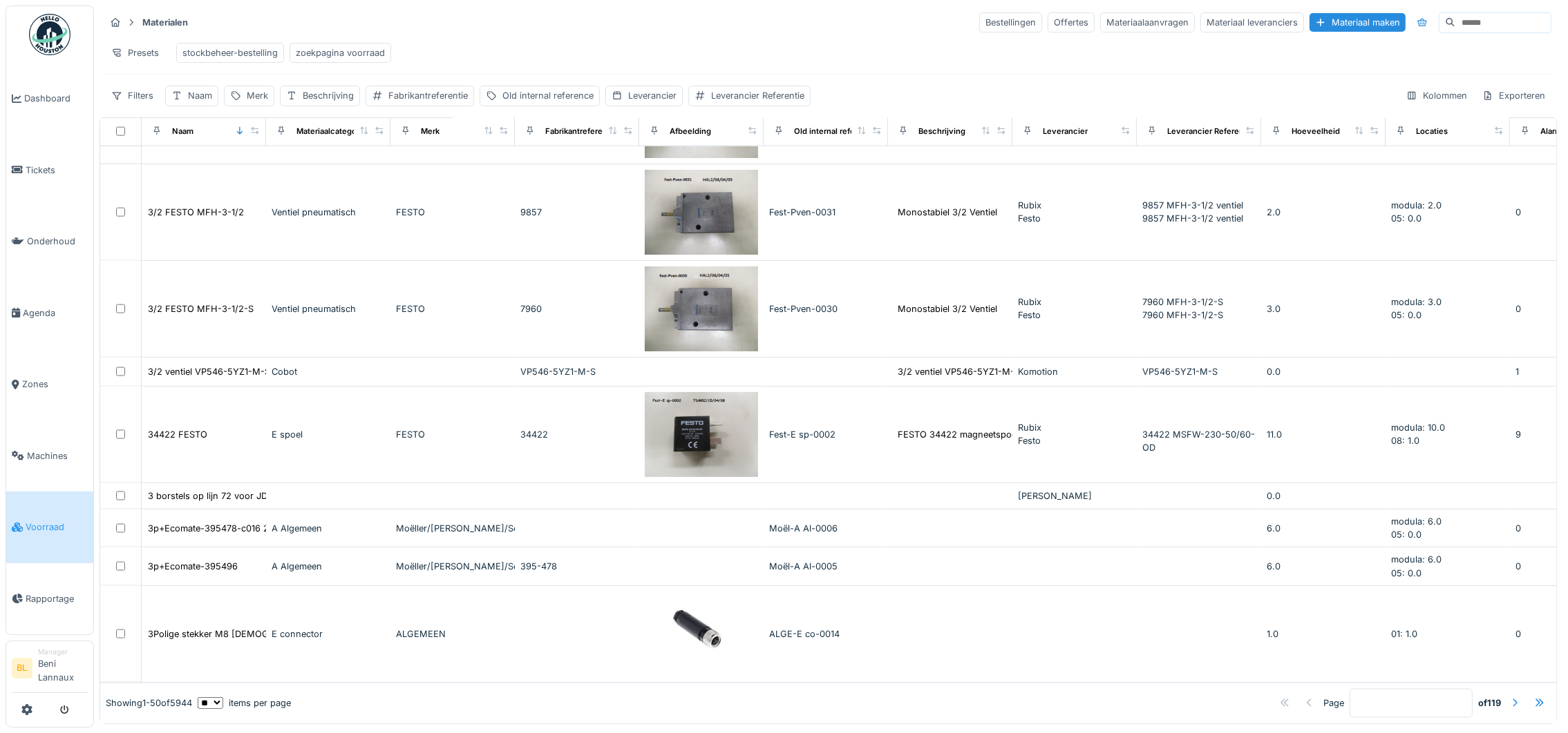
click at [1509, 697] on div at bounding box center [1514, 703] width 11 height 13
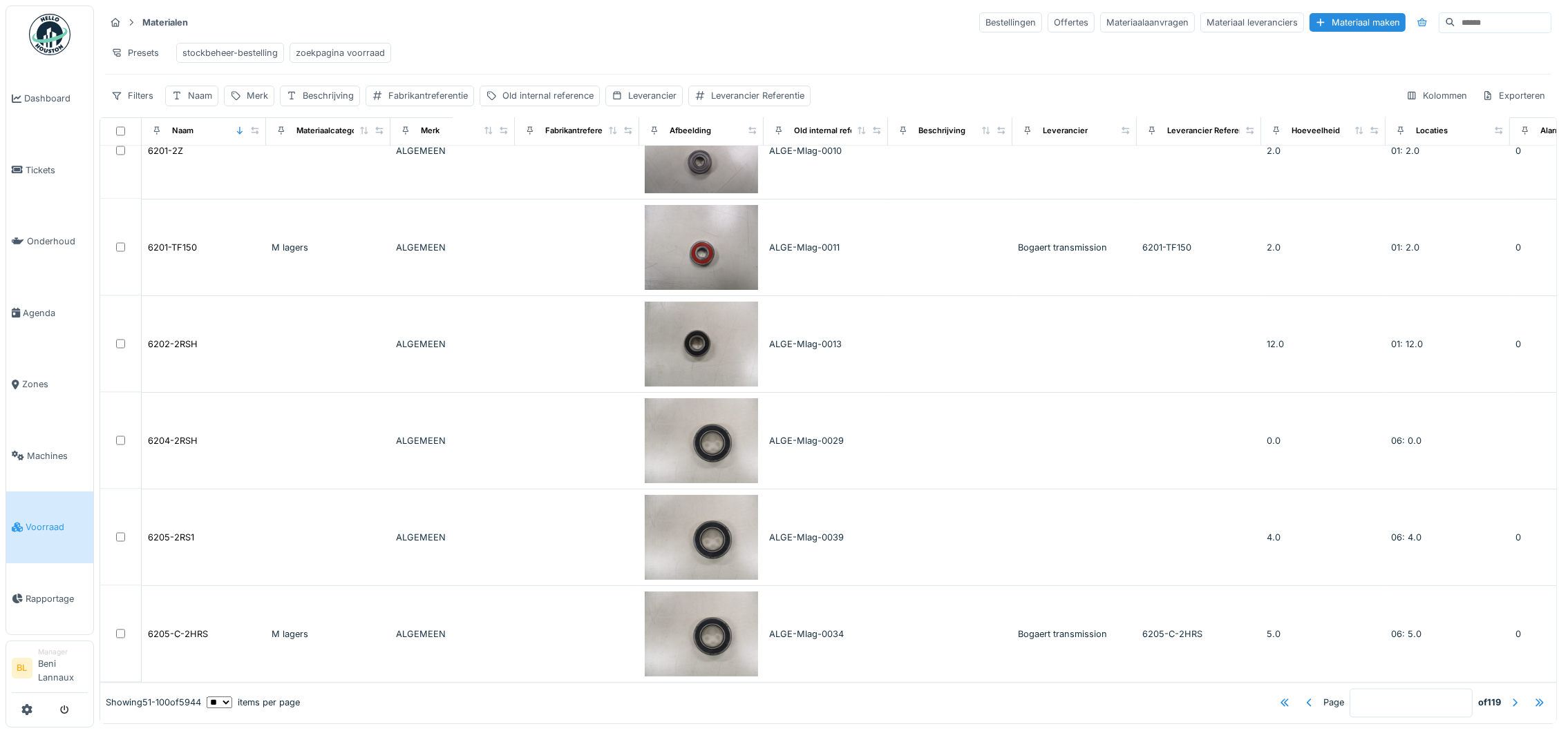
scroll to position [4064, 0]
click at [1509, 697] on div at bounding box center [1514, 703] width 11 height 13
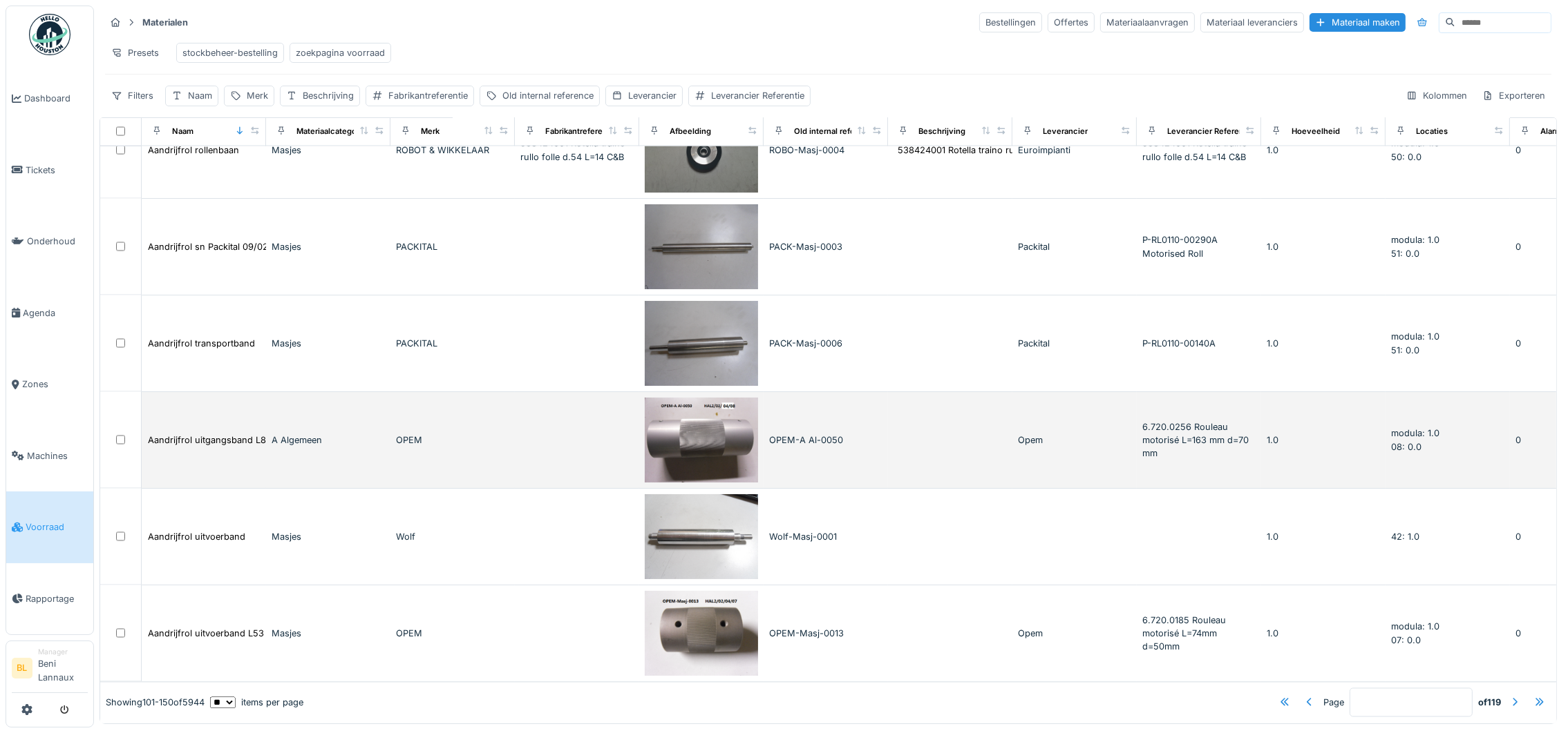
scroll to position [12, 0]
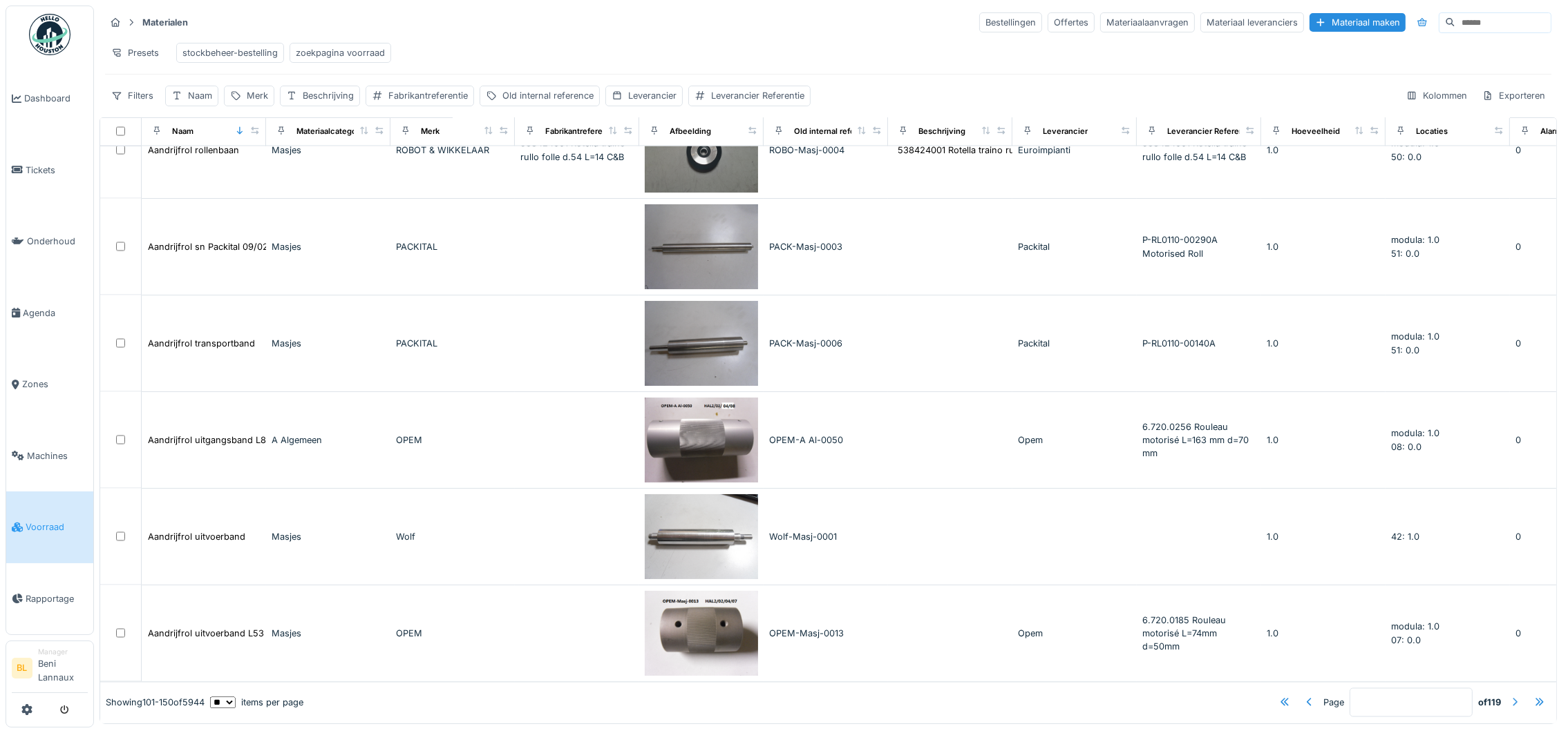
click at [1509, 697] on div at bounding box center [1514, 703] width 11 height 13
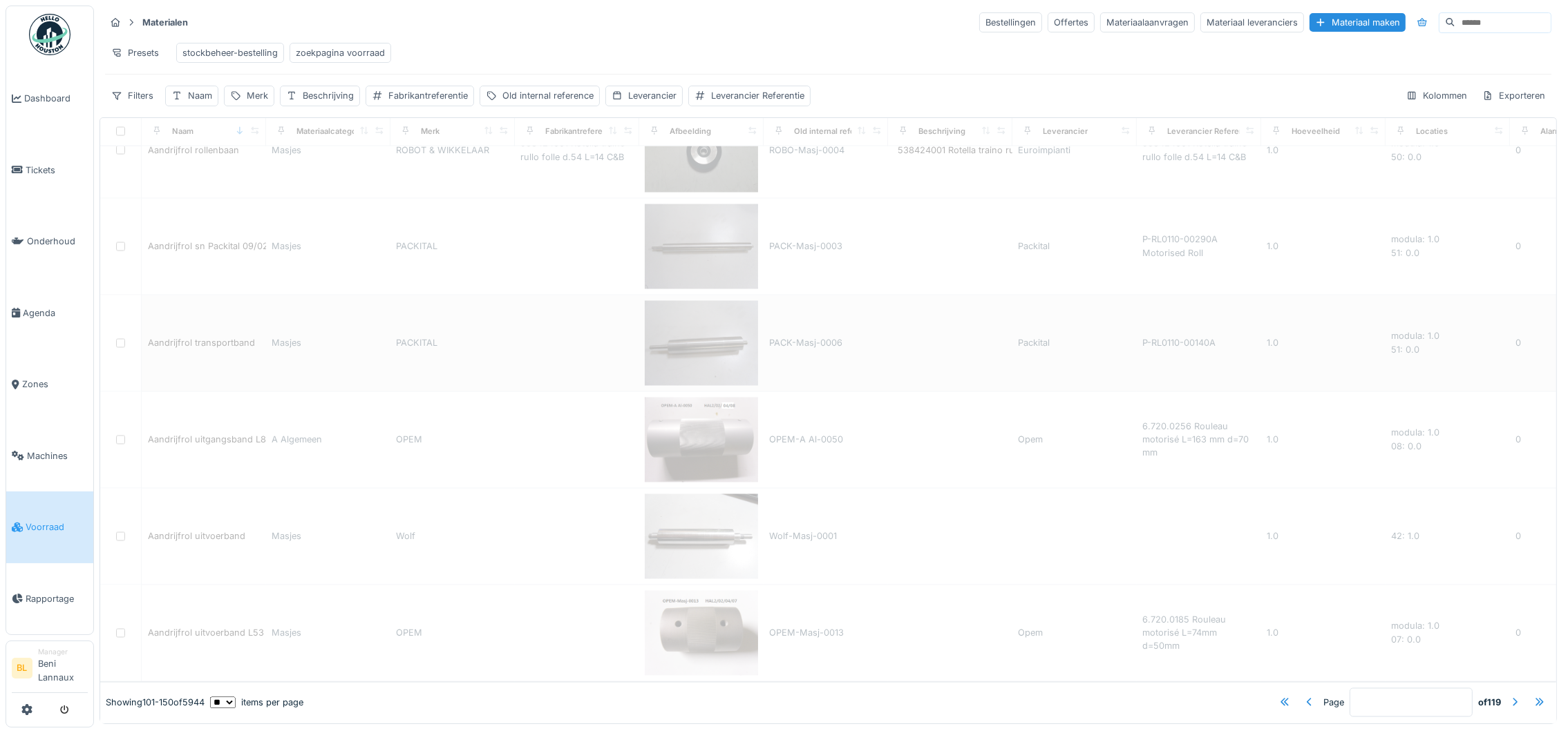
type input "*"
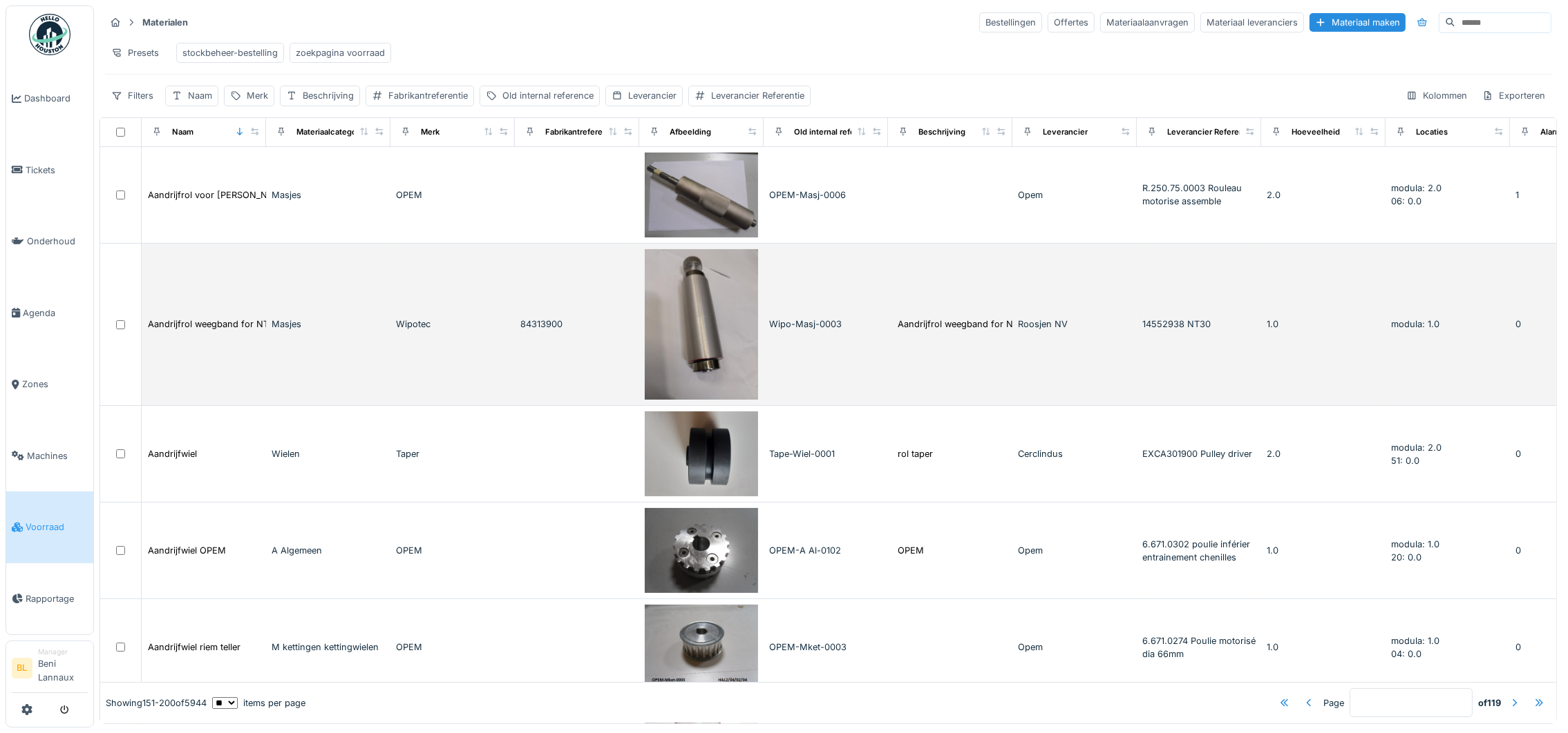
scroll to position [0, 0]
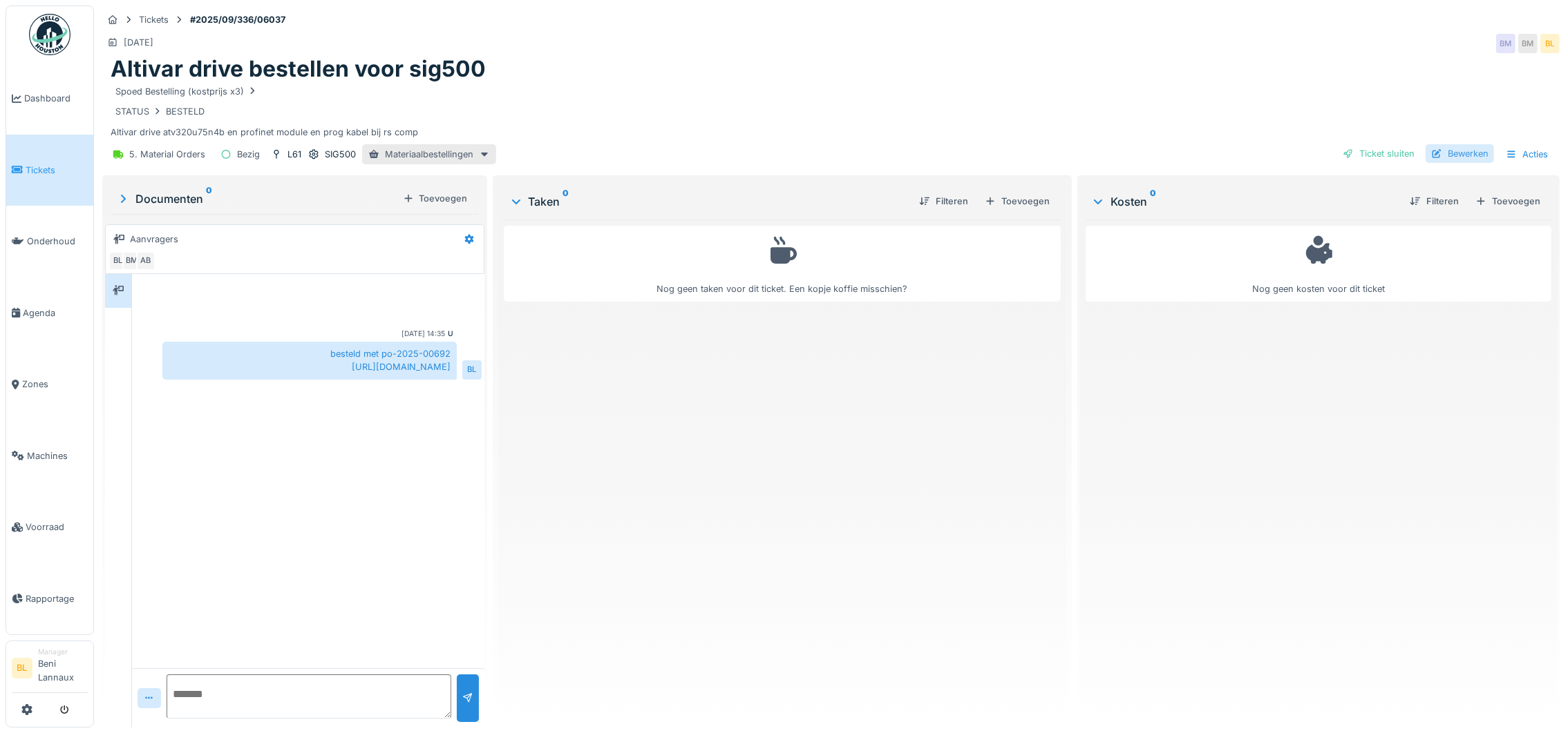
click at [1433, 152] on div "Bewerken" at bounding box center [1459, 154] width 68 height 18
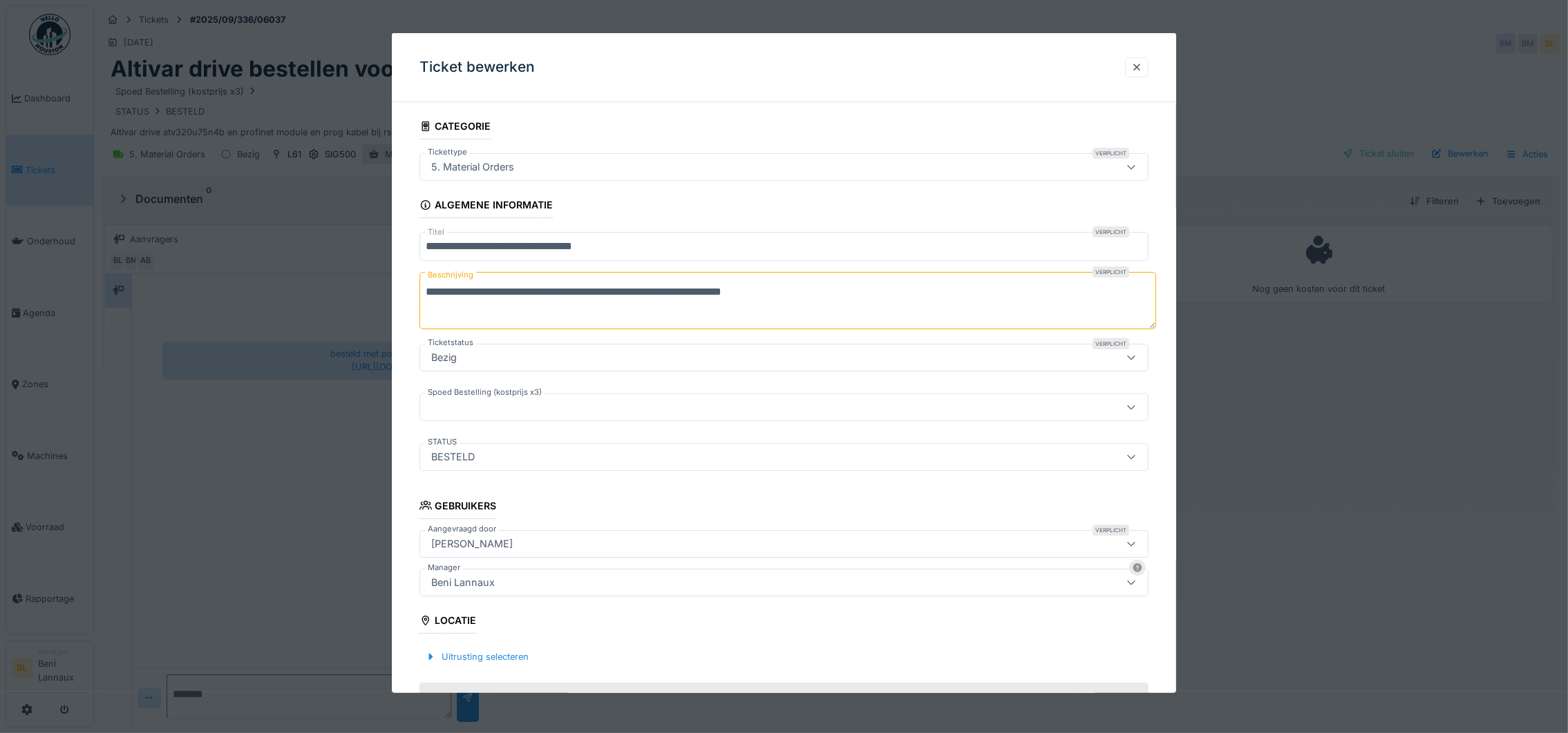
click at [532, 360] on div "Bezig" at bounding box center [742, 358] width 633 height 15
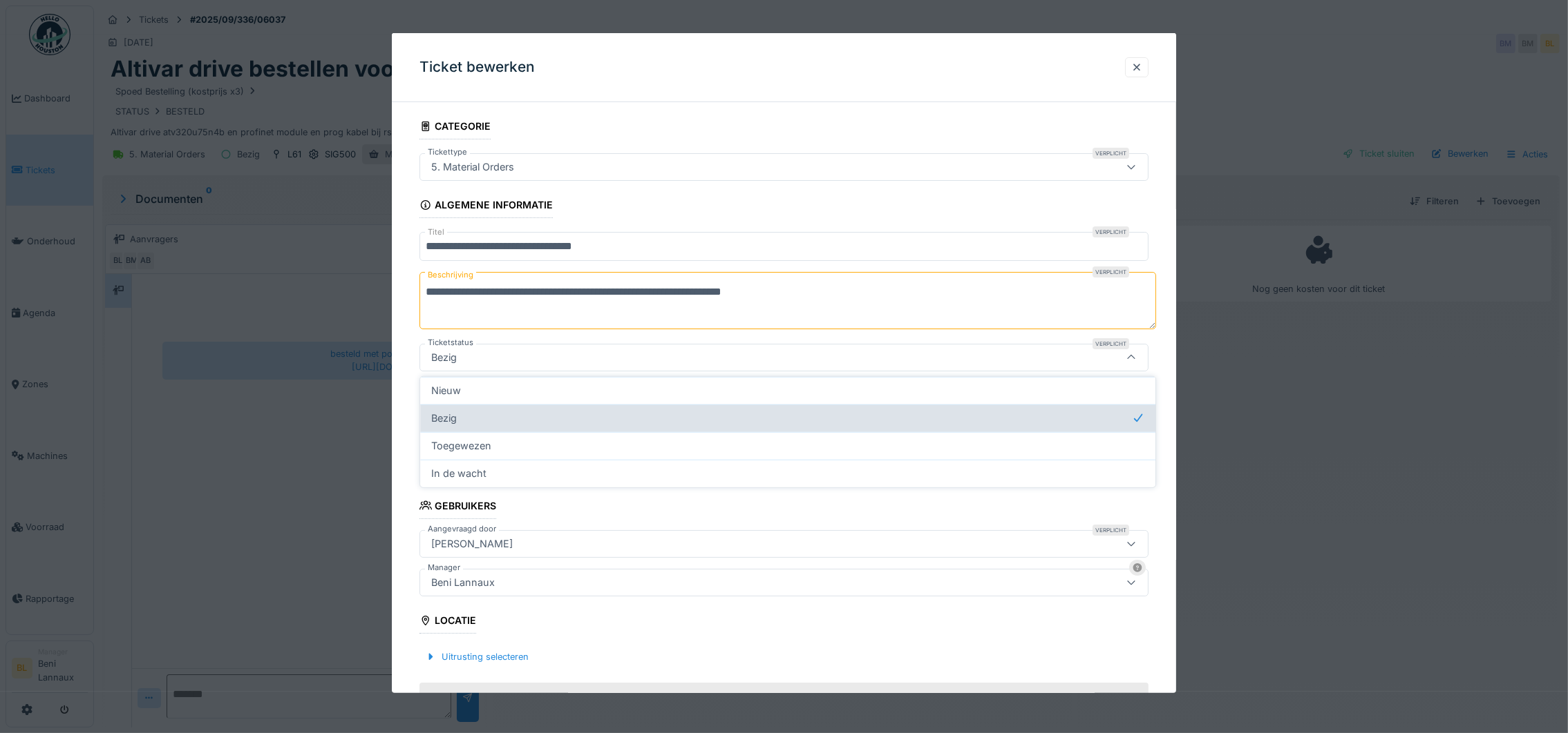
click at [508, 415] on div "Bezig" at bounding box center [787, 419] width 713 height 15
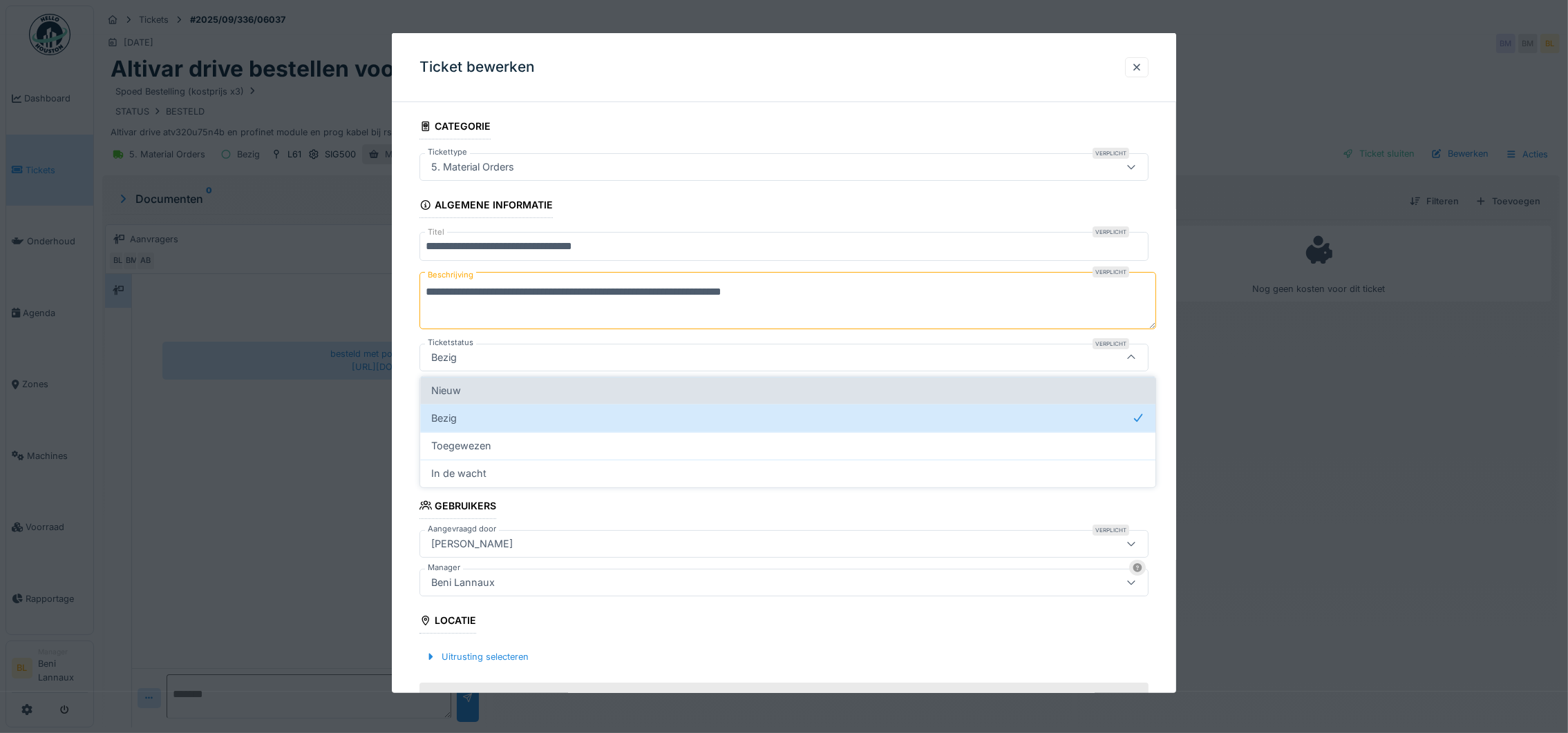
scroll to position [15, 0]
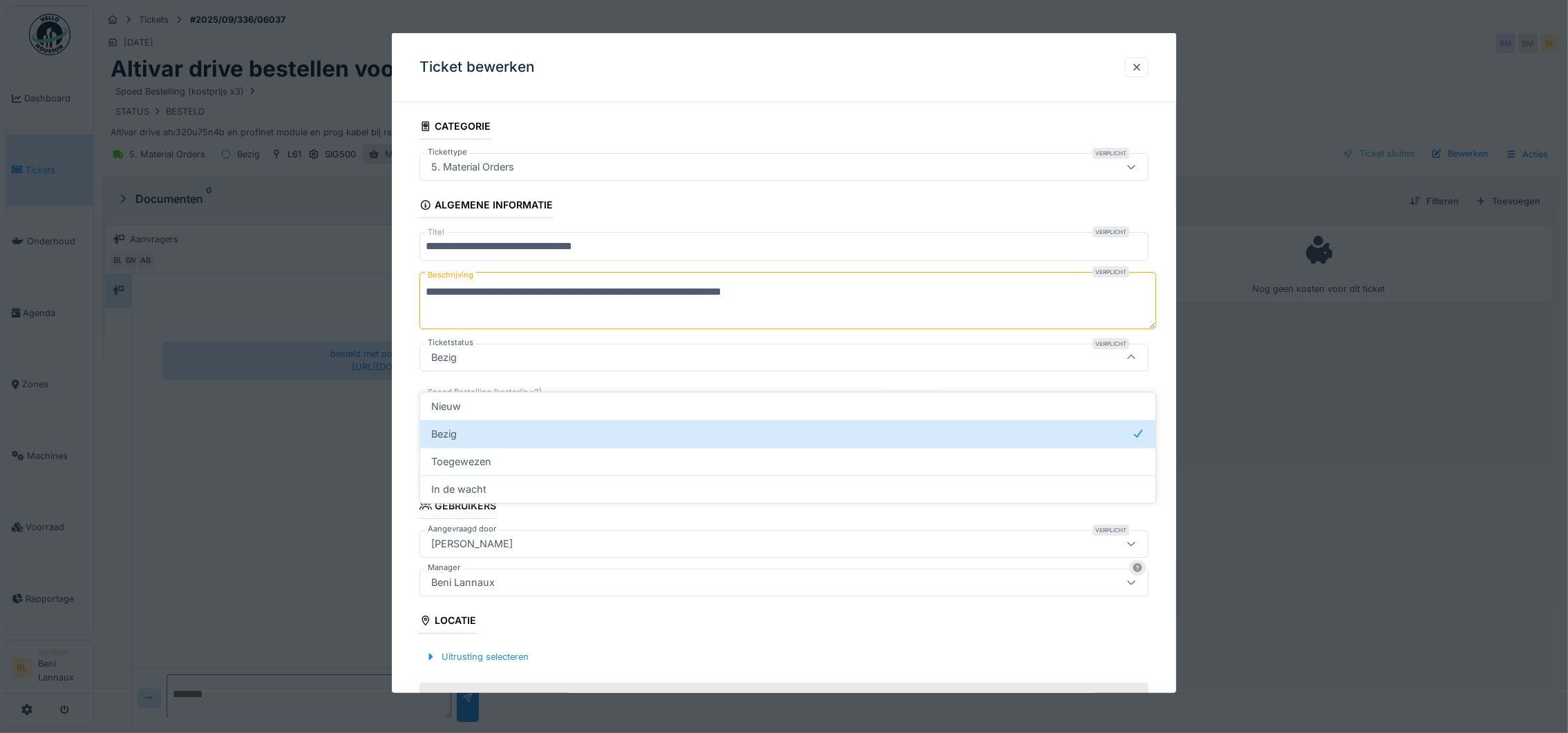
click at [478, 358] on div "Bezig" at bounding box center [742, 358] width 633 height 15
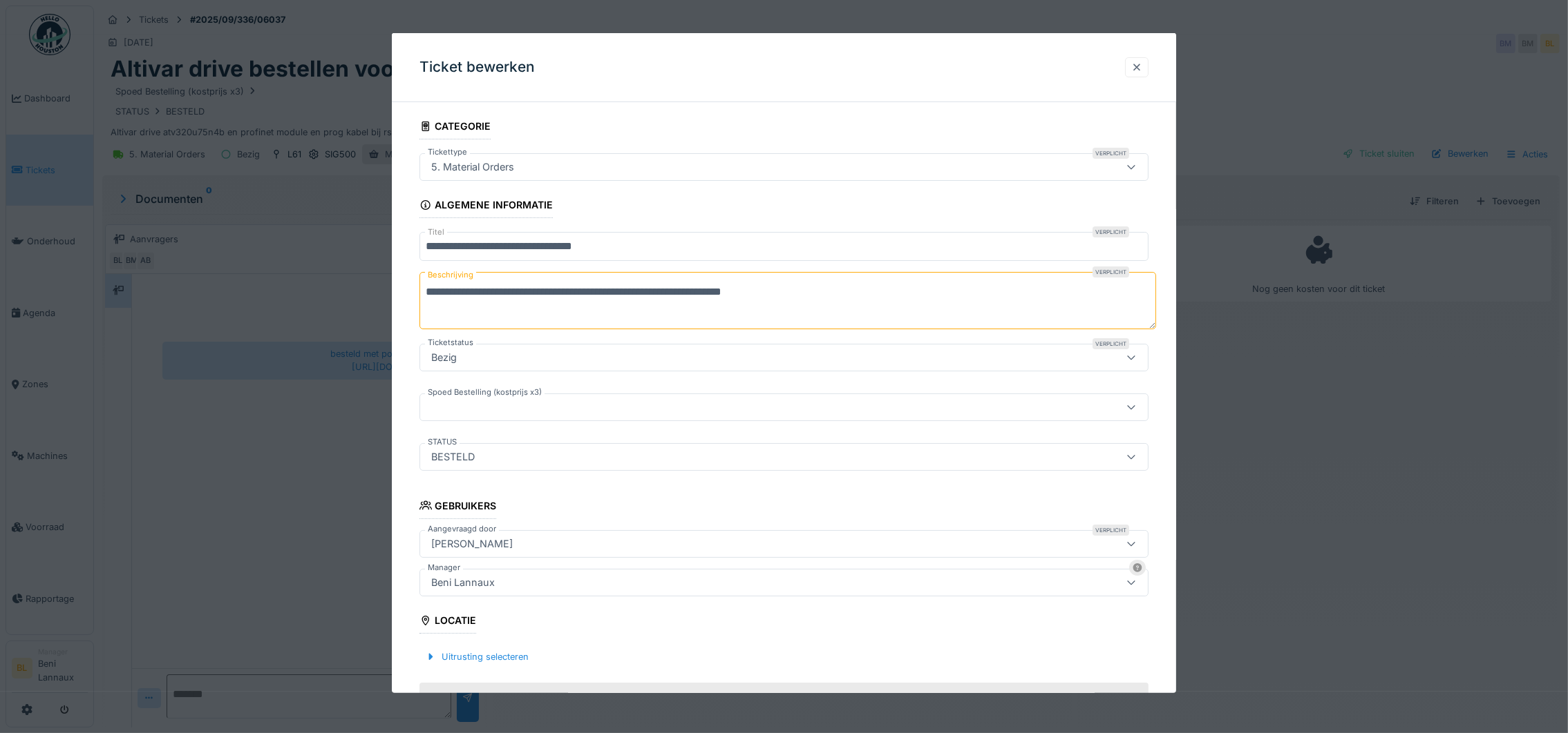
click at [1142, 64] on div at bounding box center [1136, 67] width 11 height 13
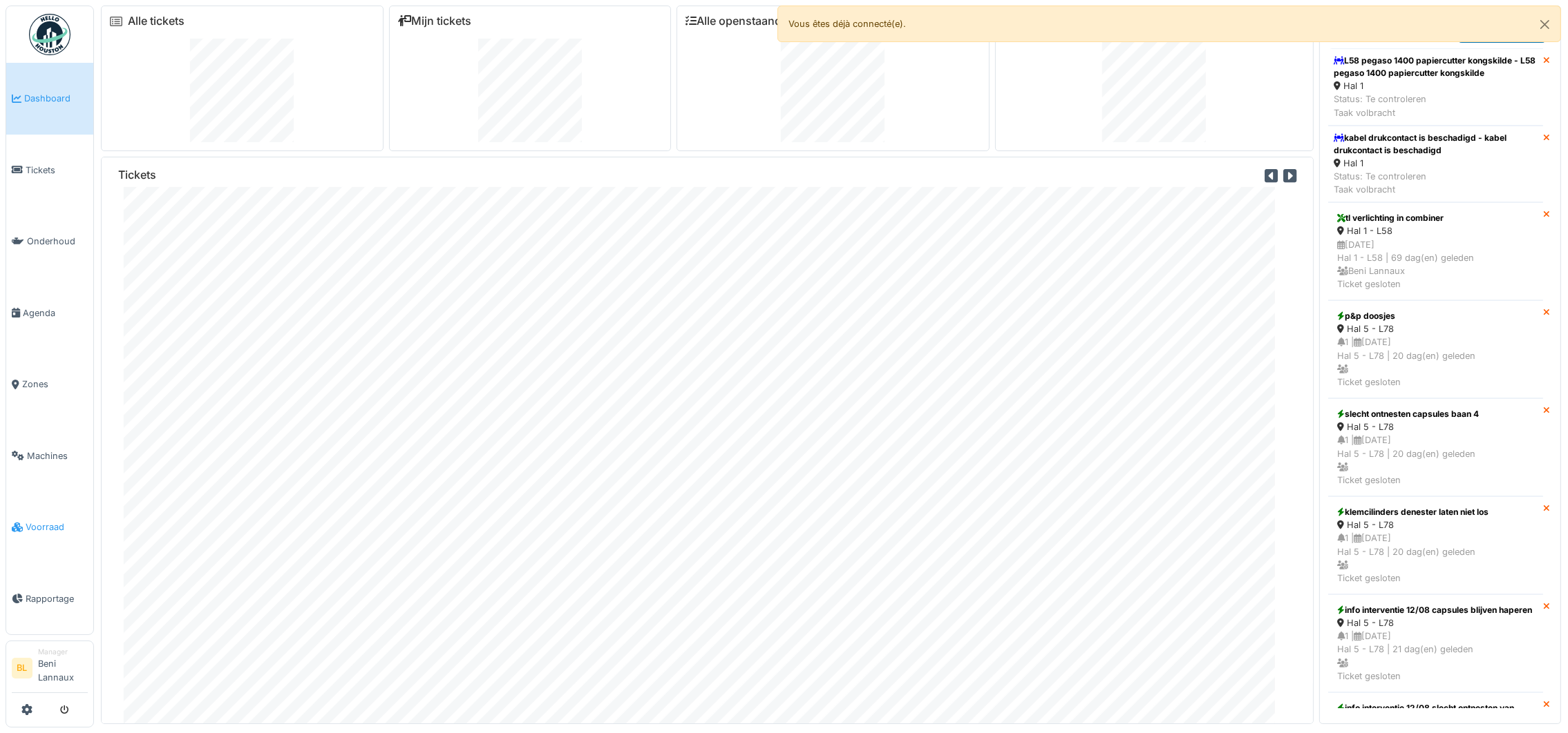
click at [45, 523] on span "Voorraad" at bounding box center [56, 526] width 62 height 13
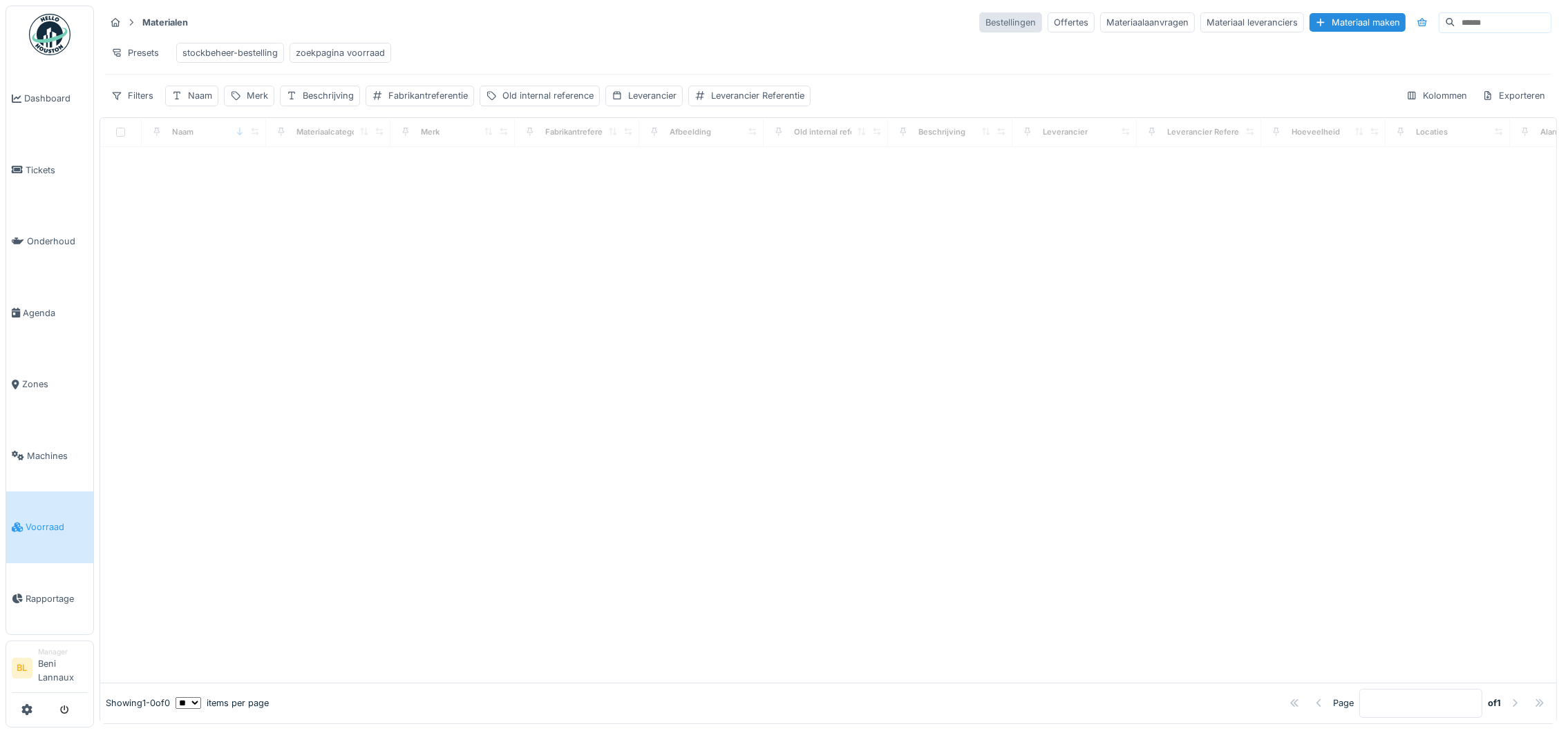
click at [979, 24] on div "Bestellingen" at bounding box center [1011, 22] width 63 height 20
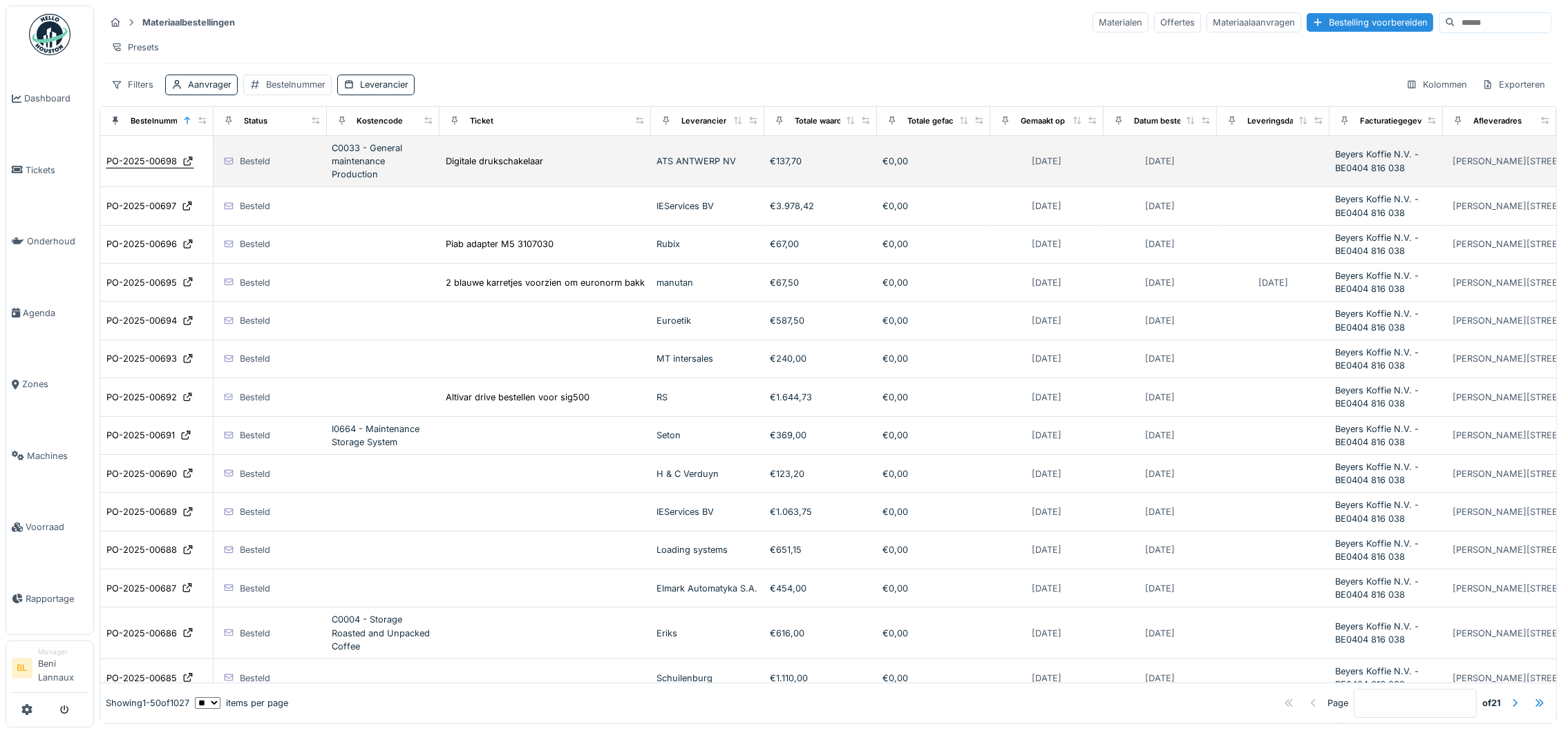
click at [152, 168] on div "PO-2025-00698" at bounding box center [142, 161] width 70 height 13
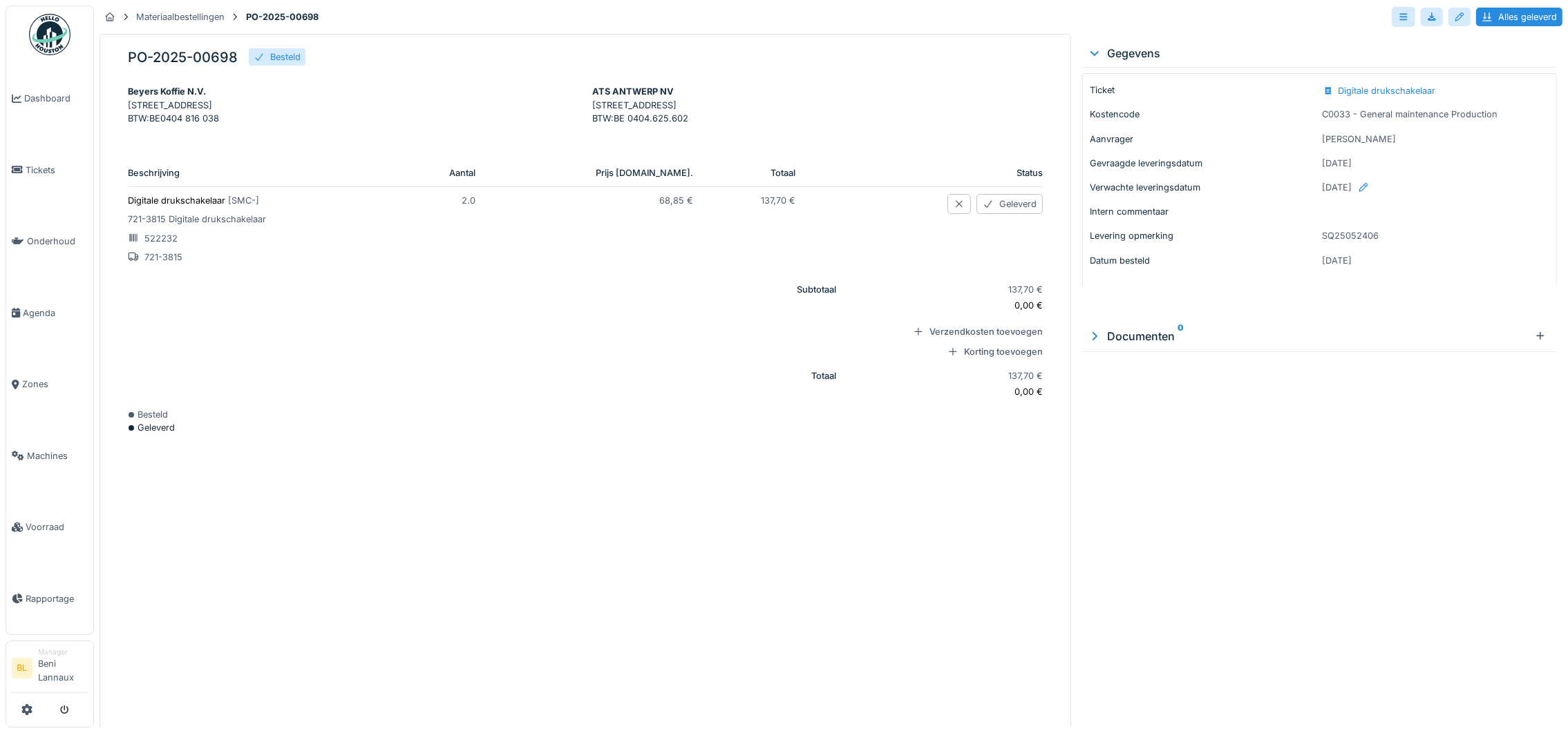
click at [175, 226] on p "721-3815 Digitale drukschakelaar" at bounding box center [257, 219] width 260 height 13
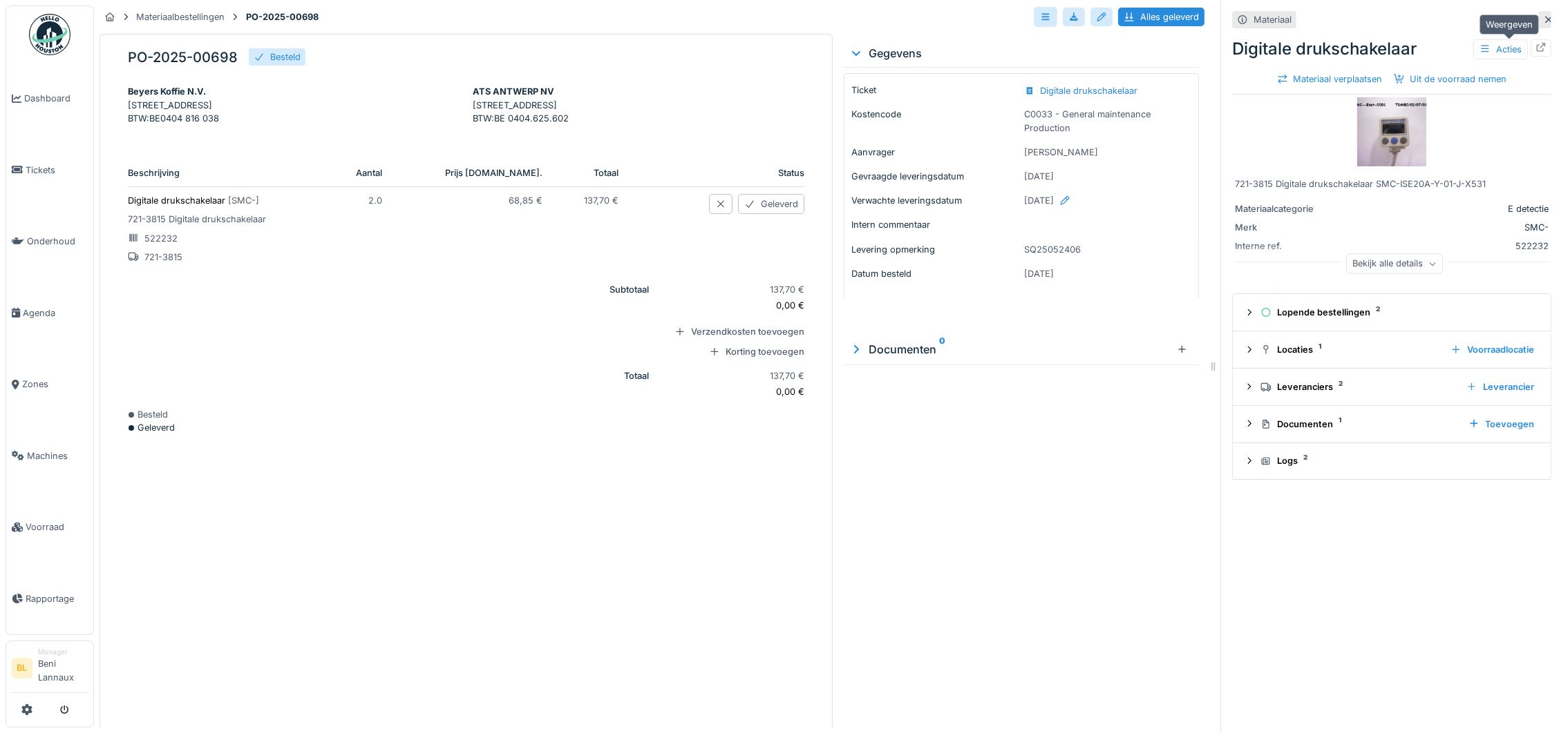
click at [1535, 44] on icon at bounding box center [1540, 47] width 11 height 9
click at [1374, 140] on img at bounding box center [1391, 132] width 69 height 69
click at [1376, 134] on img at bounding box center [1391, 132] width 69 height 69
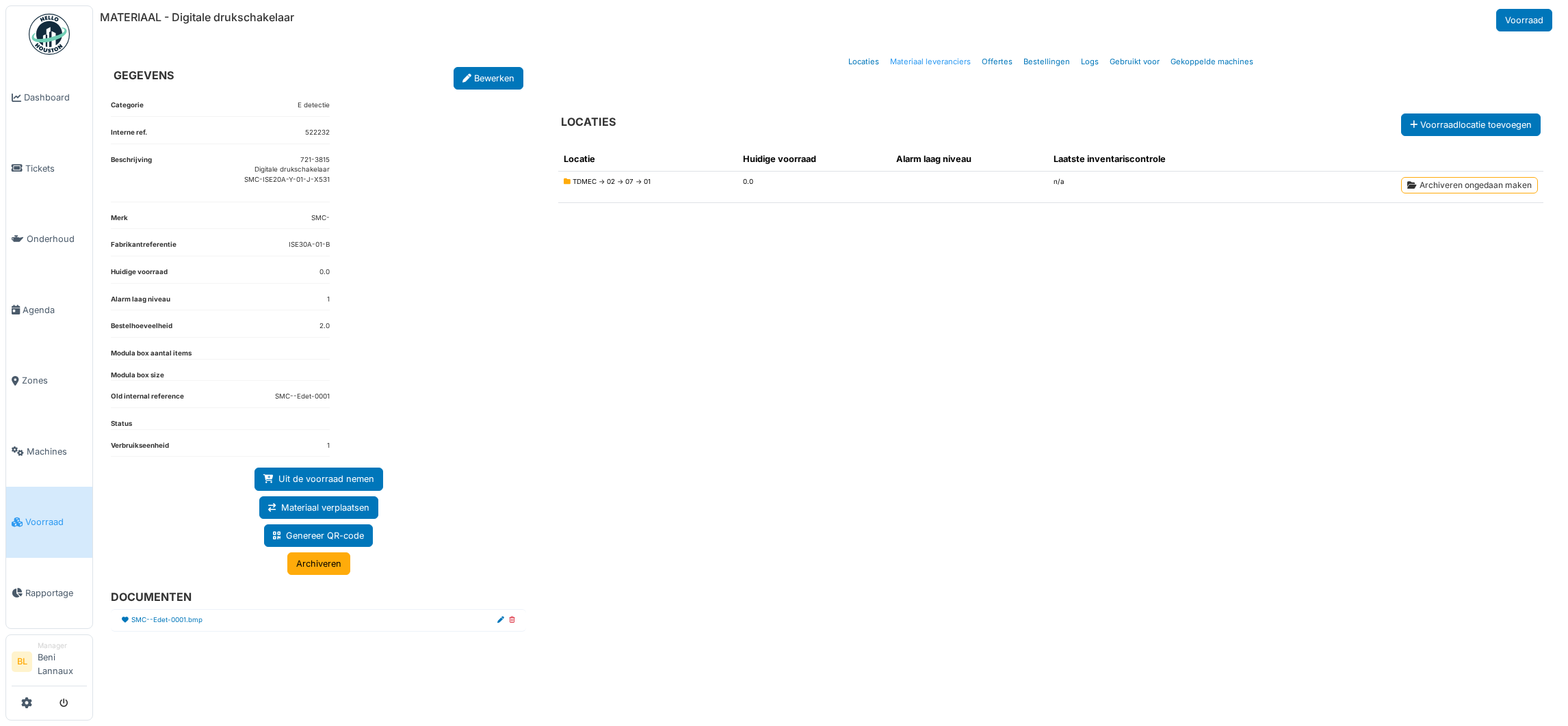
click at [922, 68] on link "Materiaal leveranciers" at bounding box center [930, 61] width 92 height 32
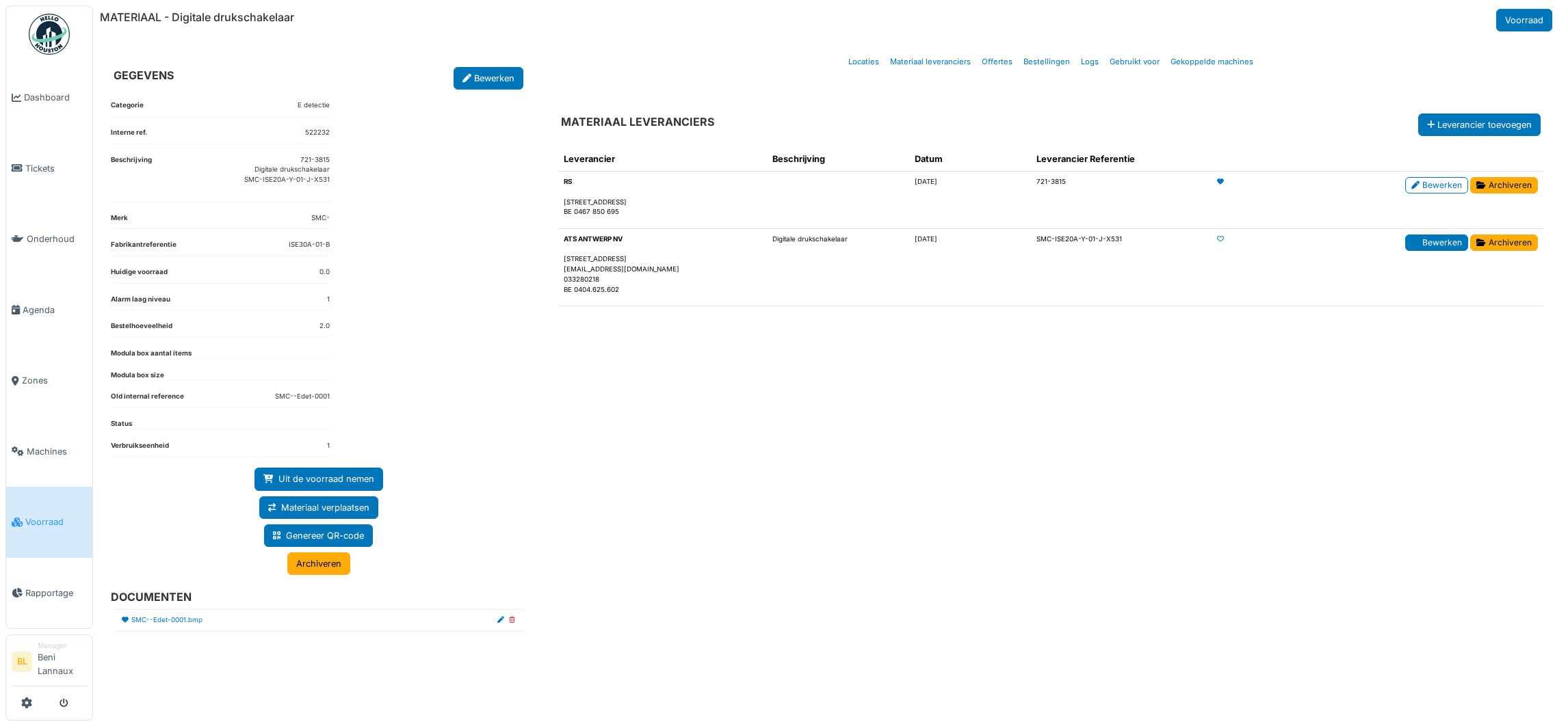
click at [1432, 240] on link "Bewerken" at bounding box center [1437, 243] width 63 height 17
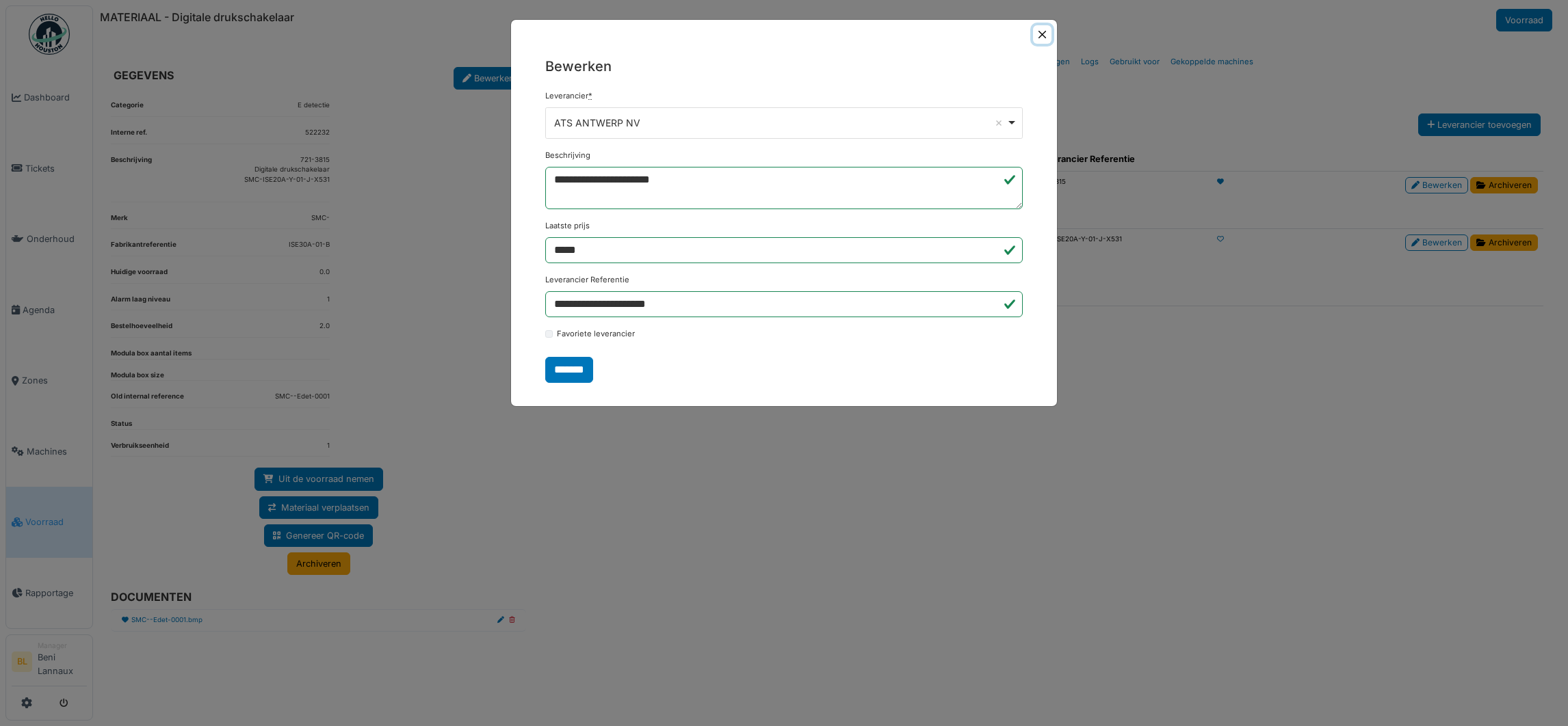
click at [1046, 35] on button "Close" at bounding box center [1043, 34] width 18 height 18
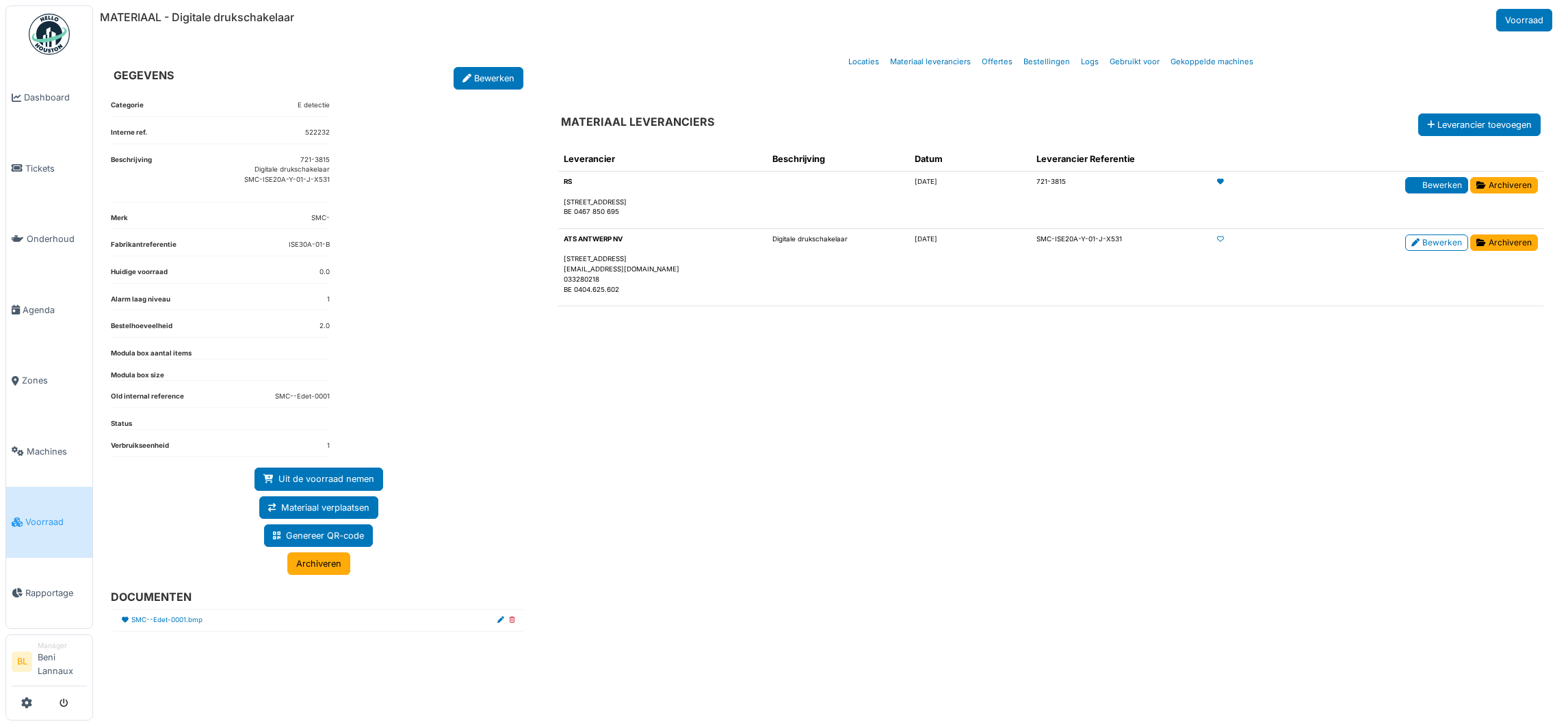
click at [1430, 186] on link "Bewerken" at bounding box center [1437, 186] width 63 height 17
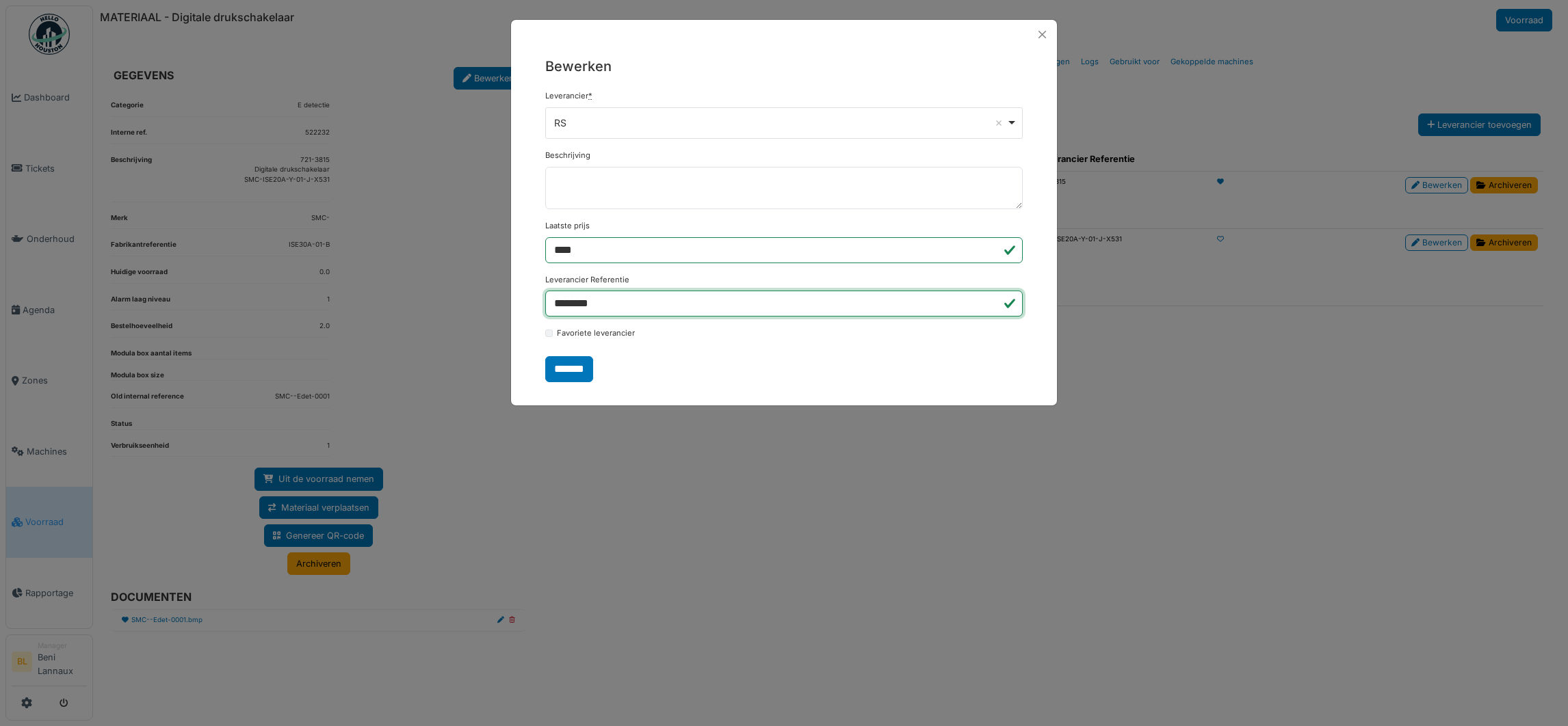
drag, startPoint x: 642, startPoint y: 301, endPoint x: 545, endPoint y: 308, distance: 97.3
click at [545, 308] on input "********" at bounding box center [784, 304] width 478 height 26
click at [1335, 417] on div "Bewerken Leverancier * ** RS Remove item A&C Solutions ABB ABC industrail Parts…" at bounding box center [784, 363] width 1568 height 726
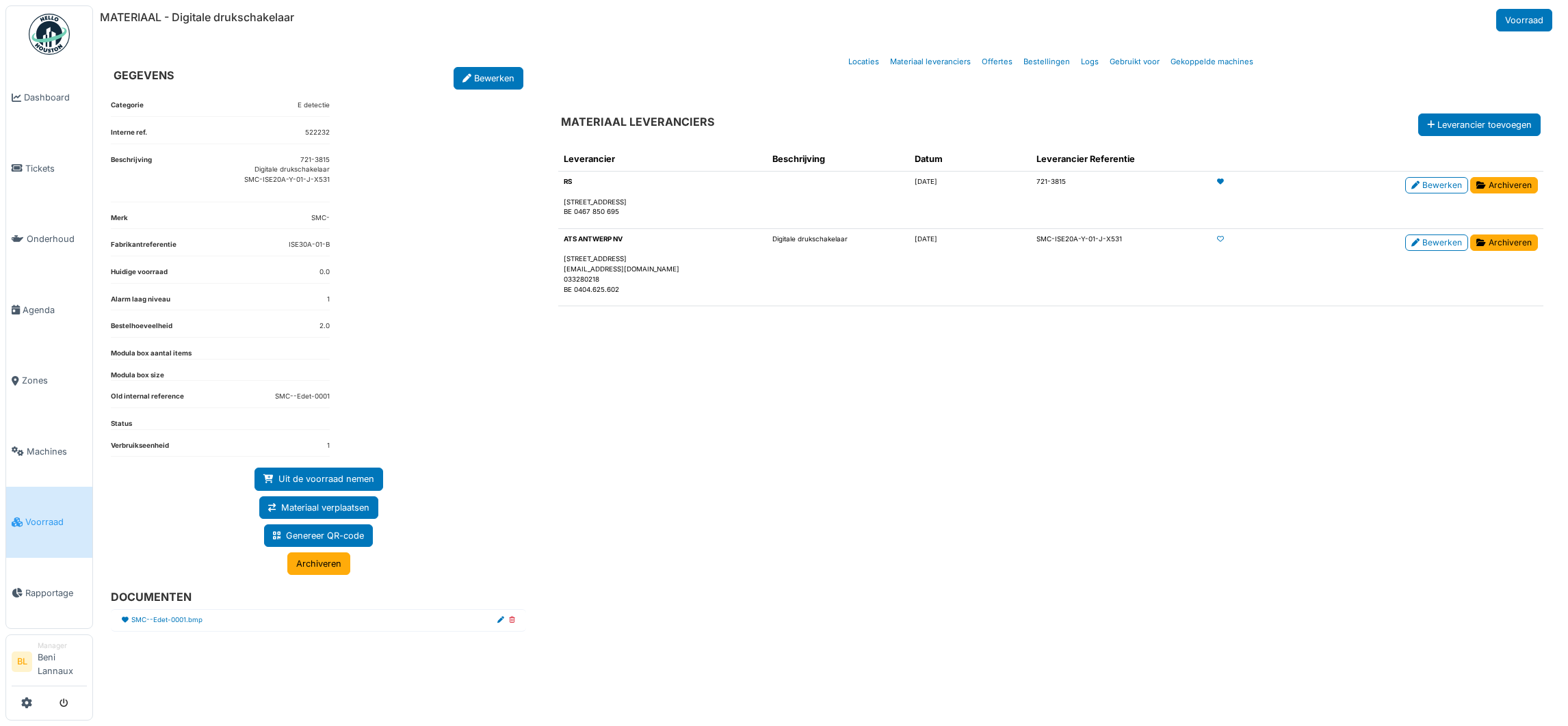
drag, startPoint x: 1042, startPoint y: 243, endPoint x: 1126, endPoint y: 249, distance: 84.2
click at [1126, 249] on td "SMC-ISE20A-Y-01-J-X531" at bounding box center [1121, 268] width 180 height 77
click at [1099, 268] on td "SMC-ISE20A-Y-01-J-X531" at bounding box center [1121, 268] width 180 height 77
drag, startPoint x: 1040, startPoint y: 239, endPoint x: 1125, endPoint y: 249, distance: 85.6
click at [1125, 249] on td "SMC-ISE20A-Y-01-J-X531" at bounding box center [1121, 268] width 180 height 77
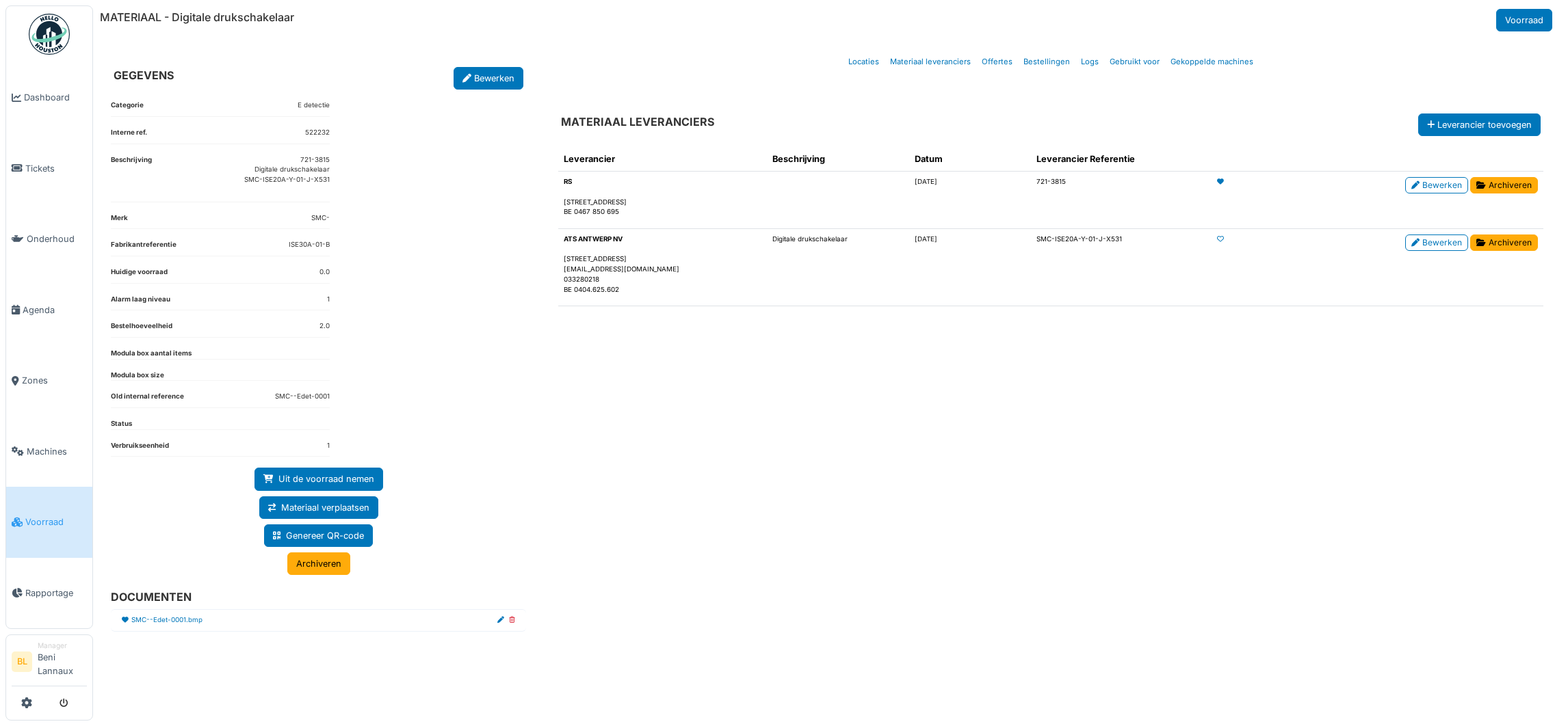
copy td "SMC-ISE20A-Y-01-J-X531"
drag, startPoint x: 1218, startPoint y: 231, endPoint x: 1218, endPoint y: 246, distance: 15.0
click at [1220, 233] on td at bounding box center [1259, 268] width 95 height 77
drag, startPoint x: 273, startPoint y: 402, endPoint x: 340, endPoint y: 399, distance: 67.1
click at [340, 399] on div "Categorie E detectie Interne ref. 522232 Beschrijving 721-3815 Digitale druksch…" at bounding box center [318, 396] width 437 height 612
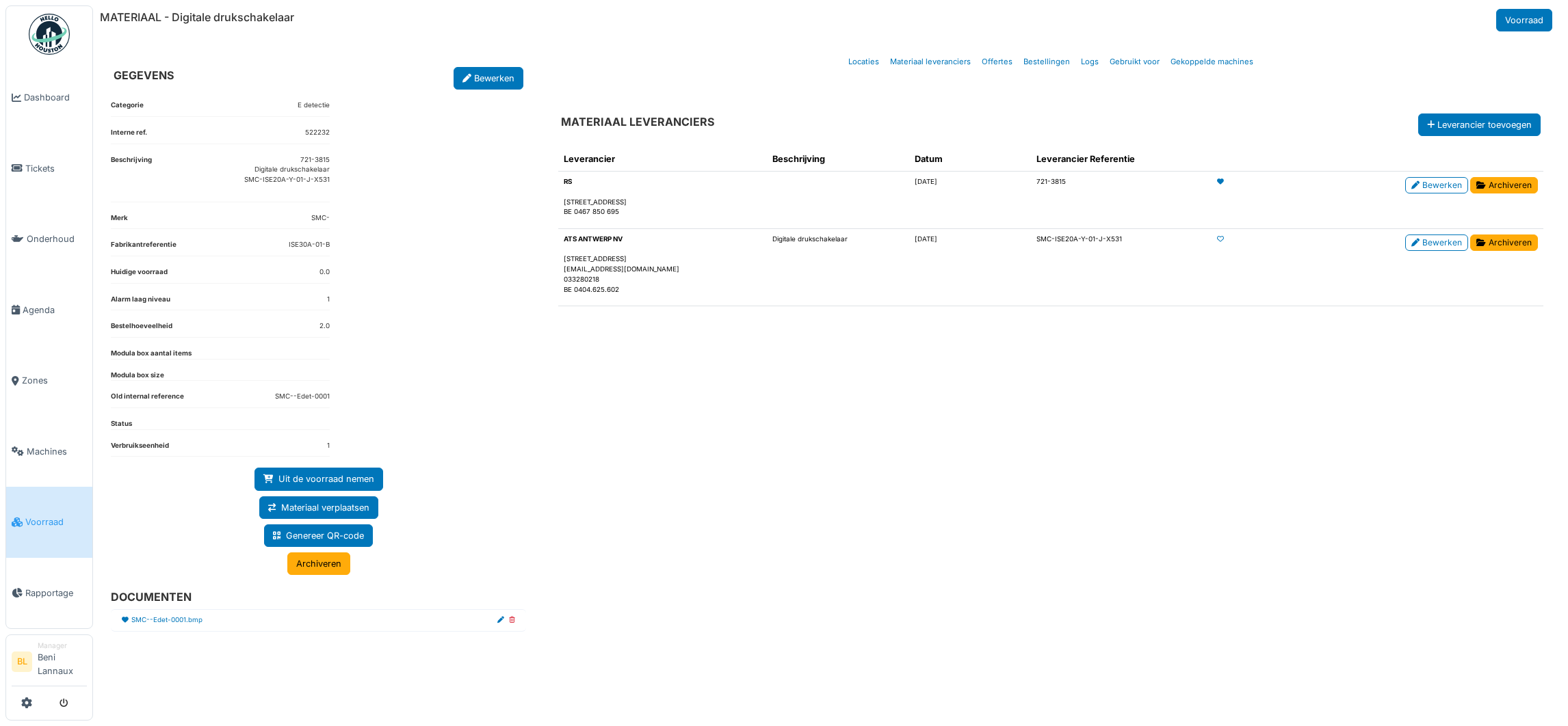
copy dd "SMC--Edet-0001"
drag, startPoint x: 1055, startPoint y: 243, endPoint x: 1121, endPoint y: 243, distance: 66.0
click at [1121, 243] on td "SMC-ISE20A-Y-01-J-X531" at bounding box center [1121, 268] width 180 height 77
copy td "ISE20A-Y-01-J-X531"
click at [1146, 380] on div "Leverancier Beschrijving Datum Leverancier Referentie RS Louizalaan 65, Brussel…" at bounding box center [1051, 415] width 1007 height 558
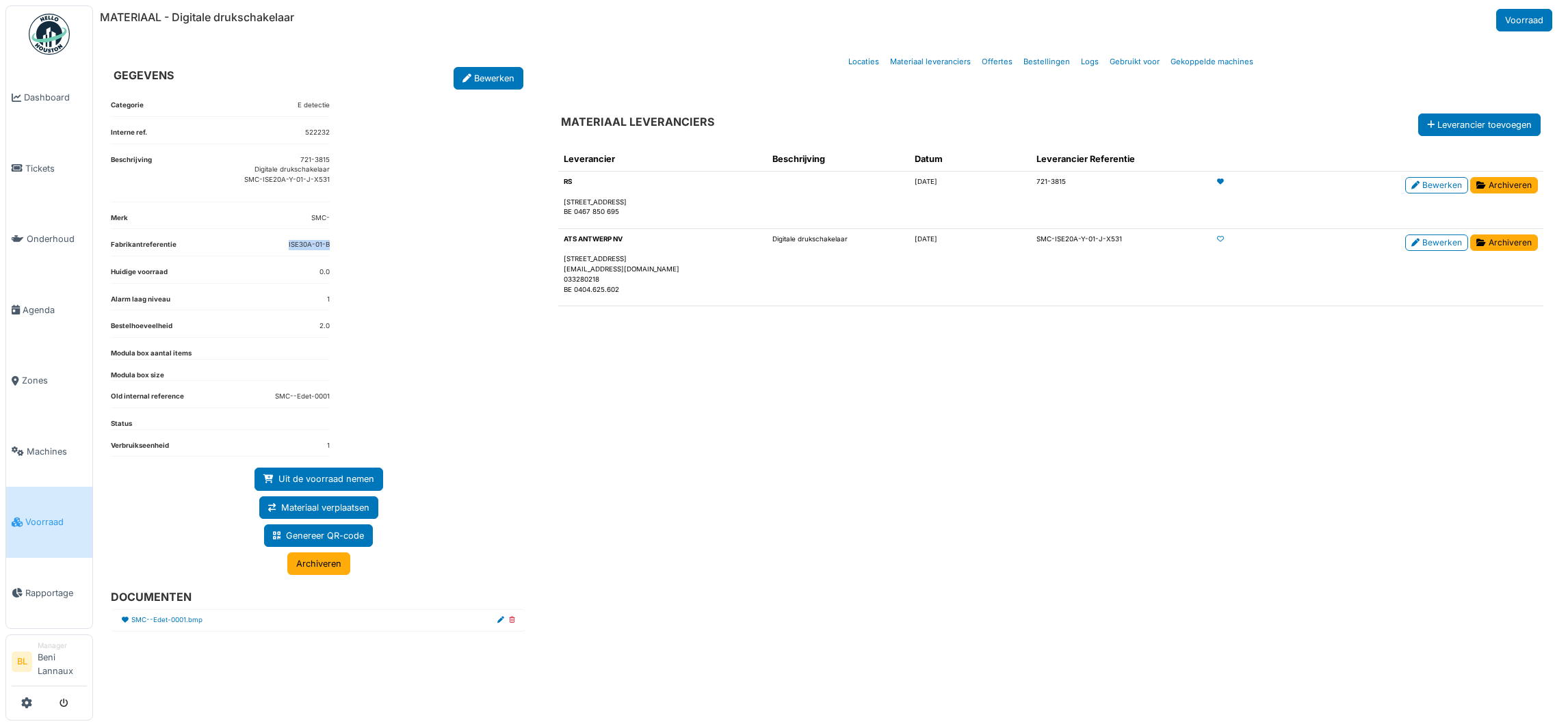
drag, startPoint x: 286, startPoint y: 243, endPoint x: 334, endPoint y: 254, distance: 49.2
click at [334, 254] on div "Categorie E detectie Interne ref. 522232 Beschrijving 721-3815 Digitale druksch…" at bounding box center [318, 396] width 437 height 612
copy dd "ISE30A-01-B"
click at [884, 485] on div "Leverancier Beschrijving Datum Leverancier Referentie RS Louizalaan 65, Brussel…" at bounding box center [1051, 415] width 1007 height 558
click at [1255, 253] on td at bounding box center [1259, 268] width 95 height 77
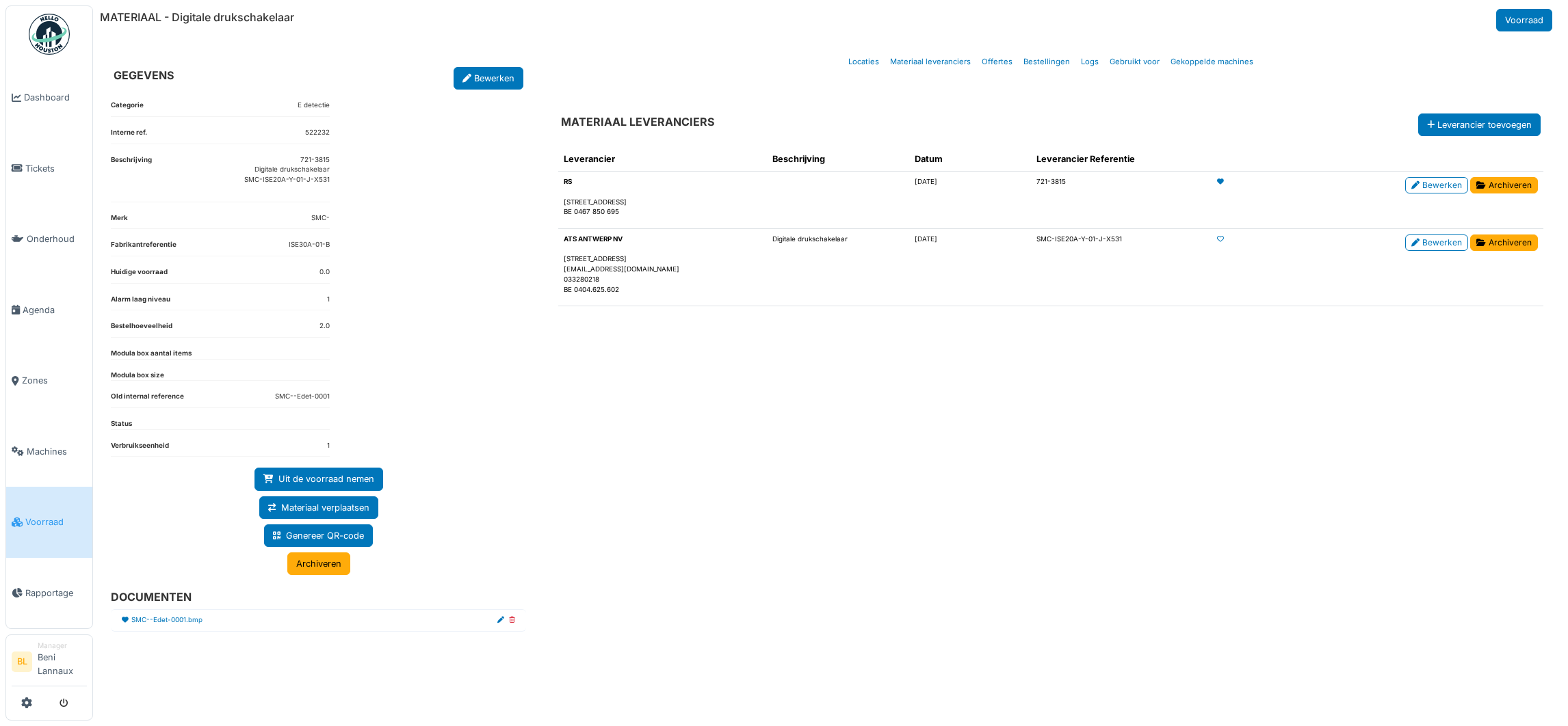
click at [1235, 248] on td at bounding box center [1259, 268] width 95 height 77
click at [1218, 241] on icon at bounding box center [1220, 239] width 7 height 7
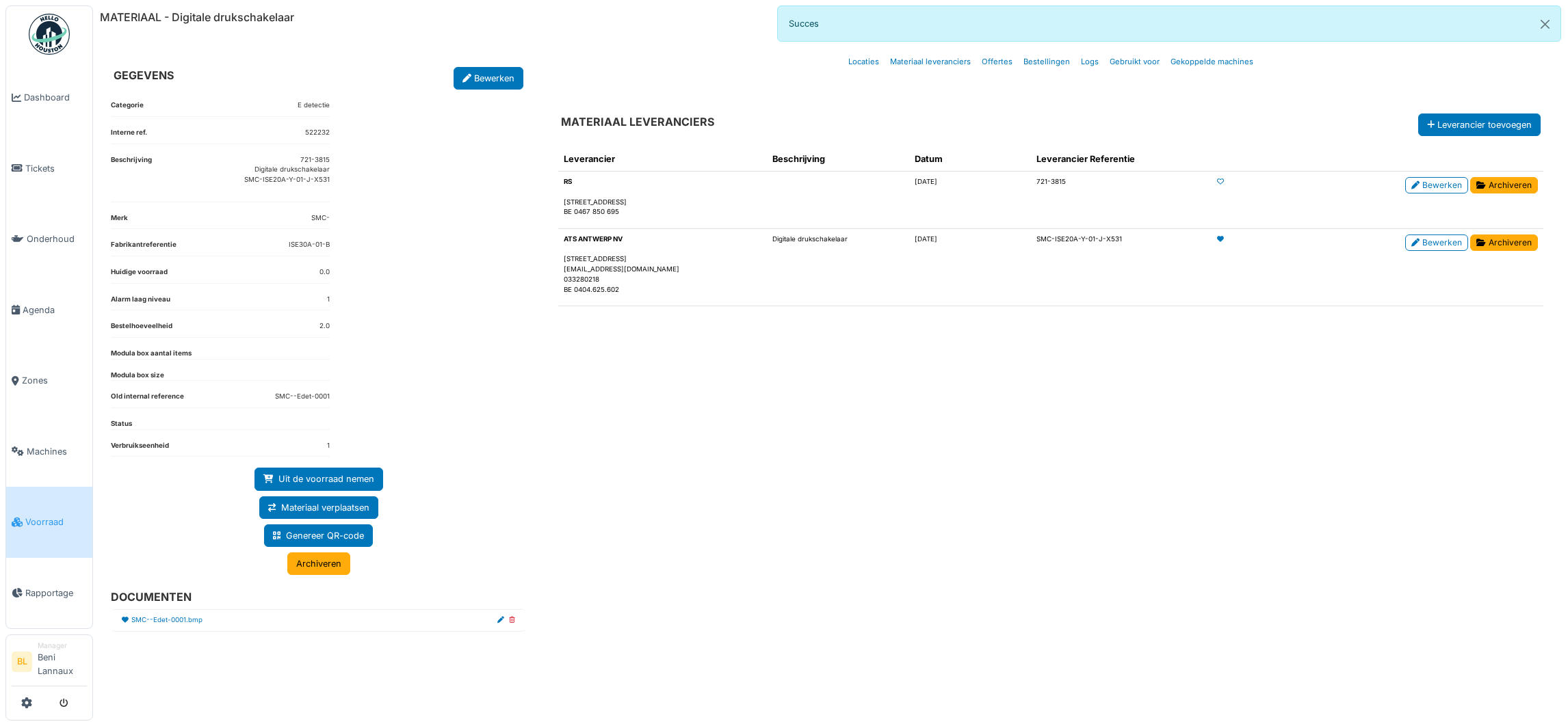
click at [1093, 530] on div "Leverancier Beschrijving Datum Leverancier Referentie RS Louizalaan 65, Brussel…" at bounding box center [1051, 415] width 1007 height 558
click at [1444, 183] on link "Bewerken" at bounding box center [1437, 186] width 63 height 17
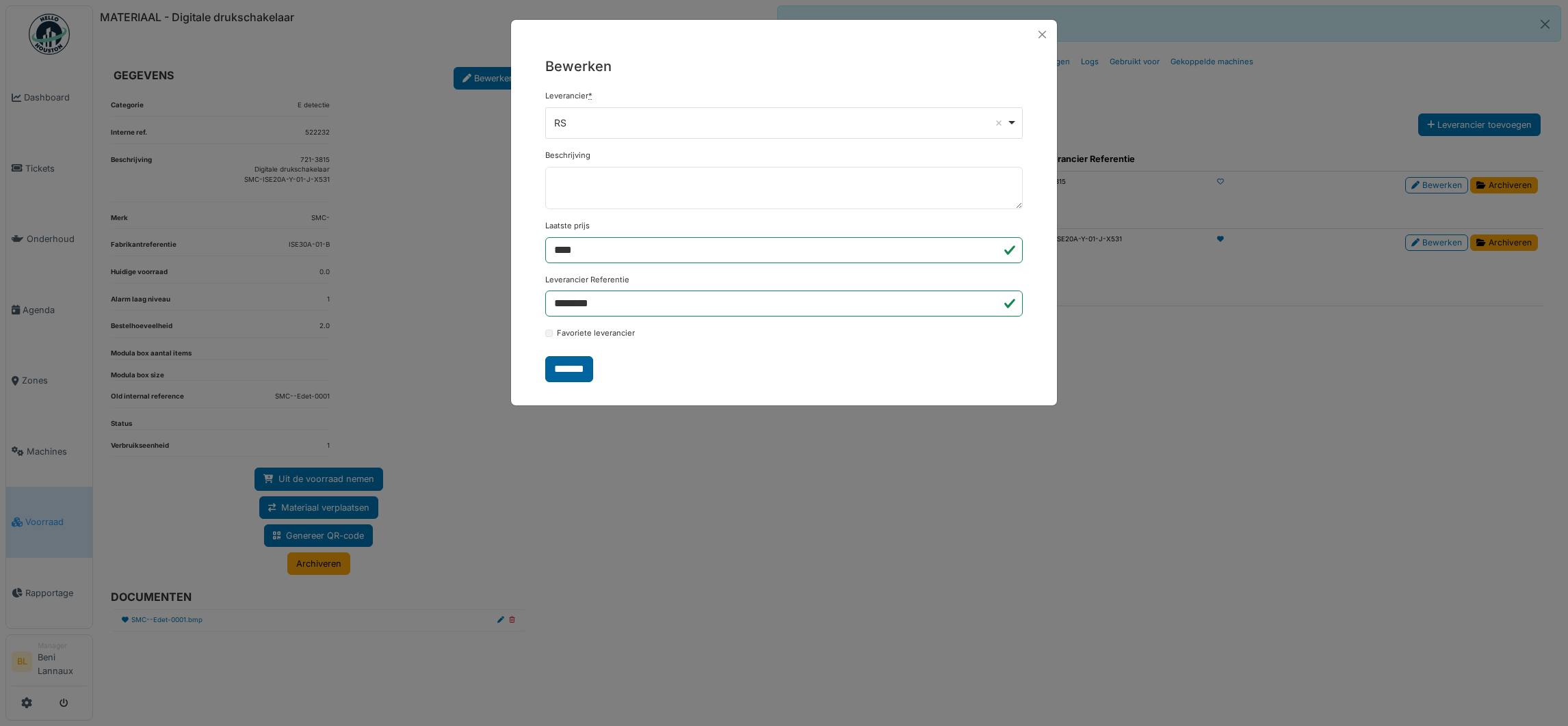
click at [568, 376] on input "*******" at bounding box center [569, 369] width 48 height 26
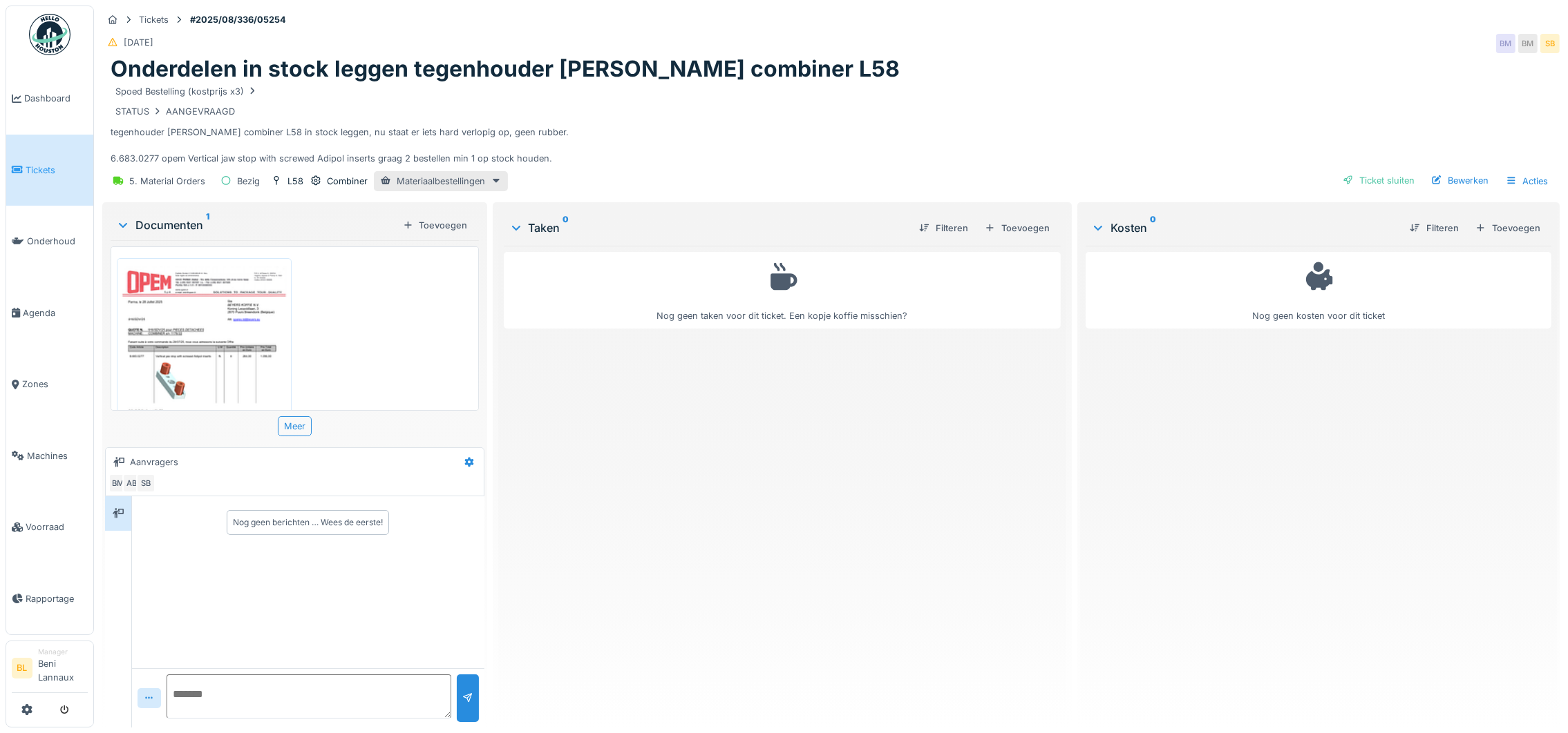
click at [200, 350] on img at bounding box center [204, 380] width 168 height 237
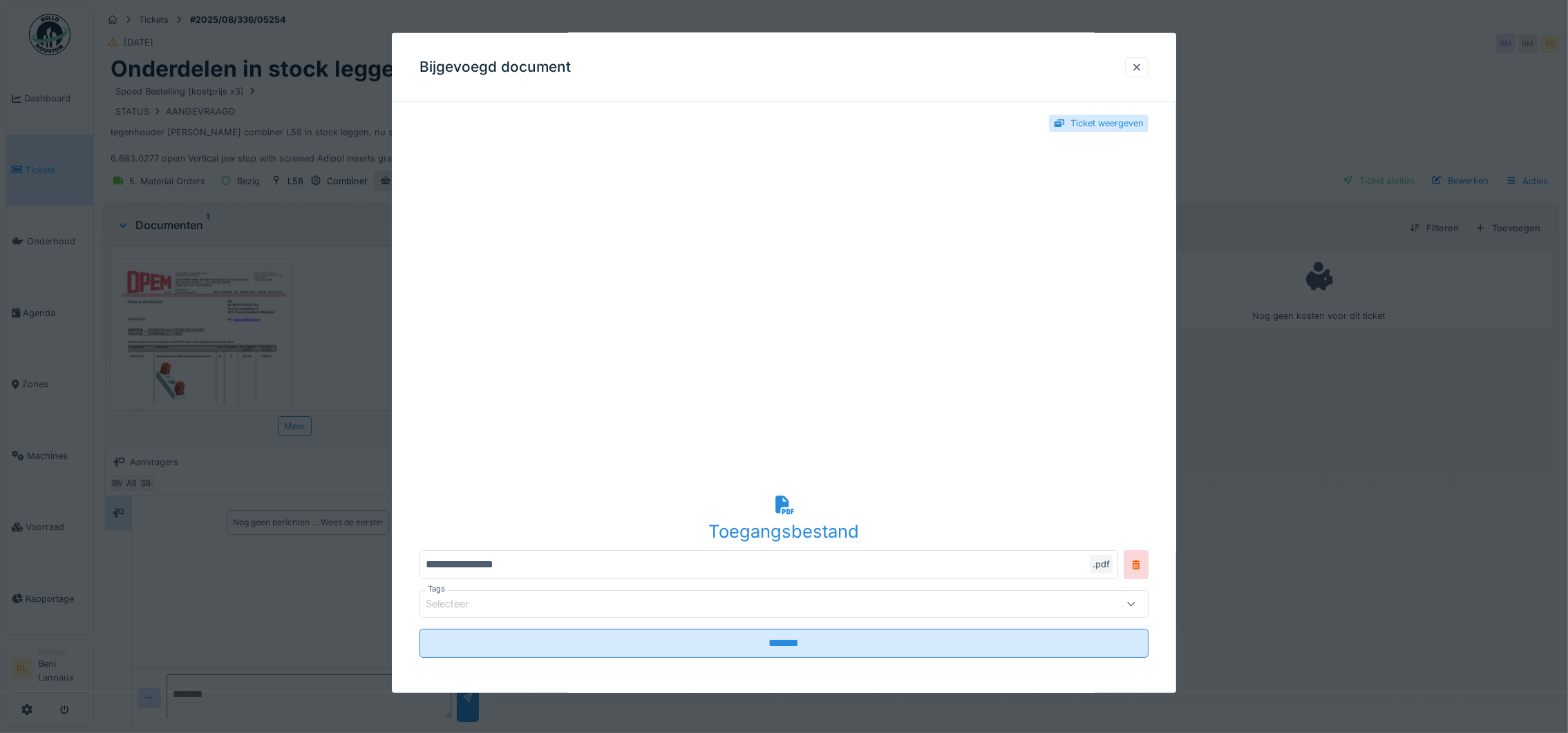
scroll to position [14, 0]
click at [1142, 63] on div at bounding box center [1136, 67] width 11 height 13
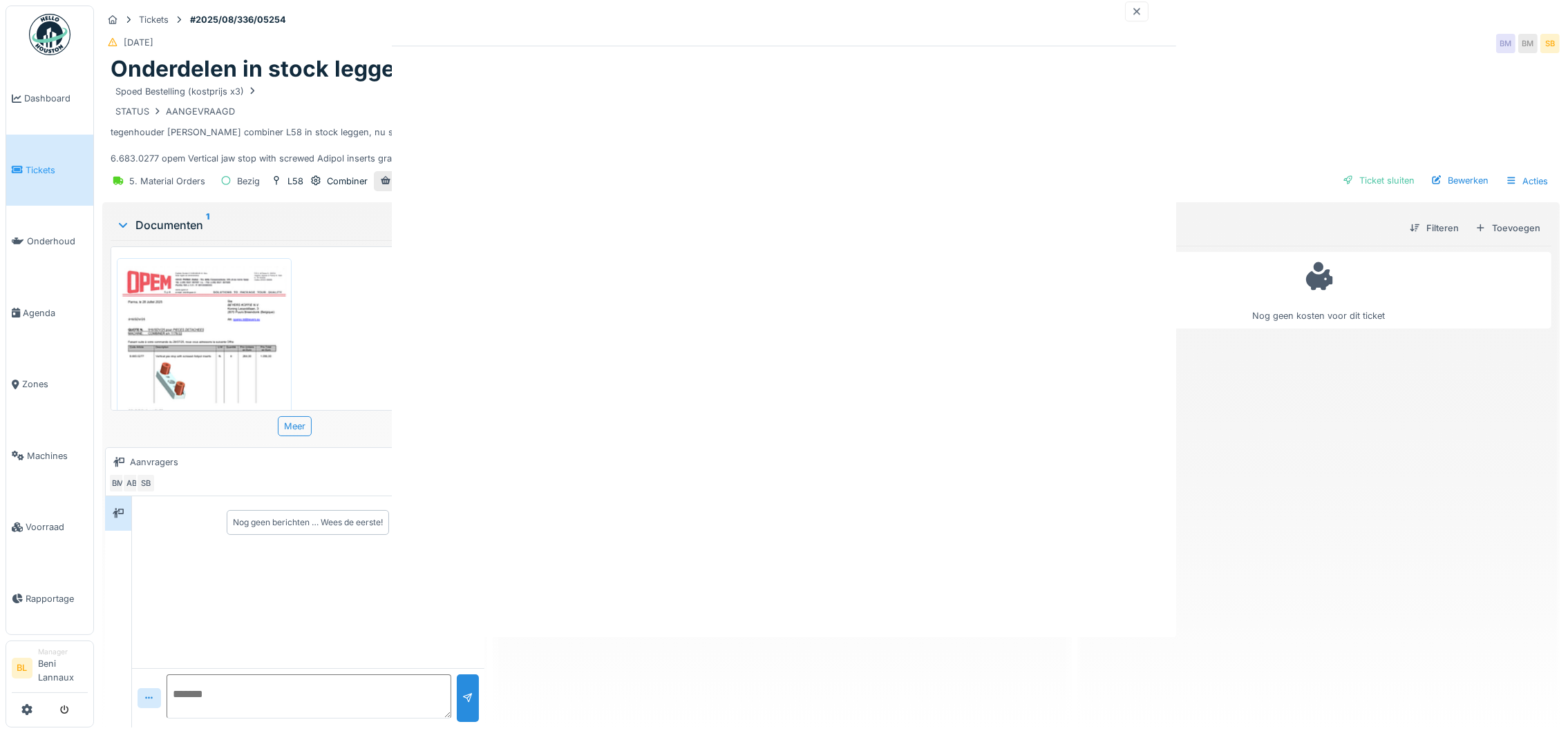
scroll to position [0, 0]
